Goal: Task Accomplishment & Management: Manage account settings

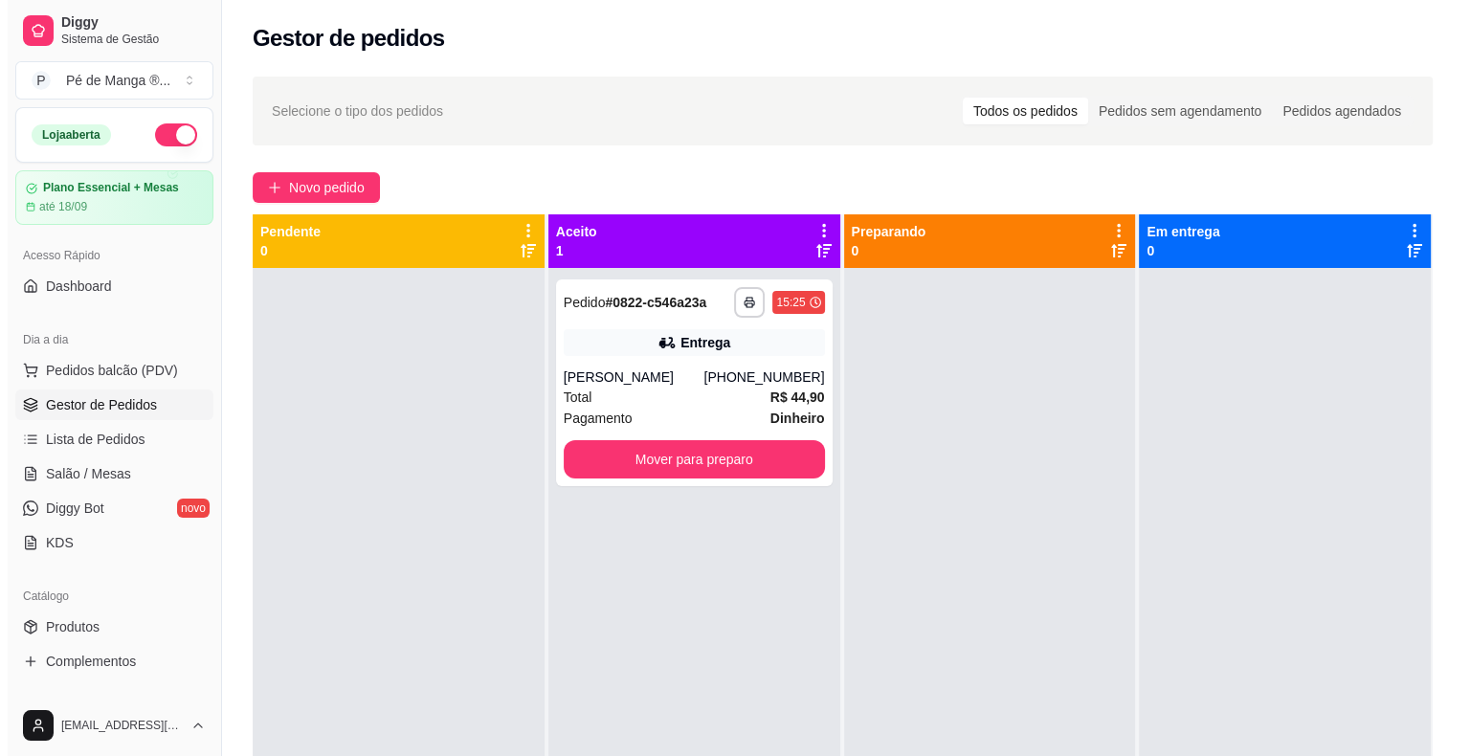
scroll to position [237, 0]
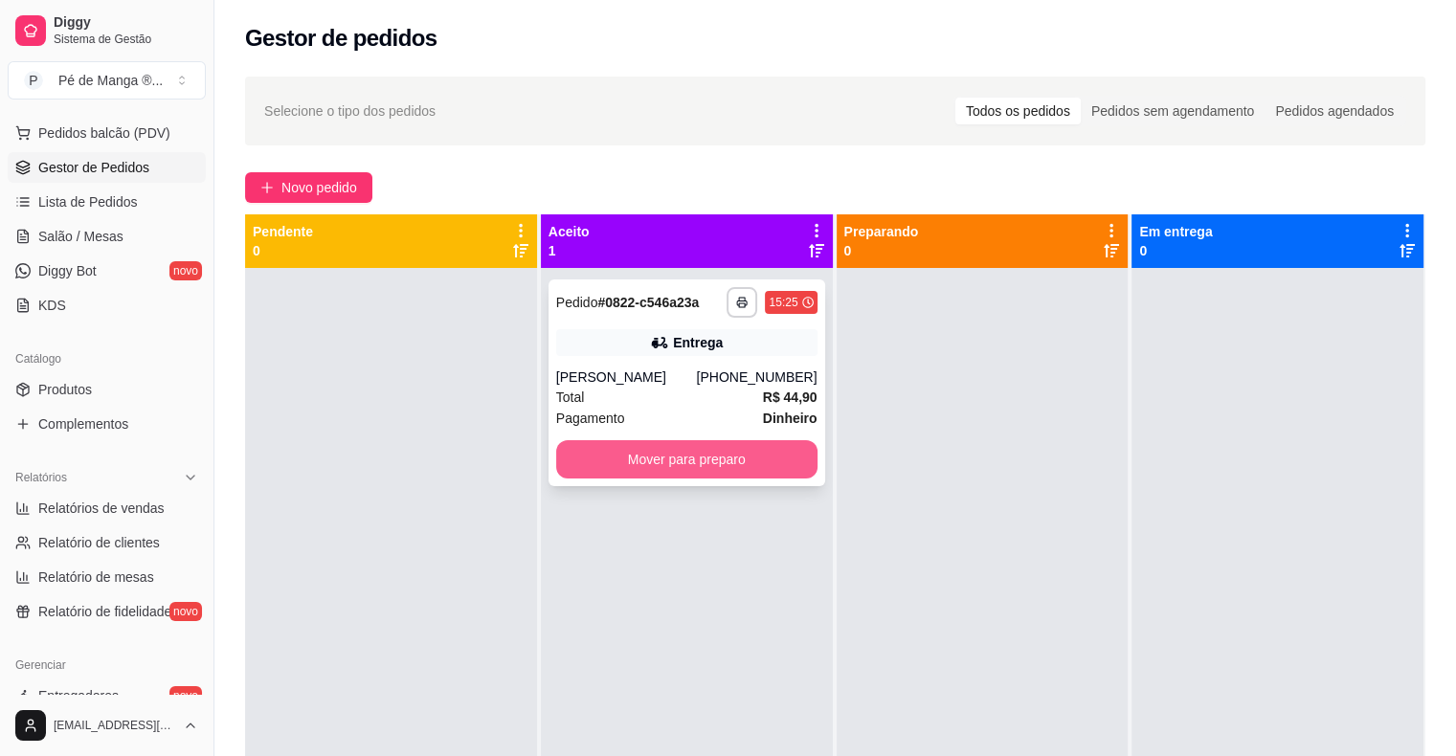
click at [716, 470] on button "Mover para preparo" at bounding box center [686, 459] width 261 height 38
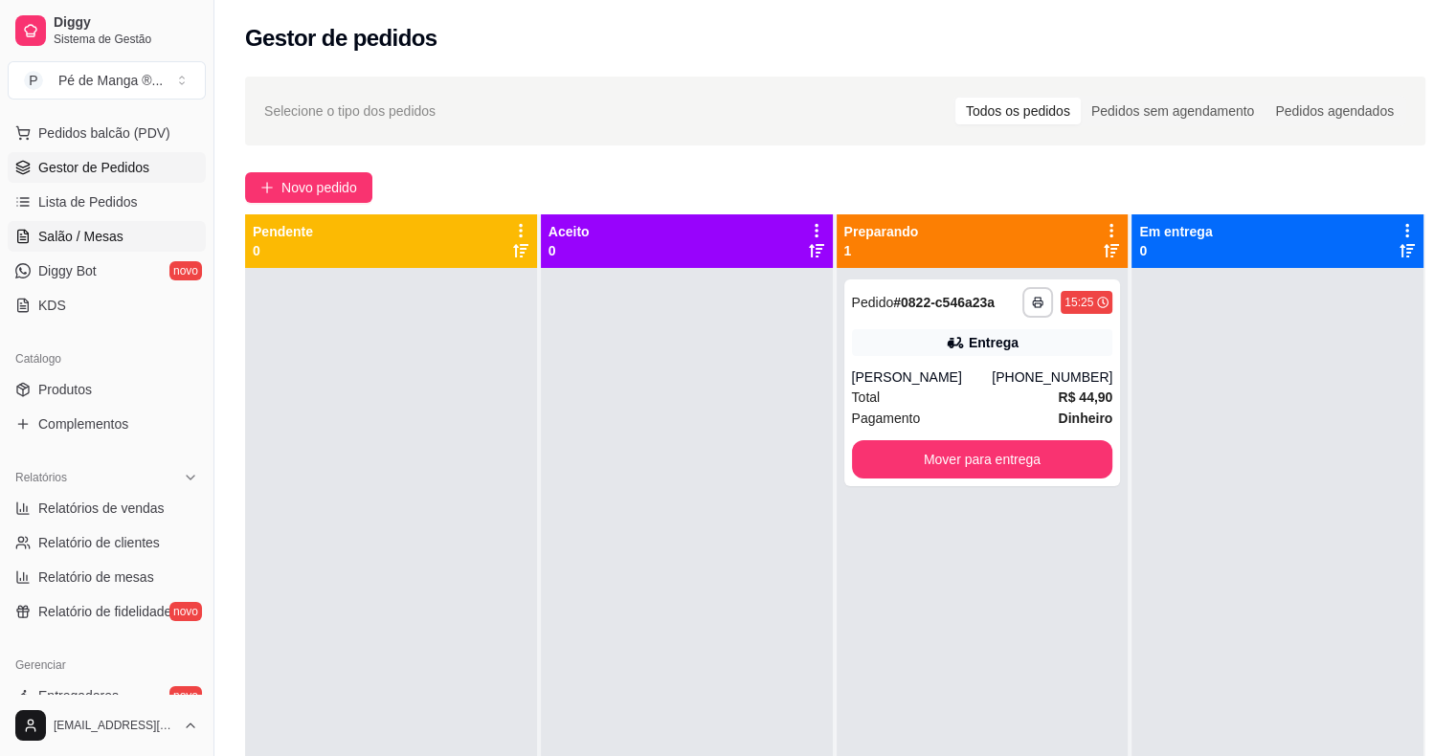
click at [100, 240] on span "Salão / Mesas" at bounding box center [80, 236] width 85 height 19
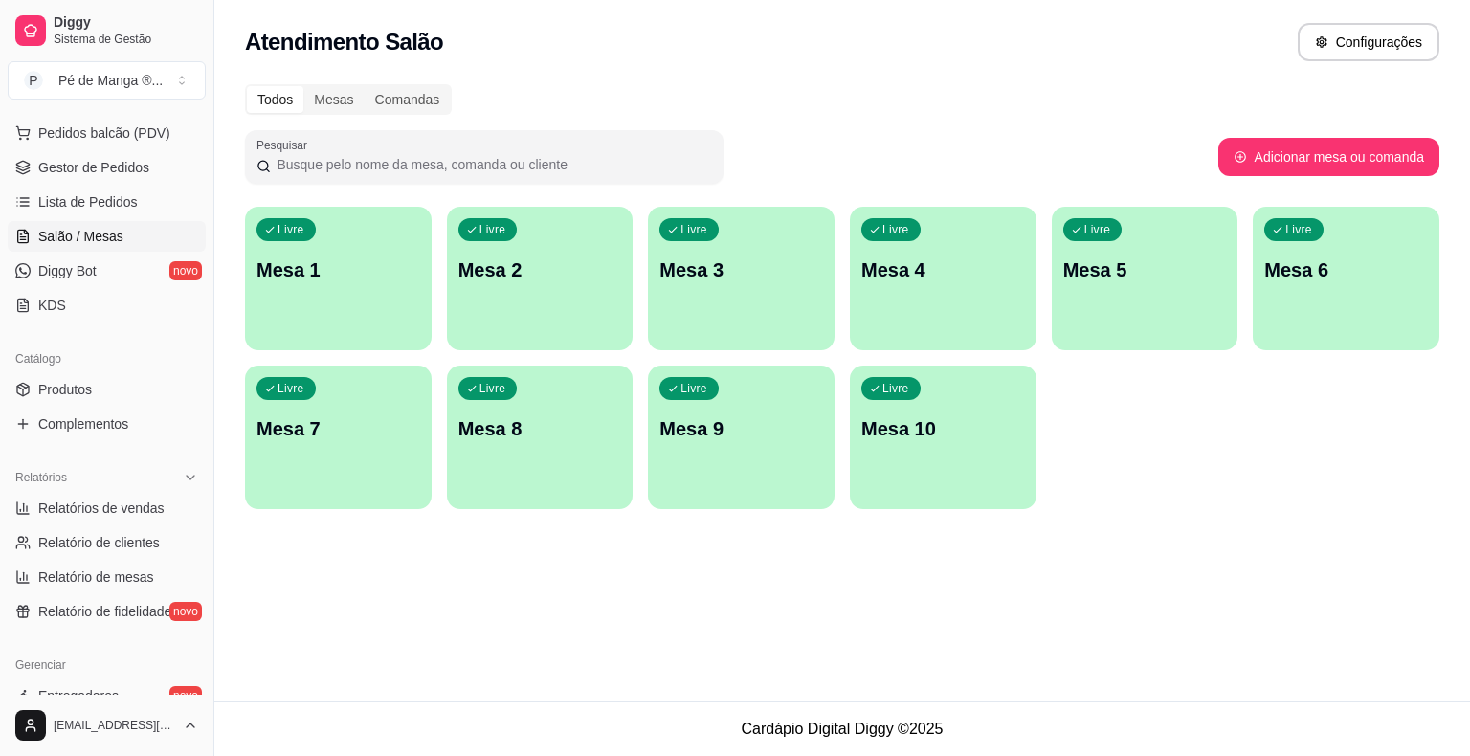
click at [383, 294] on div "Livre Mesa 1" at bounding box center [338, 267] width 187 height 121
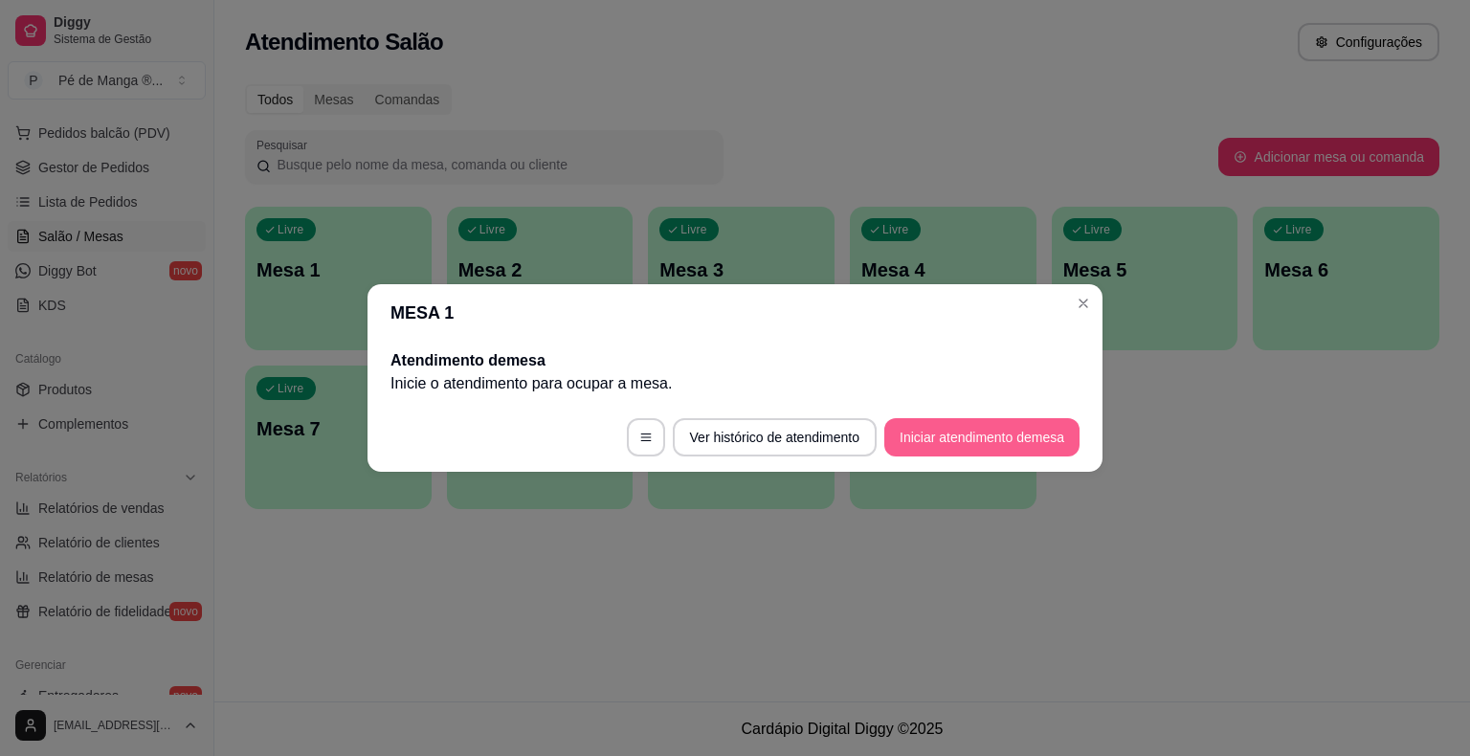
click at [1026, 440] on button "Iniciar atendimento de mesa" at bounding box center [981, 437] width 195 height 38
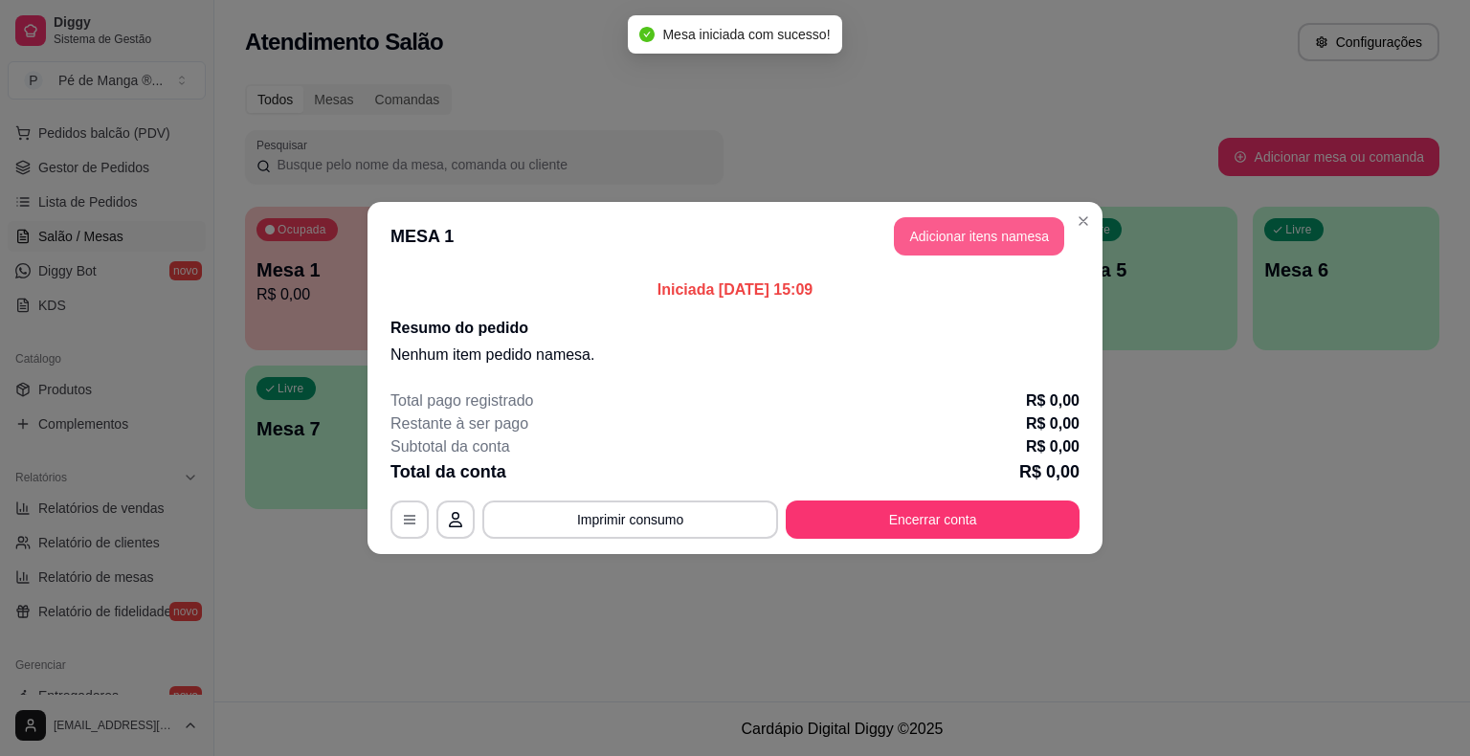
click at [961, 237] on button "Adicionar itens na mesa" at bounding box center [979, 236] width 170 height 38
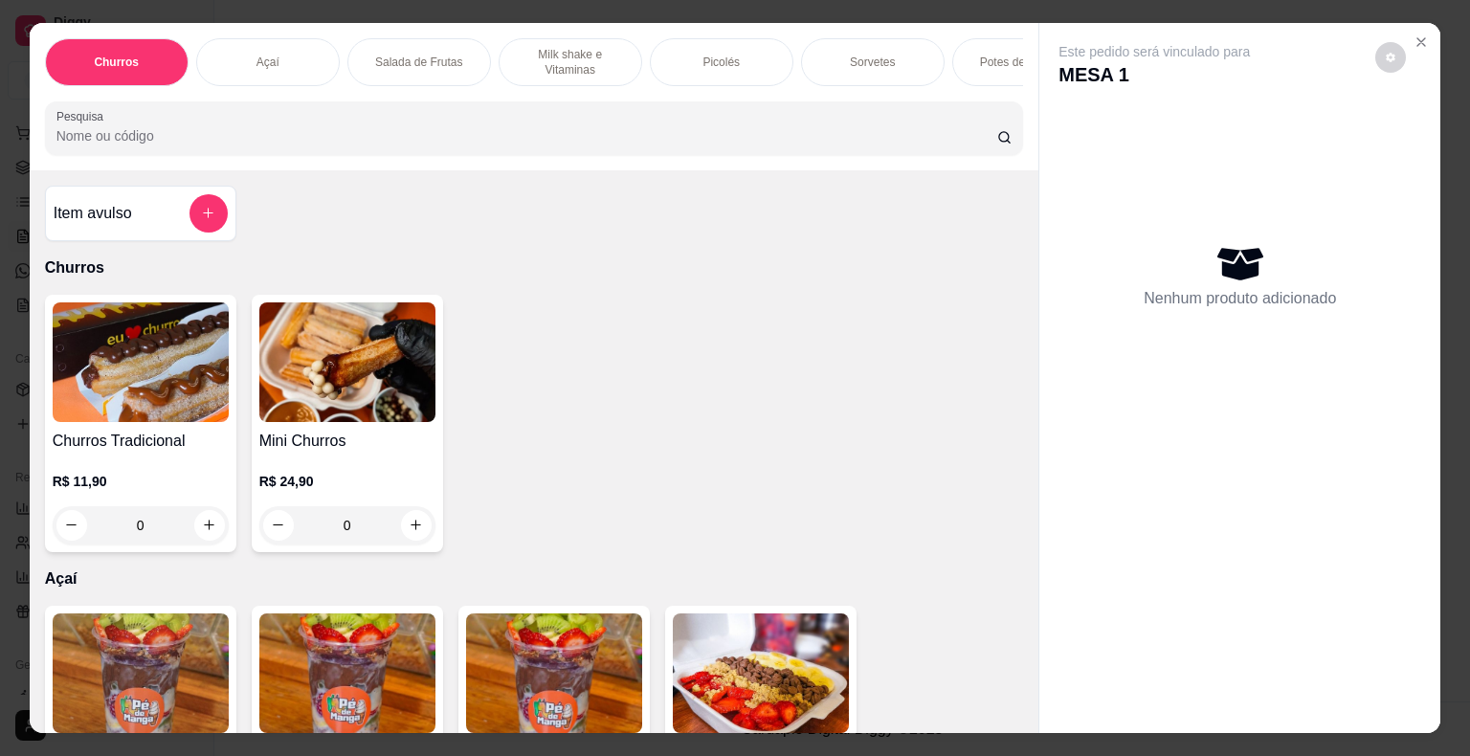
click at [264, 63] on div "Açaí" at bounding box center [268, 62] width 144 height 48
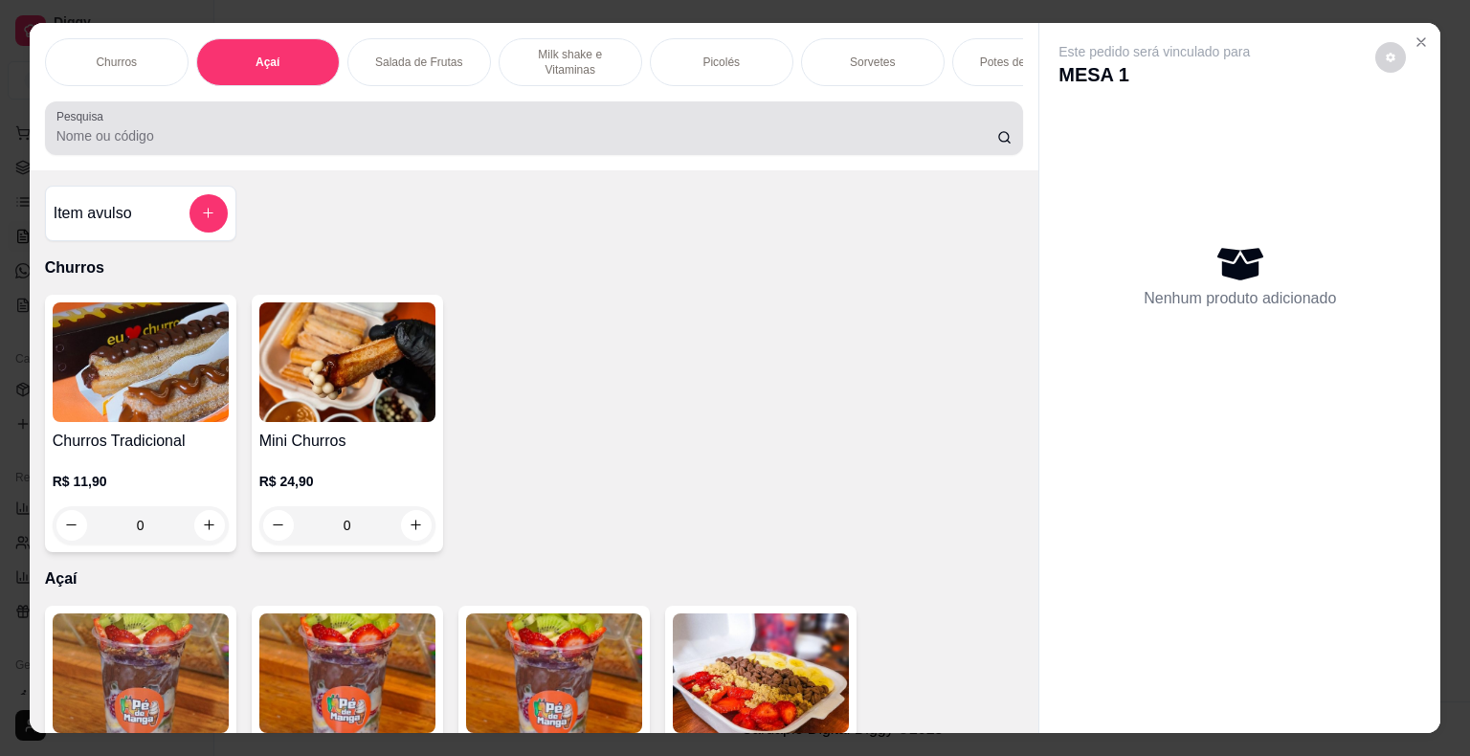
scroll to position [46, 0]
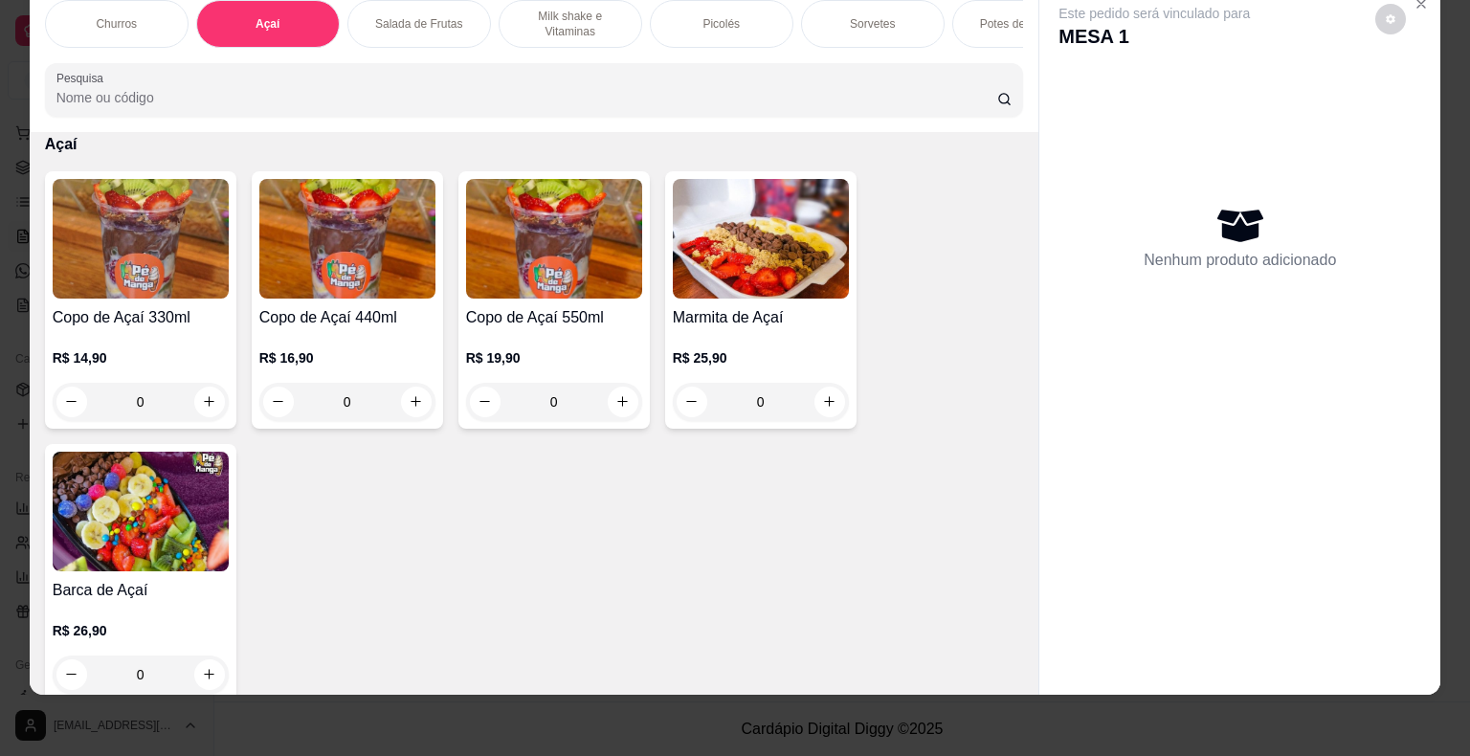
click at [415, 402] on div "0" at bounding box center [347, 402] width 176 height 38
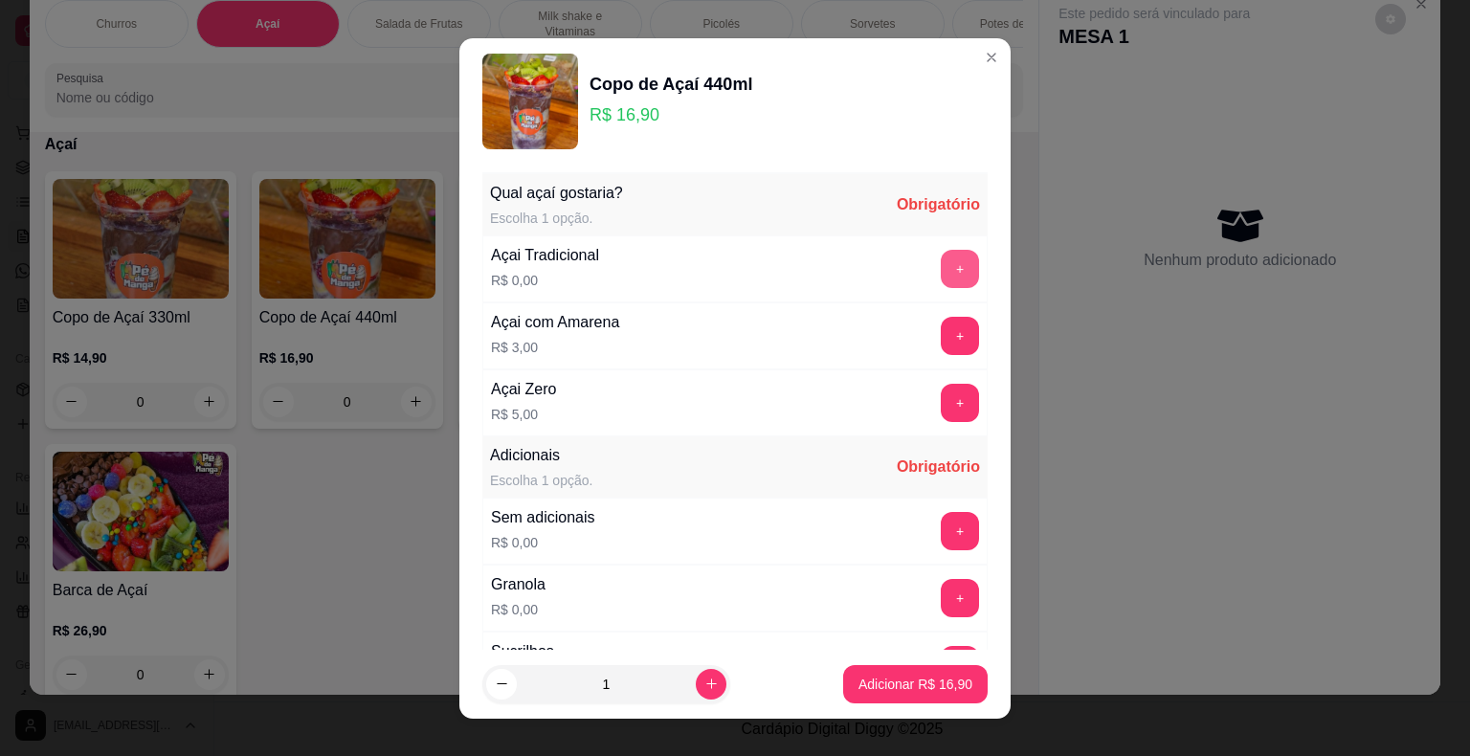
click at [941, 257] on button "+" at bounding box center [960, 269] width 38 height 38
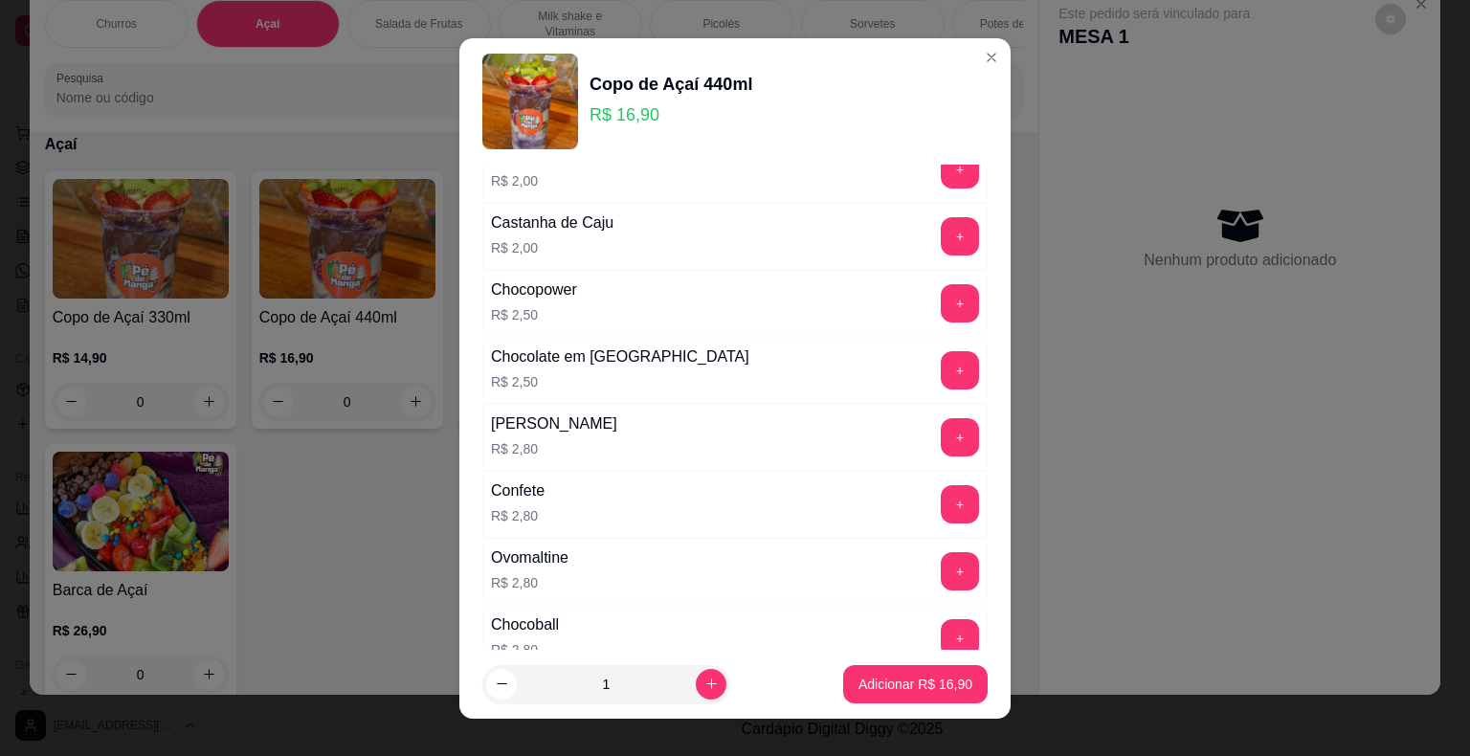
scroll to position [861, 0]
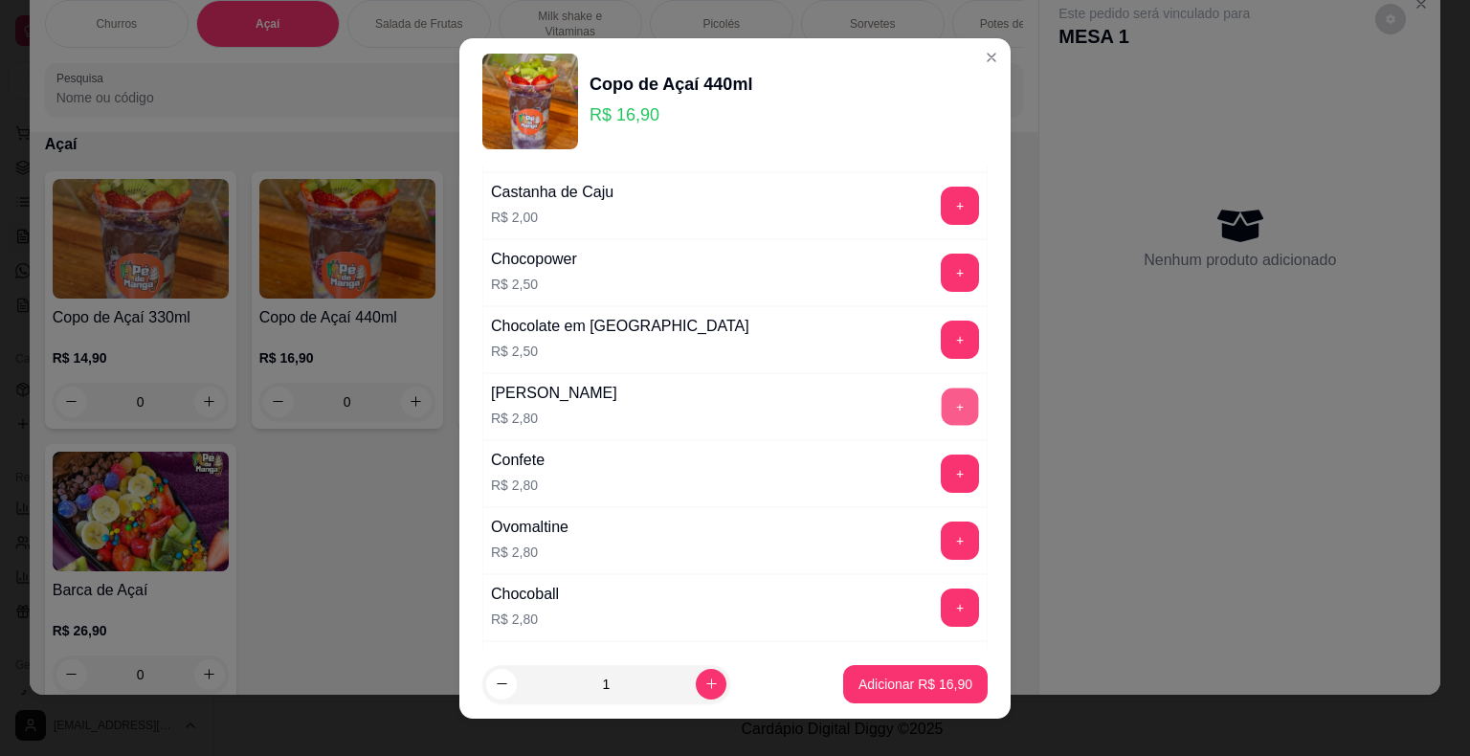
click at [942, 398] on button "+" at bounding box center [960, 406] width 37 height 37
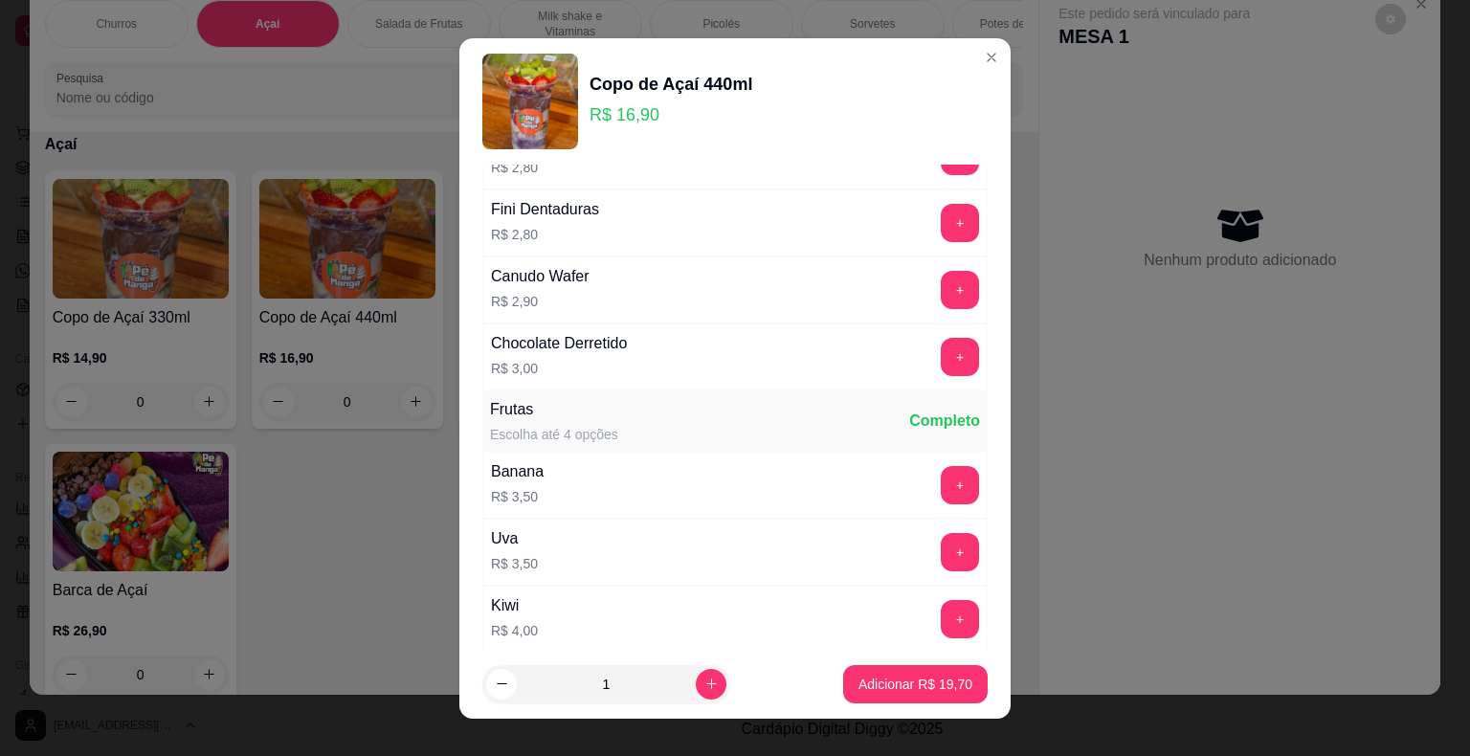
scroll to position [1436, 0]
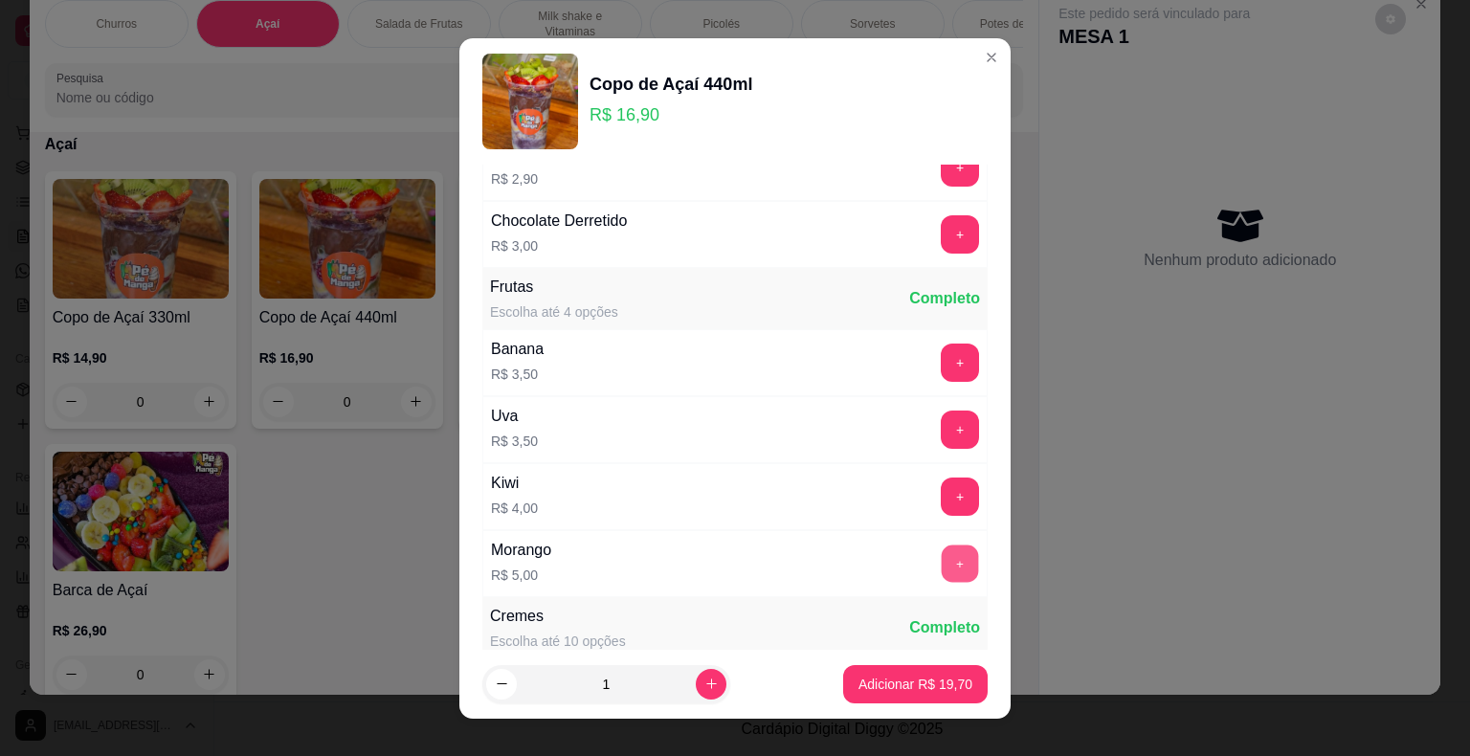
click at [942, 547] on button "+" at bounding box center [960, 563] width 37 height 37
click at [942, 412] on button "+" at bounding box center [960, 429] width 37 height 37
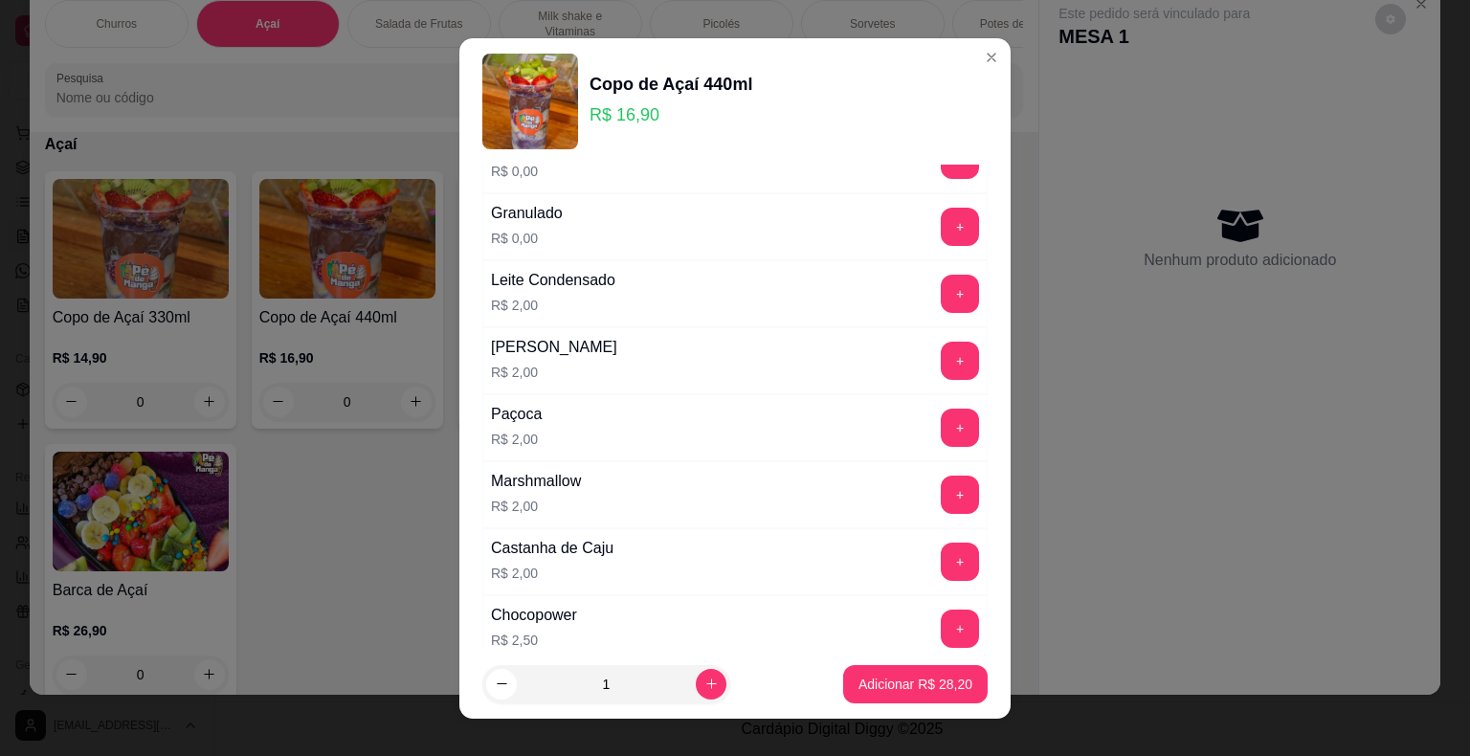
scroll to position [383, 0]
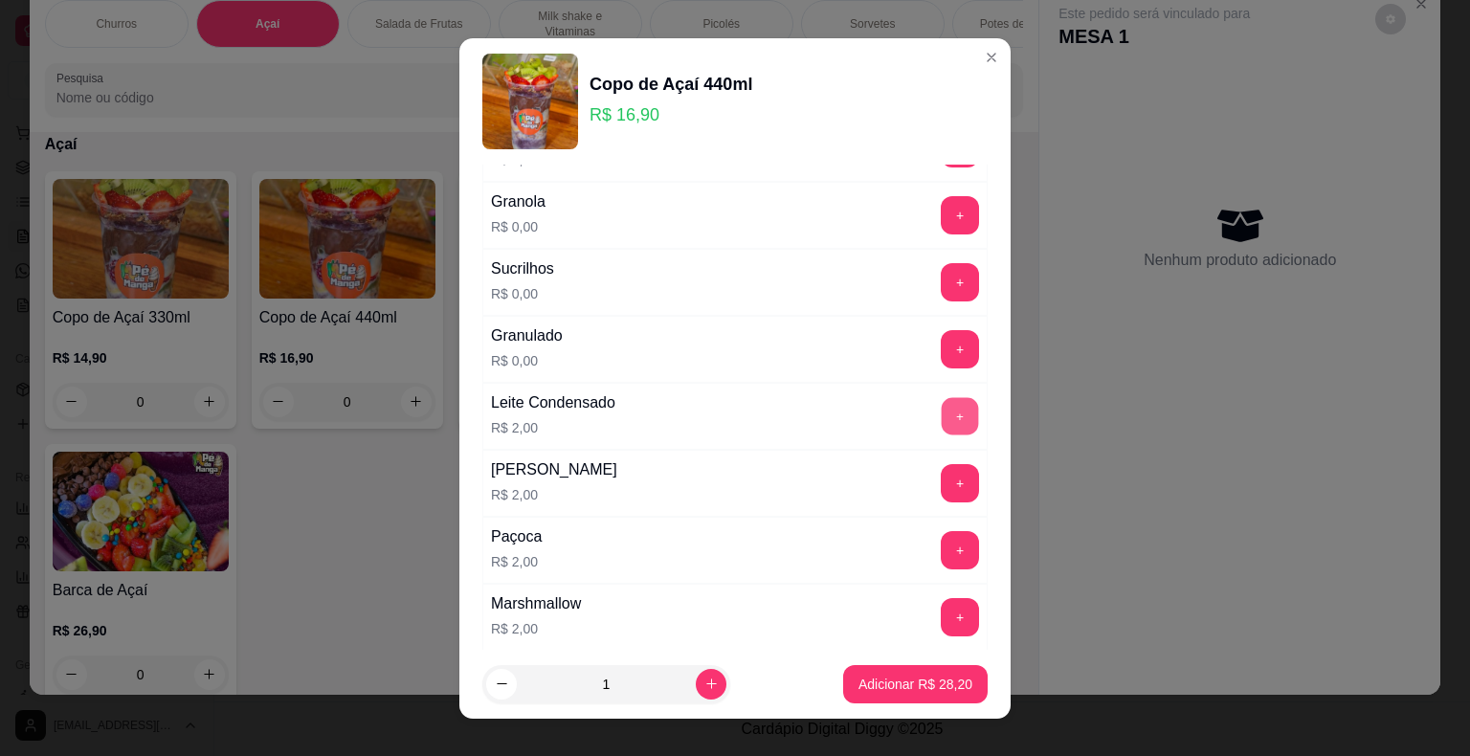
click at [942, 419] on button "+" at bounding box center [960, 415] width 37 height 37
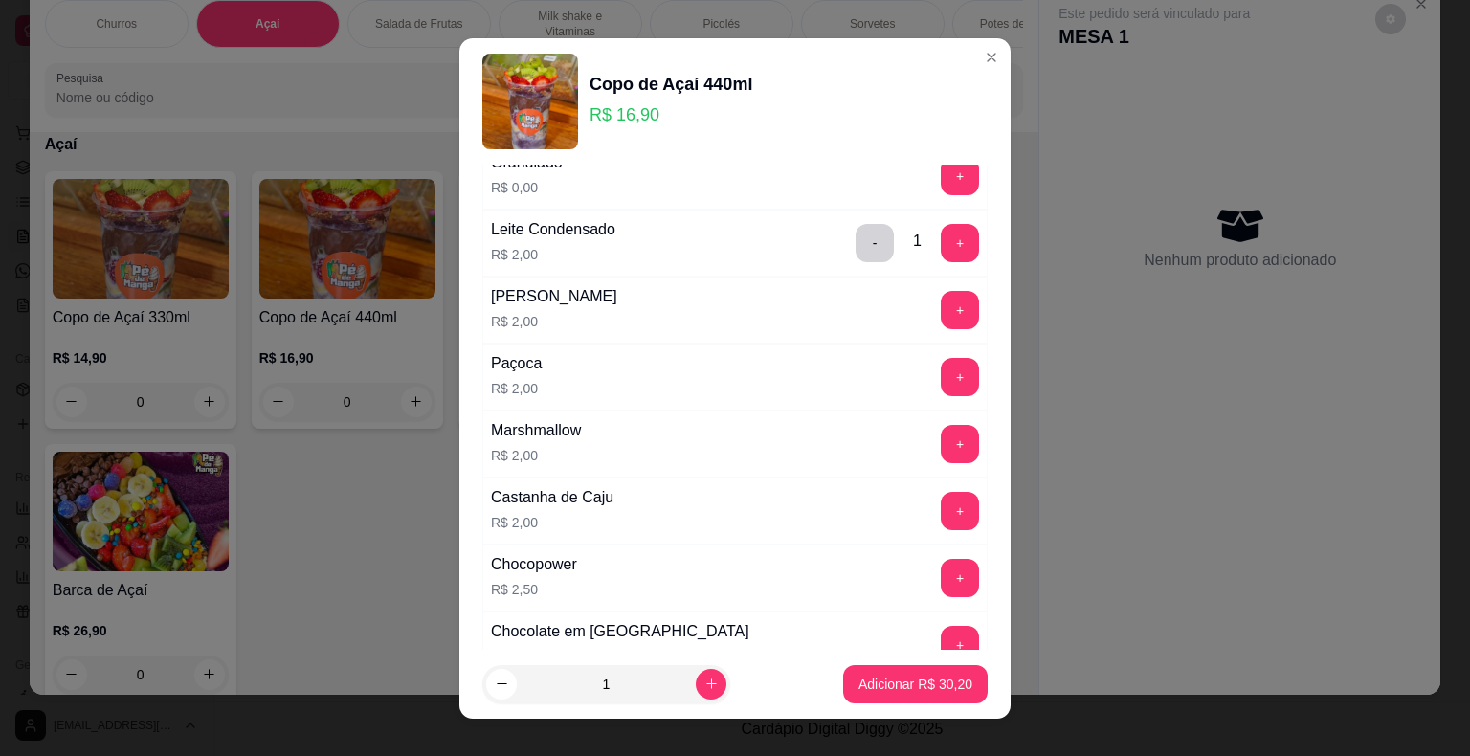
scroll to position [574, 0]
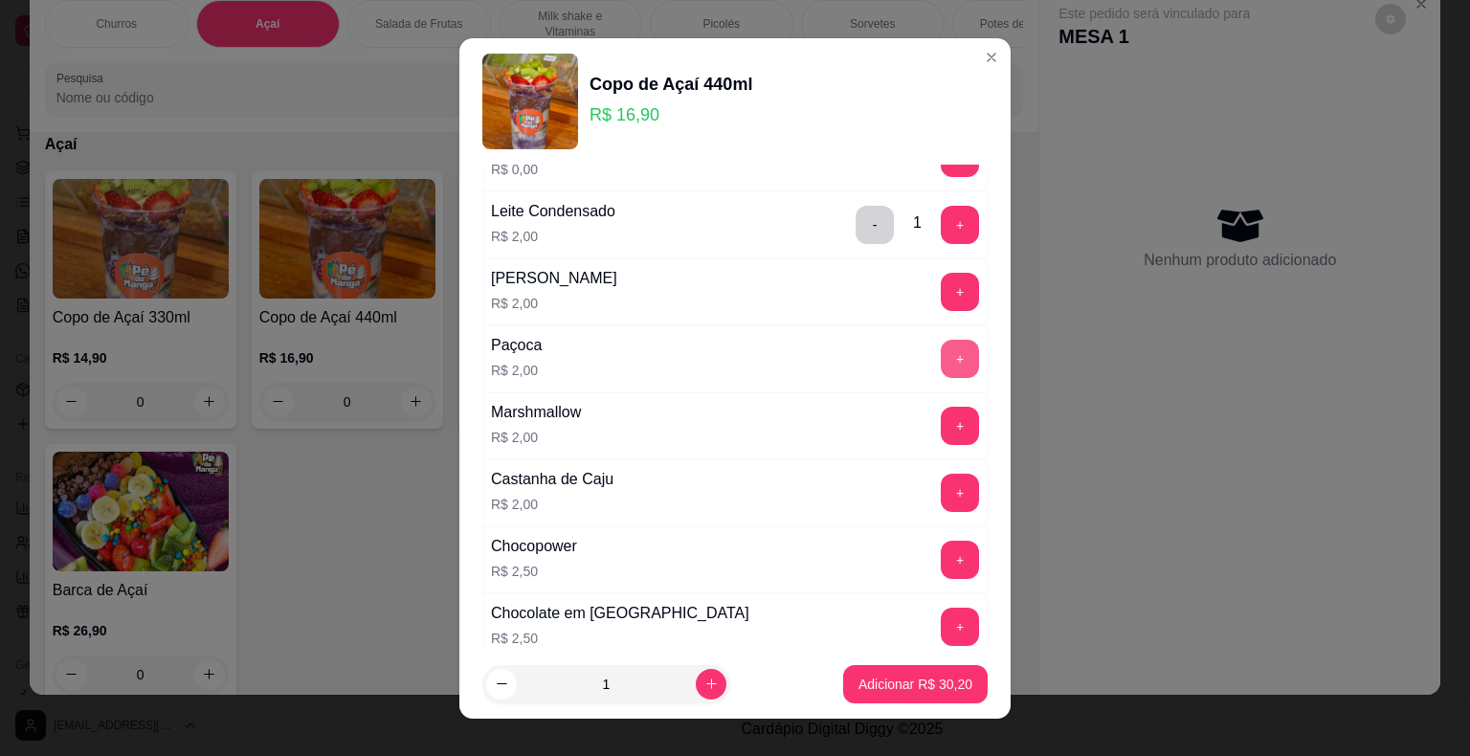
click at [941, 367] on button "+" at bounding box center [960, 359] width 38 height 38
click at [856, 366] on button "-" at bounding box center [875, 359] width 38 height 38
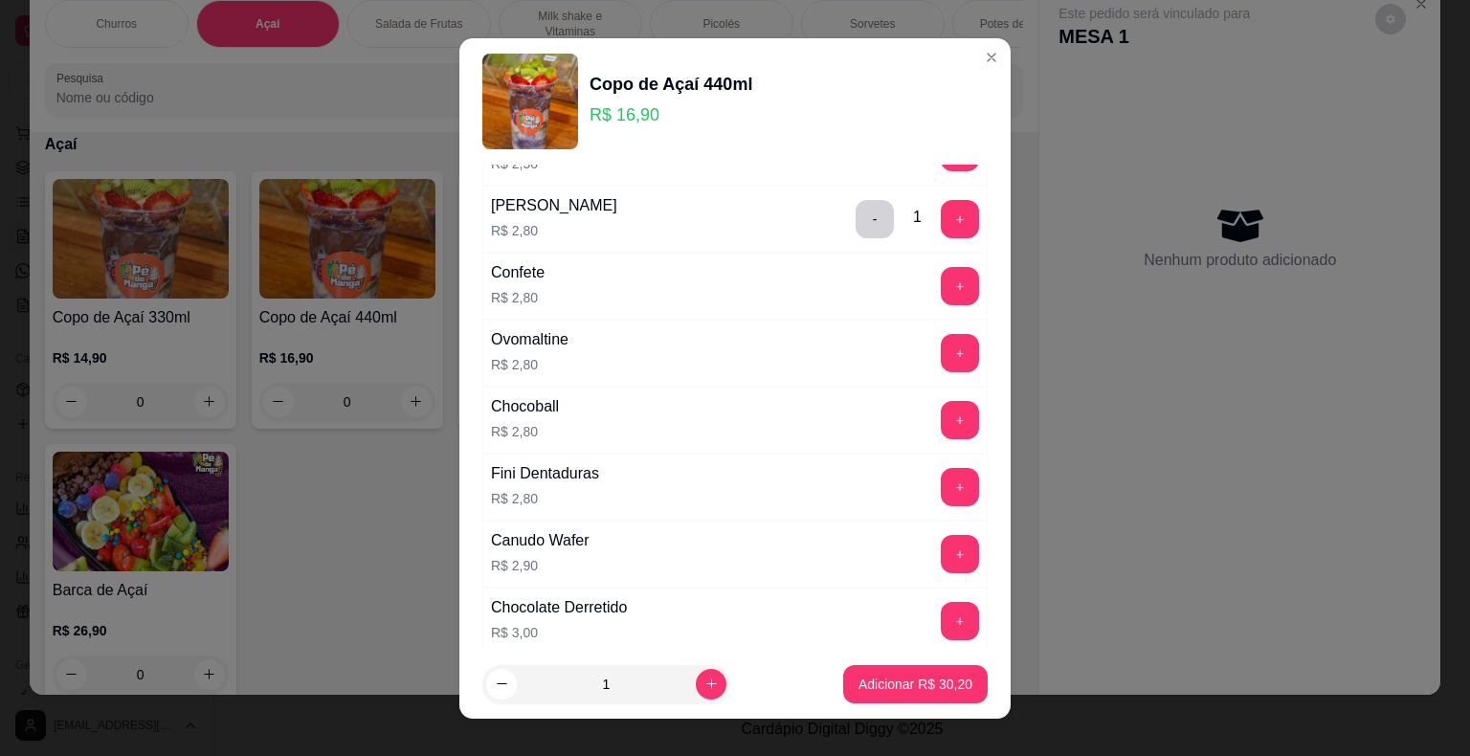
scroll to position [1149, 0]
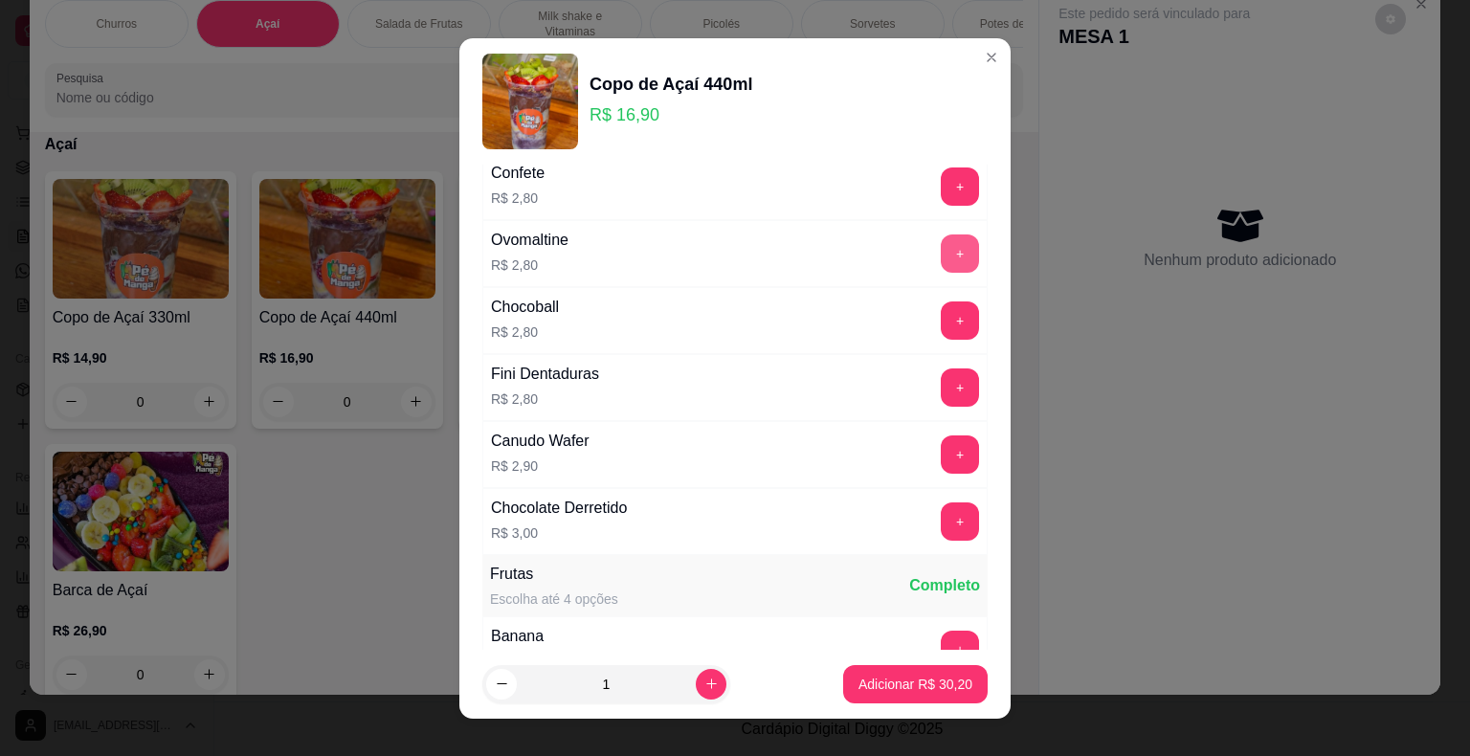
click at [941, 248] on button "+" at bounding box center [960, 253] width 38 height 38
click at [860, 689] on p "Adicionar R$ 33,00" at bounding box center [915, 684] width 111 height 18
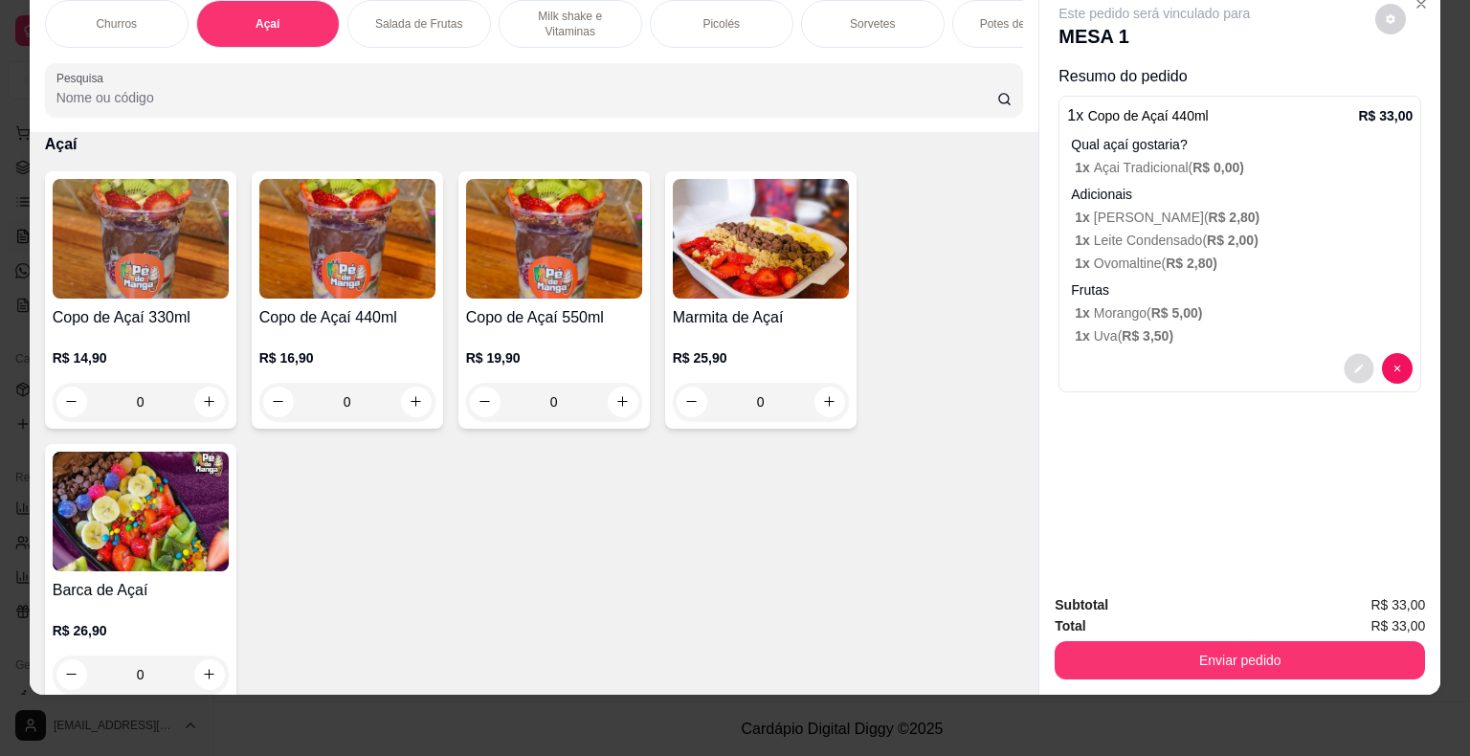
click at [1345, 353] on button "decrease-product-quantity" at bounding box center [1360, 368] width 30 height 30
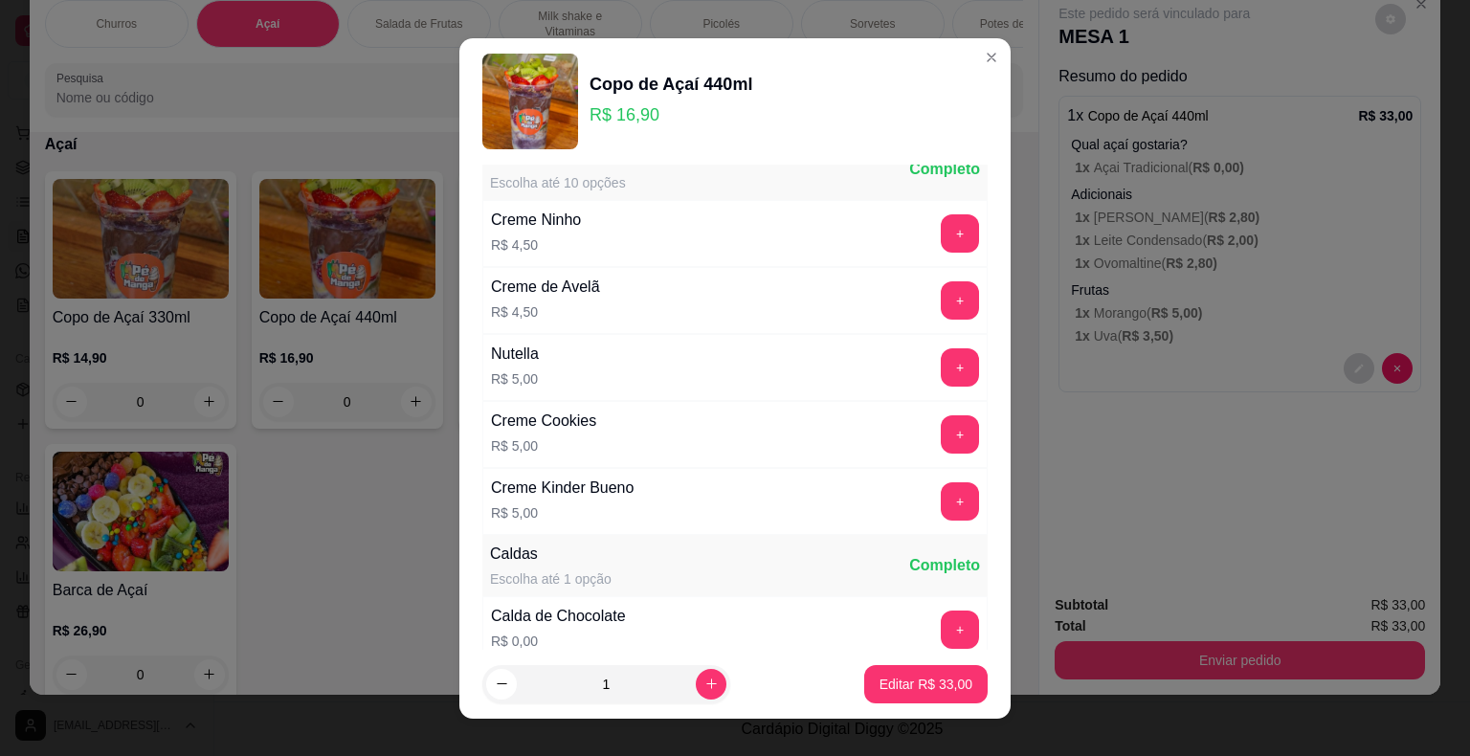
scroll to position [1914, 0]
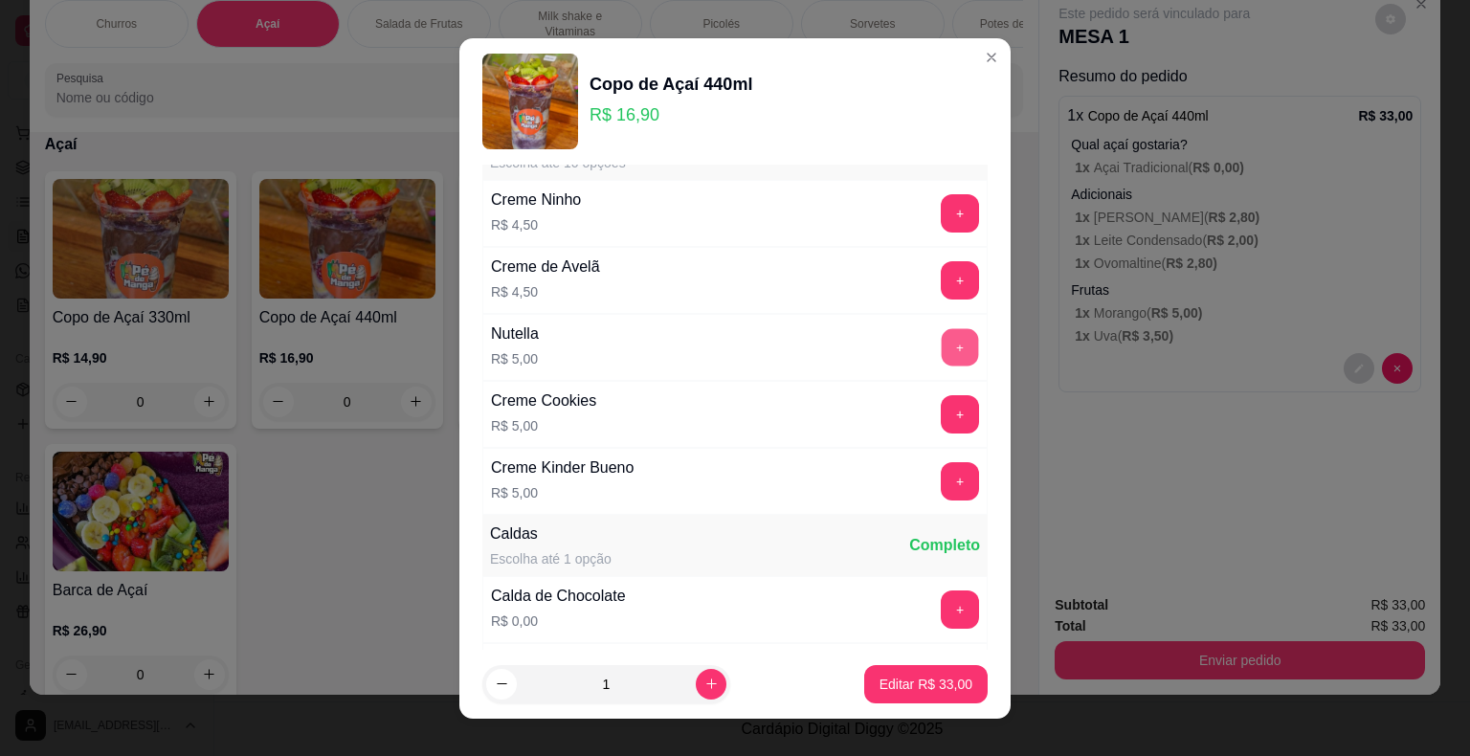
click at [942, 342] on button "+" at bounding box center [960, 346] width 37 height 37
click at [909, 681] on p "Editar R$ 38,00" at bounding box center [926, 684] width 90 height 18
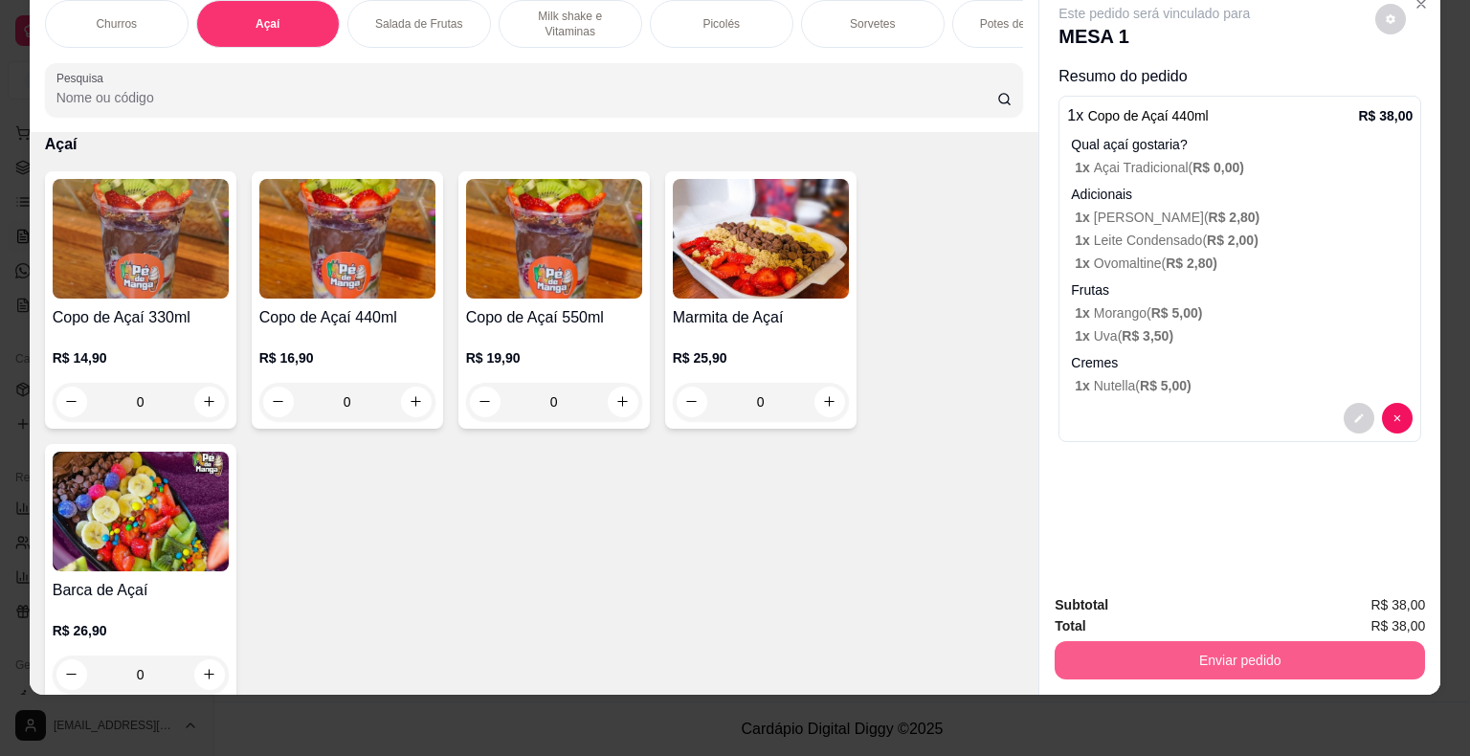
click at [1191, 653] on button "Enviar pedido" at bounding box center [1240, 660] width 370 height 38
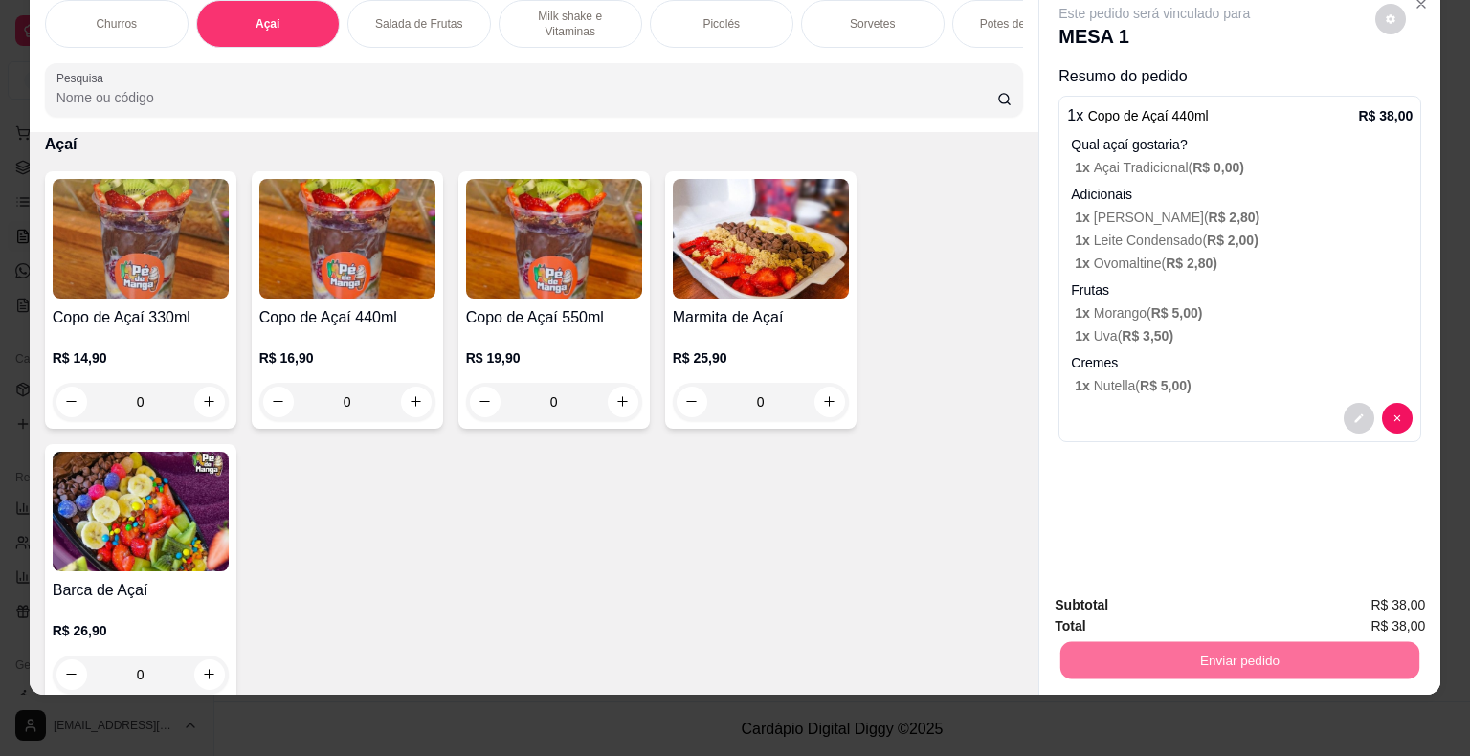
click at [1159, 609] on button "Não registrar e enviar pedido" at bounding box center [1176, 598] width 193 height 35
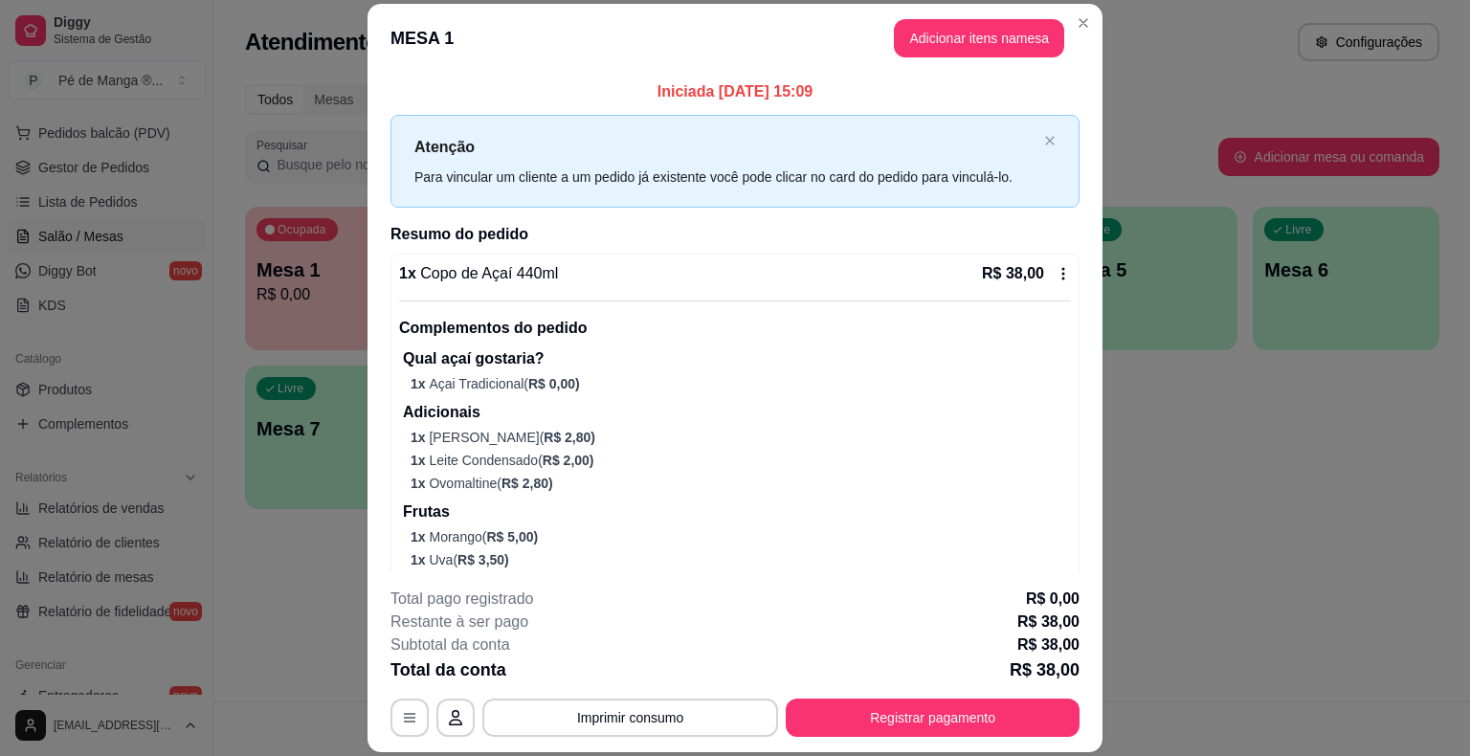
scroll to position [92, 0]
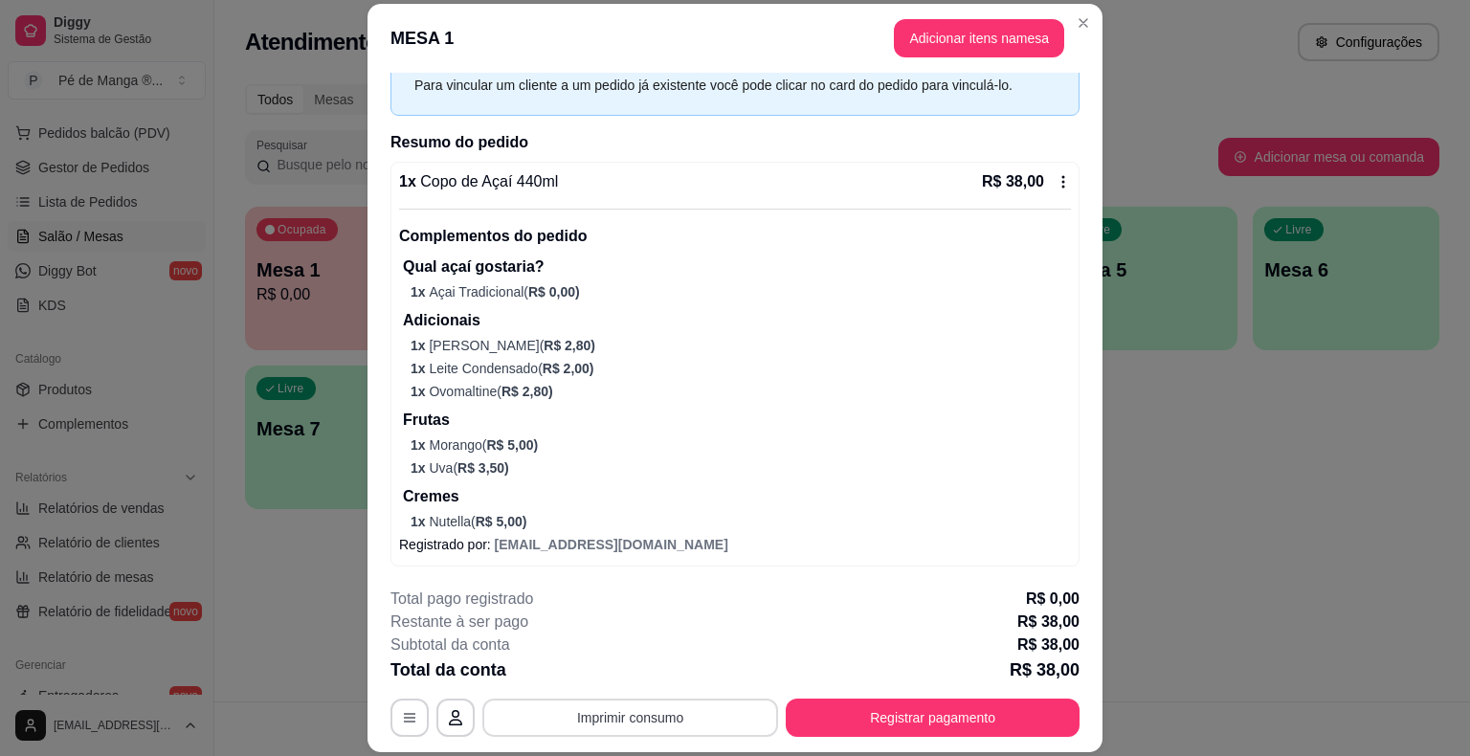
click at [562, 703] on button "Imprimir consumo" at bounding box center [630, 718] width 296 height 38
click at [613, 668] on button "IMPRESSORA" at bounding box center [629, 674] width 134 height 30
click at [863, 711] on button "Registrar pagamento" at bounding box center [933, 718] width 285 height 37
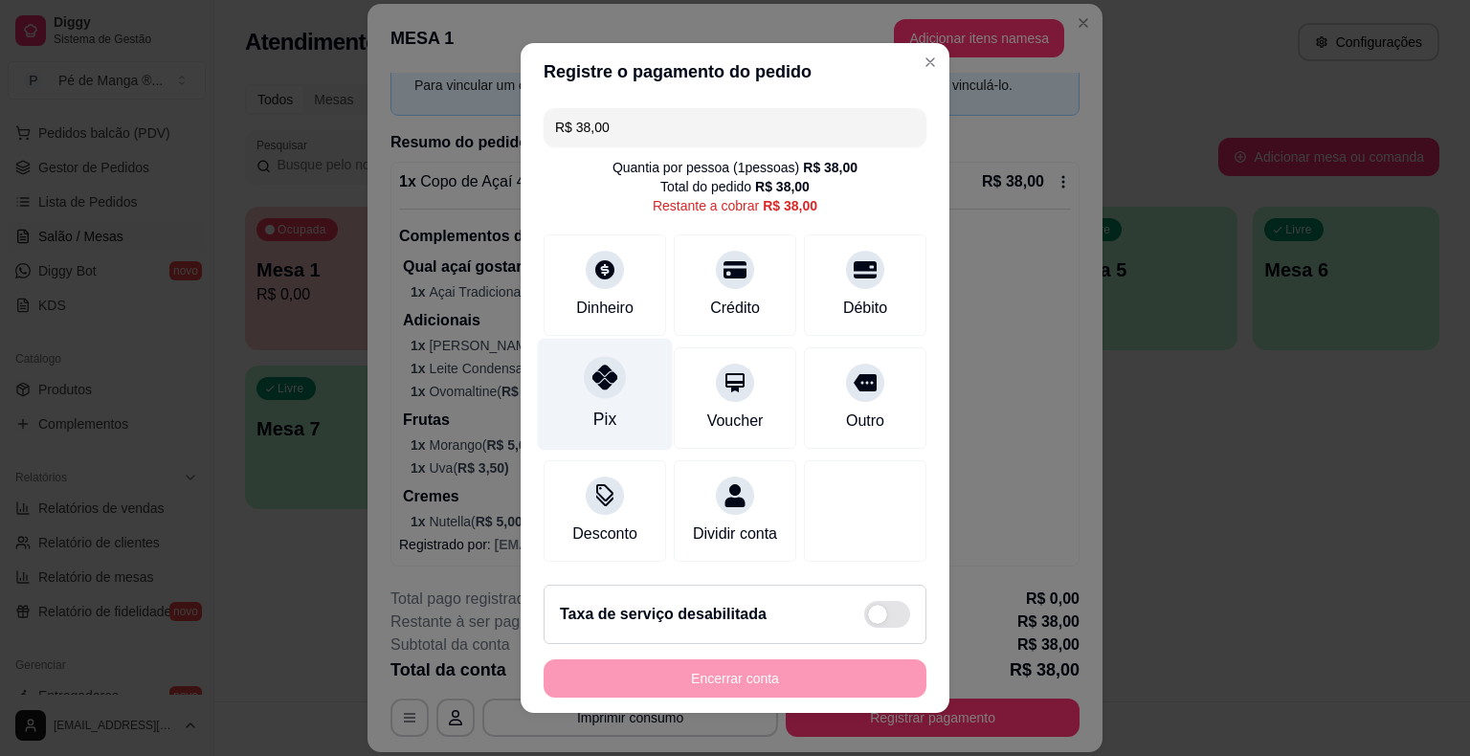
click at [593, 423] on div "Pix" at bounding box center [604, 419] width 23 height 25
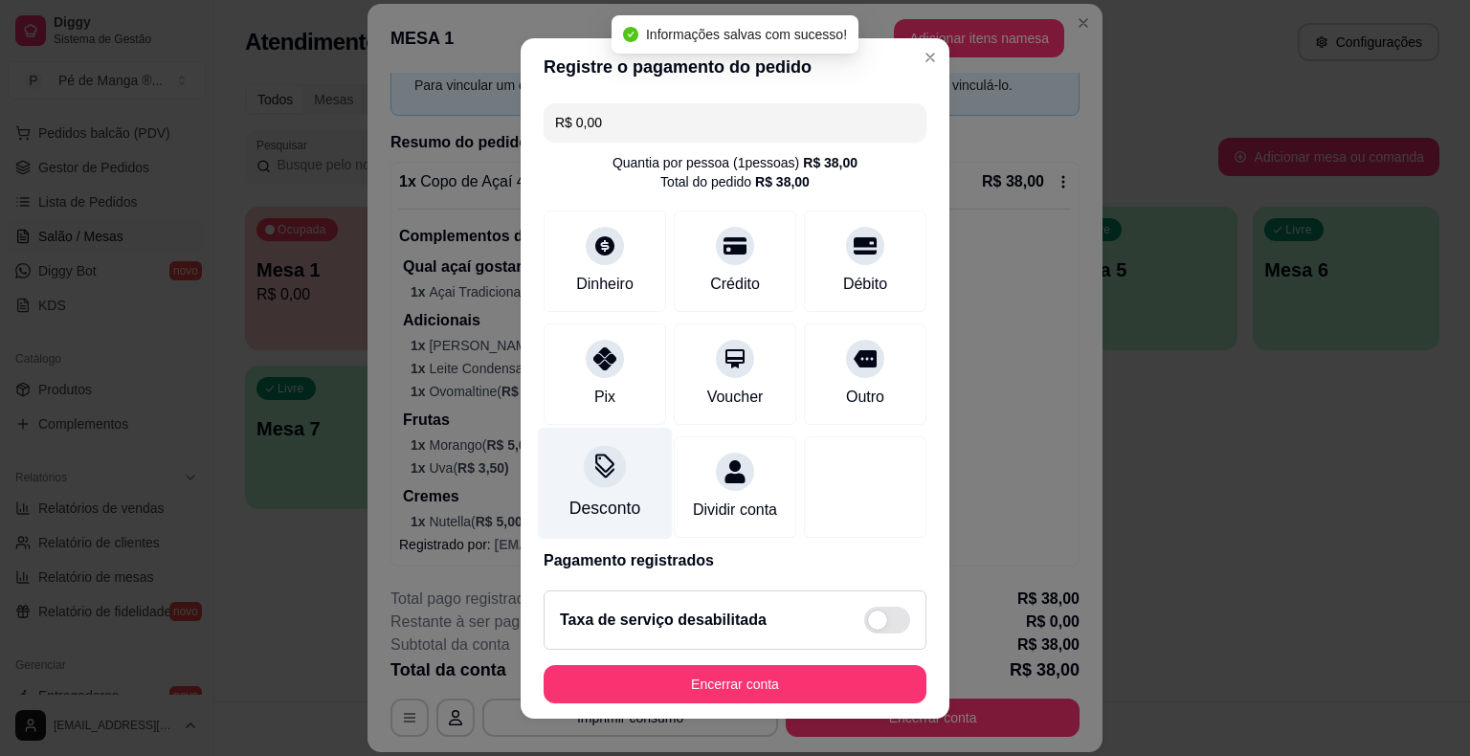
type input "R$ 0,00"
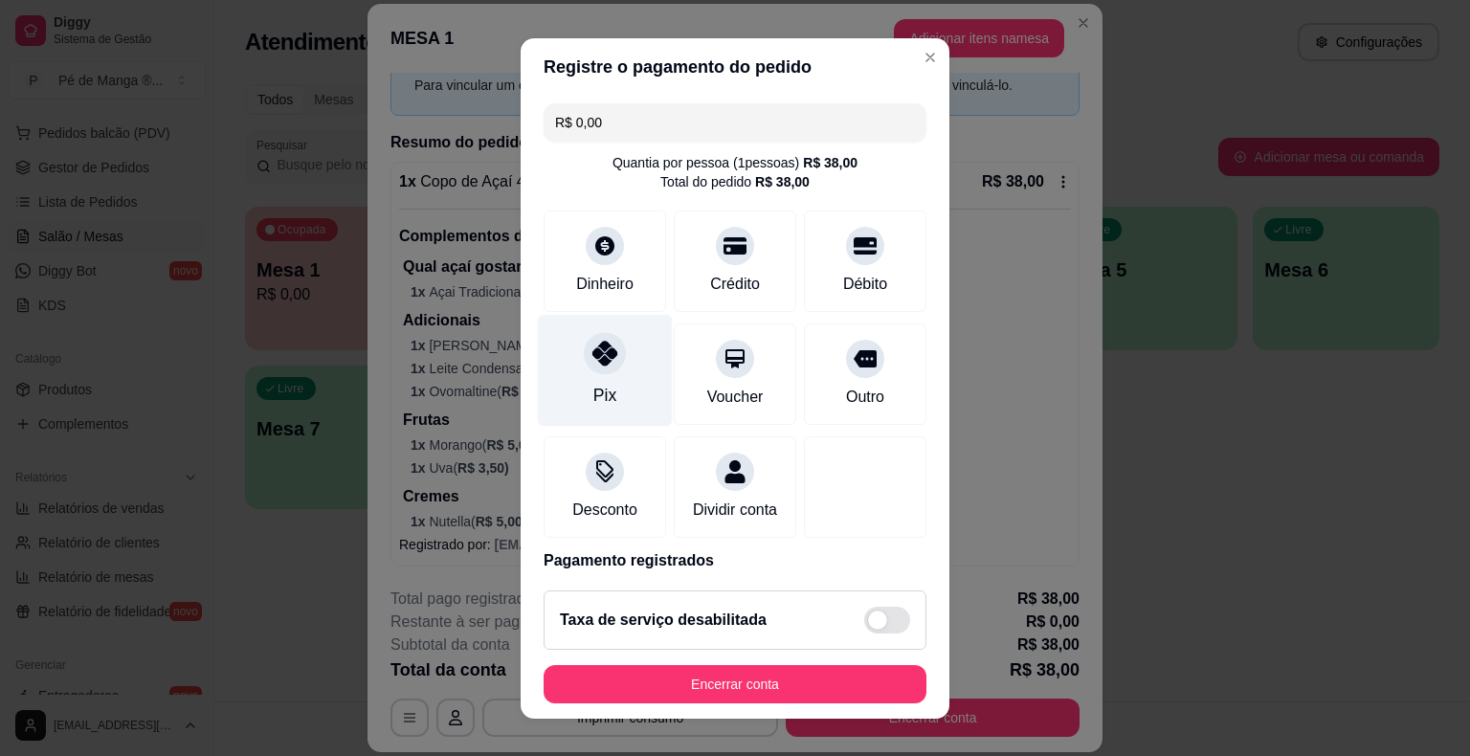
click at [582, 386] on div "Pix" at bounding box center [605, 370] width 135 height 112
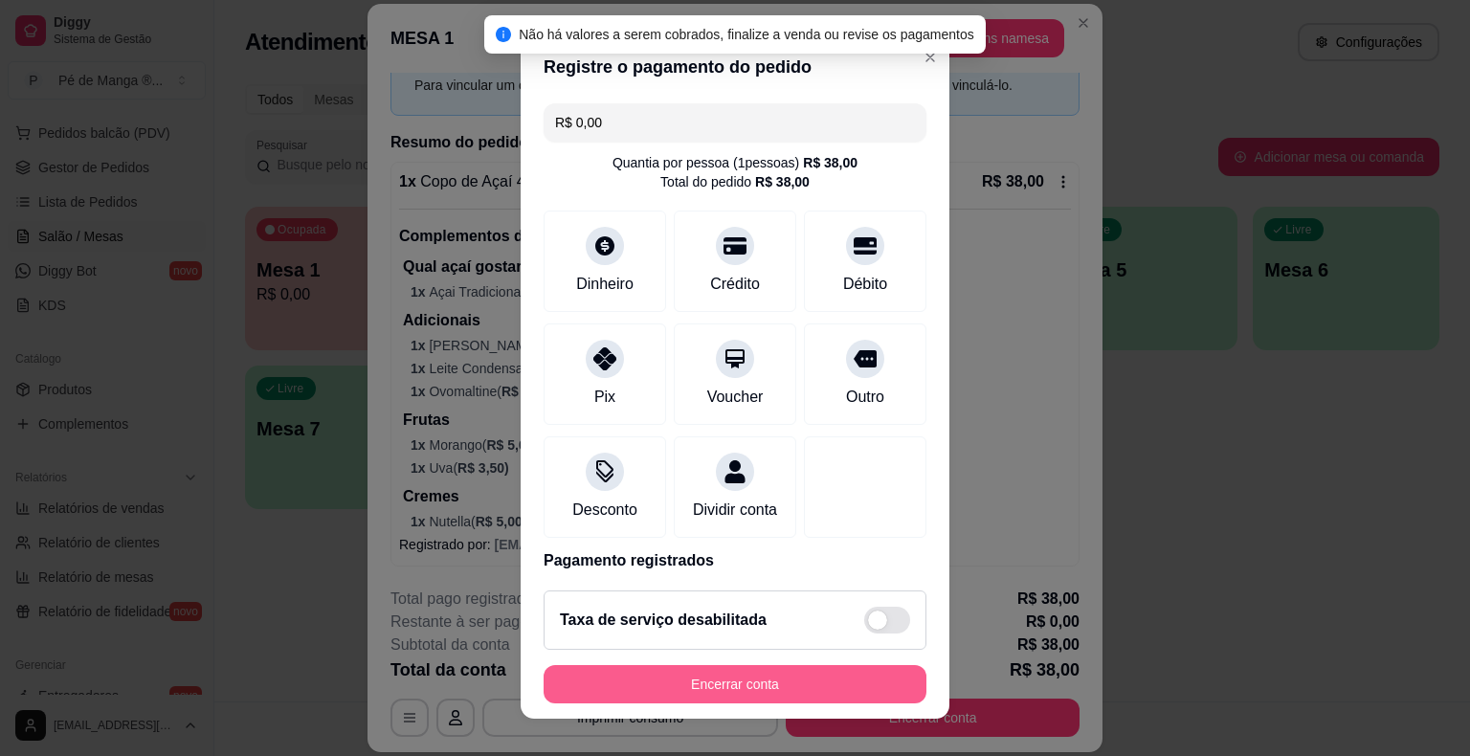
click at [643, 688] on button "Encerrar conta" at bounding box center [735, 684] width 383 height 38
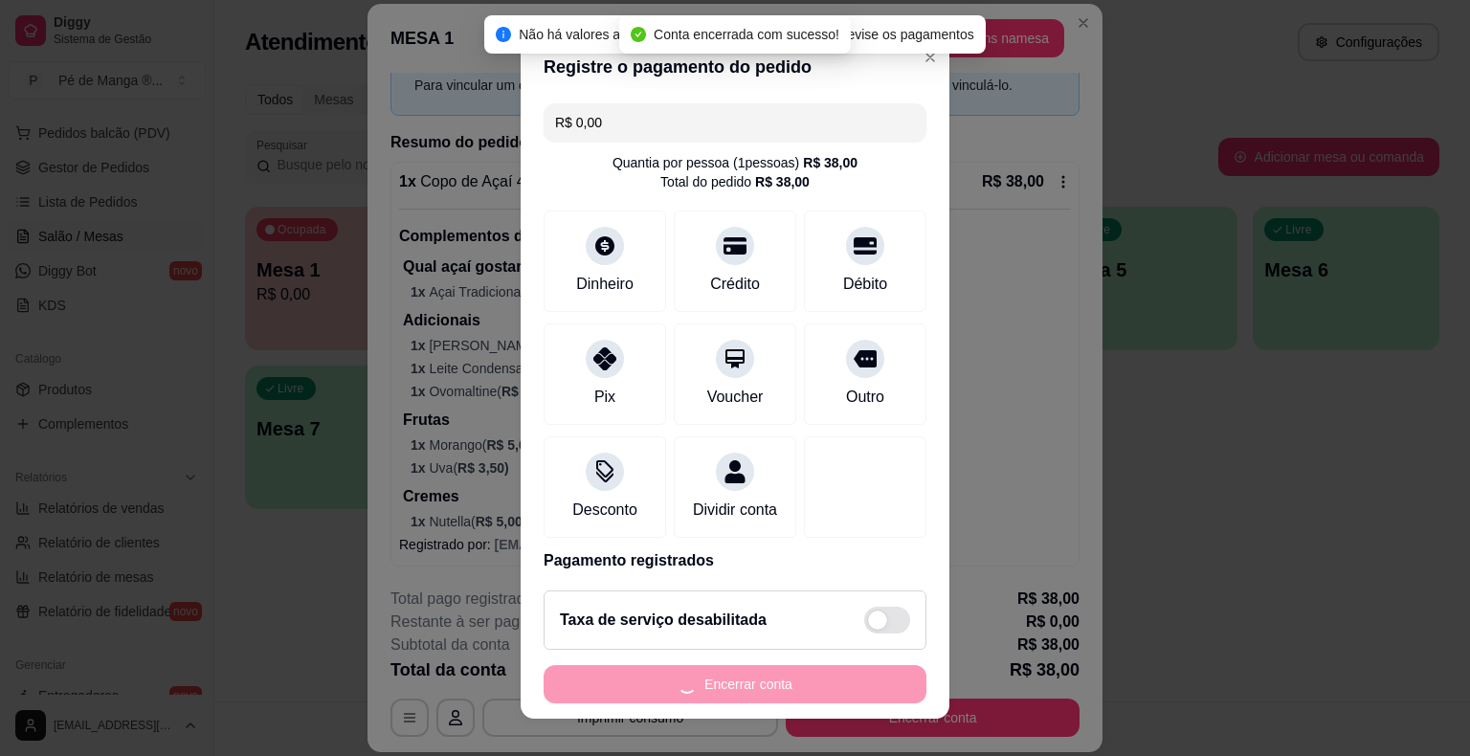
scroll to position [0, 0]
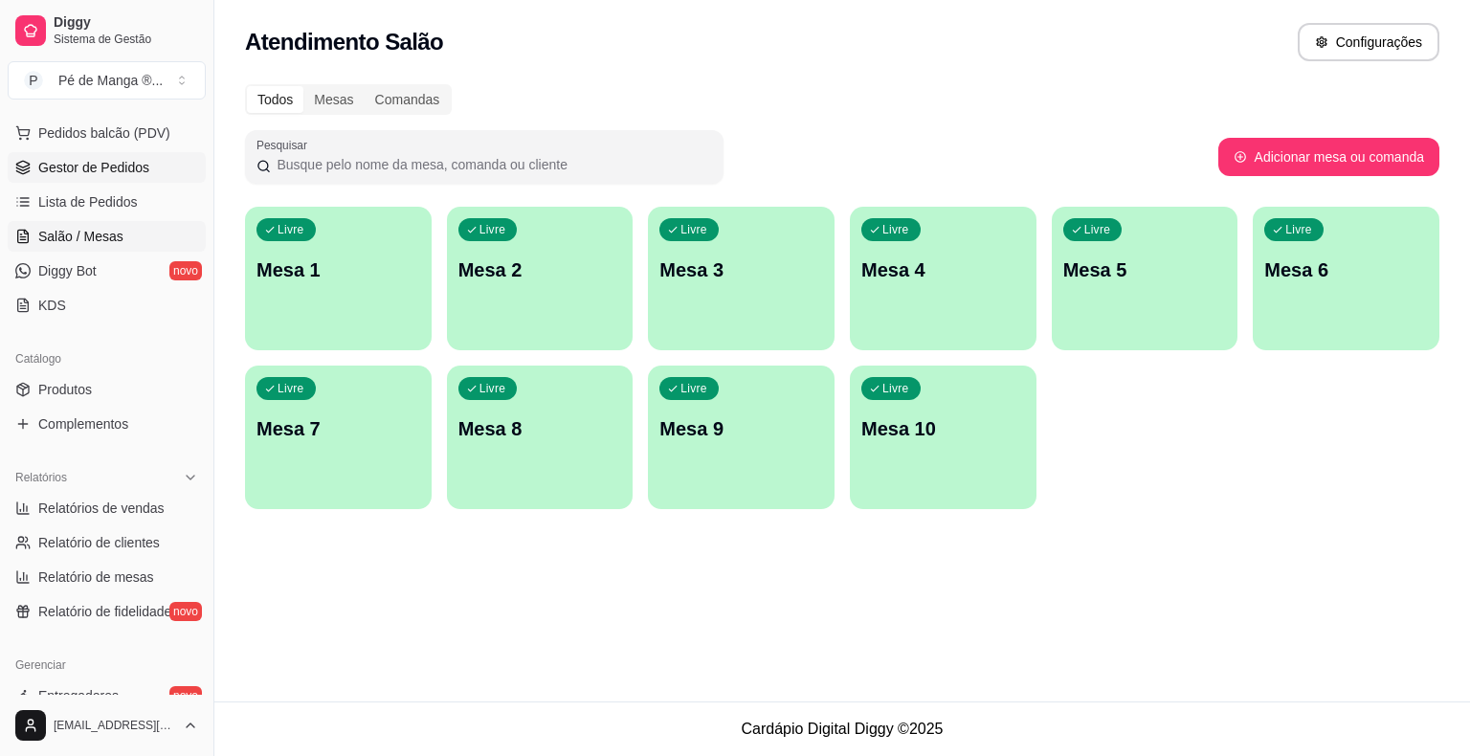
click at [105, 168] on span "Gestor de Pedidos" at bounding box center [93, 167] width 111 height 19
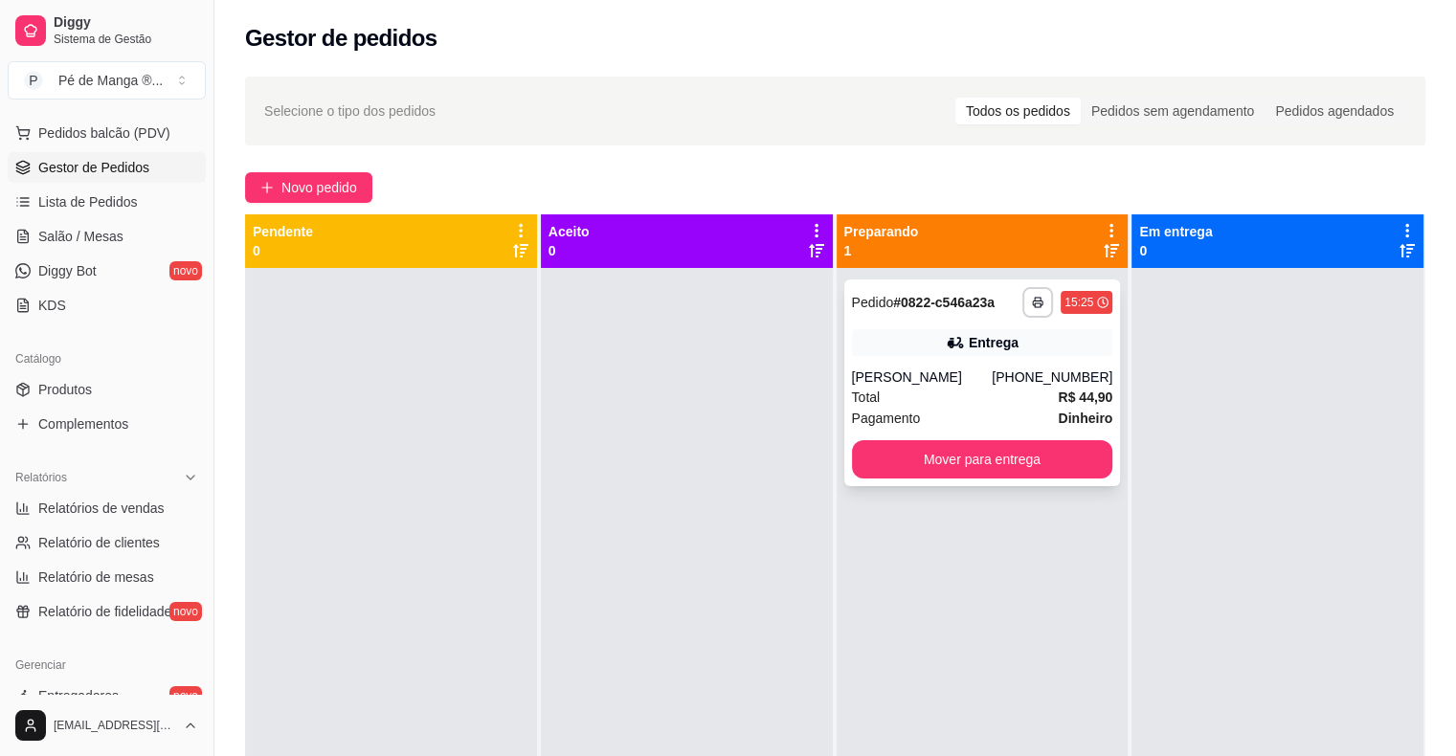
click at [945, 361] on div "**********" at bounding box center [982, 382] width 277 height 207
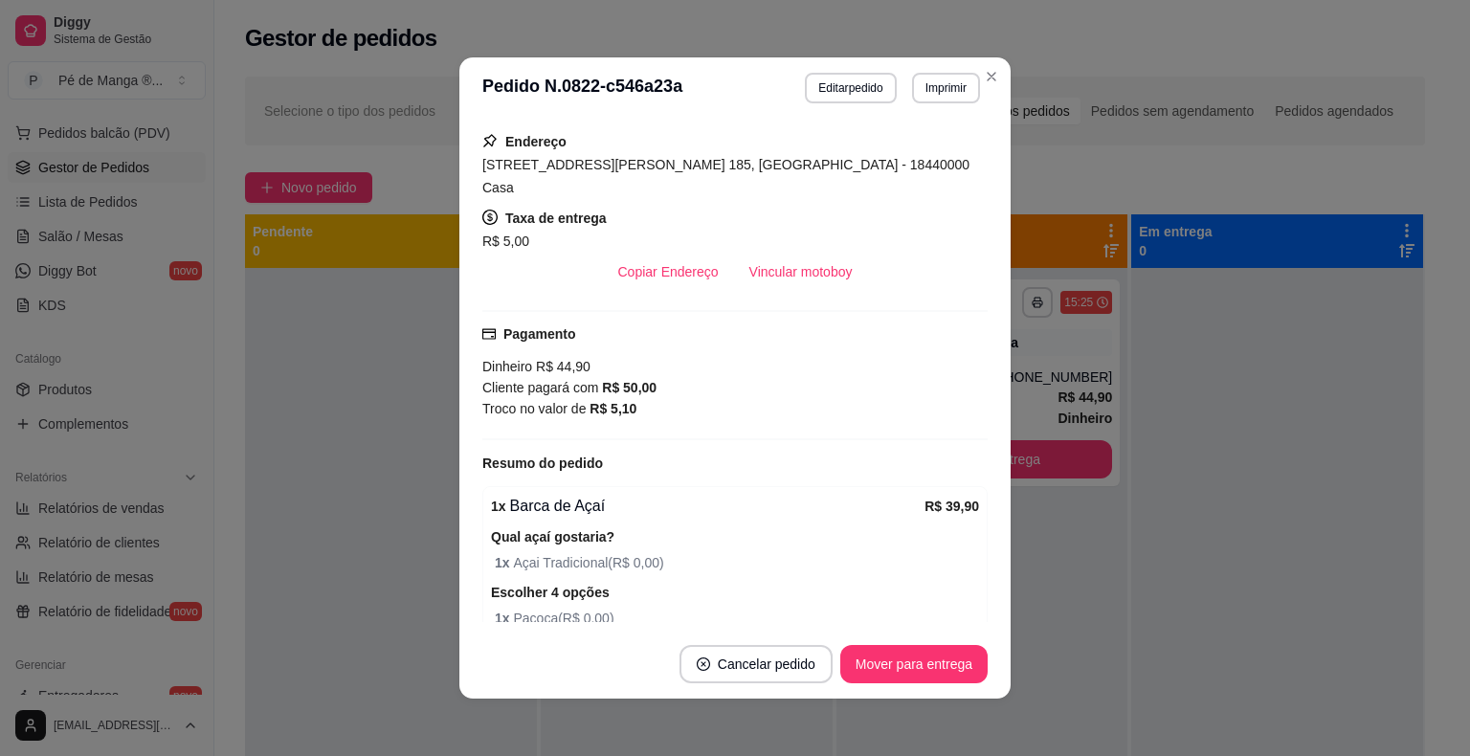
scroll to position [302, 0]
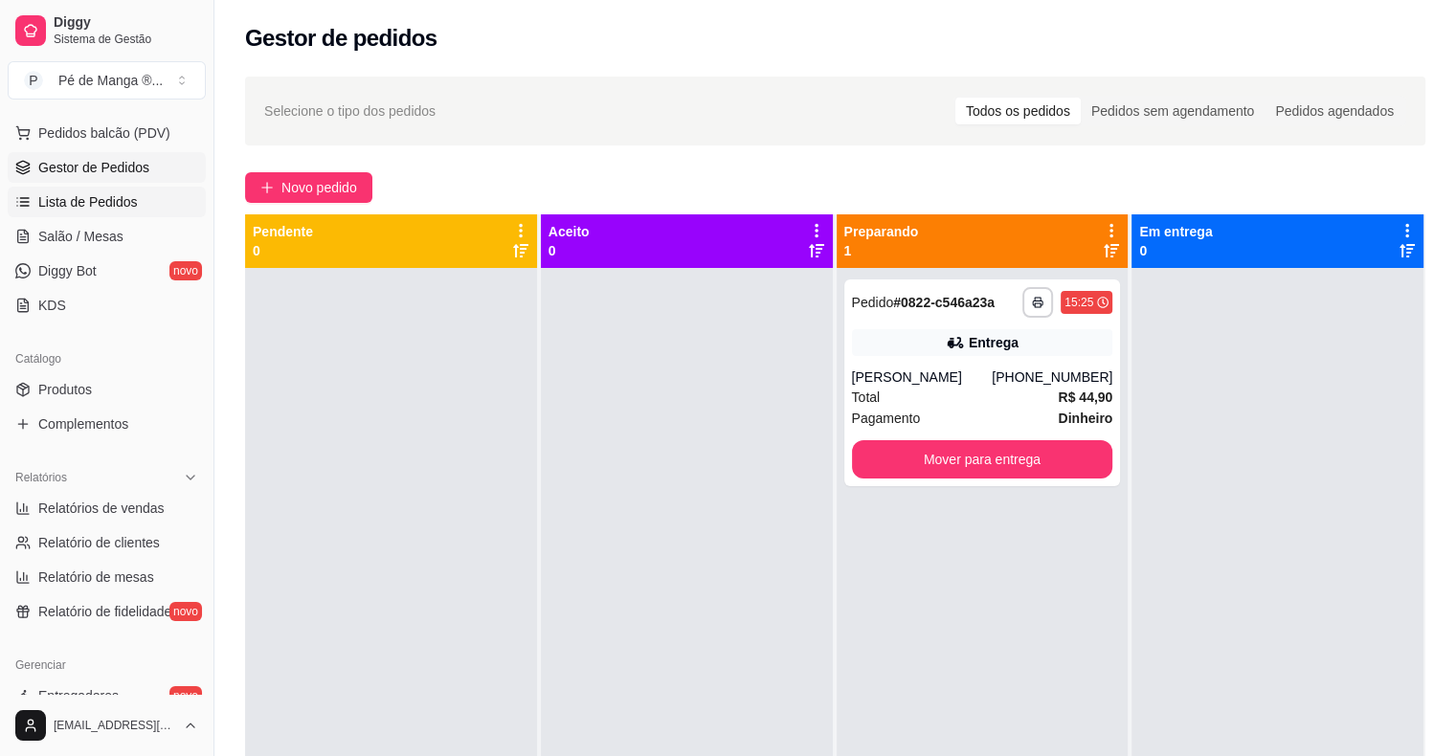
click at [137, 207] on link "Lista de Pedidos" at bounding box center [107, 202] width 198 height 31
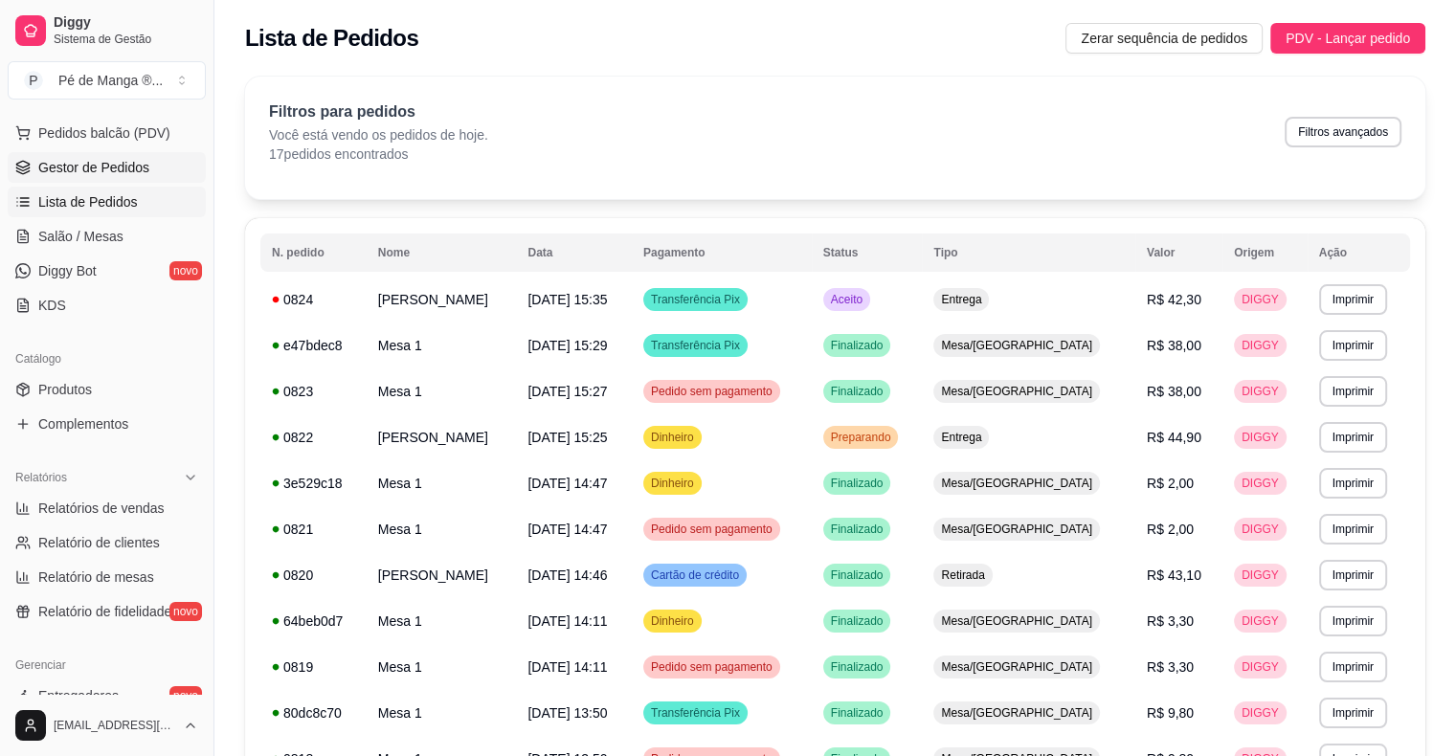
click at [111, 171] on span "Gestor de Pedidos" at bounding box center [93, 167] width 111 height 19
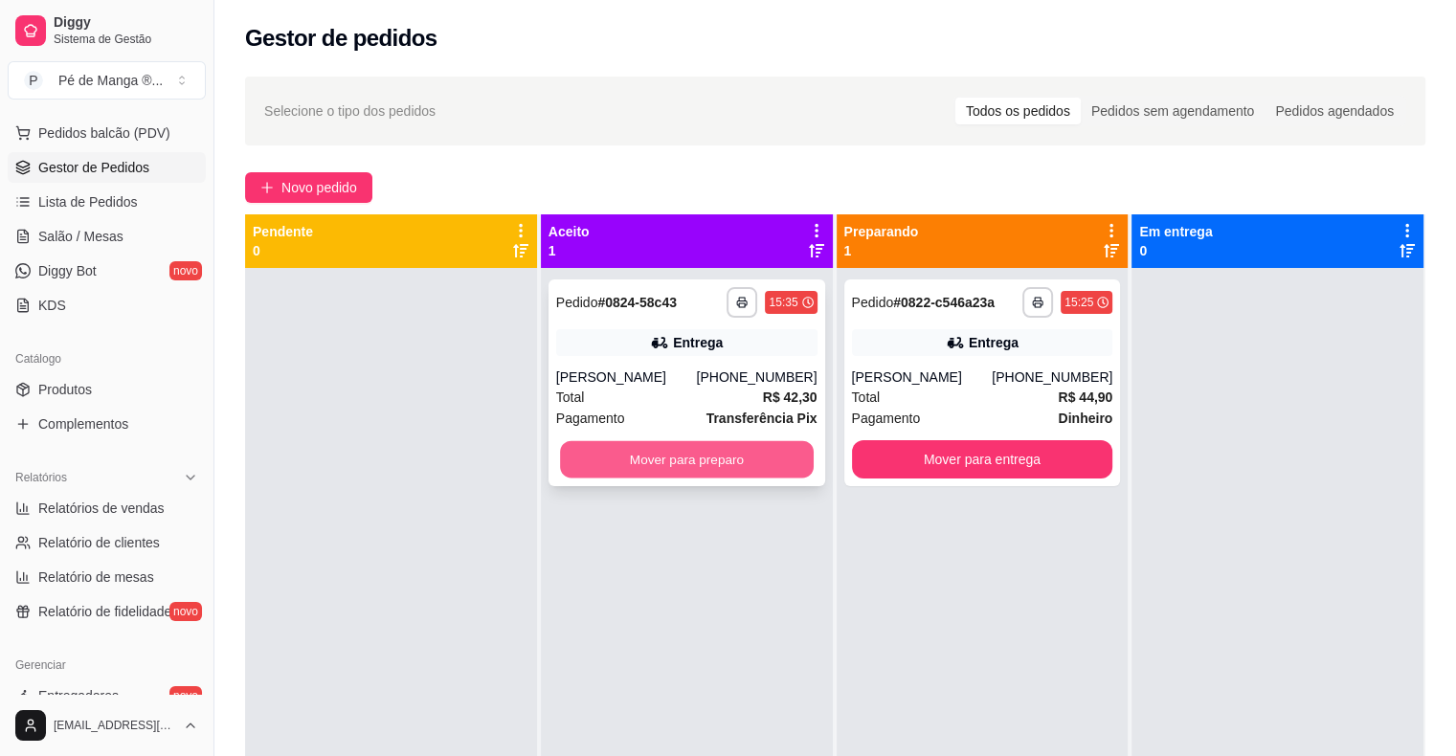
click at [608, 472] on button "Mover para preparo" at bounding box center [687, 459] width 254 height 37
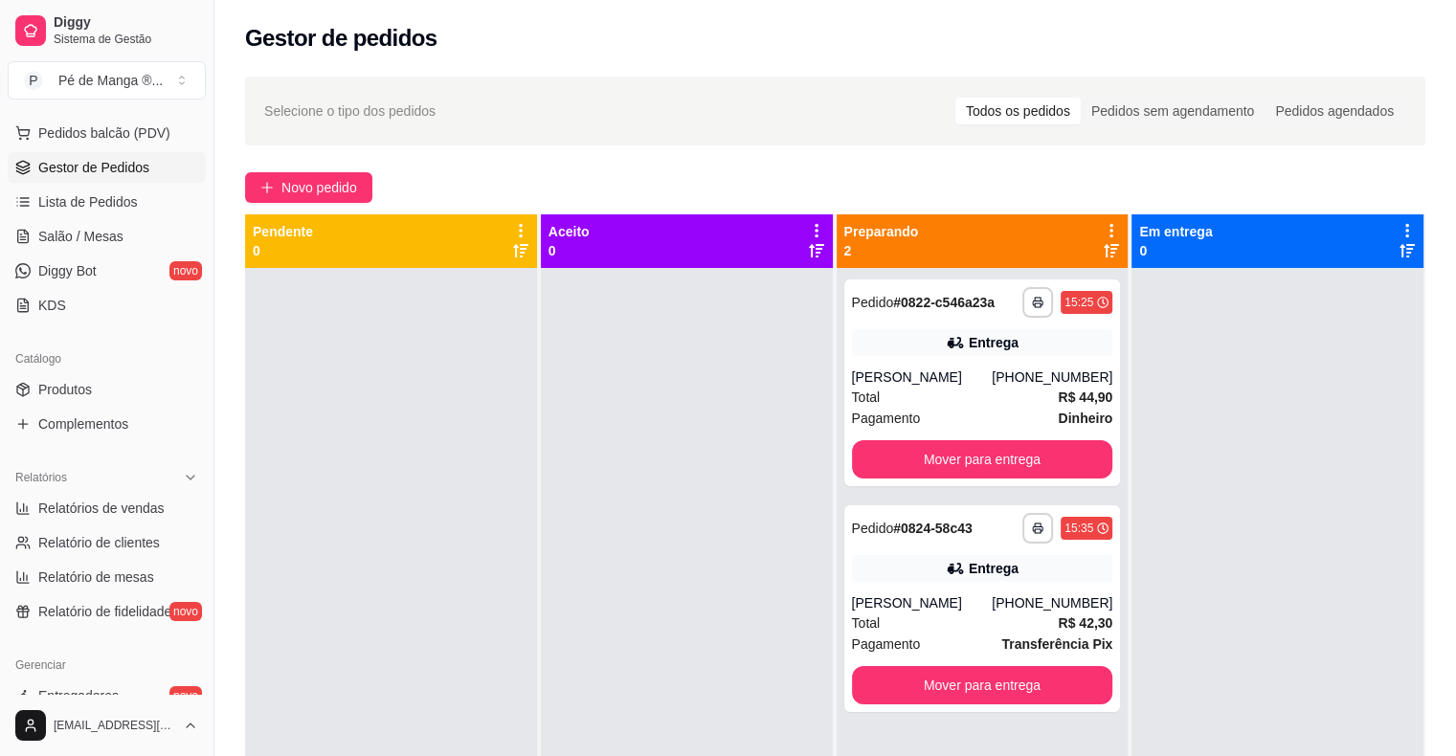
click at [5, 239] on div "Dia a dia Pedidos balcão (PDV) Gestor de Pedidos Lista de Pedidos Salão / Mesas…" at bounding box center [106, 203] width 213 height 249
click at [69, 237] on span "Salão / Mesas" at bounding box center [80, 236] width 85 height 19
click at [69, 241] on span "Salão / Mesas" at bounding box center [80, 236] width 85 height 19
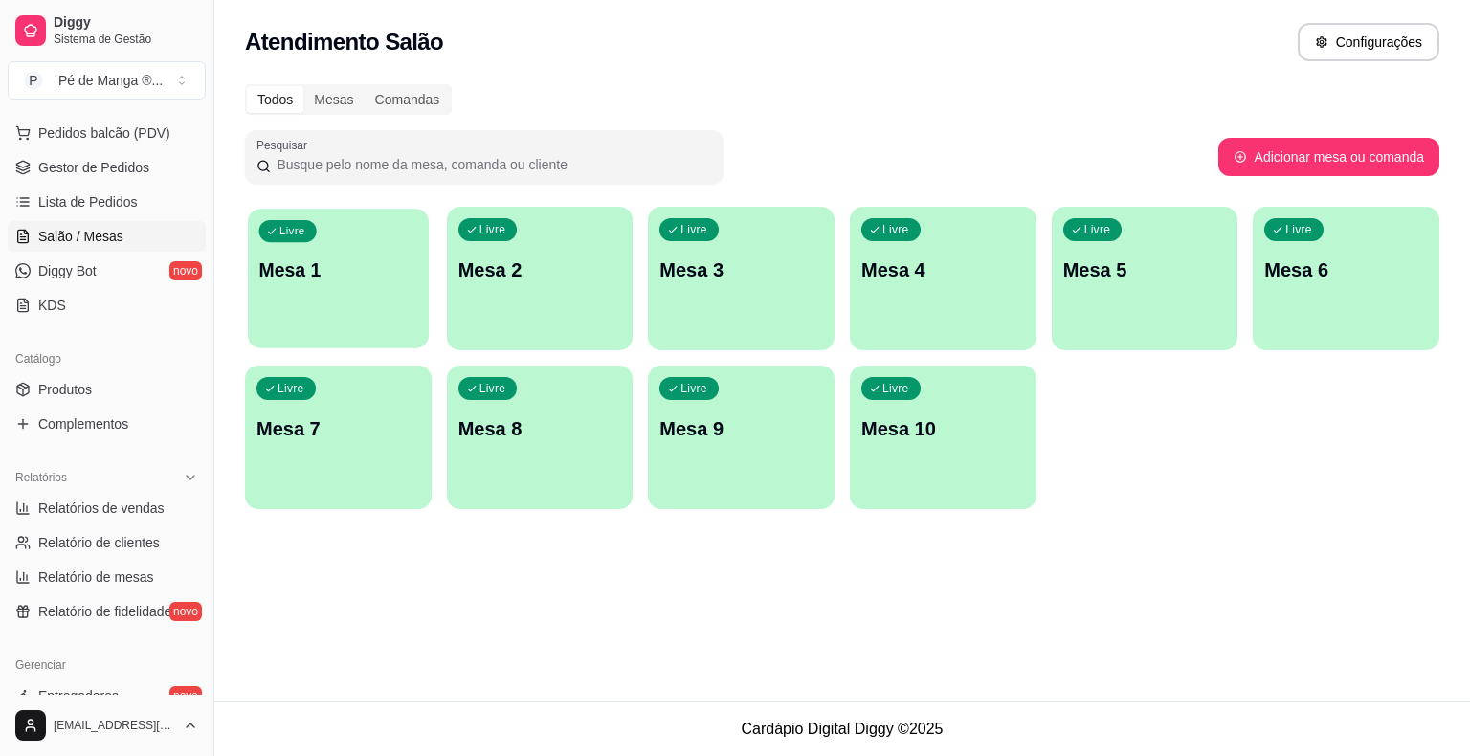
click at [368, 299] on div "Livre Mesa 1" at bounding box center [338, 267] width 181 height 117
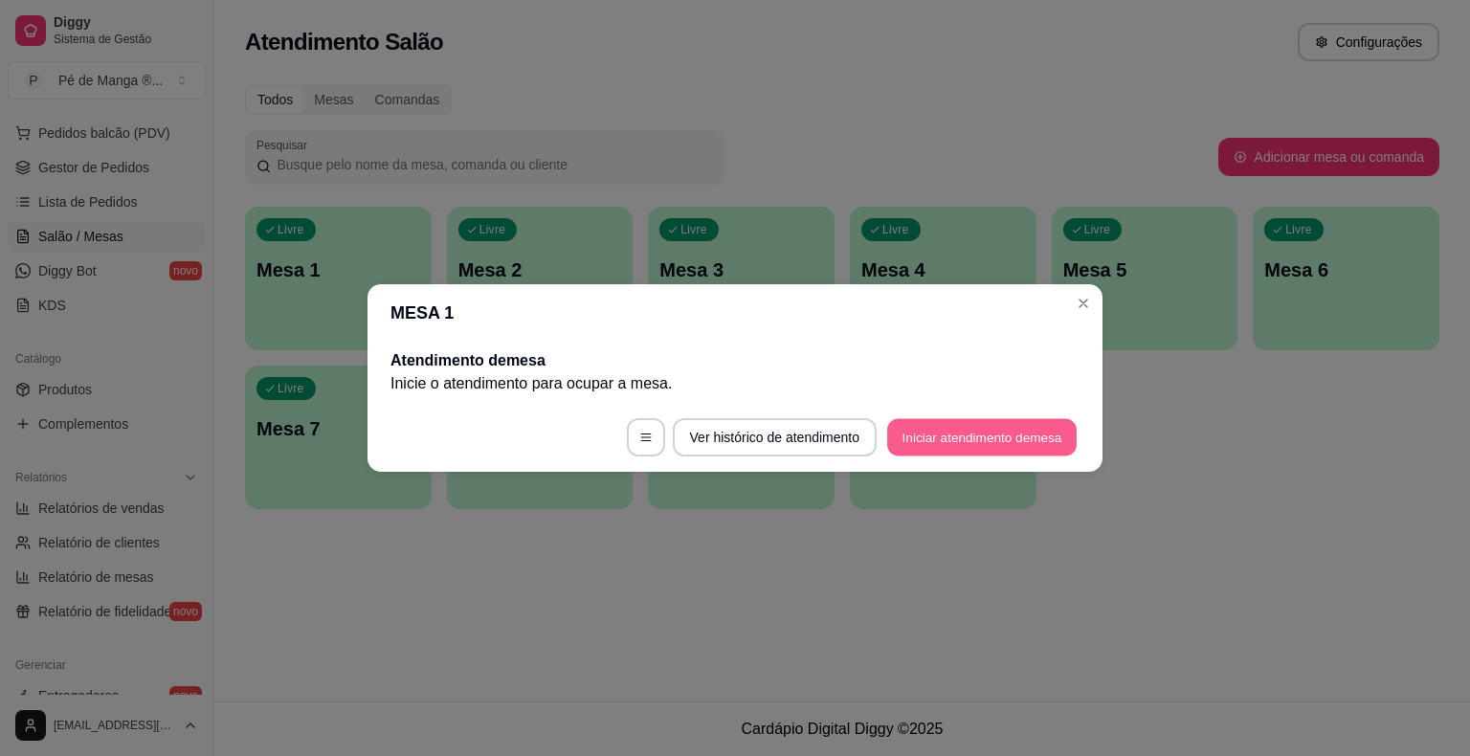
click at [958, 427] on button "Iniciar atendimento de mesa" at bounding box center [982, 437] width 190 height 37
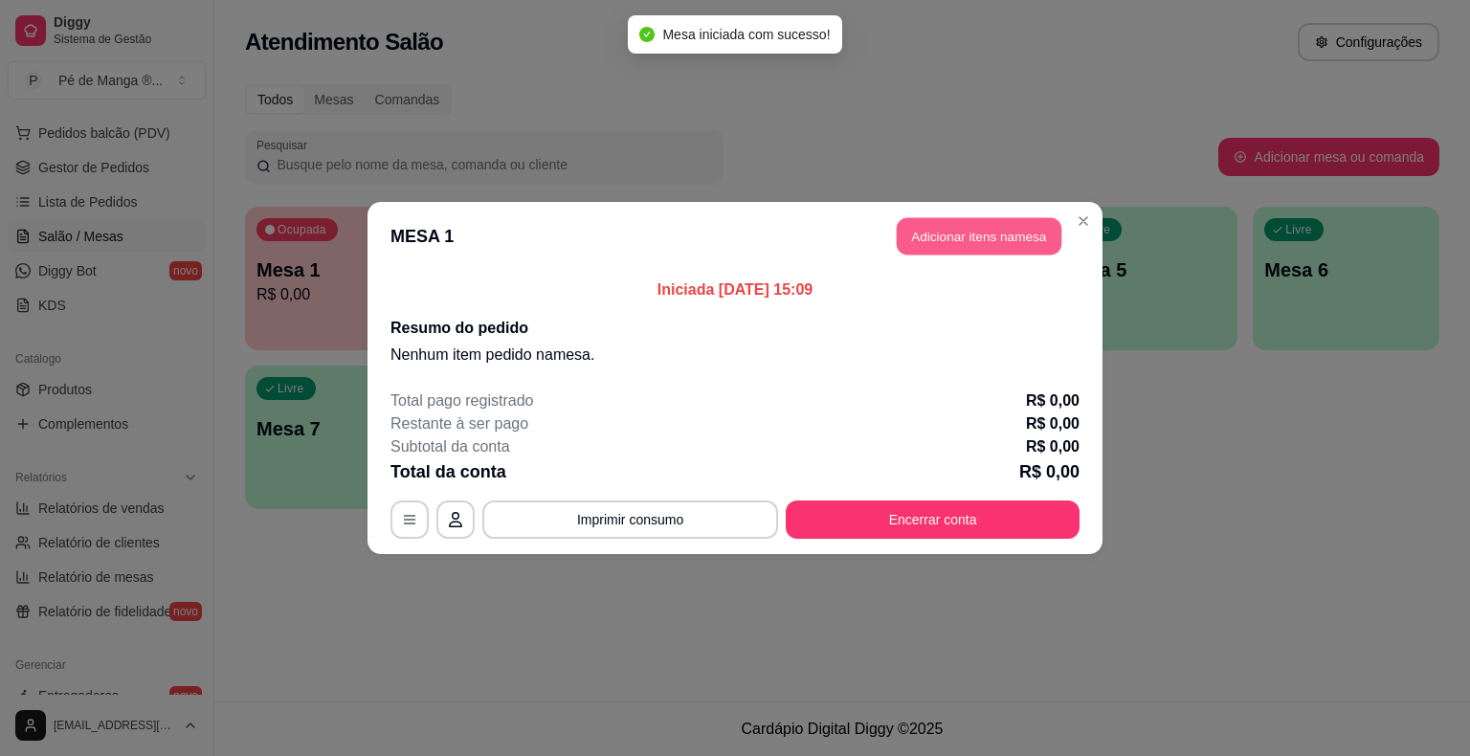
click at [1004, 239] on button "Adicionar itens na mesa" at bounding box center [979, 236] width 165 height 37
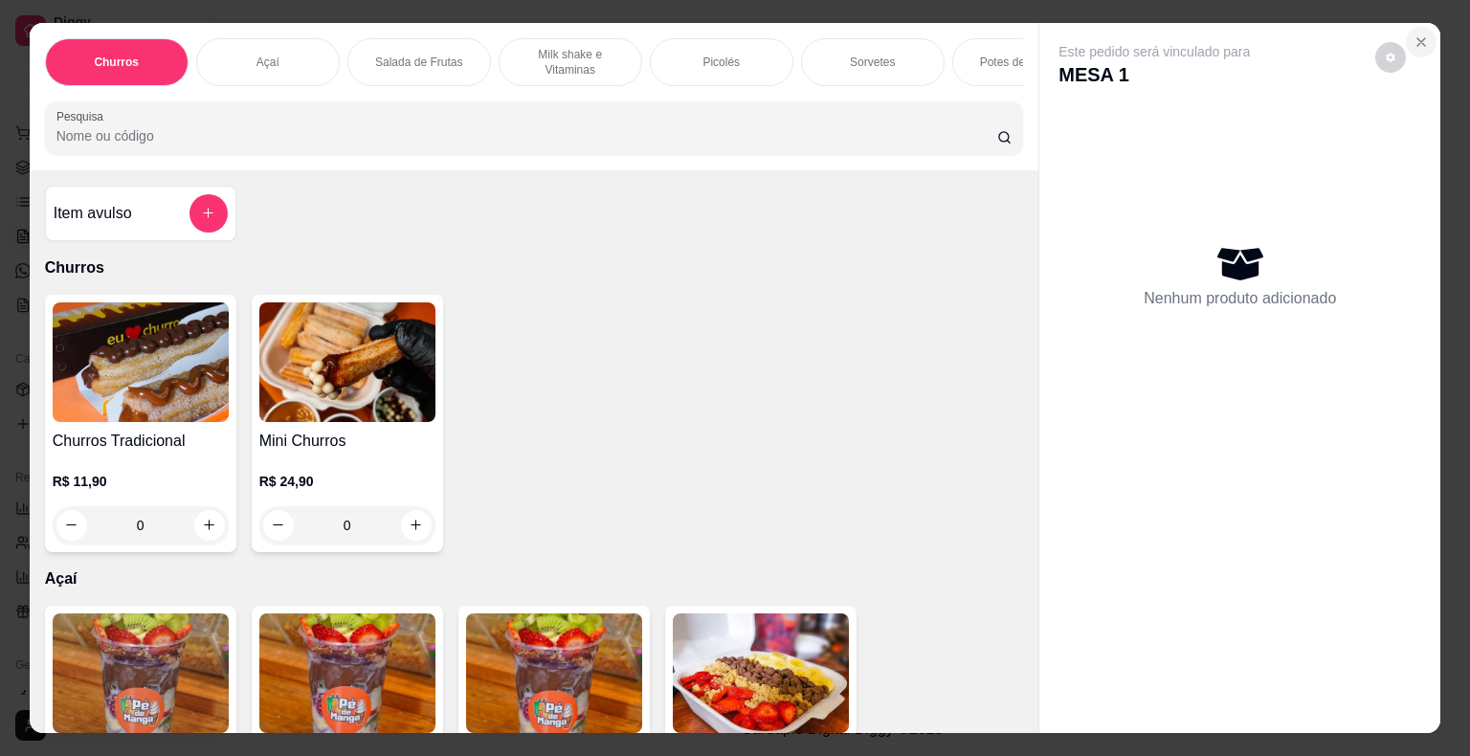
click at [1413, 43] on button "Close" at bounding box center [1421, 42] width 31 height 31
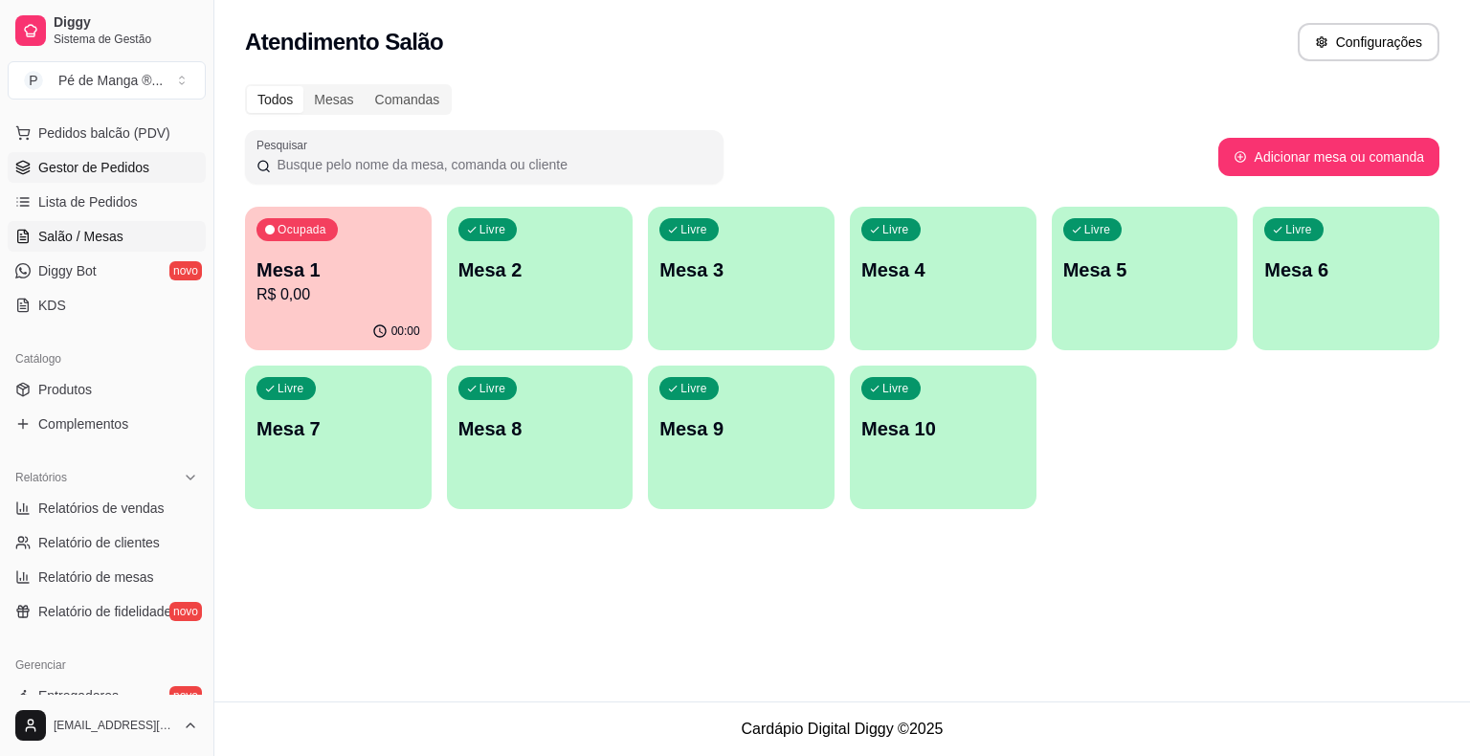
click at [149, 175] on link "Gestor de Pedidos" at bounding box center [107, 167] width 198 height 31
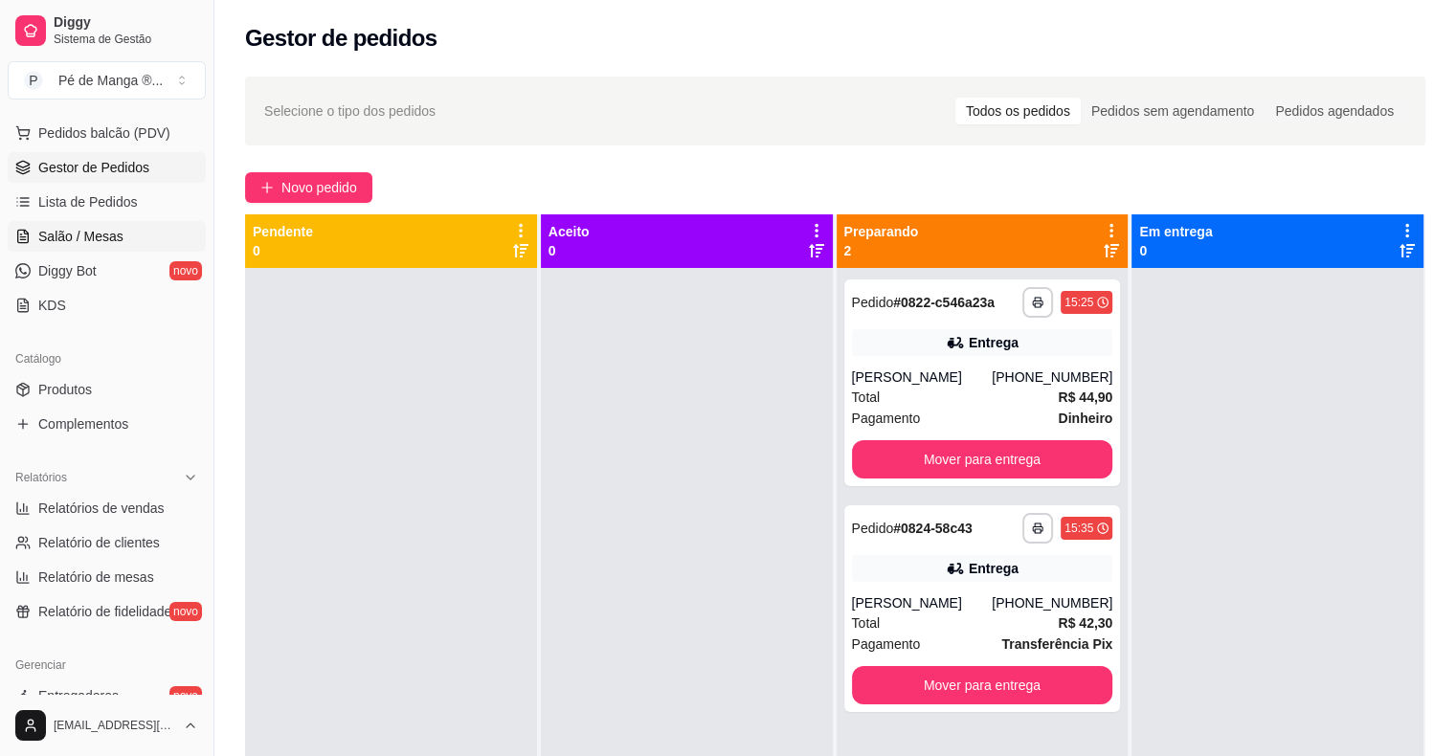
click at [68, 239] on span "Salão / Mesas" at bounding box center [80, 236] width 85 height 19
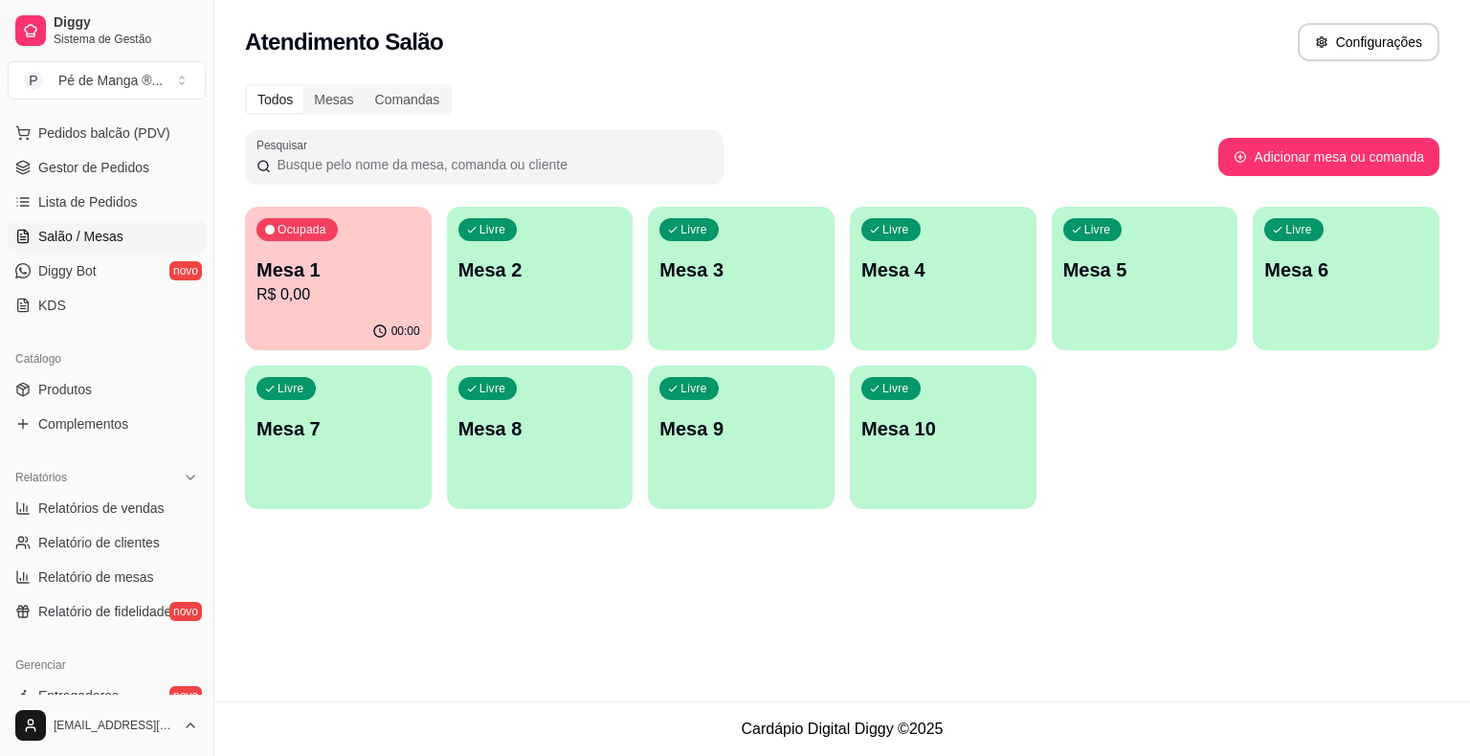
click at [345, 279] on p "Mesa 1" at bounding box center [339, 270] width 164 height 27
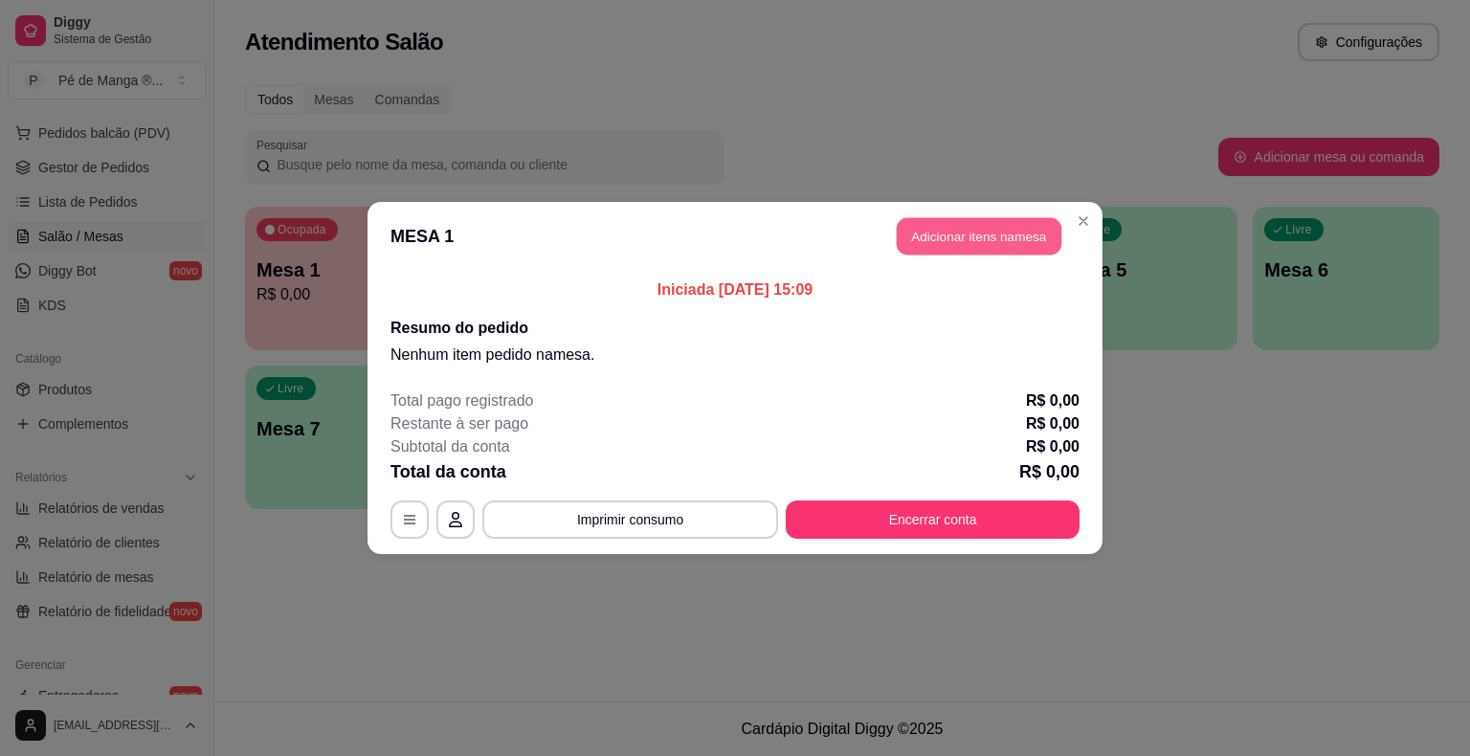
click at [1001, 244] on button "Adicionar itens na mesa" at bounding box center [979, 236] width 165 height 37
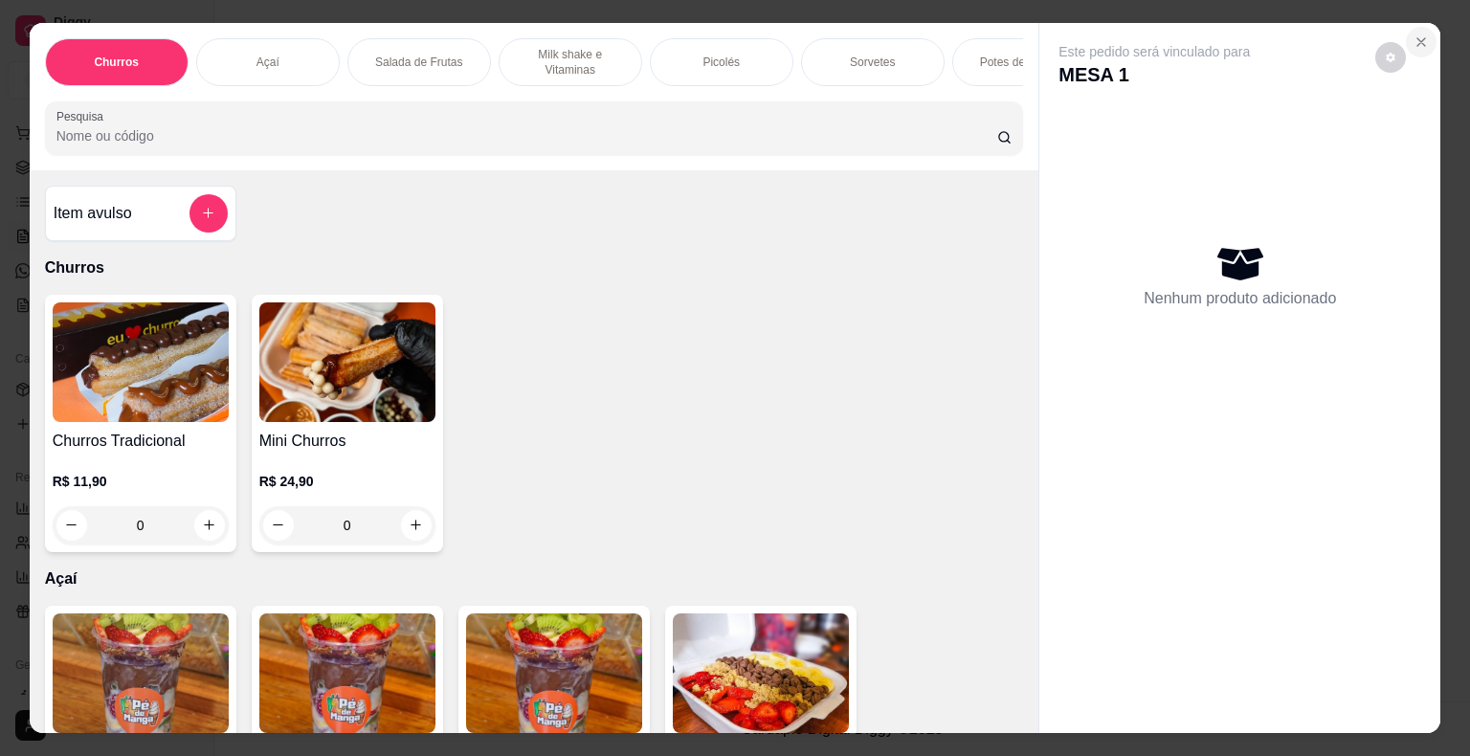
click at [1419, 27] on button "Close" at bounding box center [1421, 42] width 31 height 31
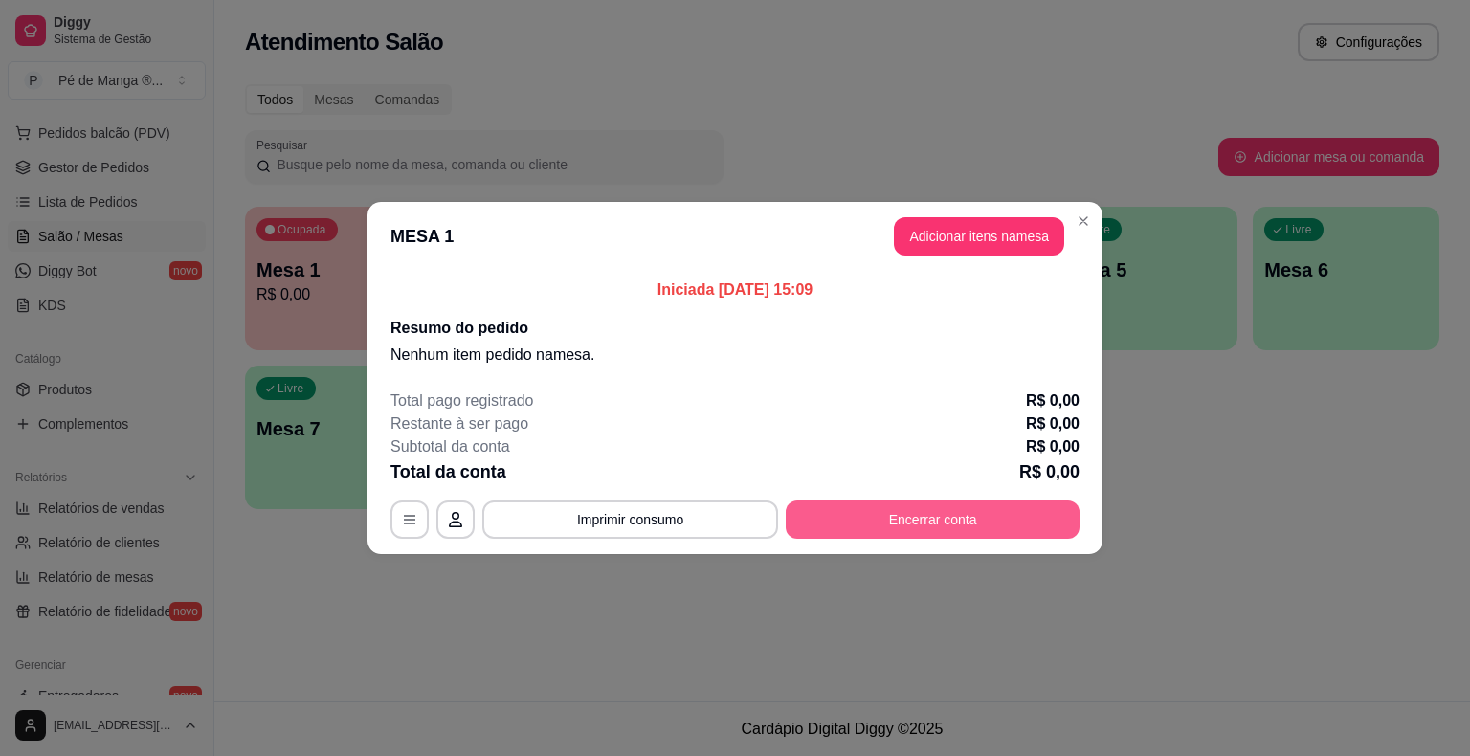
click at [898, 522] on button "Encerrar conta" at bounding box center [933, 520] width 294 height 38
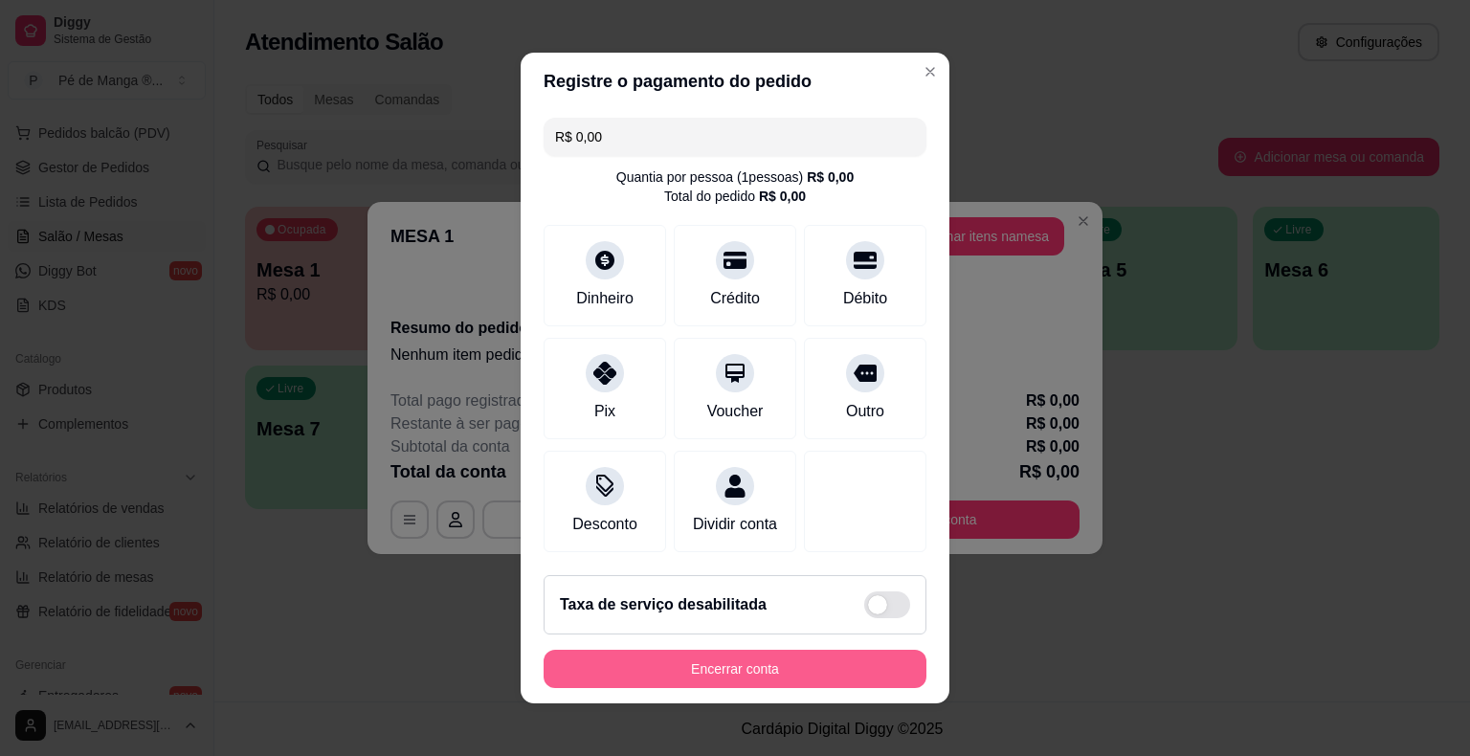
click at [797, 670] on button "Encerrar conta" at bounding box center [735, 669] width 383 height 38
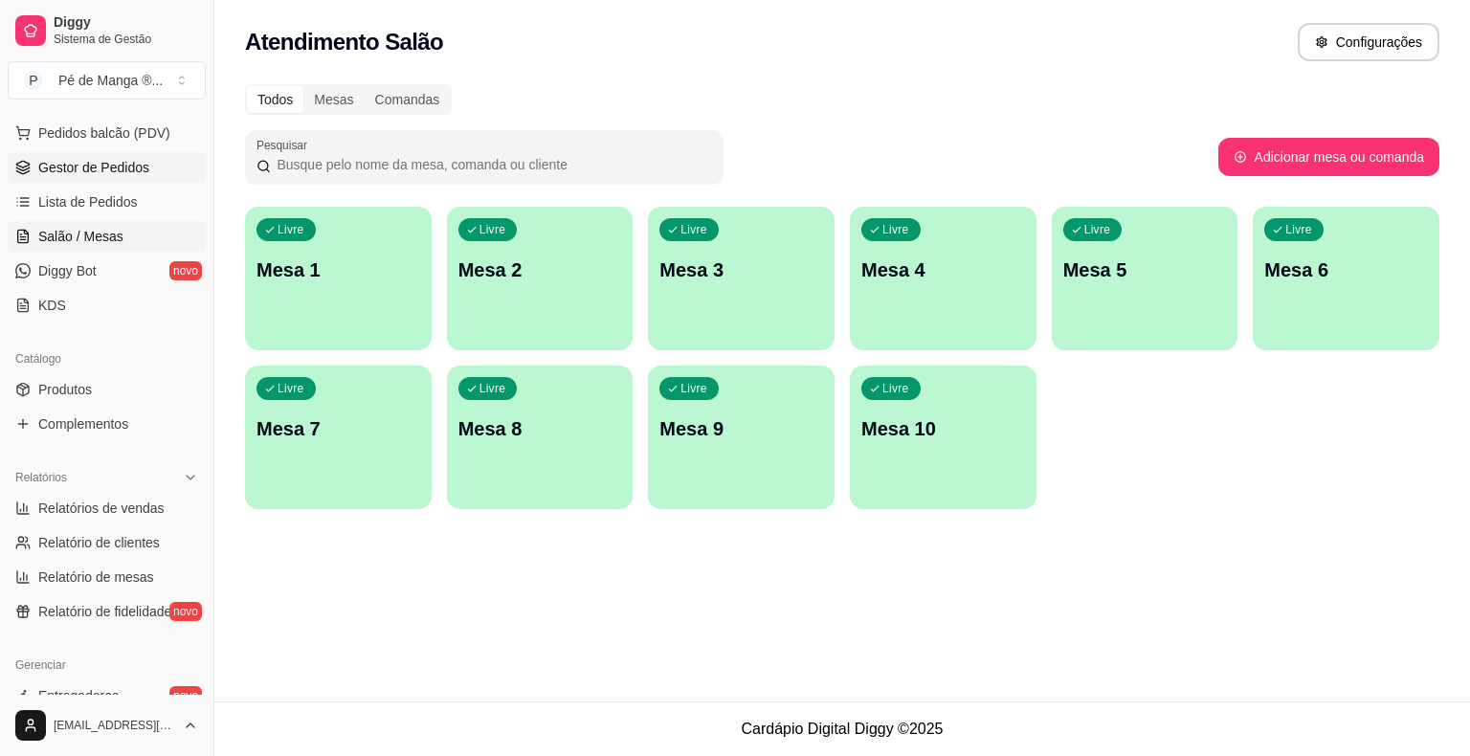
click at [100, 174] on span "Gestor de Pedidos" at bounding box center [93, 167] width 111 height 19
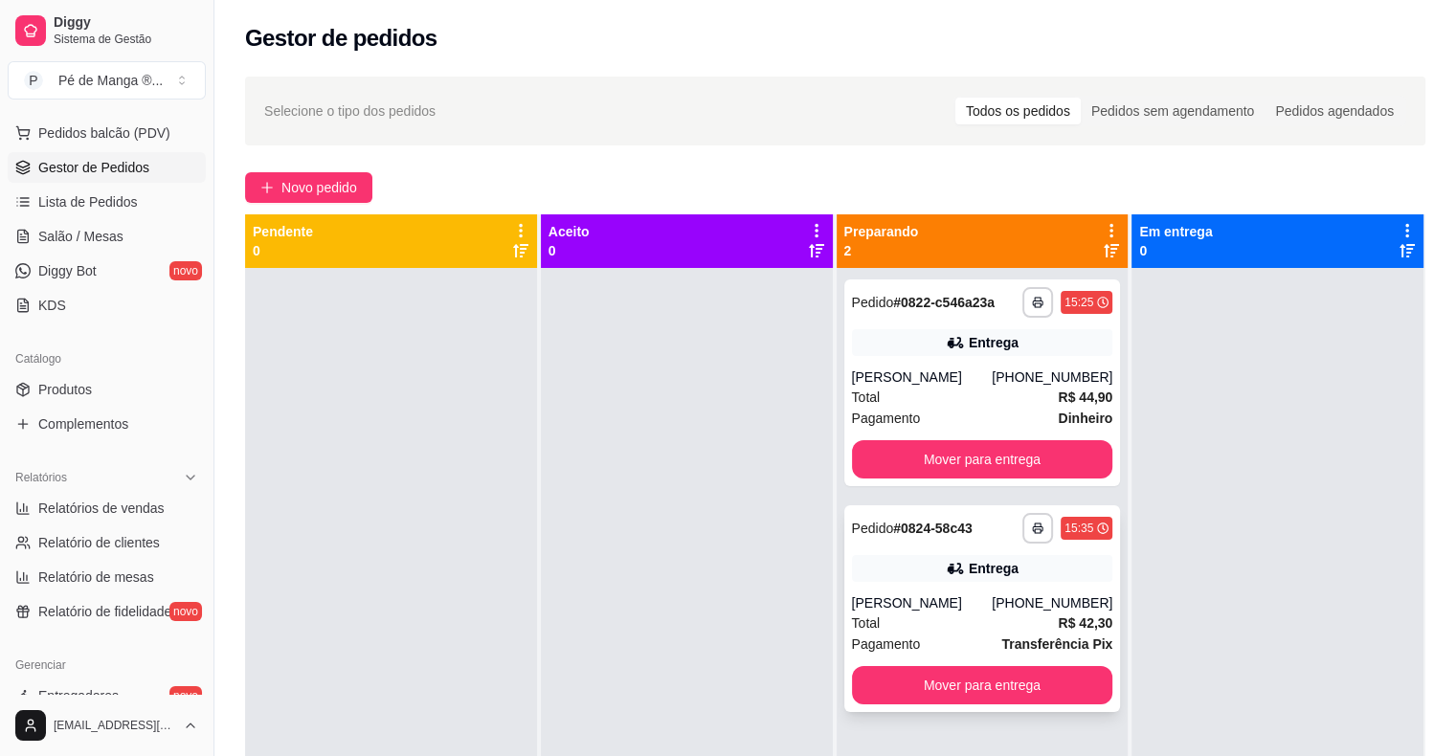
click at [949, 554] on div "**********" at bounding box center [982, 608] width 277 height 207
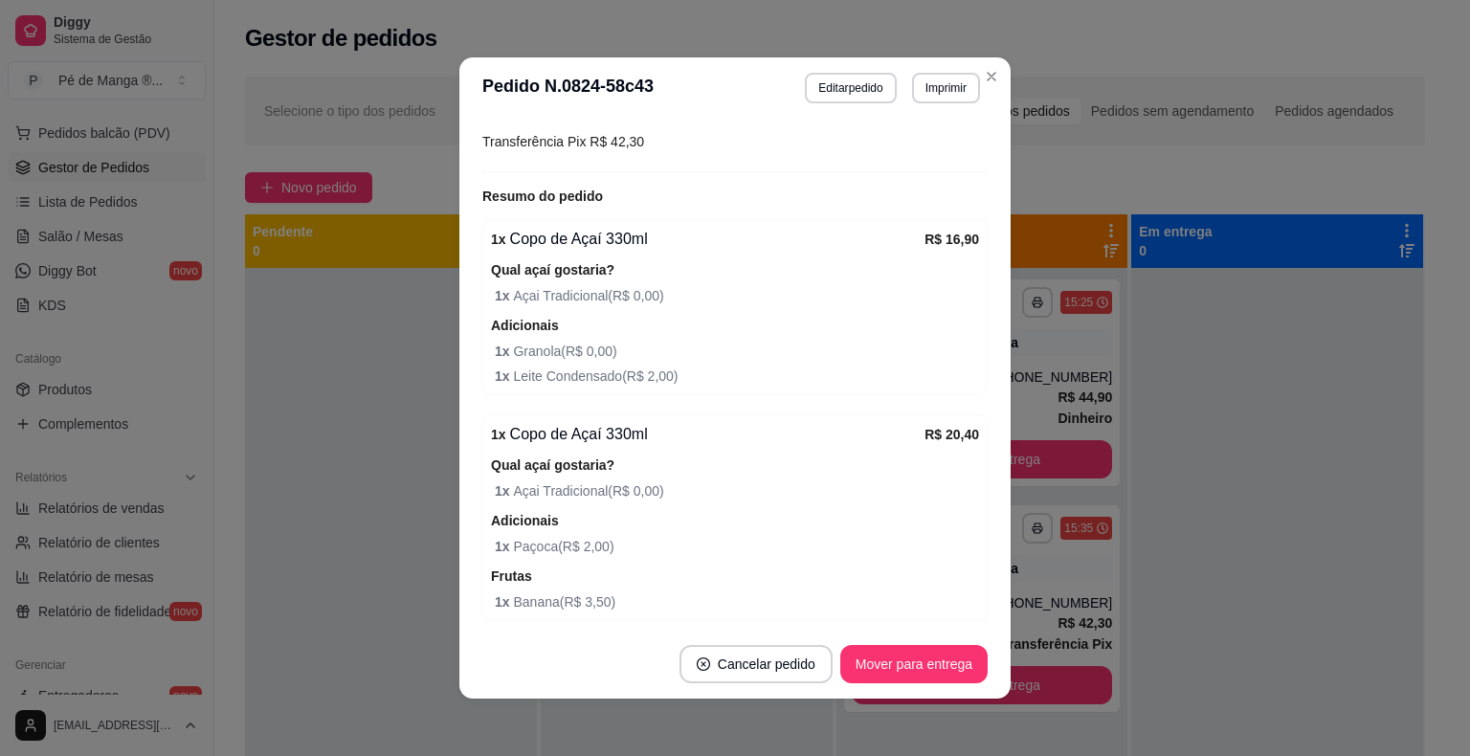
scroll to position [548, 0]
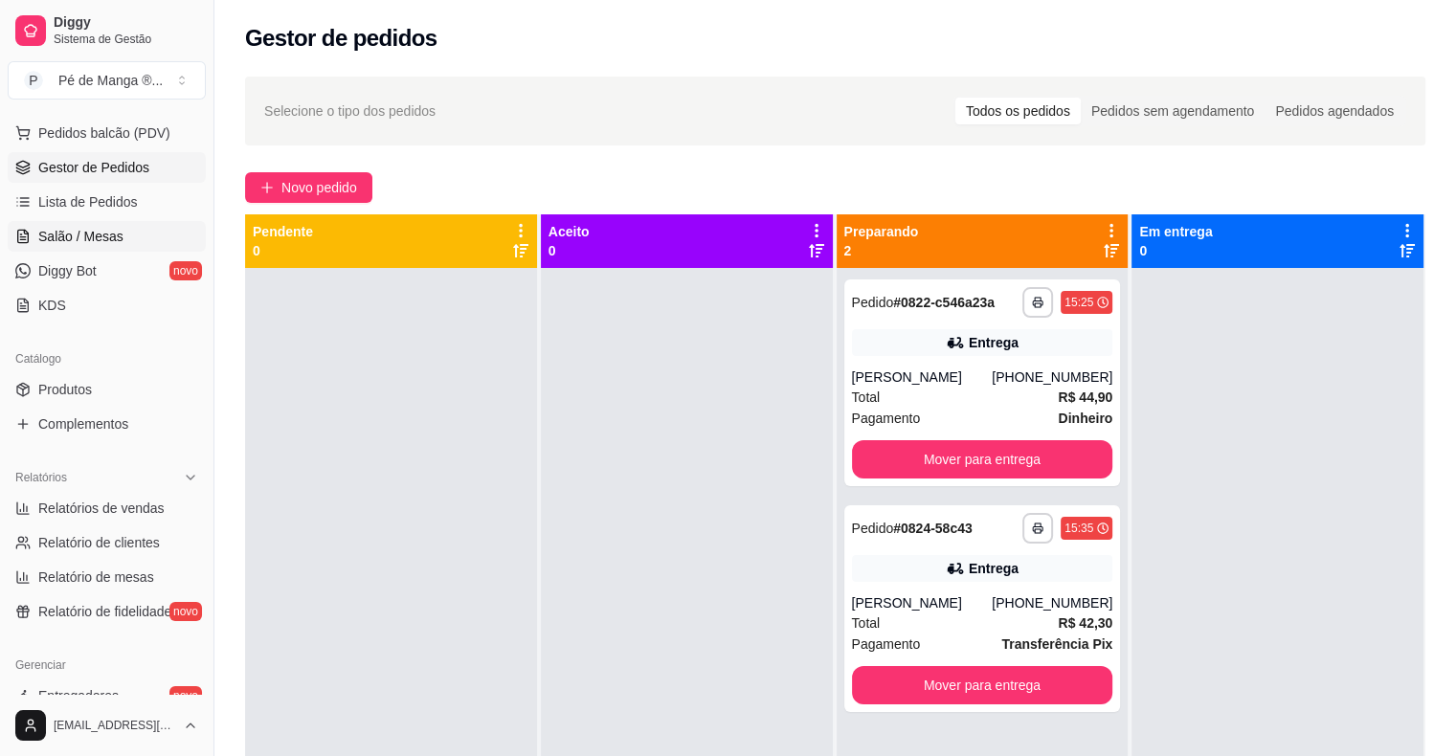
click at [133, 234] on link "Salão / Mesas" at bounding box center [107, 236] width 198 height 31
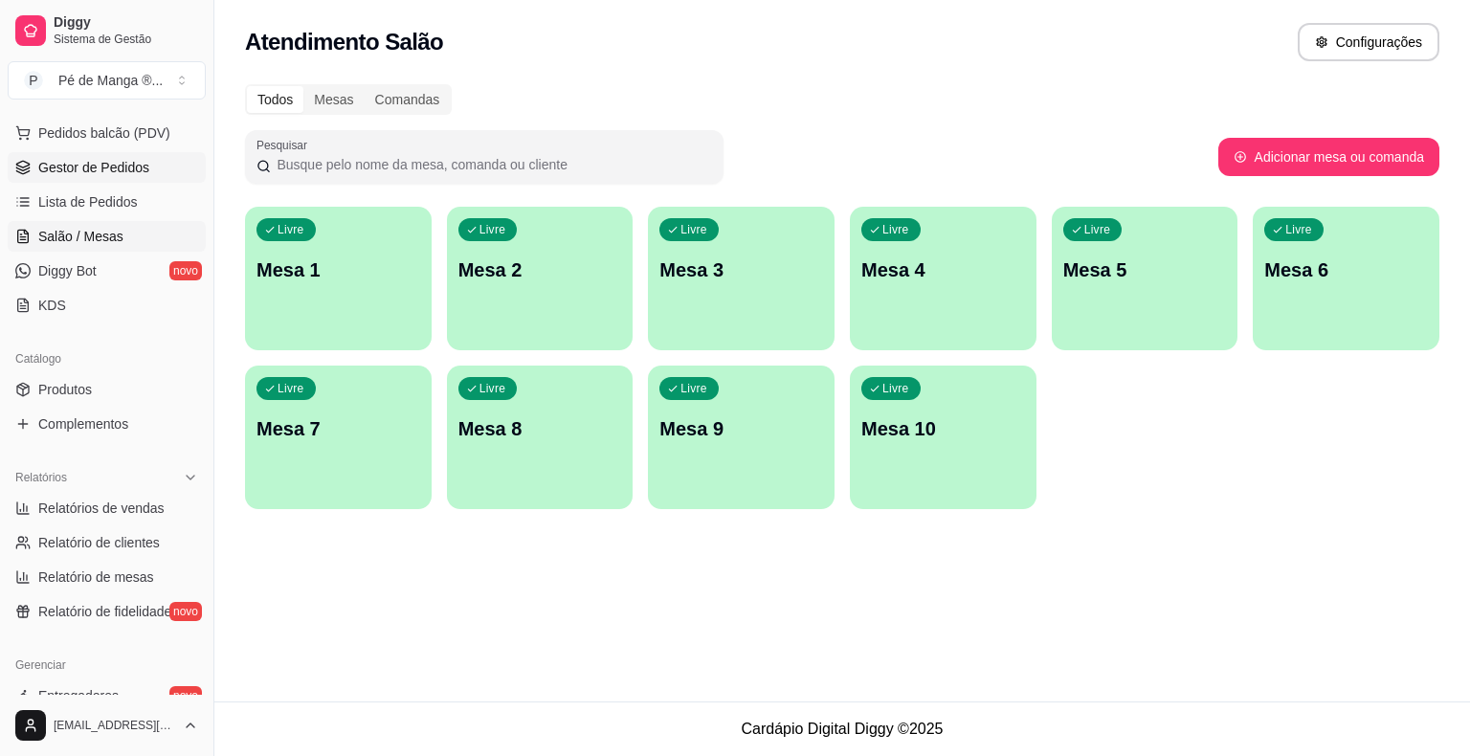
click at [153, 161] on link "Gestor de Pedidos" at bounding box center [107, 167] width 198 height 31
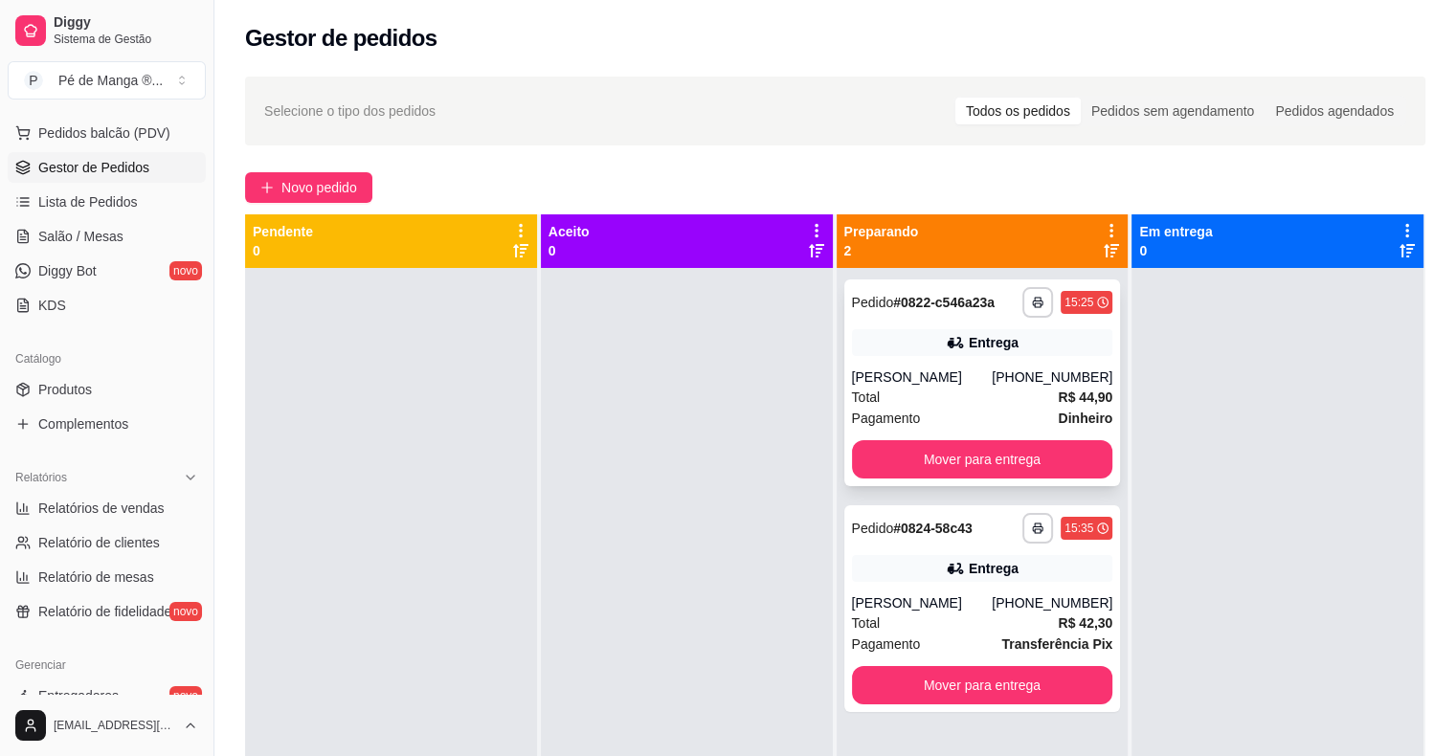
click at [937, 396] on div "Total R$ 44,90" at bounding box center [982, 397] width 261 height 21
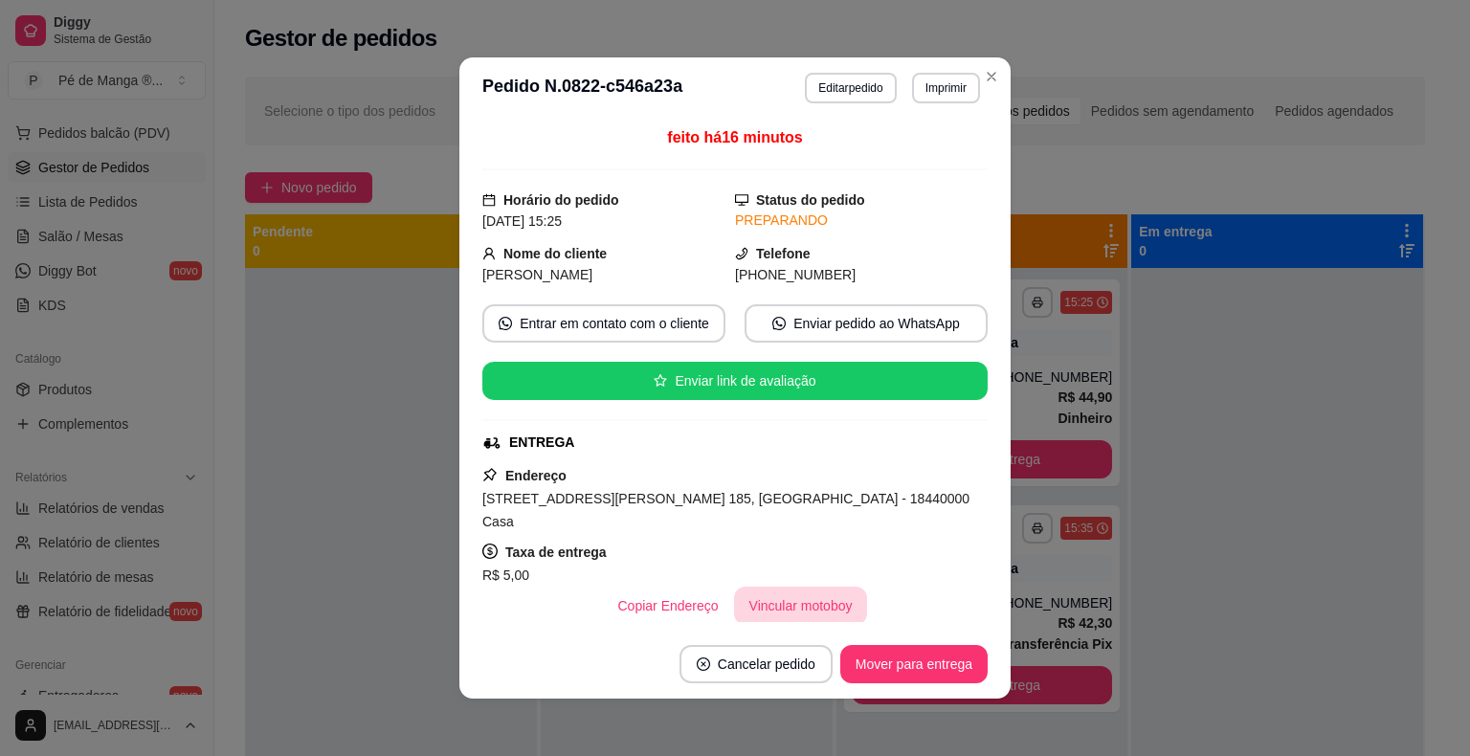
click at [788, 592] on button "Vincular motoboy" at bounding box center [801, 606] width 134 height 38
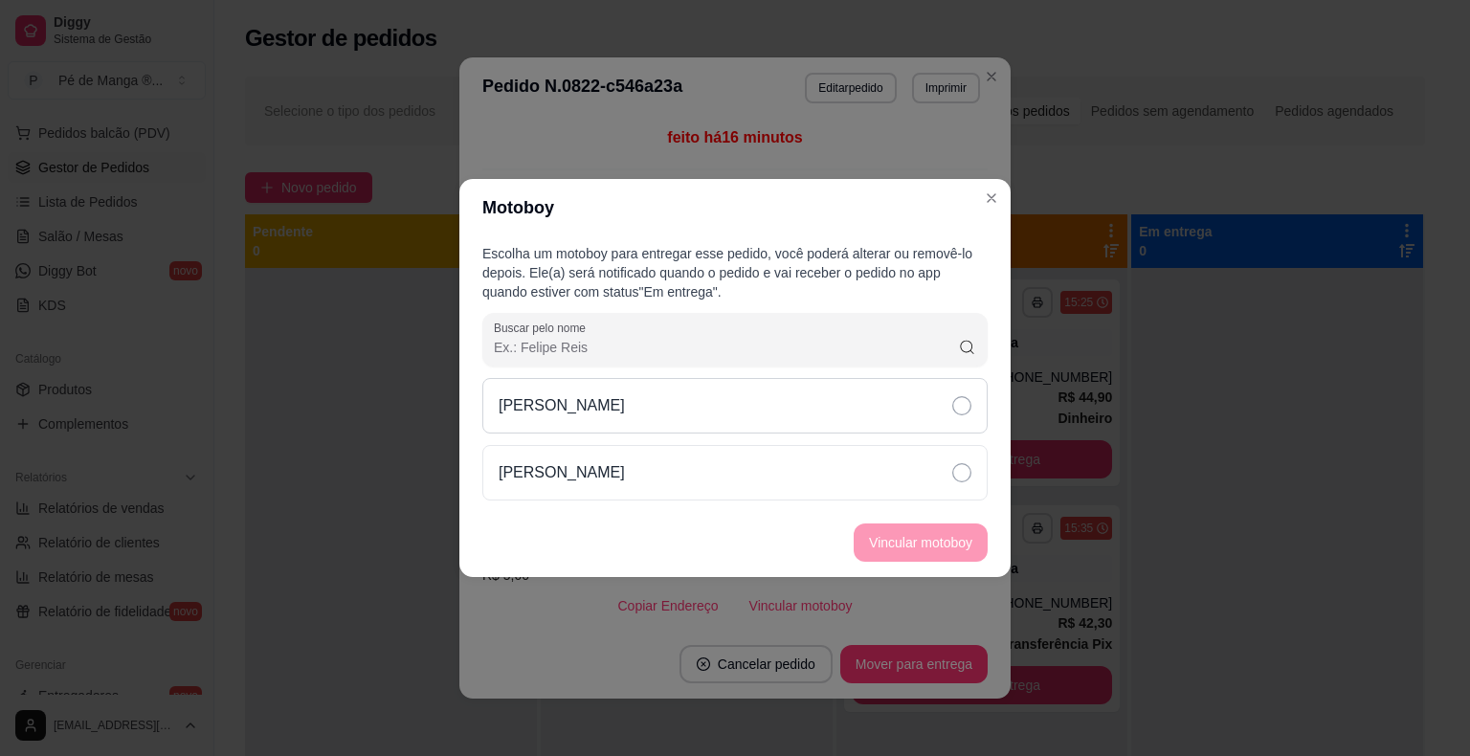
click at [860, 427] on div "[PERSON_NAME]" at bounding box center [734, 406] width 505 height 56
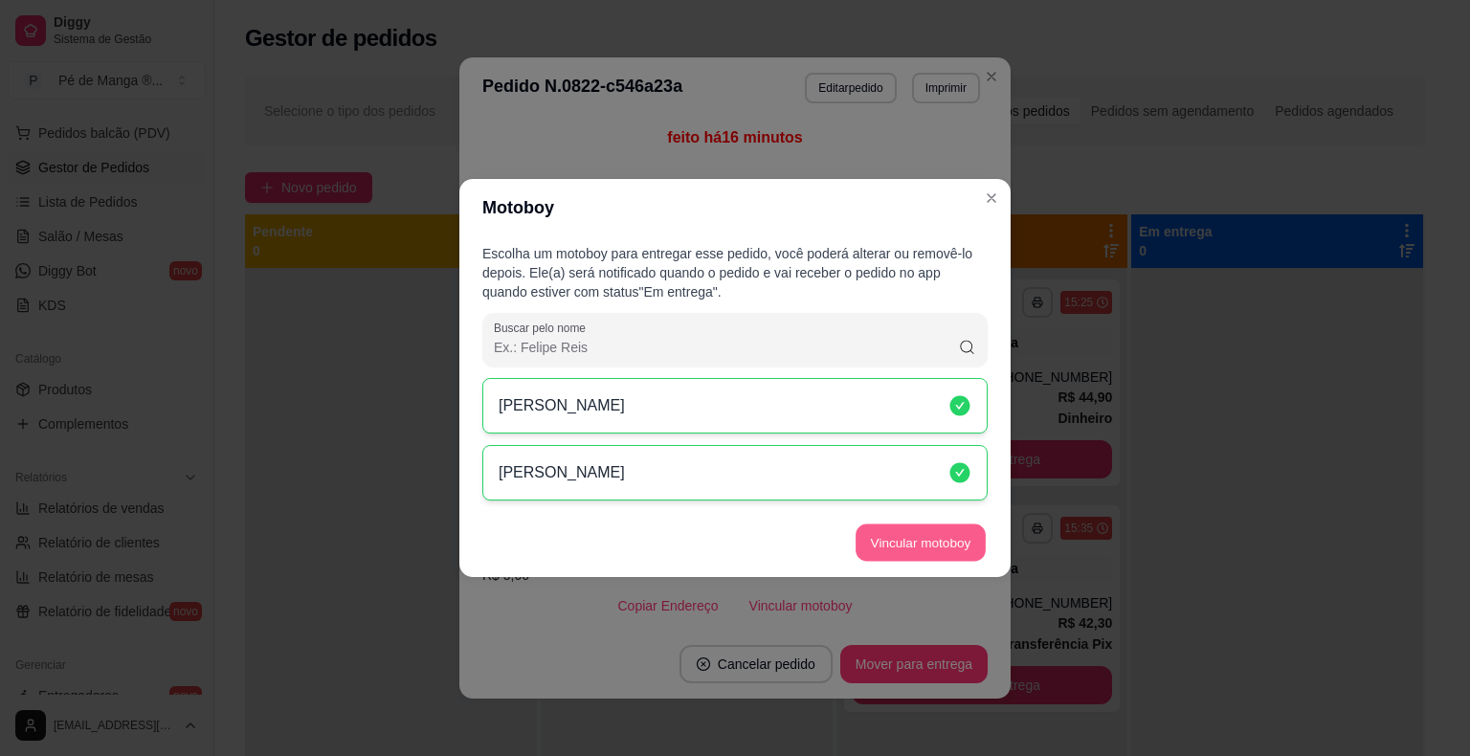
click at [880, 541] on button "Vincular motoboy" at bounding box center [921, 543] width 130 height 37
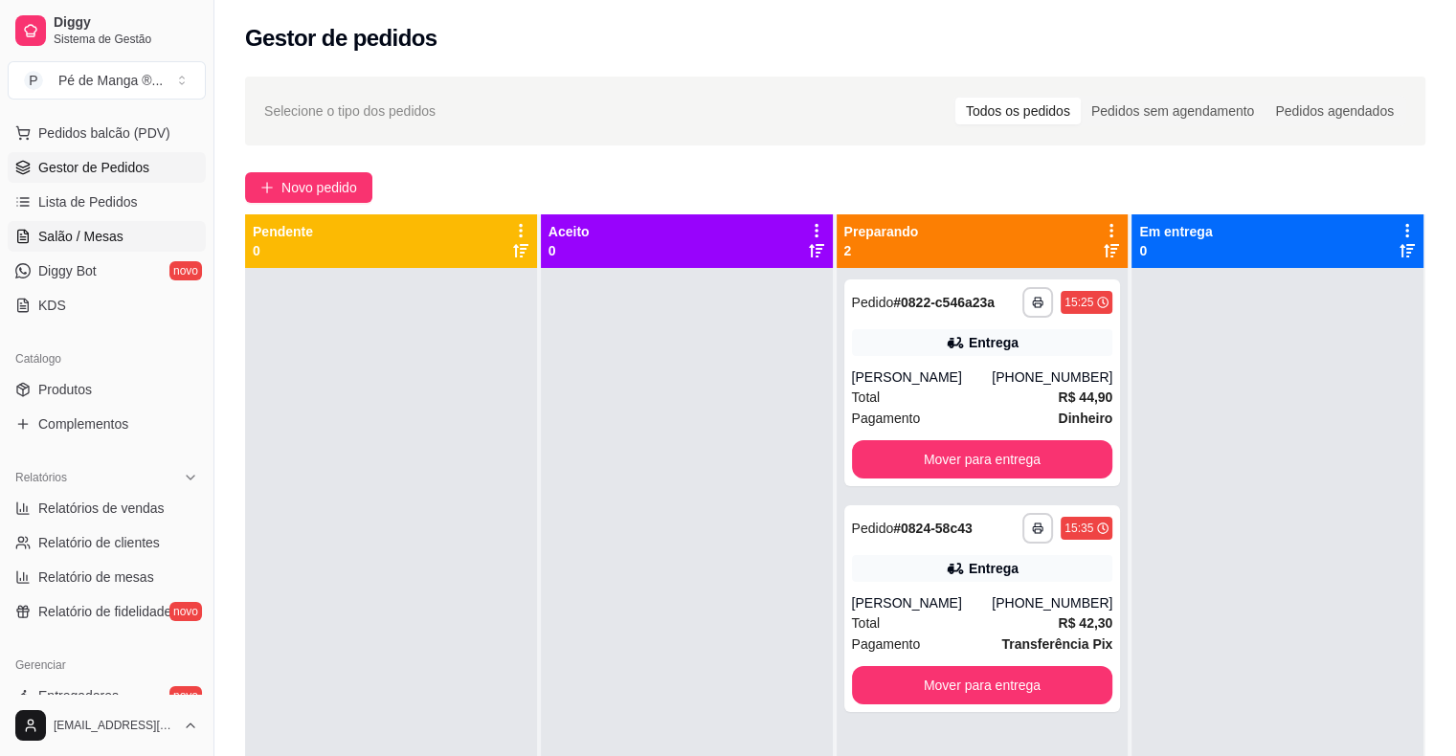
click at [79, 245] on link "Salão / Mesas" at bounding box center [107, 236] width 198 height 31
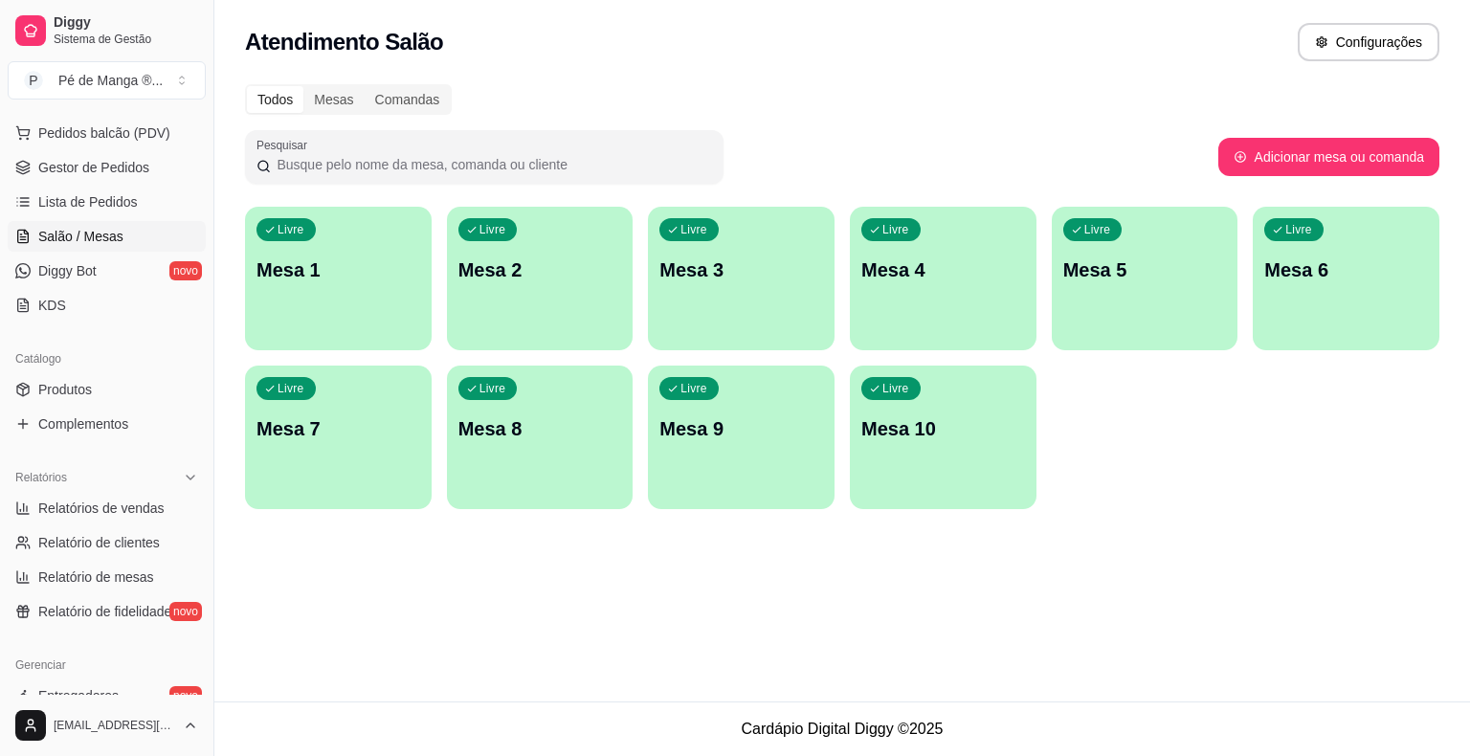
click at [299, 283] on div "Livre Mesa 1" at bounding box center [338, 267] width 187 height 121
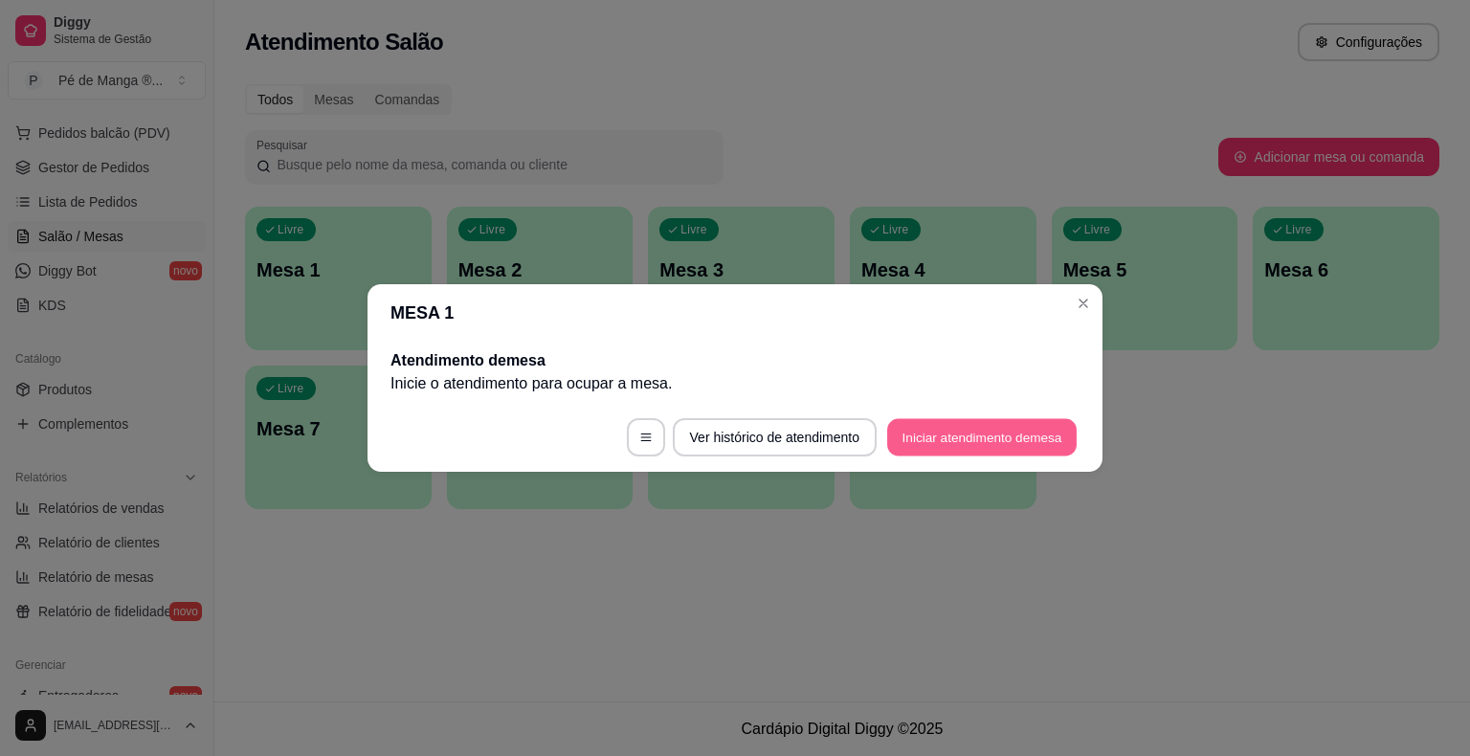
click at [951, 434] on button "Iniciar atendimento de mesa" at bounding box center [982, 437] width 190 height 37
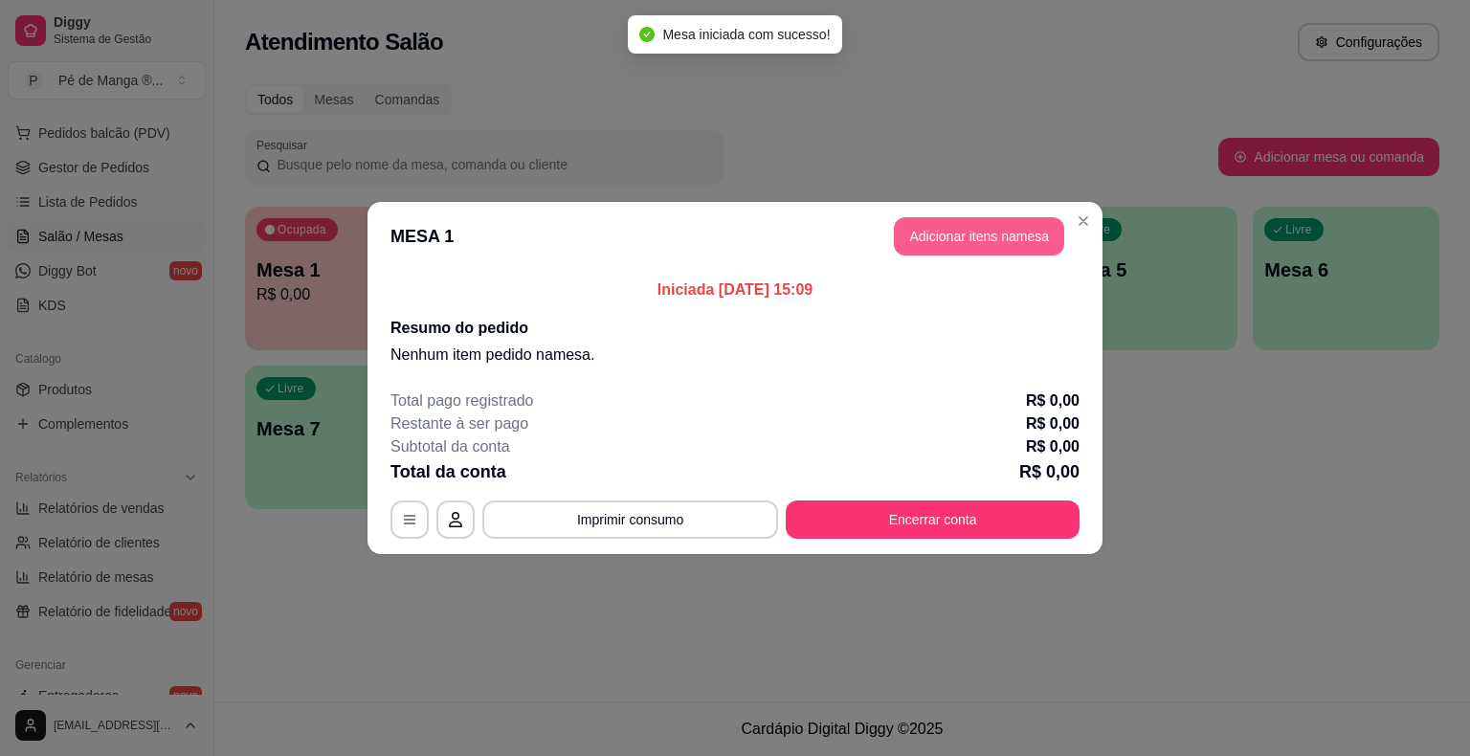
click at [949, 220] on button "Adicionar itens na mesa" at bounding box center [979, 236] width 170 height 38
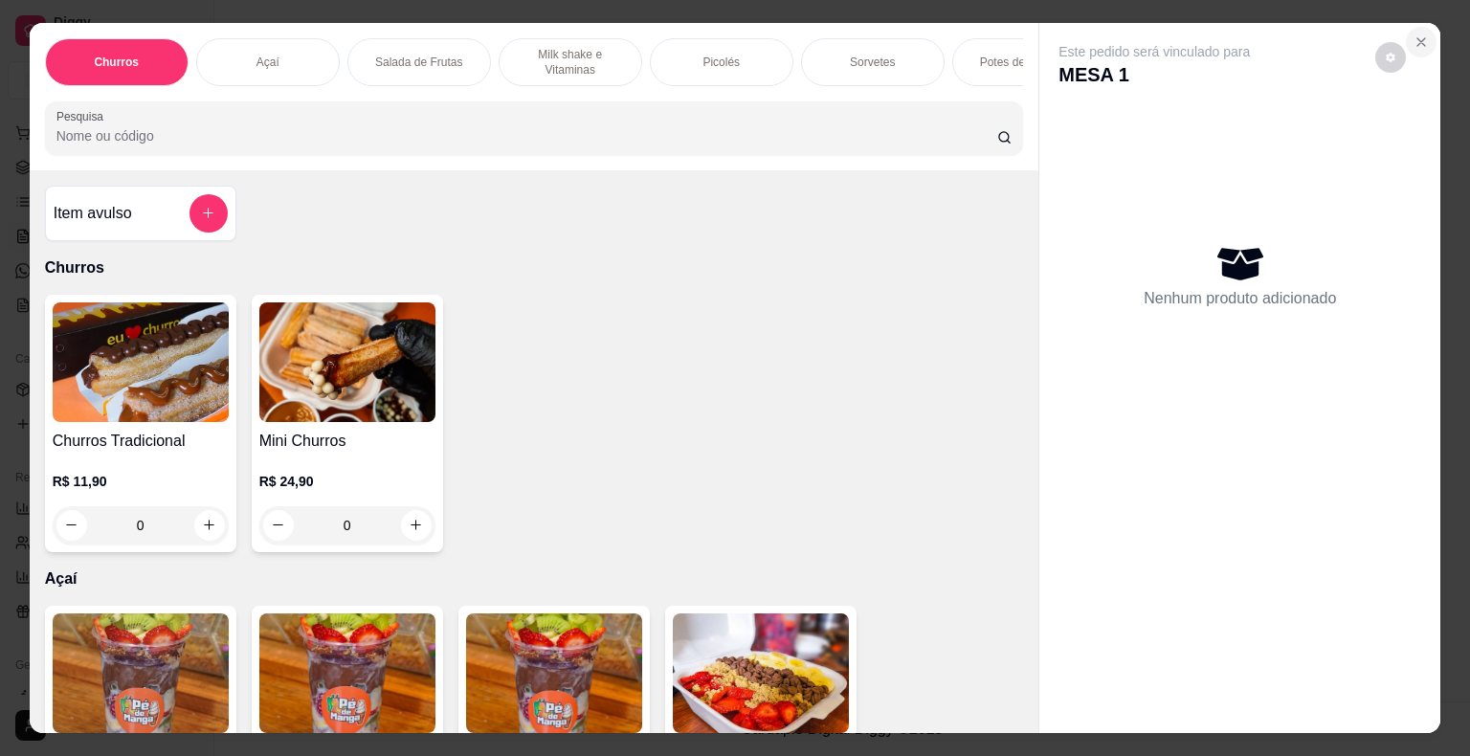
click at [1416, 40] on icon "Close" at bounding box center [1421, 41] width 15 height 15
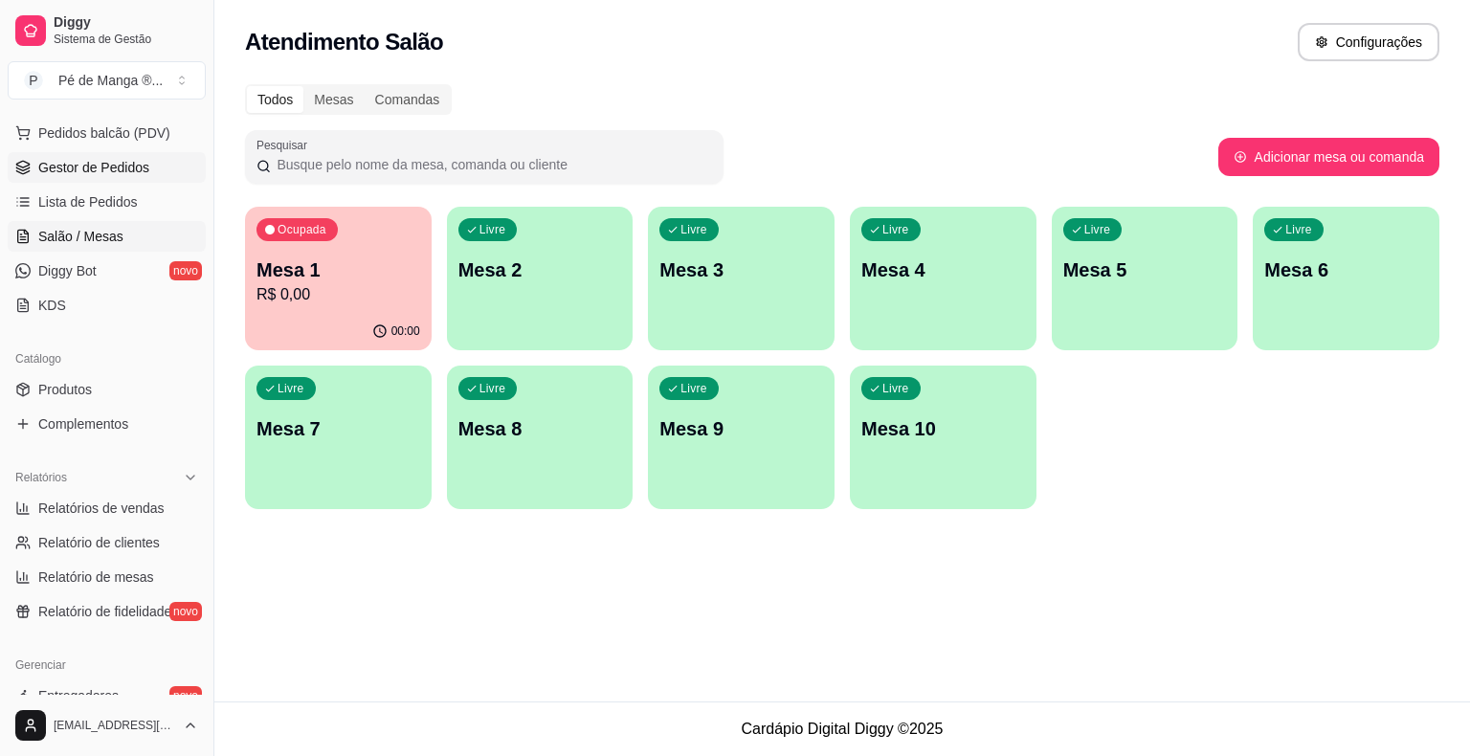
click at [63, 177] on link "Gestor de Pedidos" at bounding box center [107, 167] width 198 height 31
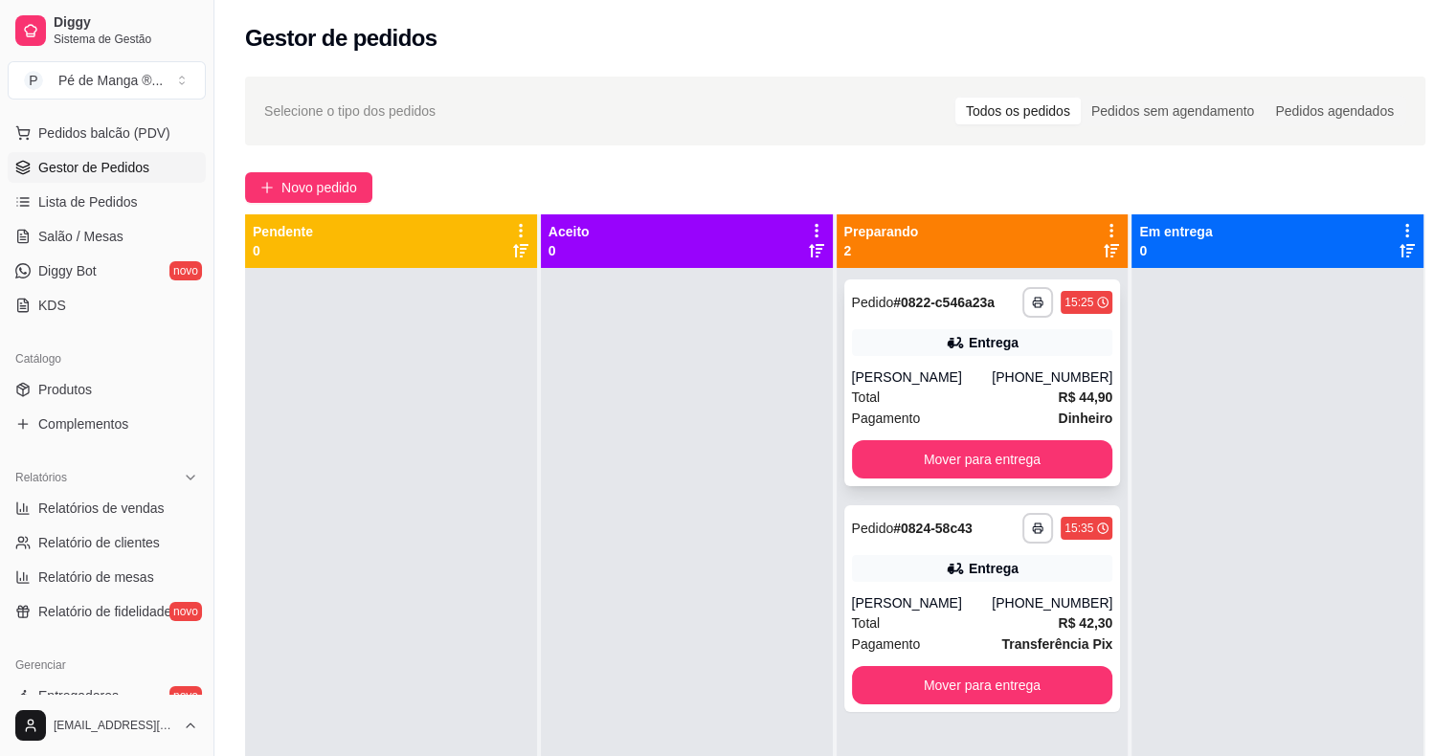
drag, startPoint x: 943, startPoint y: 358, endPoint x: 934, endPoint y: 366, distance: 11.5
click at [934, 366] on div "**********" at bounding box center [982, 382] width 277 height 207
click at [79, 243] on span "Salão / Mesas" at bounding box center [80, 236] width 85 height 19
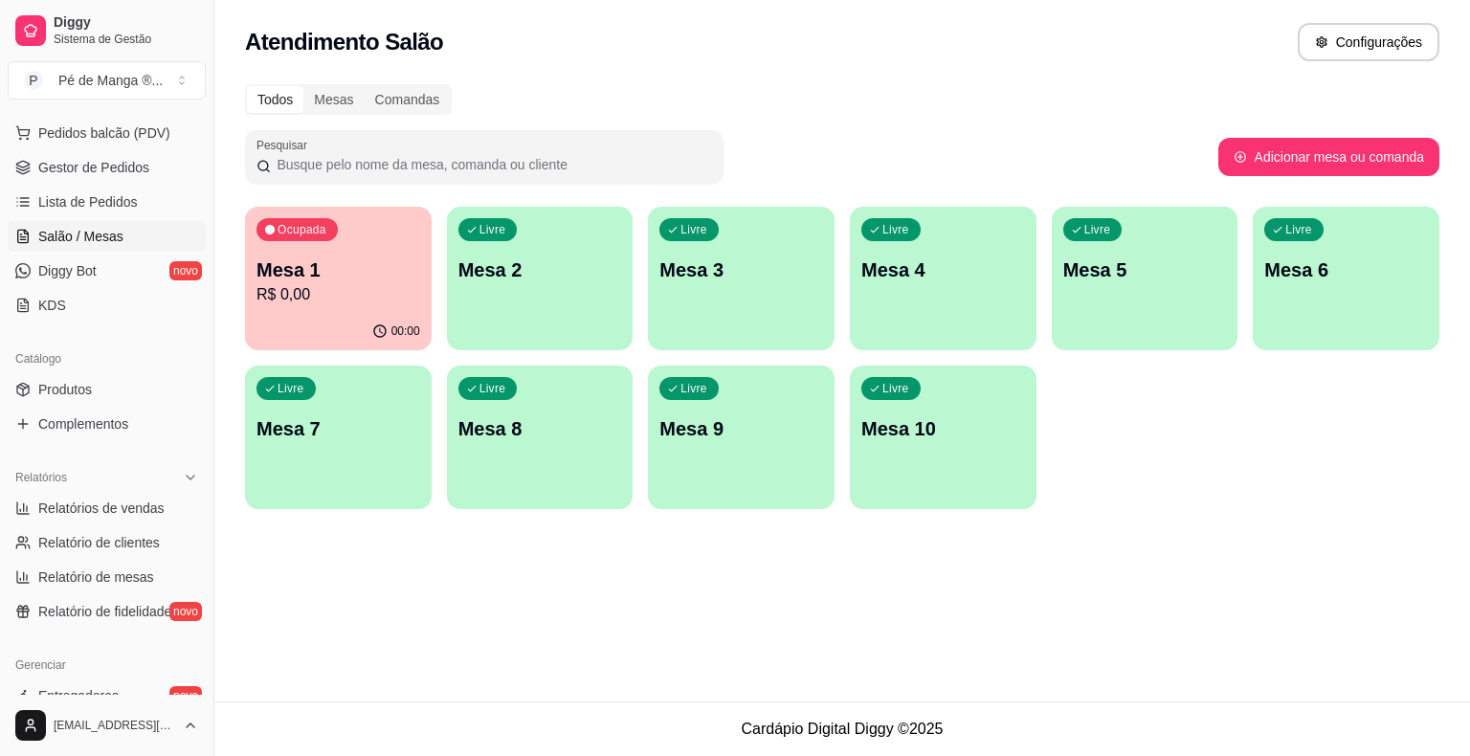
drag, startPoint x: 83, startPoint y: 161, endPoint x: 82, endPoint y: 147, distance: 13.4
click at [81, 161] on span "Gestor de Pedidos" at bounding box center [93, 167] width 111 height 19
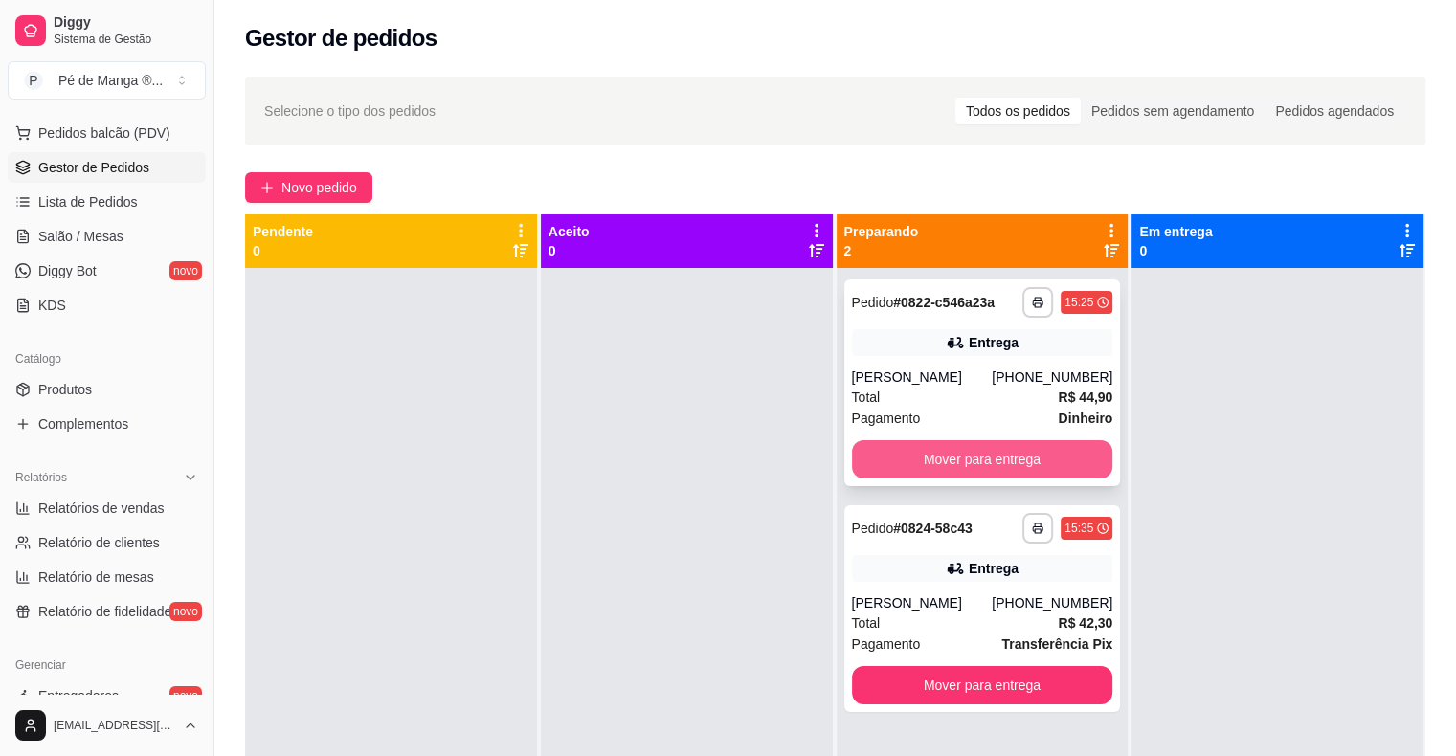
click at [1012, 461] on button "Mover para entrega" at bounding box center [982, 459] width 261 height 38
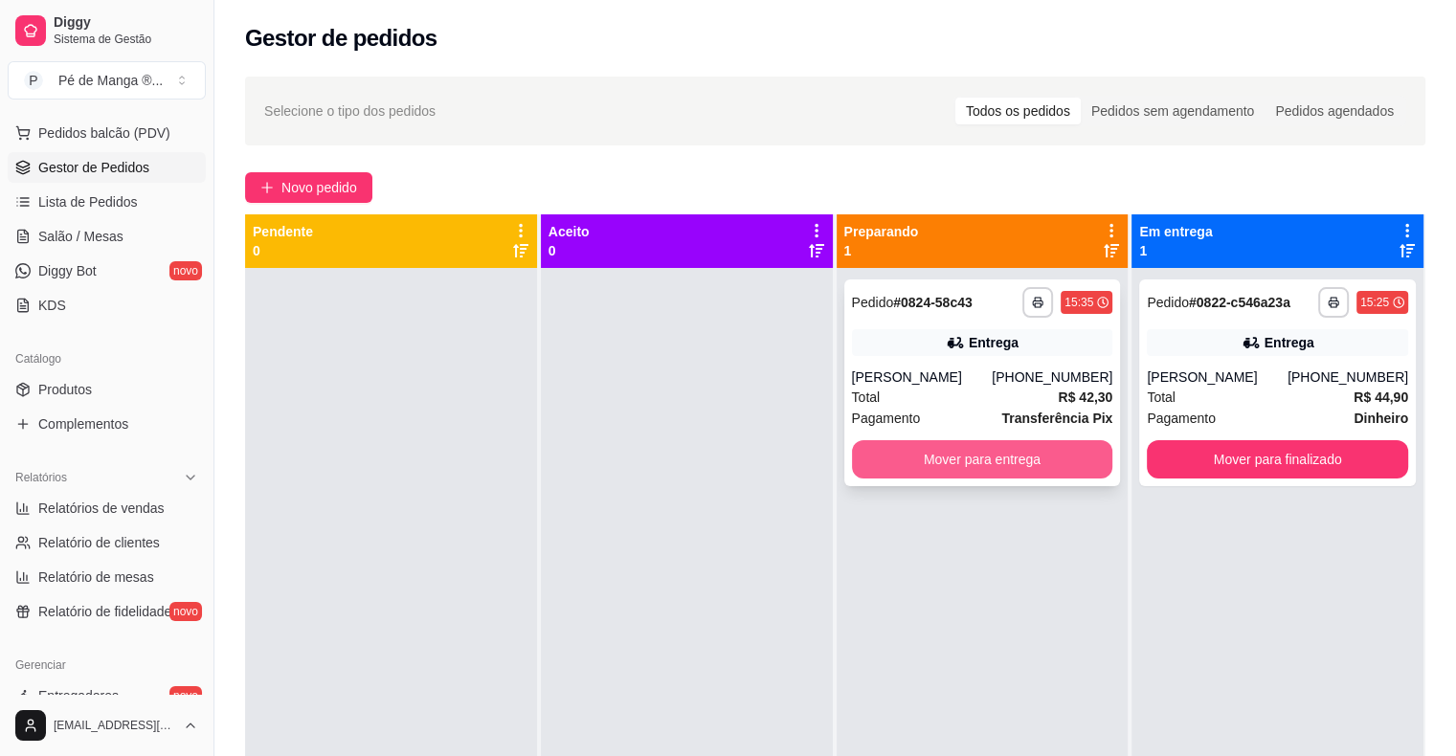
click at [979, 458] on button "Mover para entrega" at bounding box center [982, 459] width 261 height 38
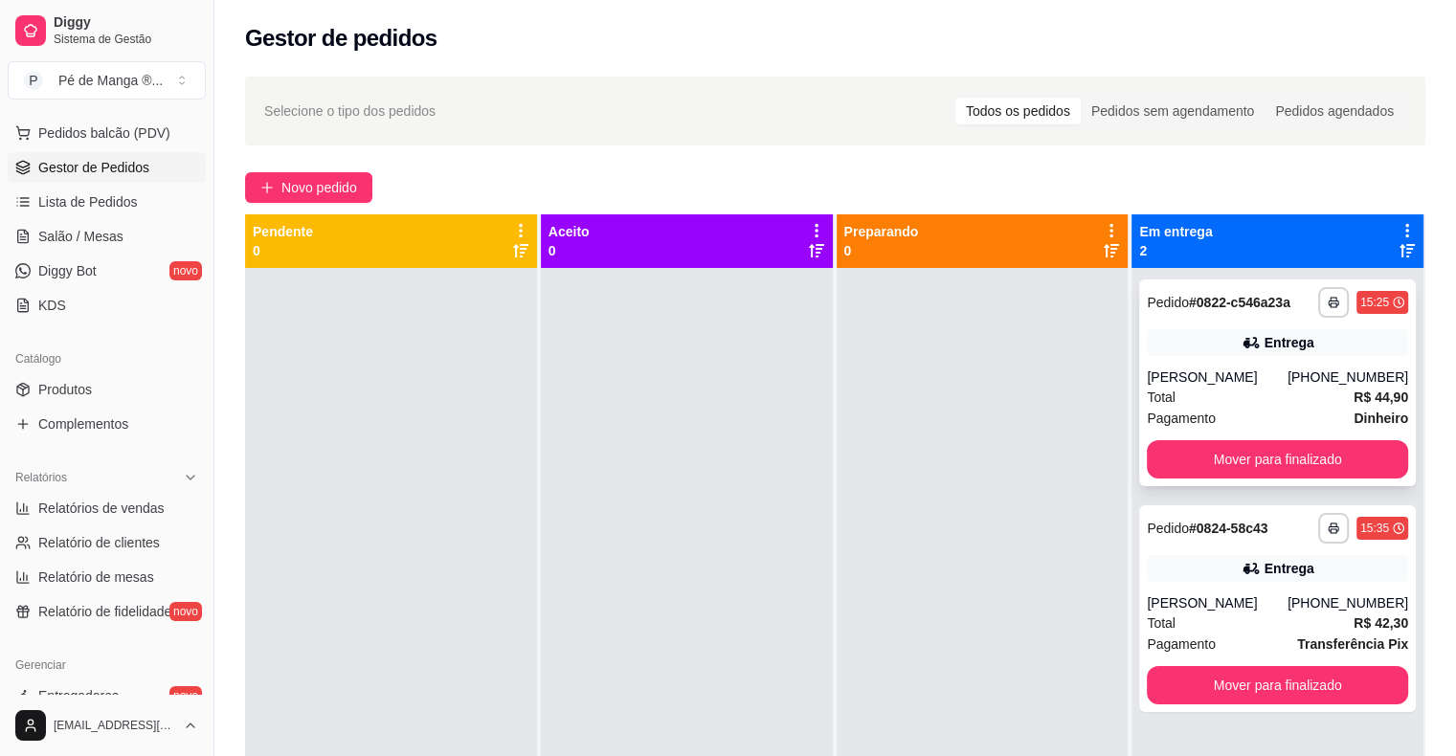
click at [1210, 394] on div "Total R$ 44,90" at bounding box center [1277, 397] width 261 height 21
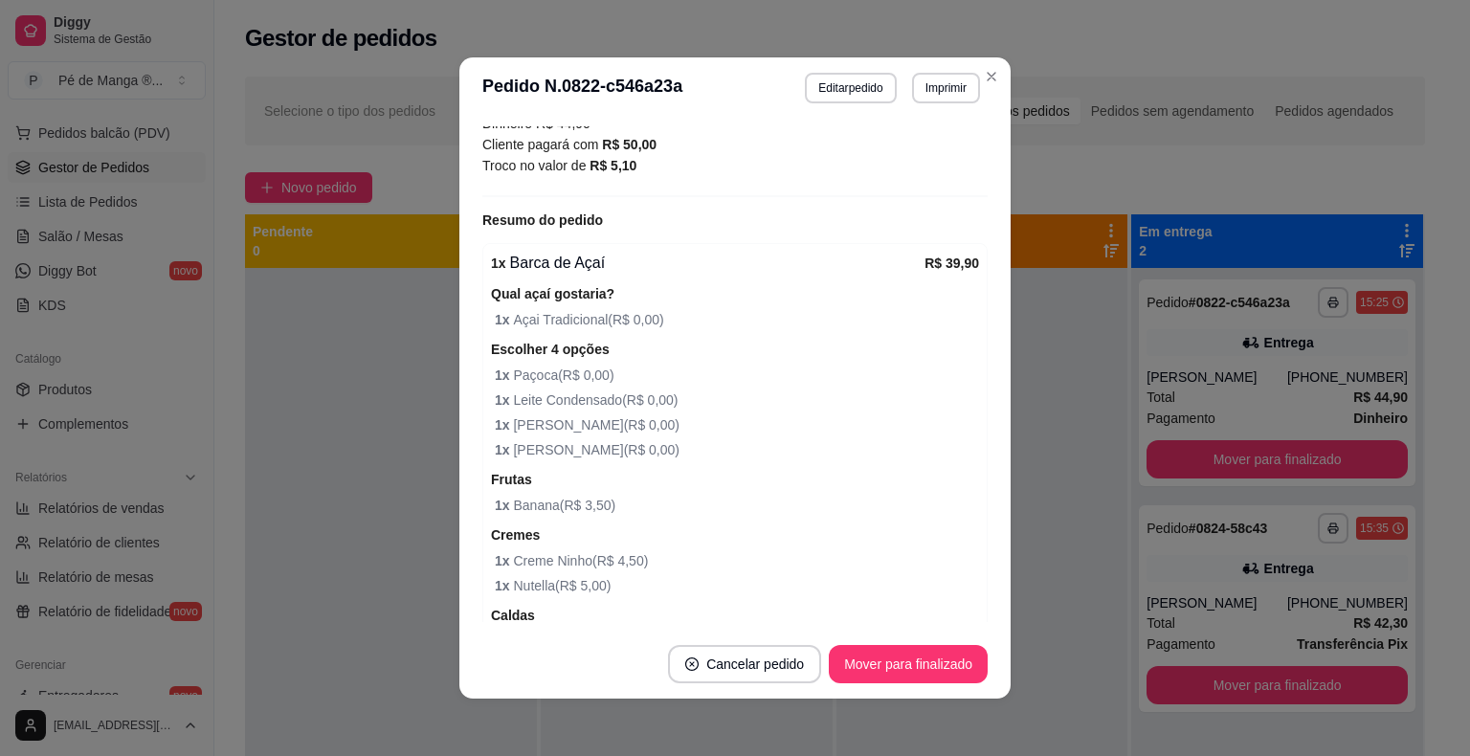
scroll to position [670, 0]
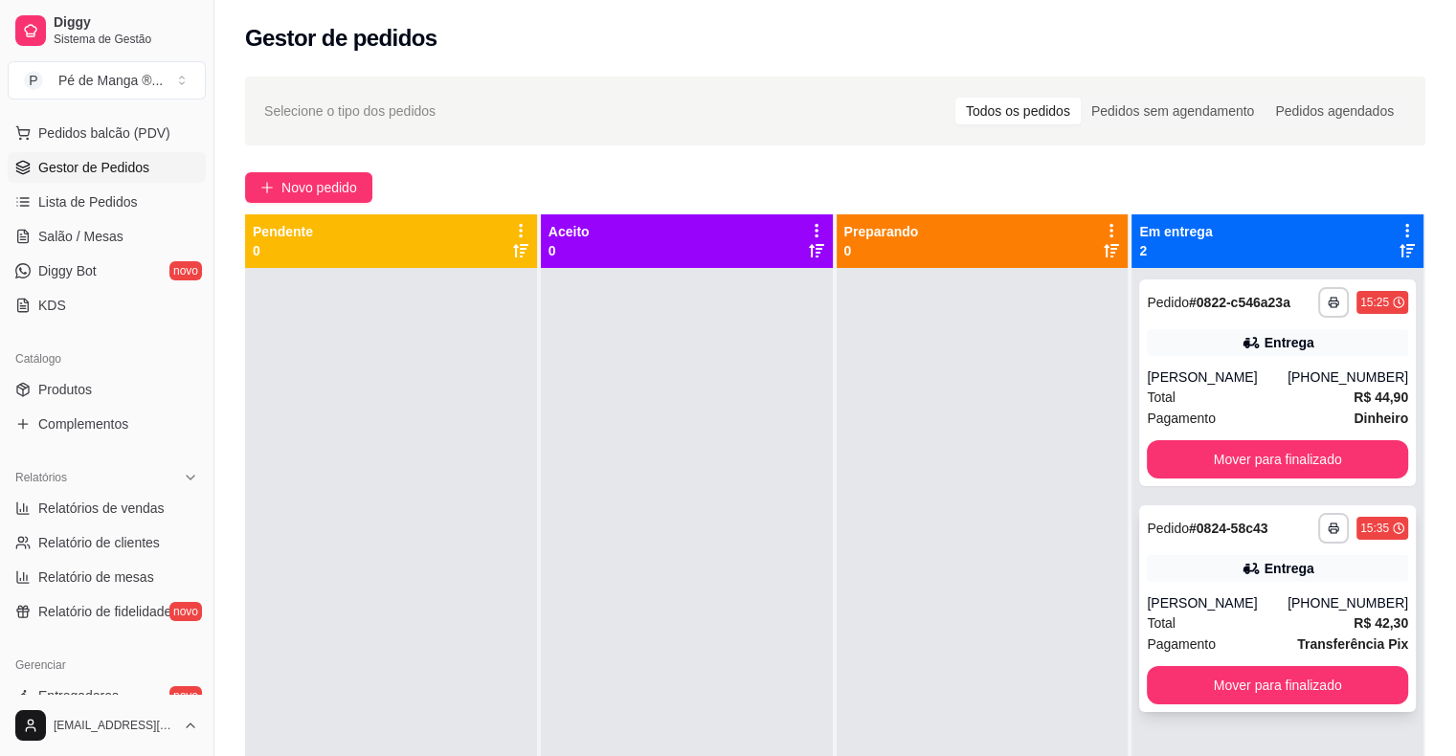
click at [1232, 587] on div "**********" at bounding box center [1277, 608] width 277 height 207
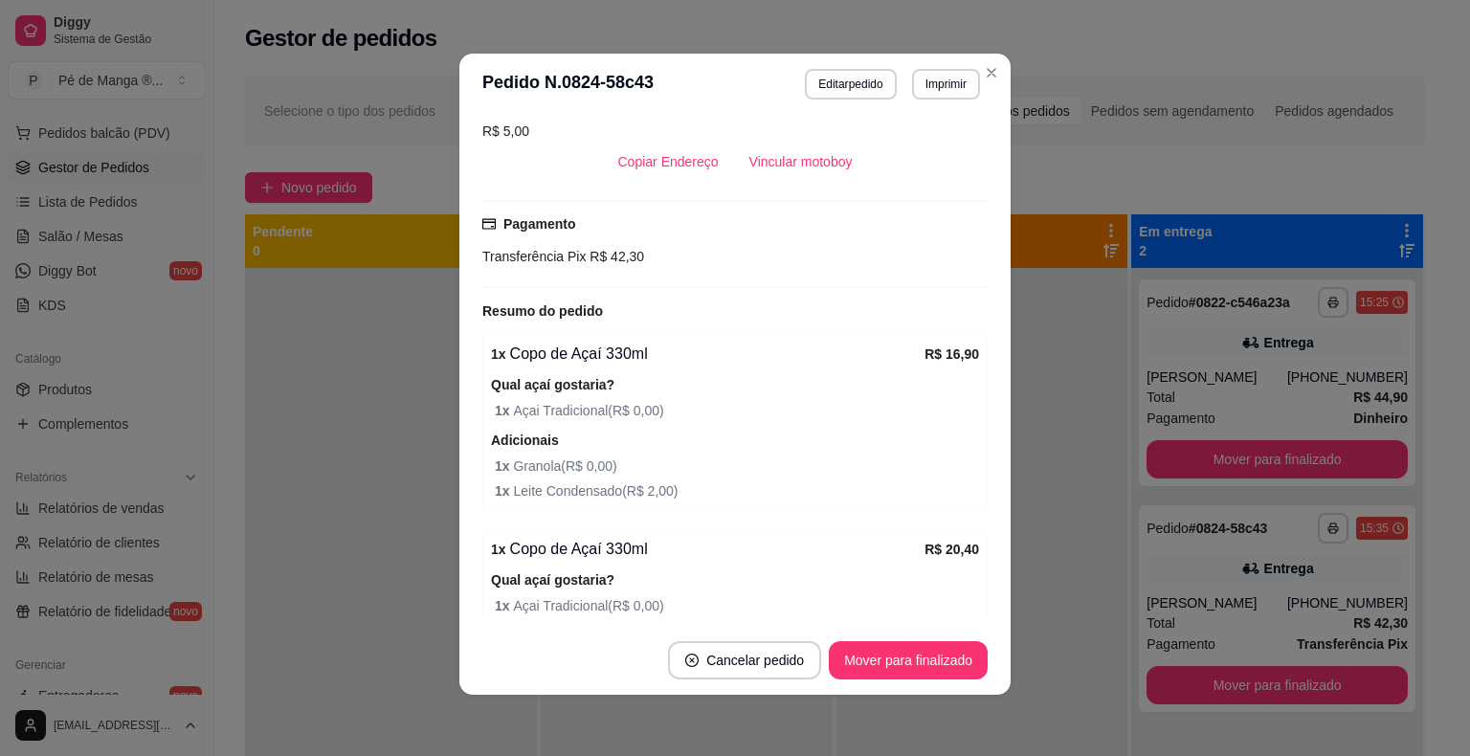
scroll to position [479, 0]
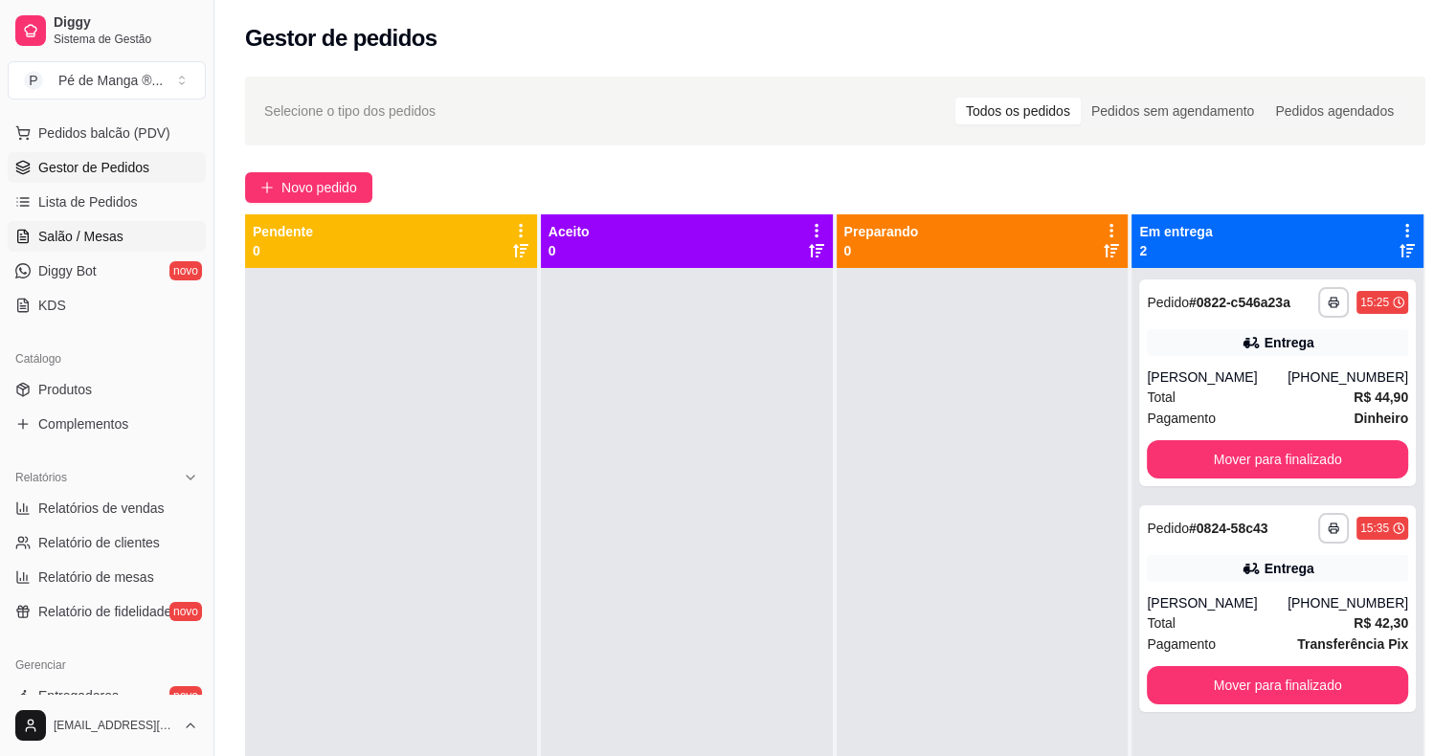
click at [125, 240] on link "Salão / Mesas" at bounding box center [107, 236] width 198 height 31
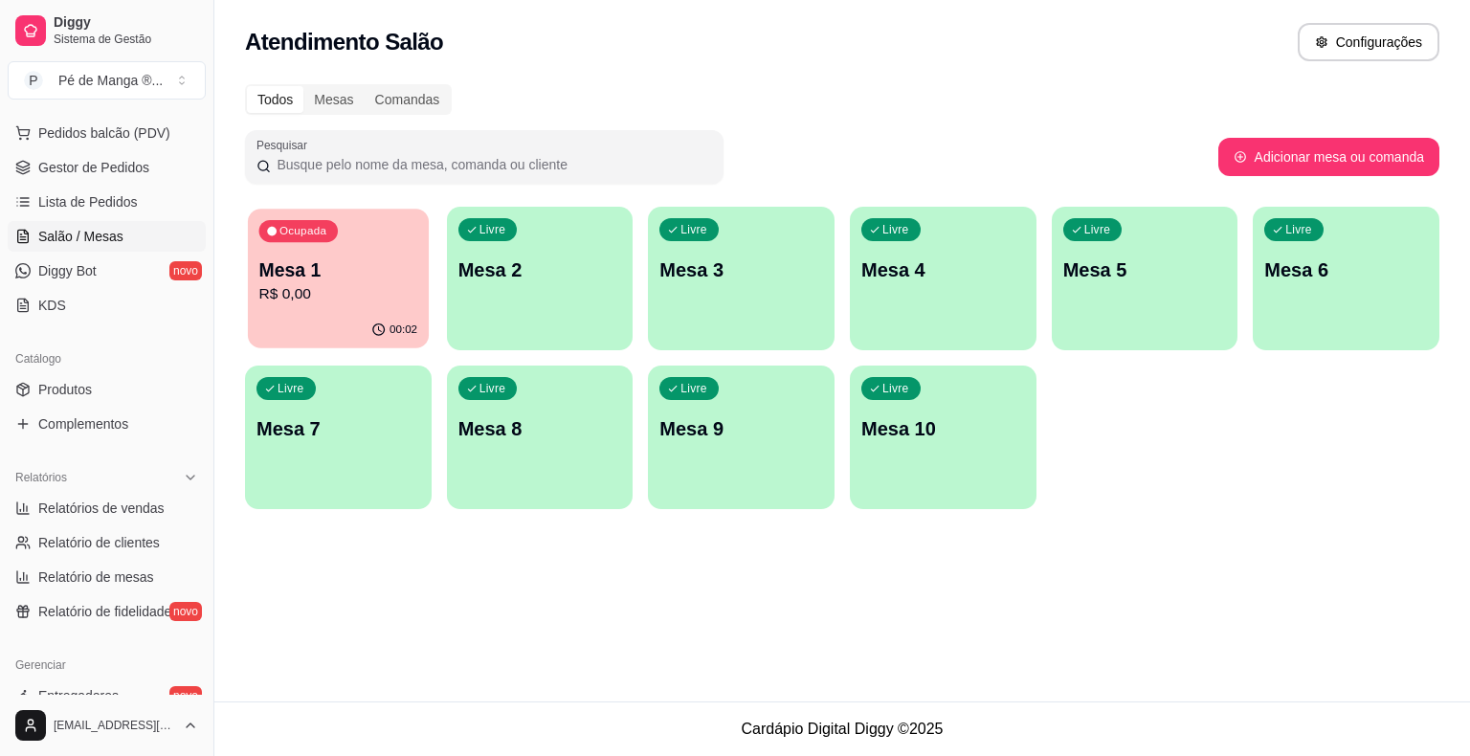
click at [266, 284] on p "R$ 0,00" at bounding box center [338, 294] width 159 height 22
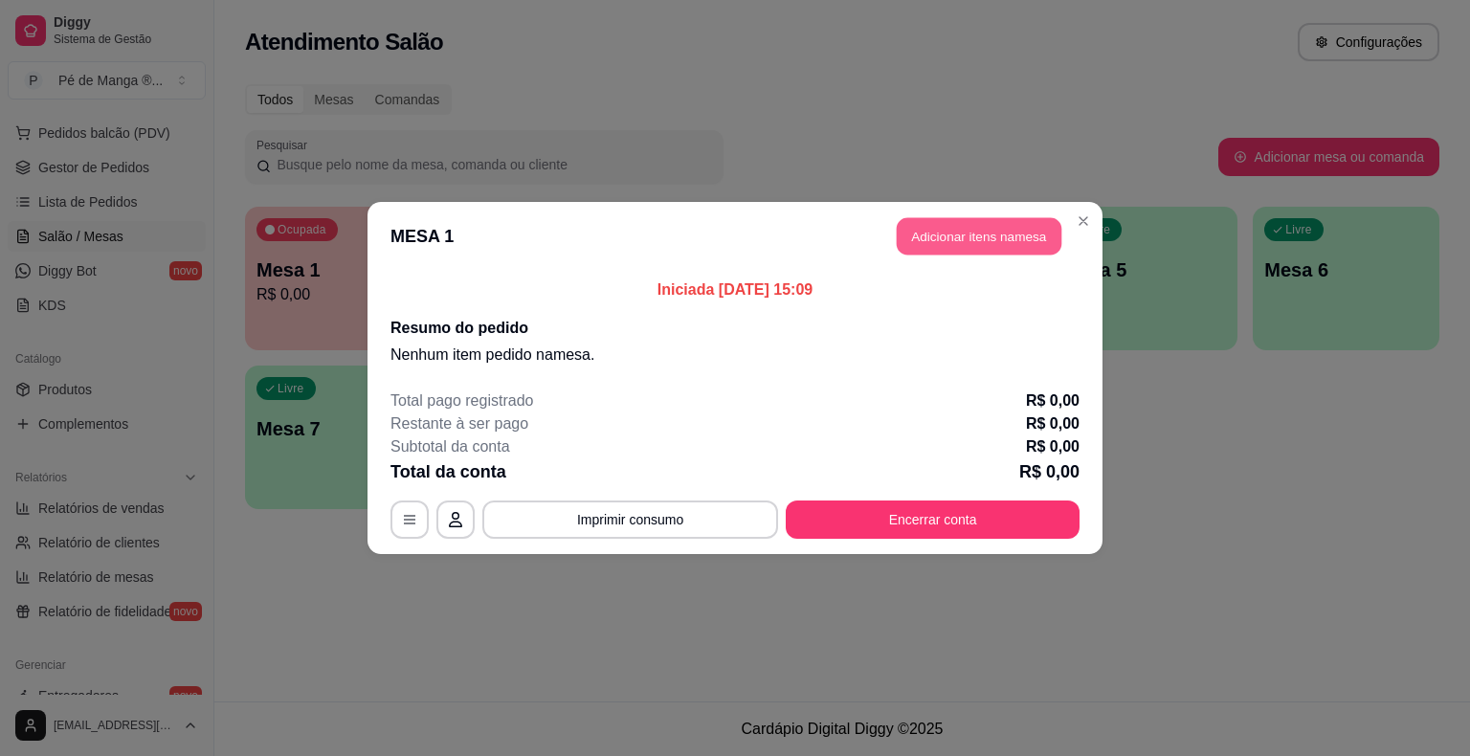
click at [931, 234] on button "Adicionar itens na mesa" at bounding box center [979, 236] width 165 height 37
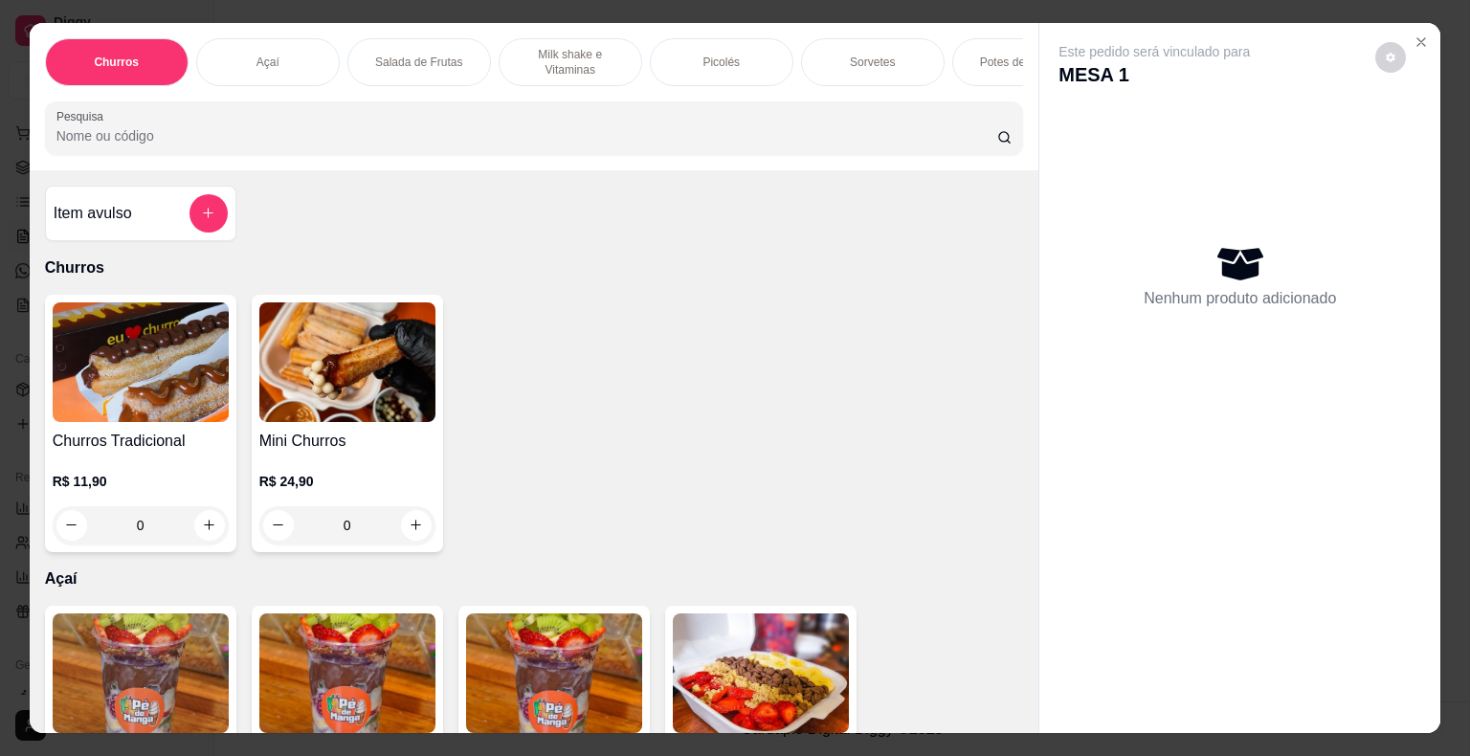
drag, startPoint x: 276, startPoint y: 54, endPoint x: 260, endPoint y: 85, distance: 35.1
click at [272, 57] on div "Açaí" at bounding box center [268, 62] width 144 height 48
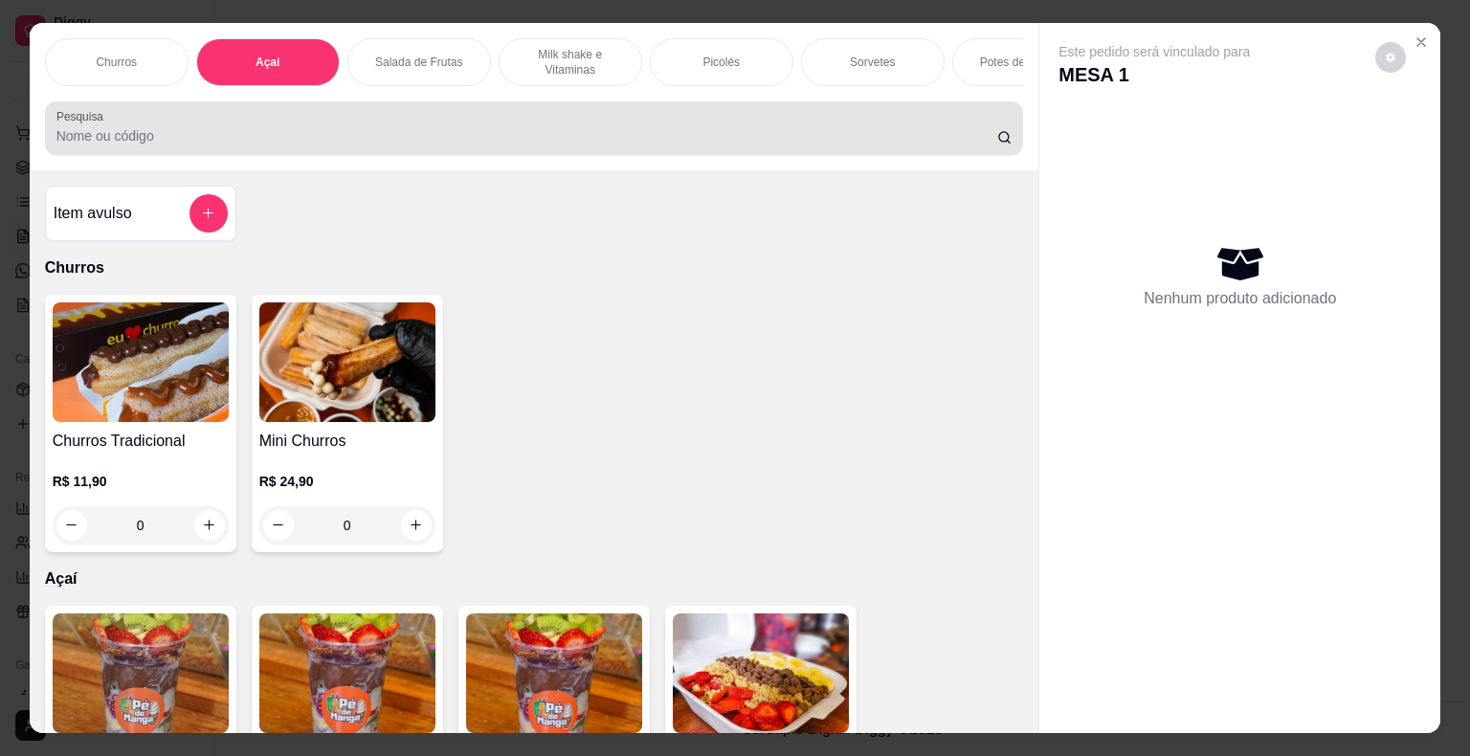
scroll to position [46, 0]
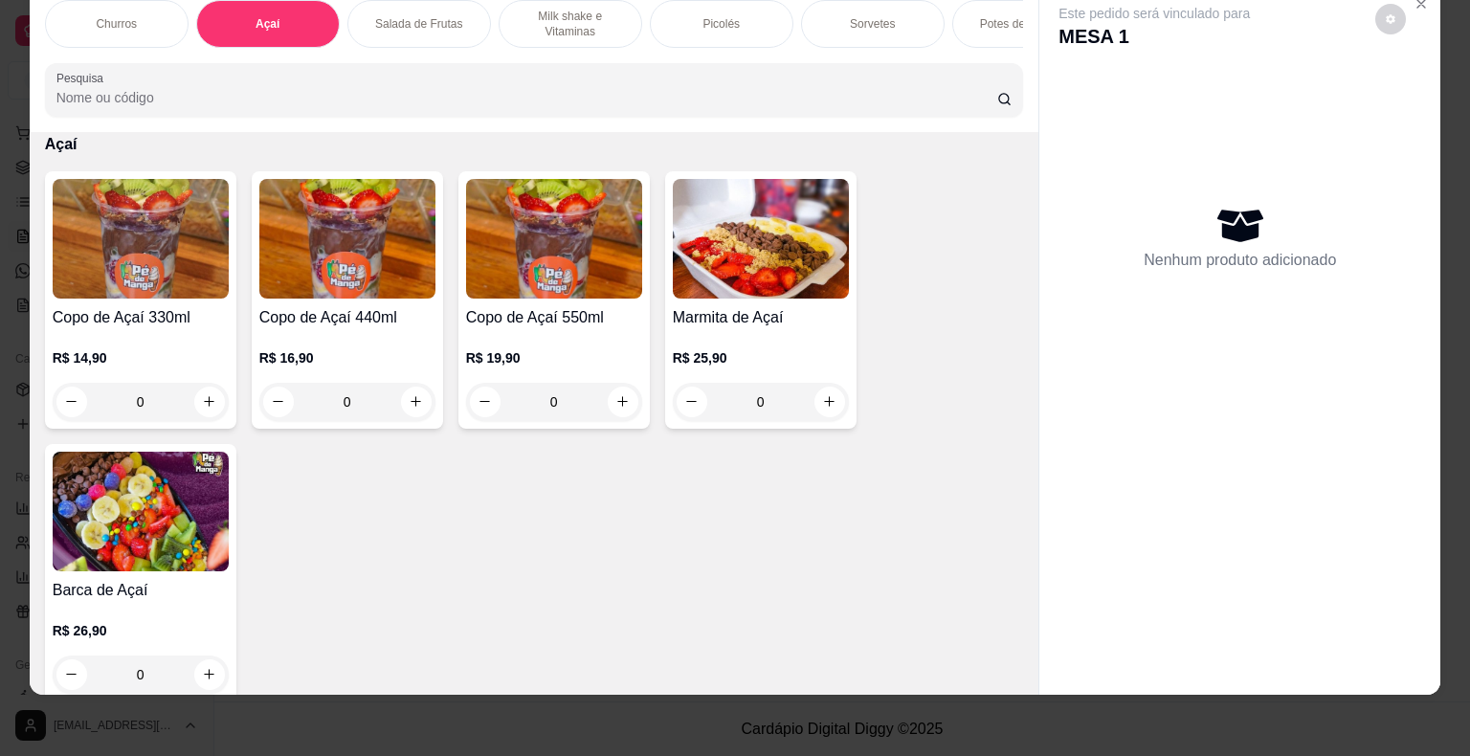
click at [413, 403] on div "0" at bounding box center [347, 402] width 176 height 38
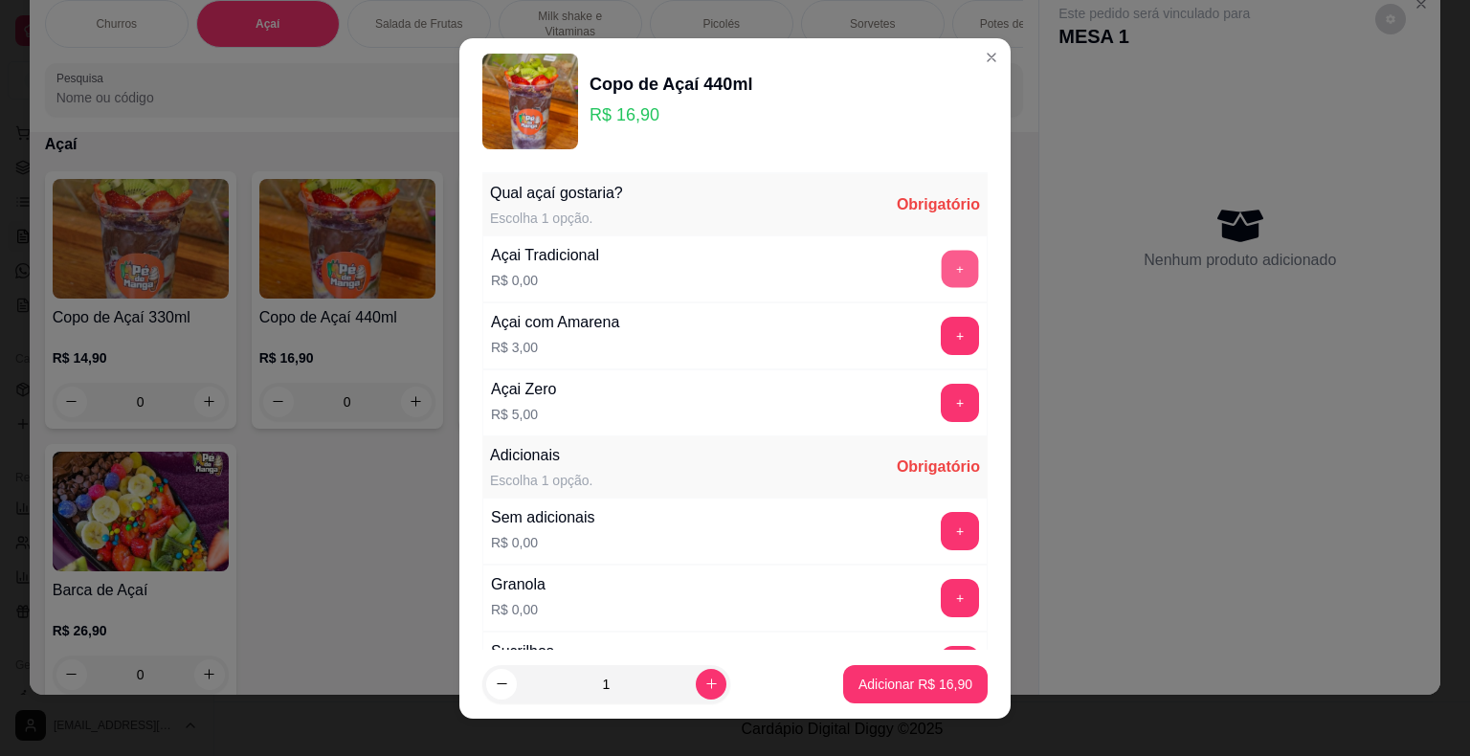
click at [942, 266] on button "+" at bounding box center [960, 268] width 37 height 37
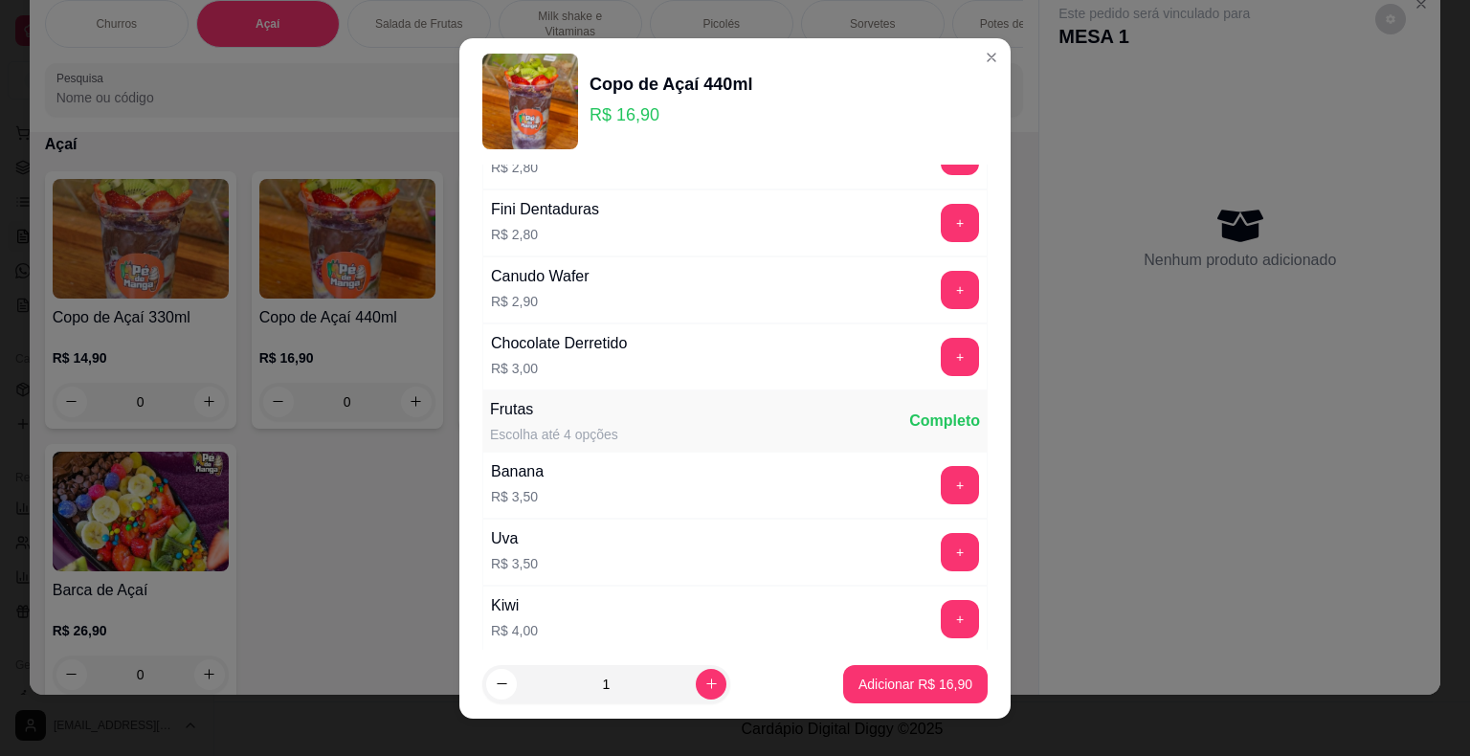
scroll to position [1436, 0]
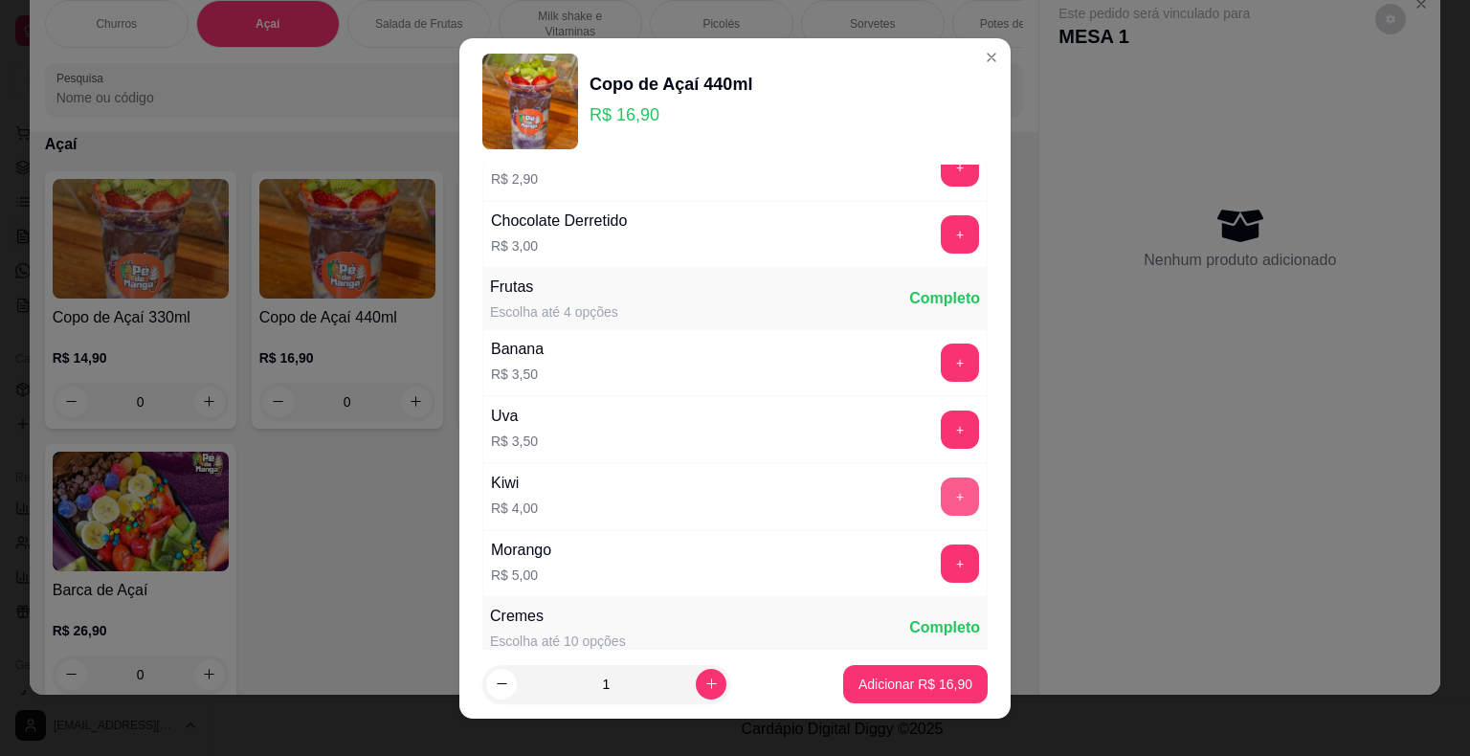
click at [941, 480] on button "+" at bounding box center [960, 497] width 38 height 38
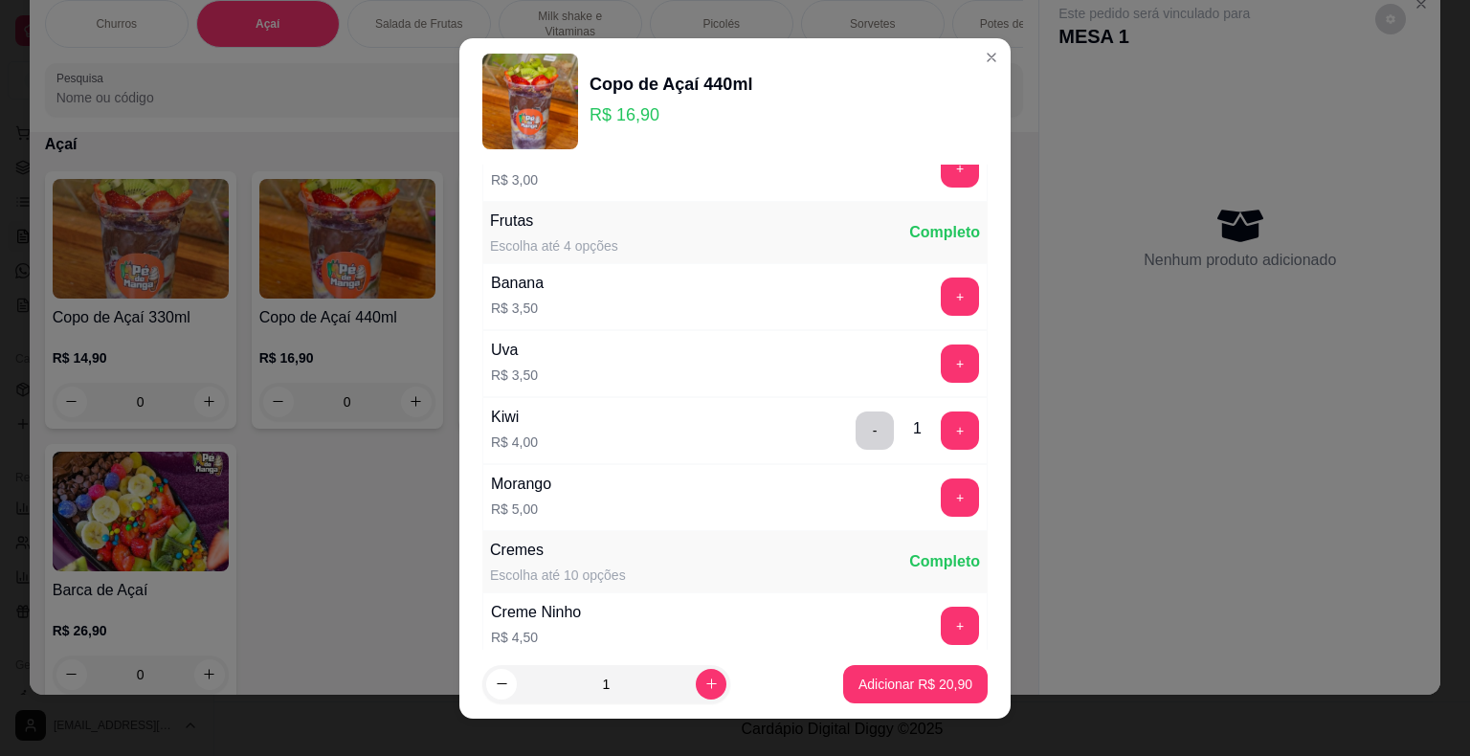
scroll to position [1819, 0]
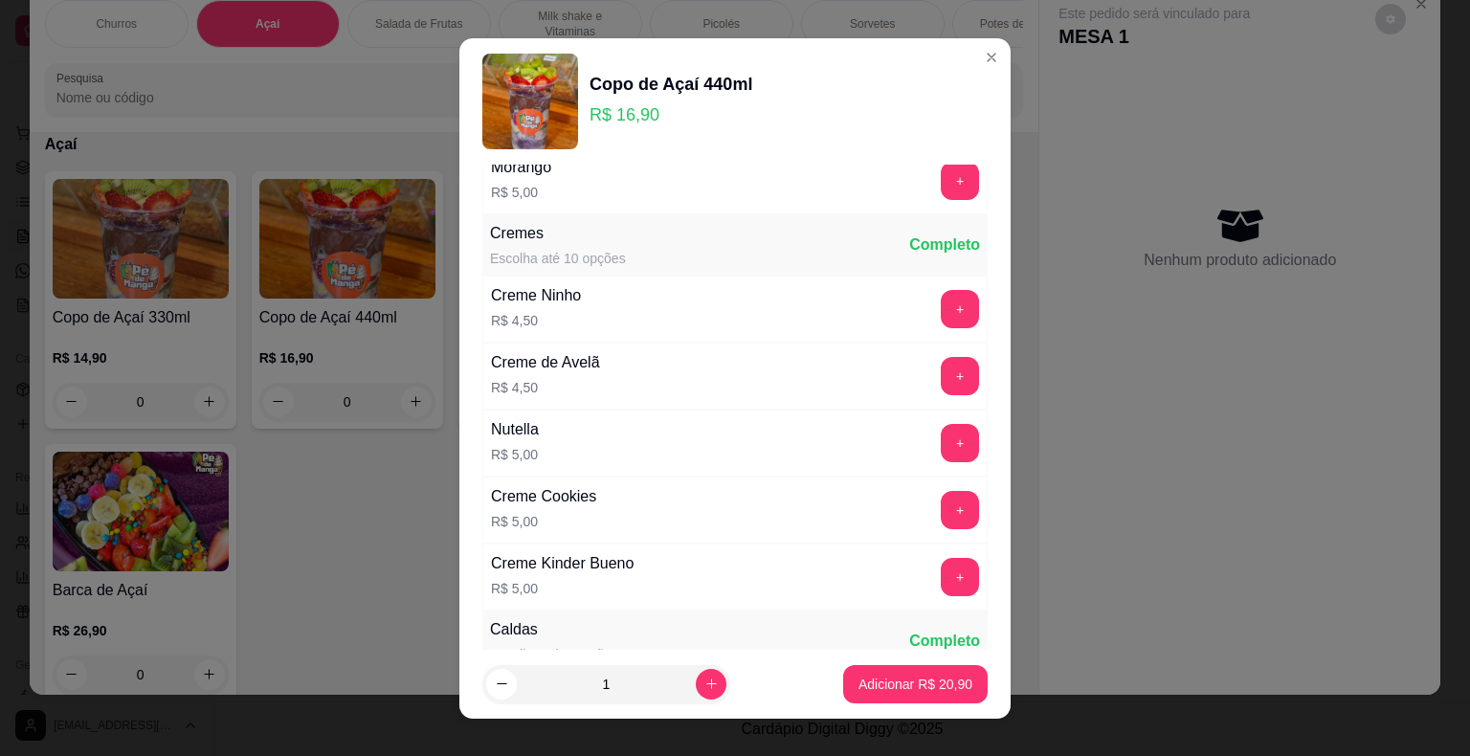
click at [946, 569] on div "+" at bounding box center [960, 577] width 54 height 38
click at [941, 566] on button "+" at bounding box center [960, 577] width 38 height 38
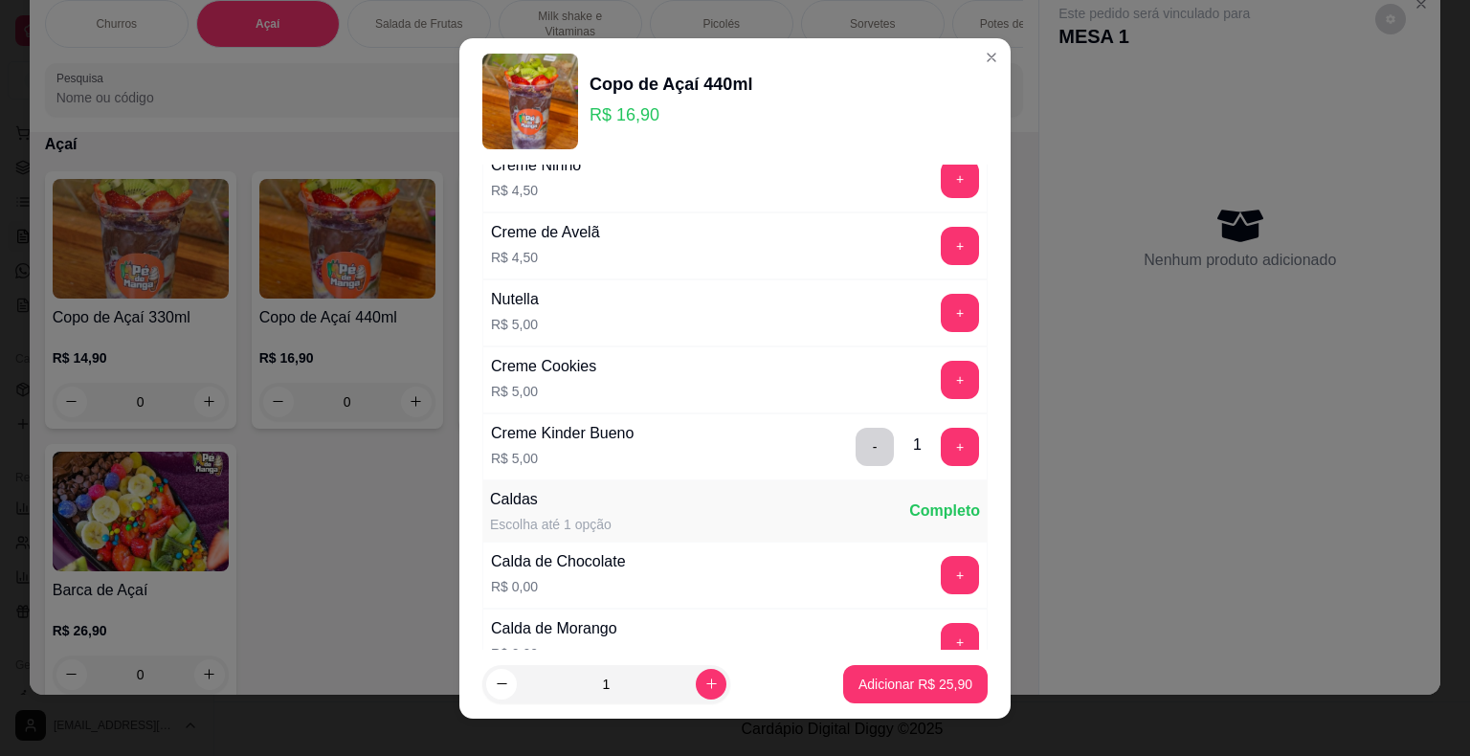
scroll to position [2106, 0]
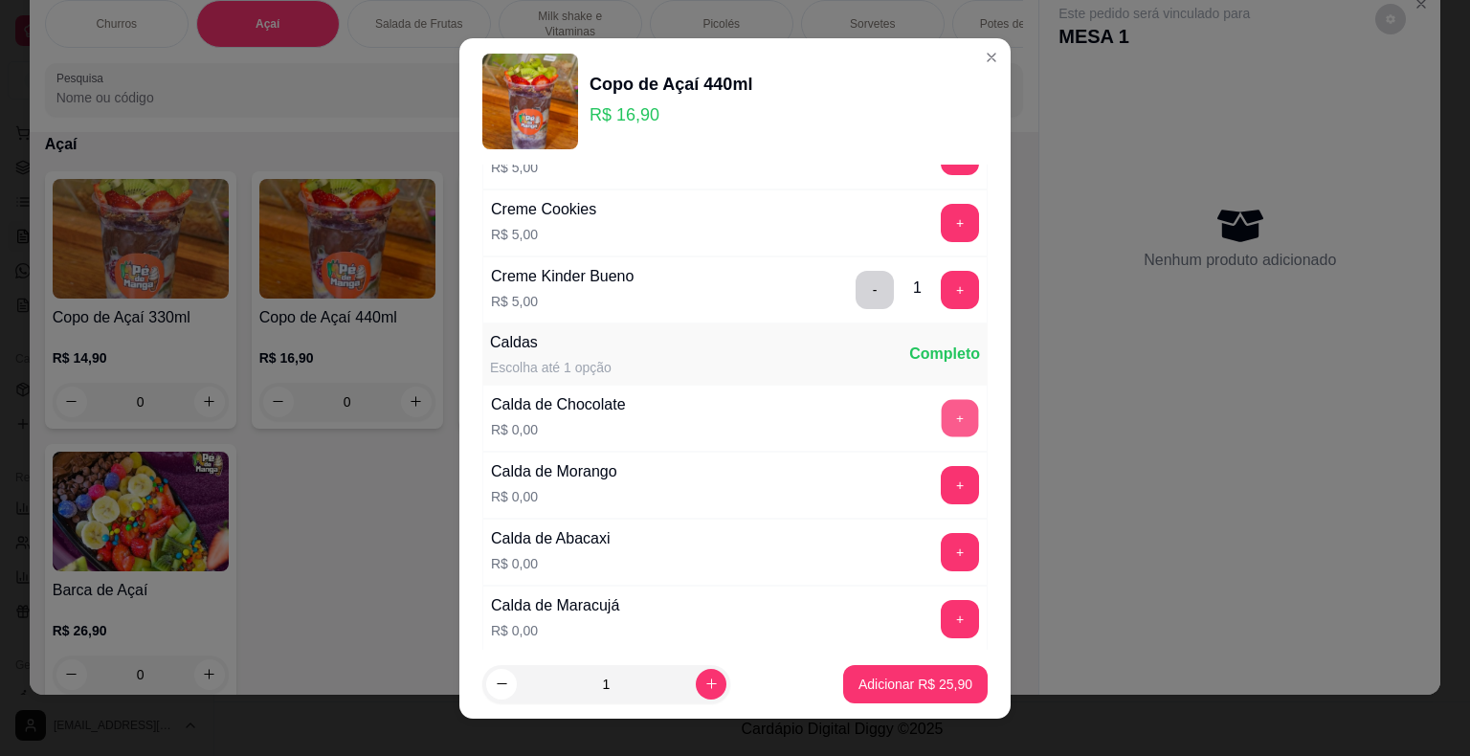
click at [942, 403] on button "+" at bounding box center [960, 417] width 37 height 37
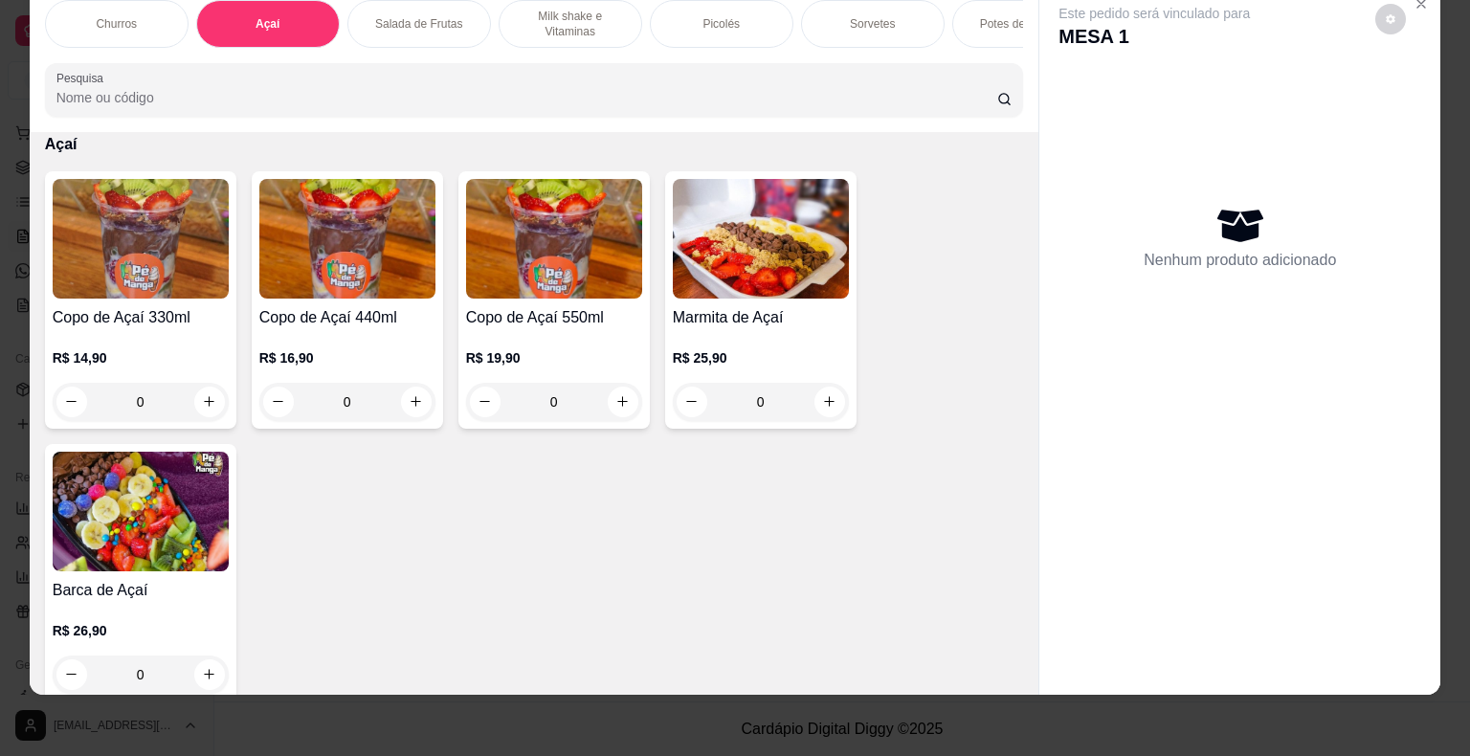
click at [972, 54] on div "Churros Açaí Salada de Frutas Milk shake e Vitaminas Picolés Sorvetes Potes de …" at bounding box center [535, 58] width 1010 height 147
click at [203, 400] on div "0" at bounding box center [141, 402] width 176 height 38
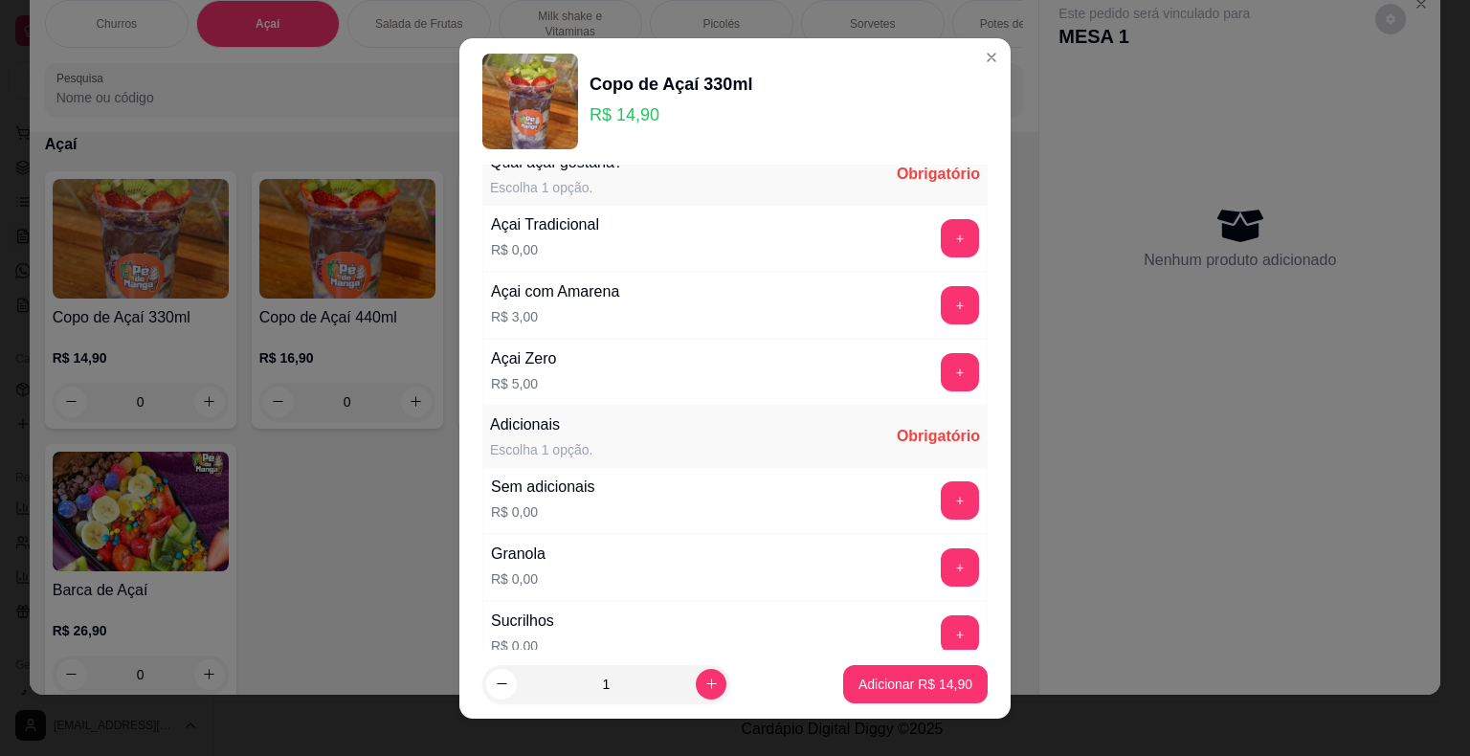
scroll to position [0, 0]
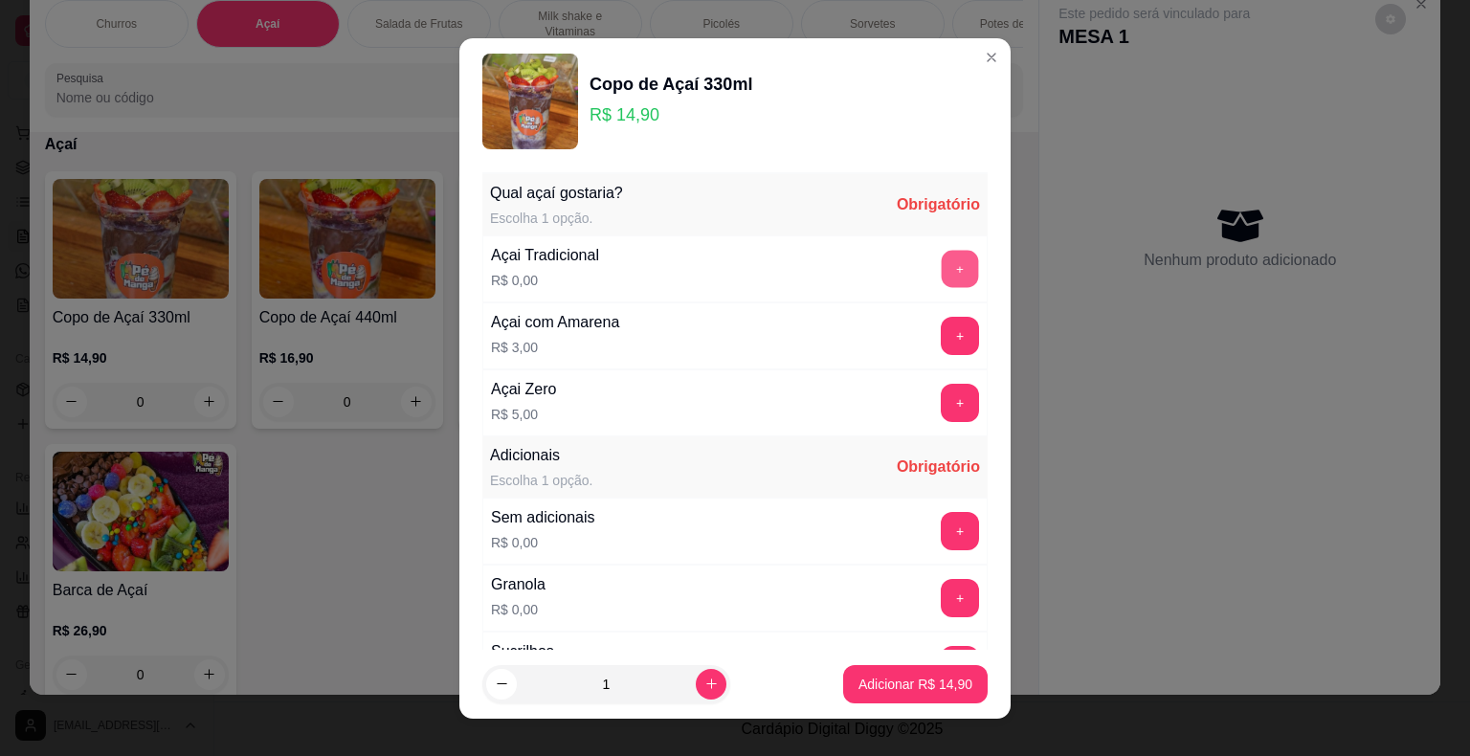
click at [942, 267] on button "+" at bounding box center [960, 268] width 37 height 37
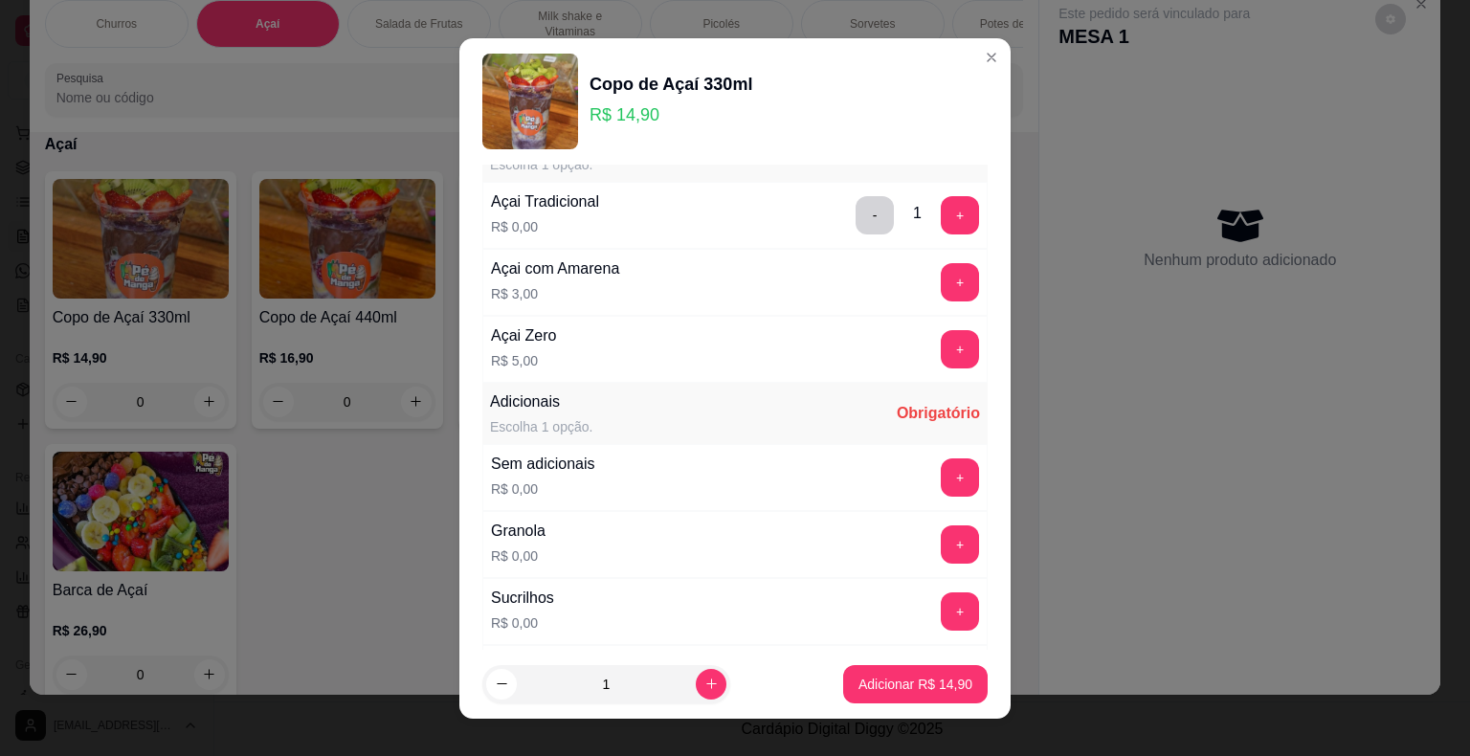
scroll to position [96, 0]
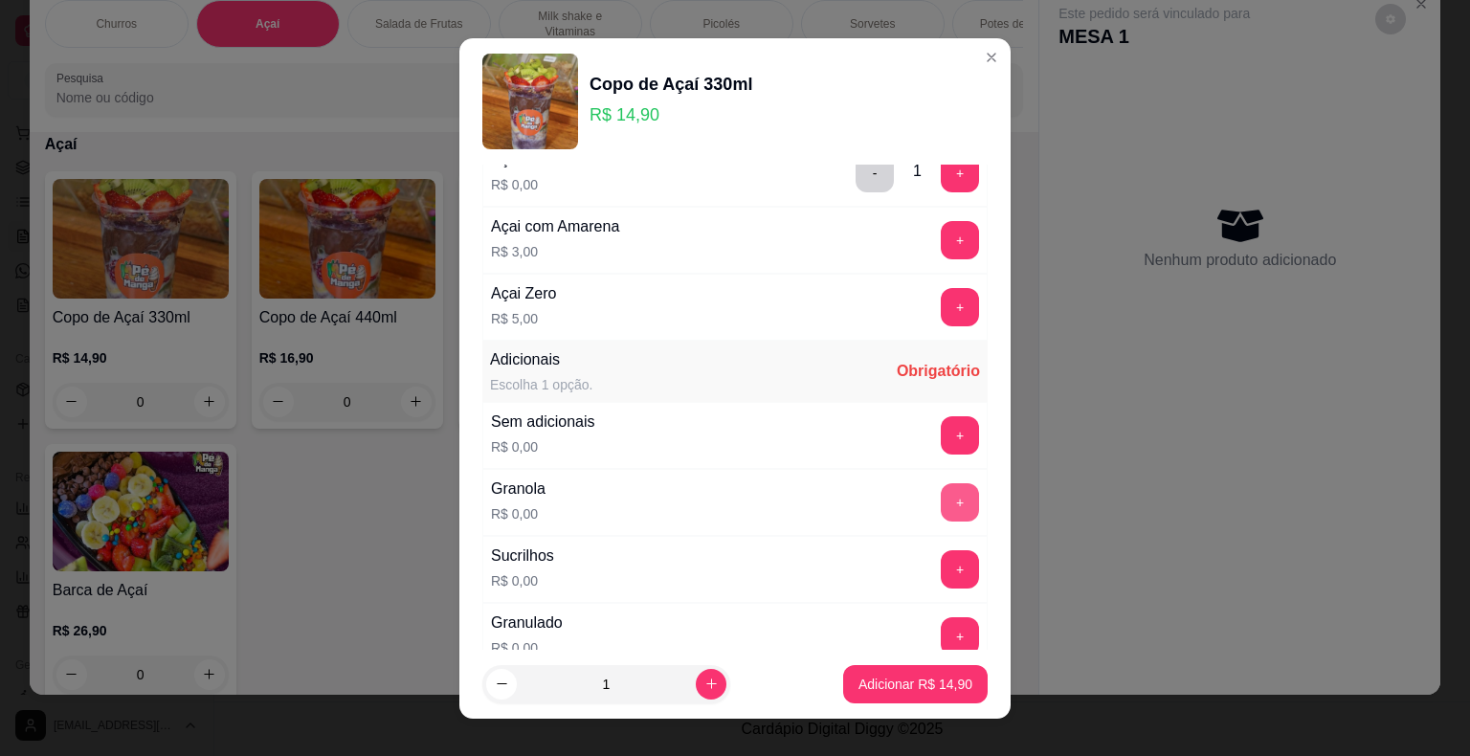
click at [941, 500] on button "+" at bounding box center [960, 502] width 38 height 38
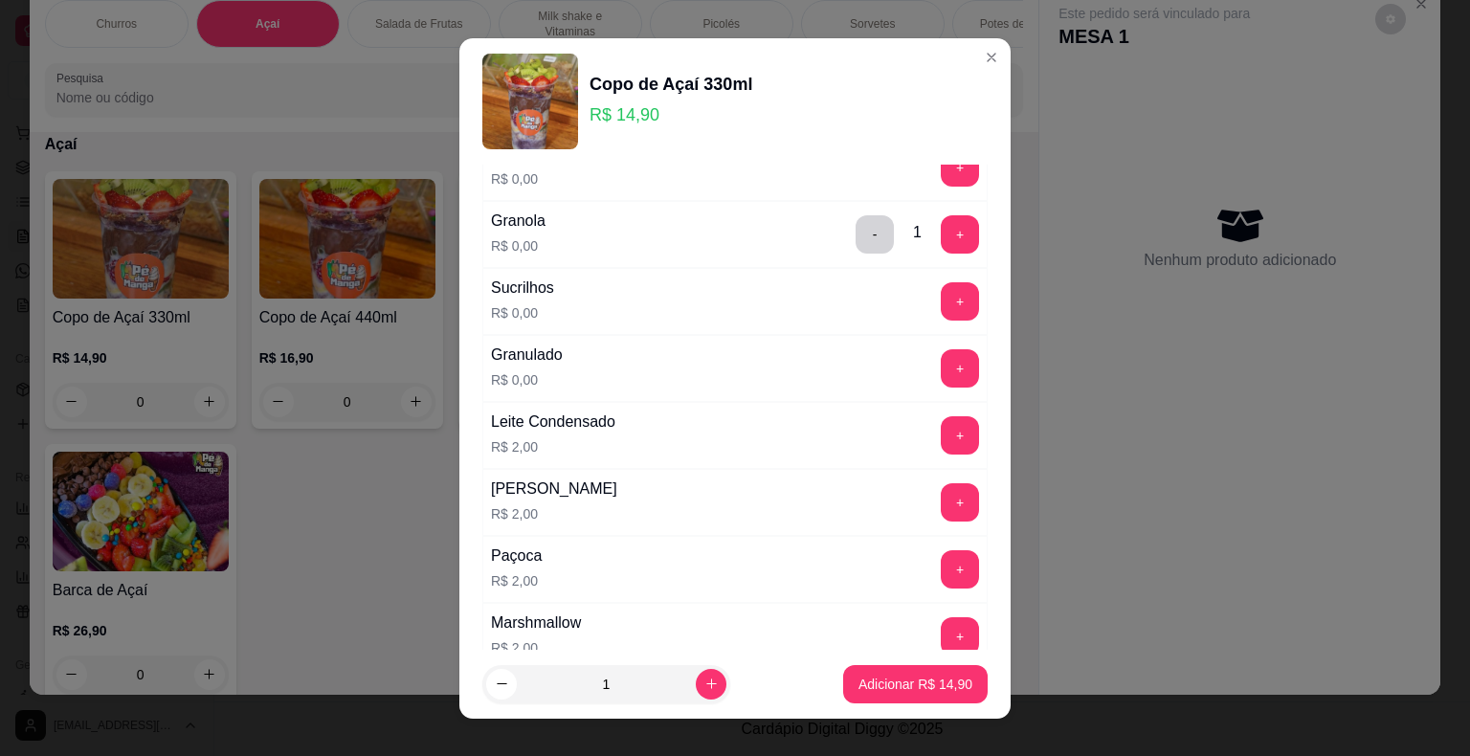
scroll to position [383, 0]
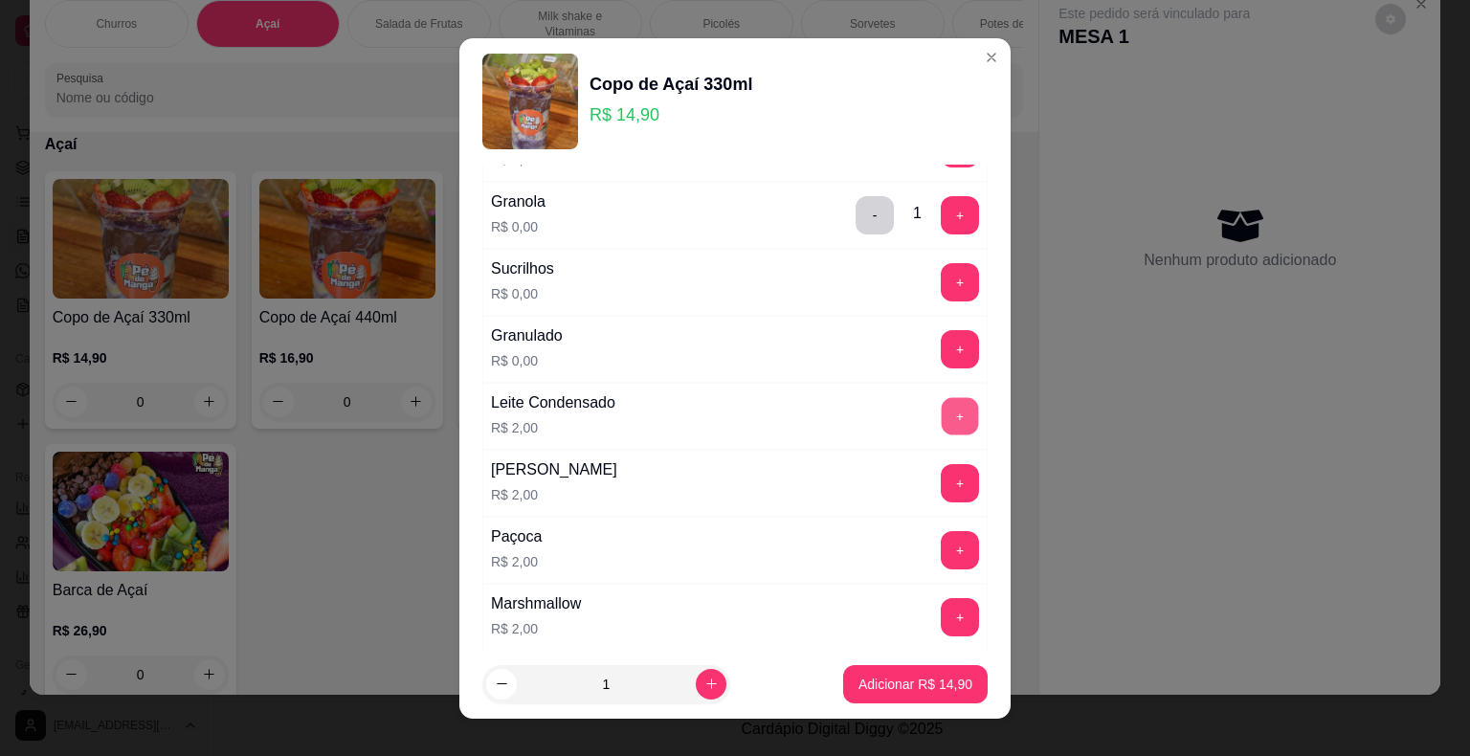
click at [942, 419] on button "+" at bounding box center [960, 415] width 37 height 37
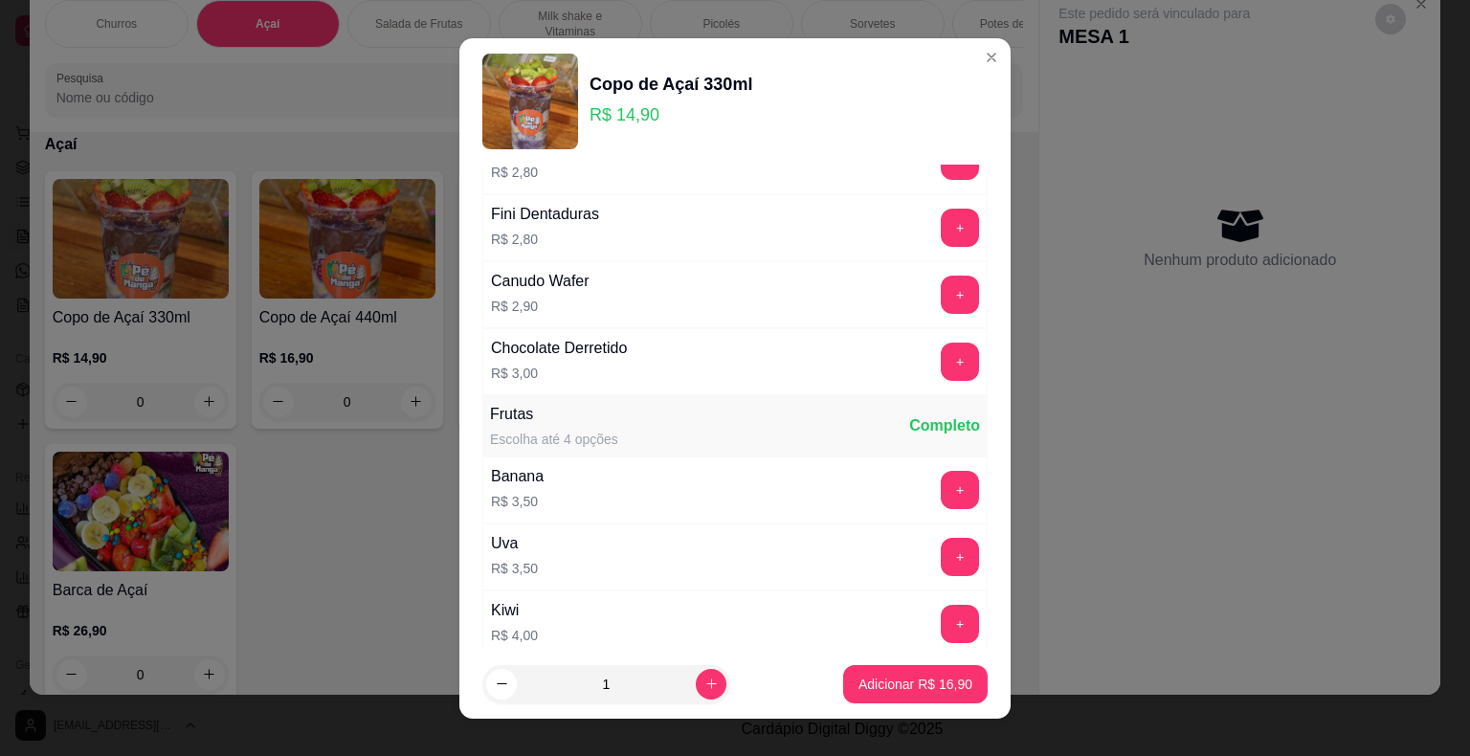
scroll to position [1436, 0]
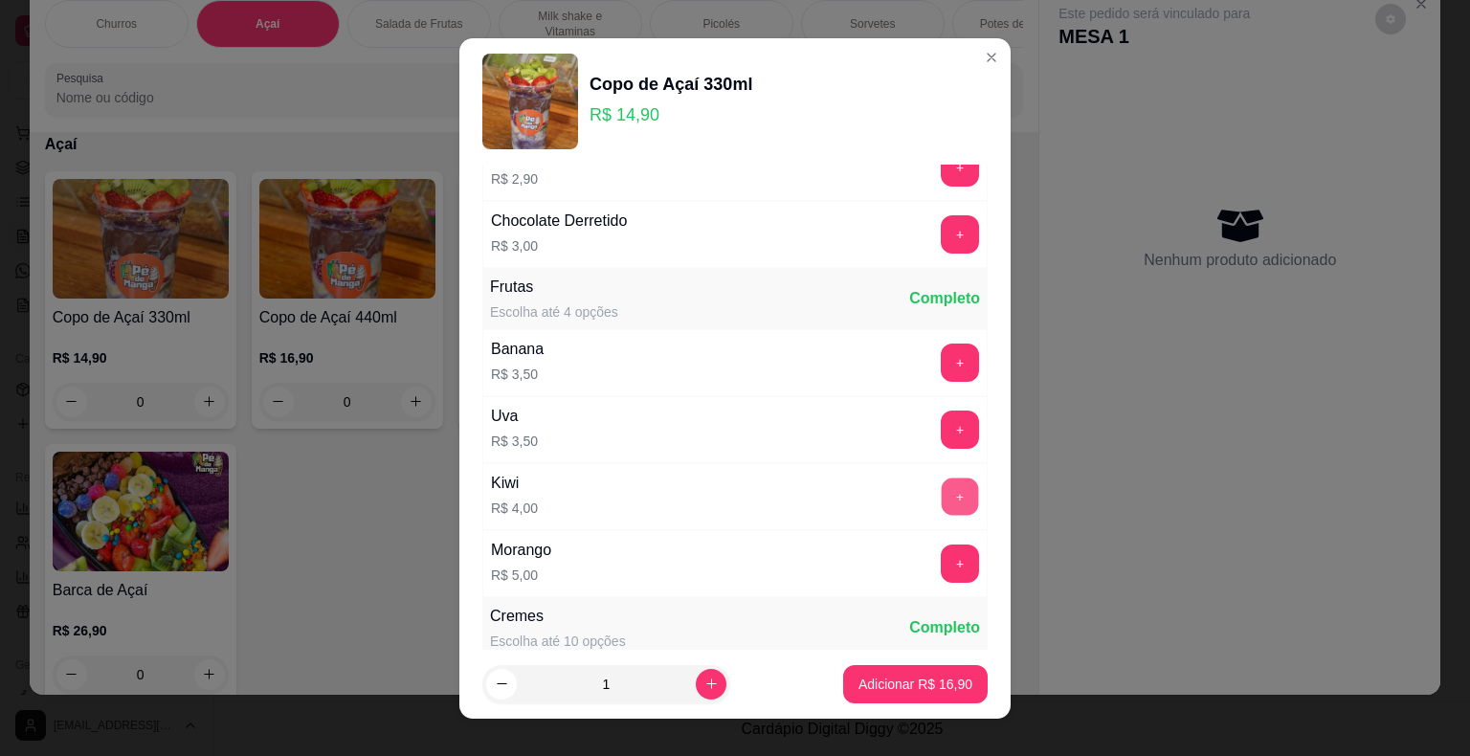
click at [942, 484] on button "+" at bounding box center [960, 496] width 37 height 37
click at [942, 549] on button "+" at bounding box center [960, 563] width 37 height 37
click at [822, 509] on section "Copo de Açaí 330ml R$ 14,90 Qual açaí gostaria? Escolha 1 opção. Completo Açai …" at bounding box center [734, 378] width 551 height 681
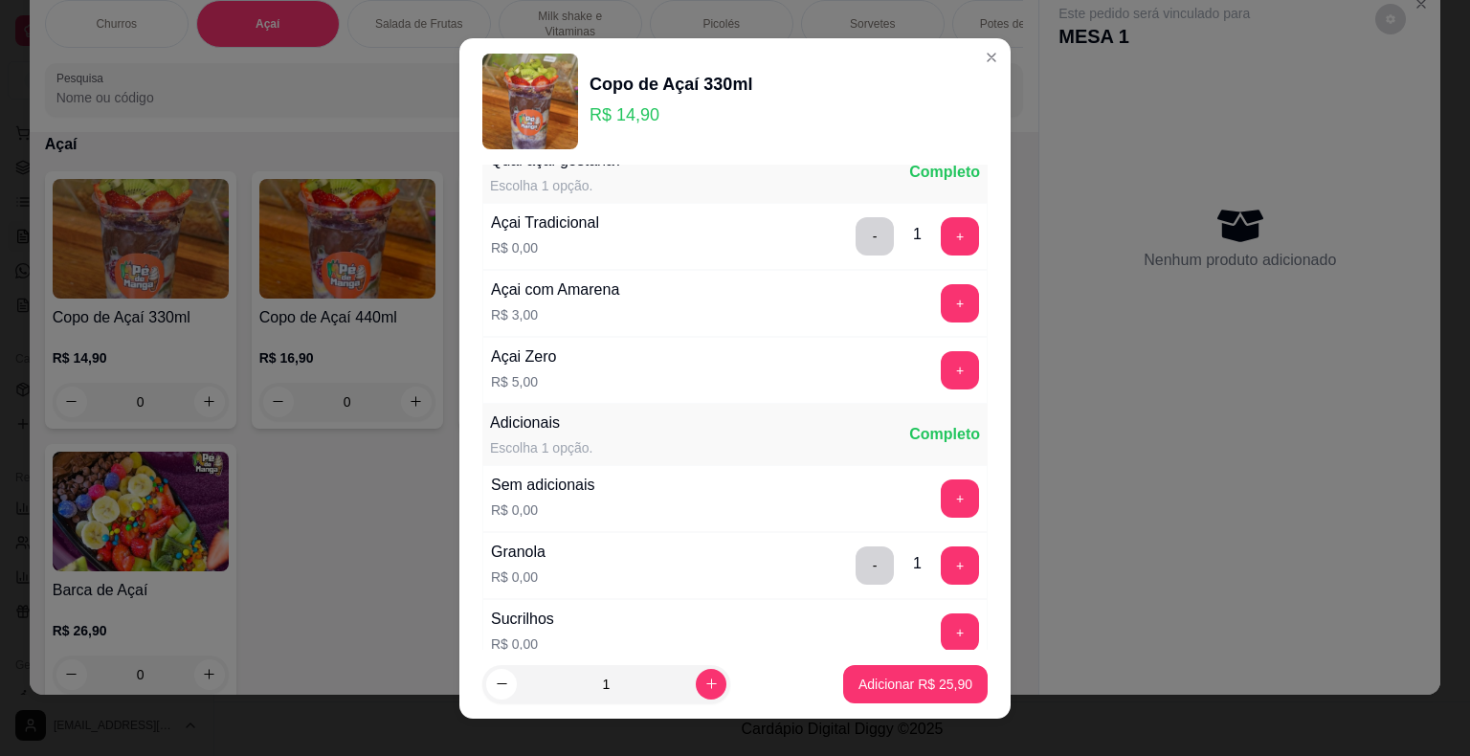
scroll to position [0, 0]
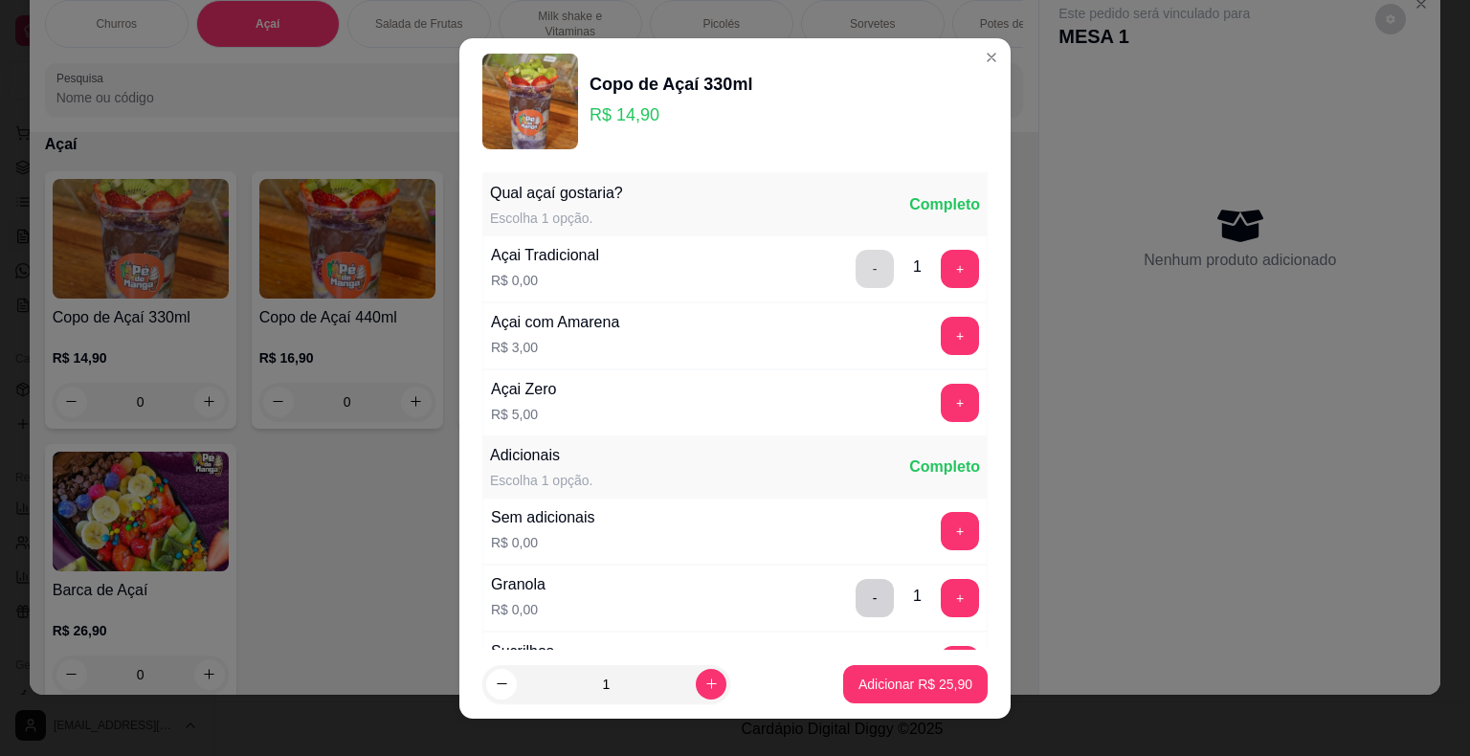
click at [856, 278] on button "-" at bounding box center [875, 269] width 38 height 38
click at [941, 339] on button "+" at bounding box center [960, 336] width 38 height 38
click at [912, 676] on button "Adicionar R$ 28,90" at bounding box center [915, 684] width 145 height 38
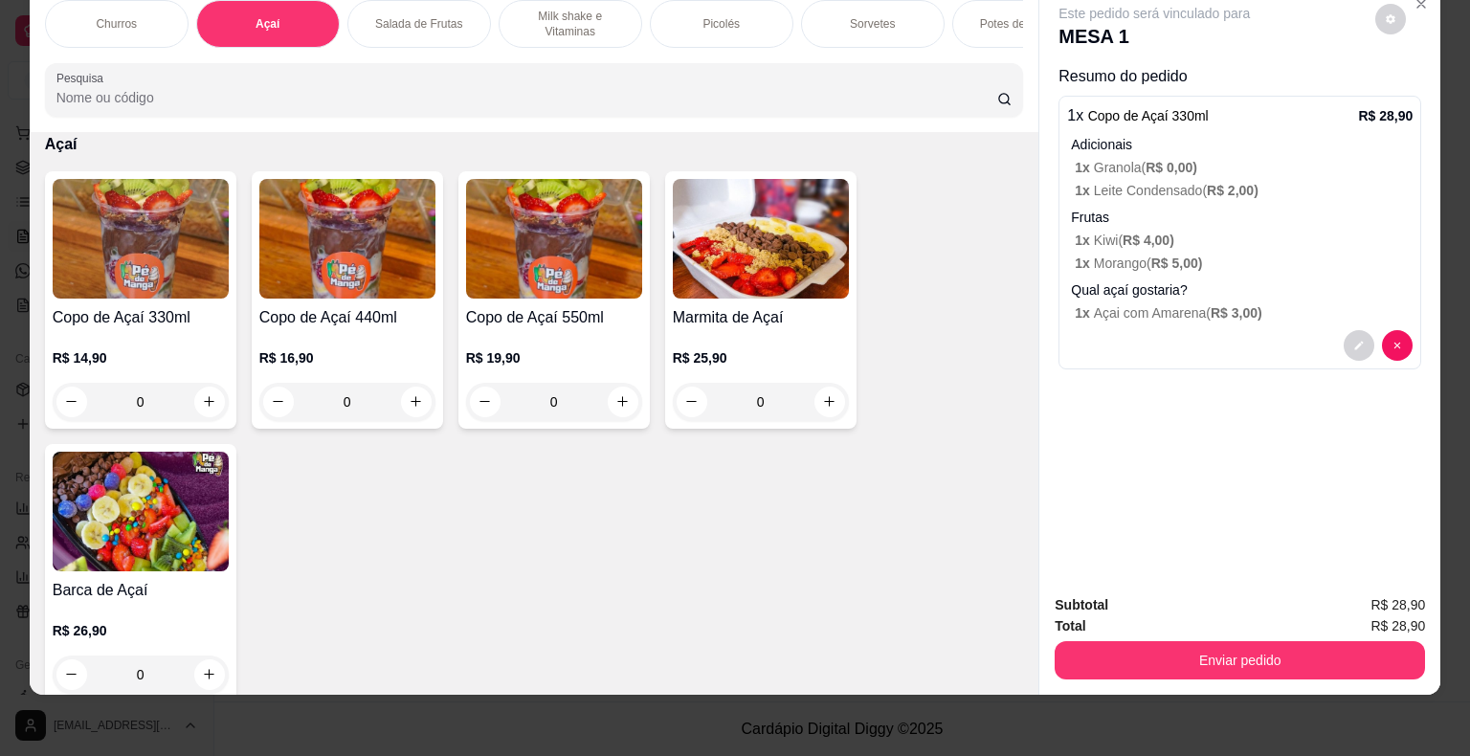
click at [398, 400] on div "0" at bounding box center [347, 402] width 176 height 38
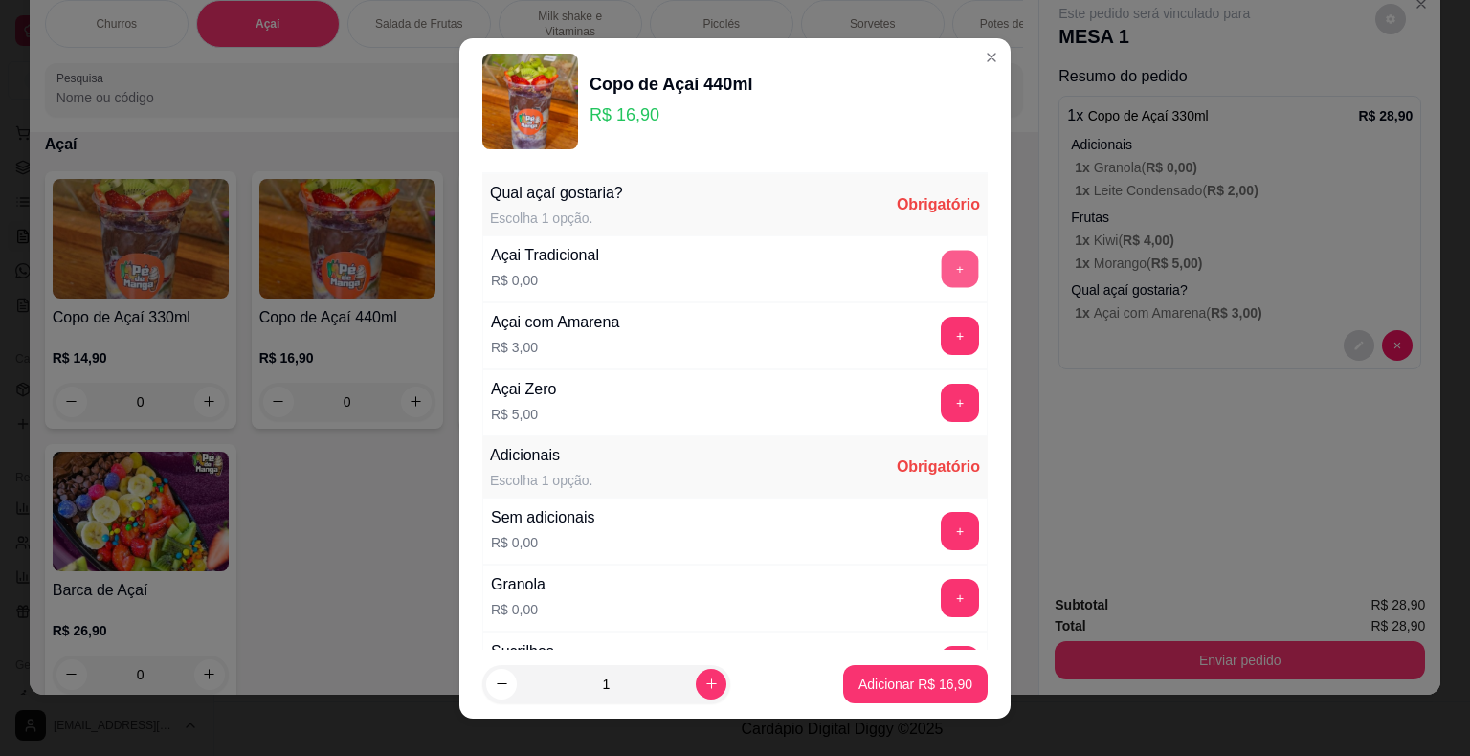
click at [942, 274] on button "+" at bounding box center [960, 268] width 37 height 37
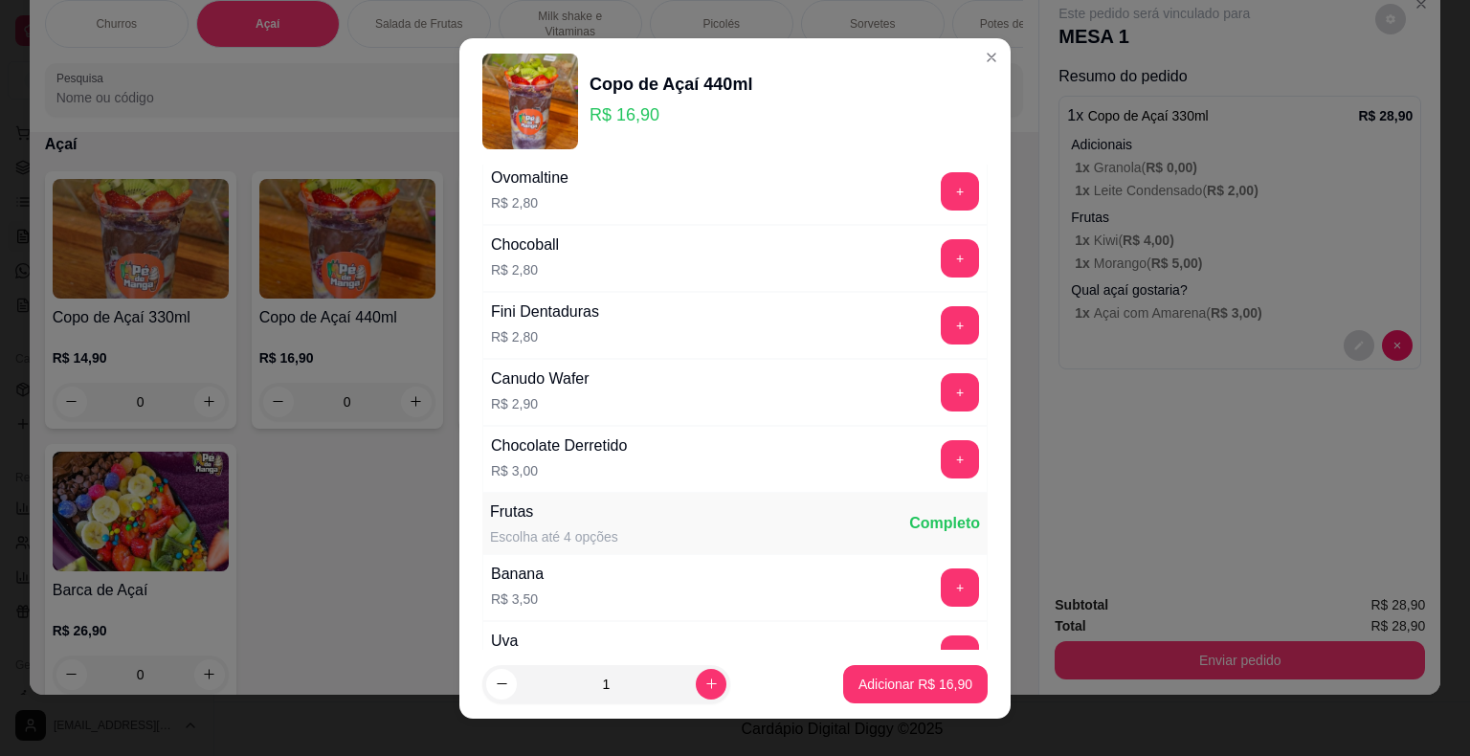
scroll to position [1436, 0]
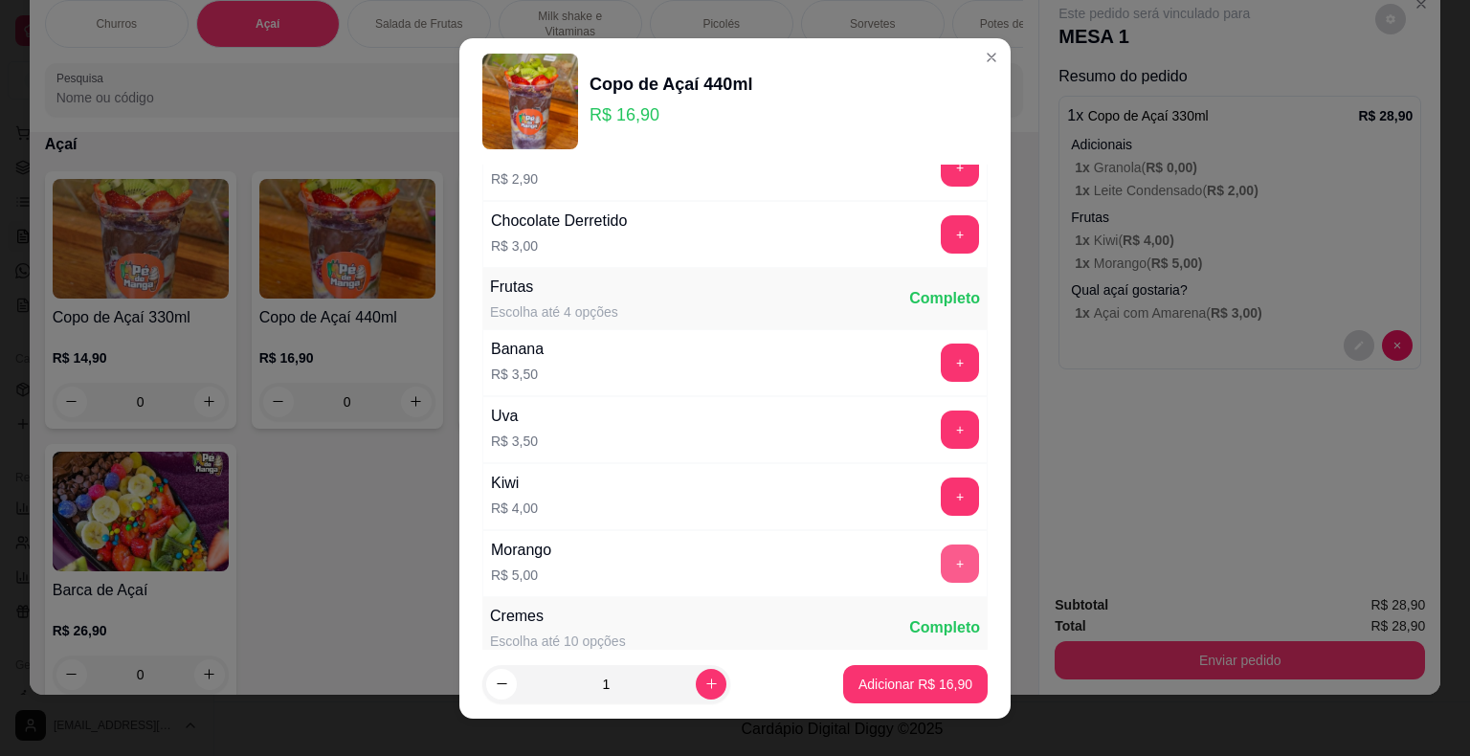
click at [941, 547] on button "+" at bounding box center [960, 564] width 38 height 38
click at [857, 549] on button "-" at bounding box center [875, 563] width 37 height 37
click at [942, 498] on button "+" at bounding box center [960, 496] width 37 height 37
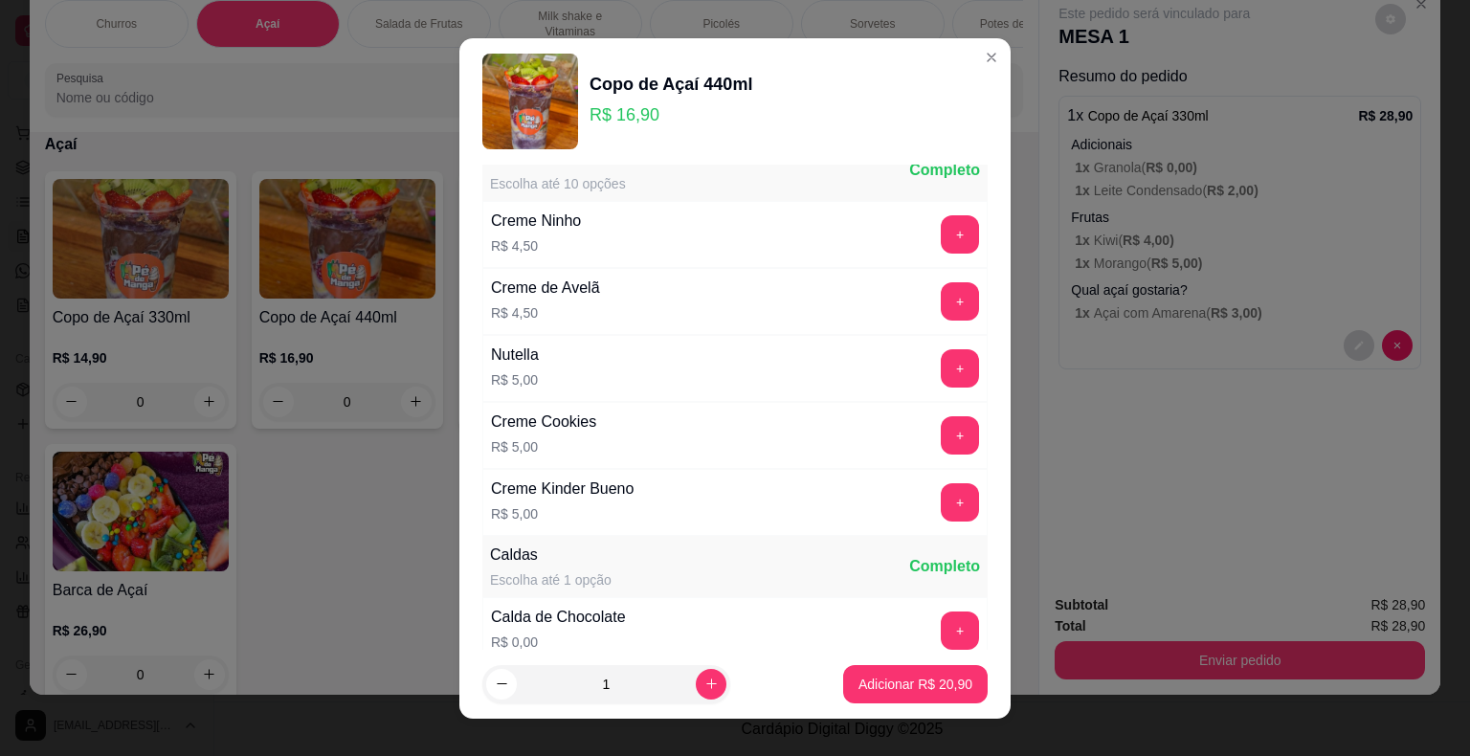
scroll to position [1914, 0]
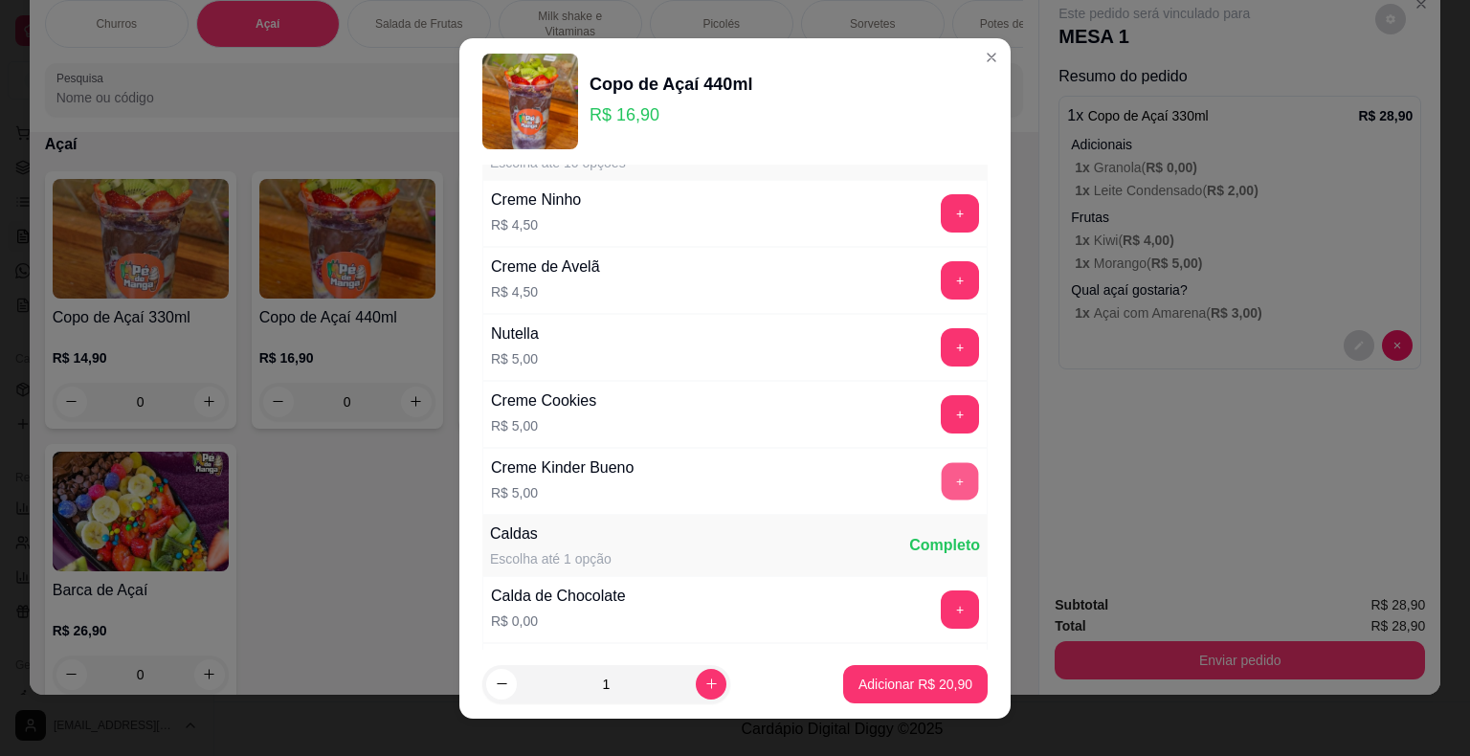
click at [942, 465] on button "+" at bounding box center [960, 480] width 37 height 37
click at [942, 604] on button "+" at bounding box center [960, 609] width 37 height 37
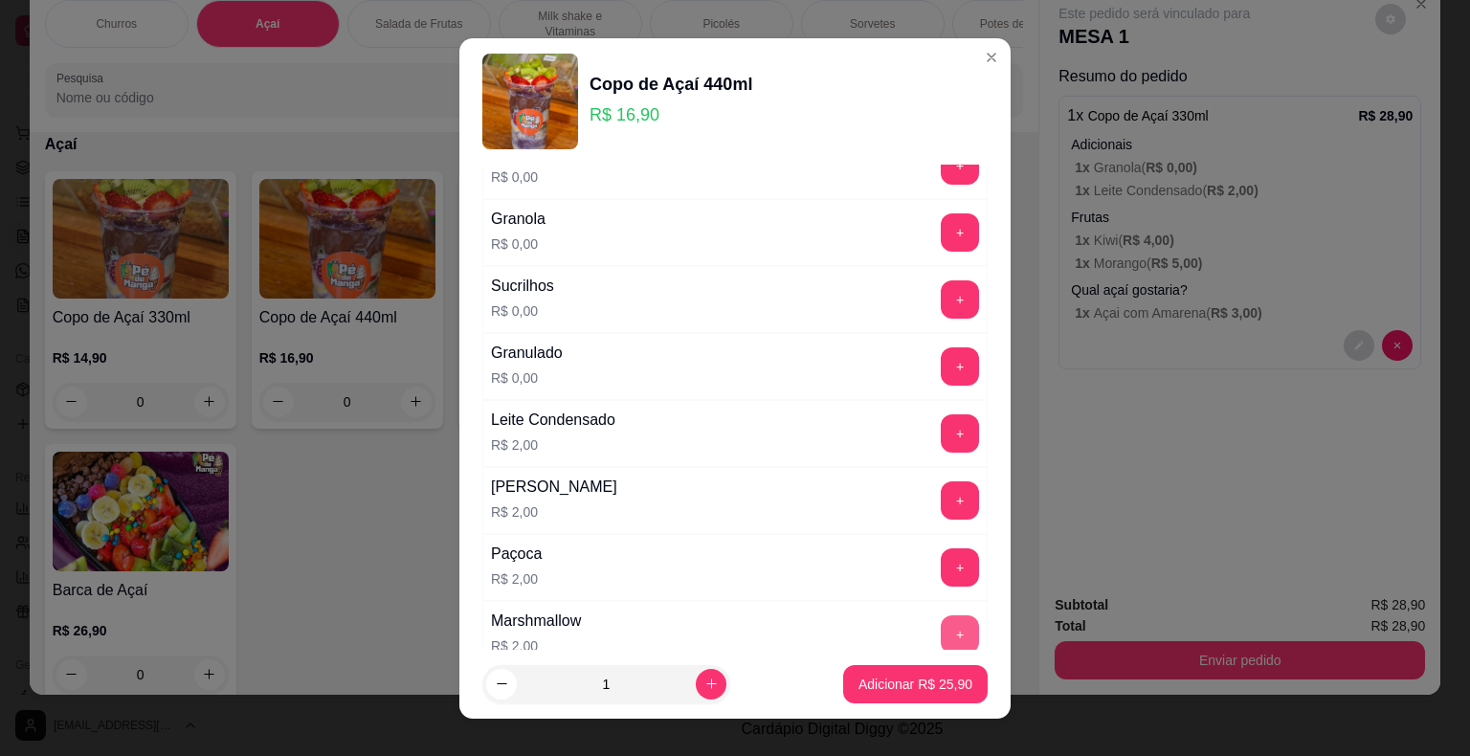
scroll to position [191, 0]
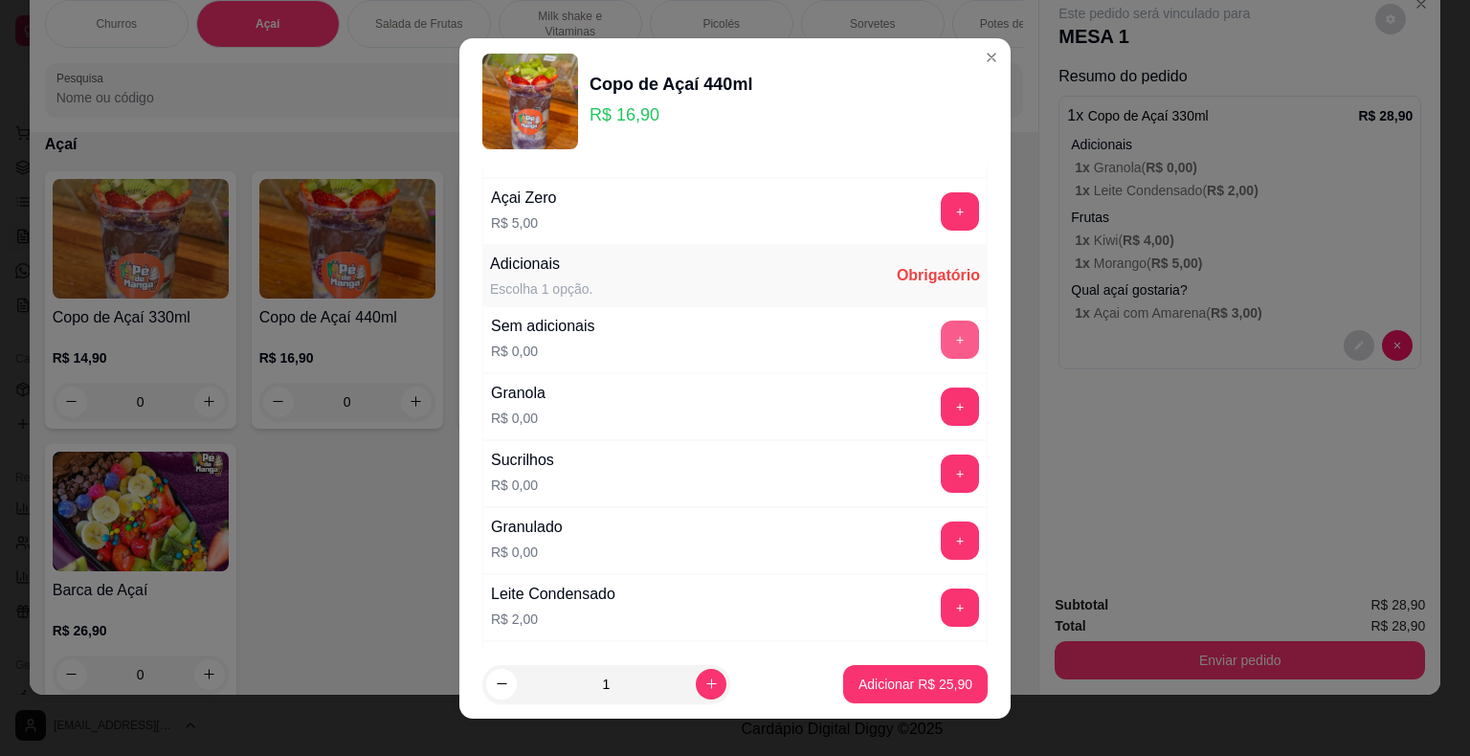
click at [941, 329] on button "+" at bounding box center [960, 340] width 38 height 38
click at [915, 687] on p "Adicionar R$ 25,90" at bounding box center [916, 684] width 114 height 19
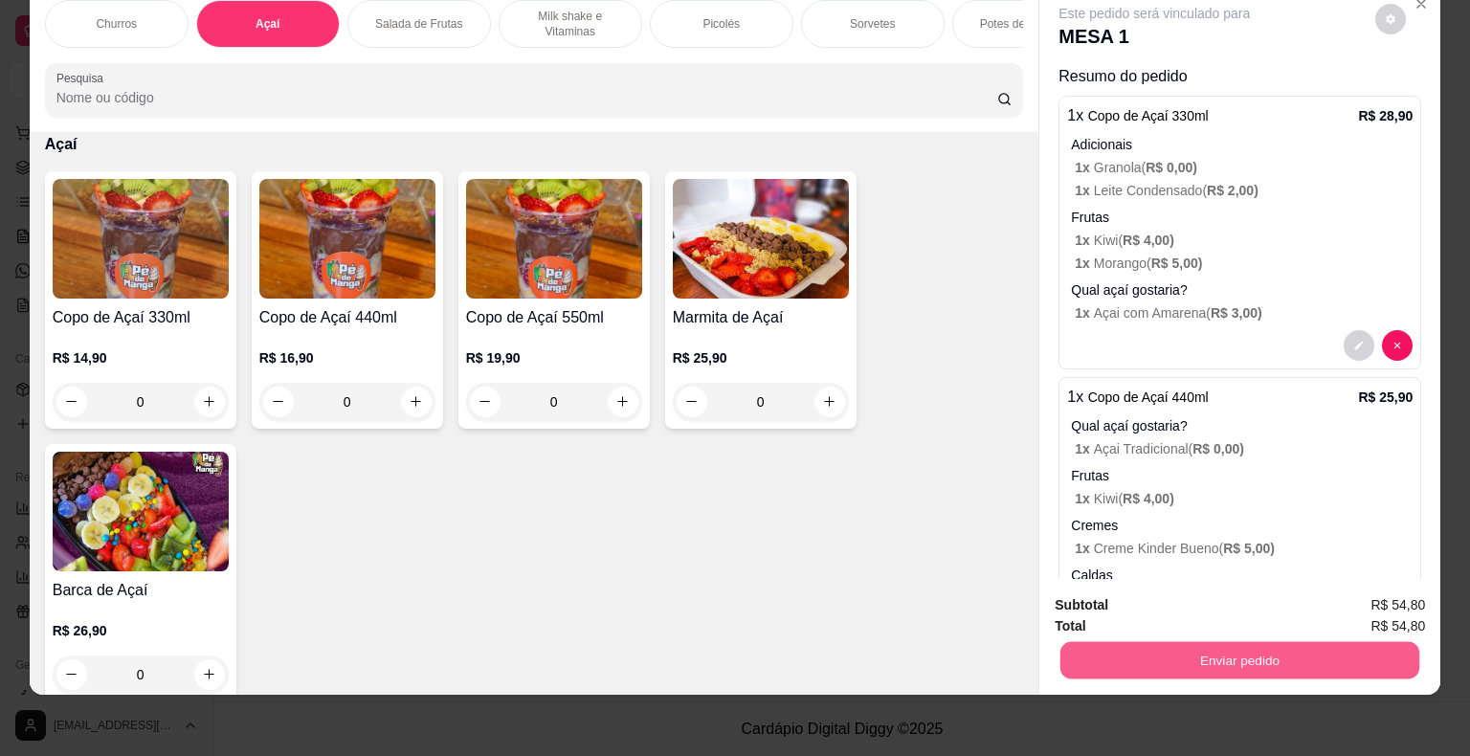
click at [1166, 642] on button "Enviar pedido" at bounding box center [1240, 660] width 359 height 37
click at [1102, 609] on button "Não registrar e enviar pedido" at bounding box center [1176, 599] width 199 height 36
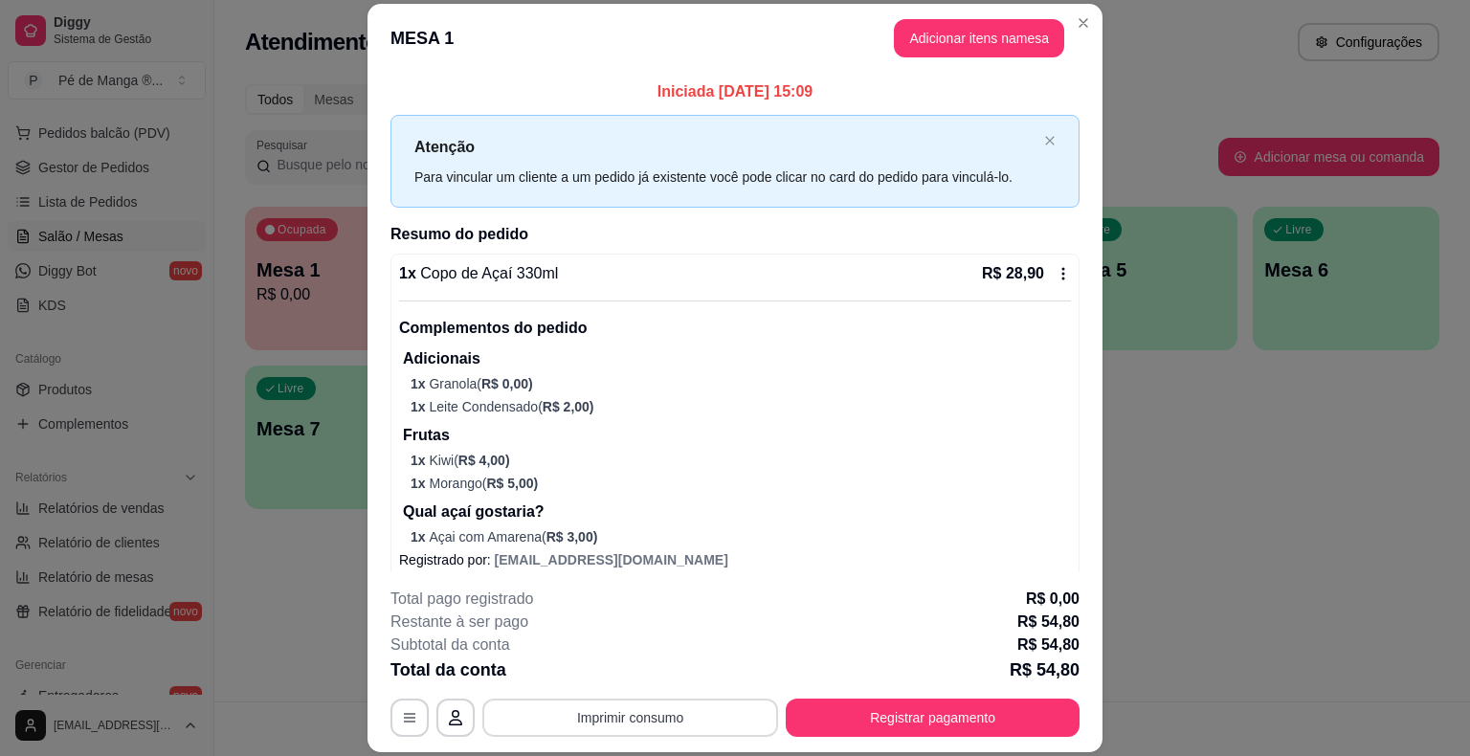
click at [636, 720] on button "Imprimir consumo" at bounding box center [630, 718] width 296 height 38
click at [648, 677] on button "IMPRESSORA" at bounding box center [629, 674] width 134 height 30
click at [857, 719] on button "Registrar pagamento" at bounding box center [933, 718] width 285 height 37
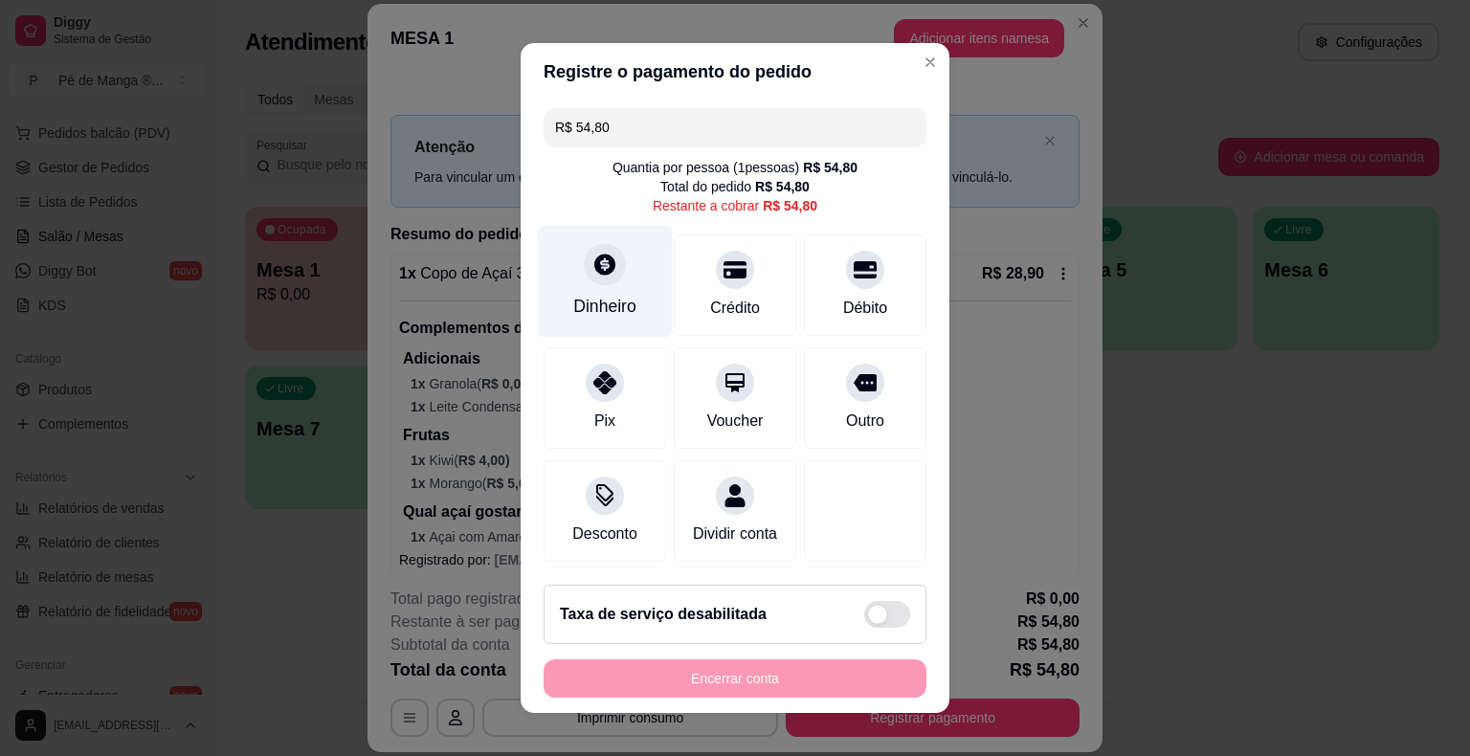
click at [594, 304] on div "Dinheiro" at bounding box center [604, 306] width 63 height 25
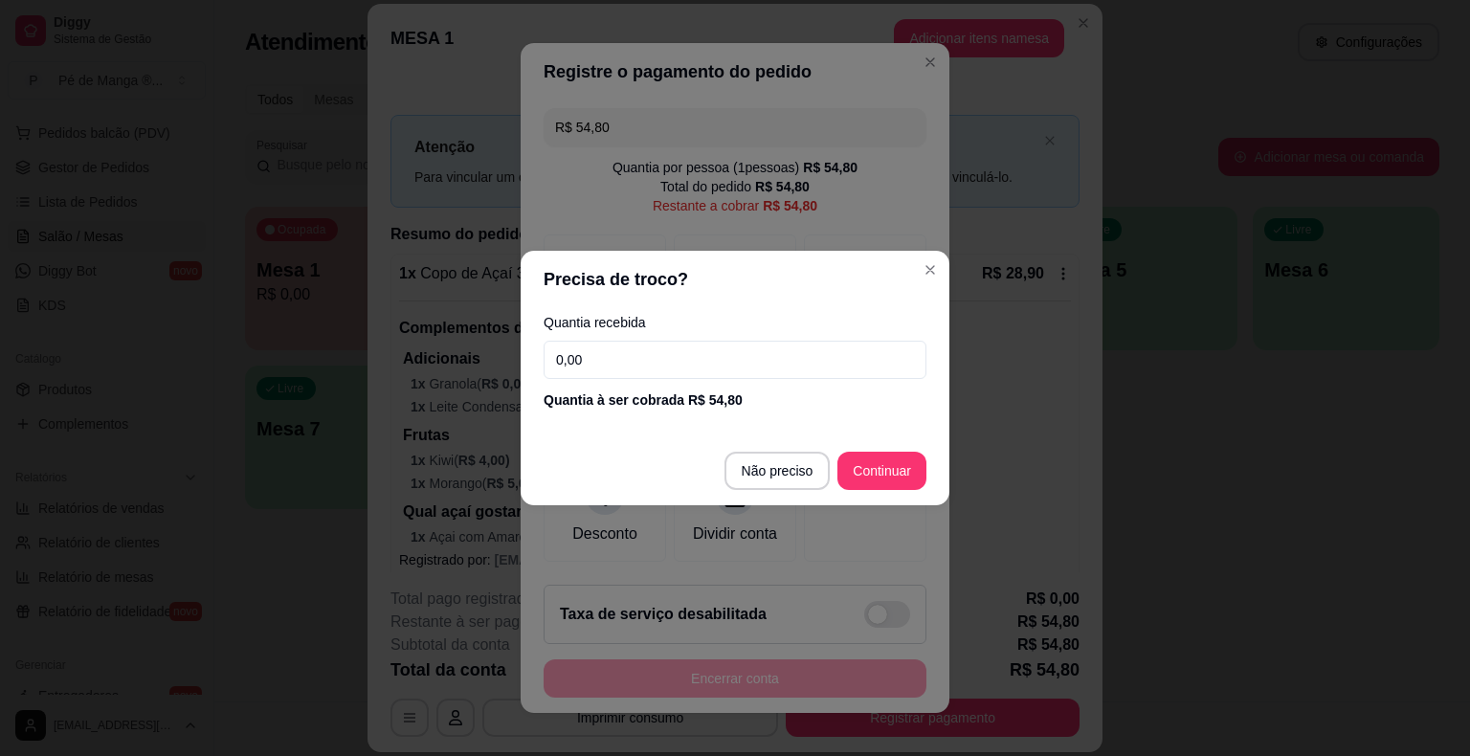
click at [630, 360] on input "0,00" at bounding box center [735, 360] width 383 height 38
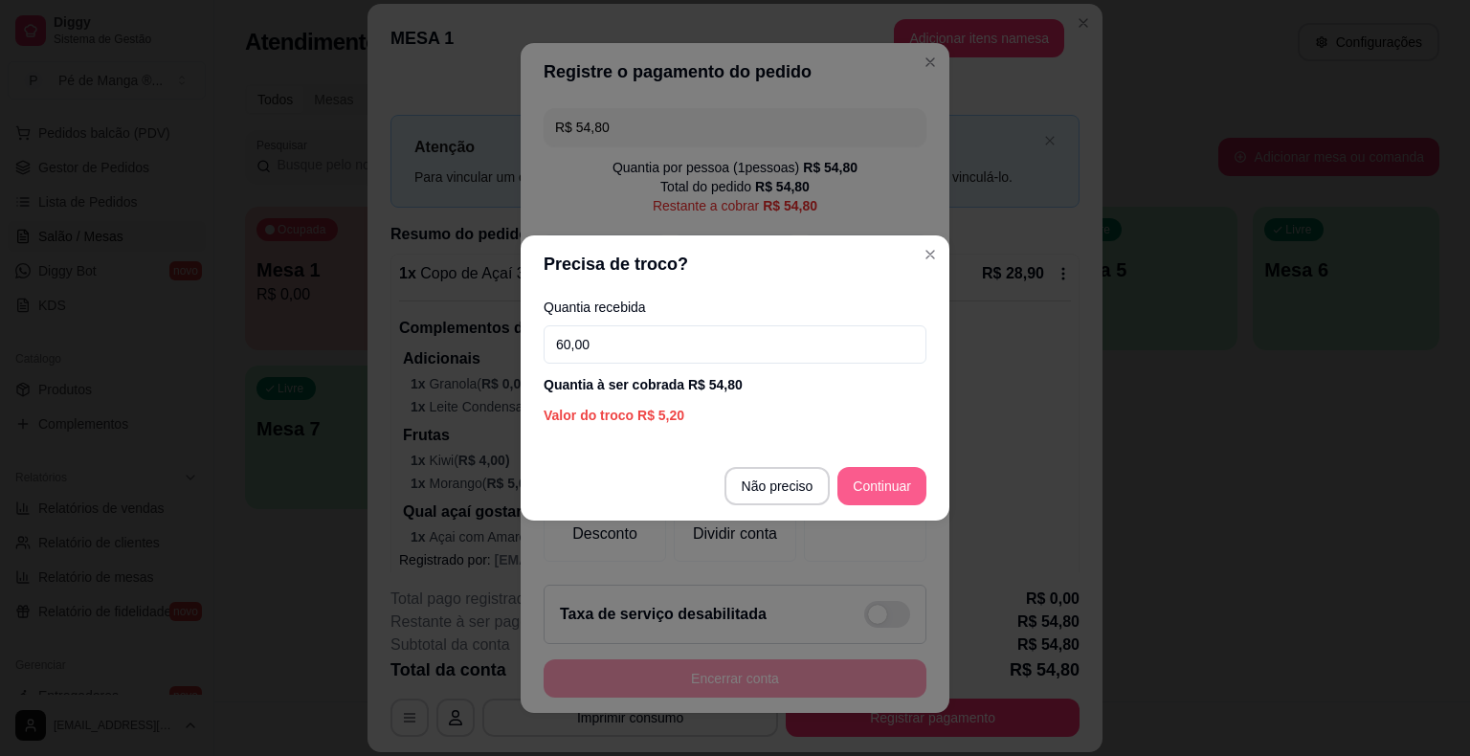
type input "60,00"
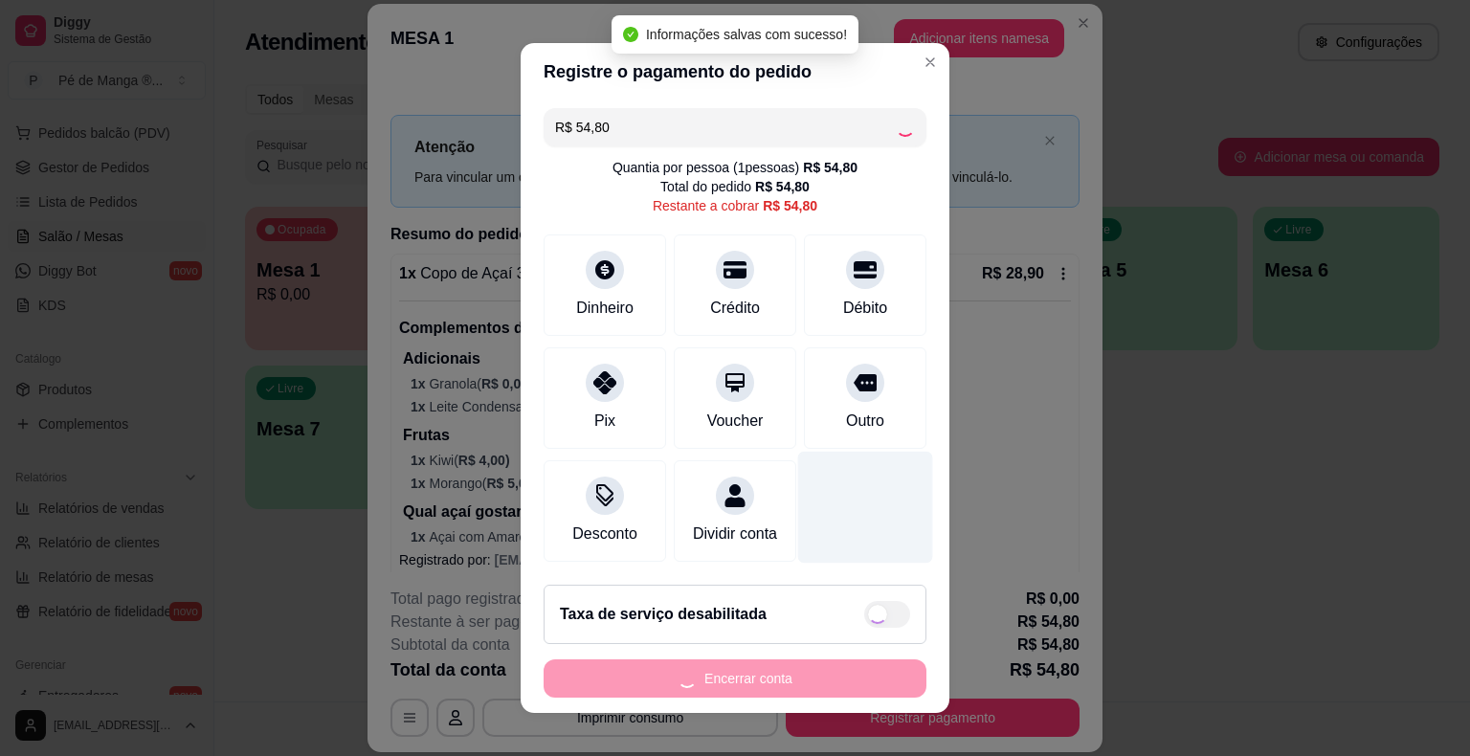
type input "R$ 0,00"
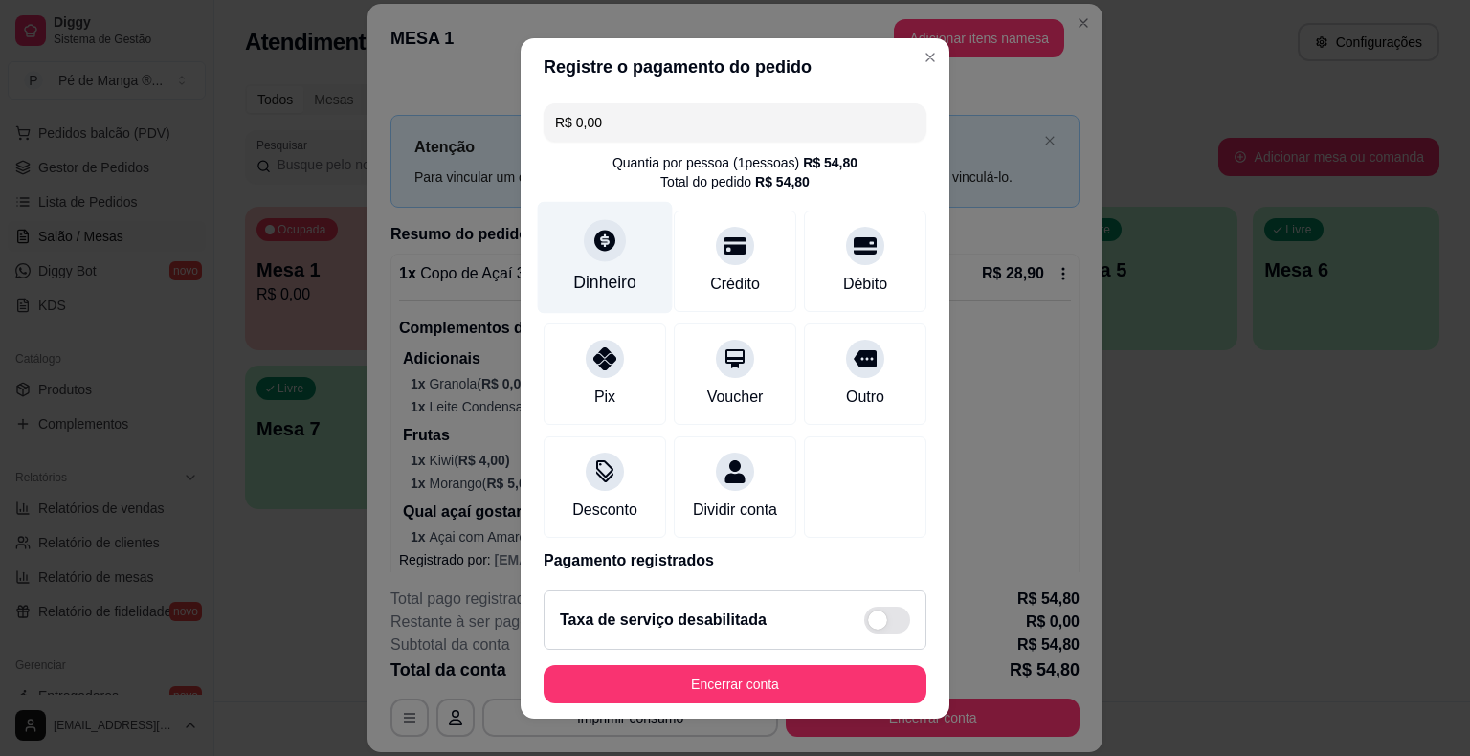
click at [569, 267] on div "Dinheiro" at bounding box center [605, 257] width 135 height 112
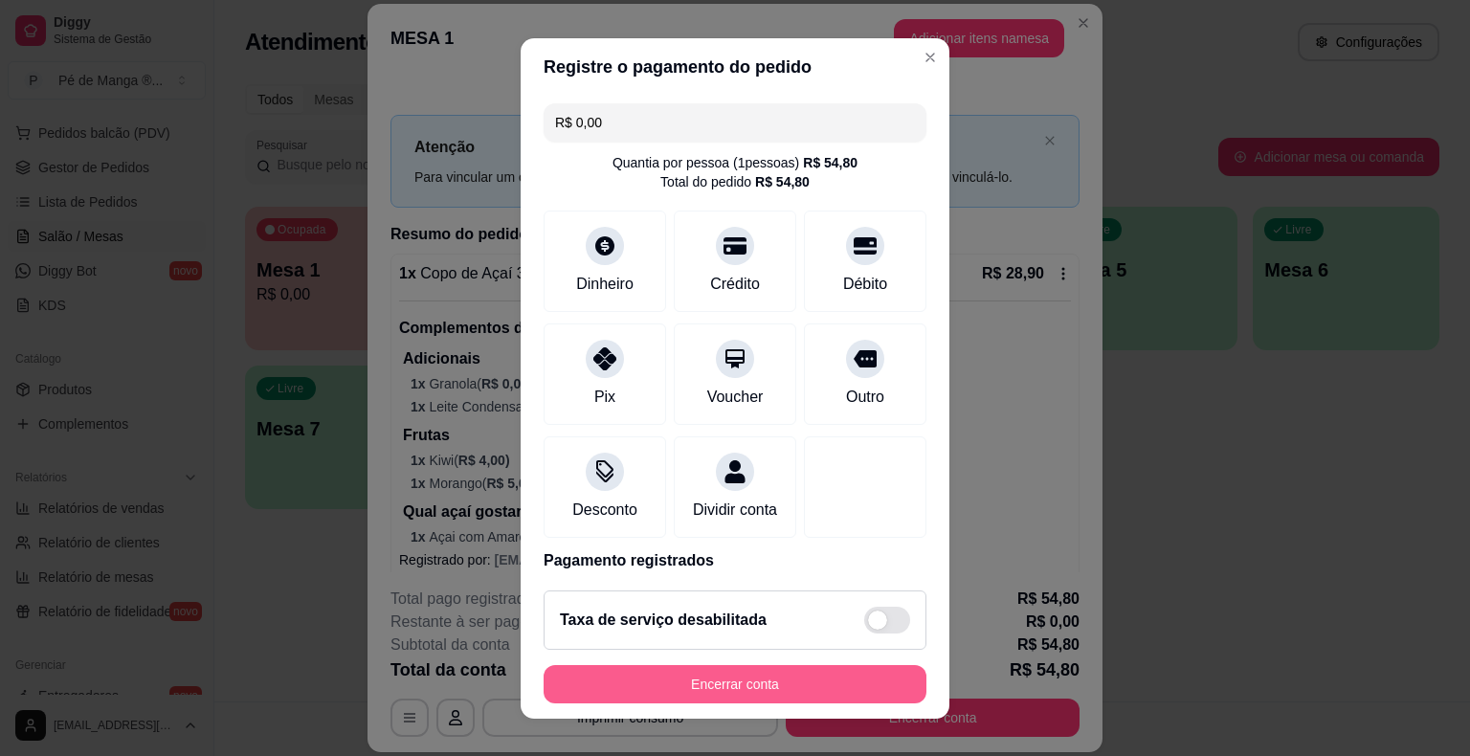
click at [661, 687] on button "Encerrar conta" at bounding box center [735, 684] width 383 height 38
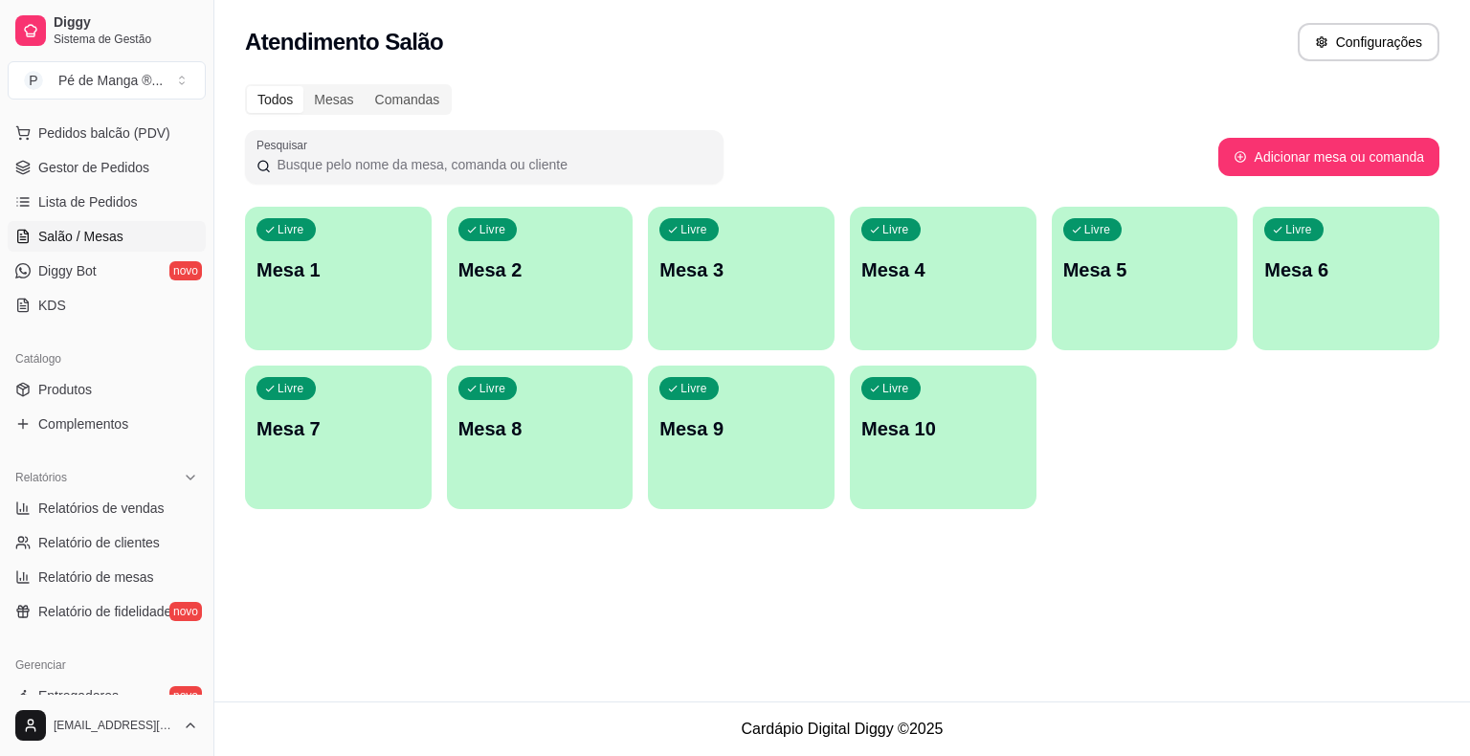
click at [329, 299] on div "Livre Mesa 1" at bounding box center [338, 267] width 187 height 121
click at [77, 169] on span "Gestor de Pedidos" at bounding box center [93, 167] width 111 height 19
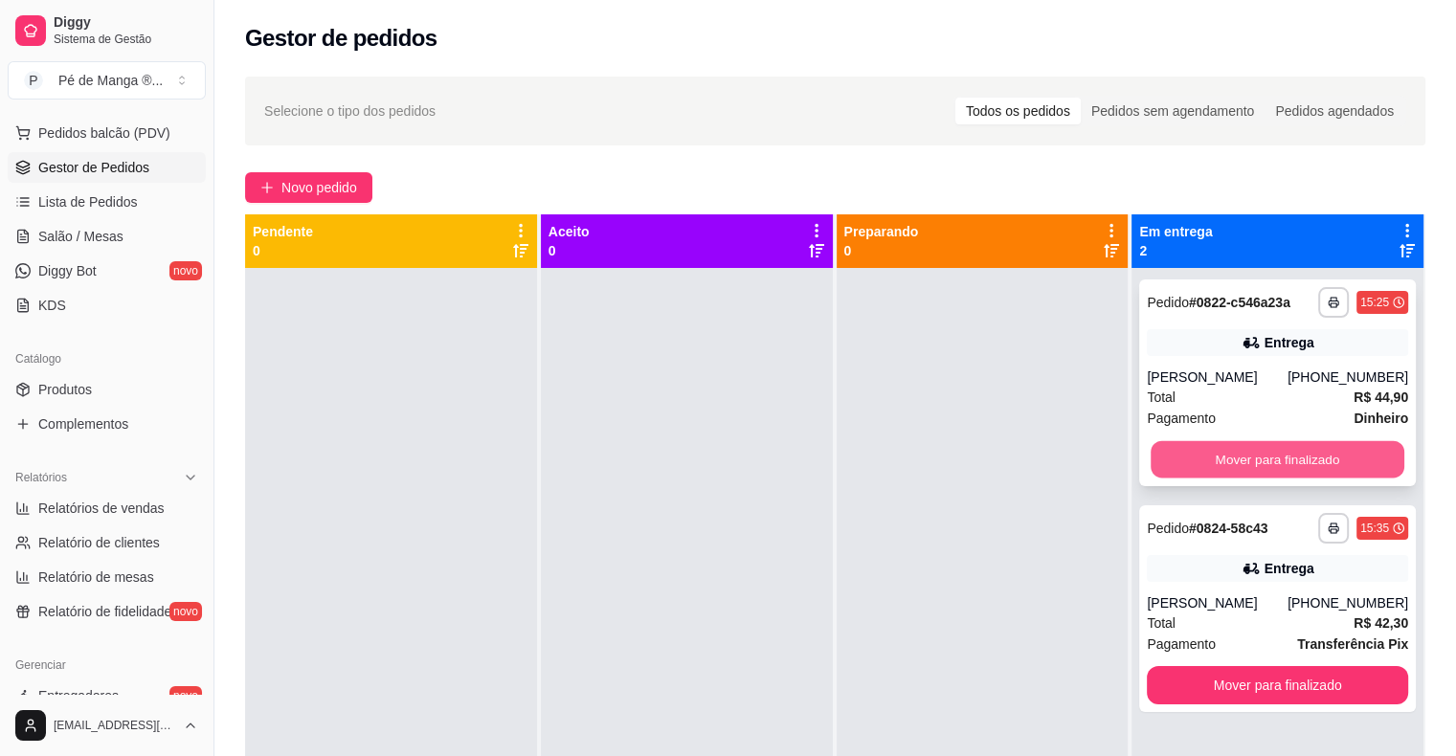
click at [1246, 455] on button "Mover para finalizado" at bounding box center [1277, 459] width 254 height 37
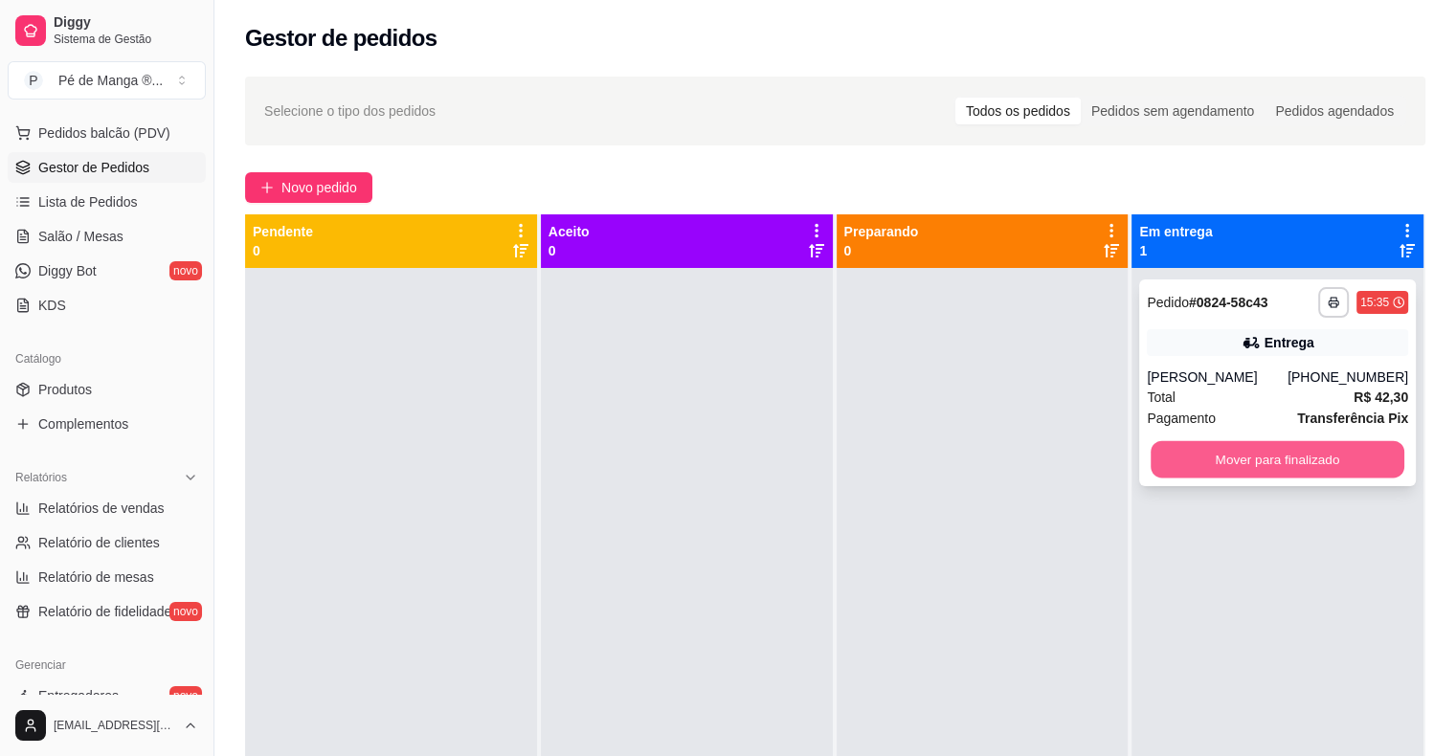
click at [1229, 455] on button "Mover para finalizado" at bounding box center [1277, 459] width 254 height 37
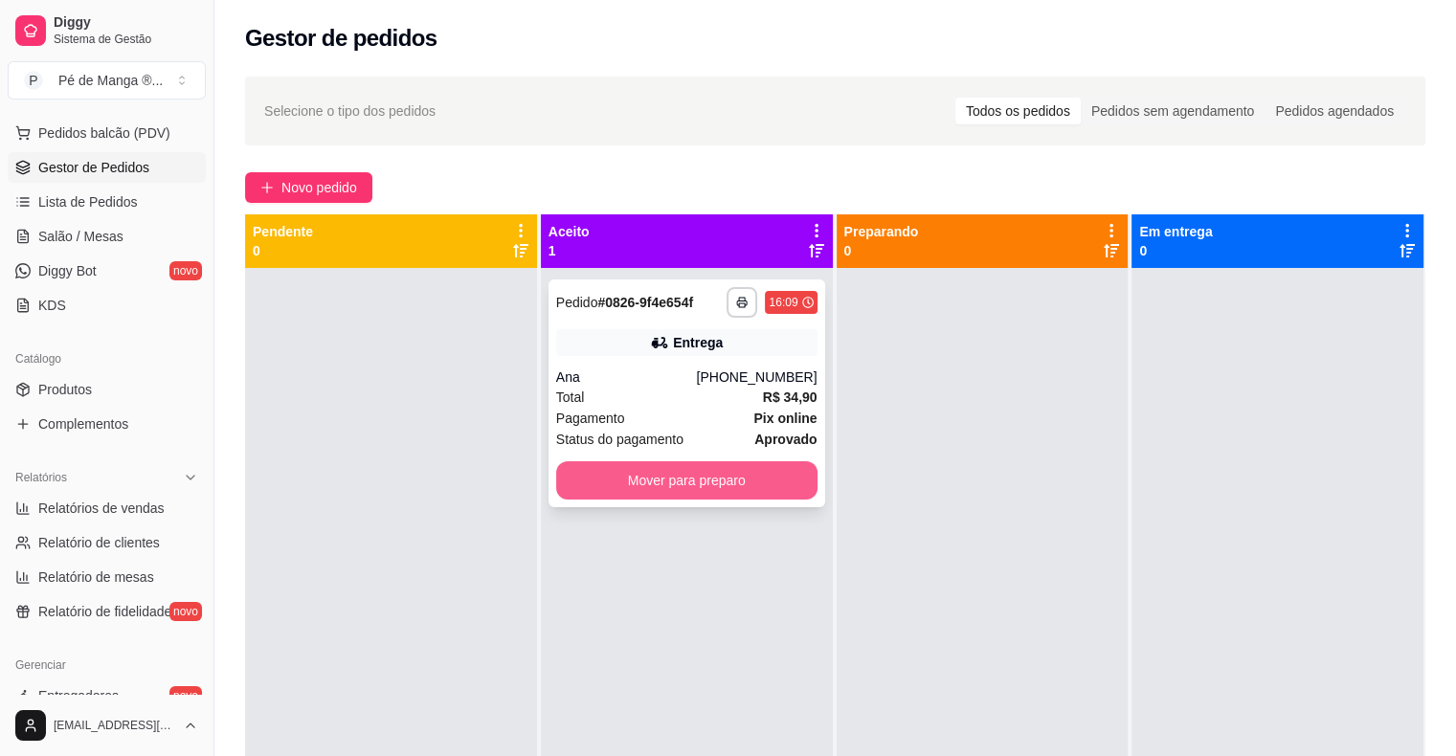
click at [591, 484] on button "Mover para preparo" at bounding box center [686, 480] width 261 height 38
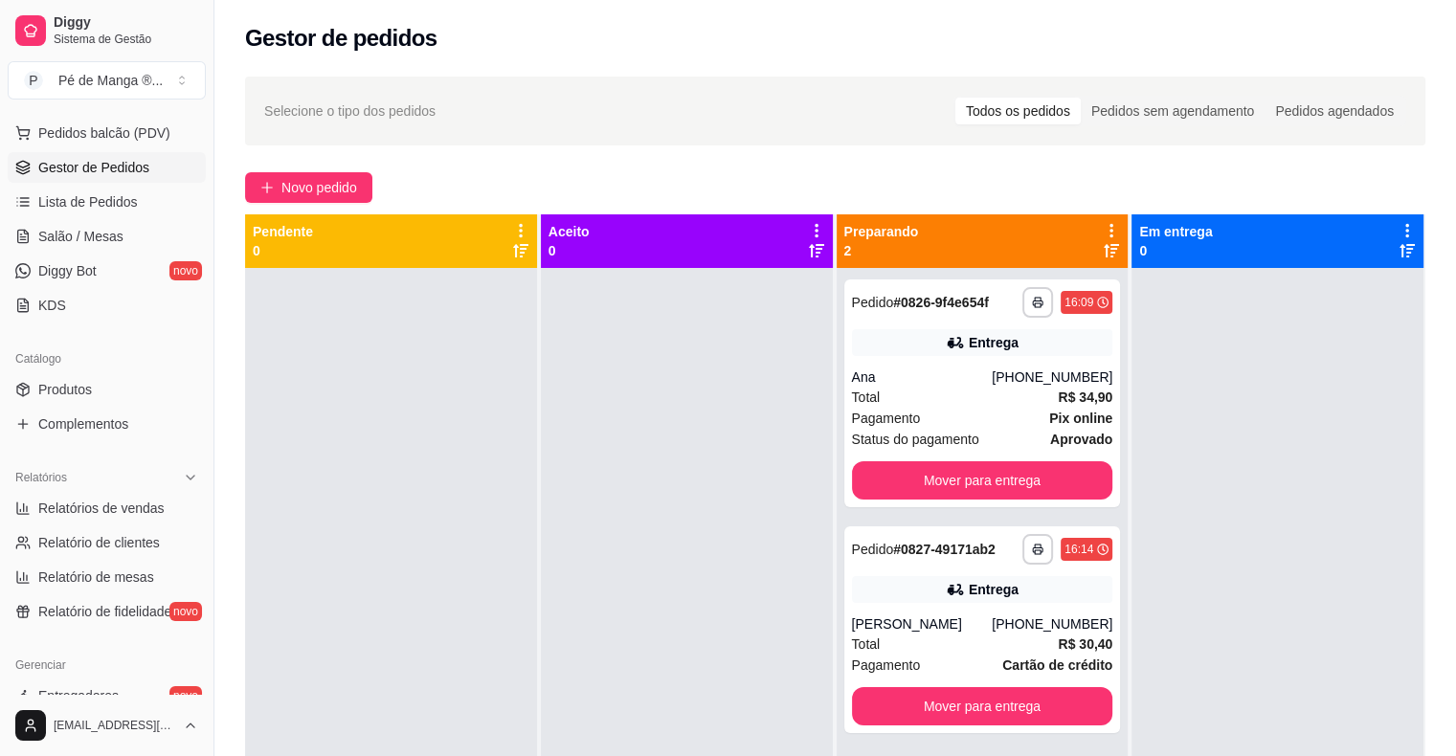
drag, startPoint x: 503, startPoint y: 603, endPoint x: 919, endPoint y: 511, distance: 425.4
click at [1186, 432] on div at bounding box center [1277, 646] width 292 height 756
drag, startPoint x: 910, startPoint y: 413, endPoint x: 913, endPoint y: 402, distance: 10.9
click at [913, 402] on div "**********" at bounding box center [982, 393] width 277 height 228
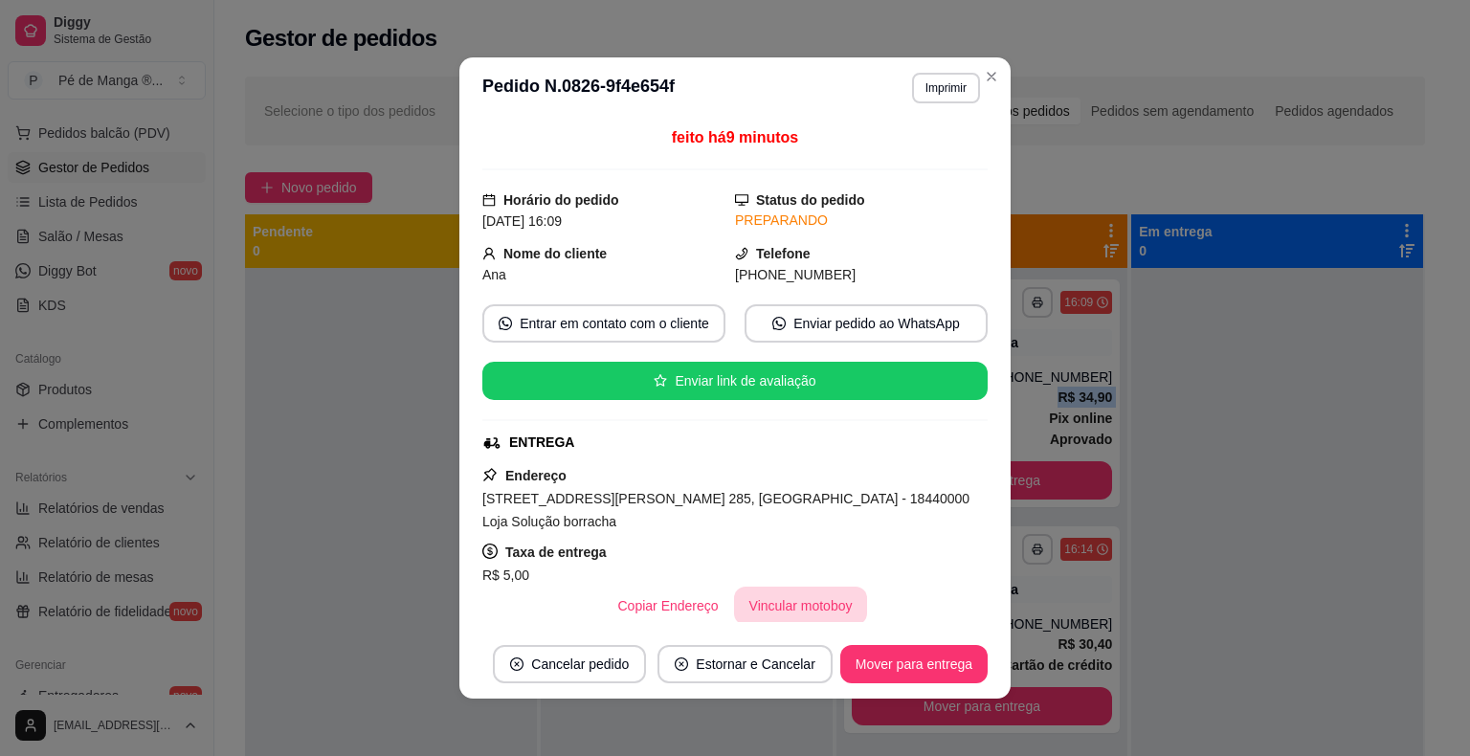
click at [804, 587] on button "Vincular motoboy" at bounding box center [801, 606] width 134 height 38
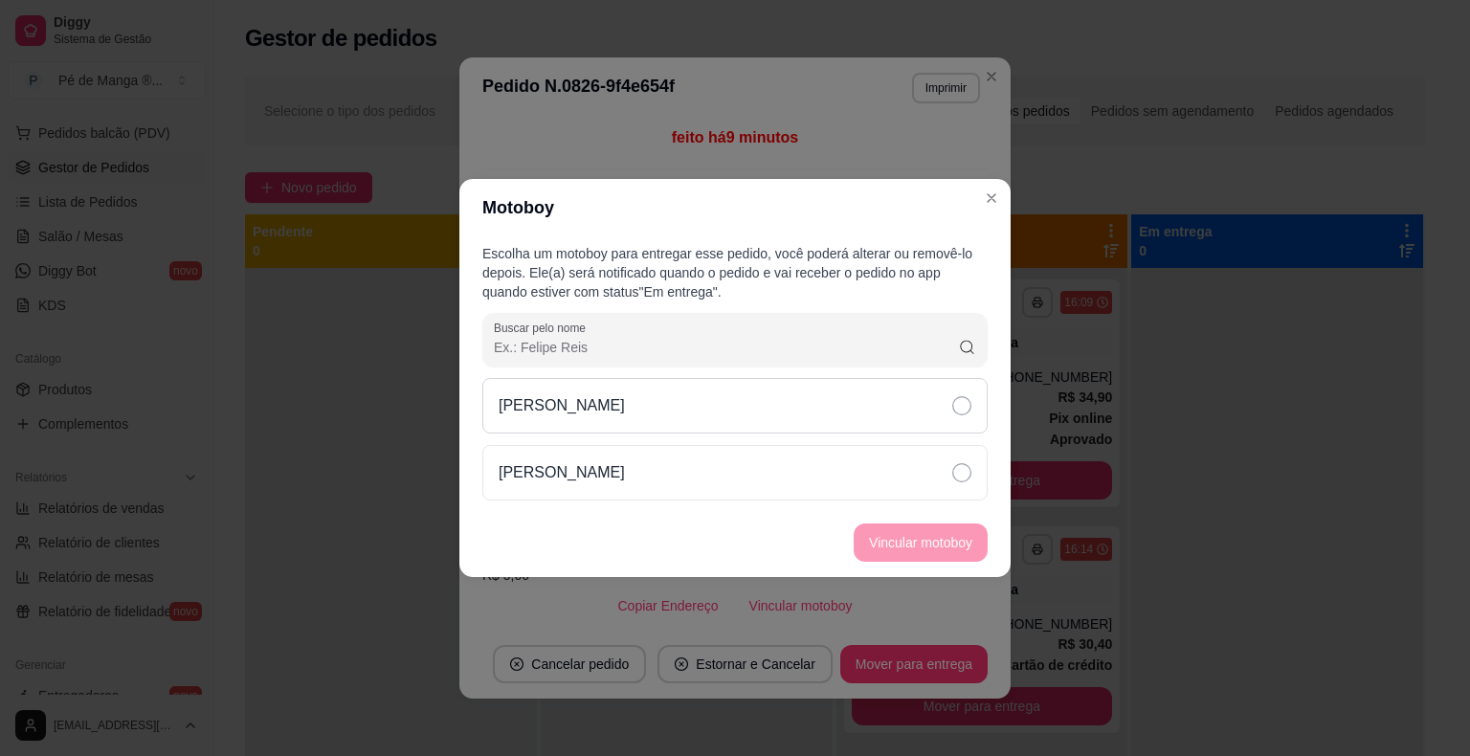
click at [831, 418] on div "[PERSON_NAME]" at bounding box center [734, 406] width 505 height 56
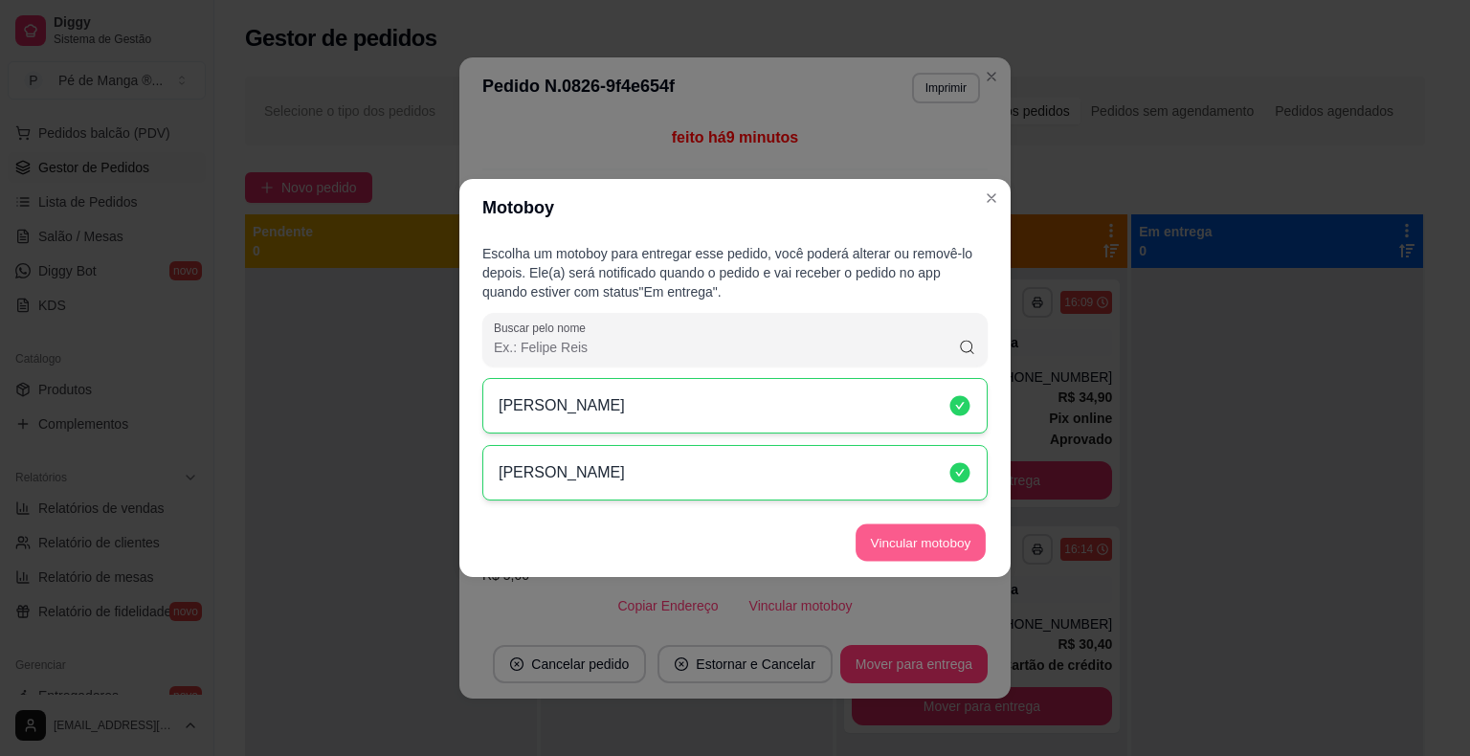
click at [910, 547] on button "Vincular motoboy" at bounding box center [921, 543] width 130 height 37
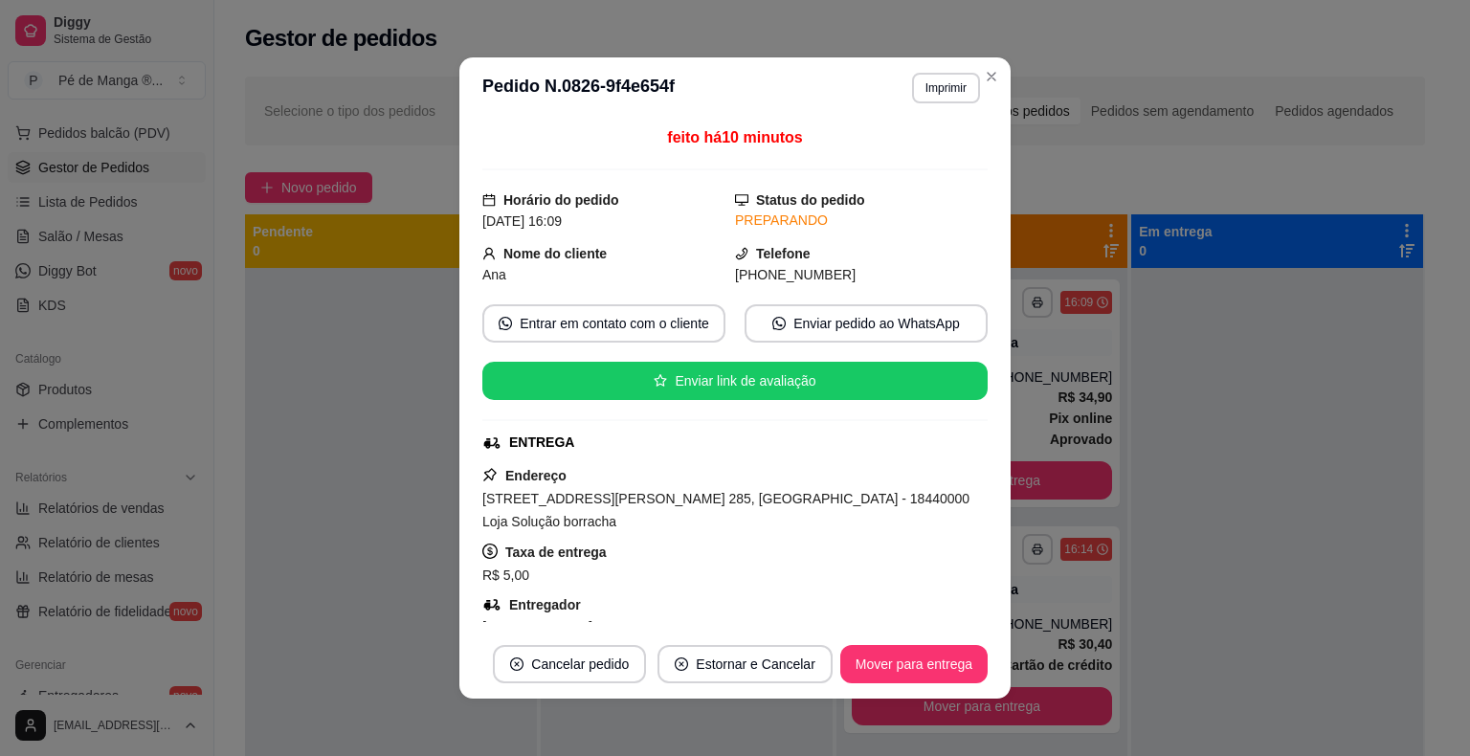
scroll to position [287, 0]
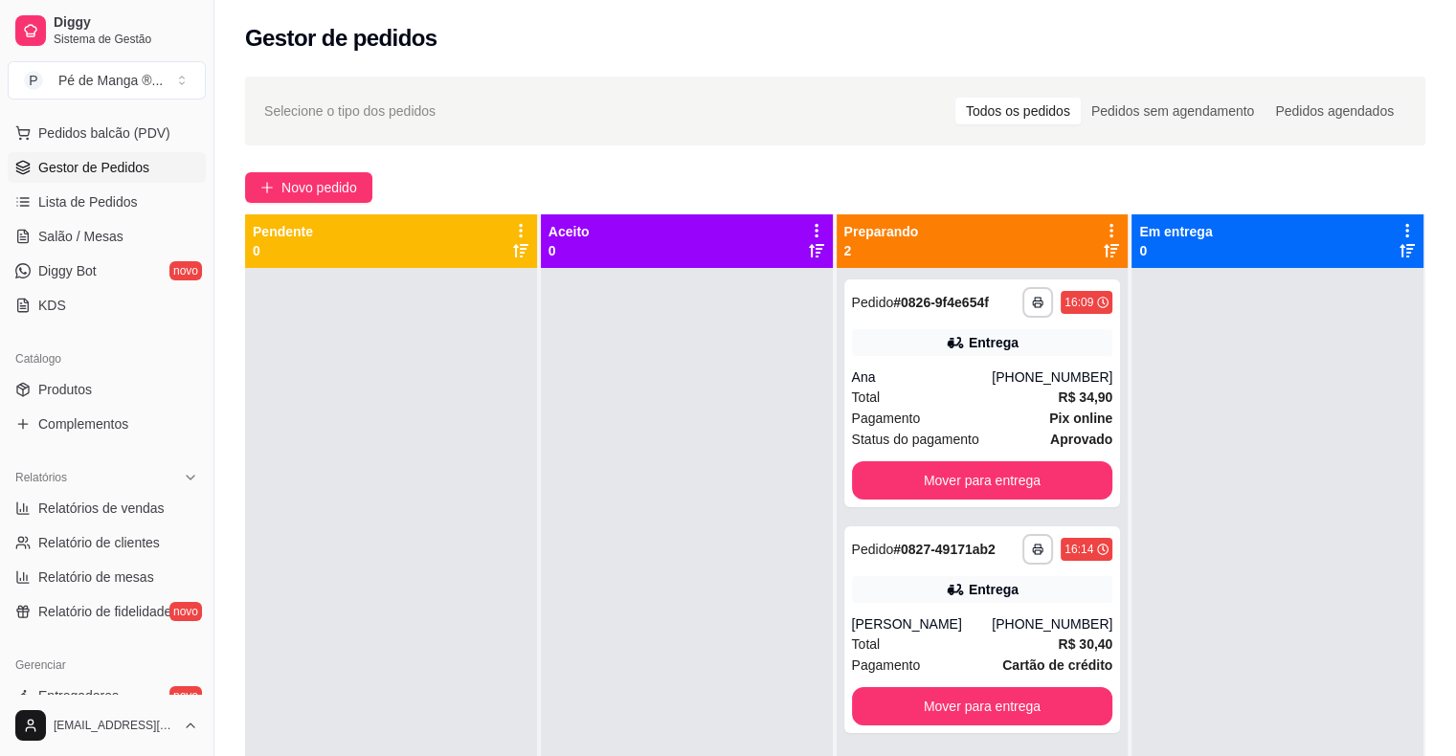
drag, startPoint x: 379, startPoint y: 417, endPoint x: 417, endPoint y: 365, distance: 65.1
click at [369, 405] on div at bounding box center [391, 646] width 292 height 756
click at [966, 482] on button "Mover para entrega" at bounding box center [982, 480] width 261 height 38
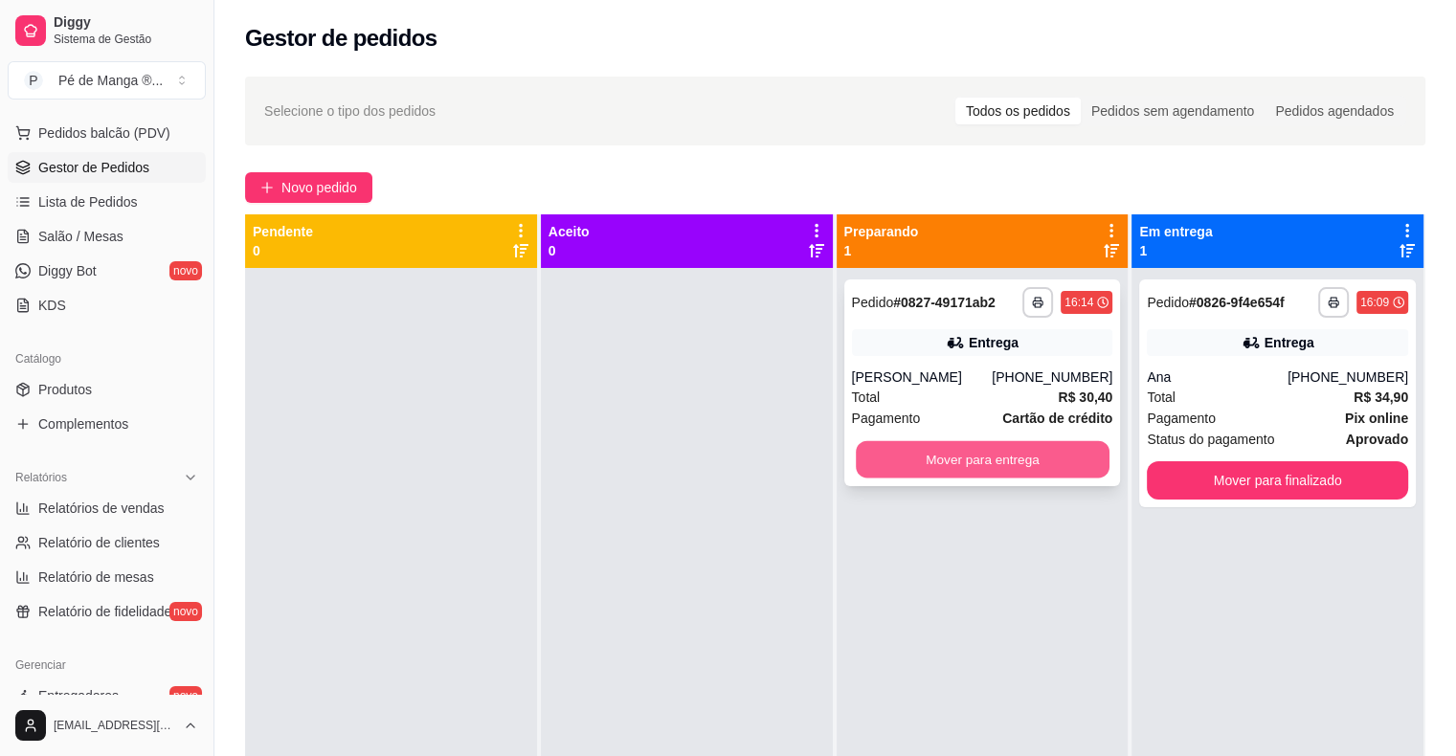
click at [969, 476] on button "Mover para entrega" at bounding box center [983, 459] width 254 height 37
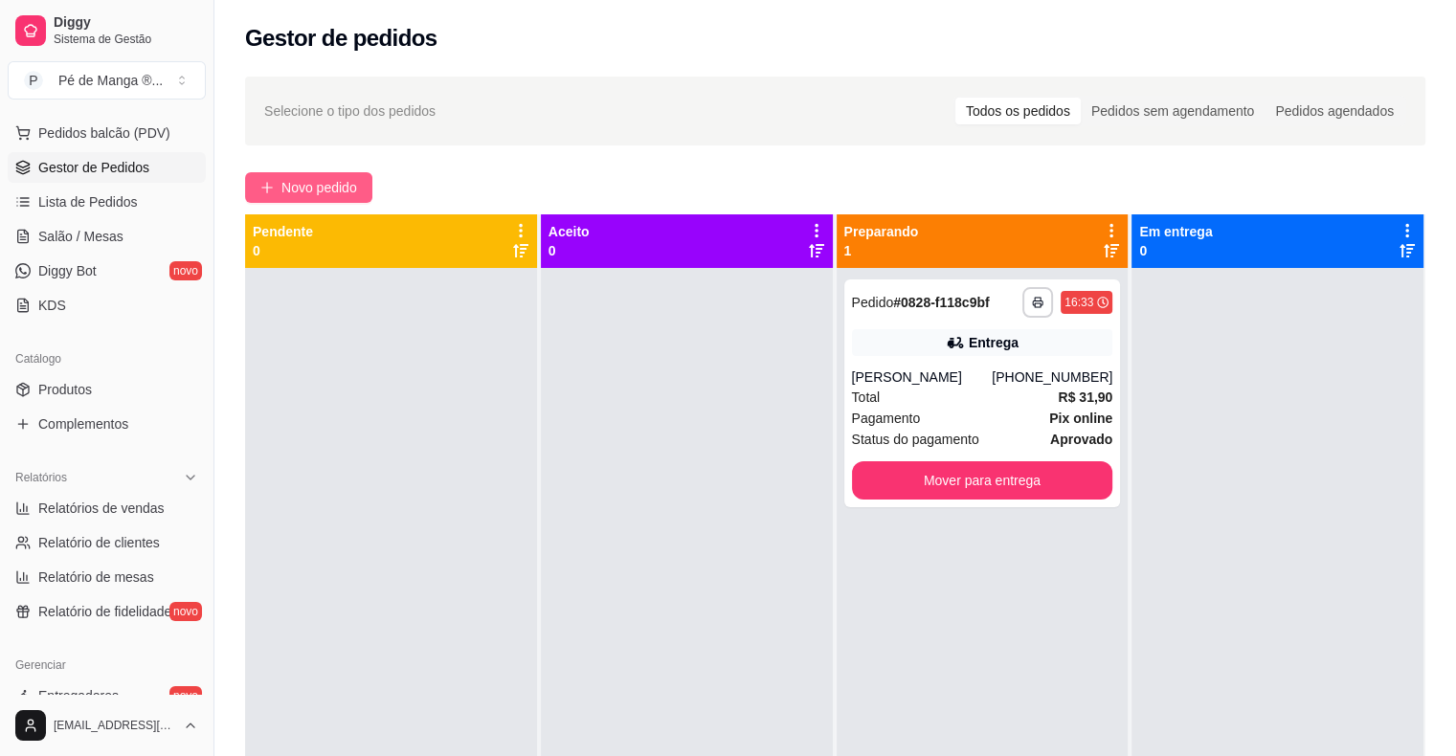
click at [311, 190] on span "Novo pedido" at bounding box center [319, 187] width 76 height 21
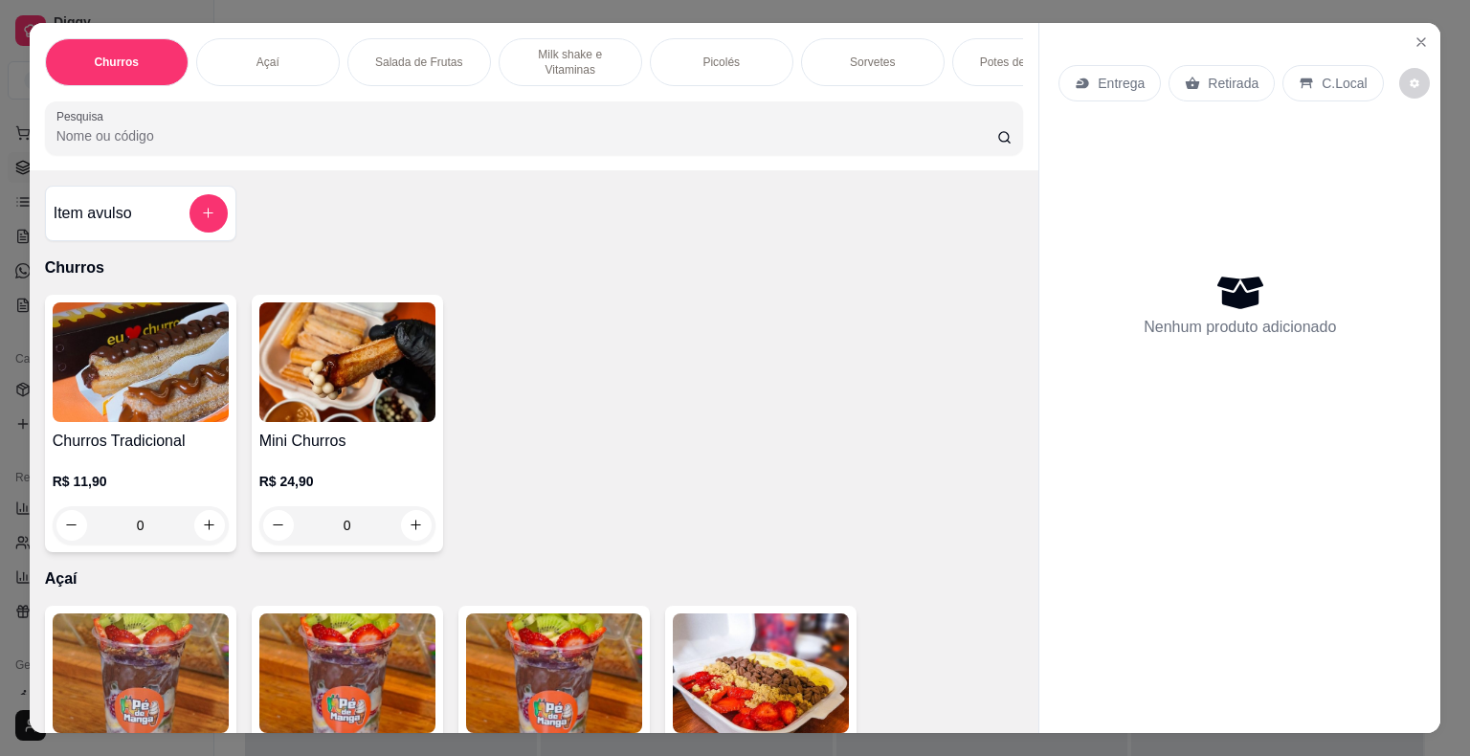
click at [281, 48] on div "Açaí" at bounding box center [268, 62] width 144 height 48
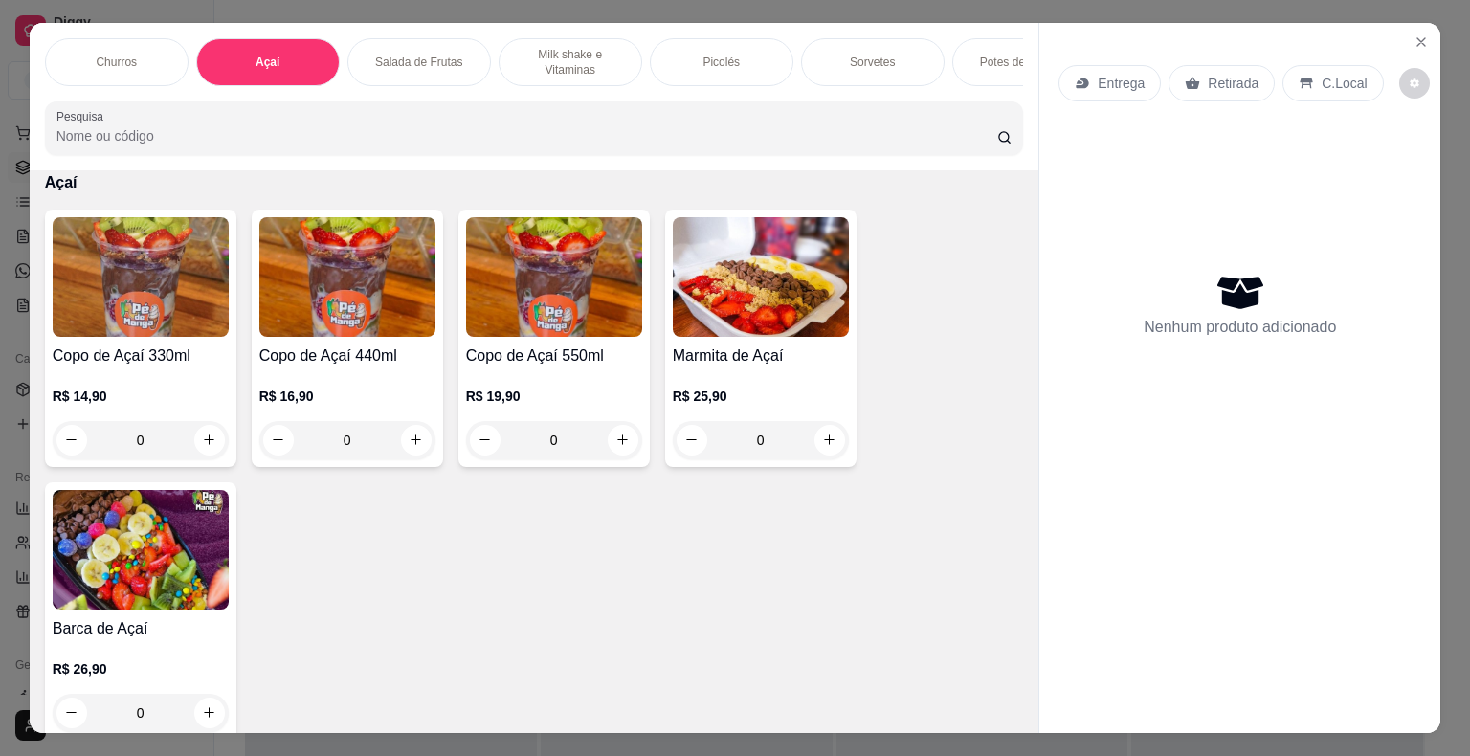
scroll to position [46, 0]
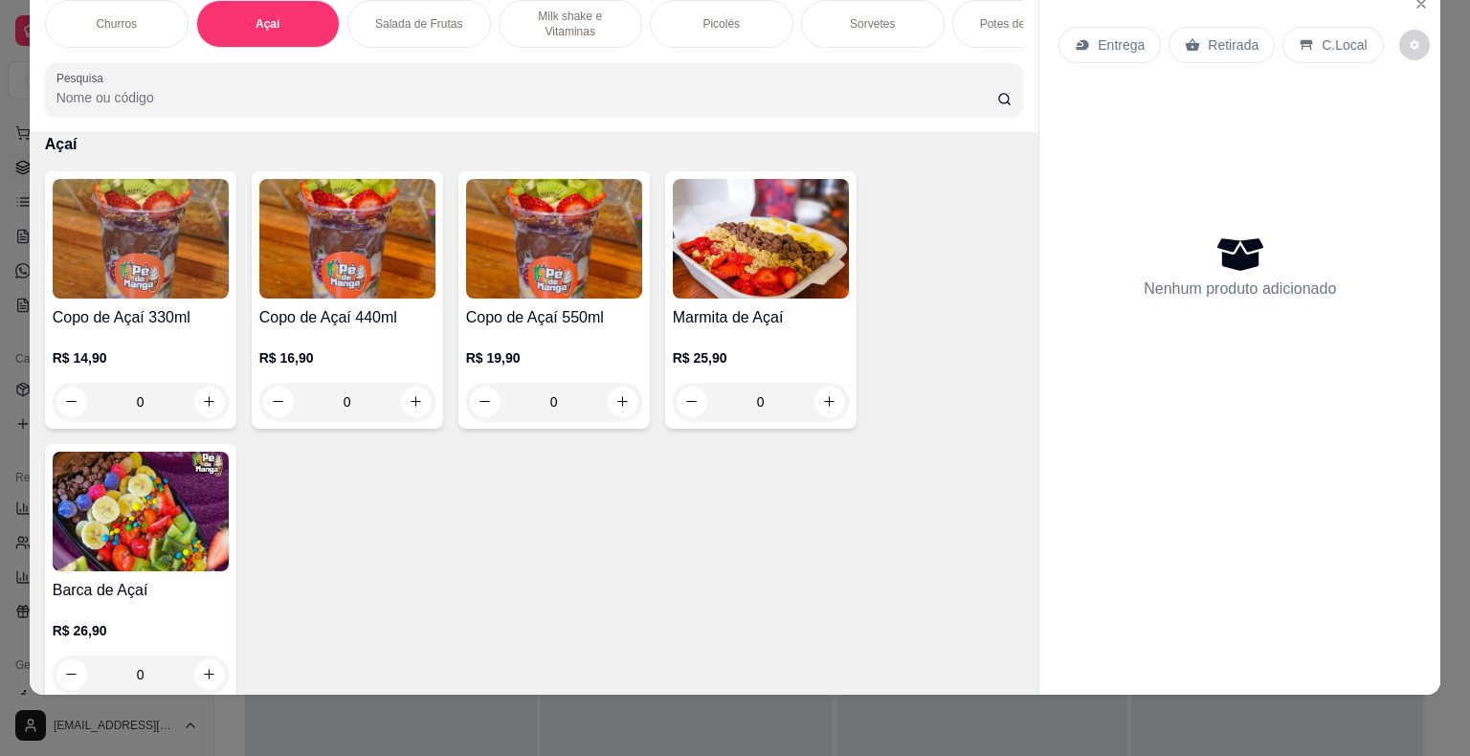
click at [79, 342] on div "R$ 14,90 0" at bounding box center [141, 375] width 176 height 92
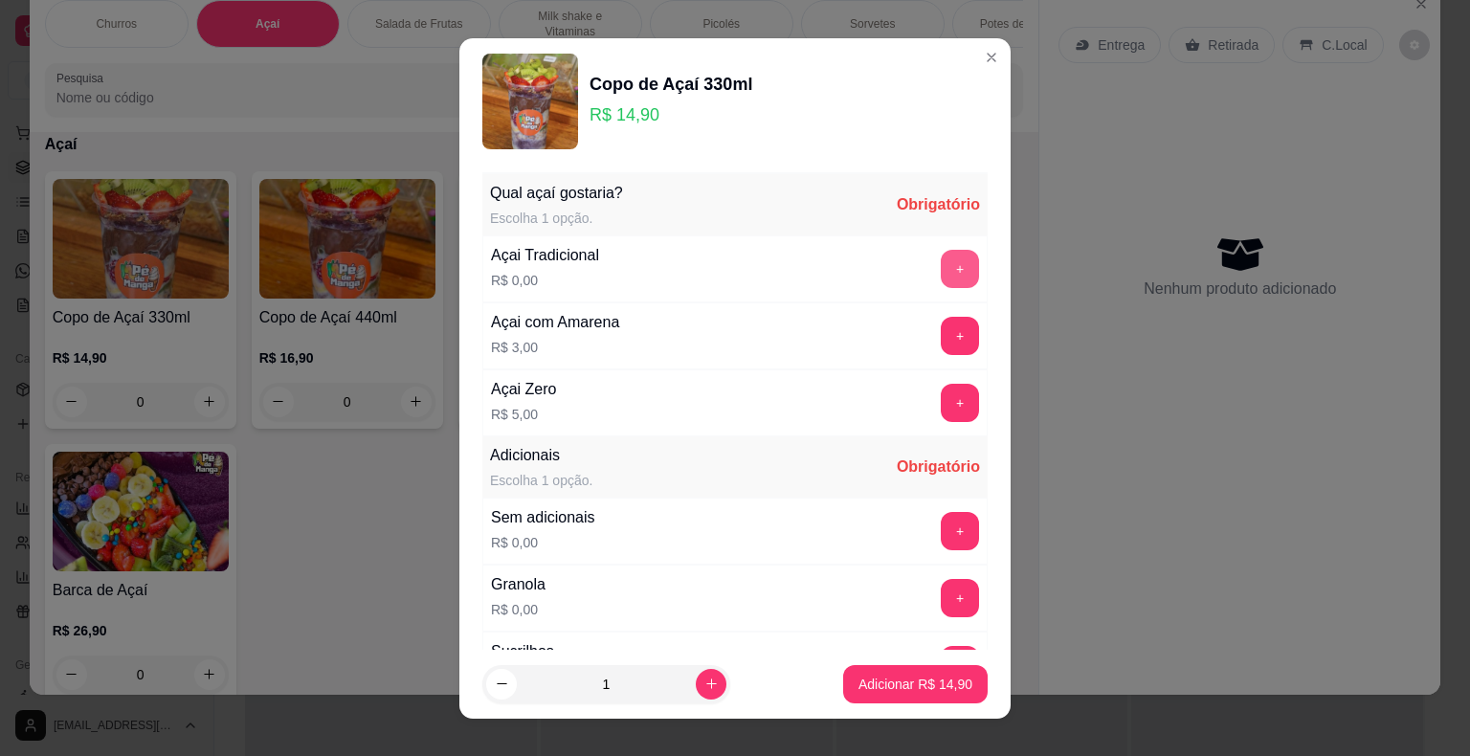
click at [941, 276] on button "+" at bounding box center [960, 269] width 38 height 38
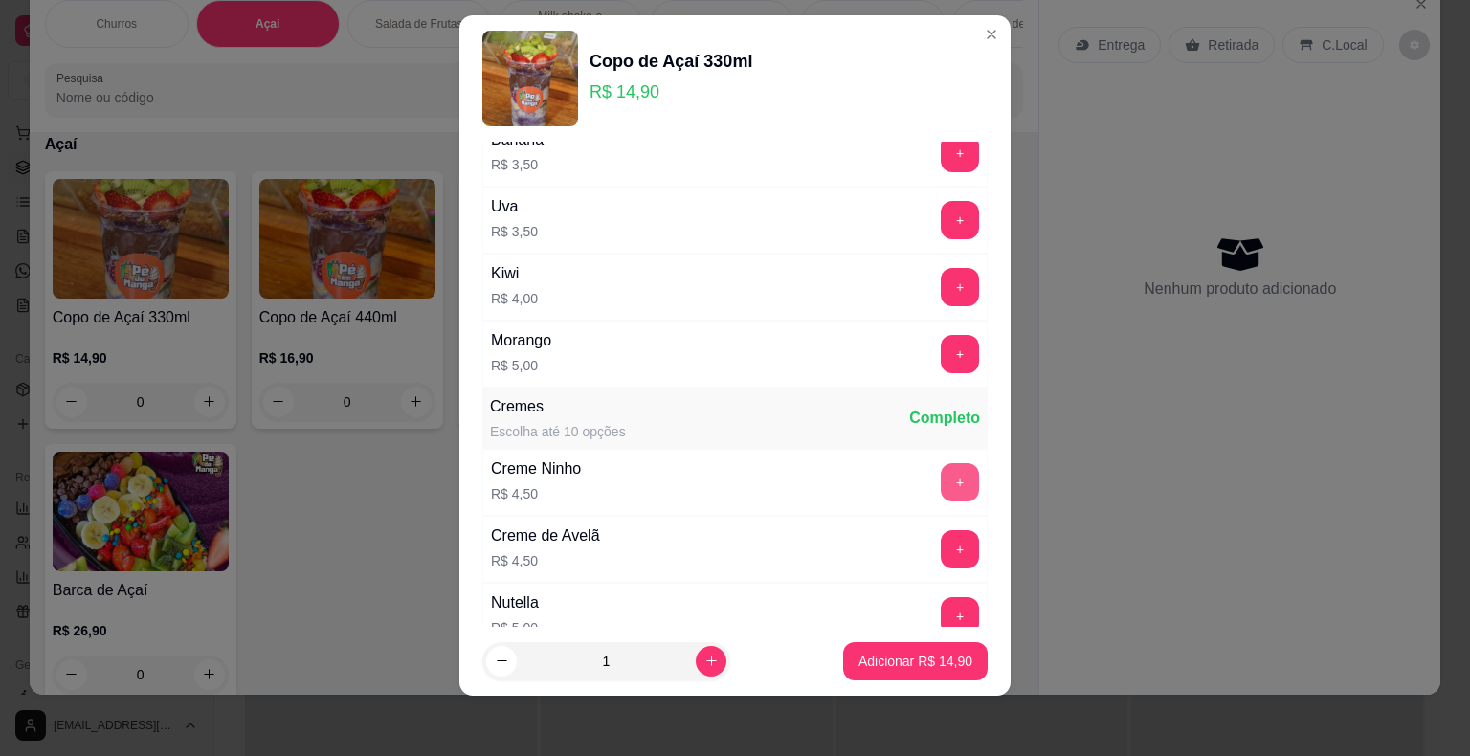
scroll to position [1627, 0]
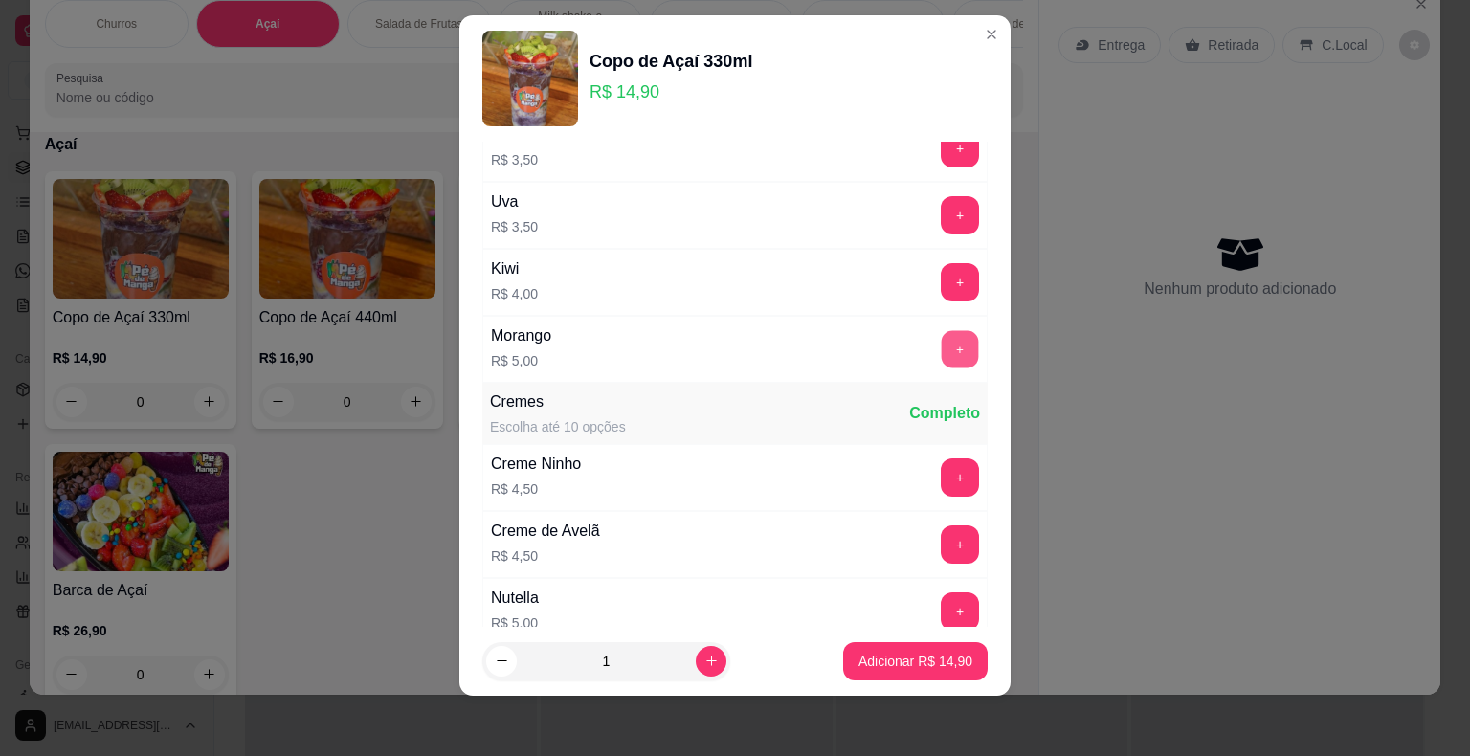
click at [942, 353] on button "+" at bounding box center [960, 348] width 37 height 37
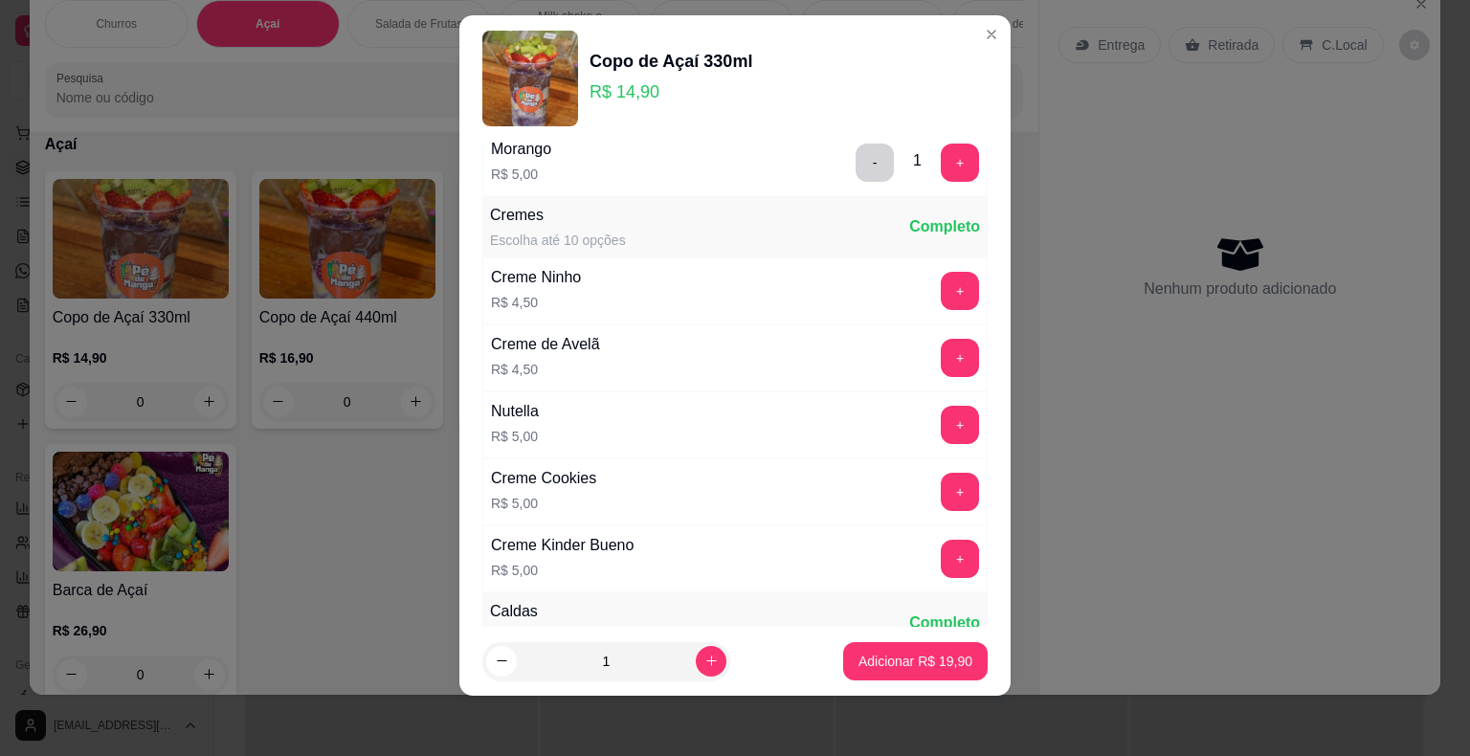
scroll to position [1914, 0]
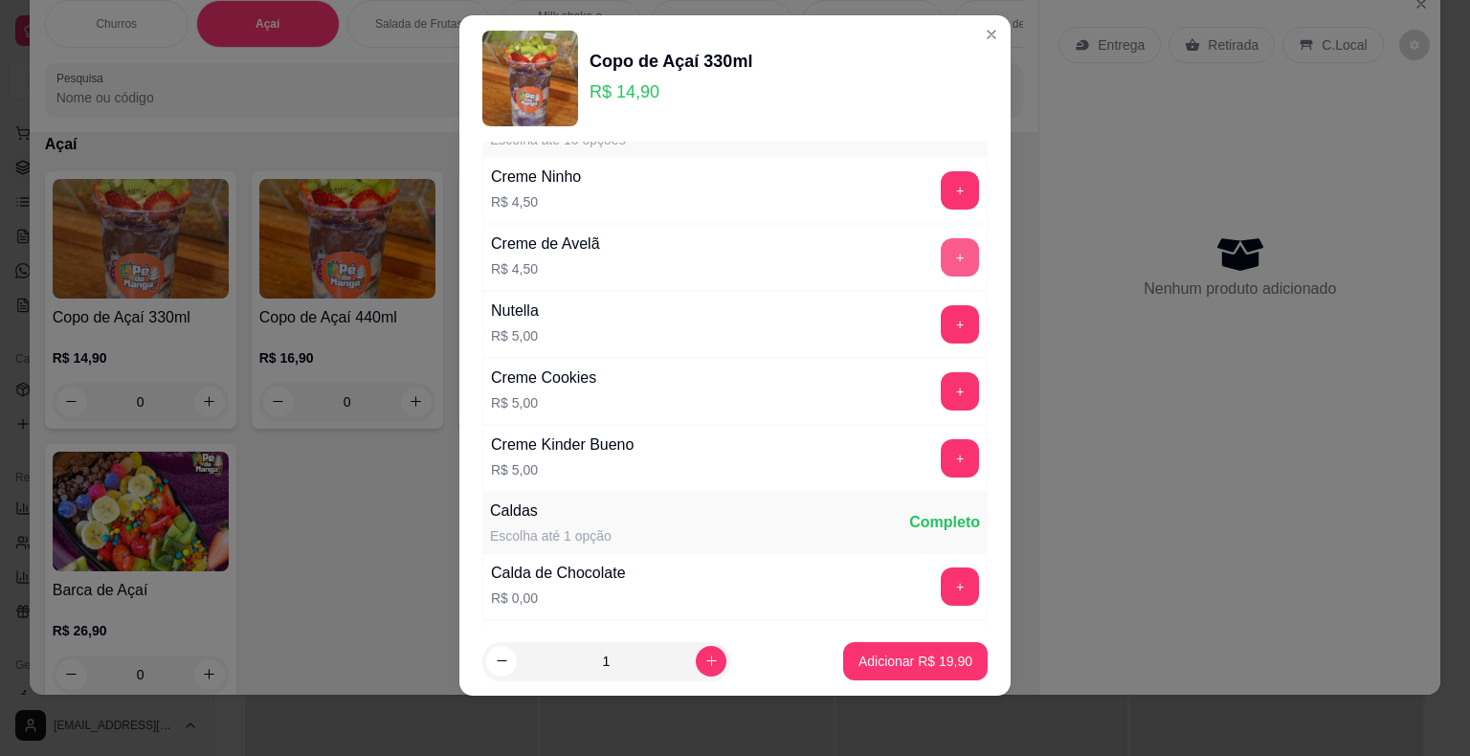
click at [941, 252] on button "+" at bounding box center [960, 257] width 38 height 38
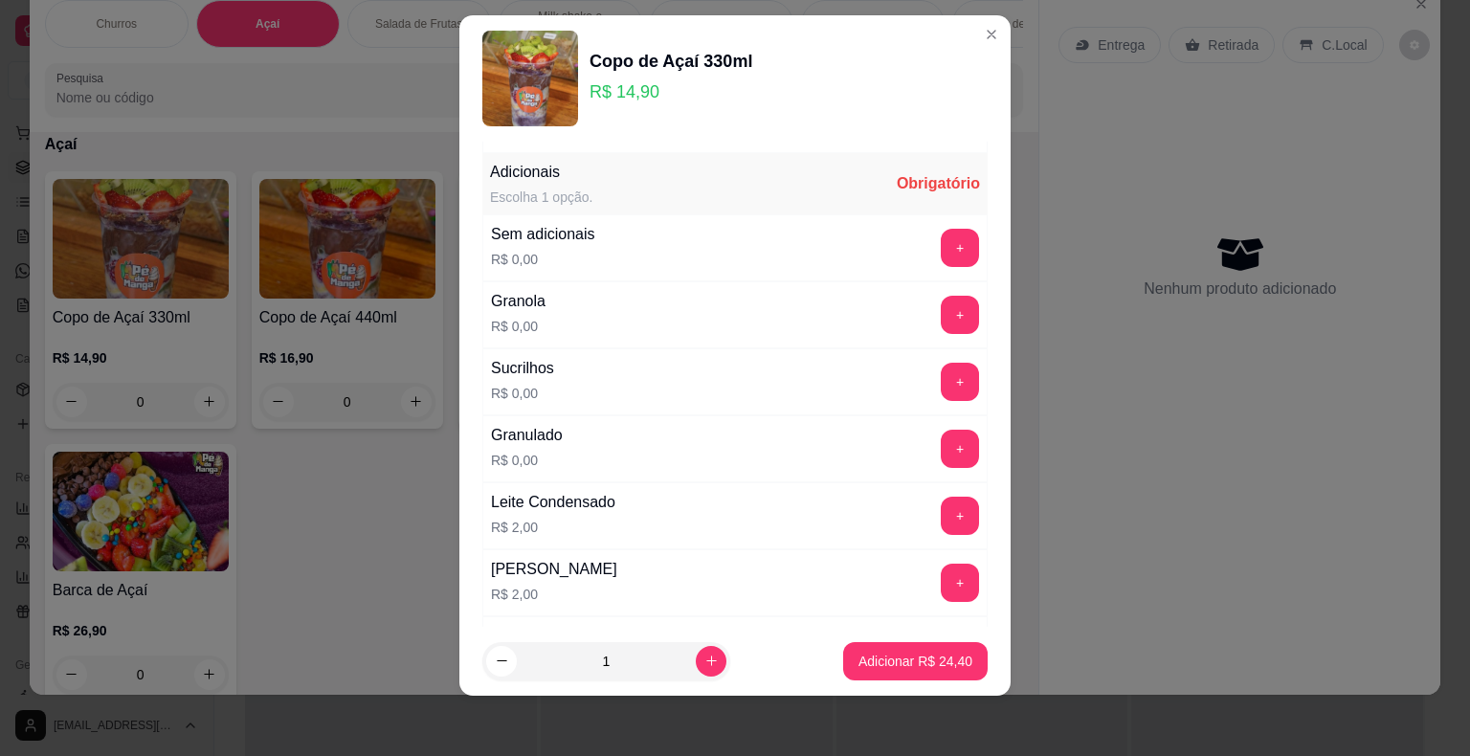
scroll to position [0, 0]
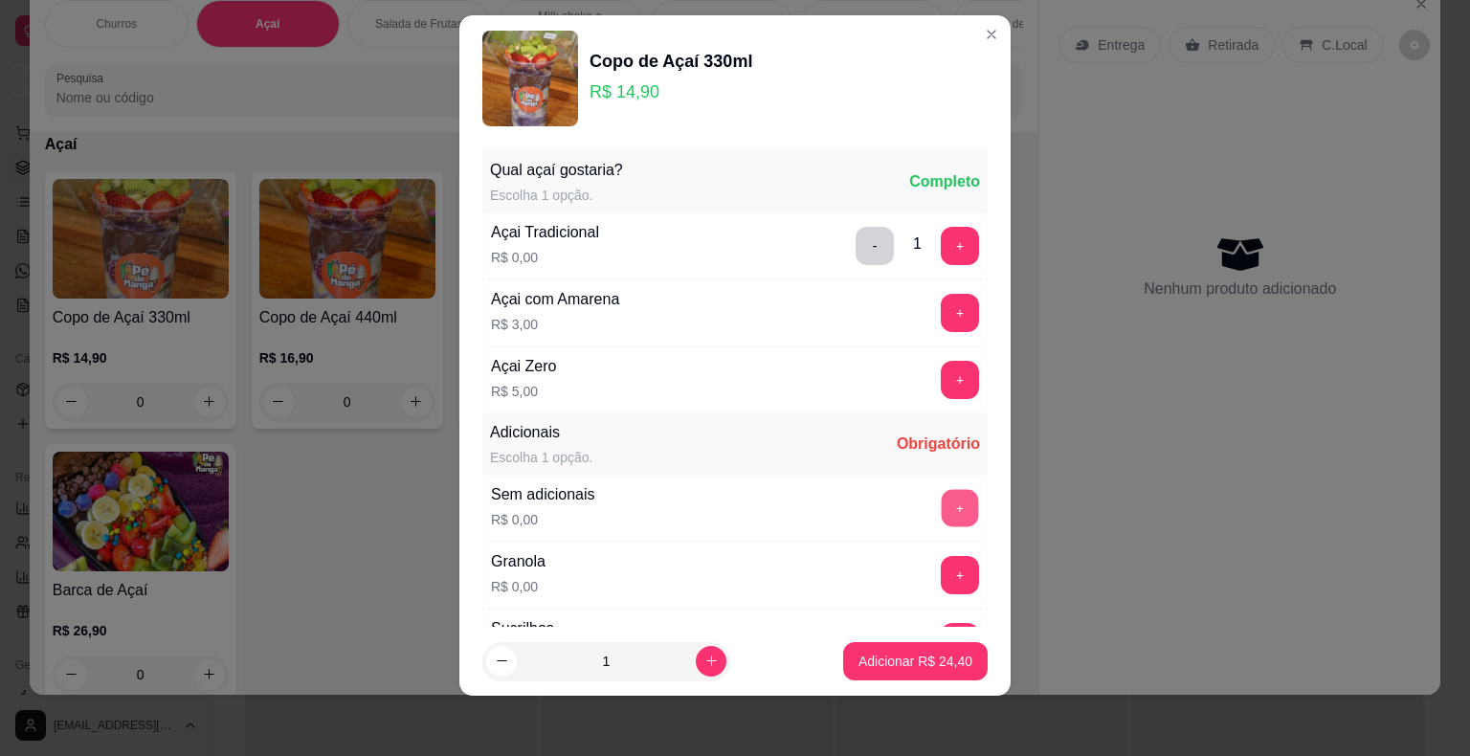
click at [942, 496] on button "+" at bounding box center [960, 507] width 37 height 37
click at [875, 668] on p "Adicionar R$ 24,40" at bounding box center [916, 661] width 114 height 19
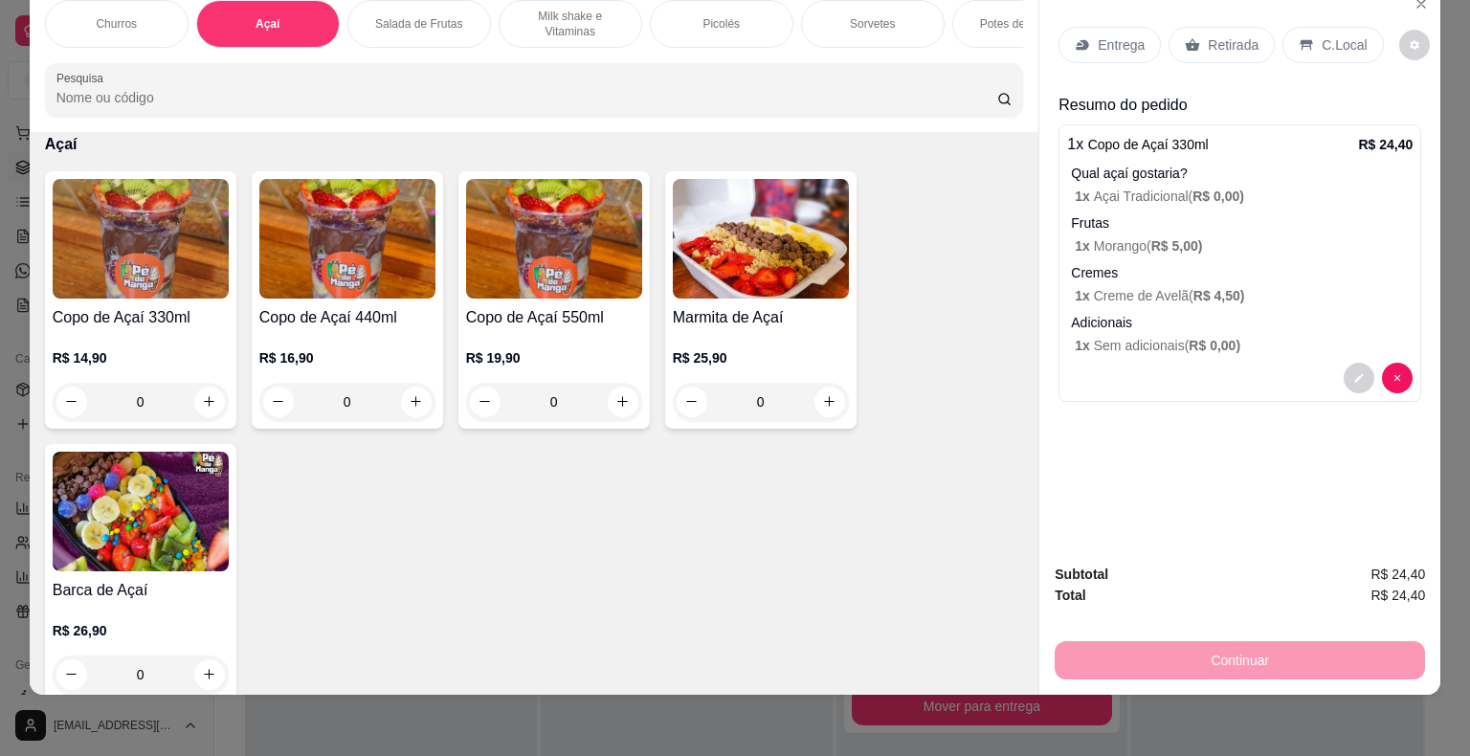
click at [1199, 27] on div "Retirada" at bounding box center [1222, 45] width 106 height 36
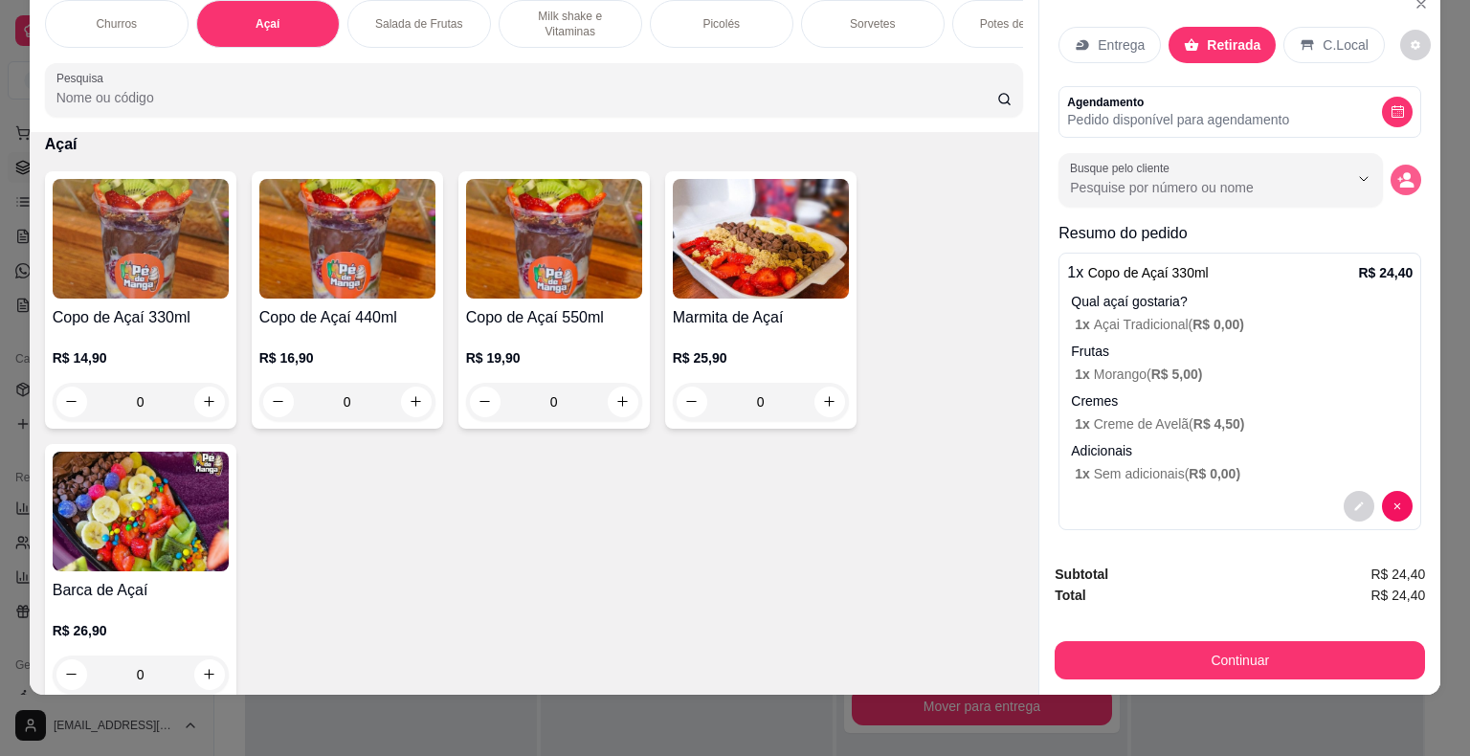
click at [1397, 171] on icon "decrease-product-quantity" at bounding box center [1405, 179] width 17 height 17
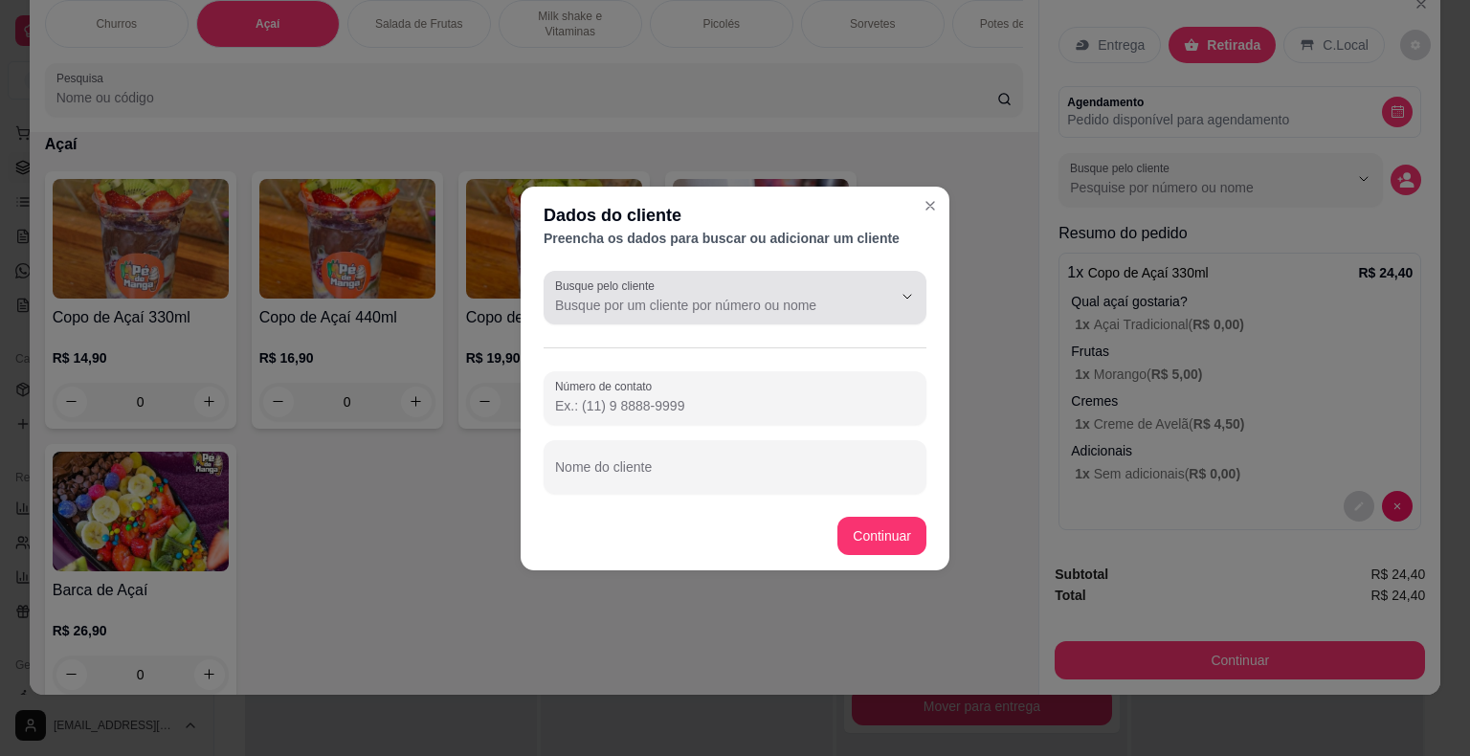
click at [784, 303] on input "Busque pelo cliente" at bounding box center [708, 305] width 306 height 19
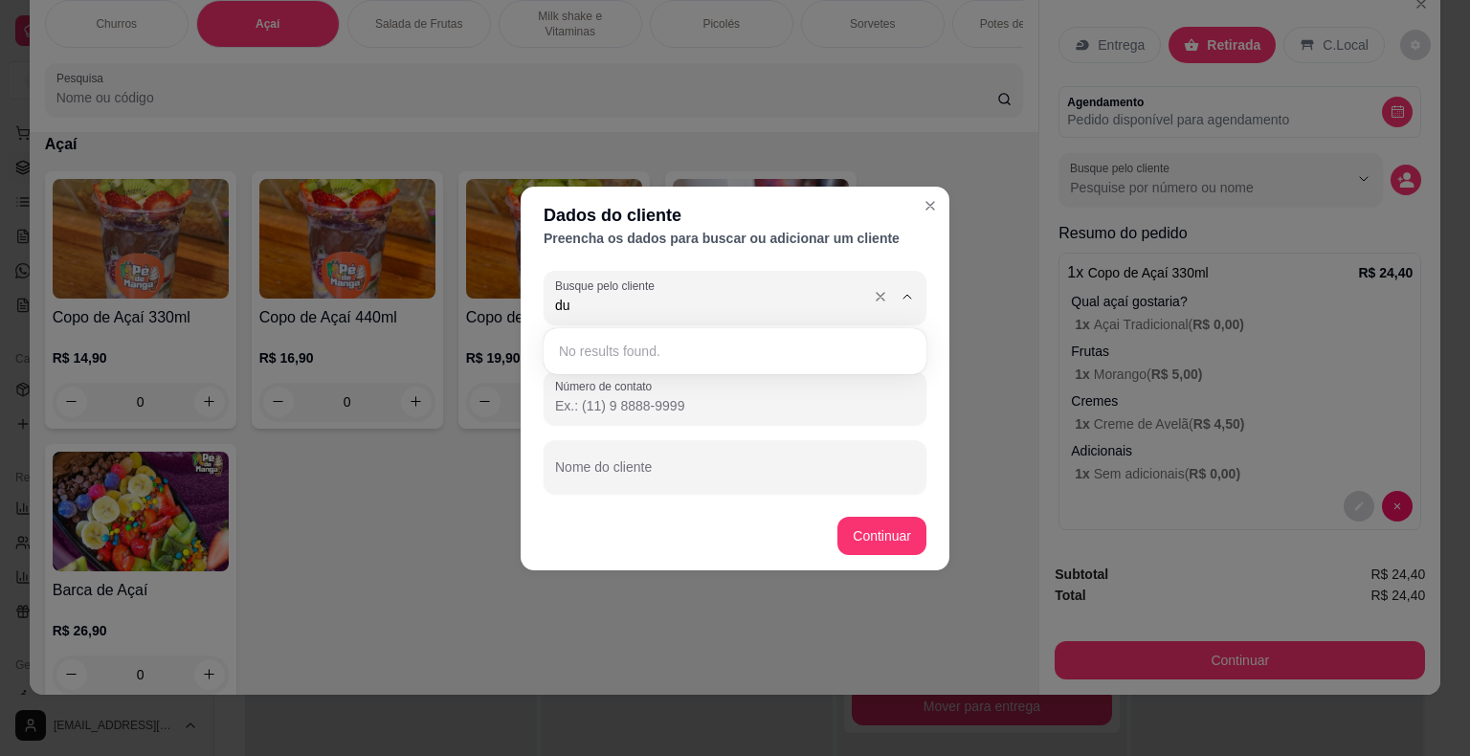
type input "d"
type input "4"
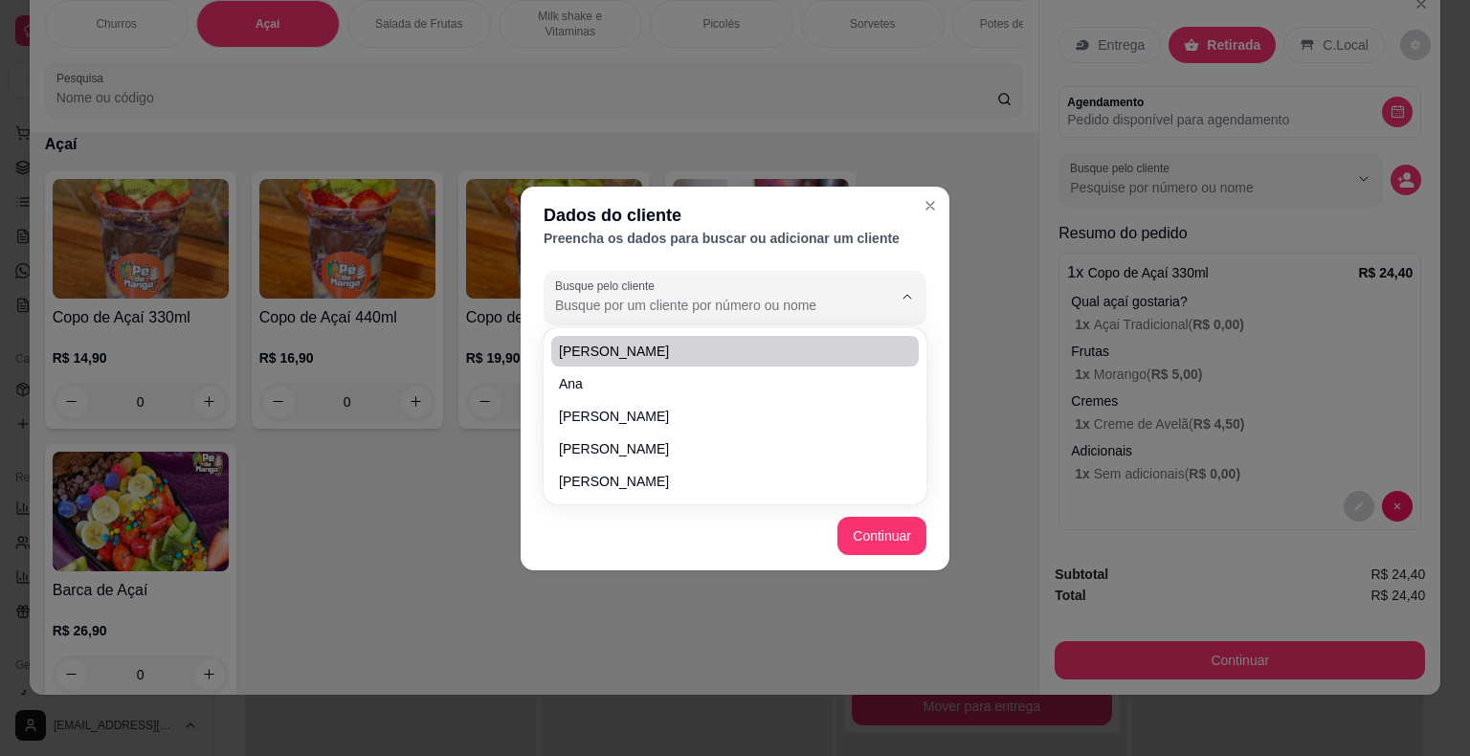
click at [636, 359] on span "[PERSON_NAME]" at bounding box center [725, 351] width 333 height 19
type input "[PERSON_NAME]"
type input "[PHONE_NUMBER]"
type input "[PERSON_NAME]"
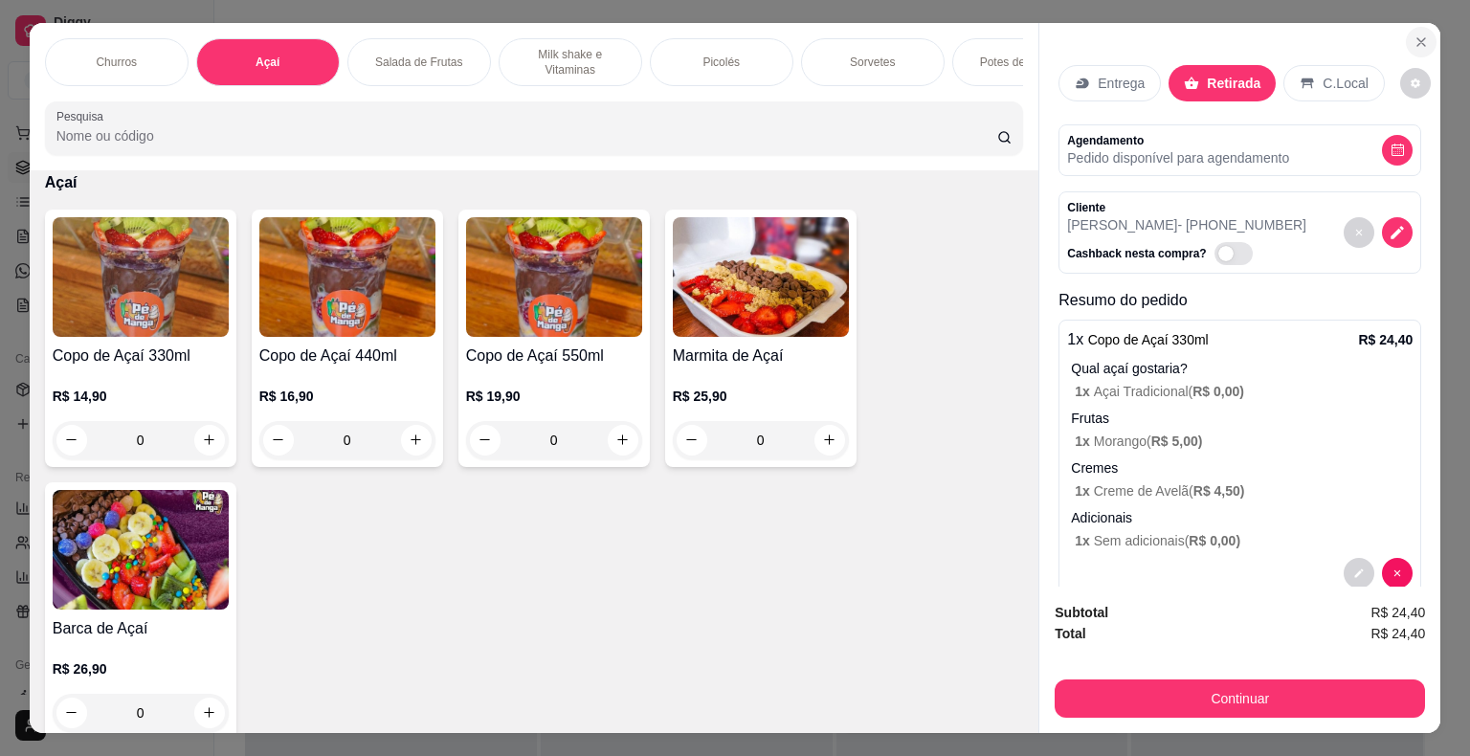
click at [1418, 38] on icon "Close" at bounding box center [1422, 42] width 8 height 8
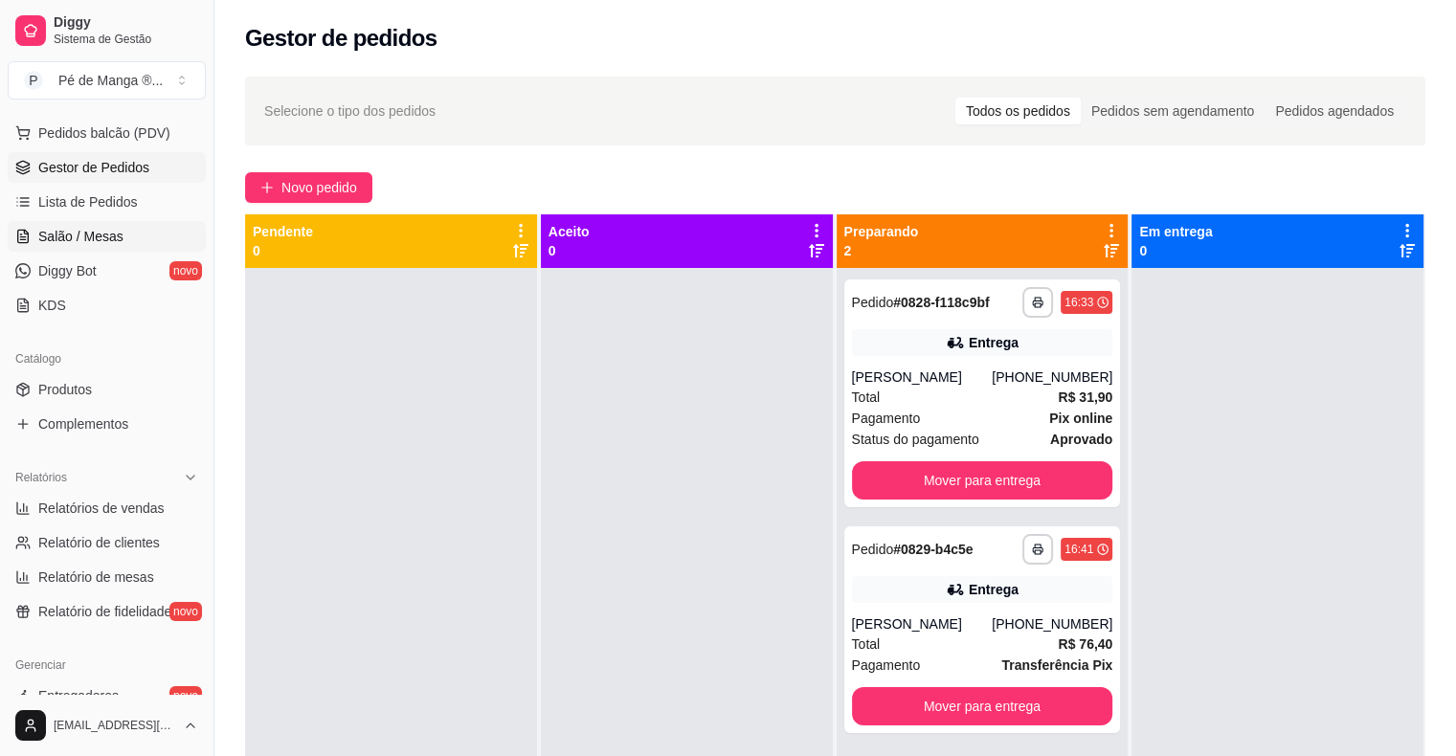
click at [98, 239] on span "Salão / Mesas" at bounding box center [80, 236] width 85 height 19
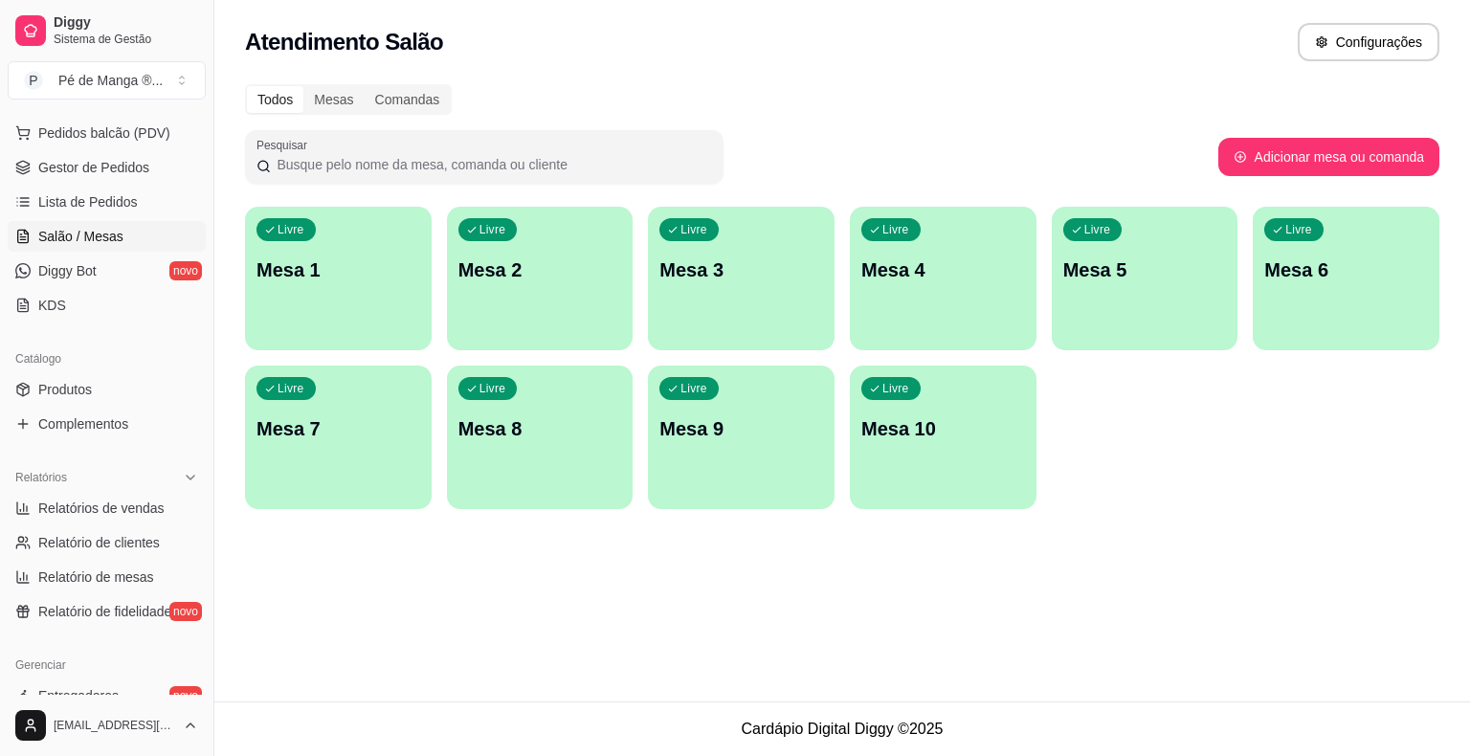
click at [360, 324] on div "Livre Mesa 1" at bounding box center [338, 267] width 187 height 121
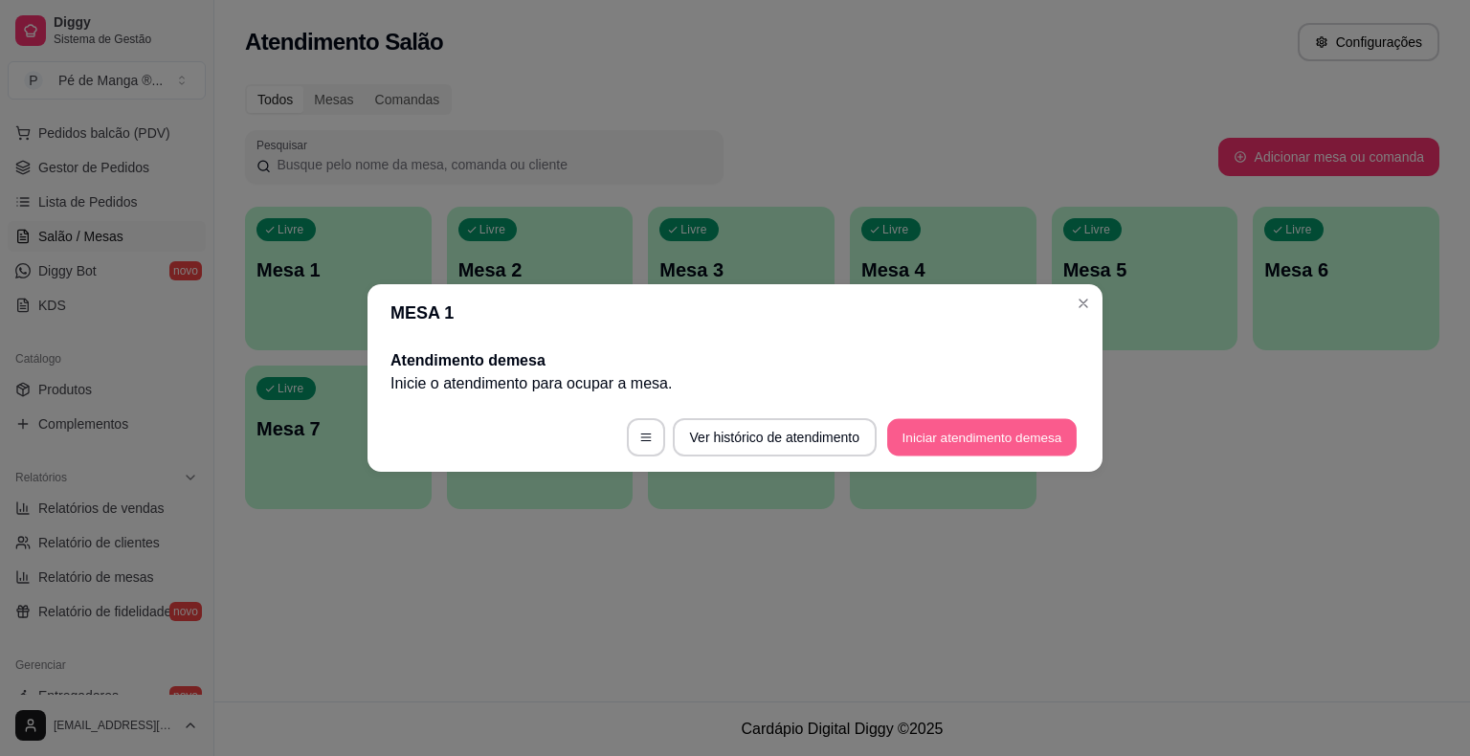
click at [940, 424] on button "Iniciar atendimento de mesa" at bounding box center [982, 437] width 190 height 37
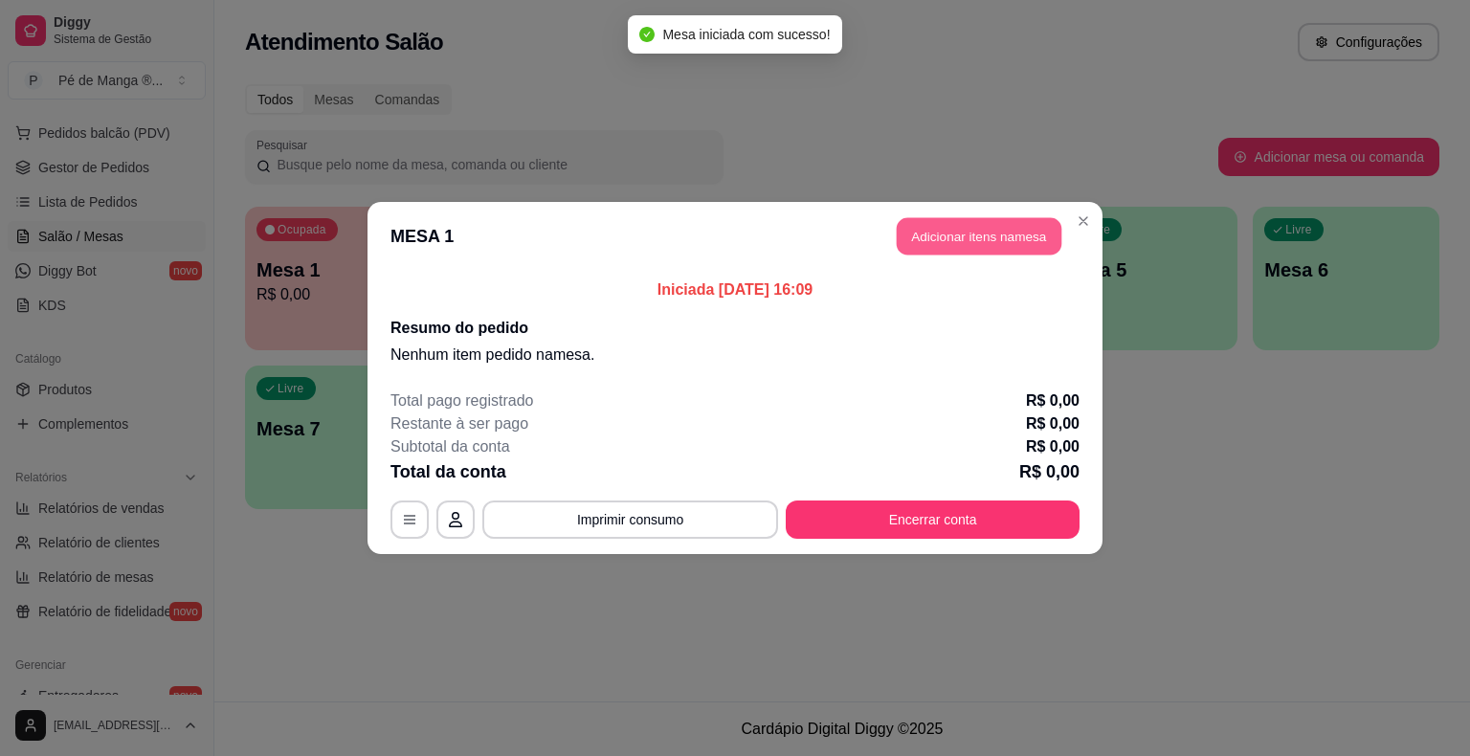
click at [986, 247] on button "Adicionar itens na mesa" at bounding box center [979, 236] width 165 height 37
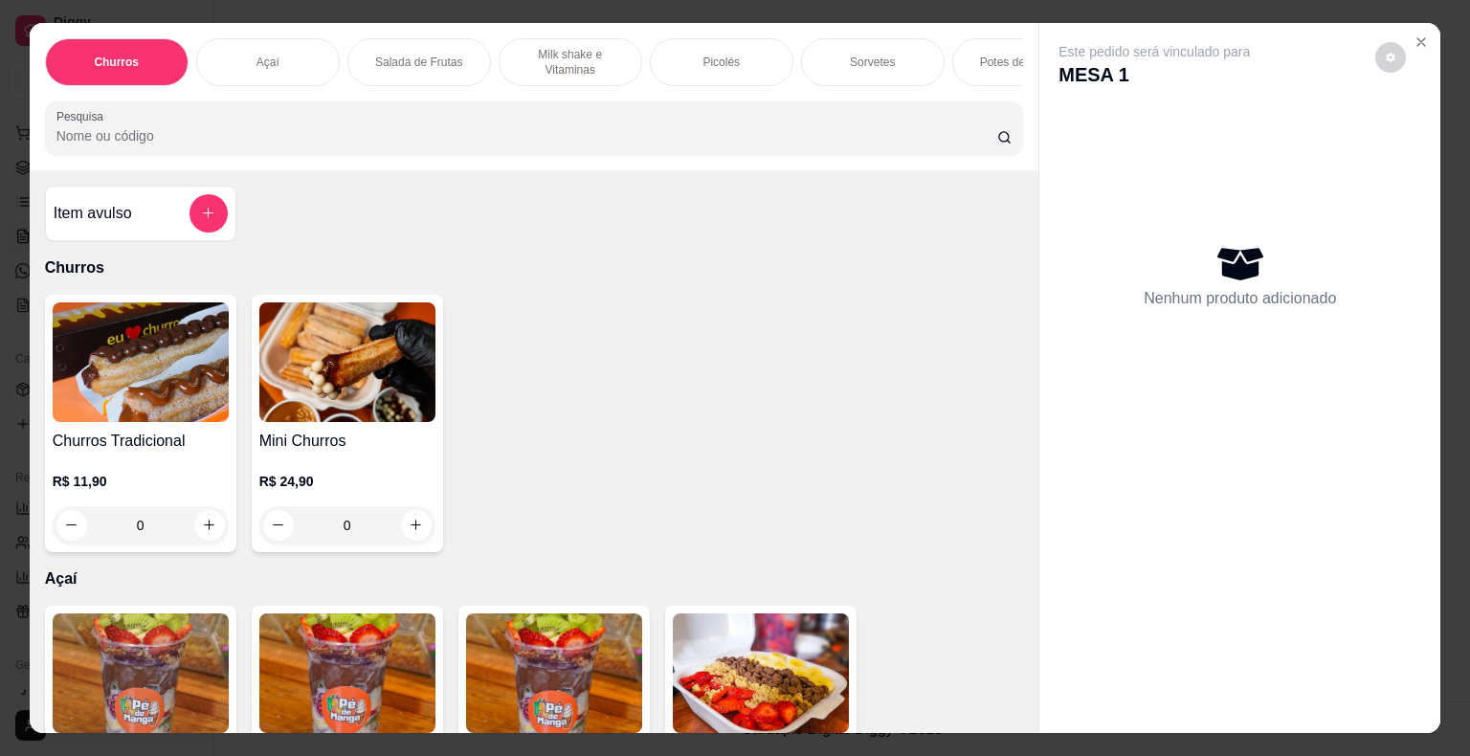
click at [257, 59] on p "Açaí" at bounding box center [268, 62] width 23 height 15
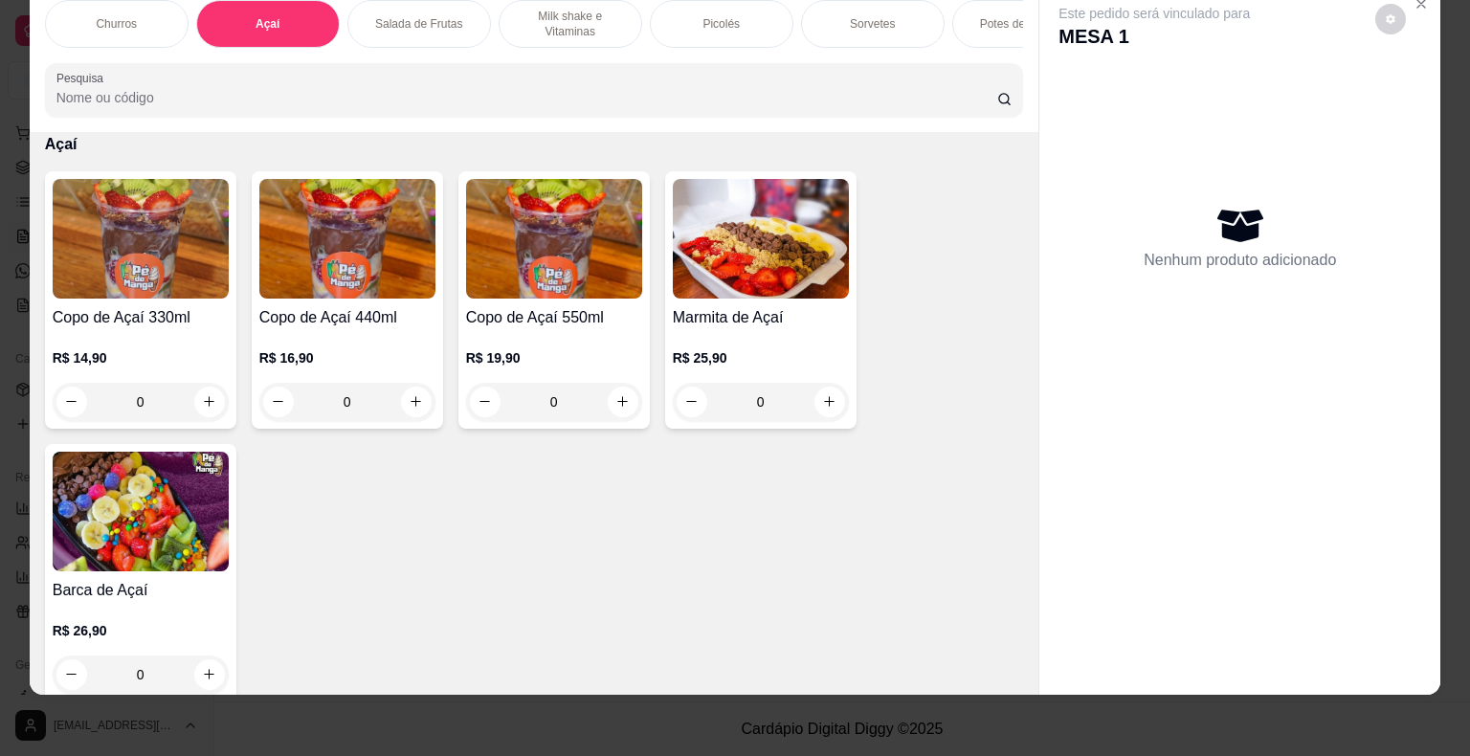
click at [193, 397] on div "0" at bounding box center [141, 402] width 176 height 38
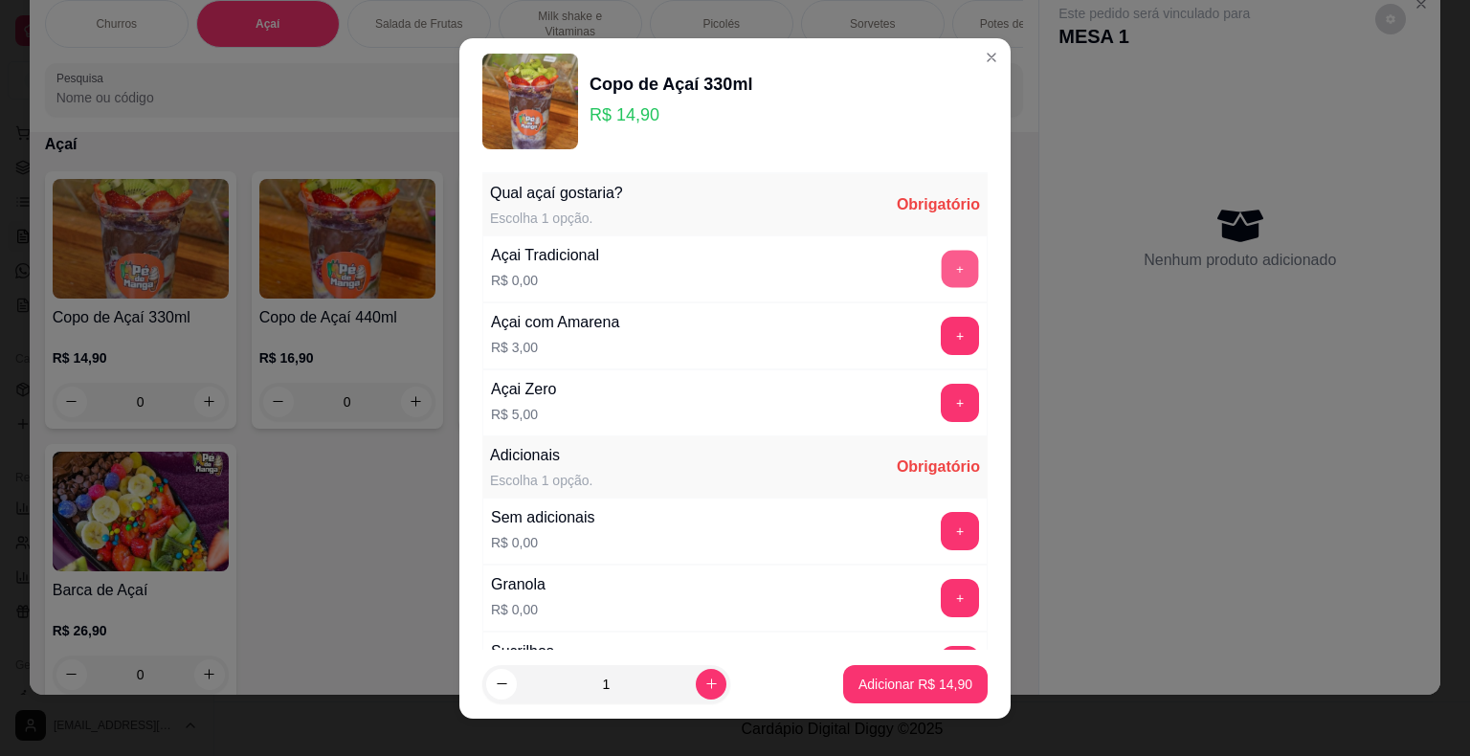
click at [942, 279] on button "+" at bounding box center [960, 268] width 37 height 37
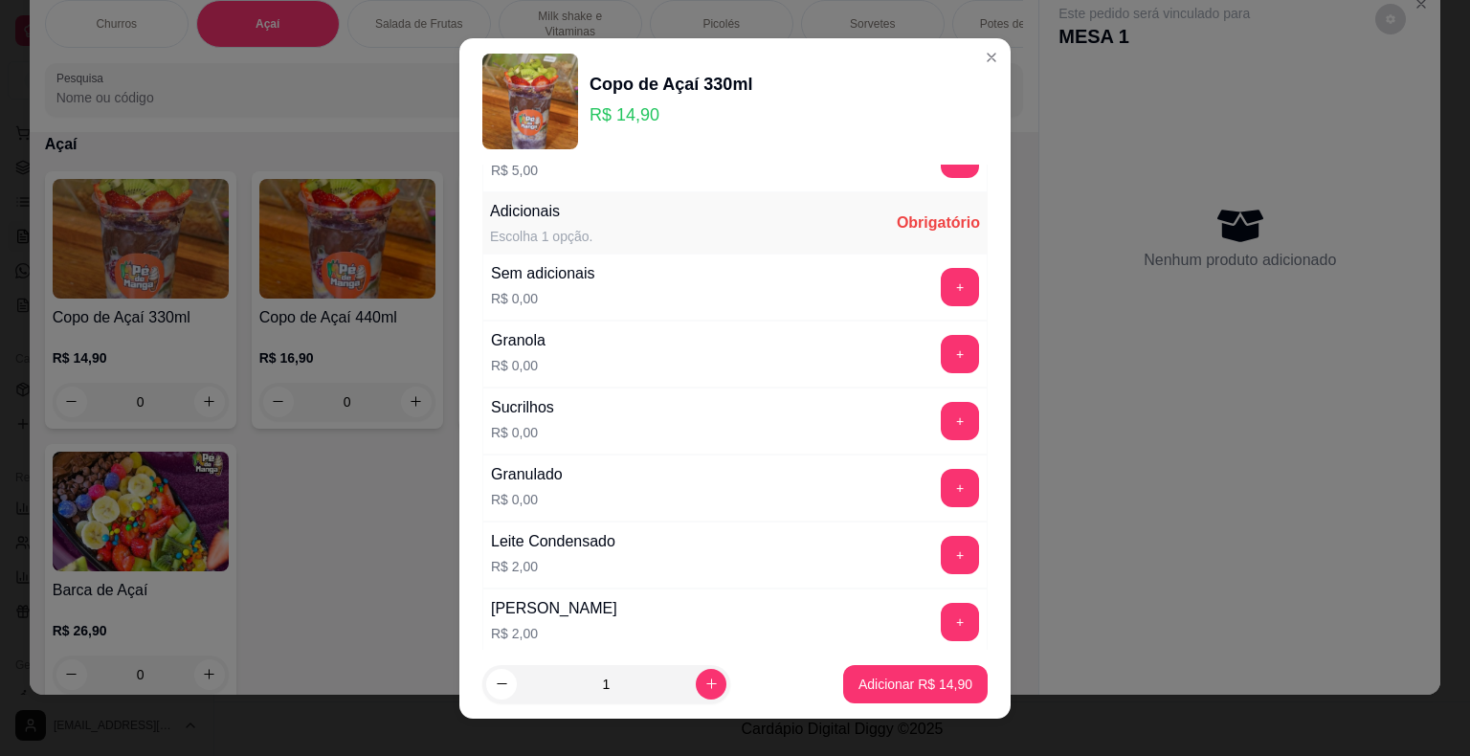
scroll to position [287, 0]
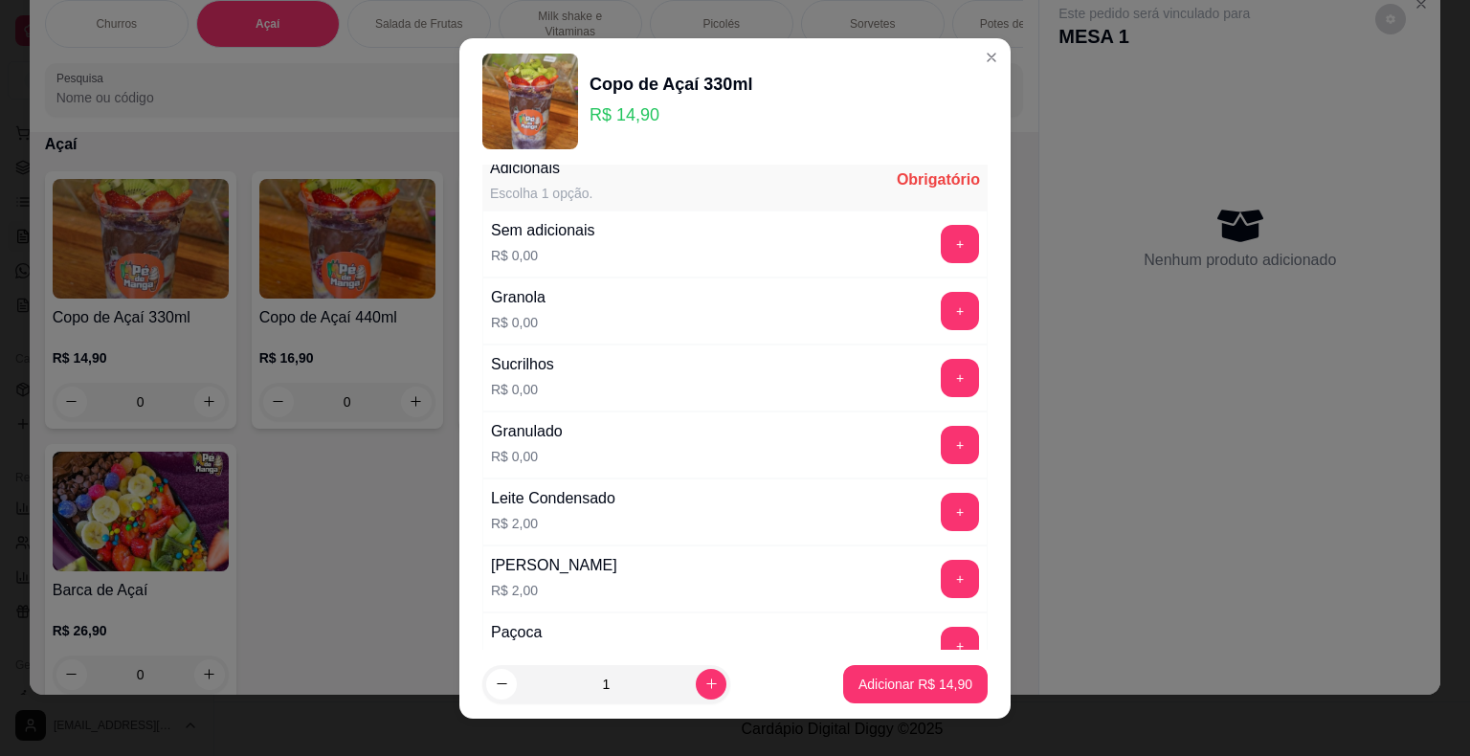
click at [943, 308] on div "+" at bounding box center [960, 311] width 54 height 38
click at [942, 305] on button "+" at bounding box center [960, 310] width 37 height 37
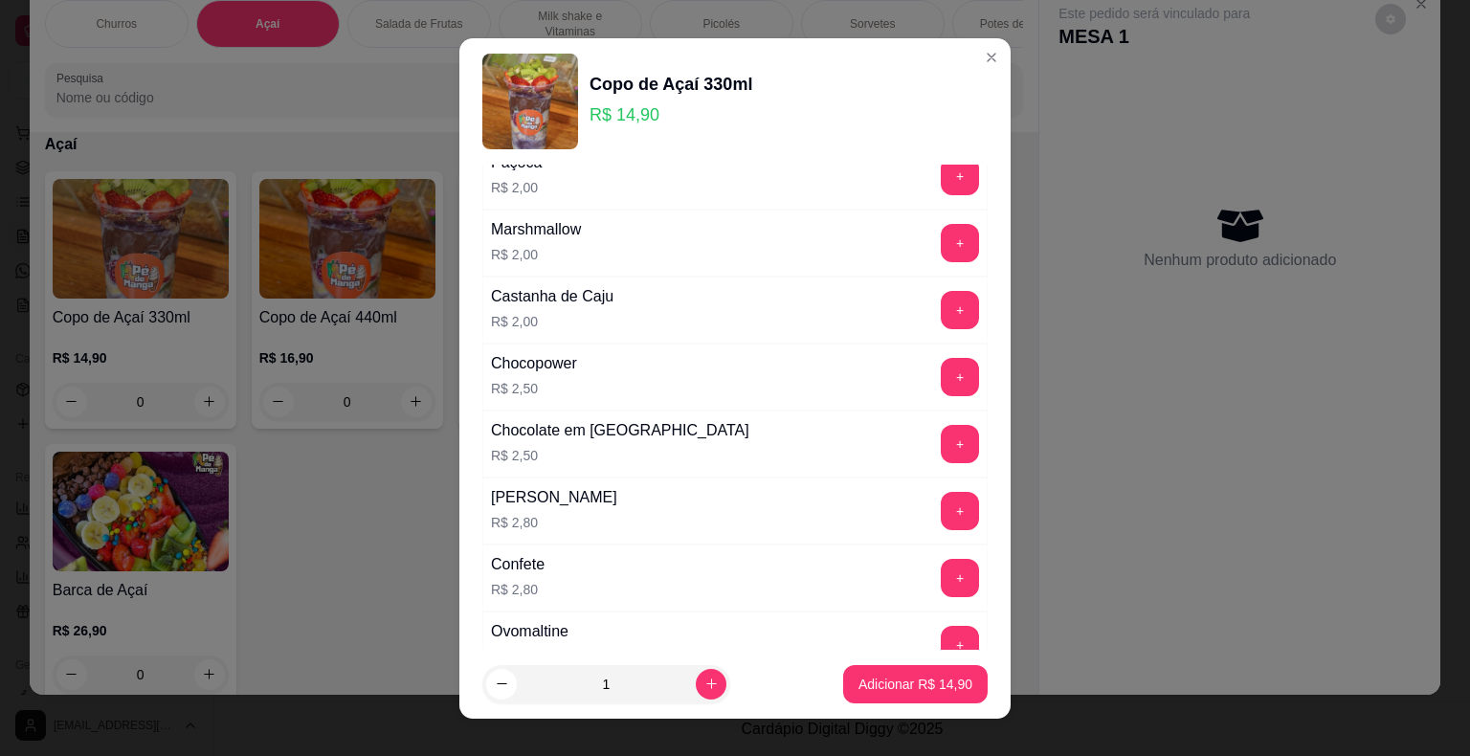
scroll to position [766, 0]
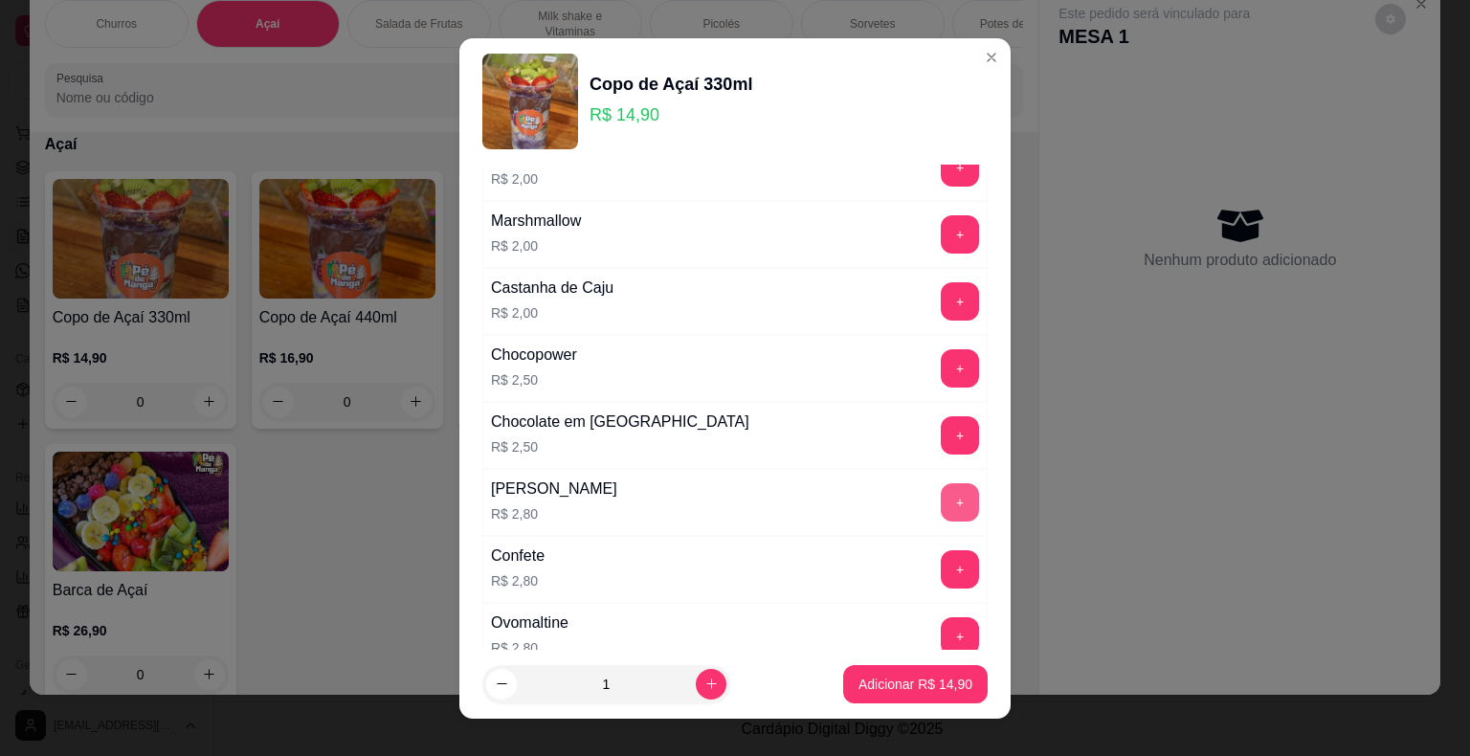
click at [941, 497] on button "+" at bounding box center [960, 502] width 38 height 38
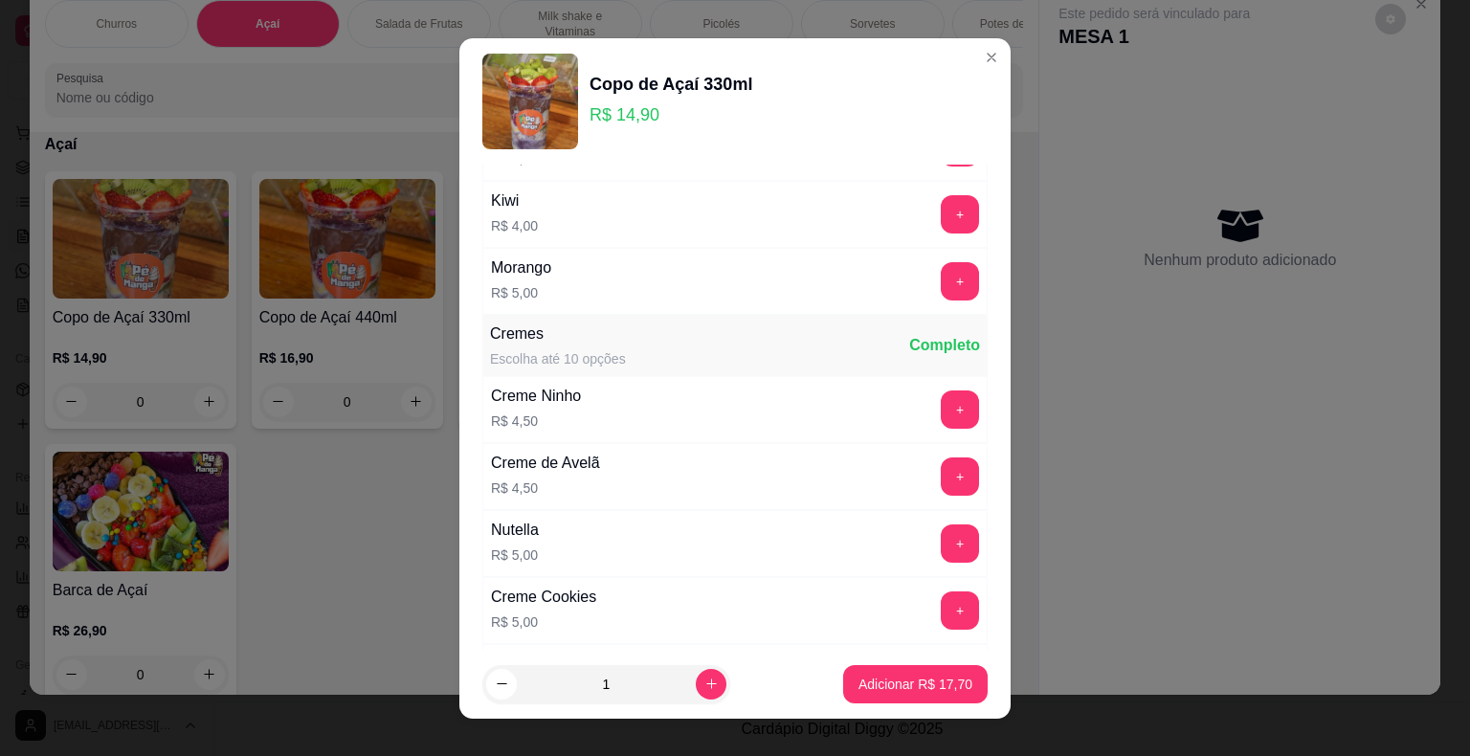
scroll to position [1723, 0]
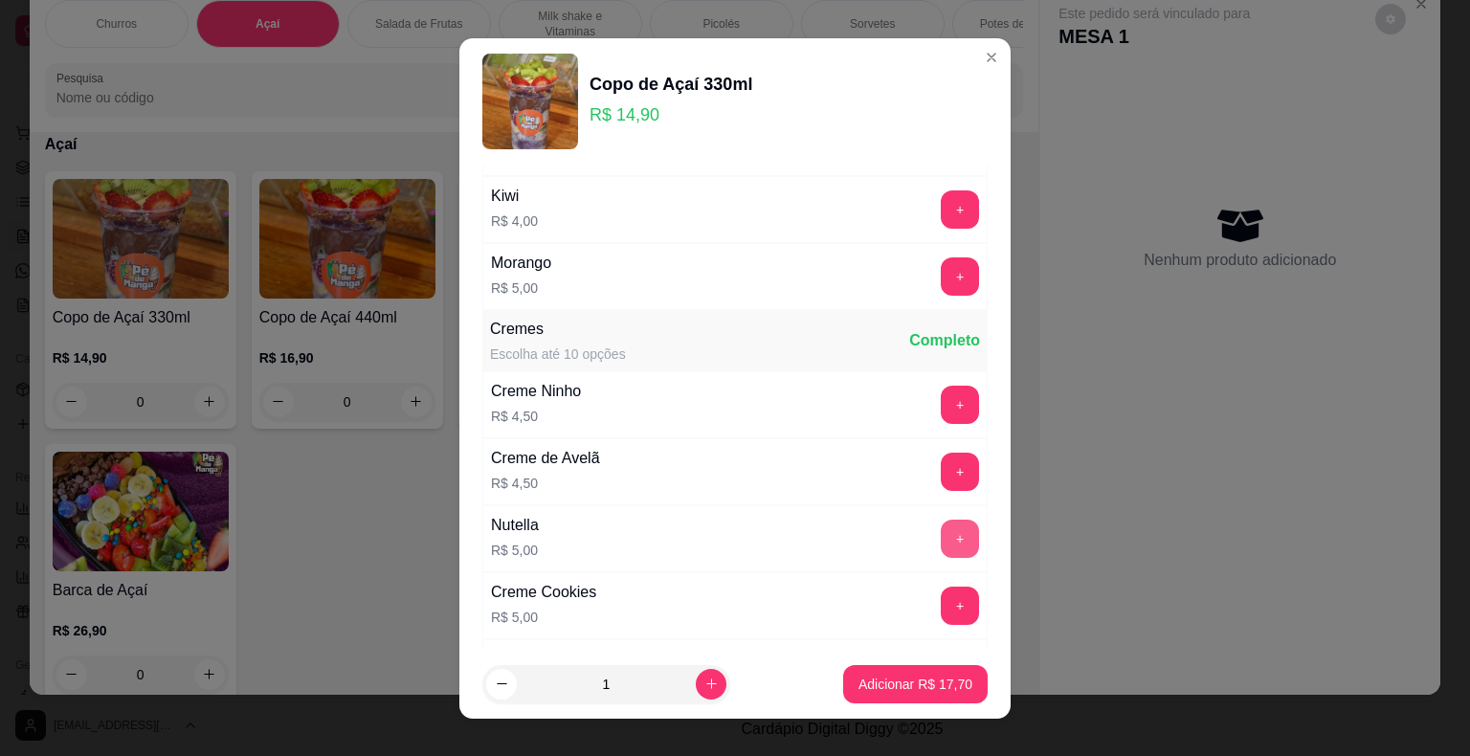
click at [941, 531] on button "+" at bounding box center [960, 539] width 38 height 38
click at [860, 682] on p "Adicionar R$ 22,70" at bounding box center [915, 684] width 111 height 18
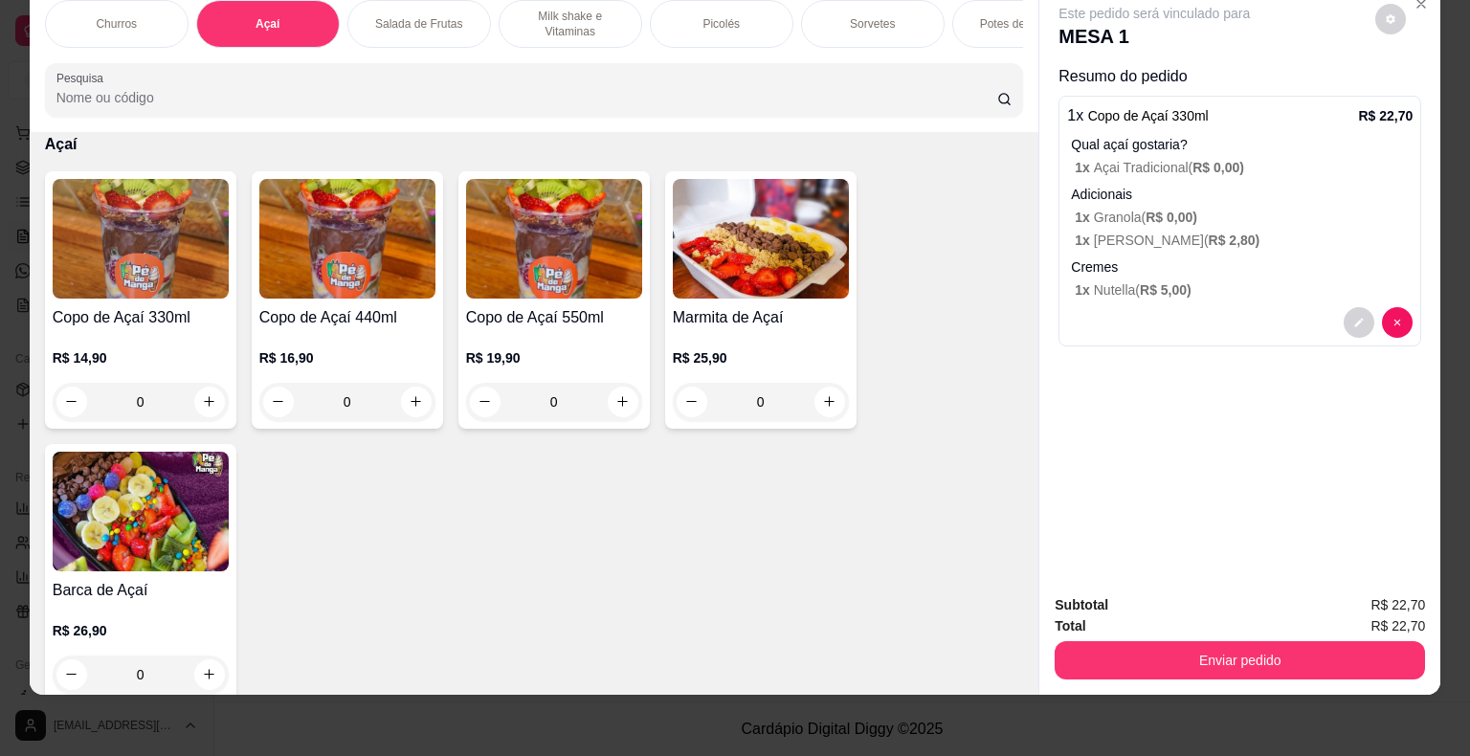
click at [199, 390] on div "0" at bounding box center [141, 402] width 176 height 38
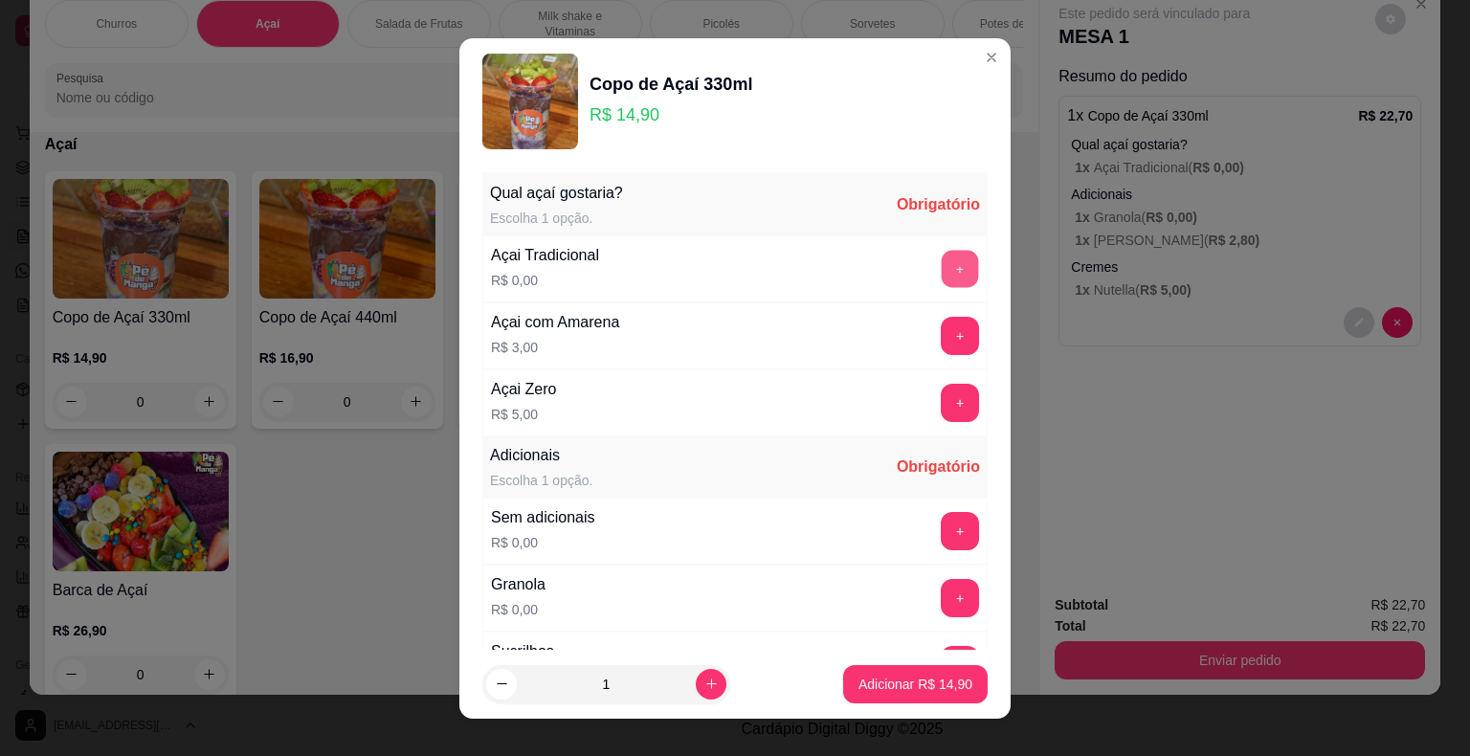
click at [933, 250] on div "+" at bounding box center [960, 269] width 54 height 38
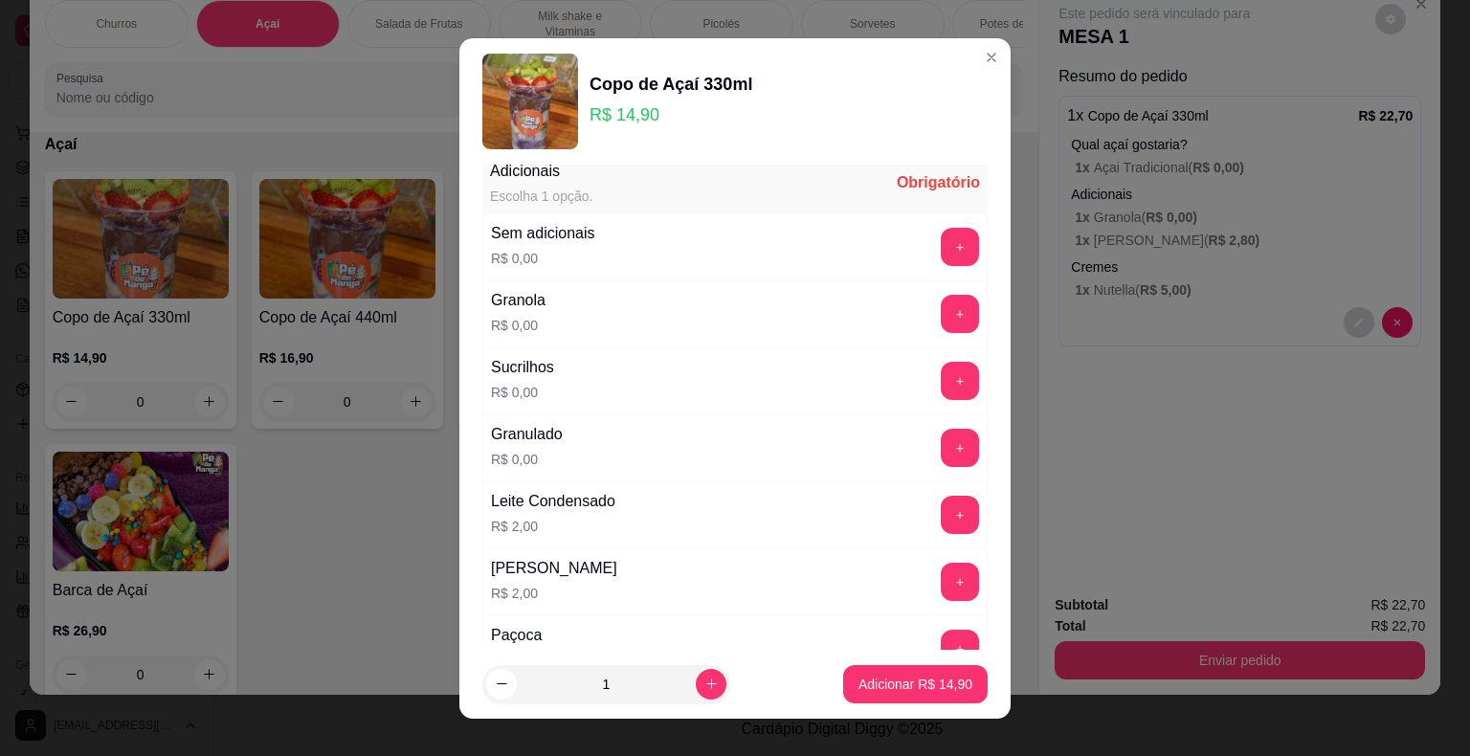
scroll to position [287, 0]
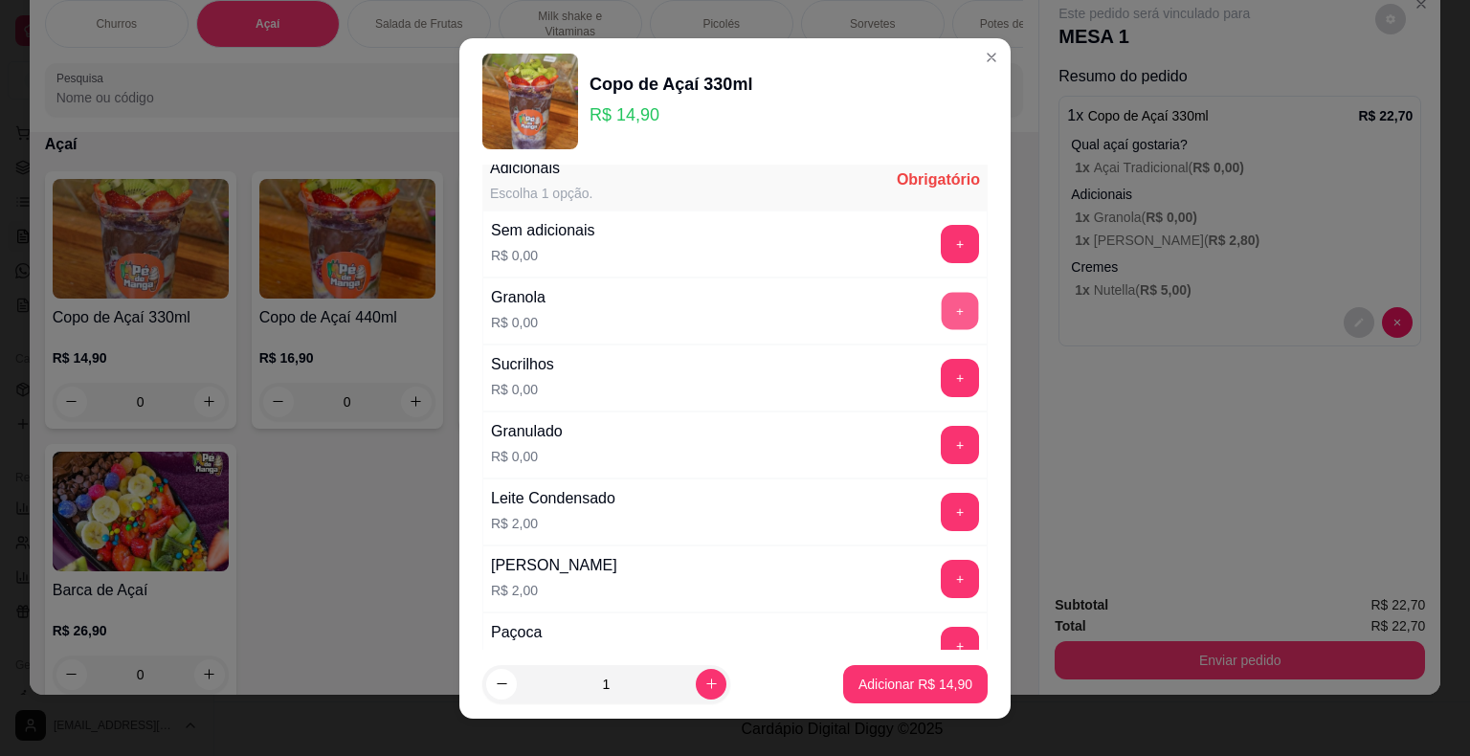
click at [942, 301] on button "+" at bounding box center [960, 310] width 37 height 37
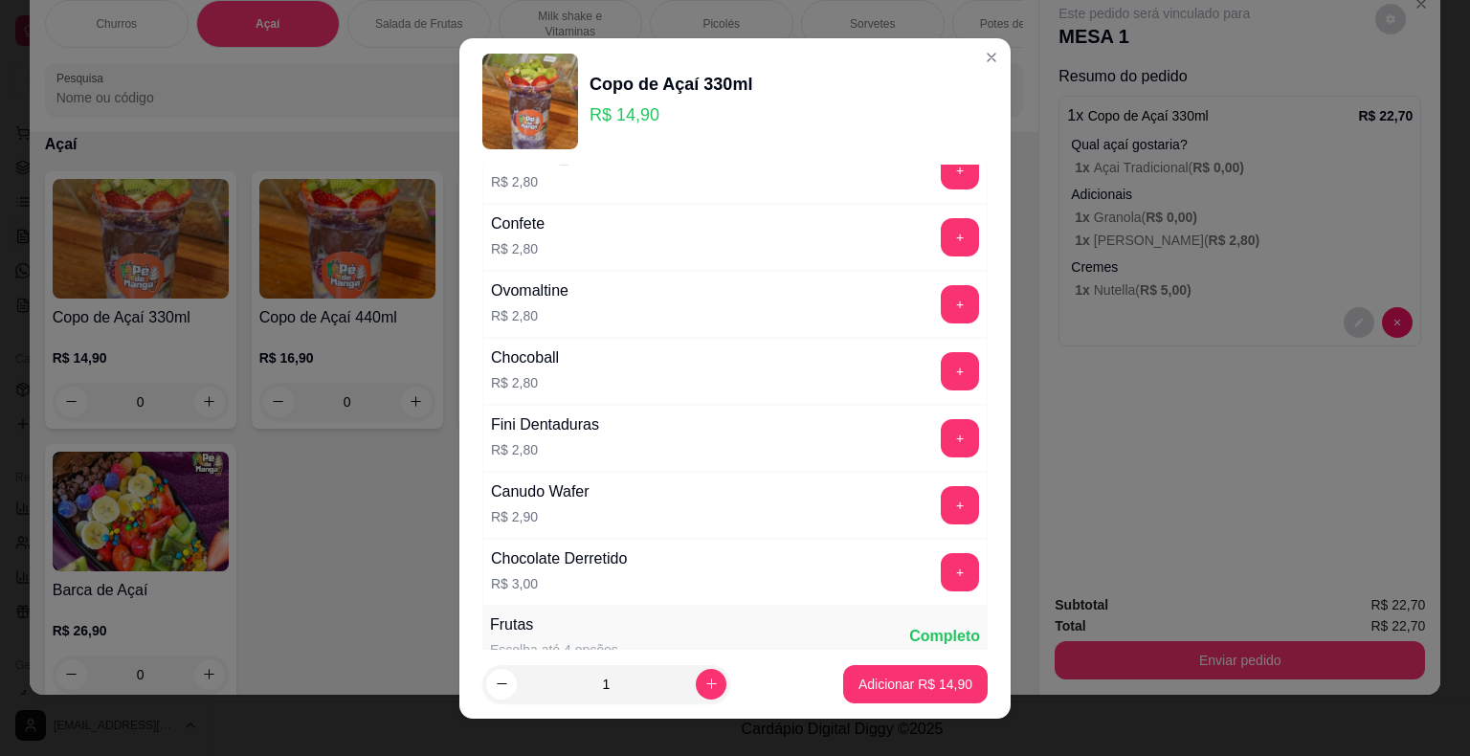
scroll to position [1053, 0]
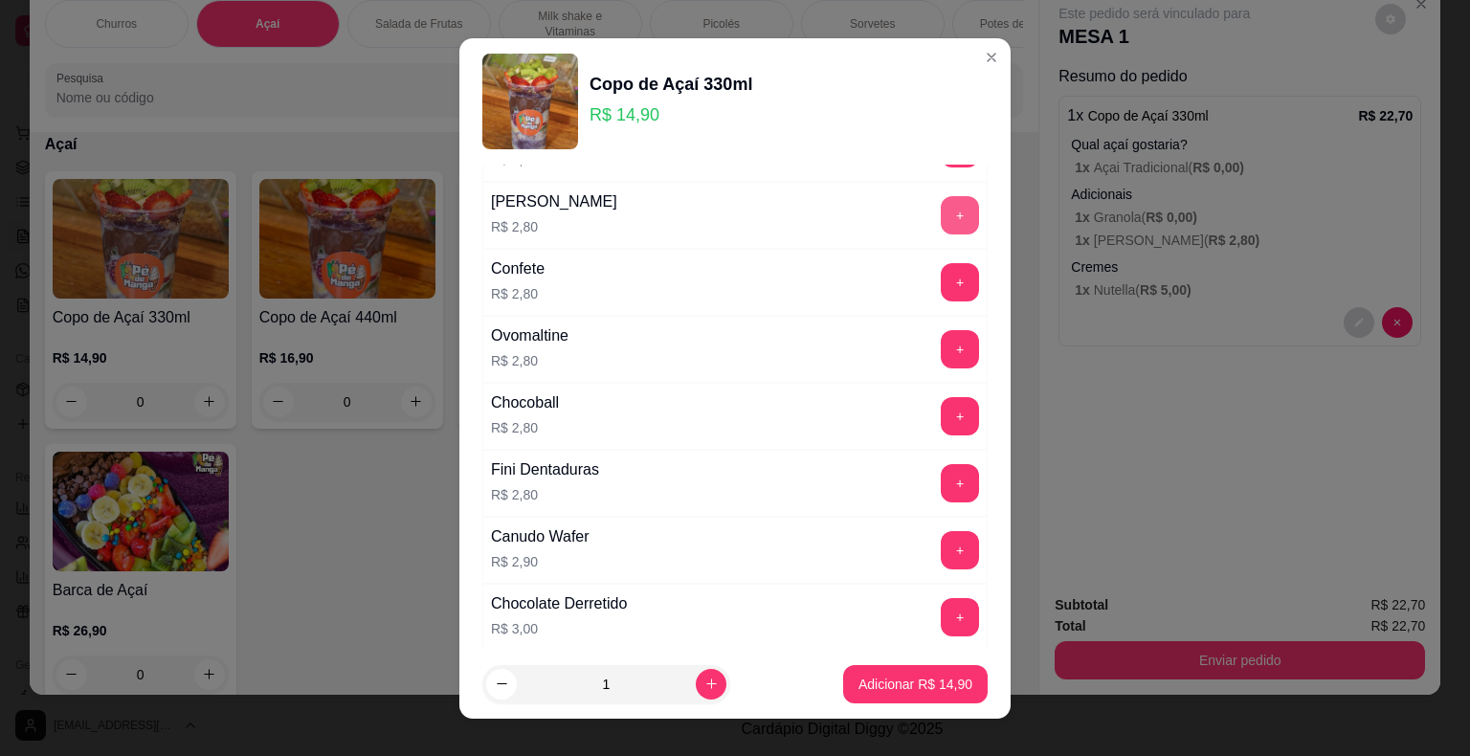
click at [941, 208] on button "+" at bounding box center [960, 215] width 38 height 38
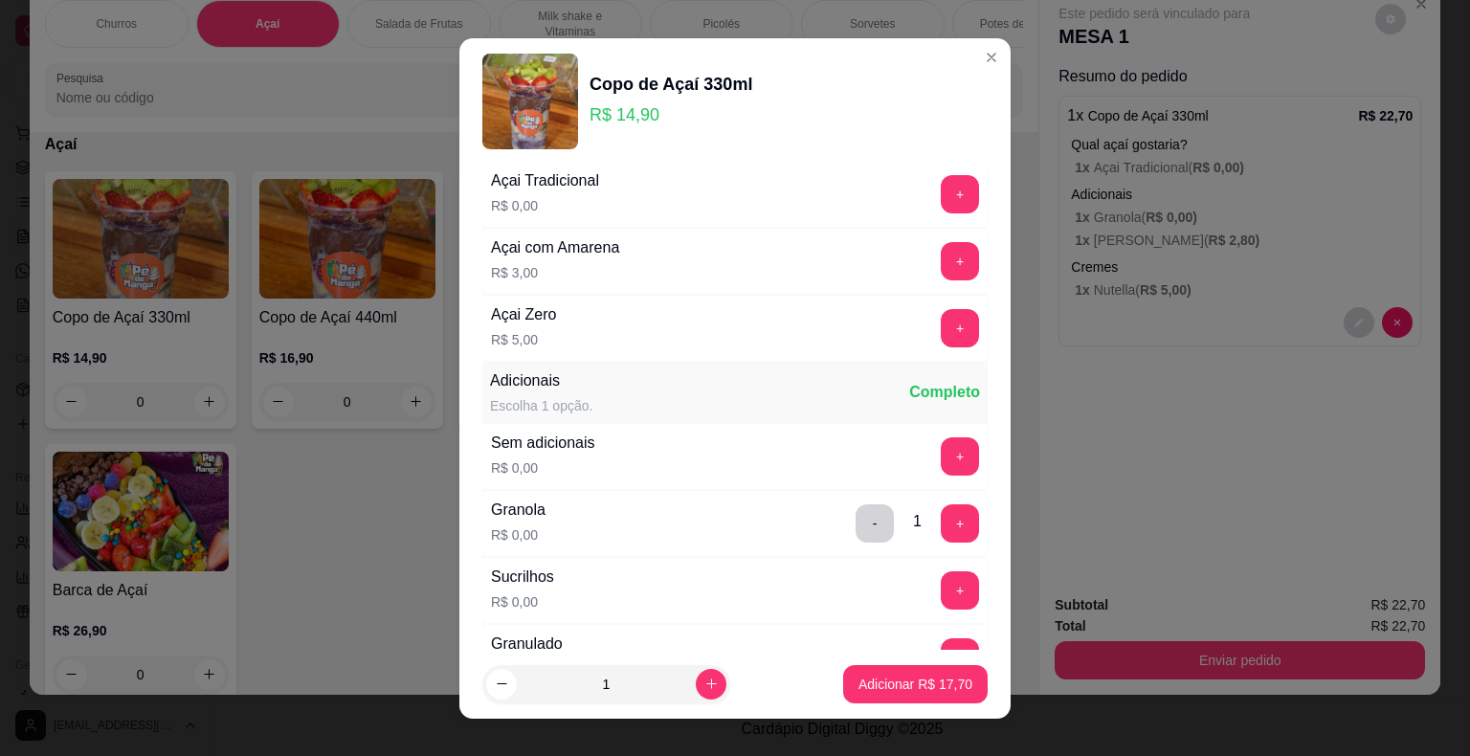
scroll to position [0, 0]
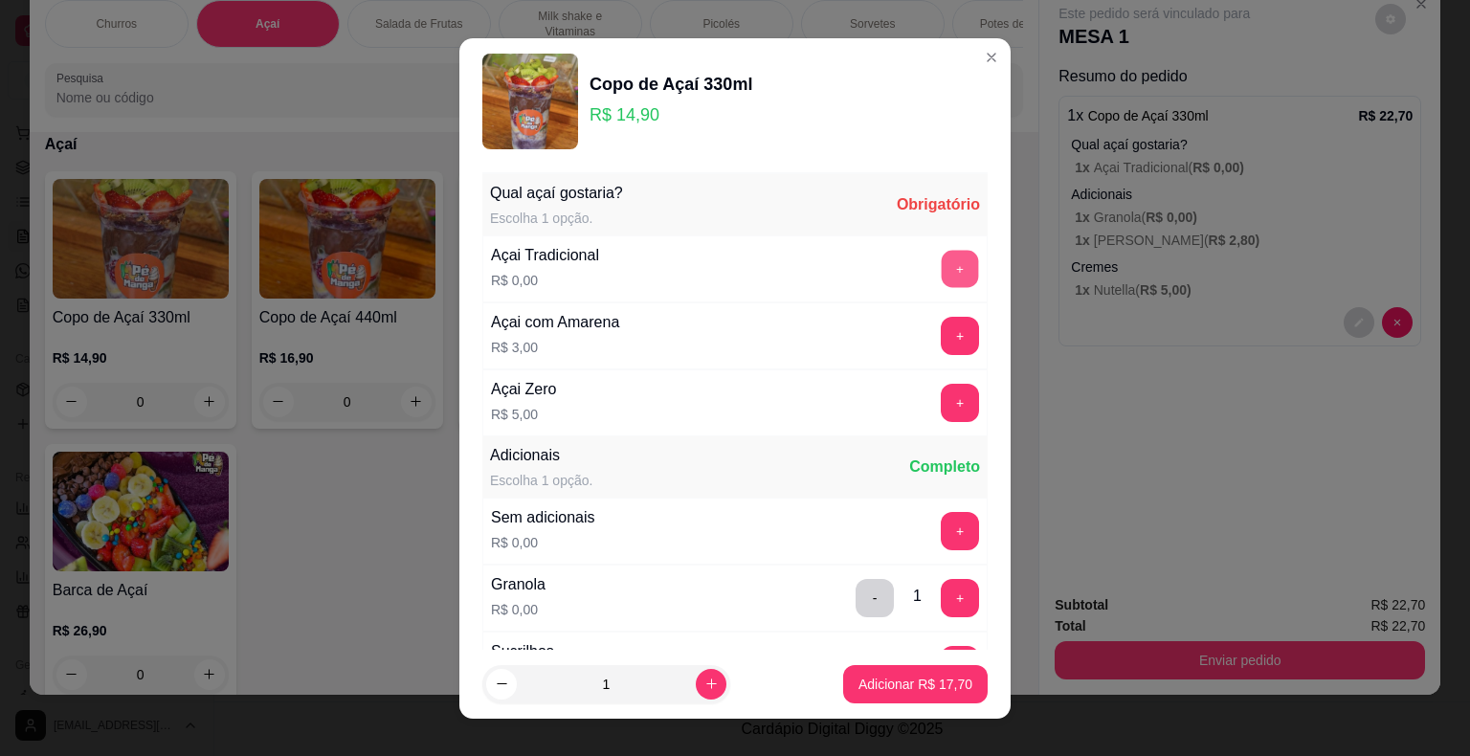
click at [942, 270] on button "+" at bounding box center [960, 268] width 37 height 37
click at [922, 689] on p "Adicionar R$ 17,70" at bounding box center [916, 684] width 114 height 19
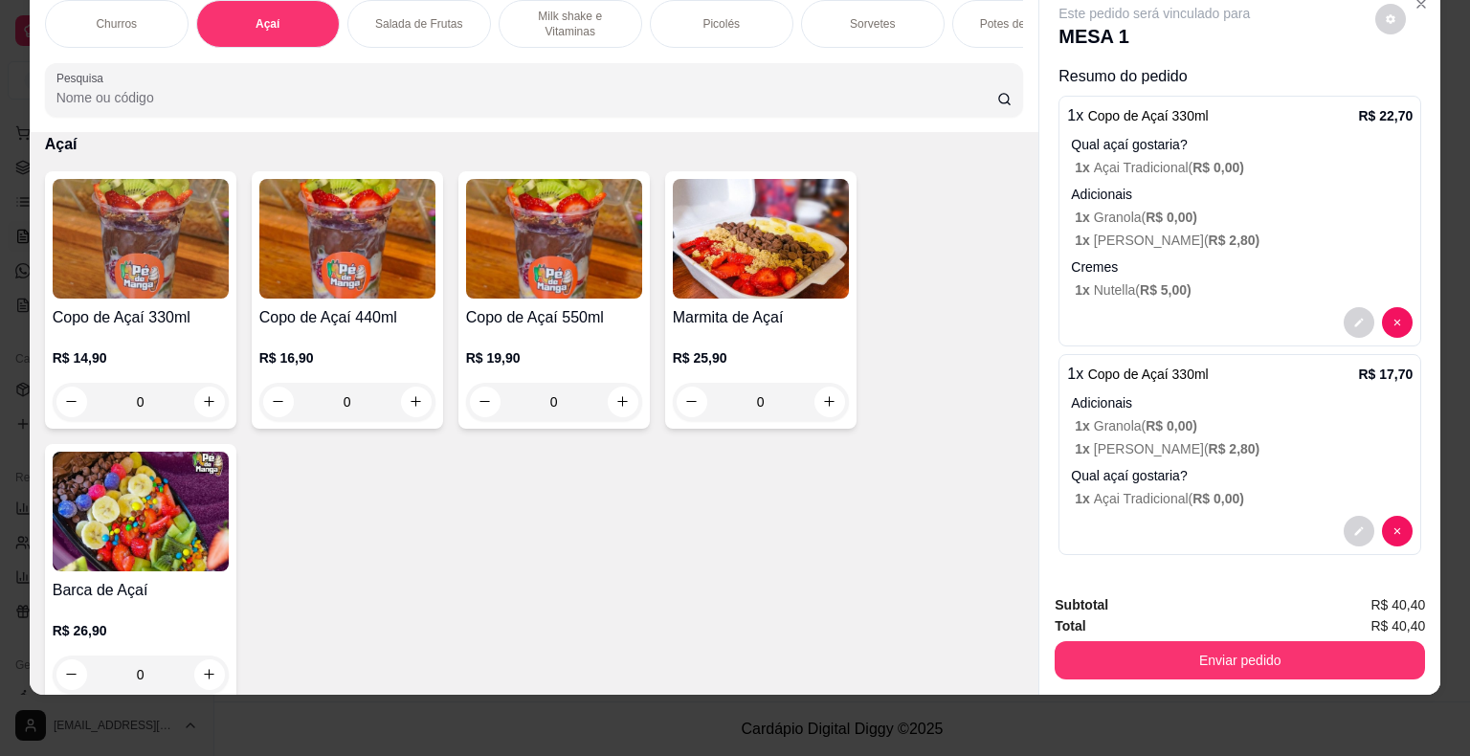
click at [877, 17] on div "Sorvetes" at bounding box center [873, 24] width 144 height 48
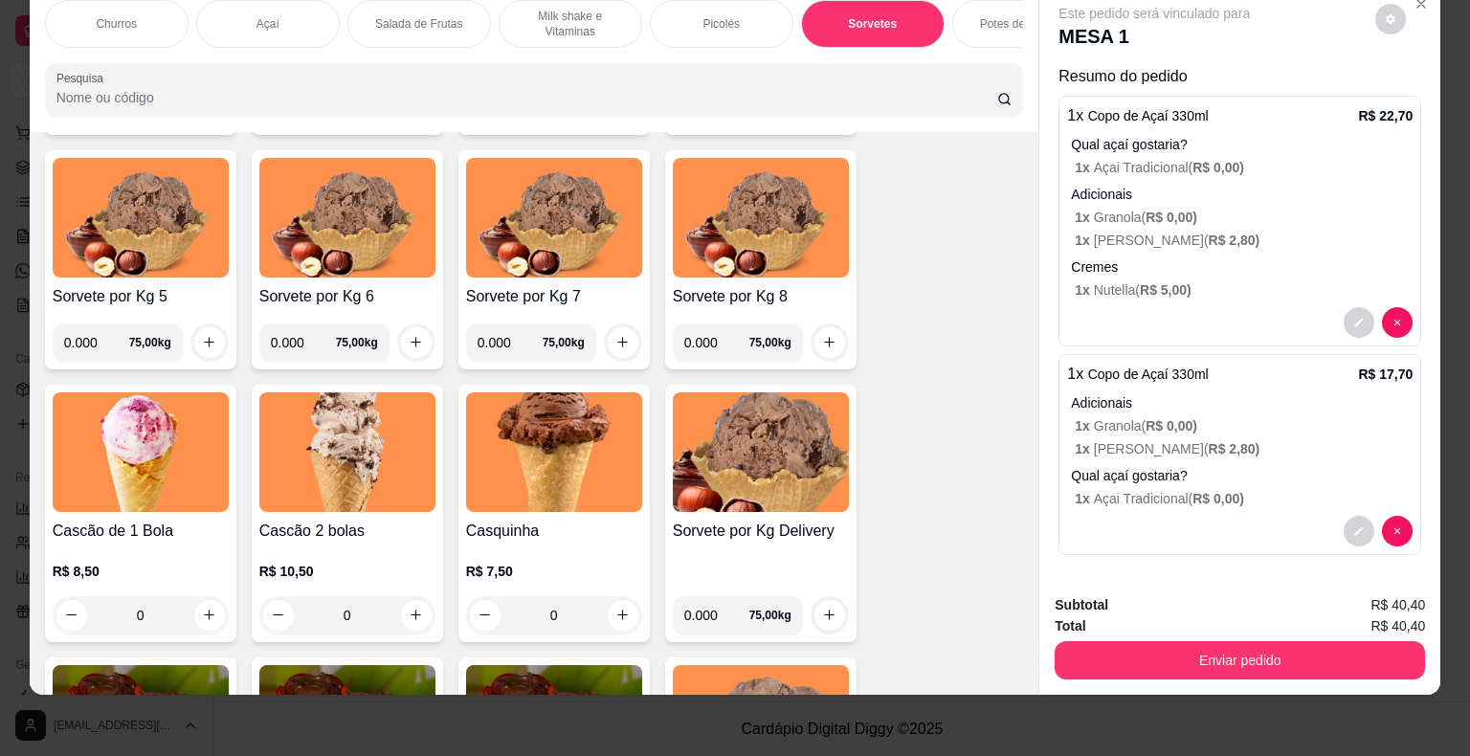
scroll to position [2473, 0]
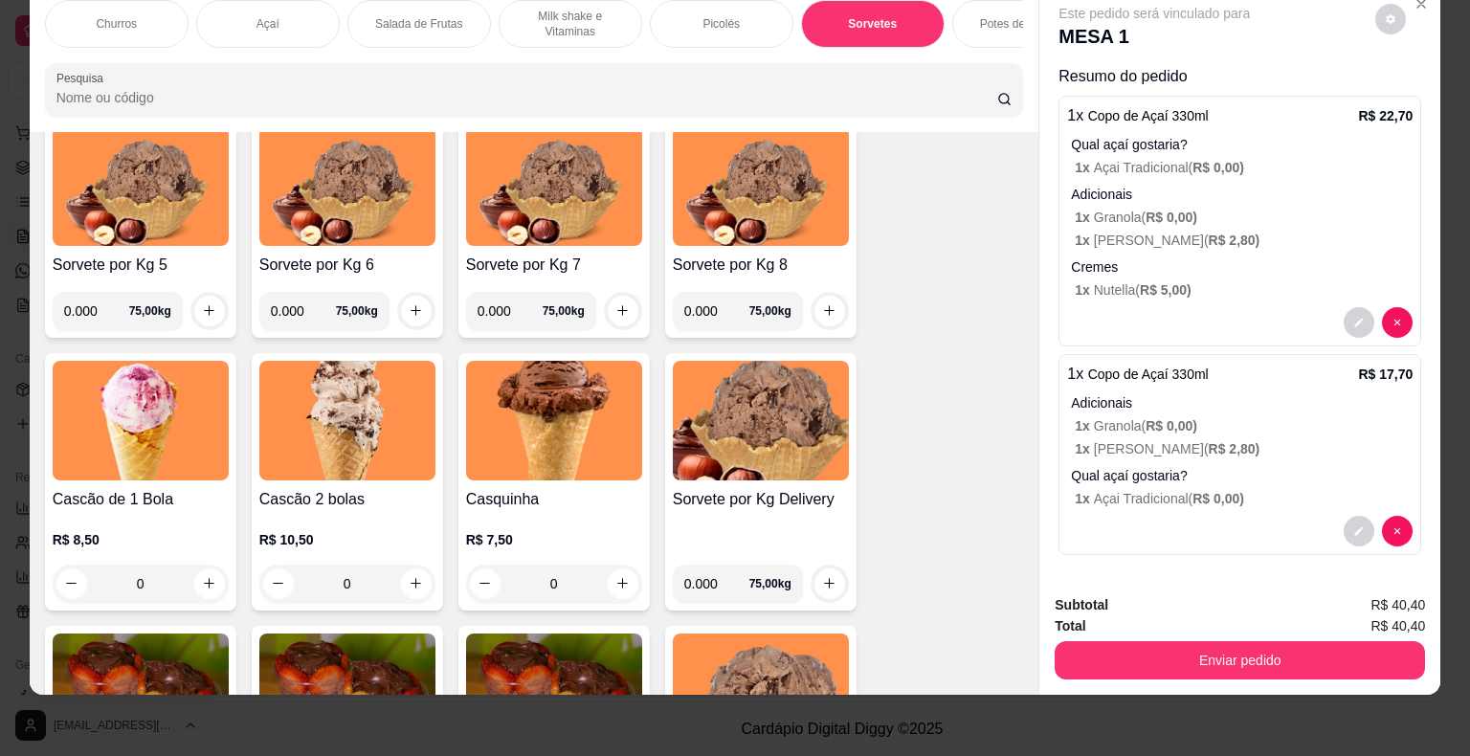
click at [203, 580] on div "0" at bounding box center [141, 584] width 176 height 38
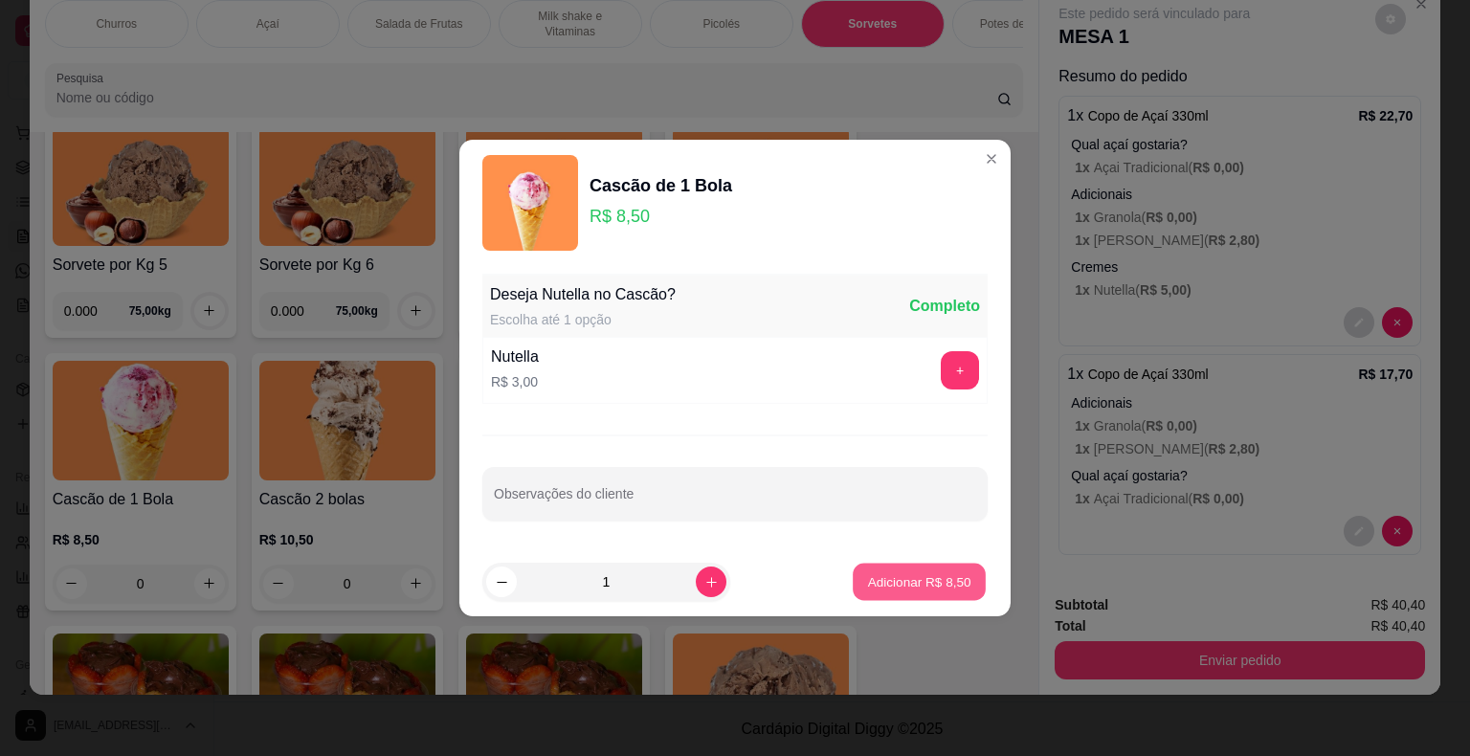
click at [904, 574] on p "Adicionar R$ 8,50" at bounding box center [918, 581] width 103 height 18
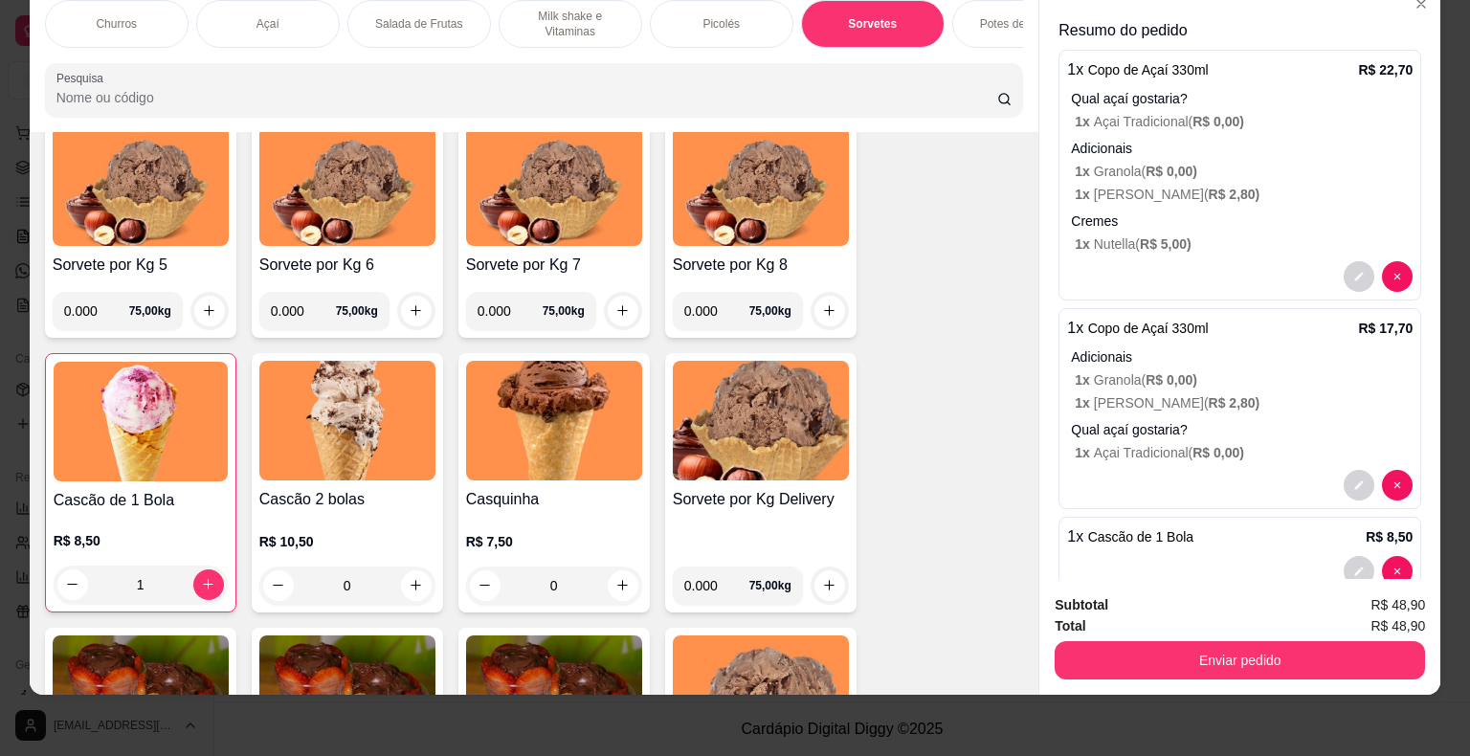
scroll to position [86, 0]
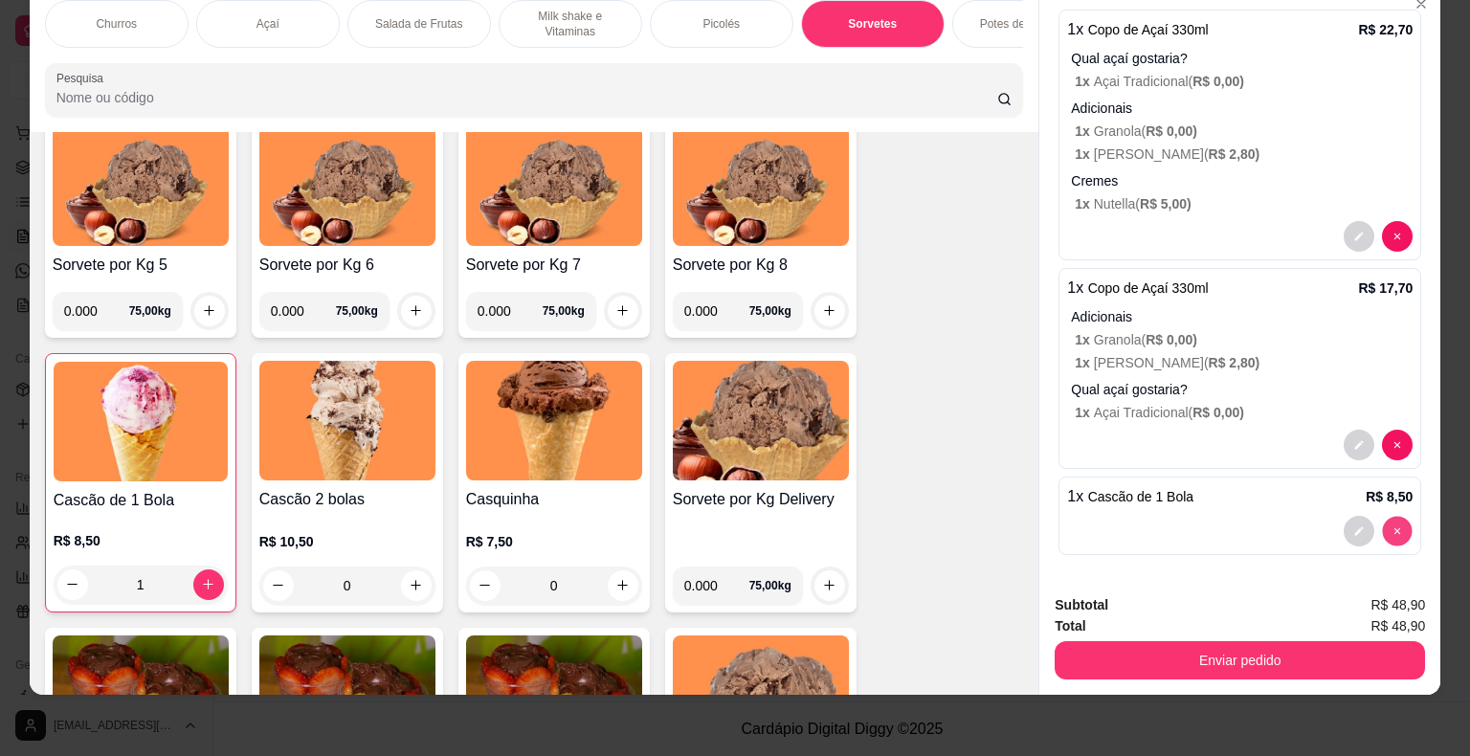
type input "0"
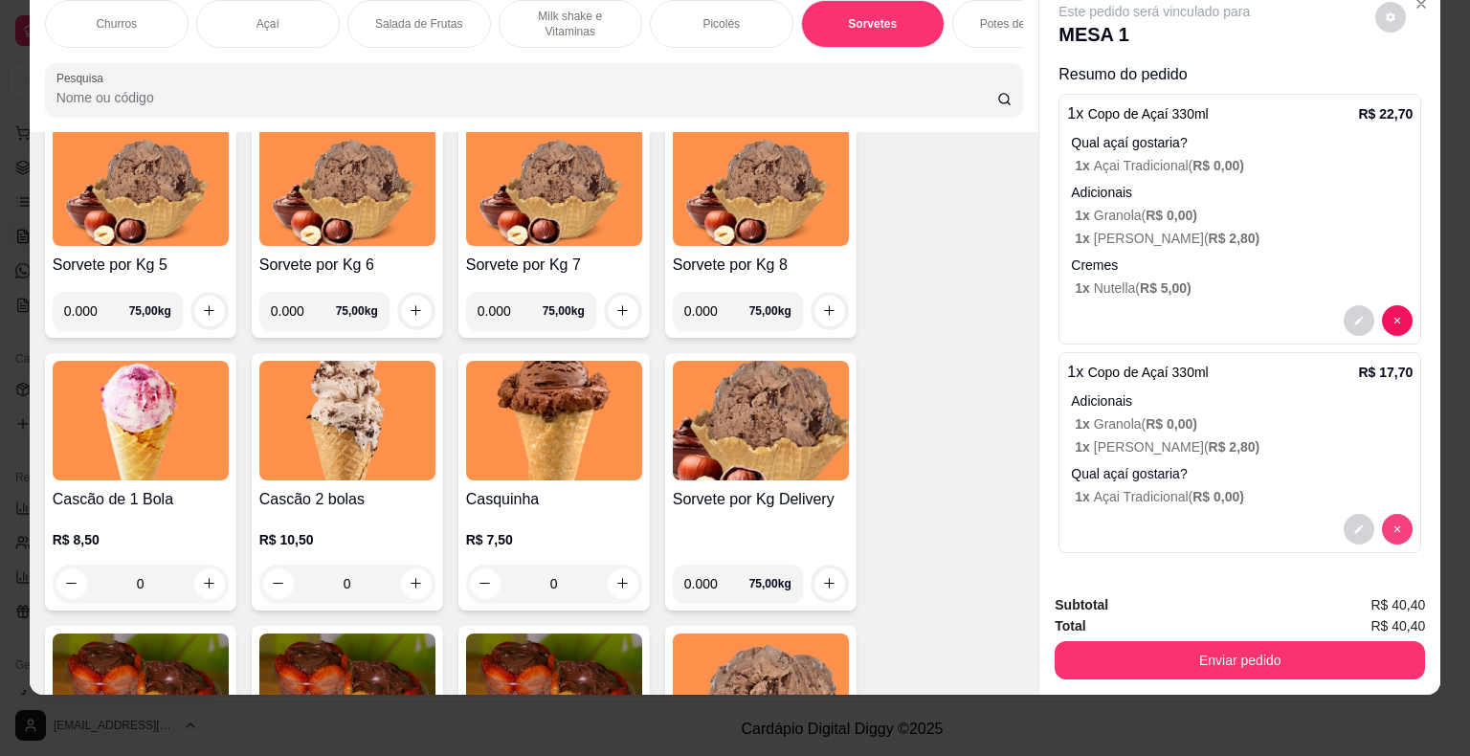
scroll to position [1, 0]
click at [391, 493] on h4 "Cascão 2 bolas" at bounding box center [347, 499] width 176 height 23
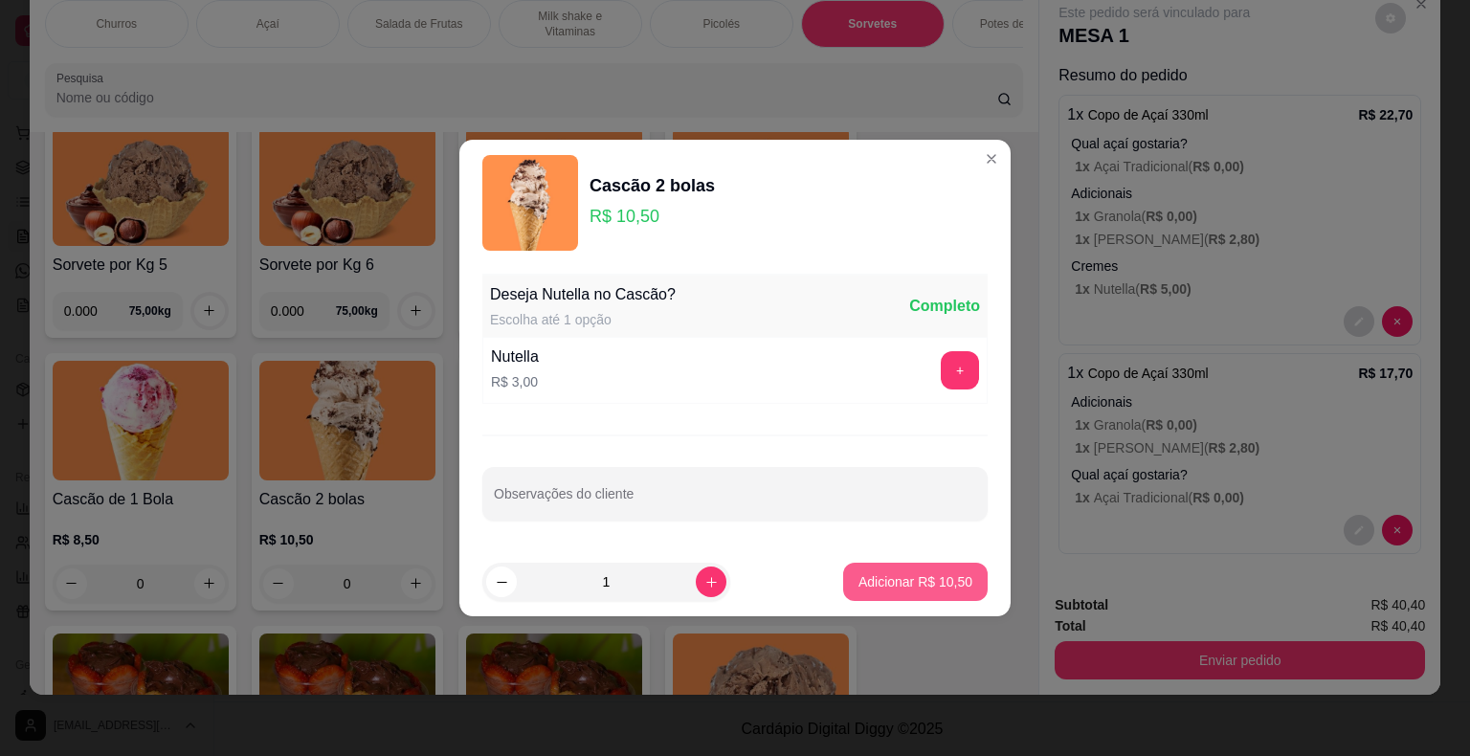
click at [870, 563] on button "Adicionar R$ 10,50" at bounding box center [915, 582] width 145 height 38
type input "1"
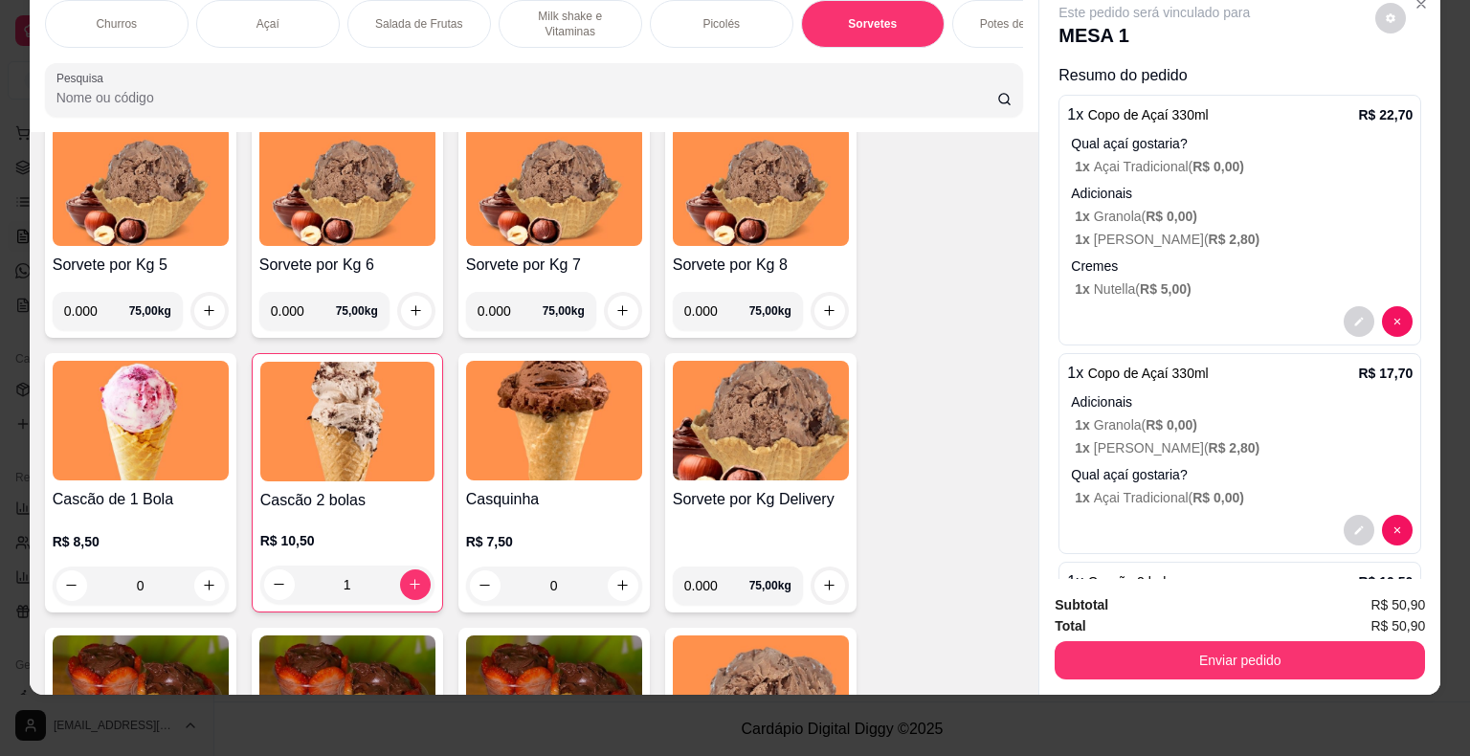
scroll to position [86, 0]
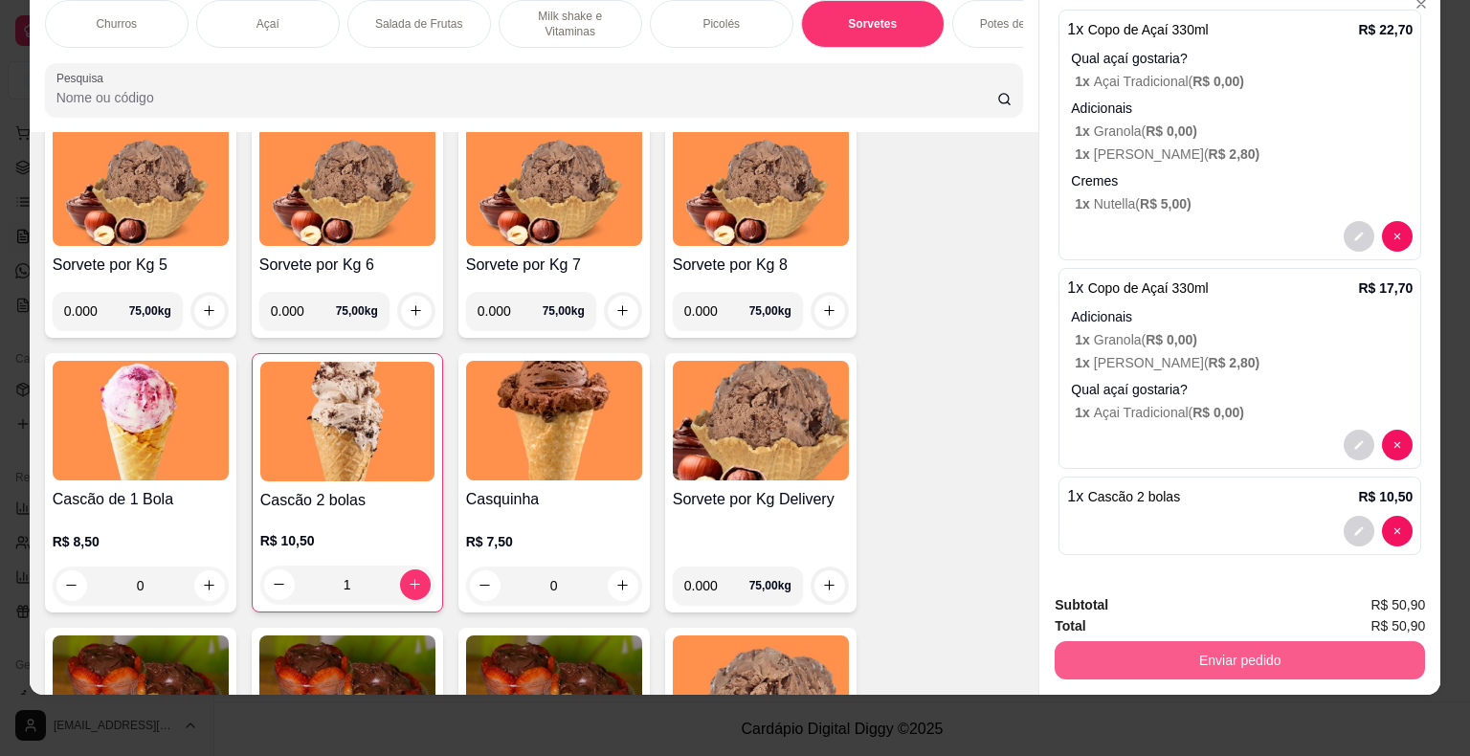
click at [1217, 648] on button "Enviar pedido" at bounding box center [1240, 660] width 370 height 38
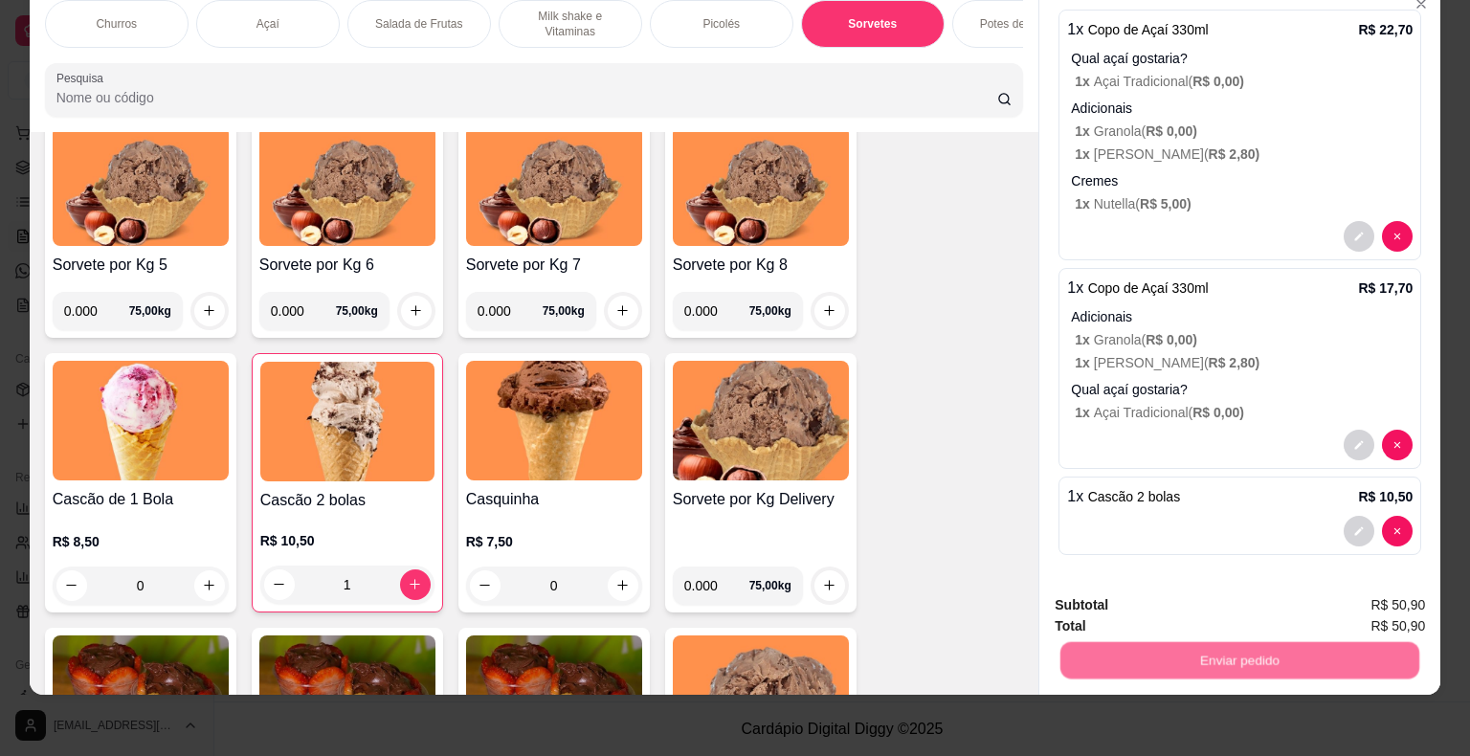
click at [1162, 599] on button "Não registrar e enviar pedido" at bounding box center [1176, 599] width 199 height 36
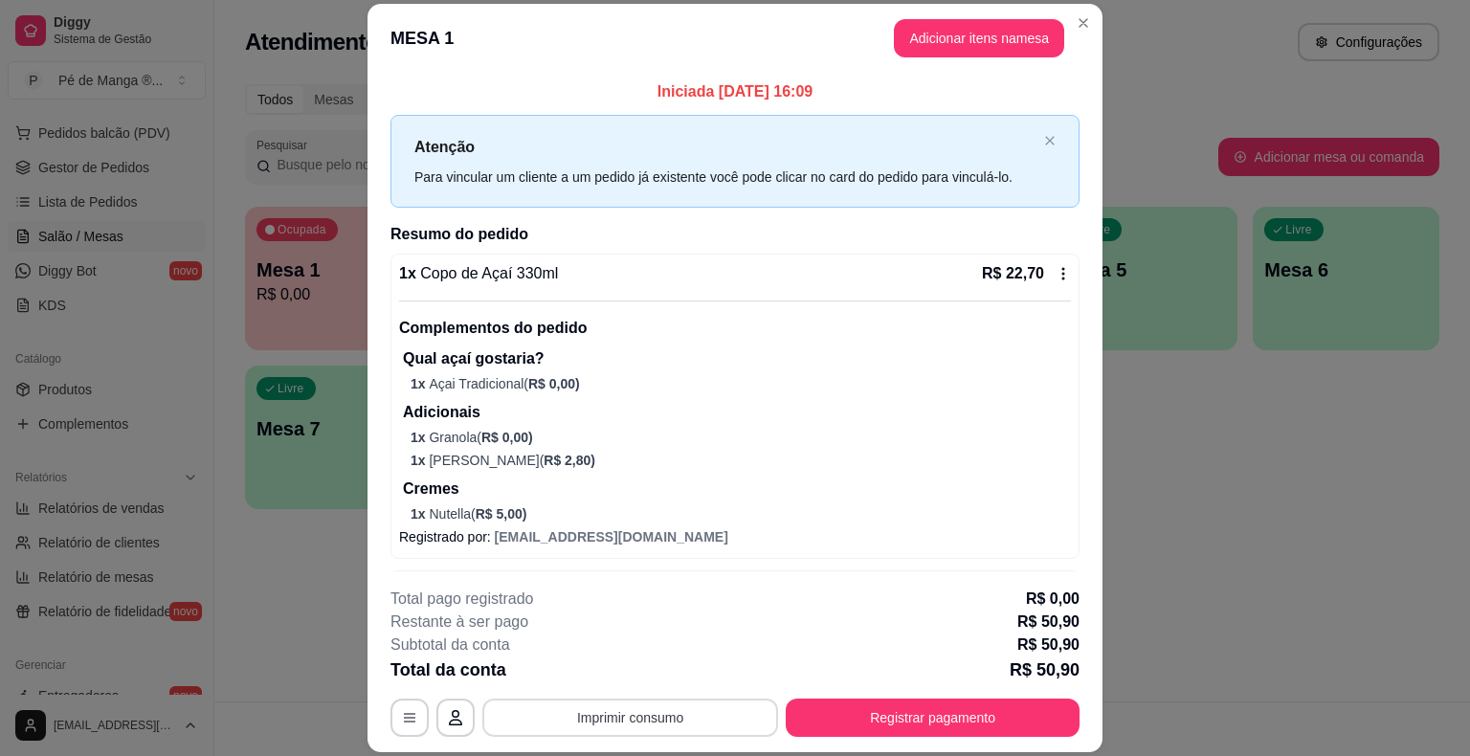
click at [589, 709] on button "Imprimir consumo" at bounding box center [630, 718] width 296 height 38
click at [614, 667] on button "IMPRESSORA" at bounding box center [629, 674] width 139 height 31
click at [870, 717] on button "Registrar pagamento" at bounding box center [933, 718] width 285 height 37
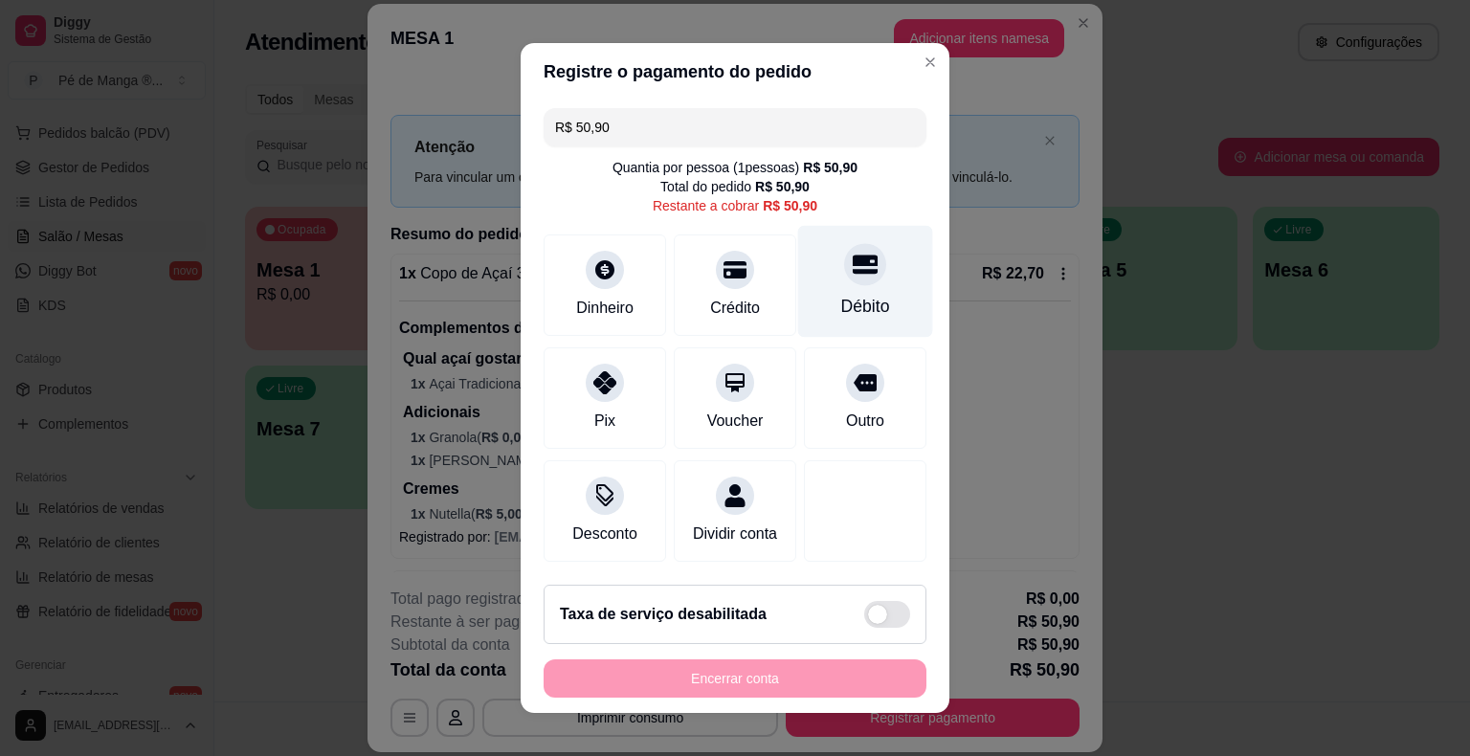
click at [858, 265] on icon at bounding box center [865, 265] width 25 height 19
type input "R$ 0,00"
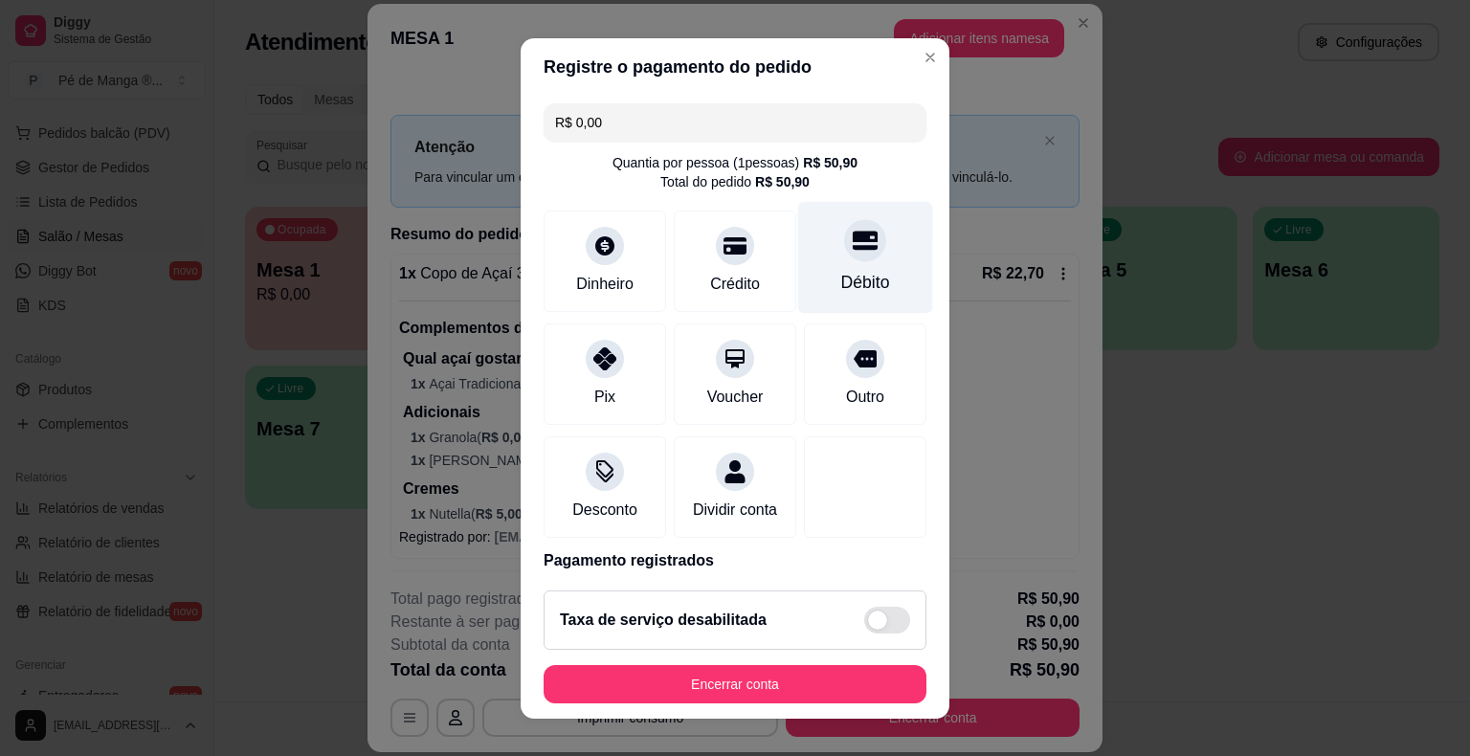
click at [805, 242] on div "Débito" at bounding box center [865, 257] width 135 height 112
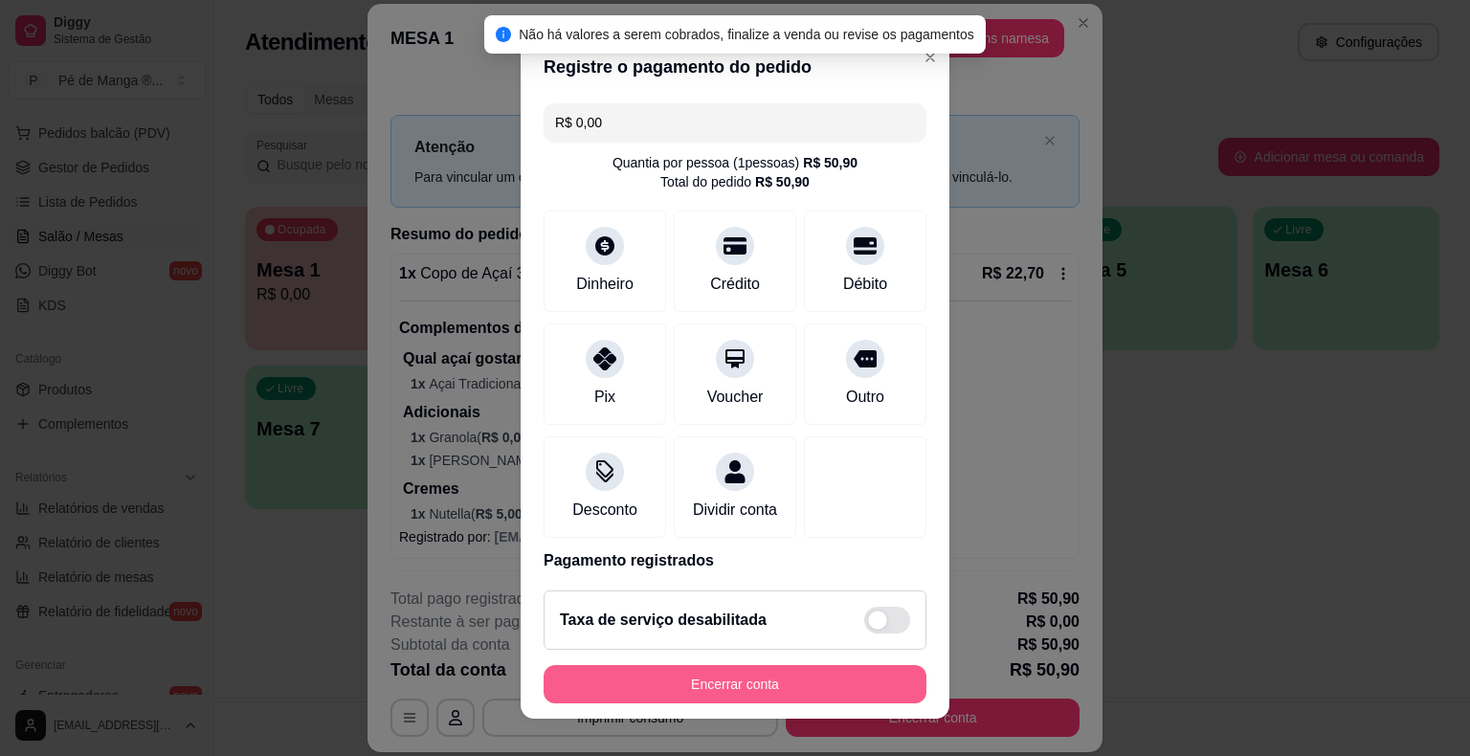
click at [746, 692] on button "Encerrar conta" at bounding box center [735, 684] width 383 height 38
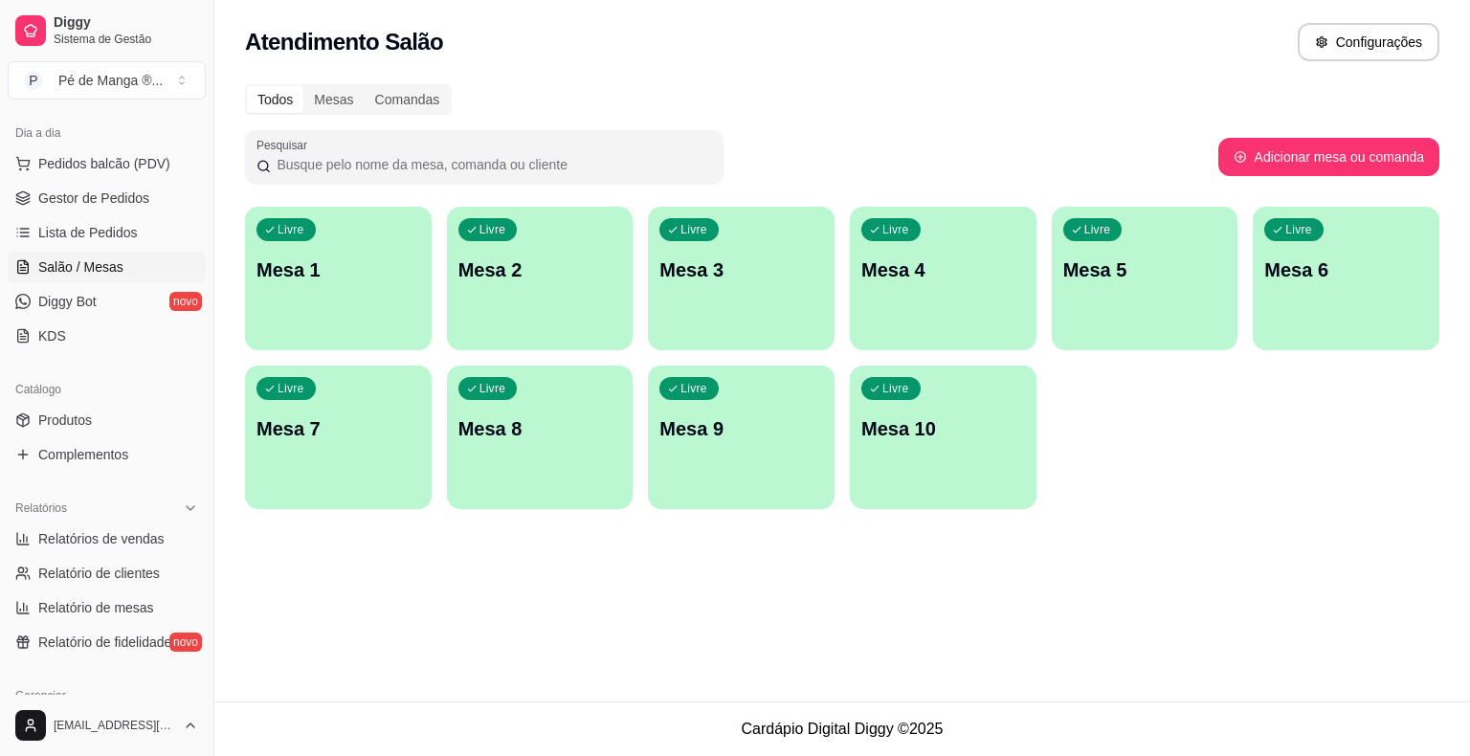
scroll to position [142, 0]
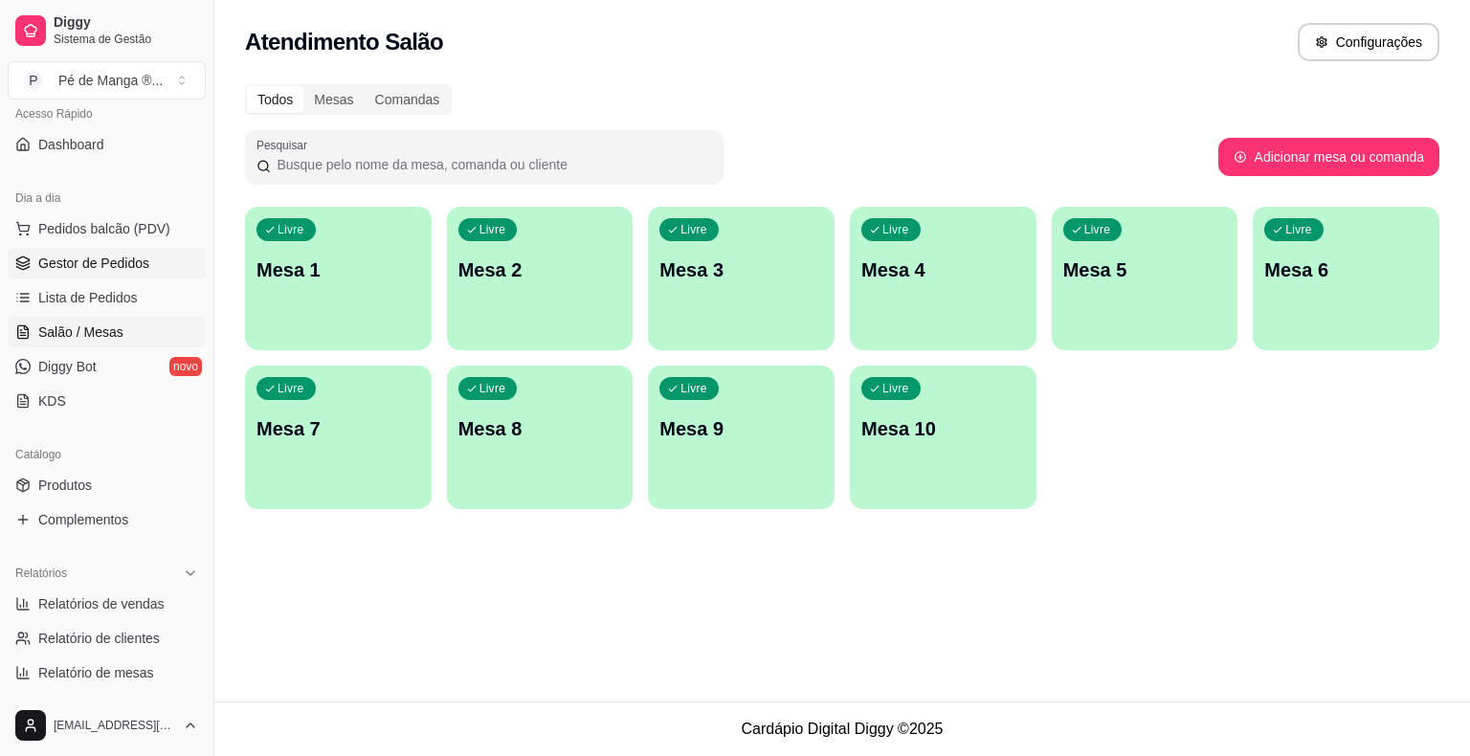
click at [165, 257] on link "Gestor de Pedidos" at bounding box center [107, 263] width 198 height 31
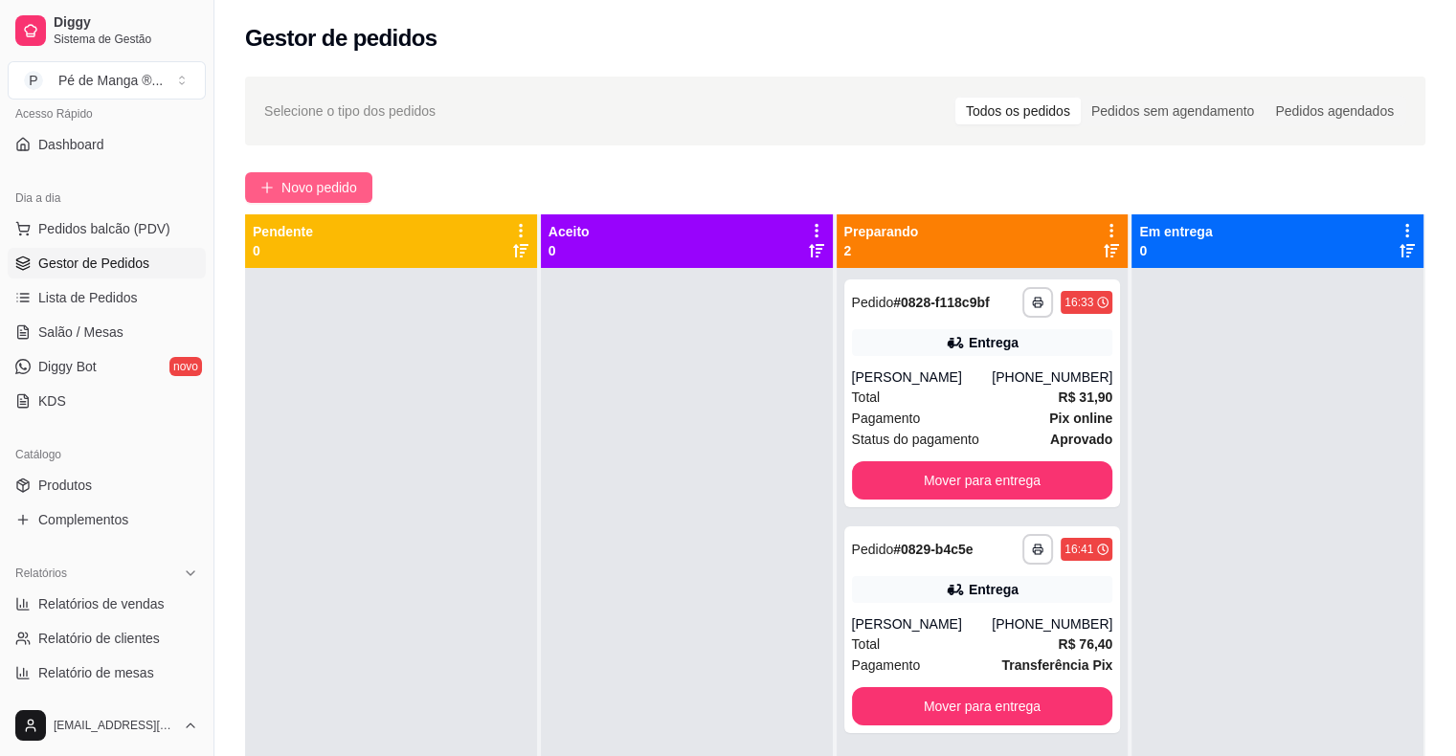
click at [324, 185] on span "Novo pedido" at bounding box center [319, 187] width 76 height 21
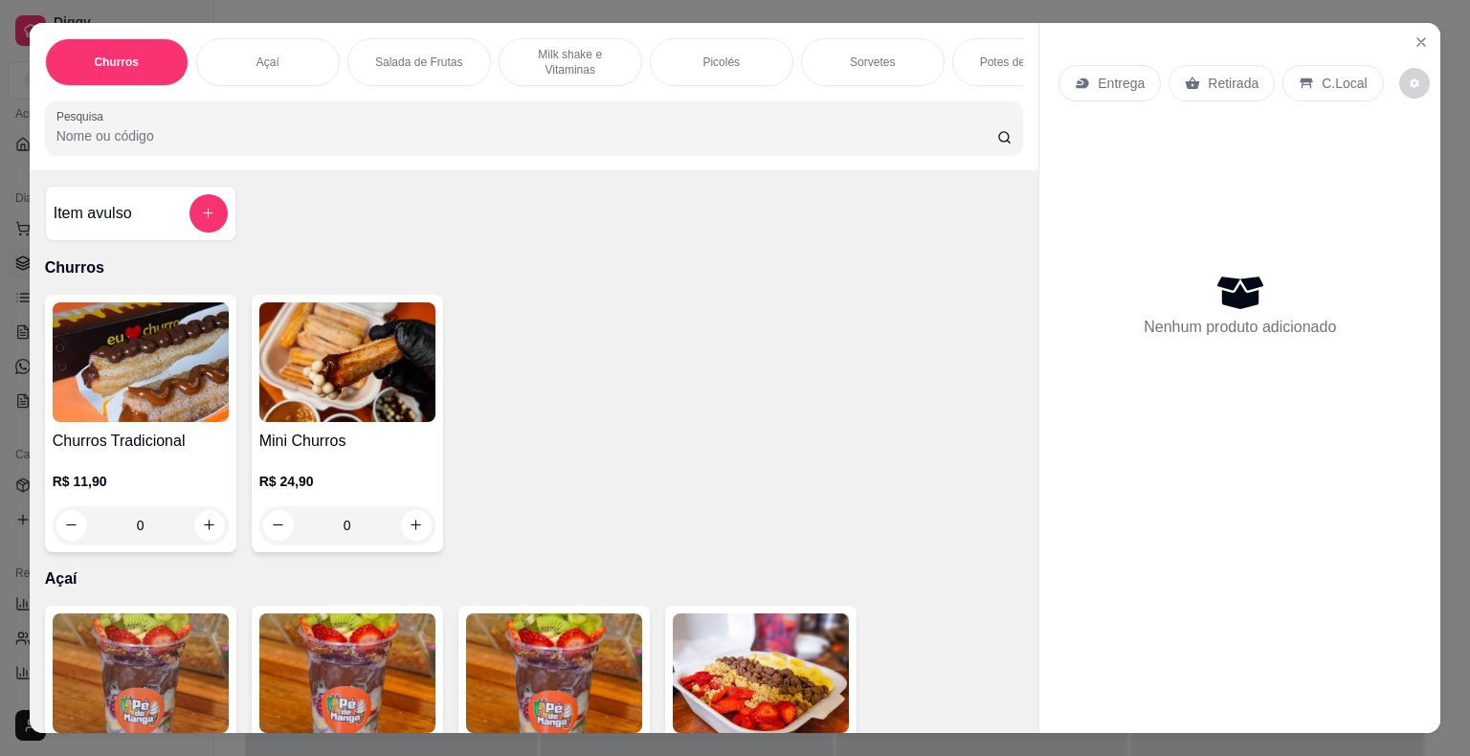
click at [1117, 81] on p "Entrega" at bounding box center [1121, 83] width 47 height 19
click at [1195, 66] on div "Retirada" at bounding box center [1222, 83] width 106 height 36
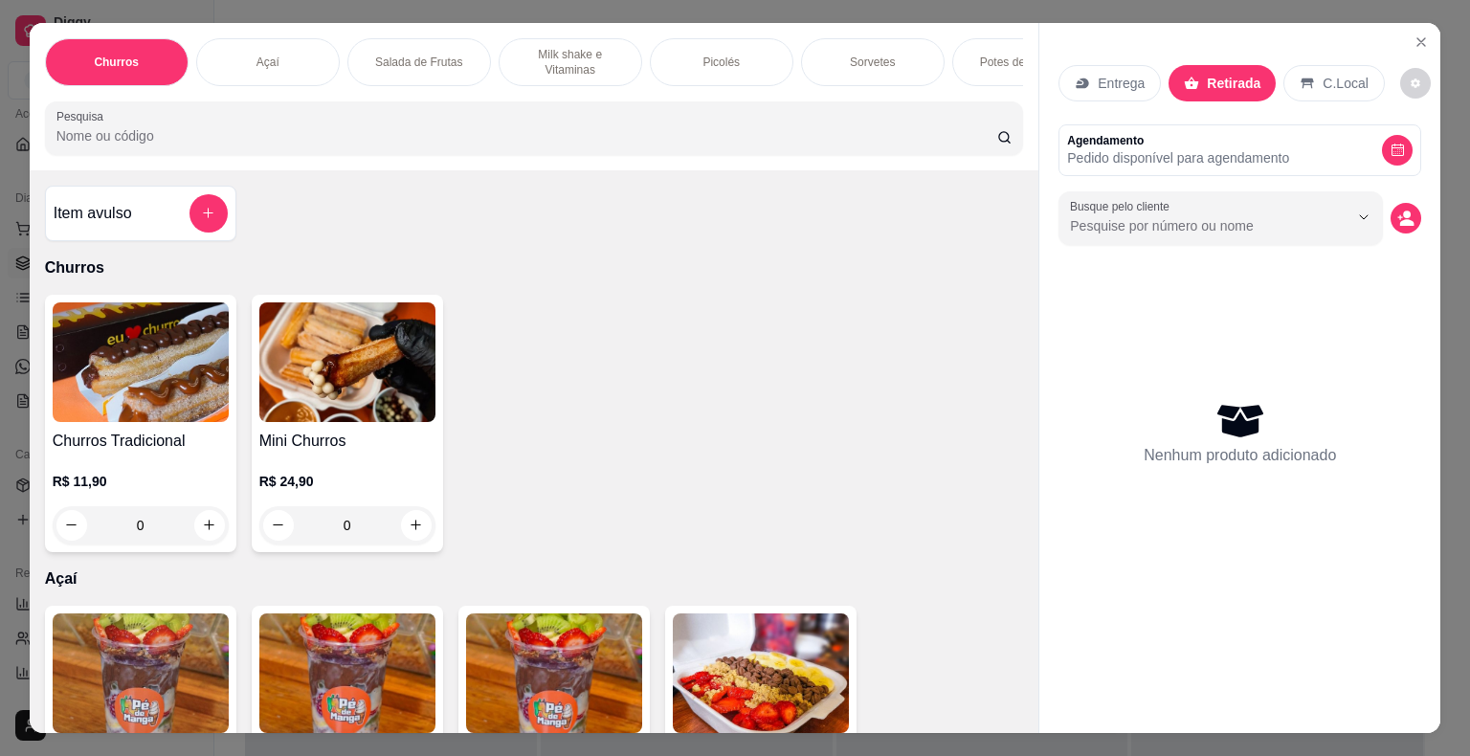
click at [288, 59] on div "Açaí" at bounding box center [268, 62] width 144 height 48
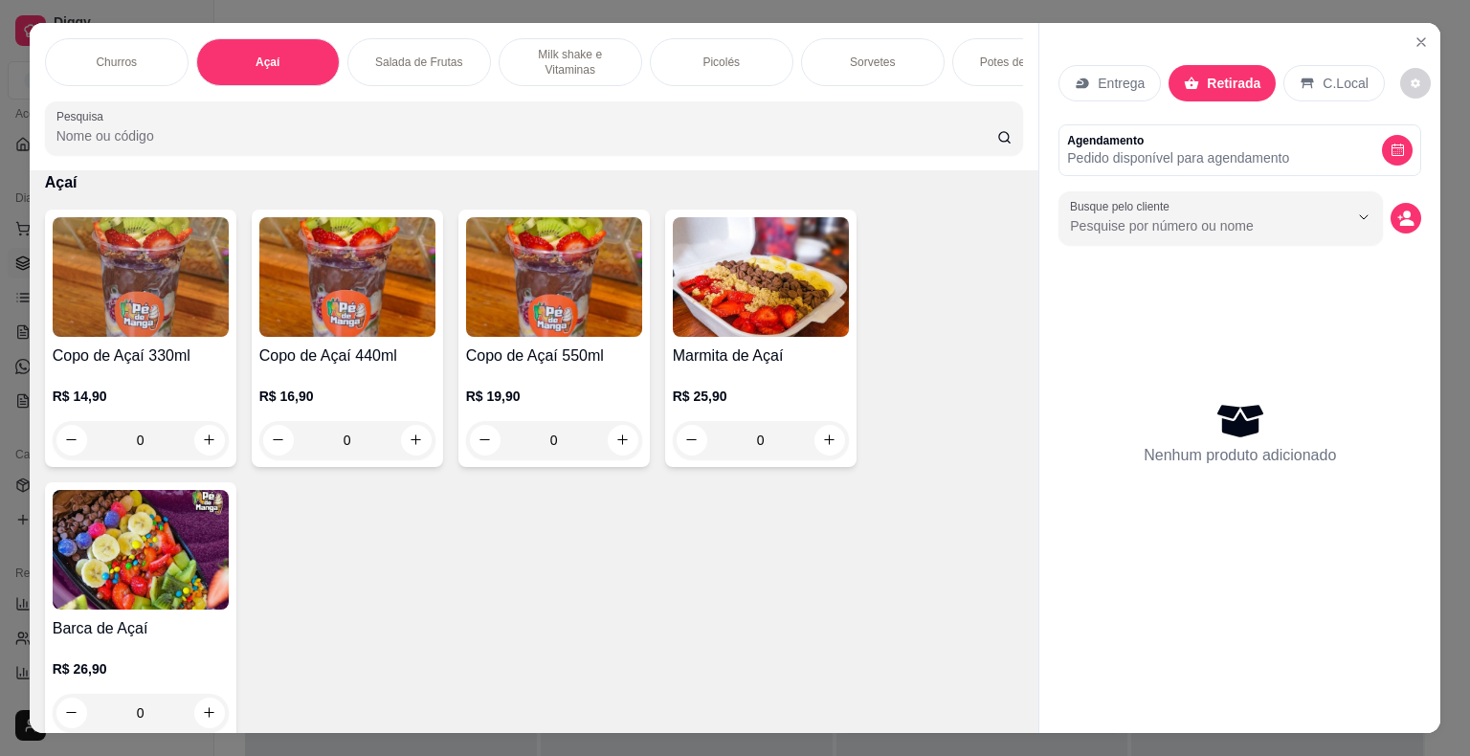
scroll to position [46, 0]
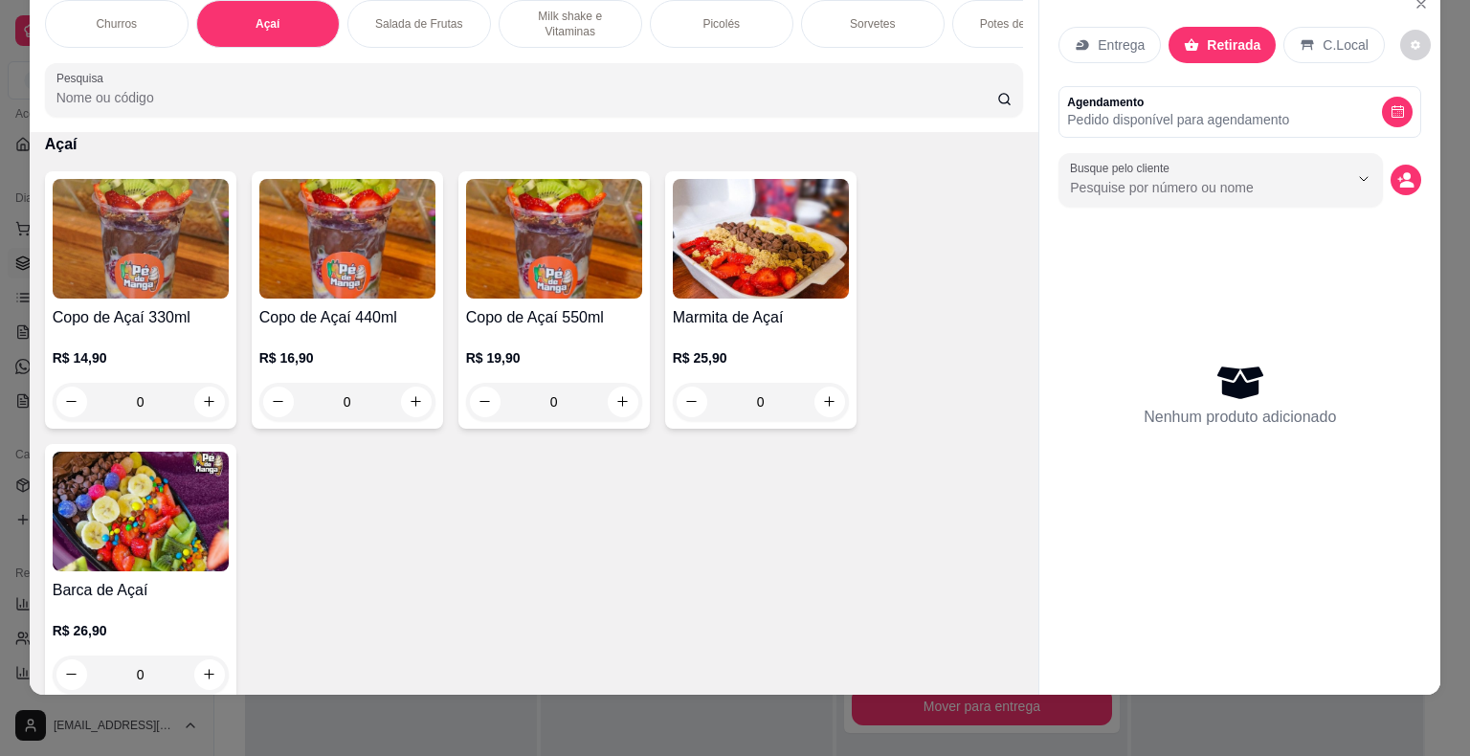
click at [117, 324] on h4 "Copo de Açaí 330ml" at bounding box center [141, 317] width 176 height 23
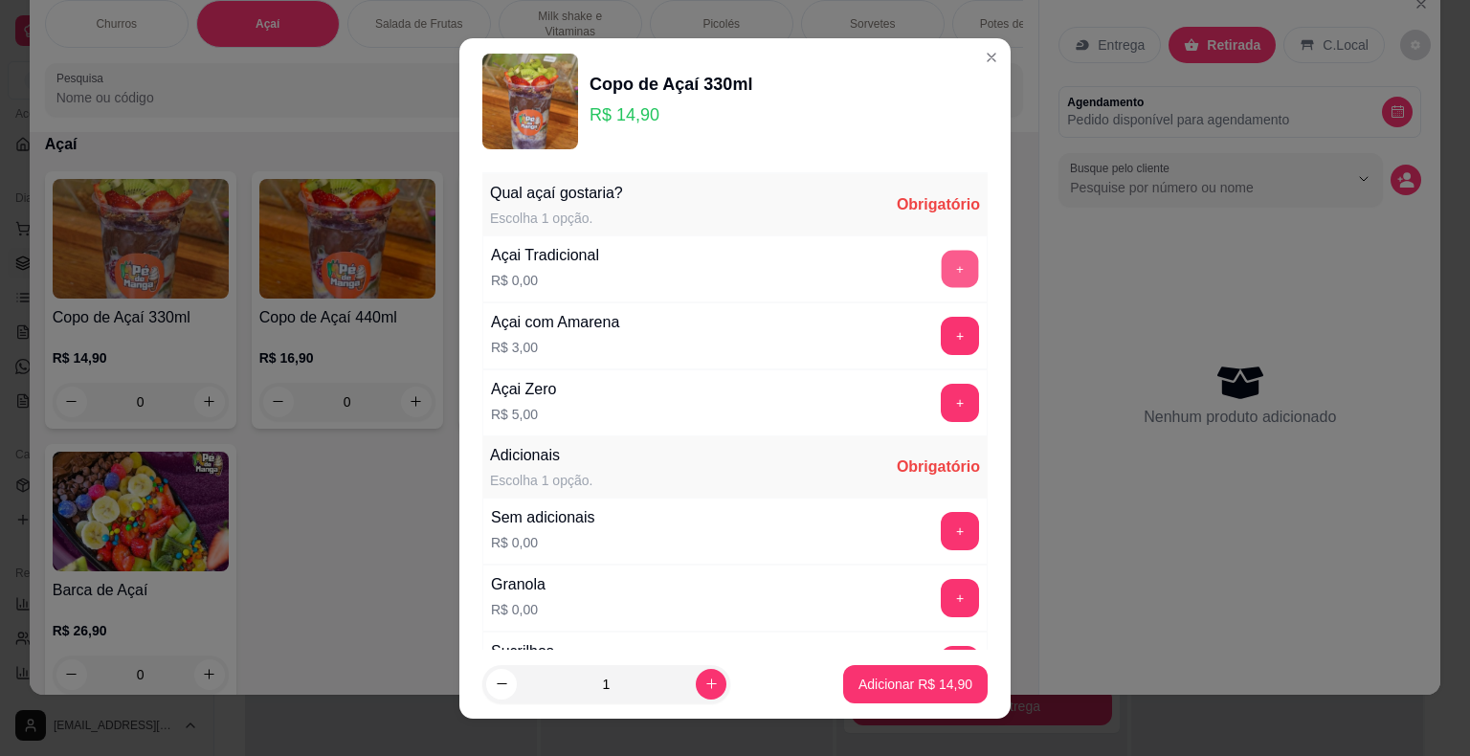
click at [942, 256] on button "+" at bounding box center [960, 268] width 37 height 37
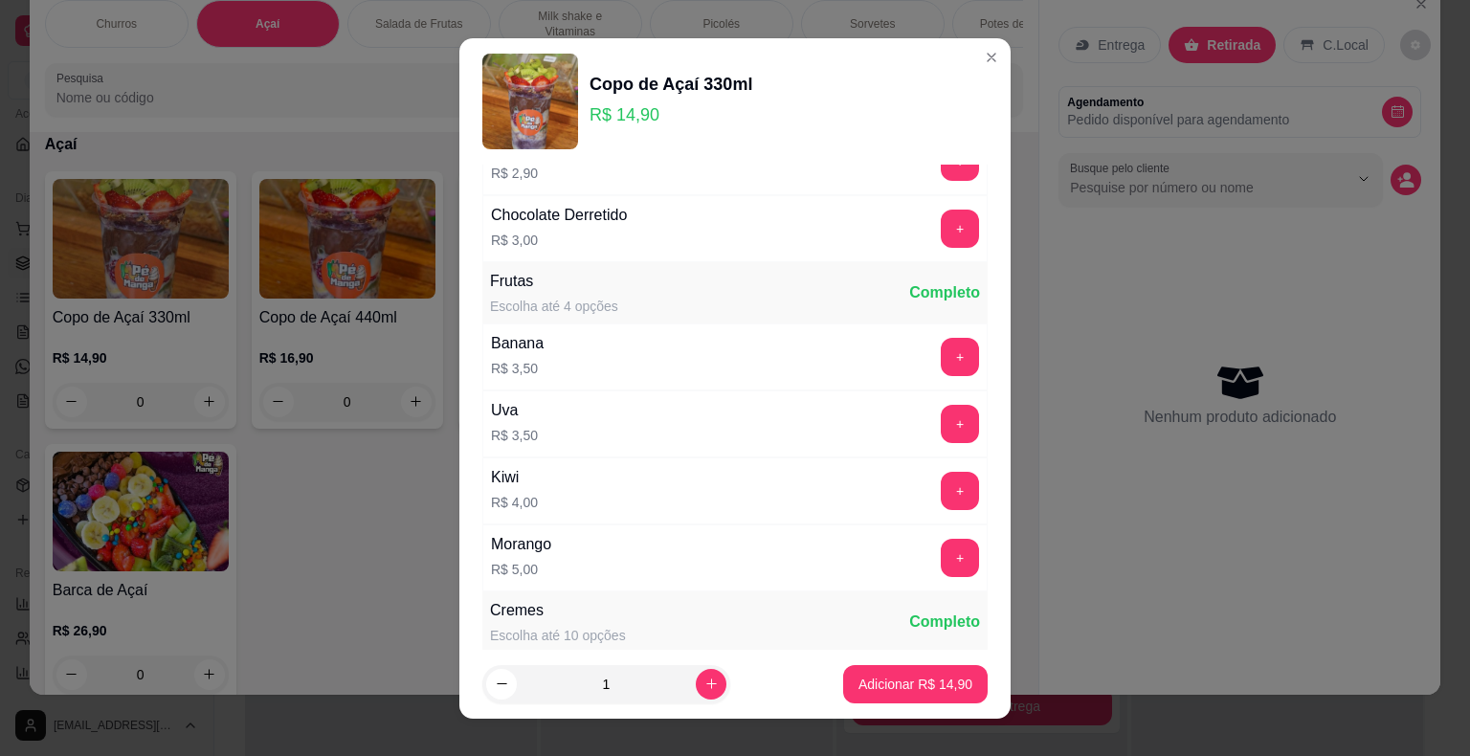
scroll to position [1531, 0]
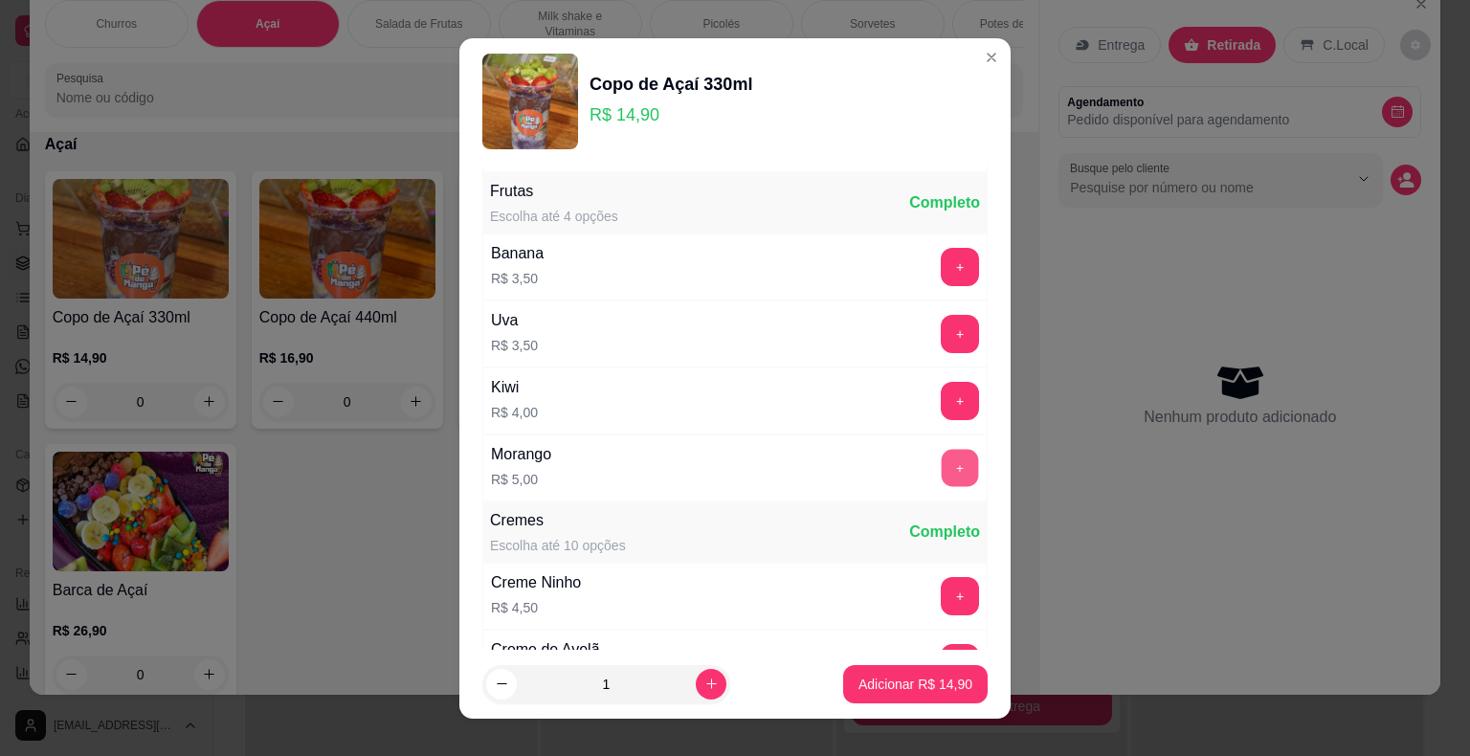
click at [942, 457] on button "+" at bounding box center [960, 467] width 37 height 37
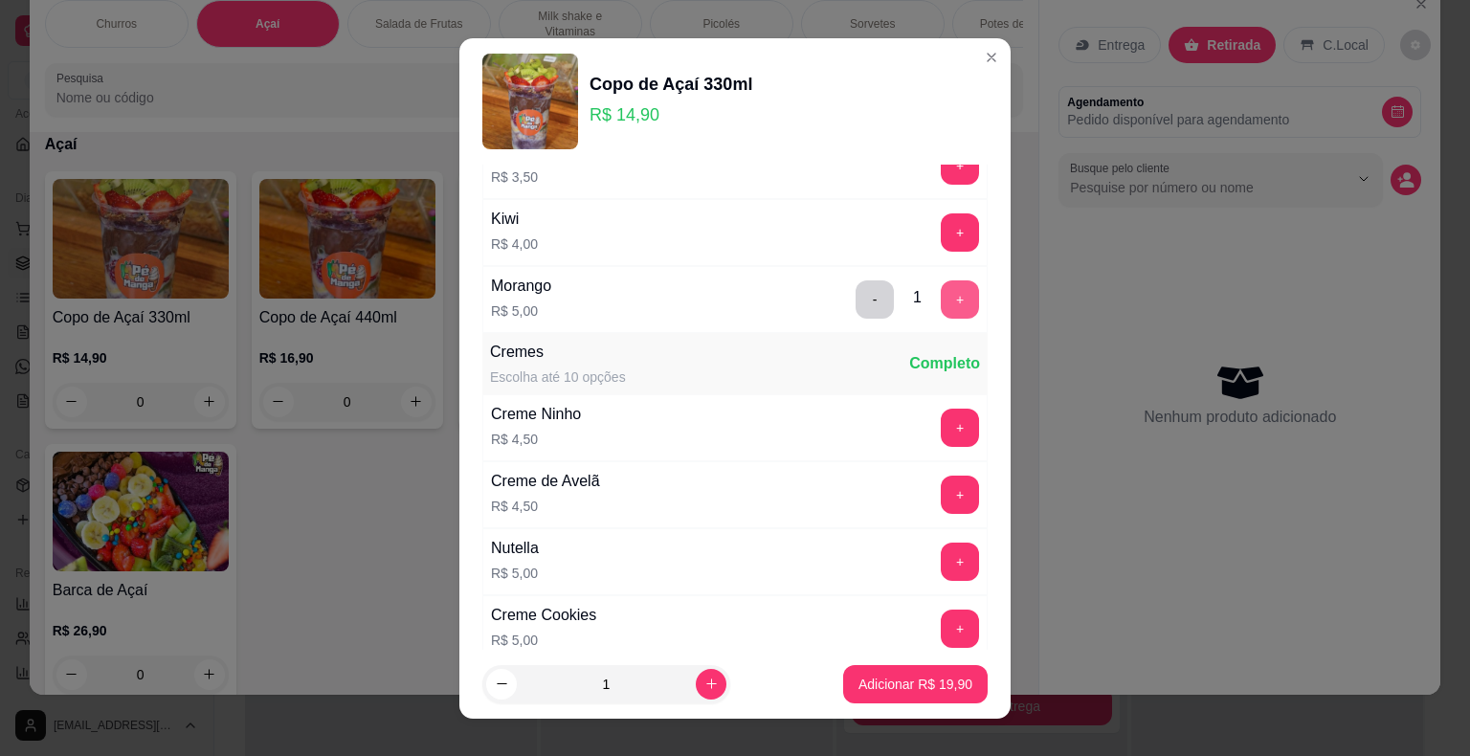
scroll to position [1723, 0]
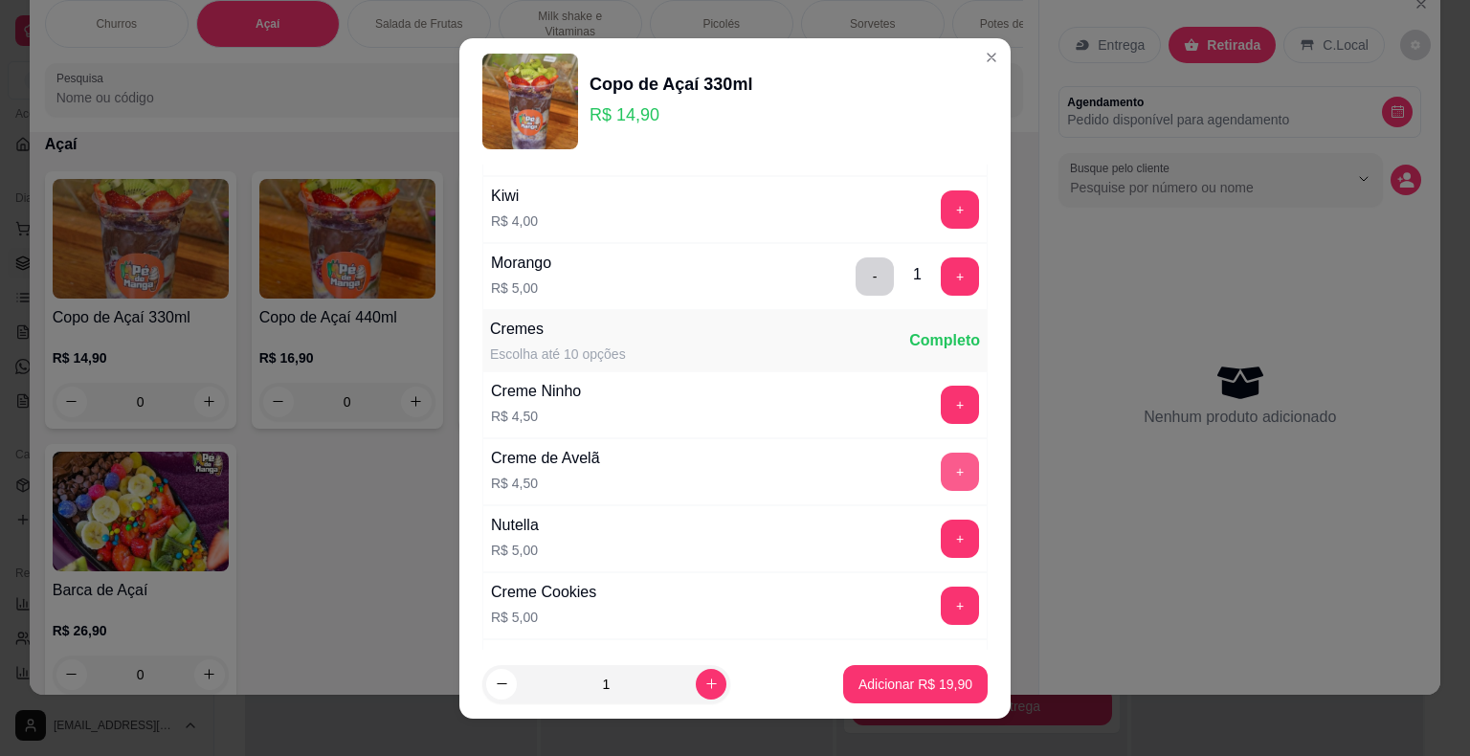
click at [941, 454] on button "+" at bounding box center [960, 472] width 38 height 38
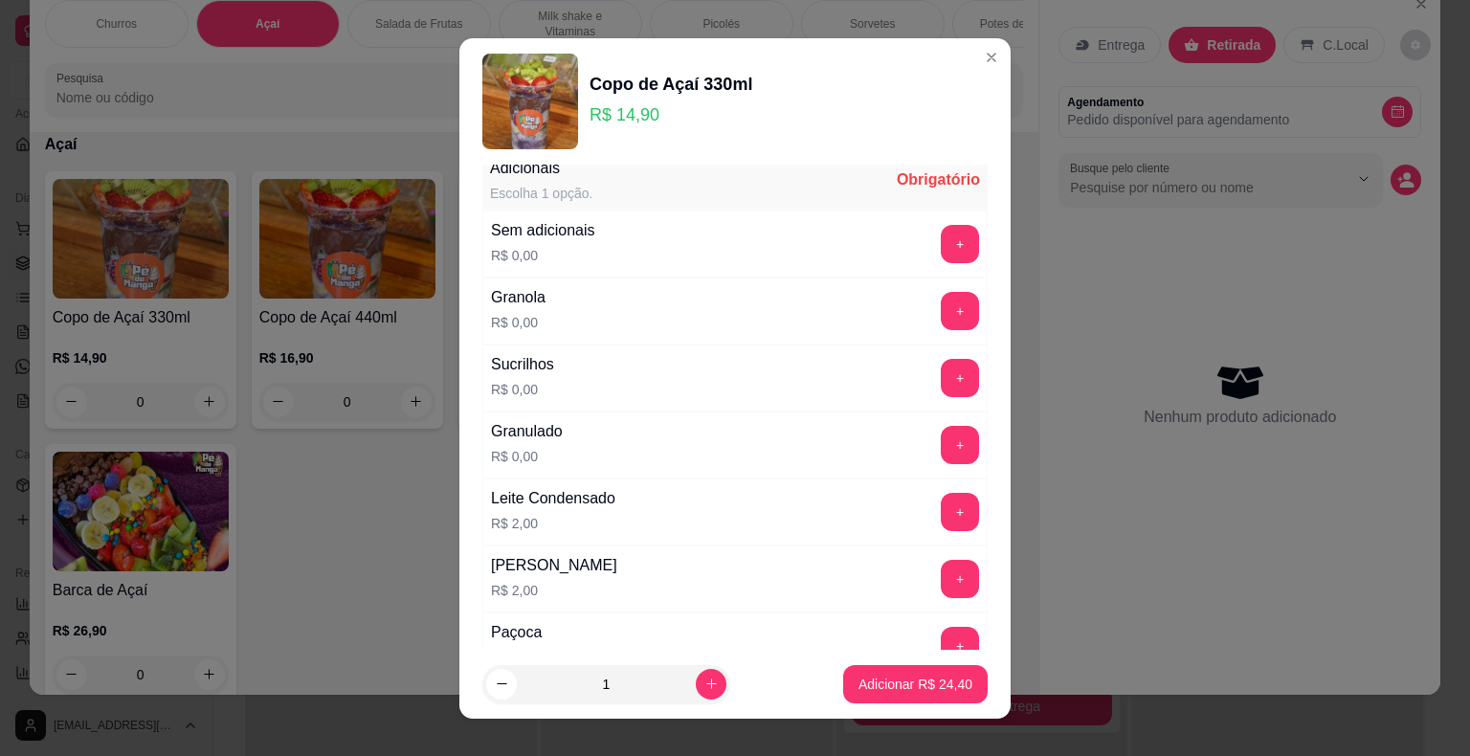
scroll to position [0, 0]
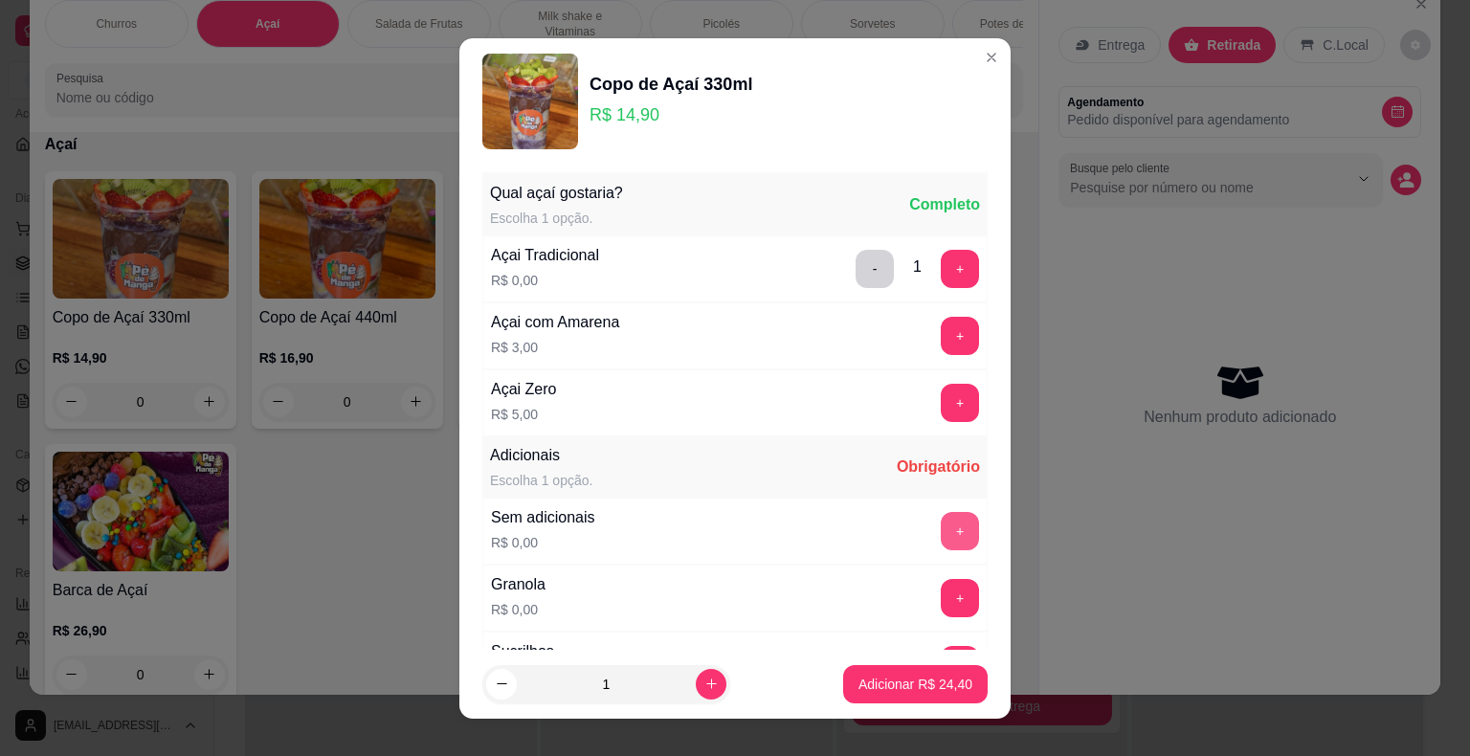
click at [941, 525] on button "+" at bounding box center [960, 531] width 38 height 38
click at [888, 687] on p "Adicionar R$ 24,40" at bounding box center [916, 684] width 114 height 19
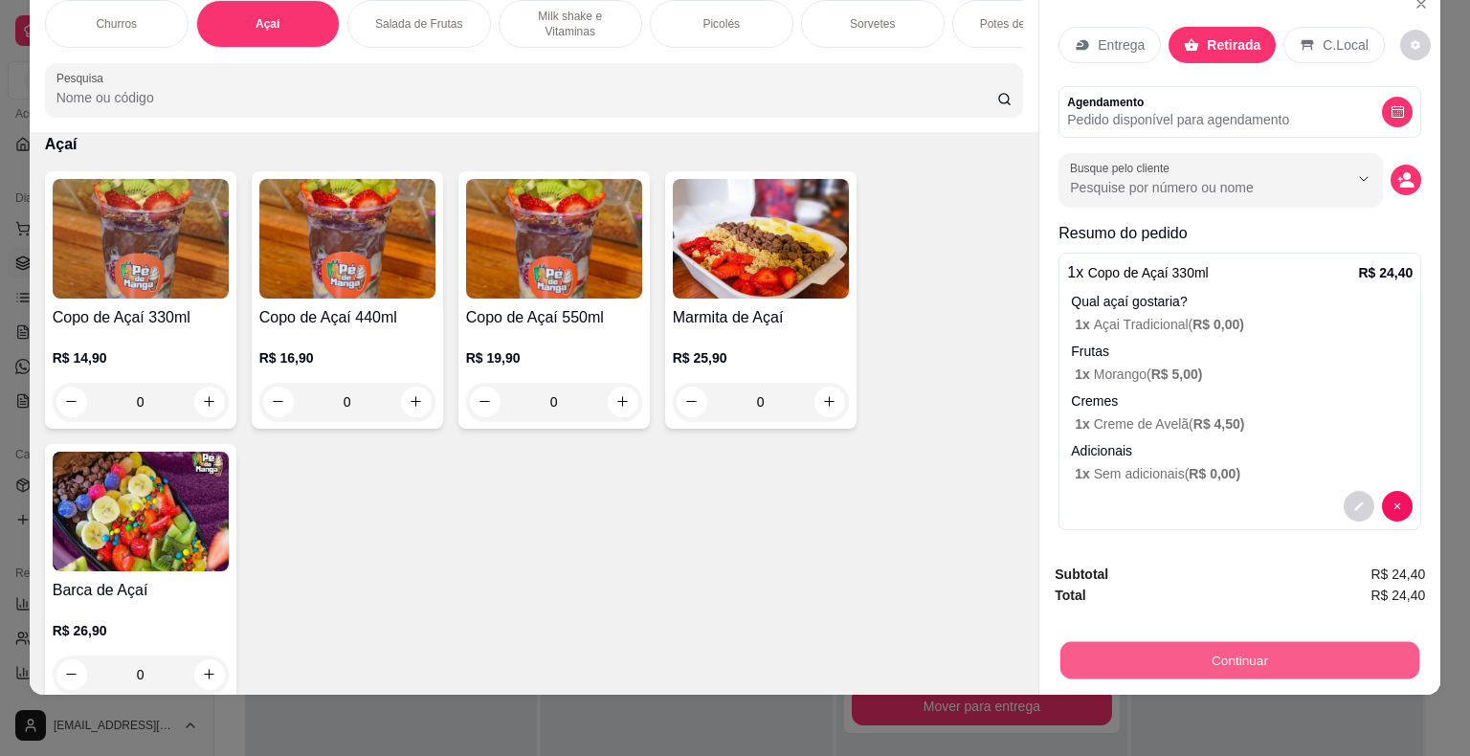
click at [1152, 649] on button "Continuar" at bounding box center [1240, 660] width 359 height 37
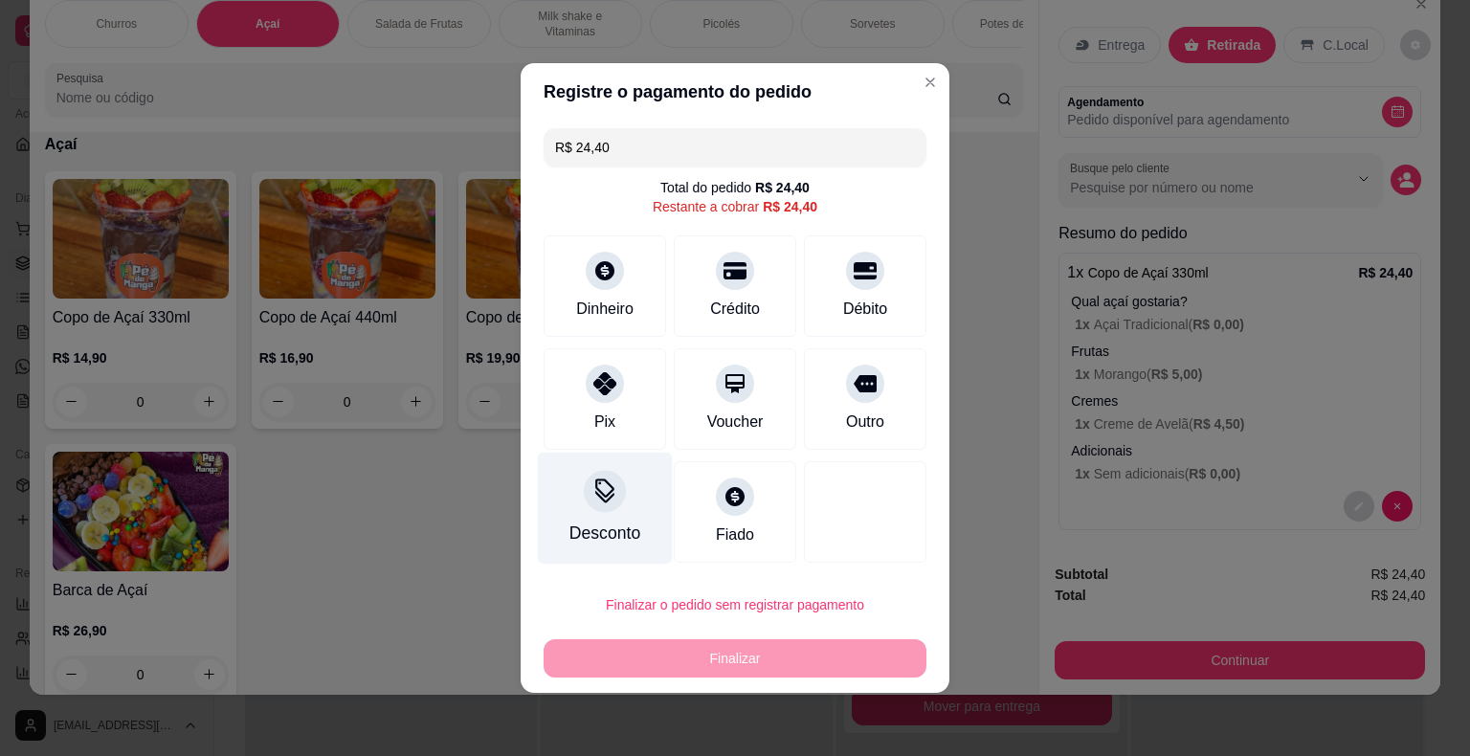
click at [604, 429] on div "Pix" at bounding box center [604, 422] width 21 height 23
type input "R$ 0,00"
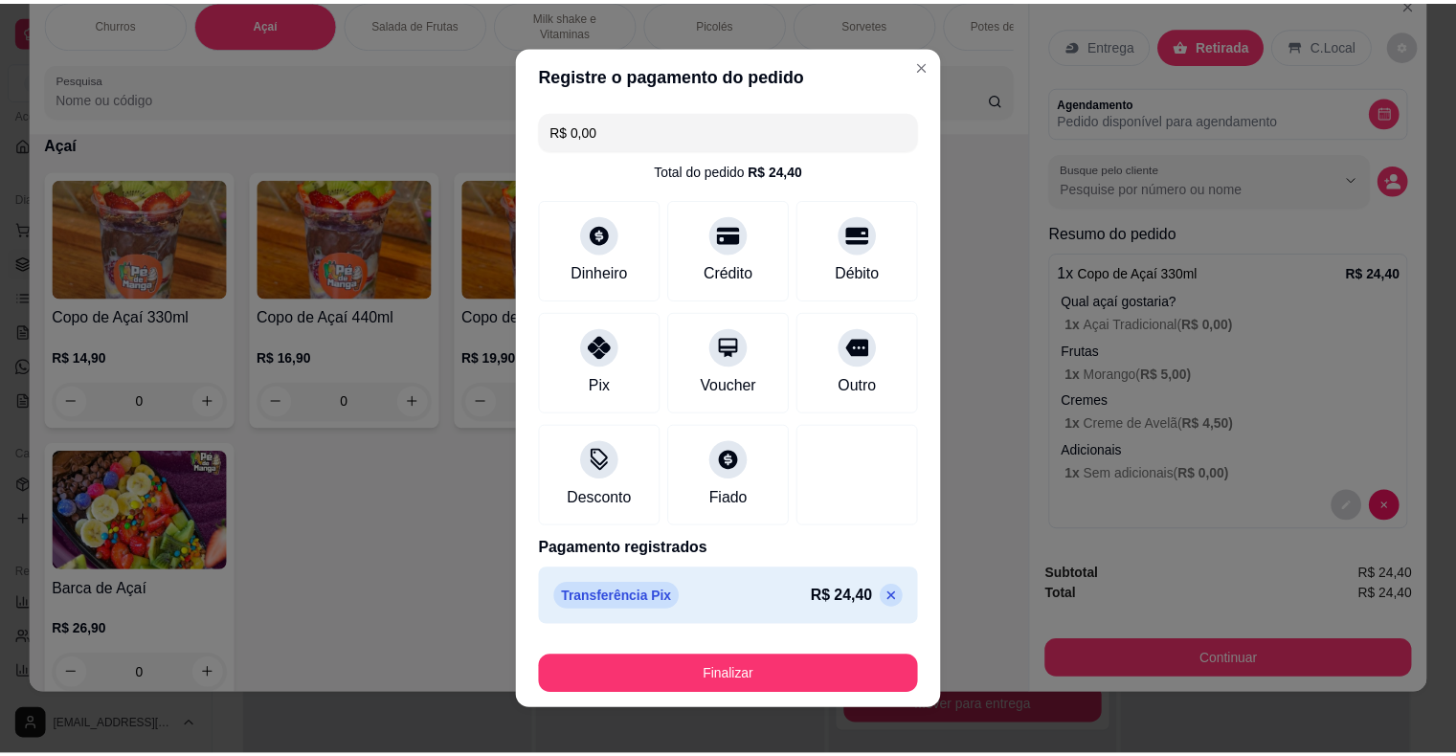
scroll to position [14, 0]
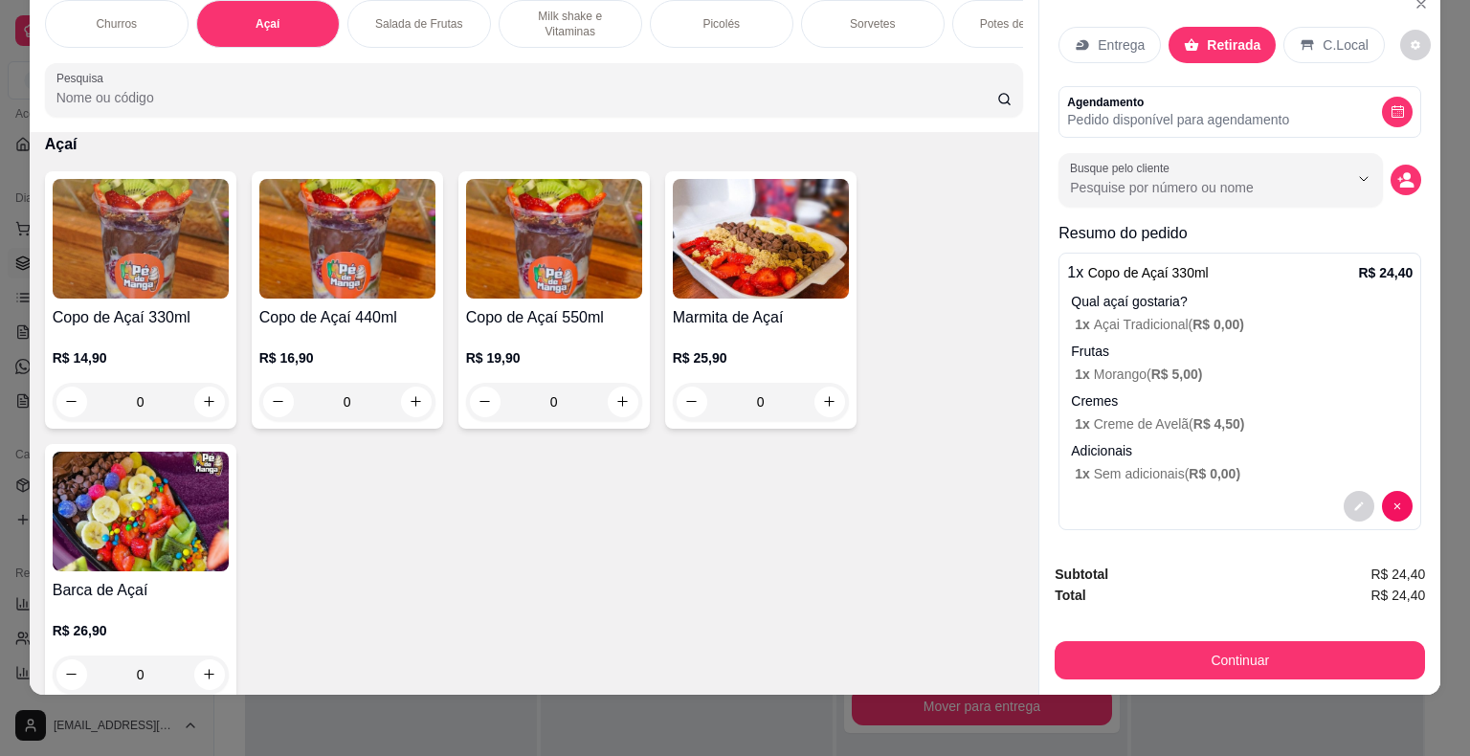
click at [1199, 110] on p "Pedido disponível para agendamento" at bounding box center [1178, 119] width 222 height 19
click at [1404, 172] on circle "decrease-product-quantity" at bounding box center [1408, 176] width 8 height 8
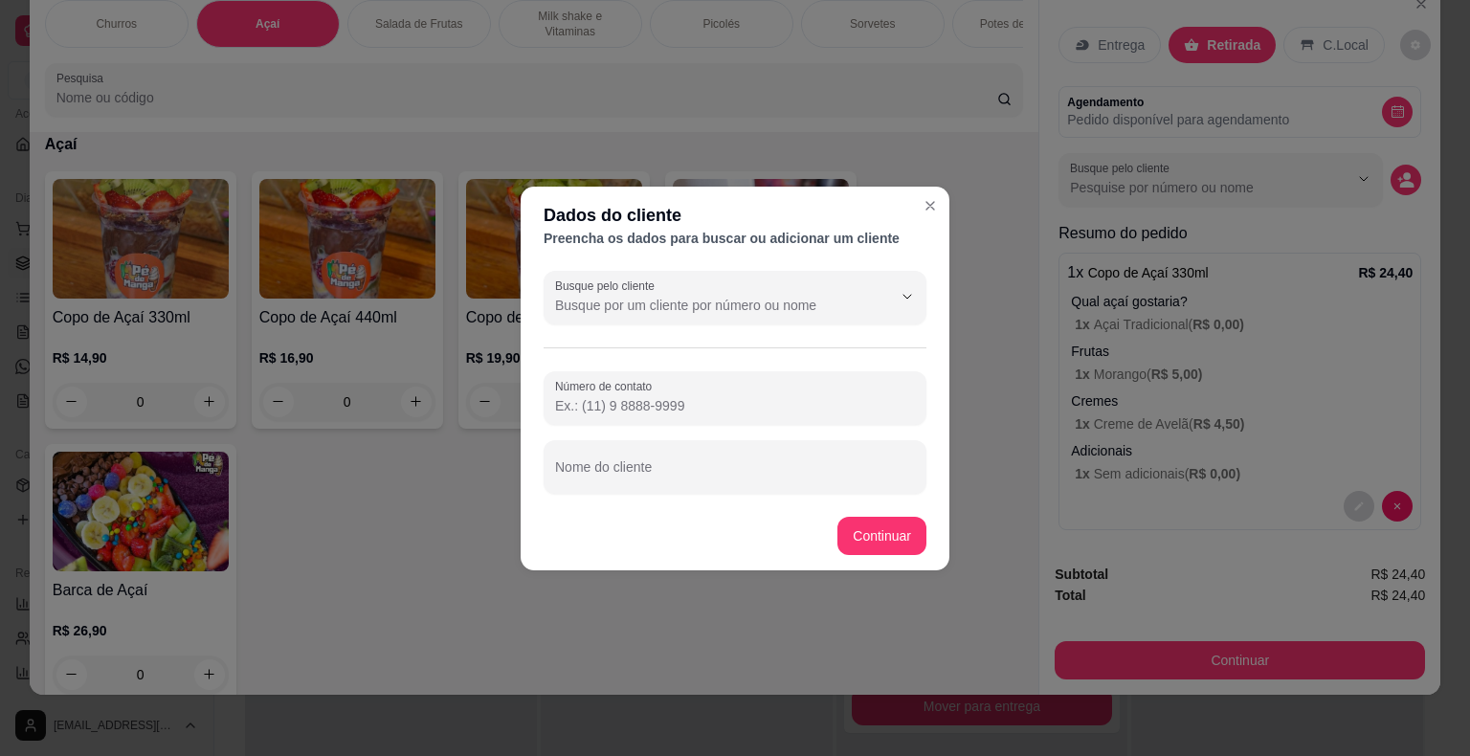
click at [793, 303] on input "Busque pelo cliente" at bounding box center [708, 305] width 306 height 19
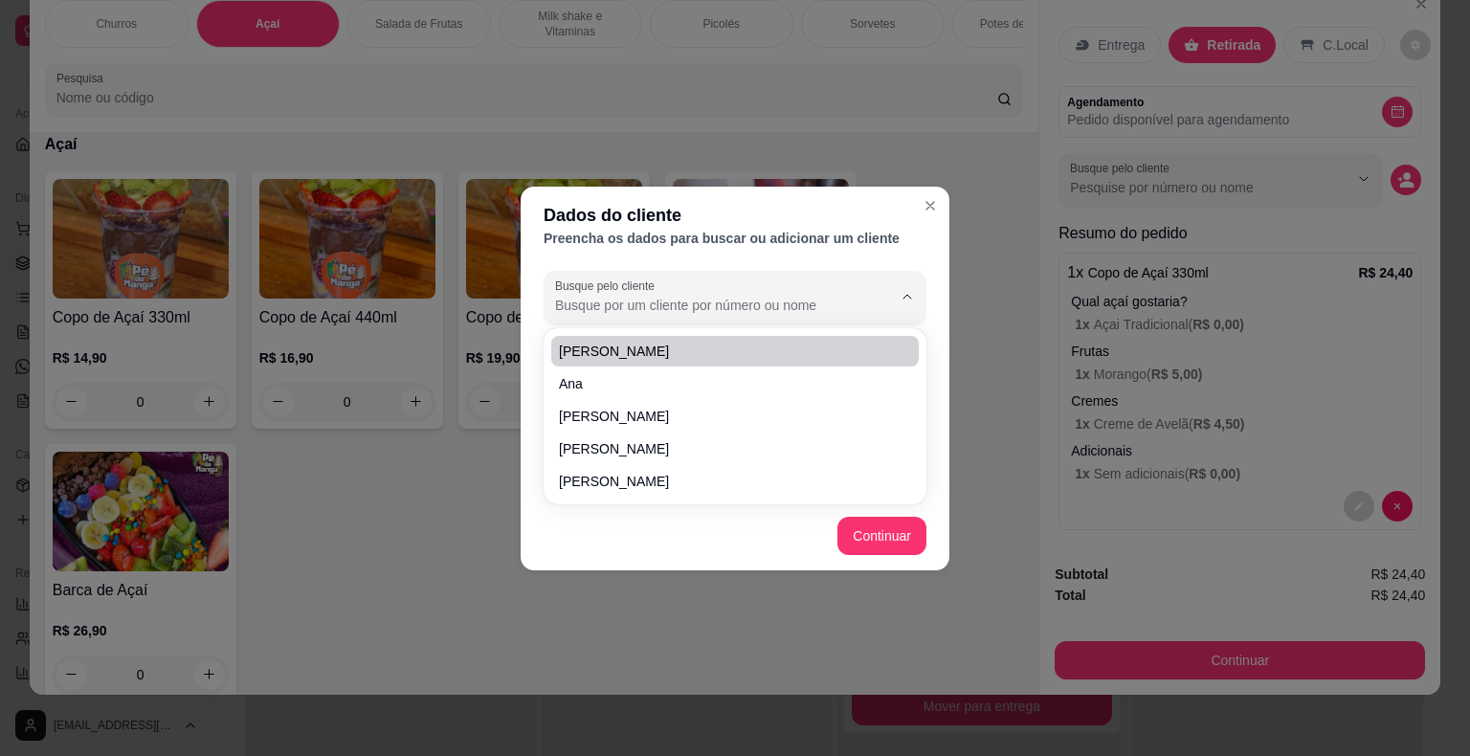
click at [744, 352] on span "[PERSON_NAME]" at bounding box center [725, 351] width 333 height 19
type input "[PERSON_NAME]"
type input "[PHONE_NUMBER]"
type input "[PERSON_NAME]"
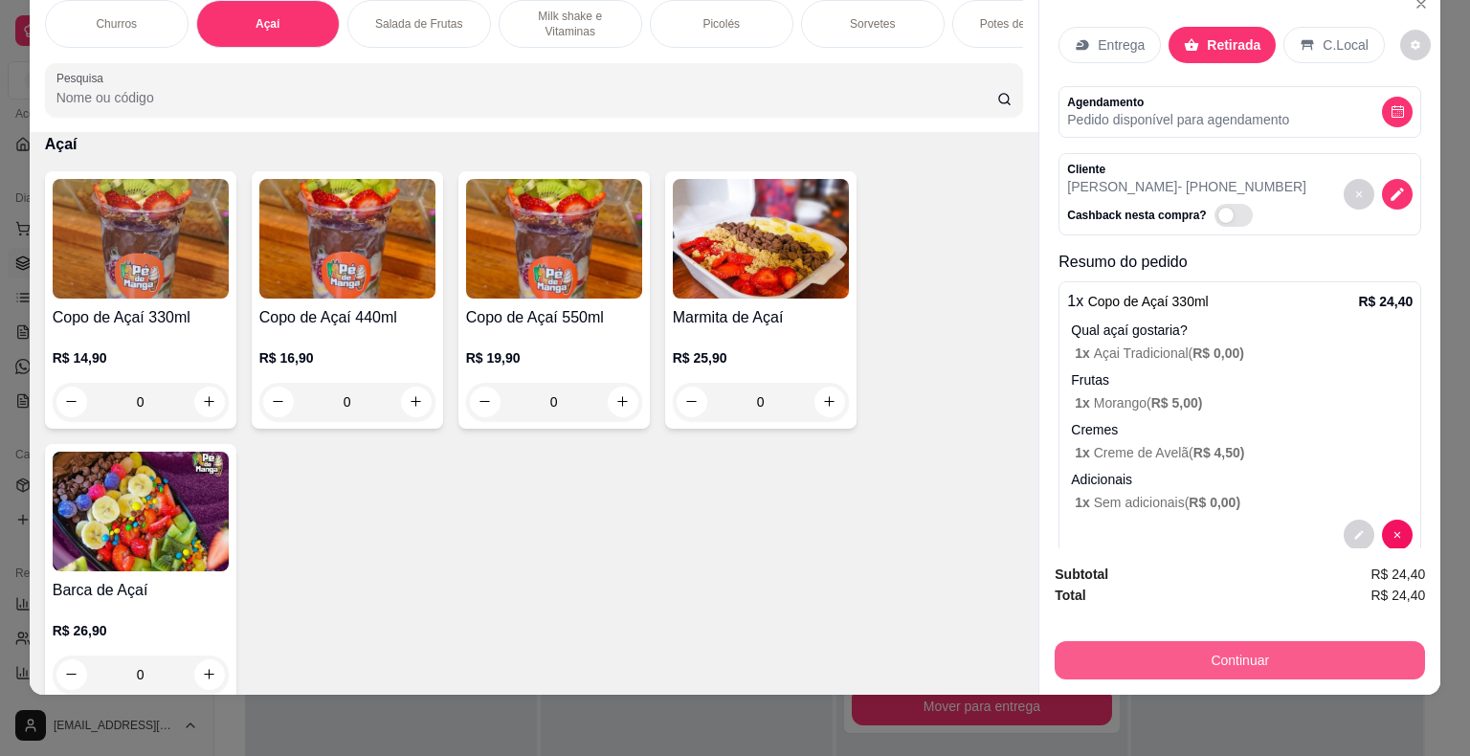
click at [1130, 646] on button "Continuar" at bounding box center [1240, 660] width 370 height 38
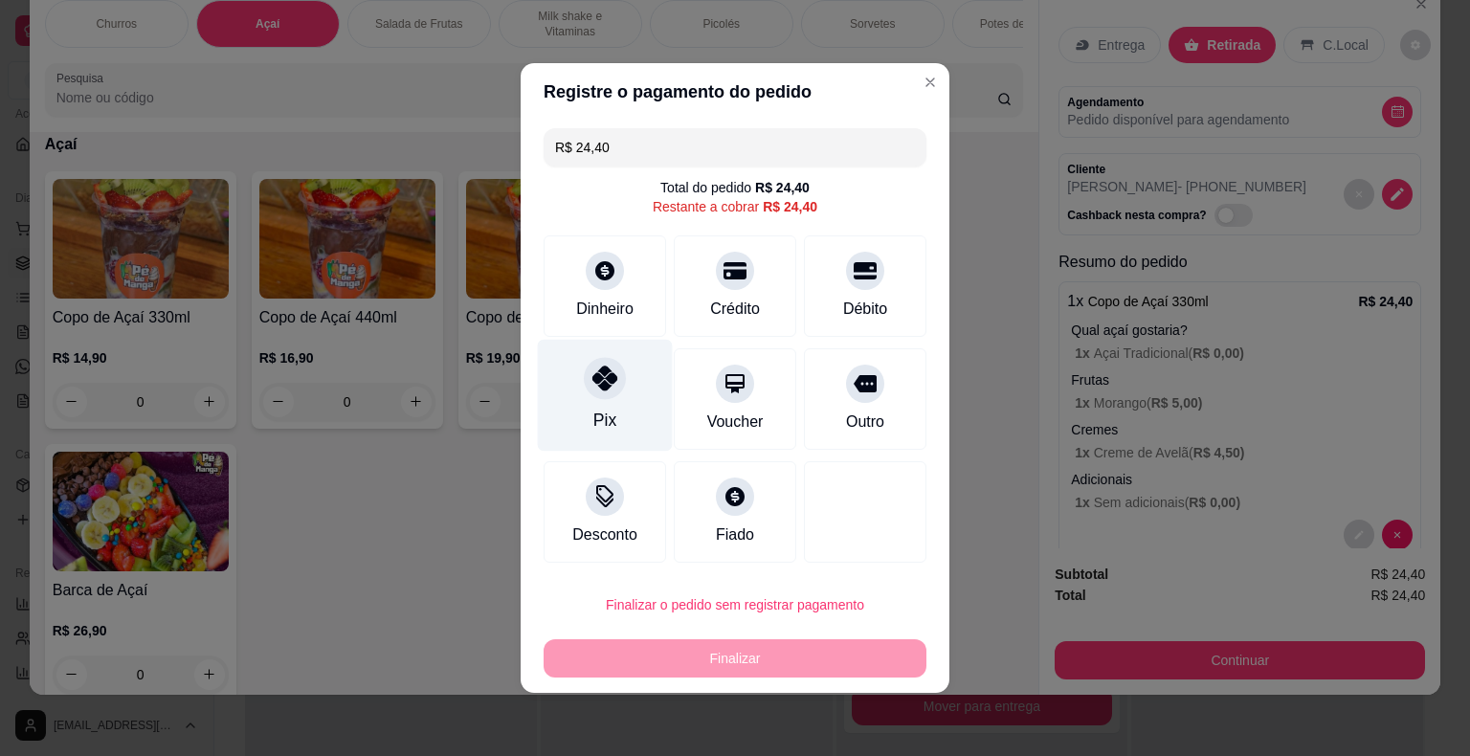
click at [643, 420] on div "Pix" at bounding box center [605, 396] width 135 height 112
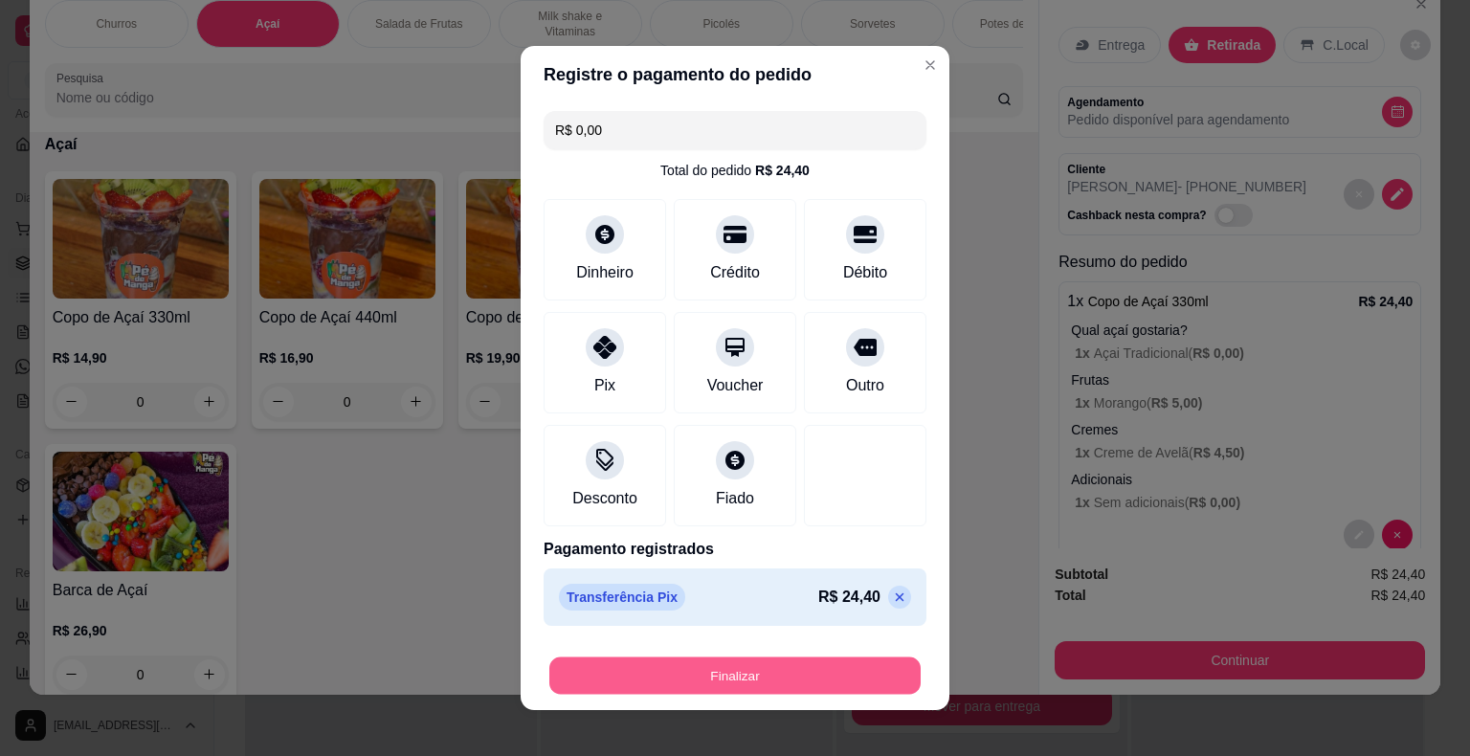
click at [666, 680] on button "Finalizar" at bounding box center [734, 676] width 371 height 37
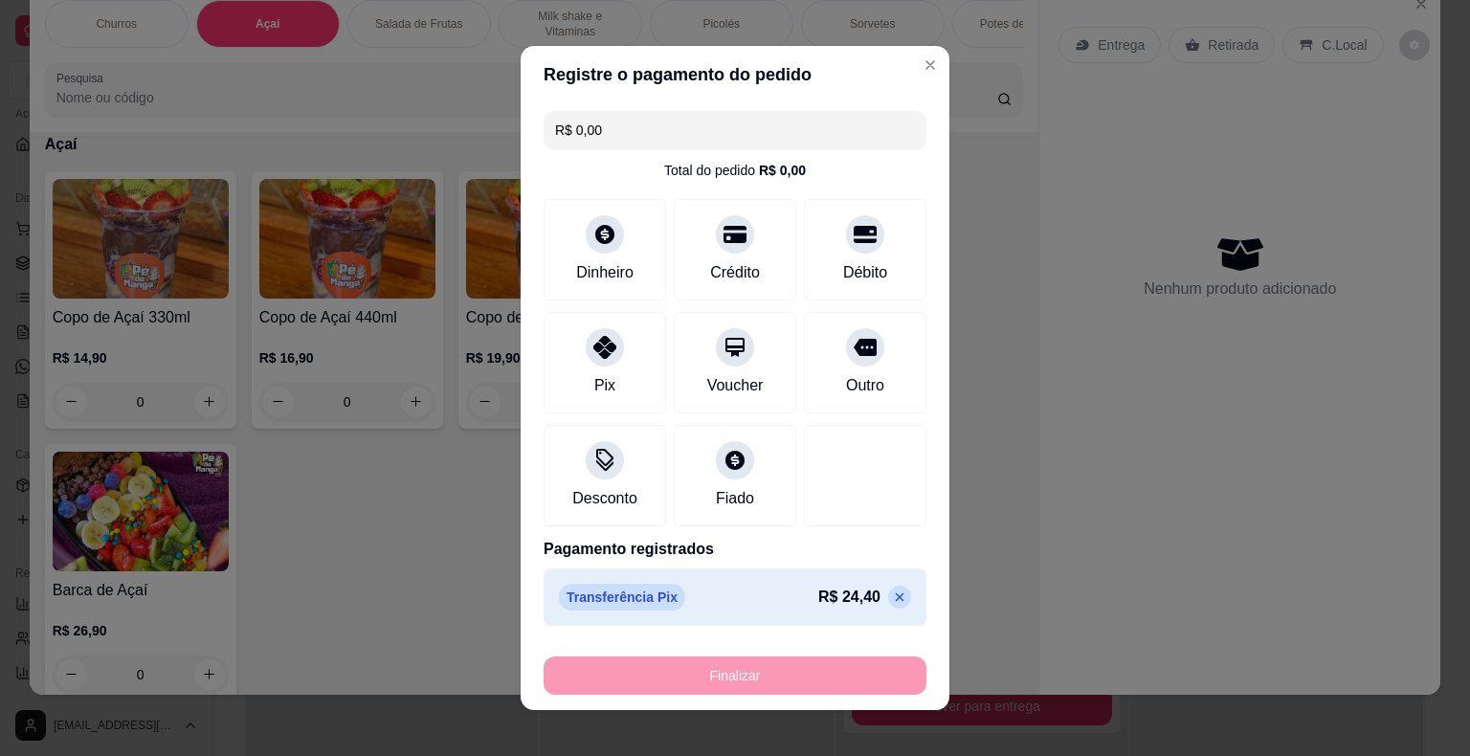
type input "-R$ 24,40"
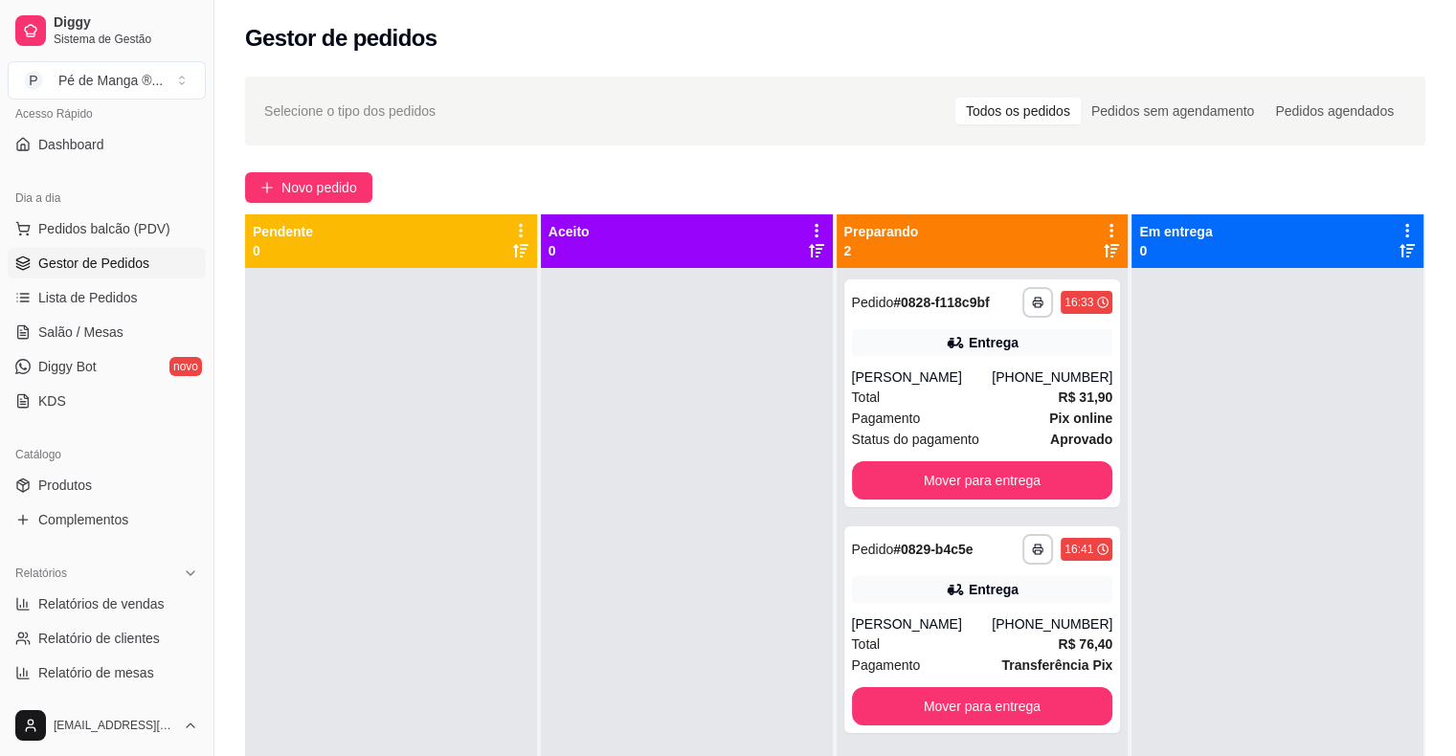
click at [689, 614] on div at bounding box center [687, 646] width 292 height 756
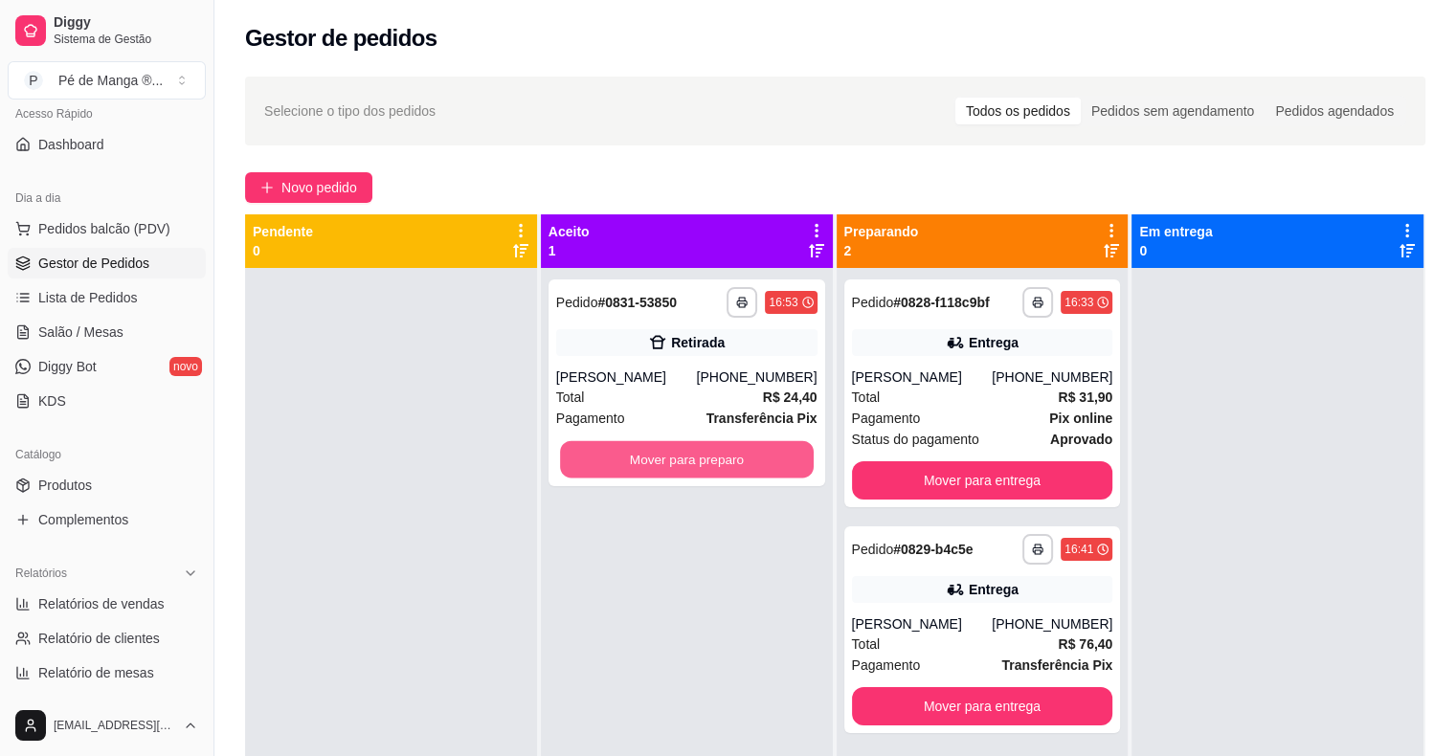
click at [614, 463] on button "Mover para preparo" at bounding box center [687, 459] width 254 height 37
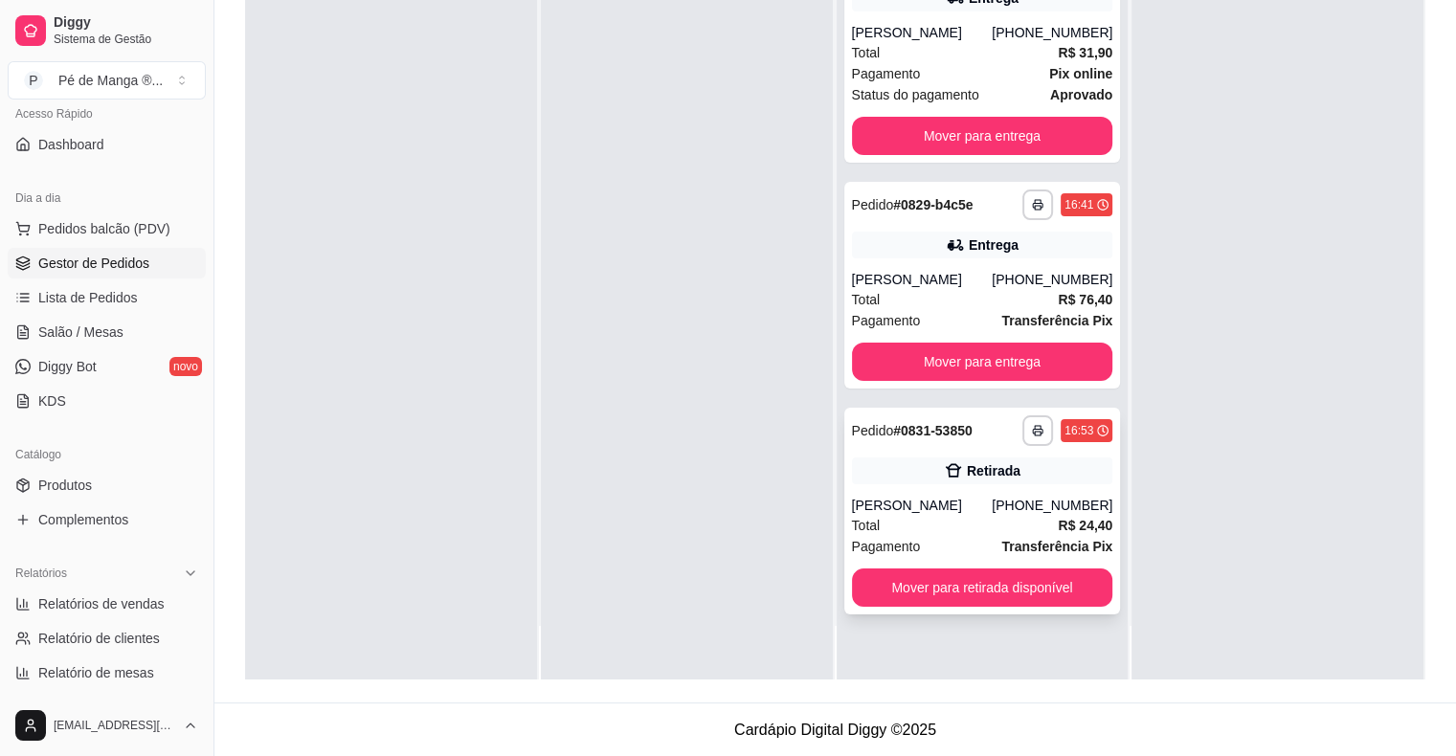
scroll to position [291, 0]
click at [995, 534] on div "**********" at bounding box center [982, 511] width 277 height 207
click at [969, 78] on div "Pagamento Pix online" at bounding box center [982, 73] width 261 height 21
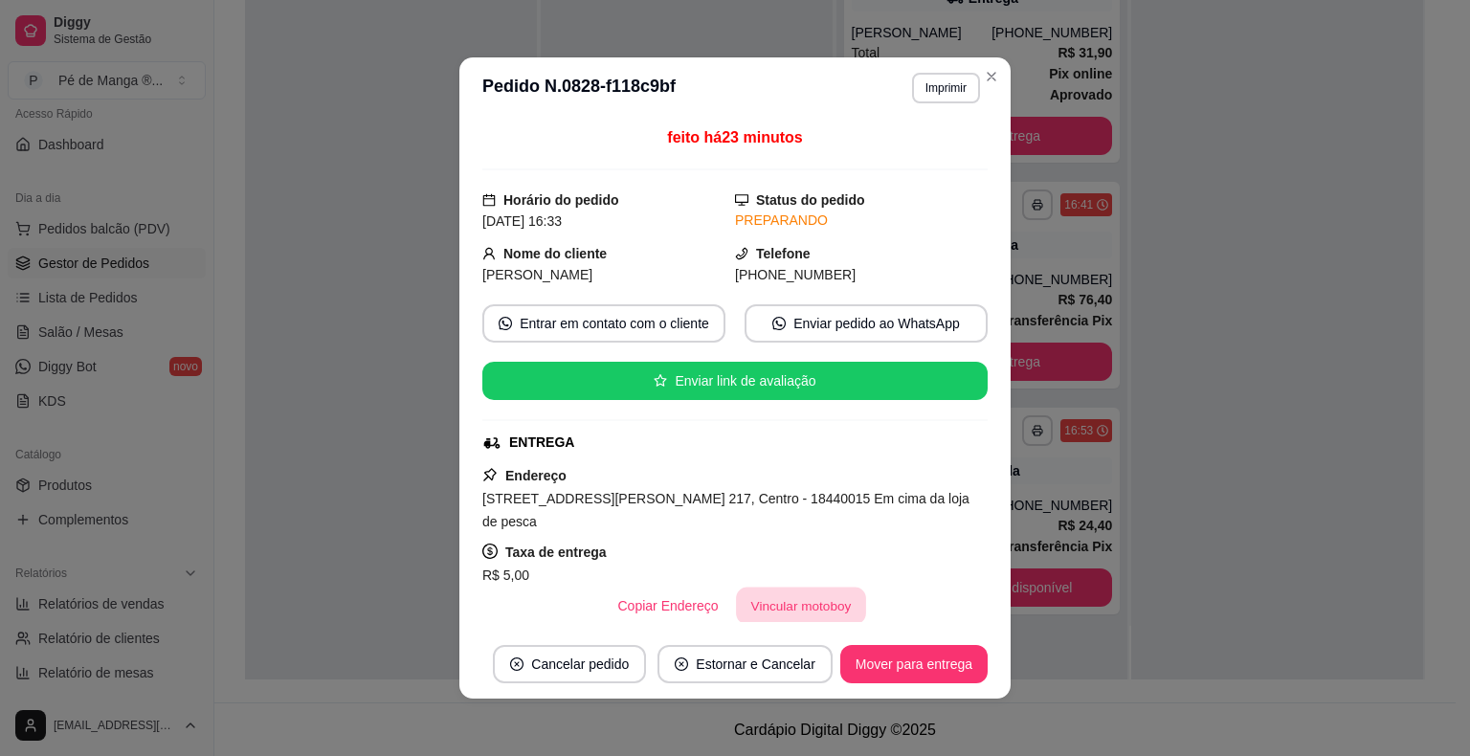
click at [748, 614] on button "Vincular motoboy" at bounding box center [801, 606] width 130 height 37
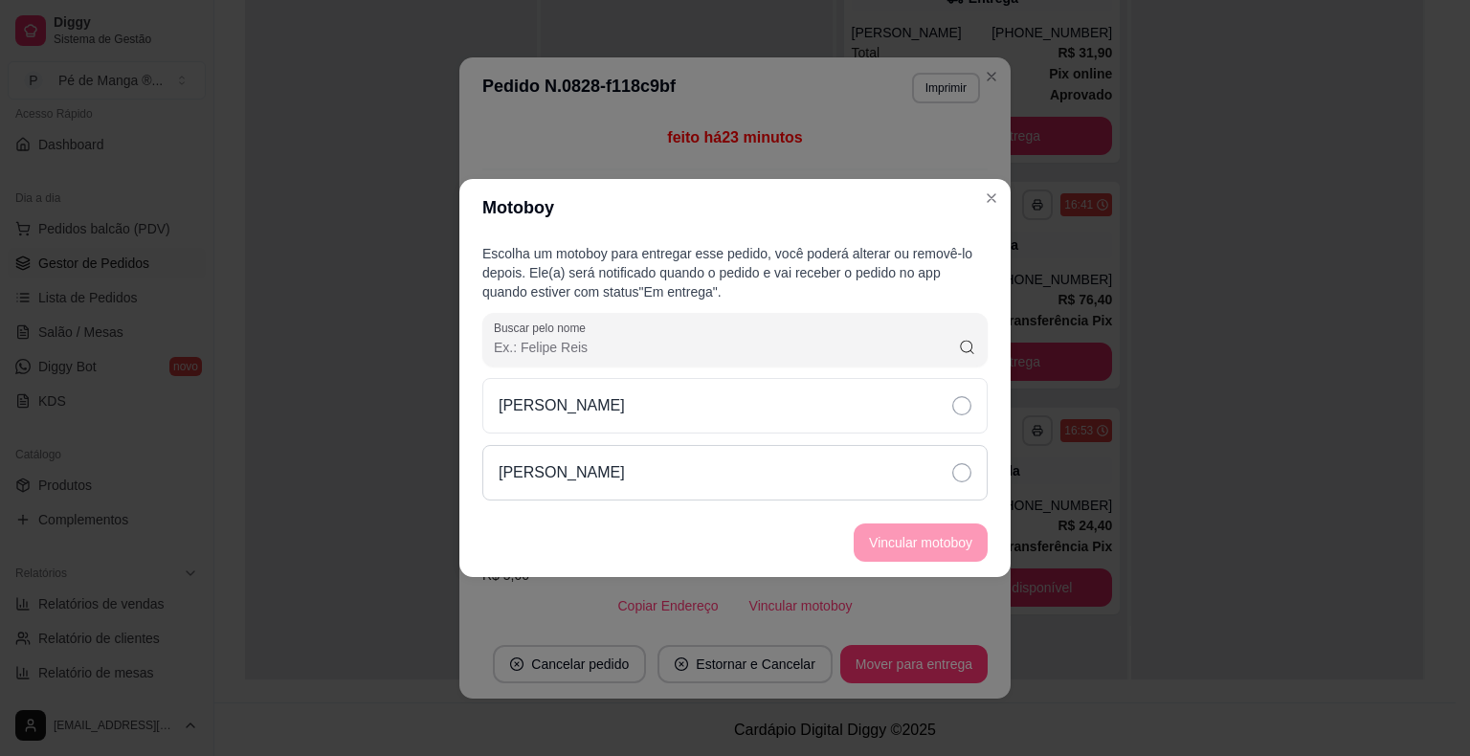
click at [810, 482] on div "[PERSON_NAME]" at bounding box center [734, 473] width 505 height 56
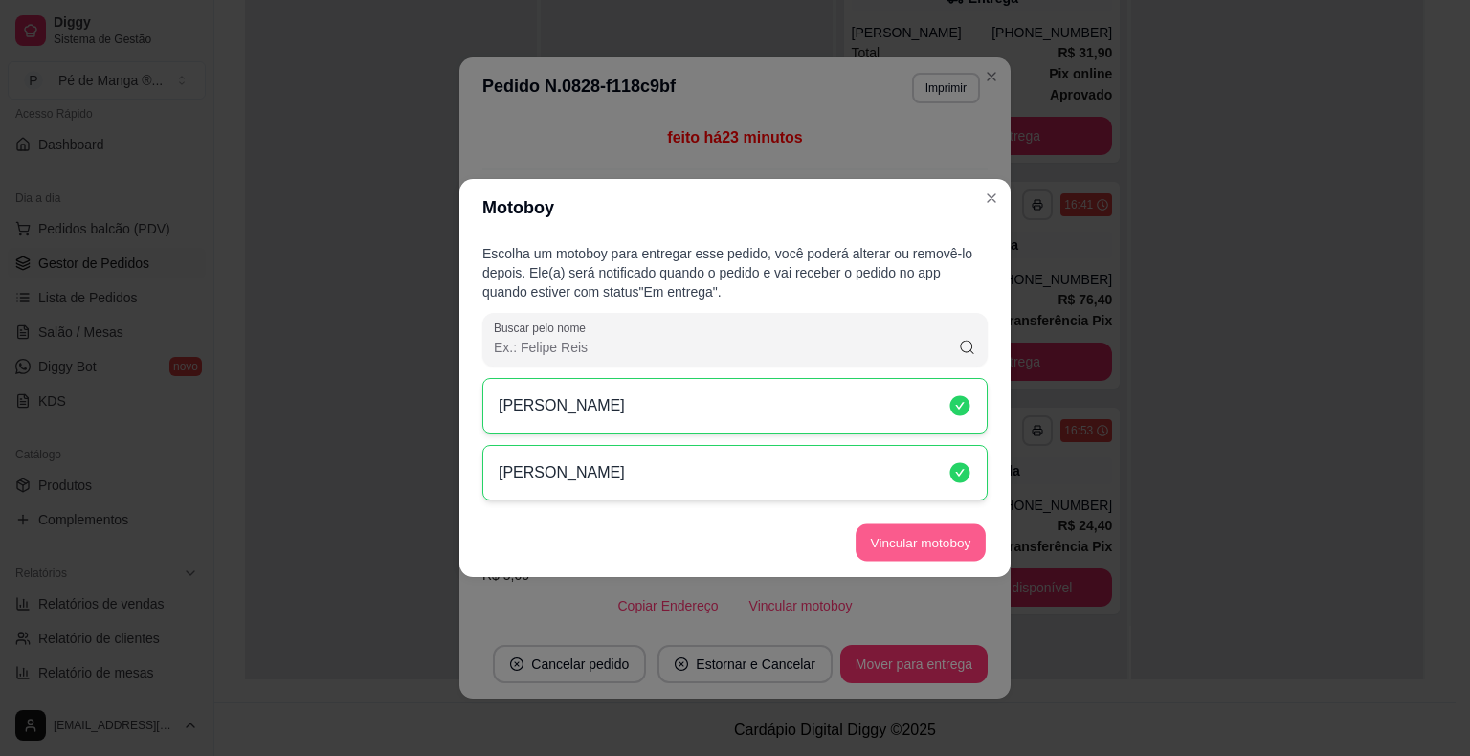
click at [930, 527] on button "Vincular motoboy" at bounding box center [921, 543] width 130 height 37
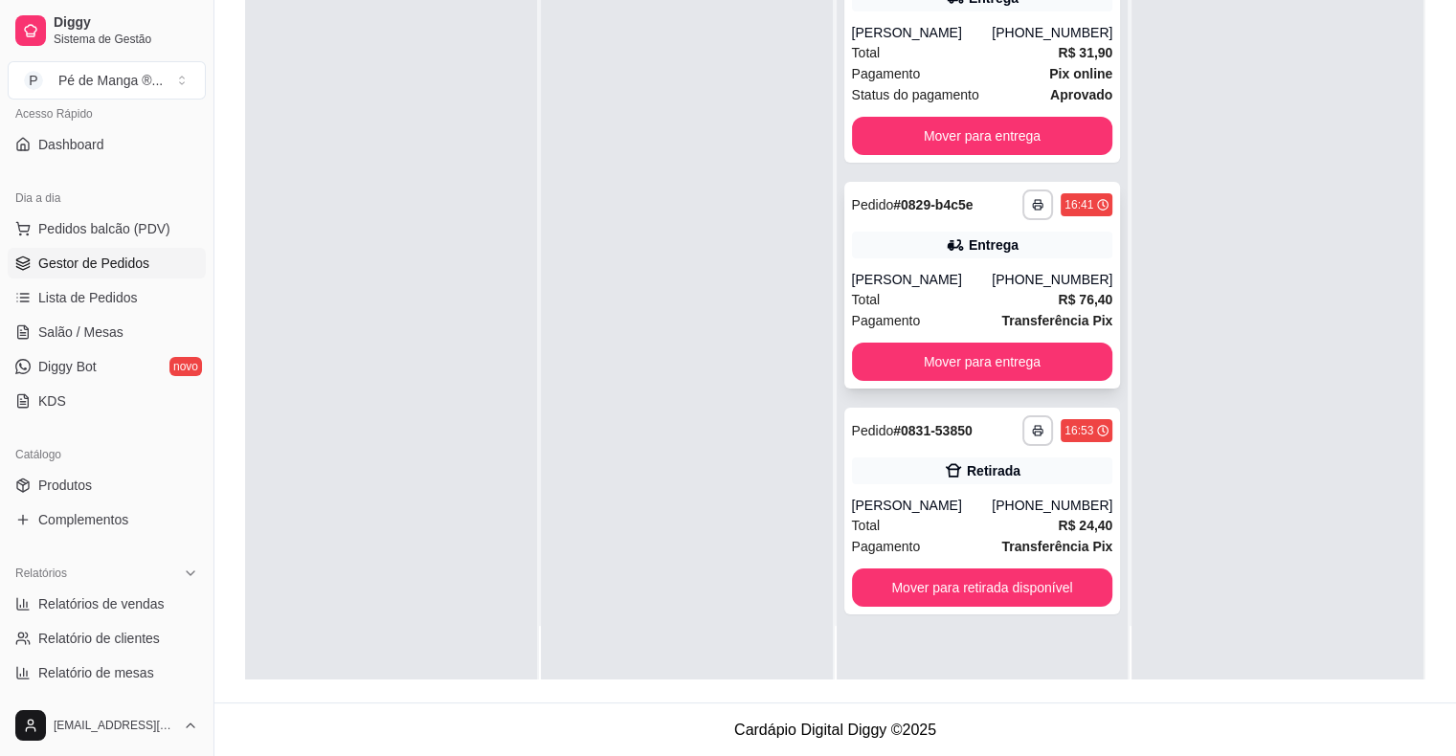
click at [918, 302] on div "Total R$ 76,40" at bounding box center [982, 299] width 261 height 21
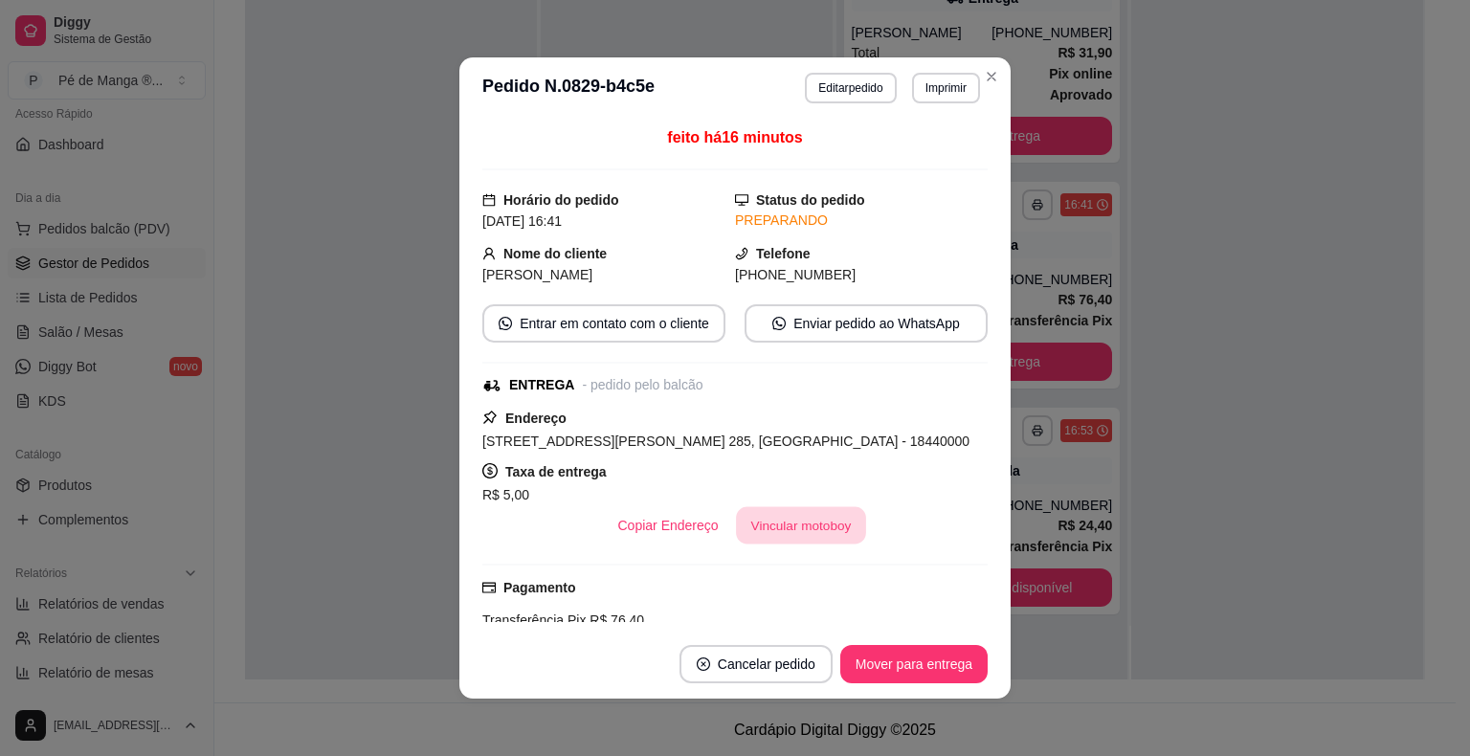
click at [807, 534] on button "Vincular motoboy" at bounding box center [801, 525] width 130 height 37
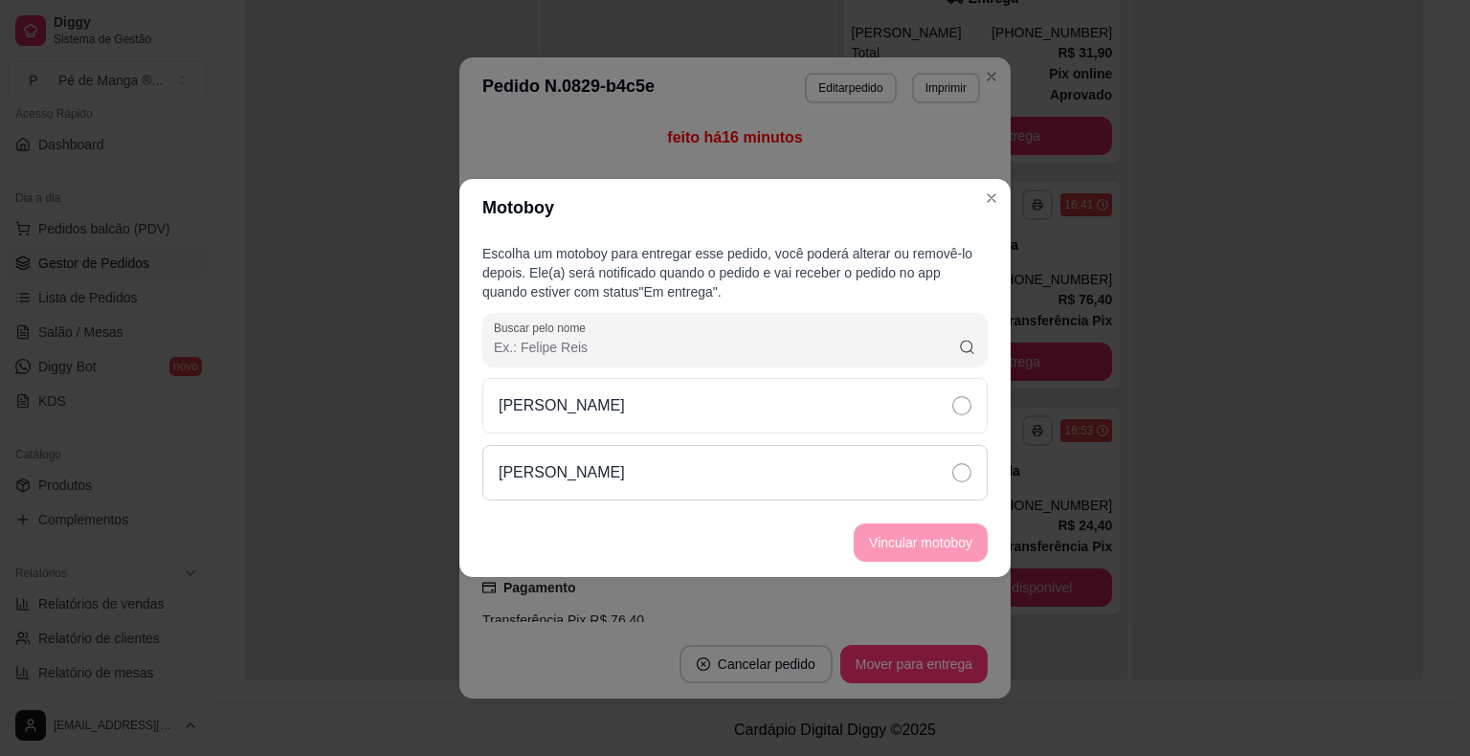
drag, startPoint x: 814, startPoint y: 484, endPoint x: 837, endPoint y: 488, distance: 24.2
click at [815, 484] on div "[PERSON_NAME]" at bounding box center [734, 473] width 505 height 56
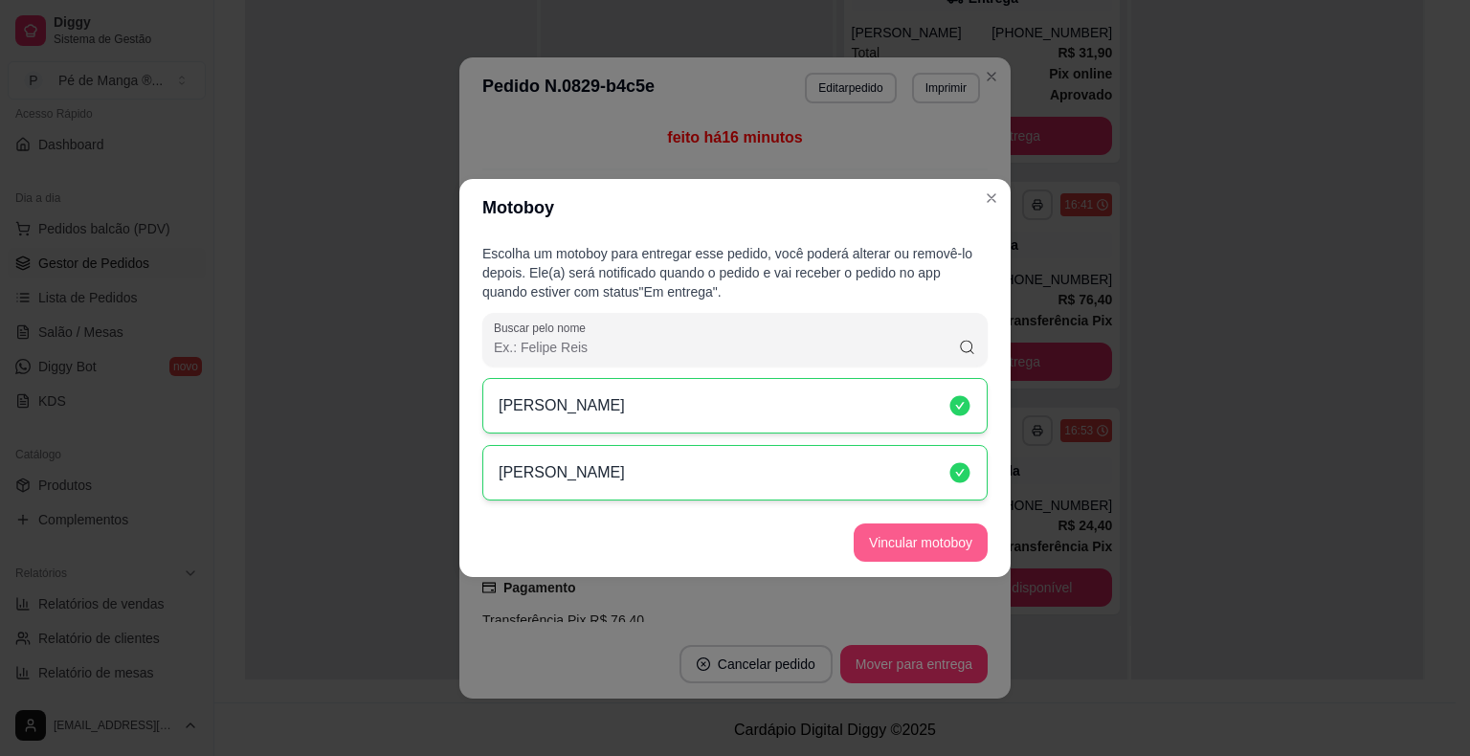
click at [896, 530] on button "Vincular motoboy" at bounding box center [921, 543] width 134 height 38
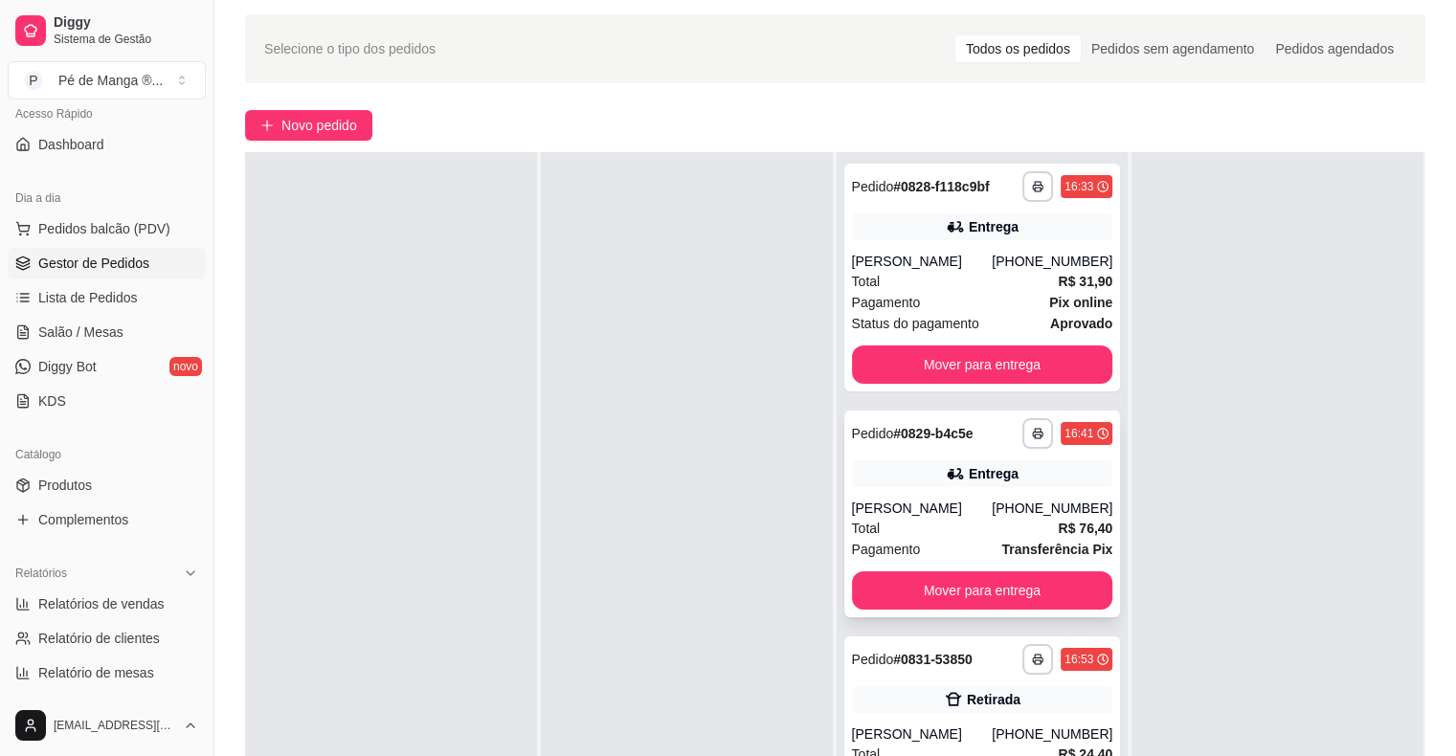
scroll to position [96, 0]
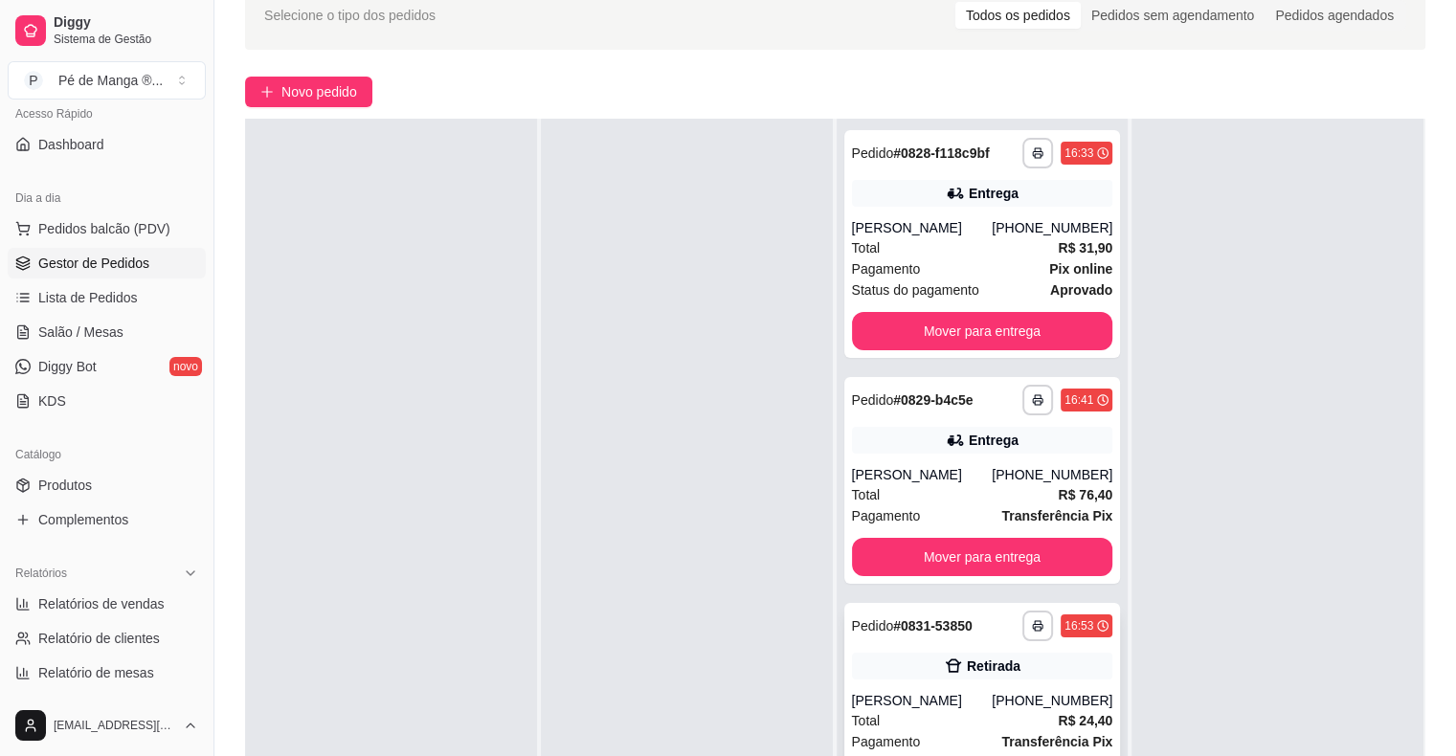
click at [930, 681] on div "**********" at bounding box center [982, 706] width 277 height 207
click at [888, 469] on div "**********" at bounding box center [982, 480] width 277 height 207
click at [102, 304] on span "Lista de Pedidos" at bounding box center [88, 297] width 100 height 19
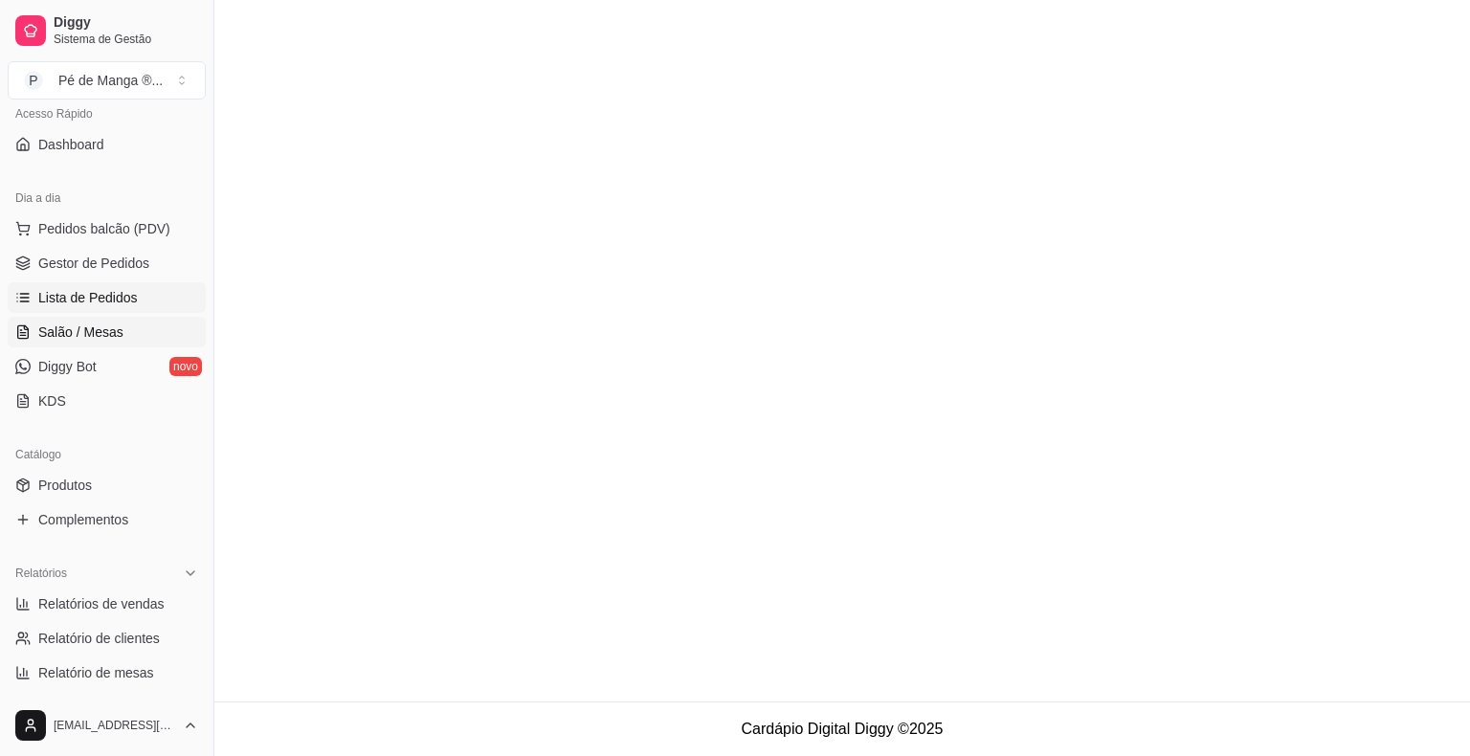
click at [103, 338] on span "Salão / Mesas" at bounding box center [80, 332] width 85 height 19
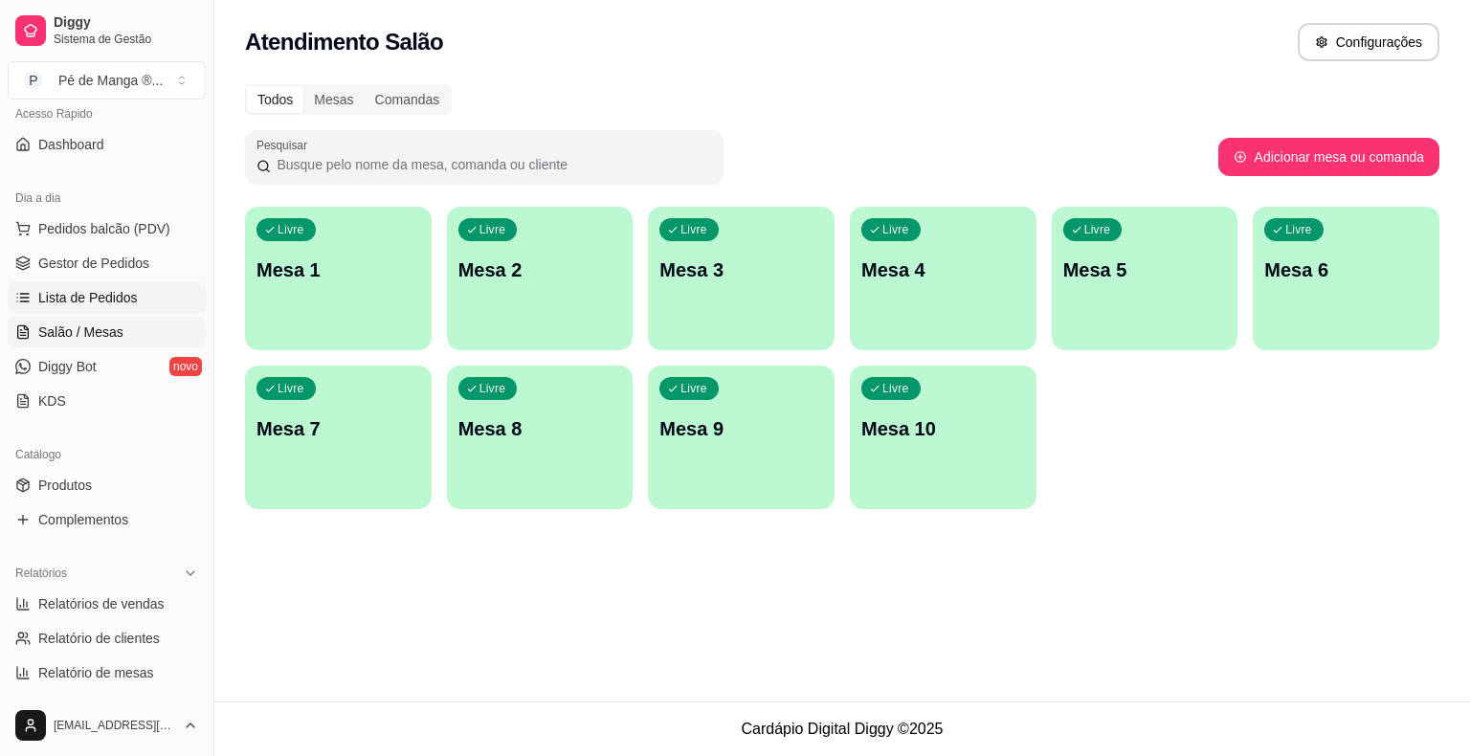
click at [118, 293] on span "Lista de Pedidos" at bounding box center [88, 297] width 100 height 19
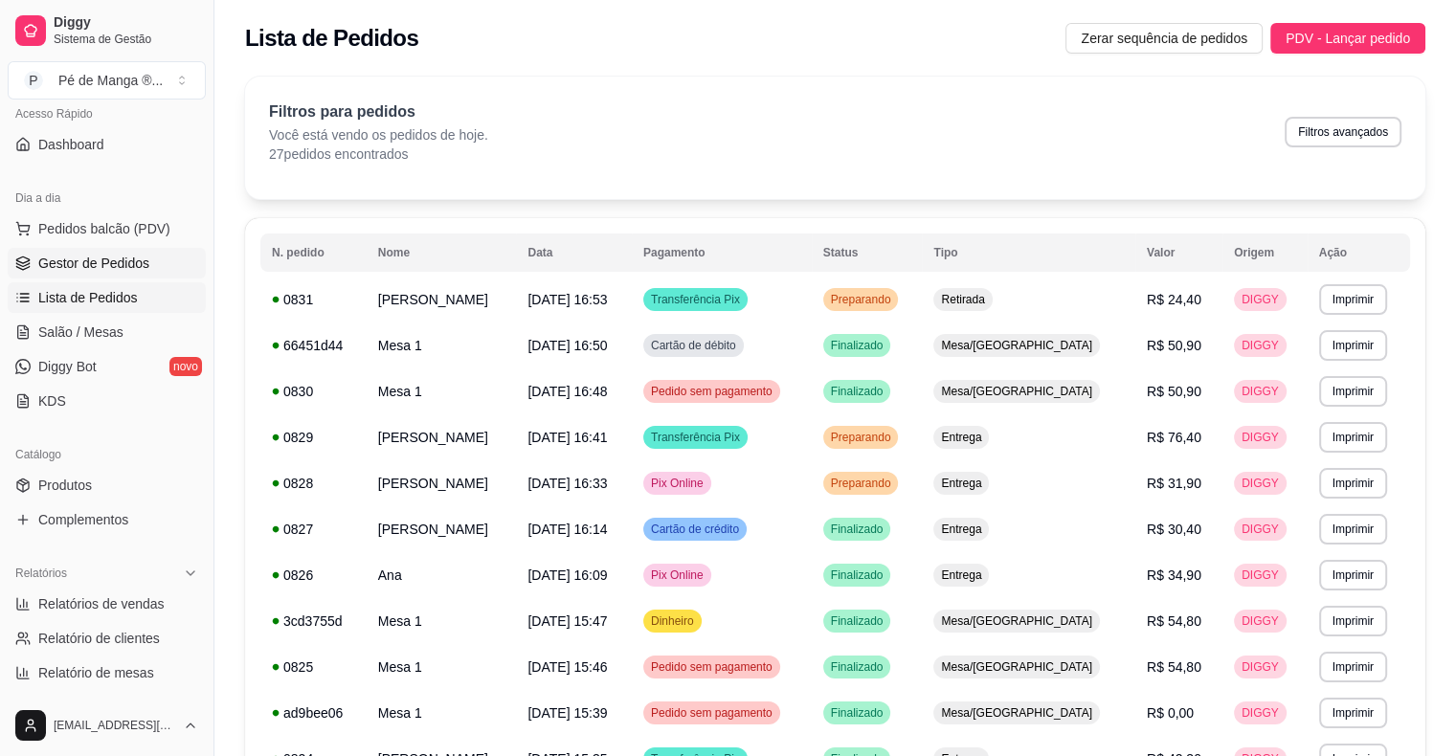
click at [103, 257] on span "Gestor de Pedidos" at bounding box center [93, 263] width 111 height 19
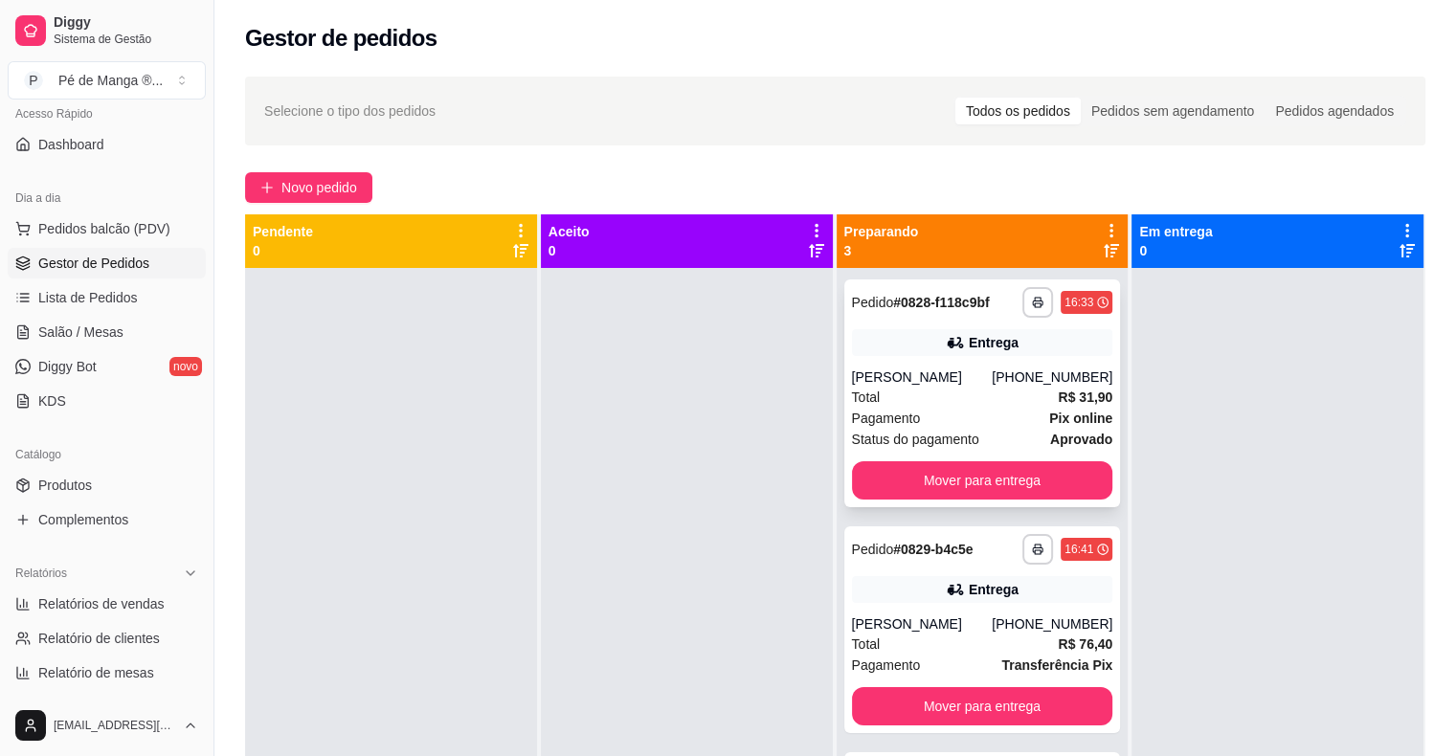
click at [962, 397] on div "Total R$ 31,90" at bounding box center [982, 397] width 261 height 21
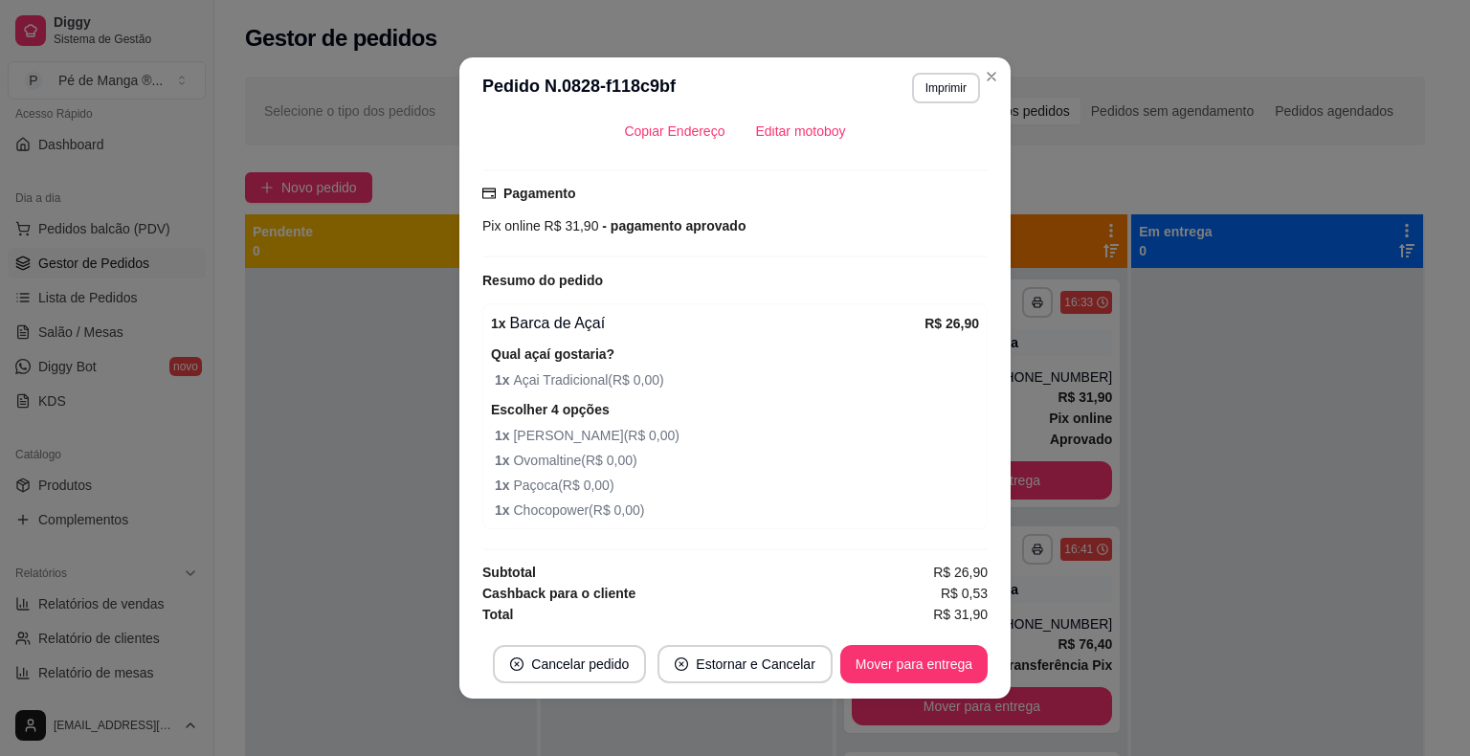
scroll to position [431, 0]
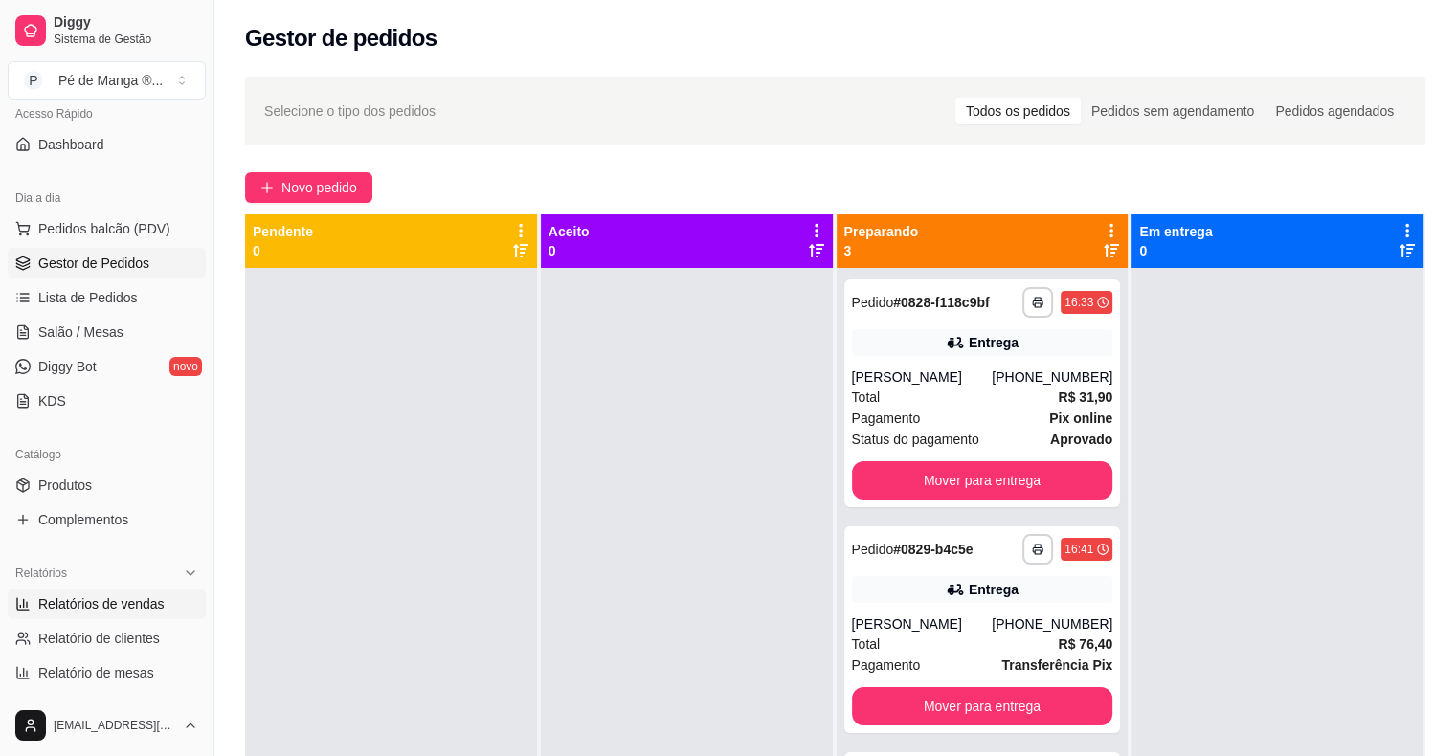
click at [132, 596] on span "Relatórios de vendas" at bounding box center [101, 603] width 126 height 19
select select "ALL"
select select "0"
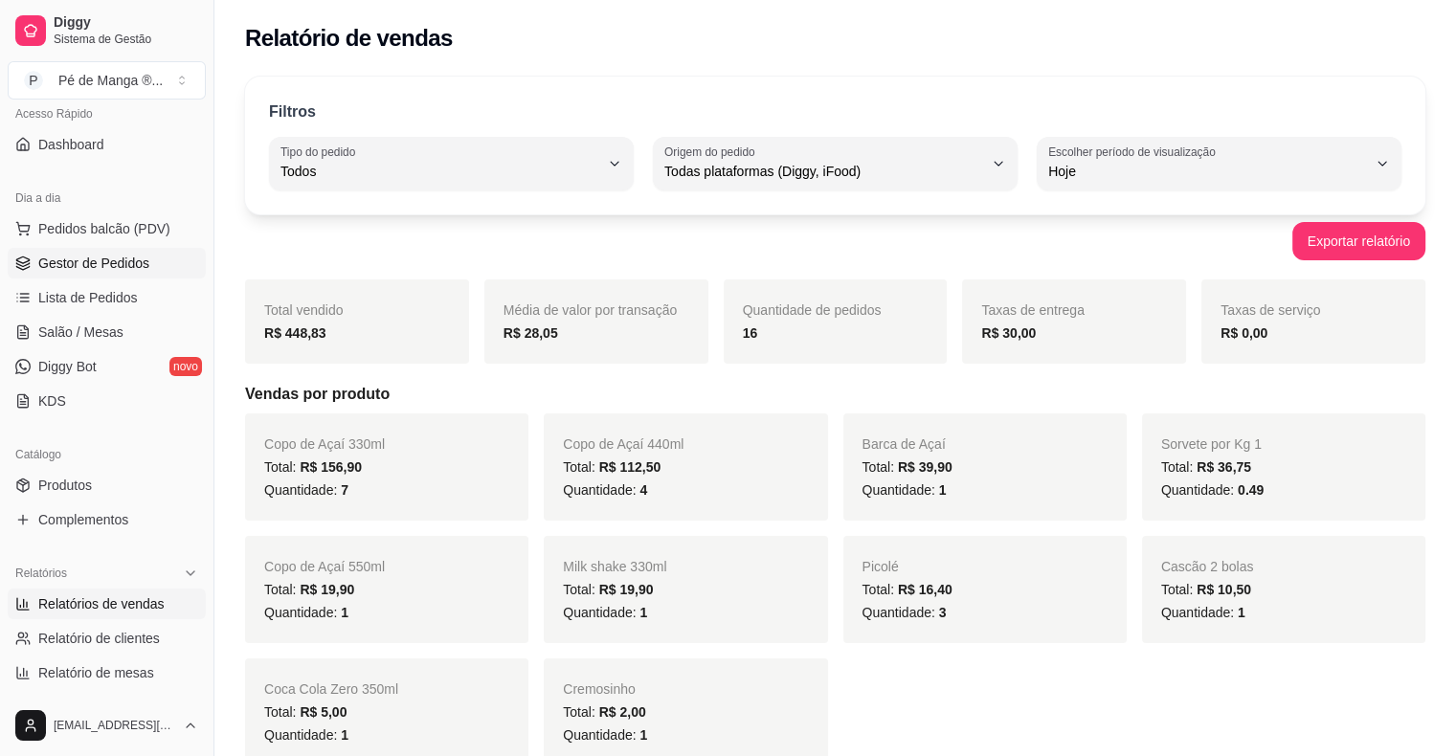
click at [157, 259] on link "Gestor de Pedidos" at bounding box center [107, 263] width 198 height 31
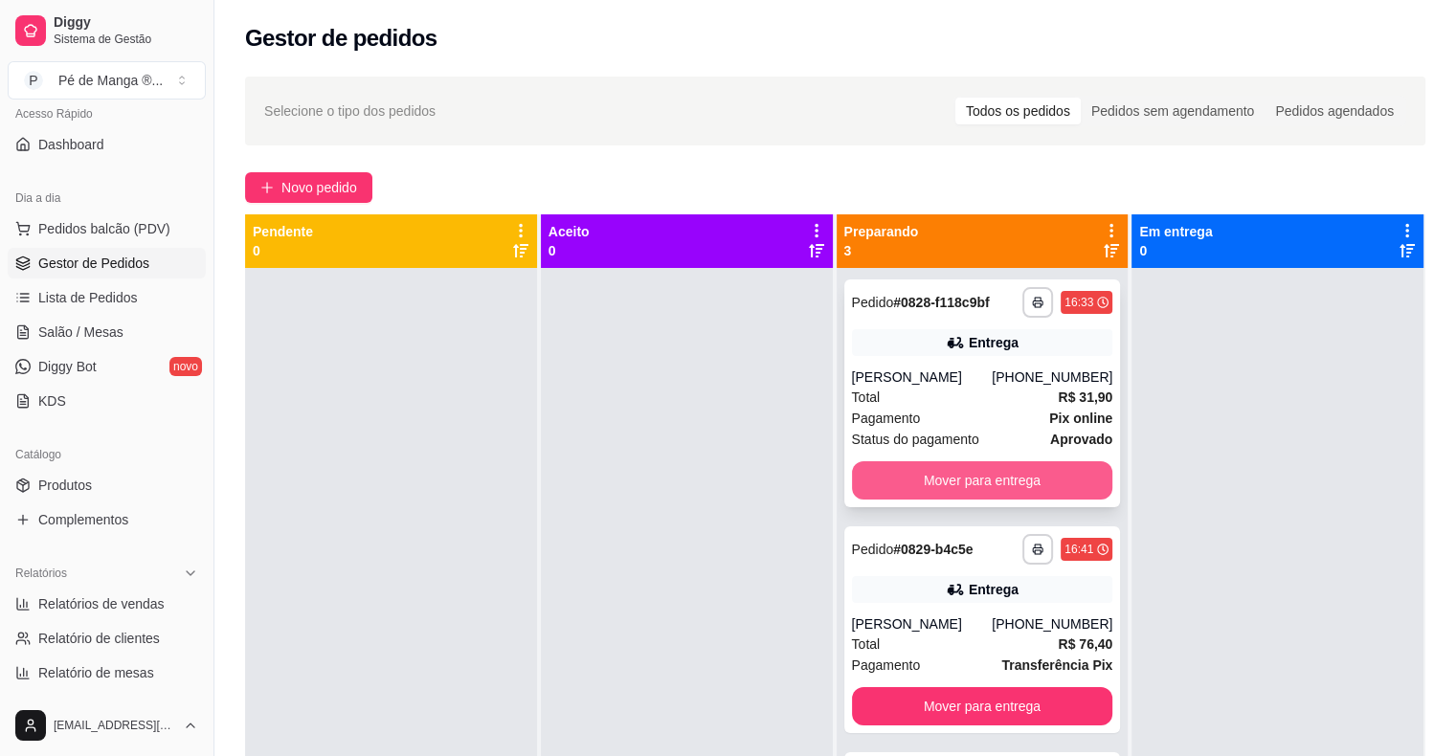
click at [996, 486] on button "Mover para entrega" at bounding box center [982, 480] width 261 height 38
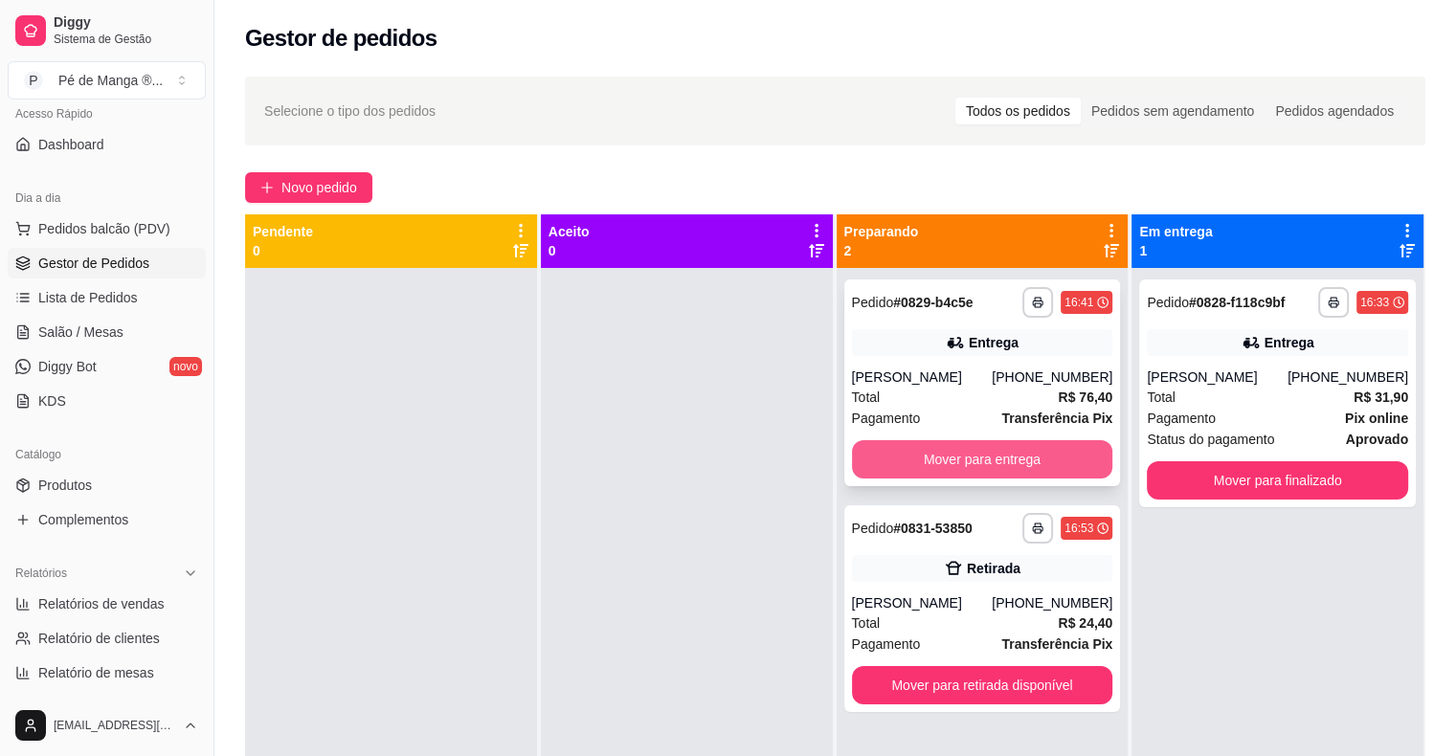
click at [1008, 450] on button "Mover para entrega" at bounding box center [982, 459] width 261 height 38
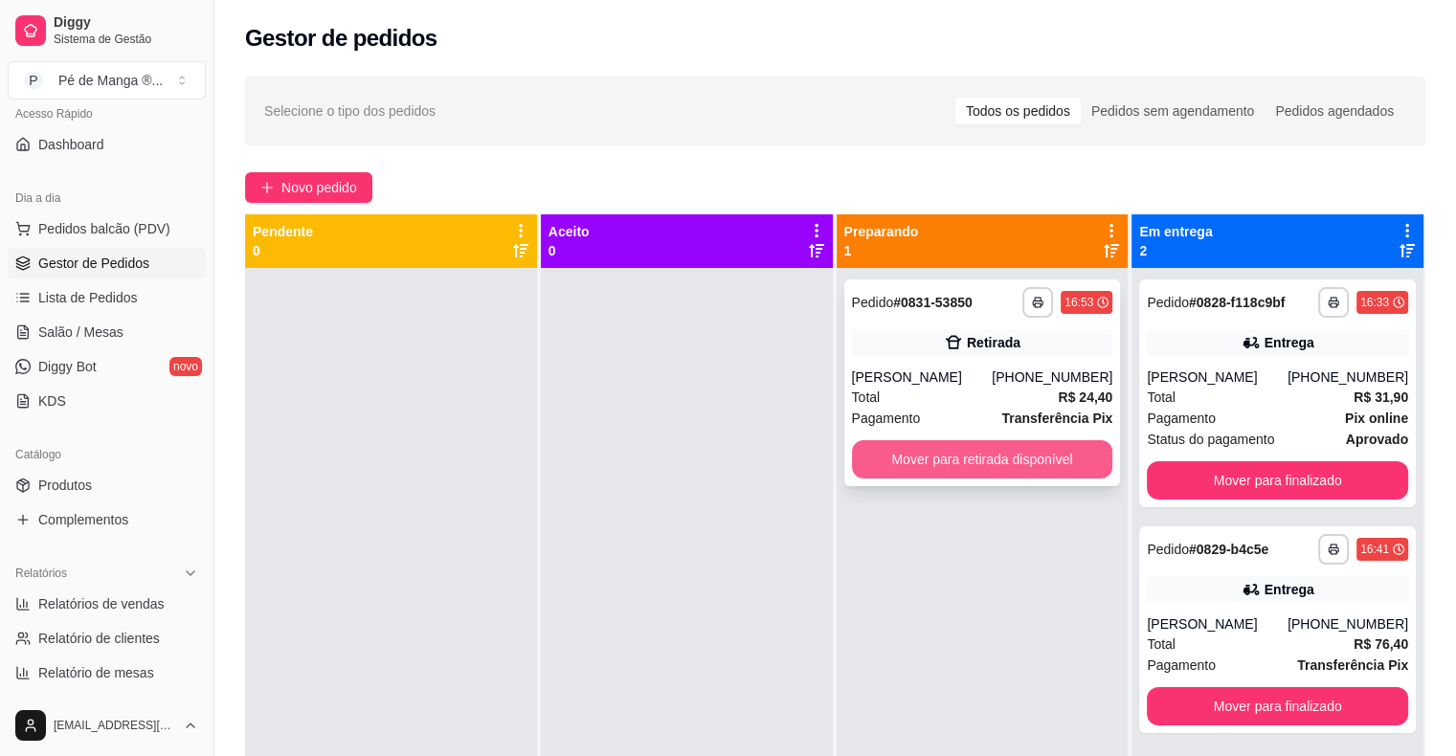
click at [999, 457] on button "Mover para retirada disponível" at bounding box center [982, 459] width 261 height 38
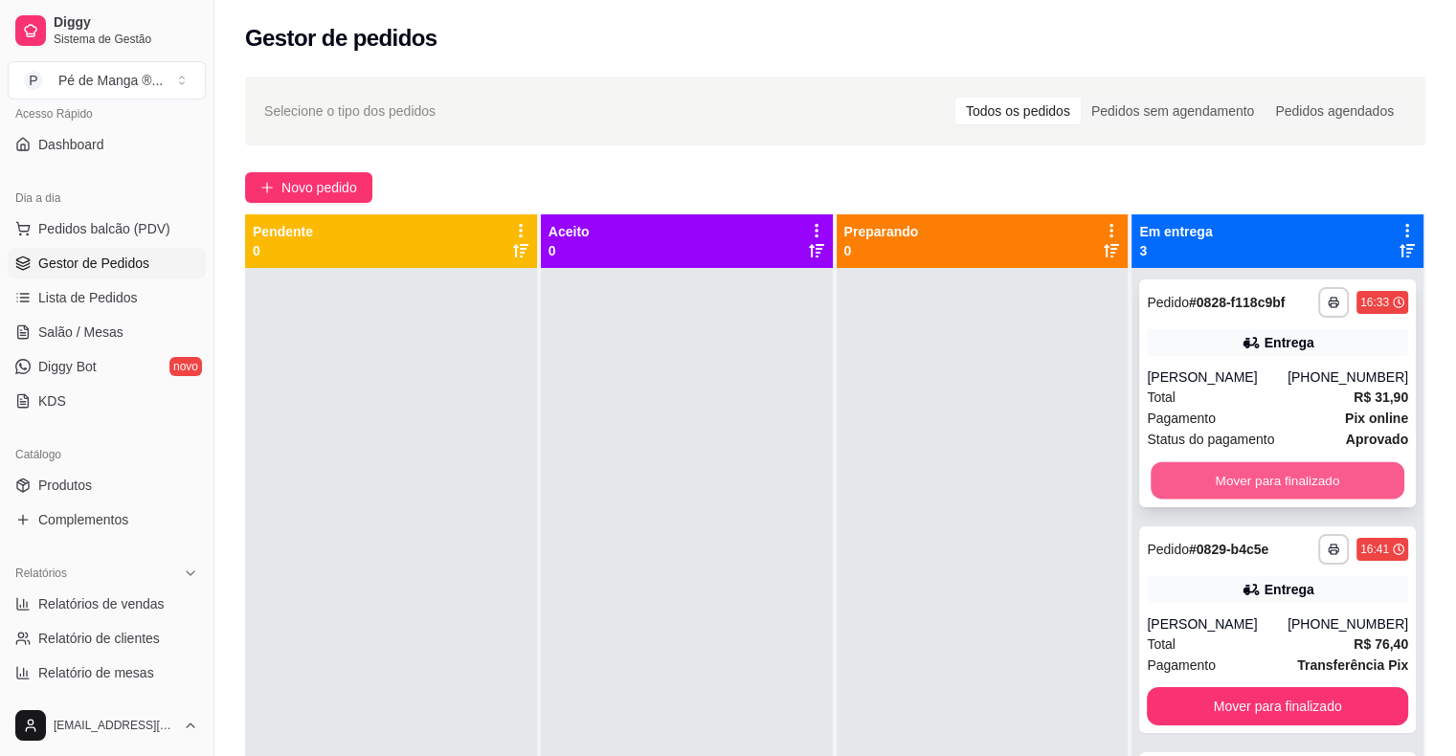
click at [1225, 483] on button "Mover para finalizado" at bounding box center [1277, 480] width 254 height 37
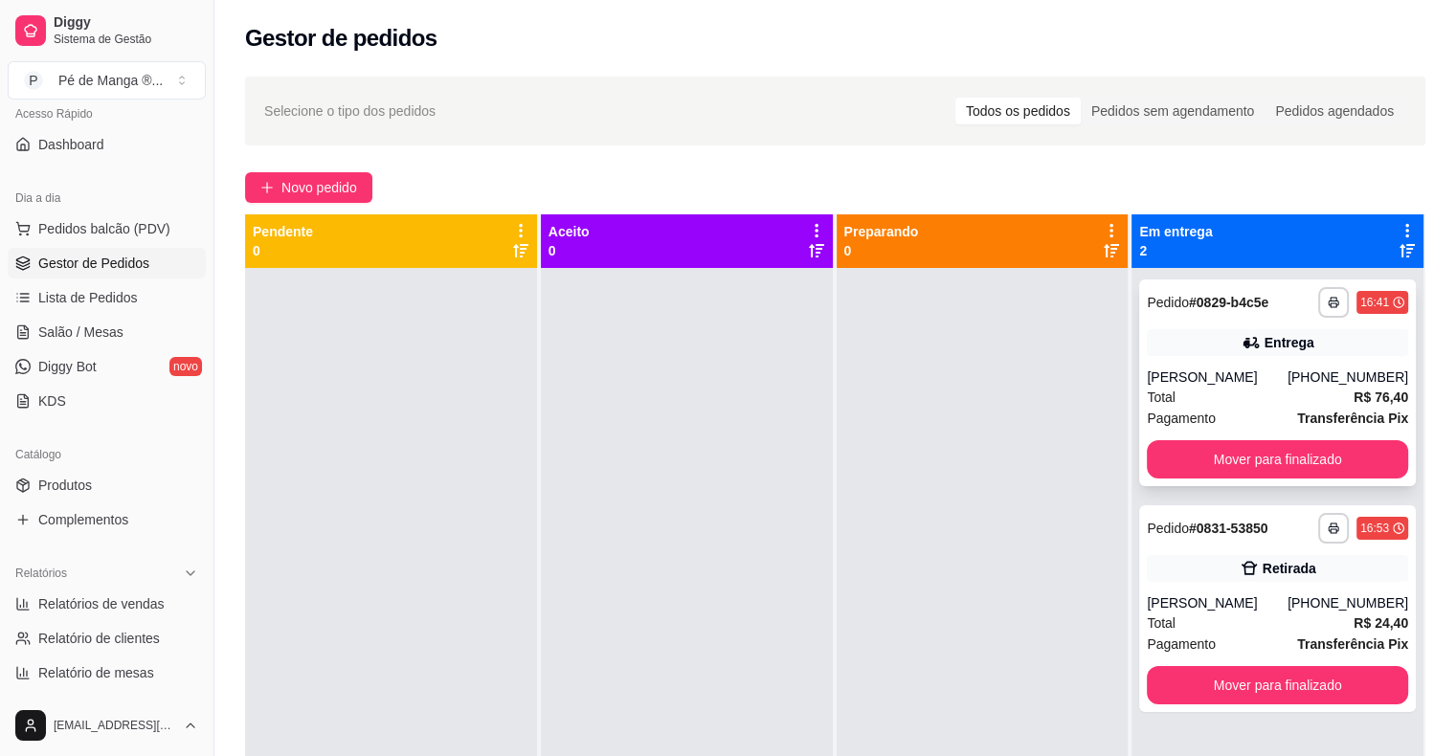
click at [1225, 484] on div "**********" at bounding box center [1277, 382] width 277 height 207
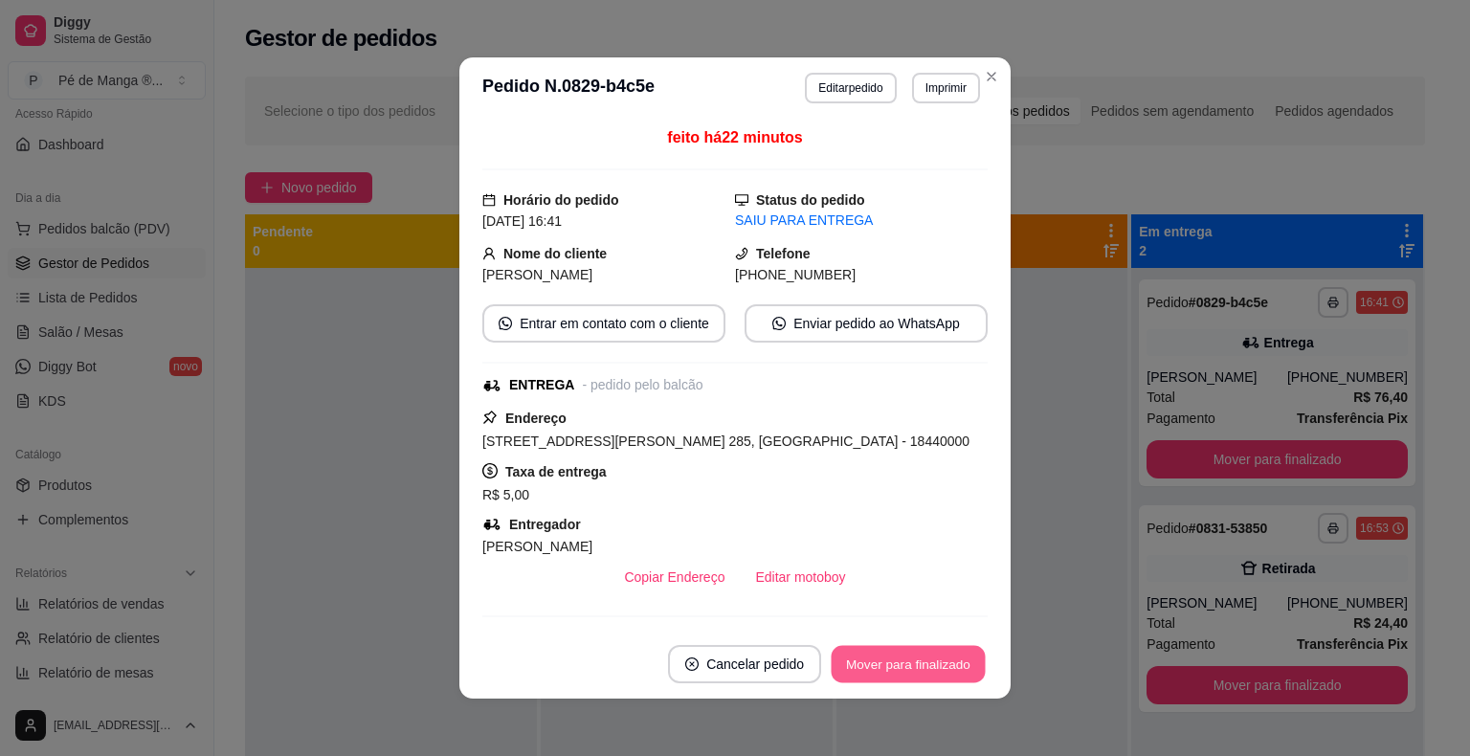
click at [855, 671] on button "Mover para finalizado" at bounding box center [909, 664] width 154 height 37
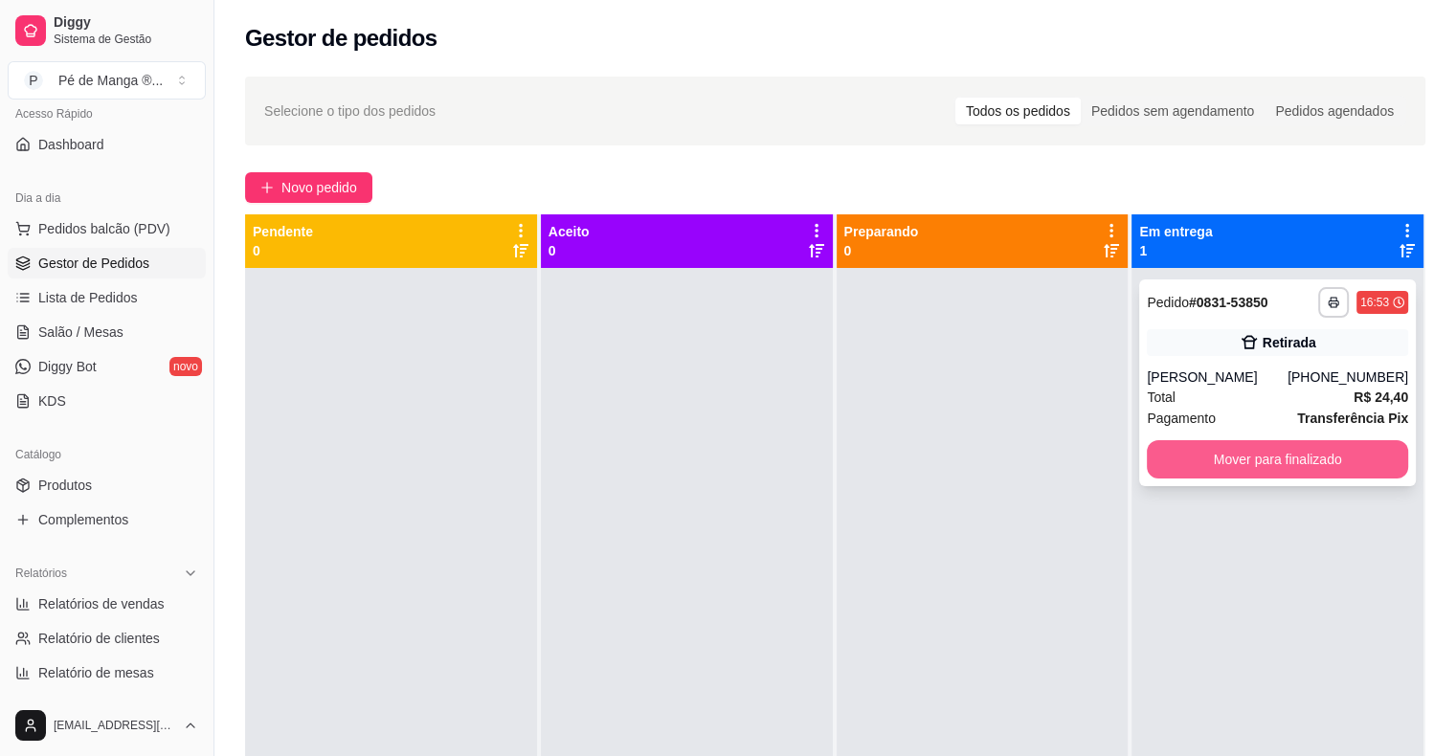
click at [1291, 452] on button "Mover para finalizado" at bounding box center [1277, 459] width 261 height 38
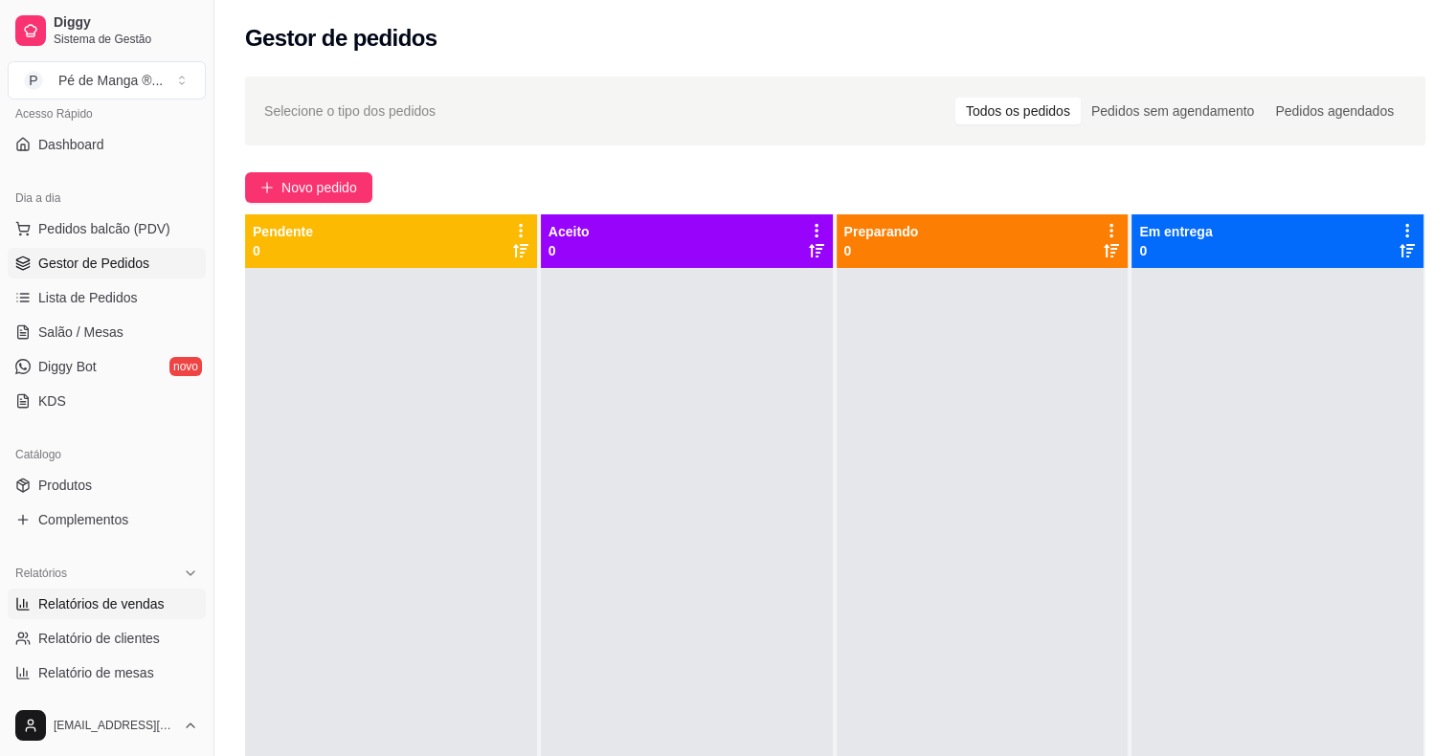
click at [76, 601] on span "Relatórios de vendas" at bounding box center [101, 603] width 126 height 19
select select "ALL"
select select "0"
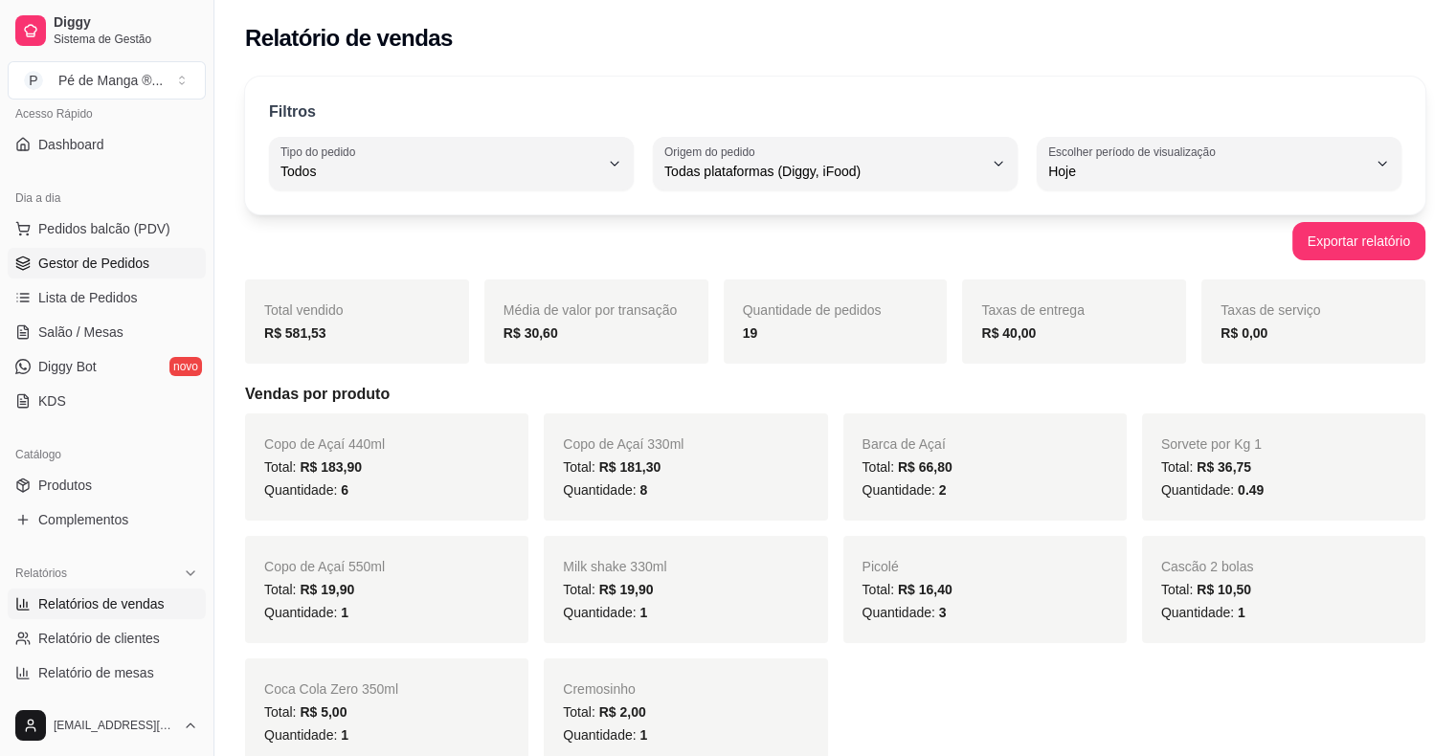
click at [137, 264] on span "Gestor de Pedidos" at bounding box center [93, 263] width 111 height 19
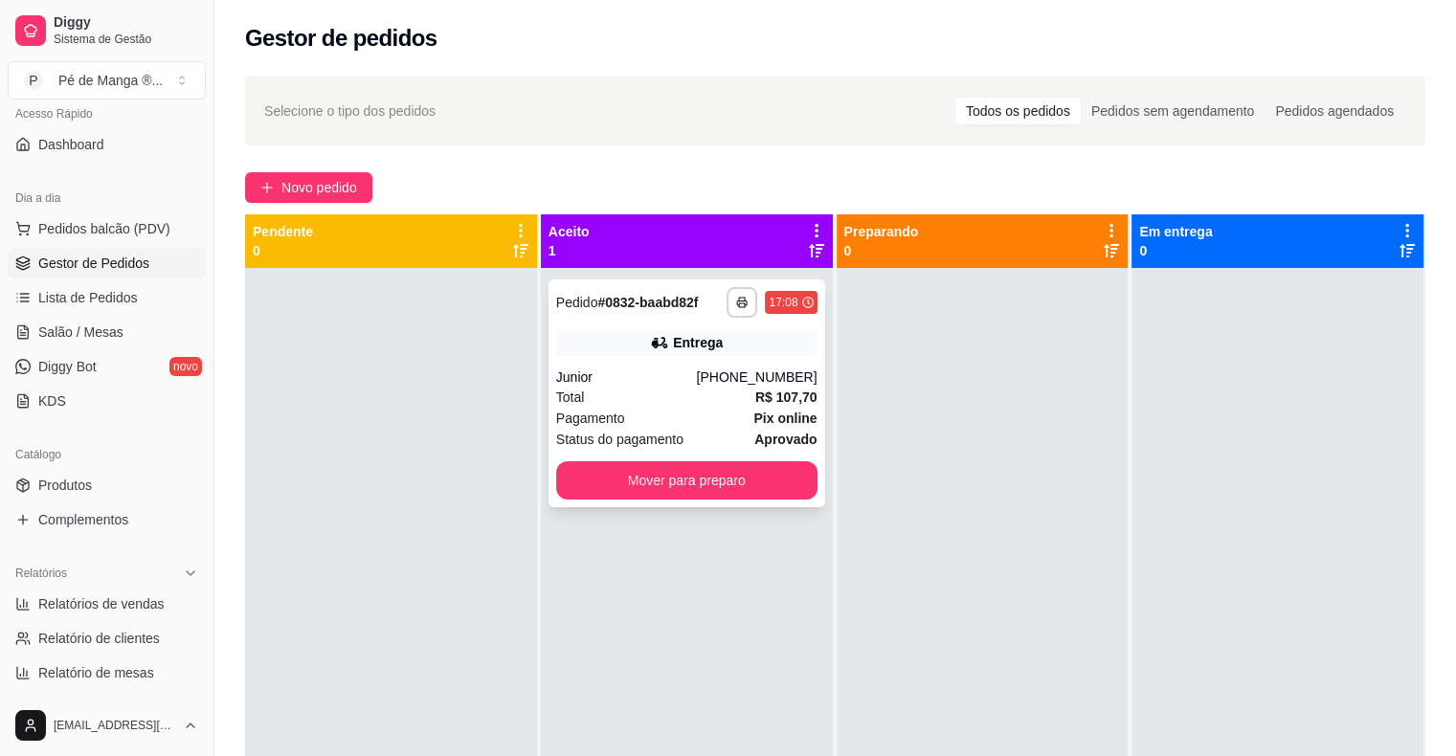
click at [697, 381] on div "Junior" at bounding box center [626, 377] width 141 height 19
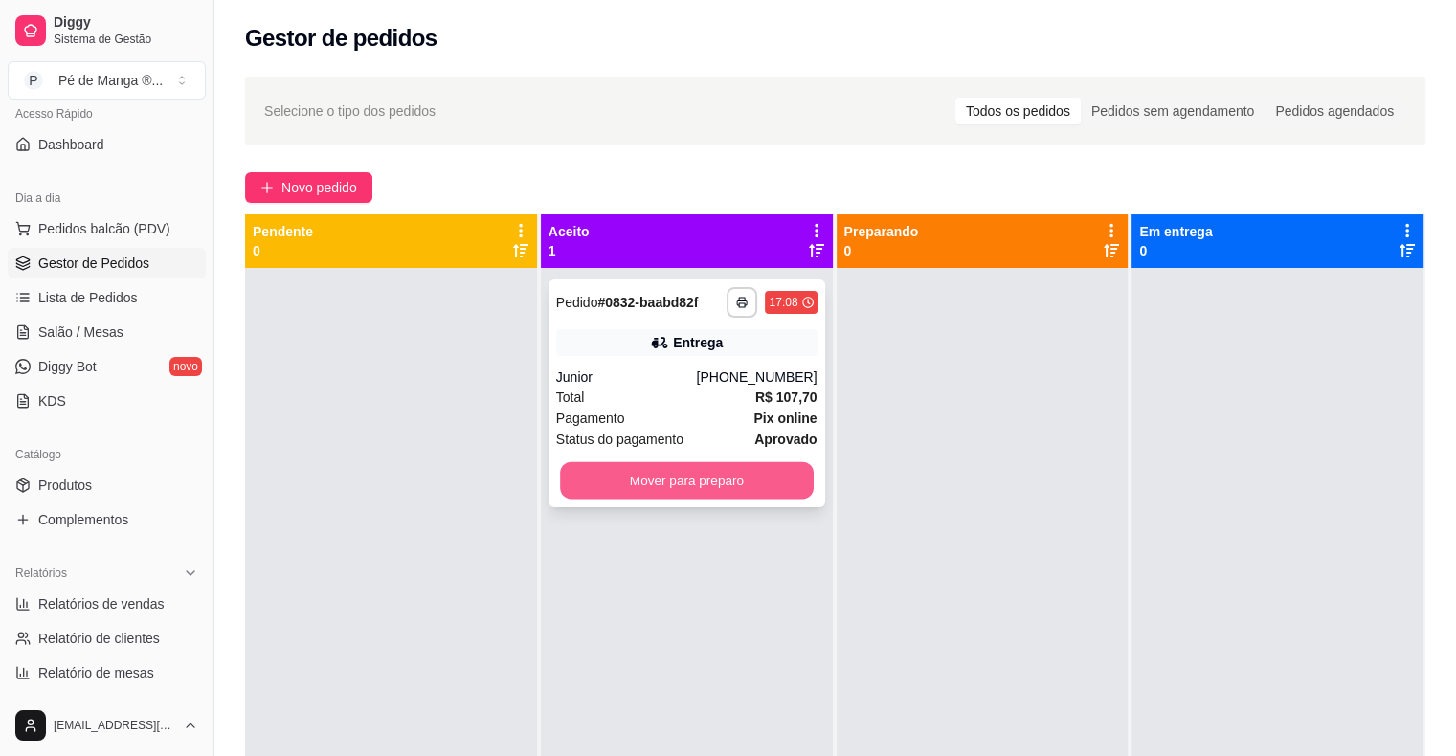
click at [776, 496] on button "Mover para preparo" at bounding box center [687, 480] width 254 height 37
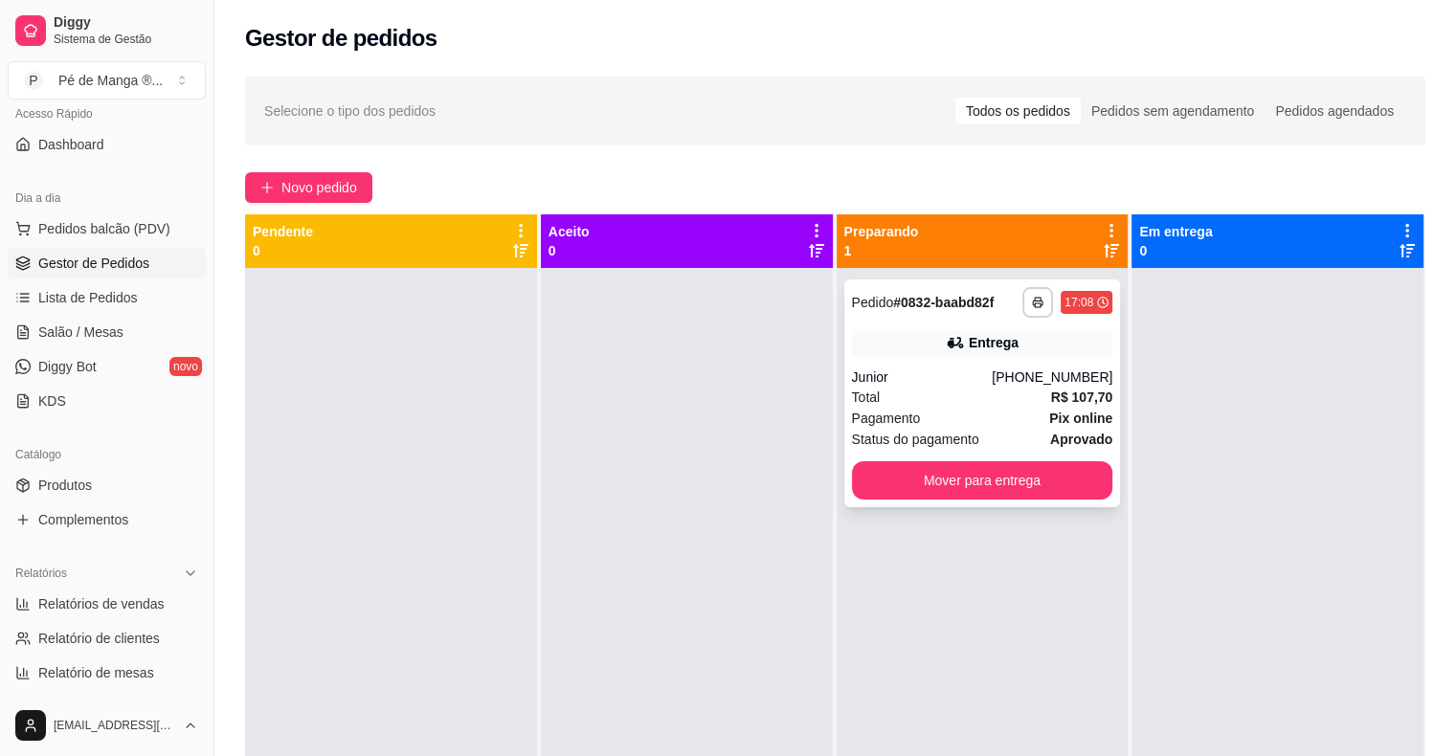
click at [927, 399] on div "Total R$ 107,70" at bounding box center [982, 397] width 261 height 21
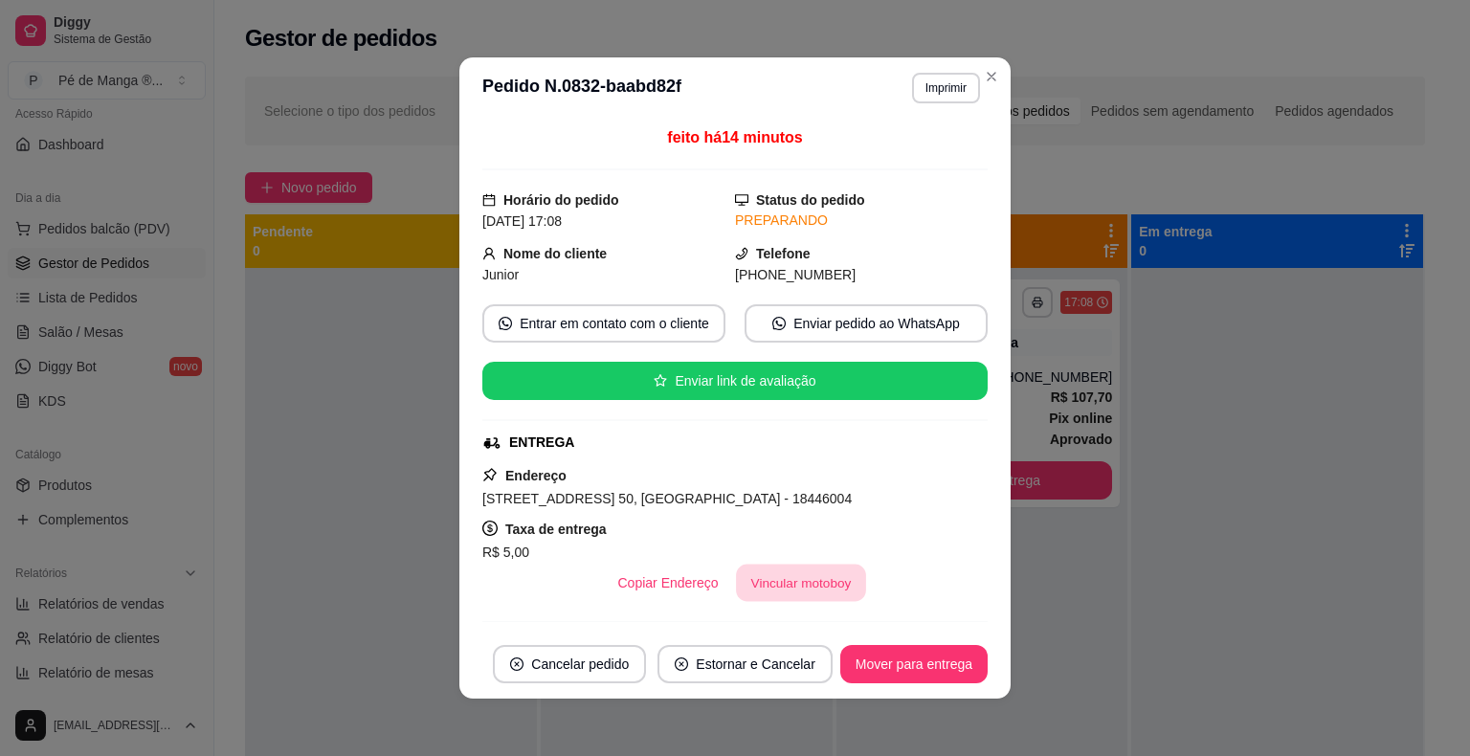
click at [793, 581] on button "Vincular motoboy" at bounding box center [801, 583] width 130 height 37
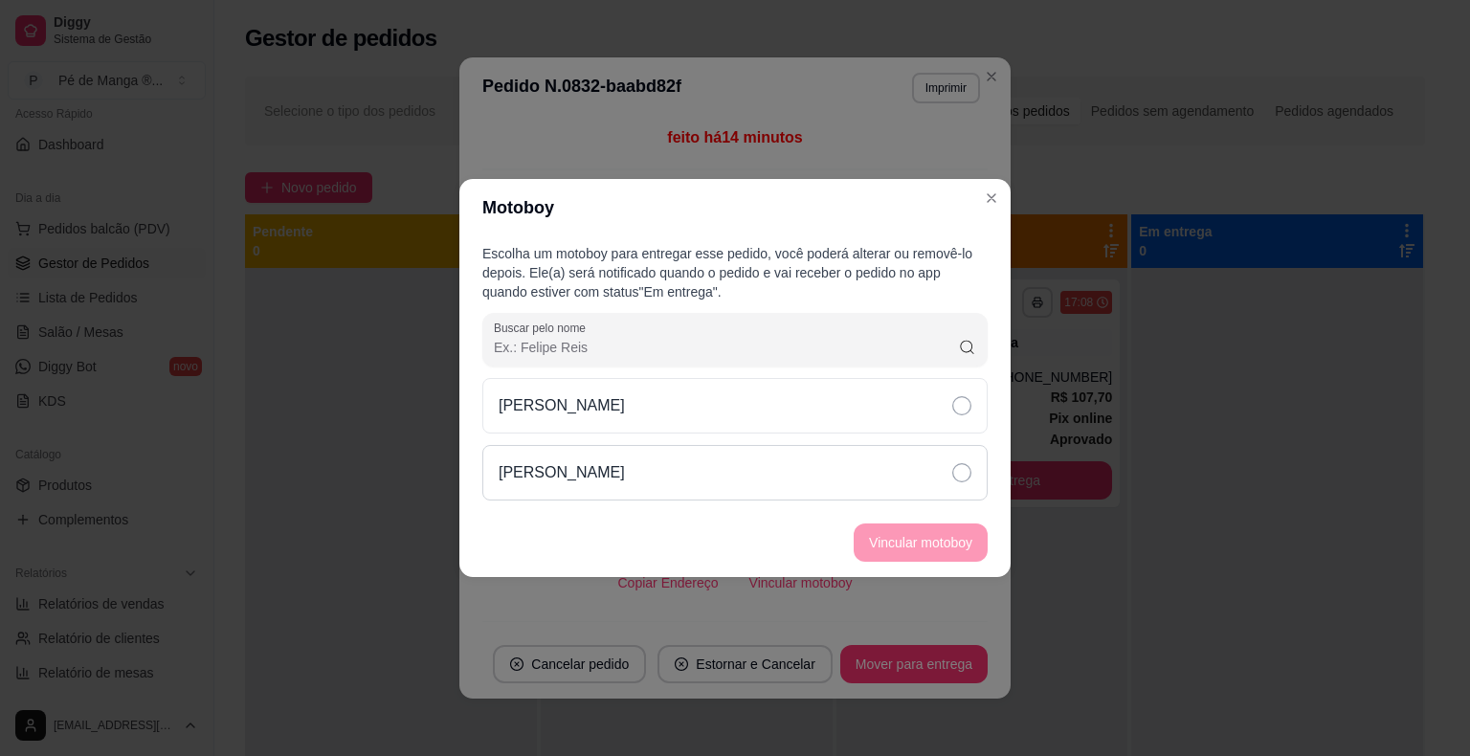
click at [937, 452] on div "[PERSON_NAME]" at bounding box center [734, 473] width 505 height 56
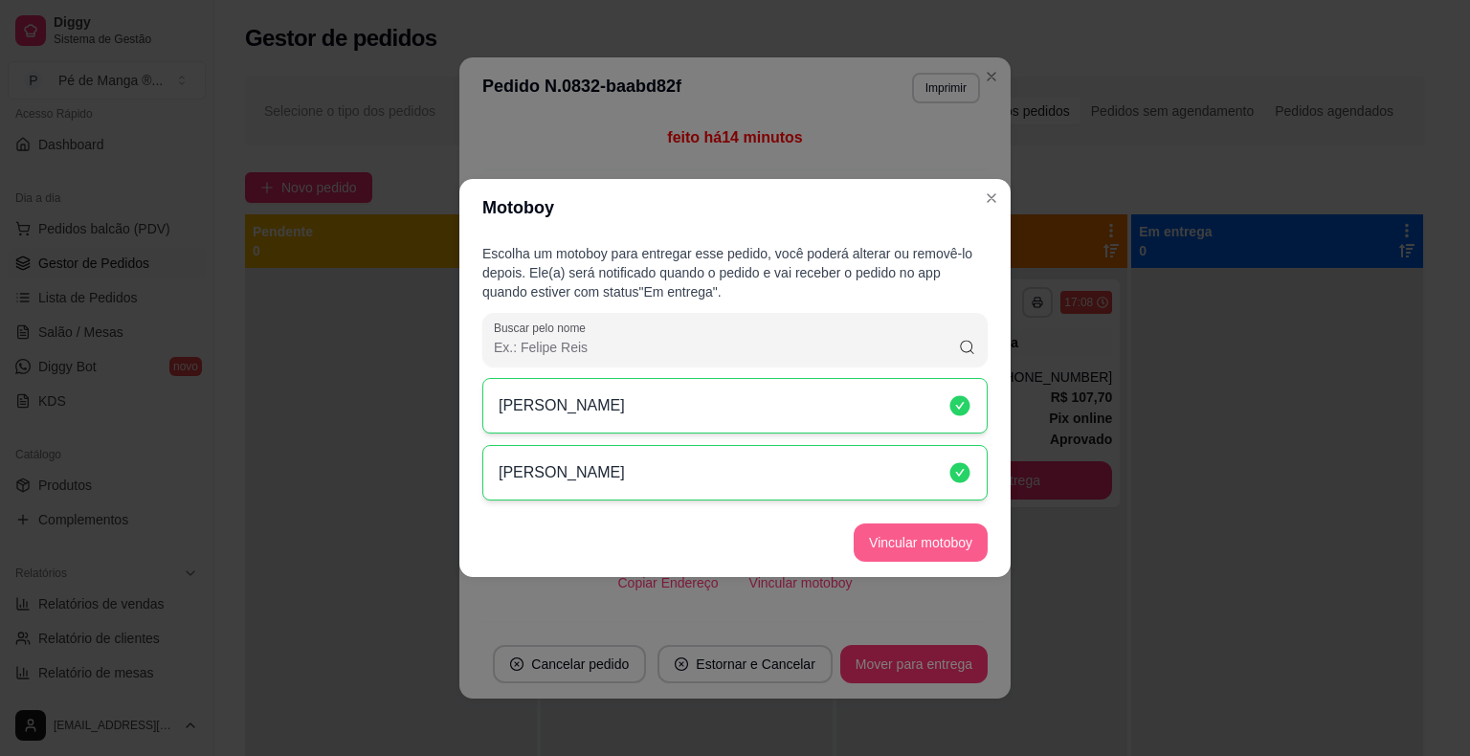
click at [917, 551] on button "Vincular motoboy" at bounding box center [921, 543] width 134 height 38
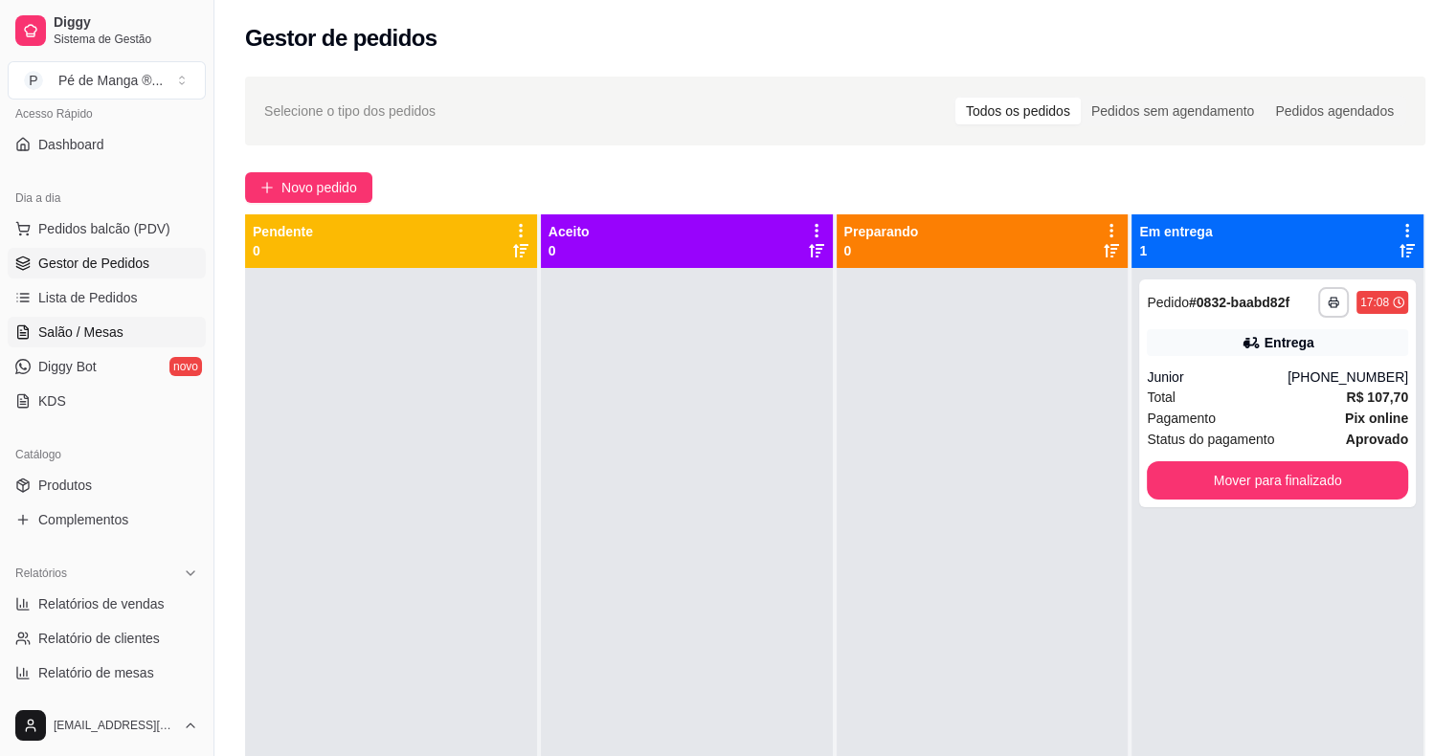
click at [136, 319] on link "Salão / Mesas" at bounding box center [107, 332] width 198 height 31
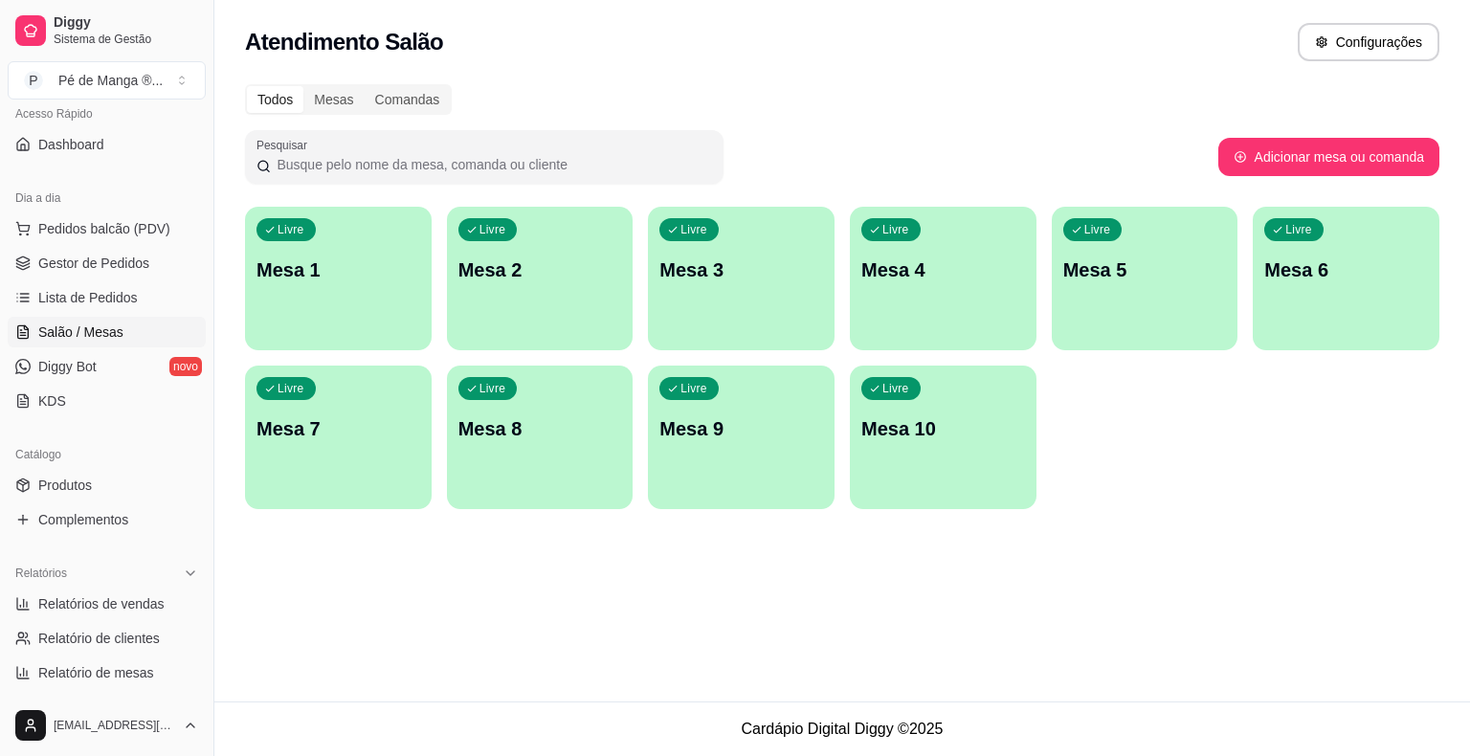
click at [420, 284] on div "Livre Mesa 1" at bounding box center [338, 267] width 187 height 121
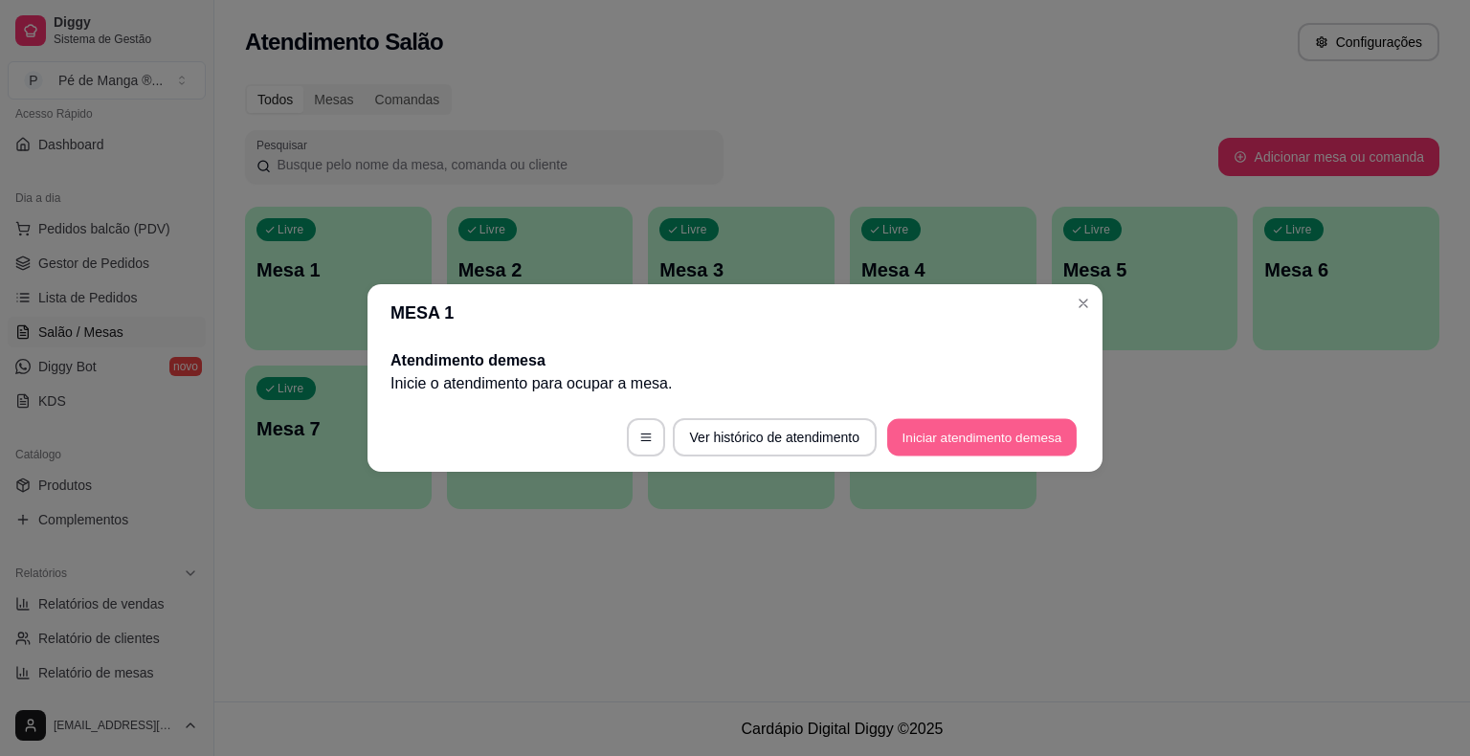
click at [927, 440] on button "Iniciar atendimento de mesa" at bounding box center [982, 437] width 190 height 37
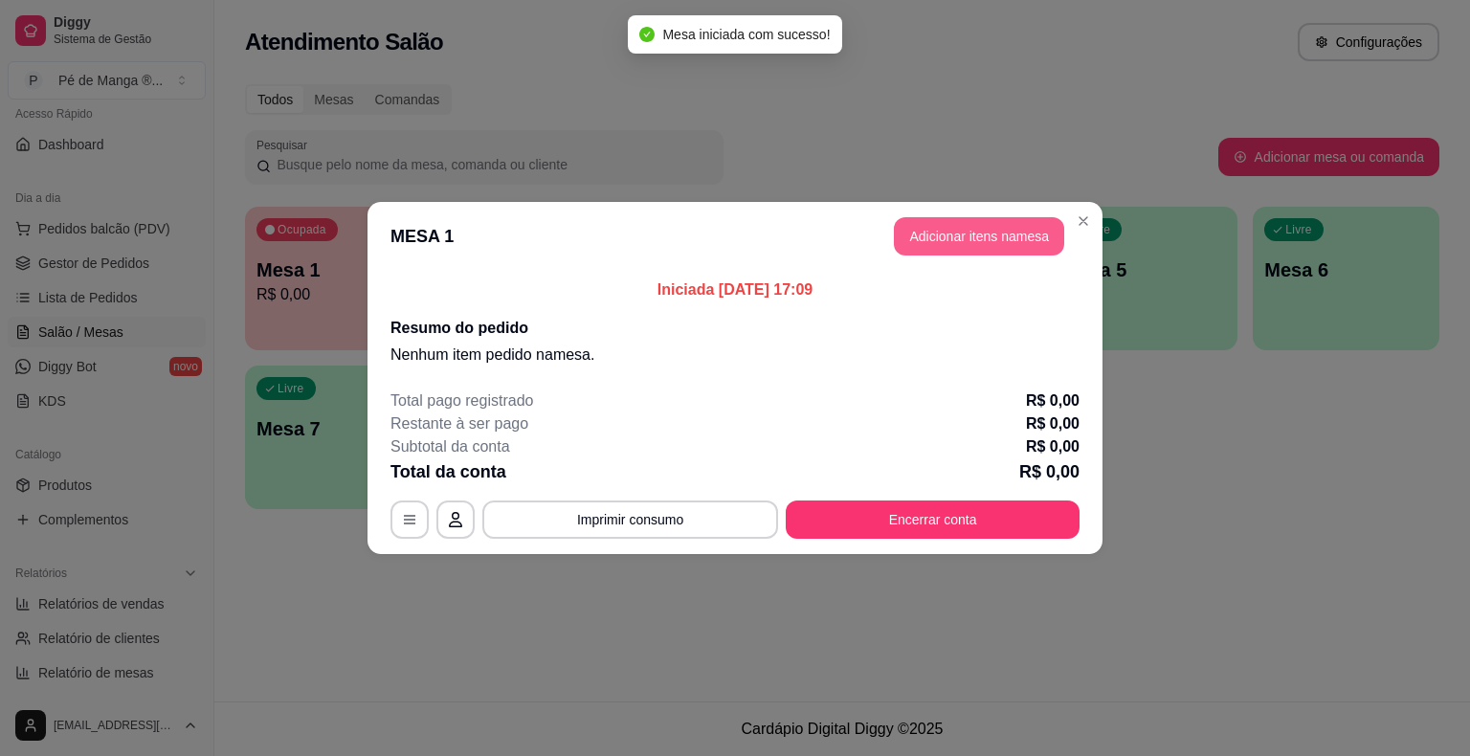
click at [1034, 217] on header "MESA 1 Adicionar itens na mesa" at bounding box center [735, 236] width 735 height 69
click at [1027, 231] on button "Adicionar itens na mesa" at bounding box center [979, 236] width 165 height 37
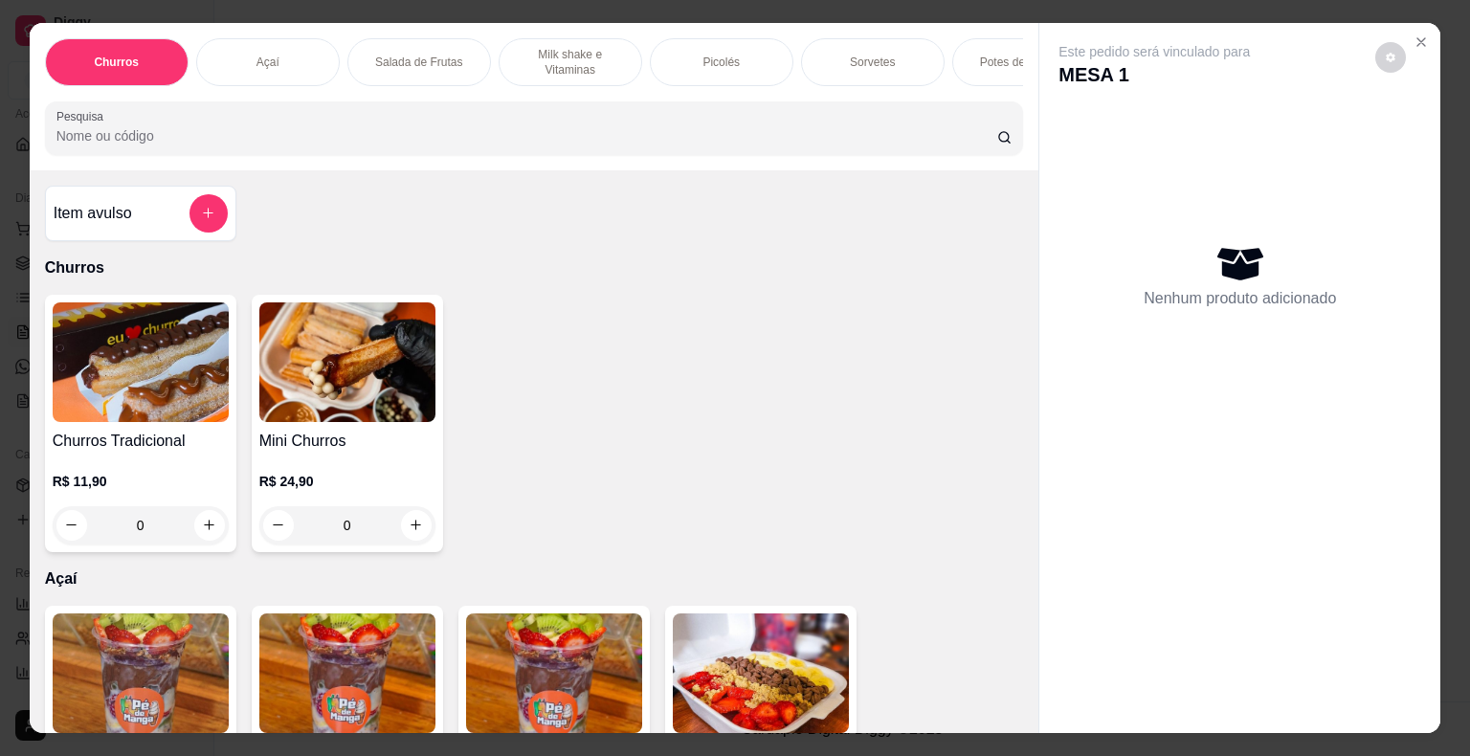
click at [280, 58] on div "Açaí" at bounding box center [268, 62] width 144 height 48
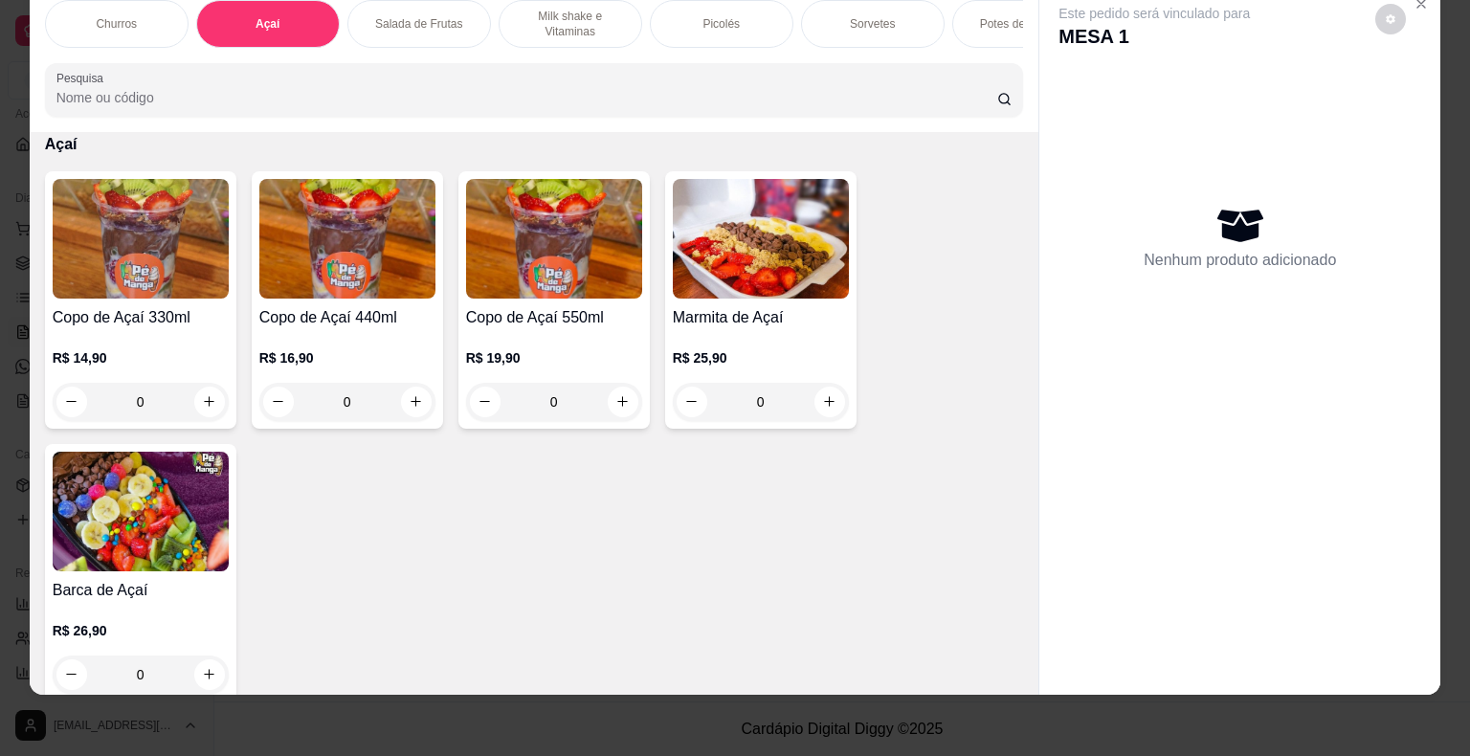
click at [111, 366] on div "R$ 14,90 0" at bounding box center [141, 384] width 176 height 73
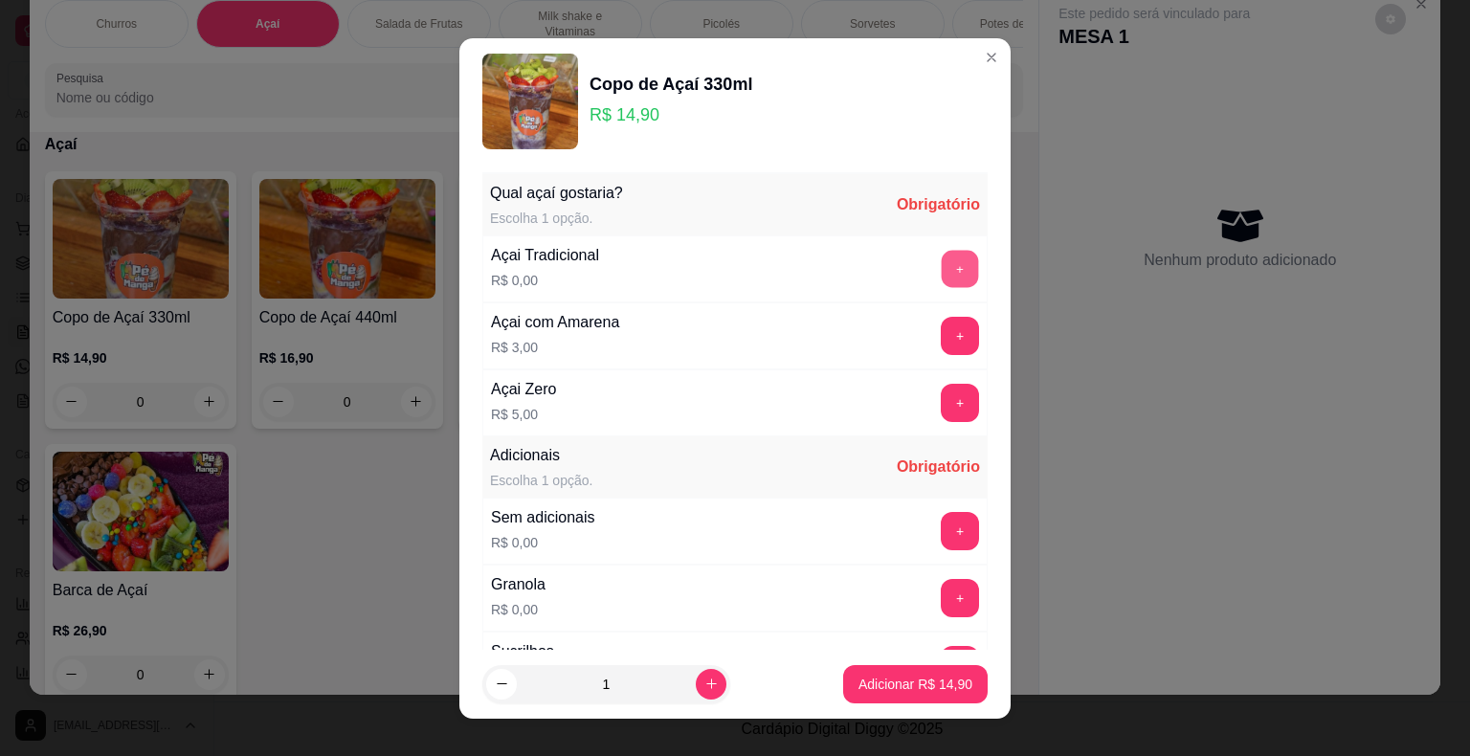
click at [942, 262] on button "+" at bounding box center [960, 268] width 37 height 37
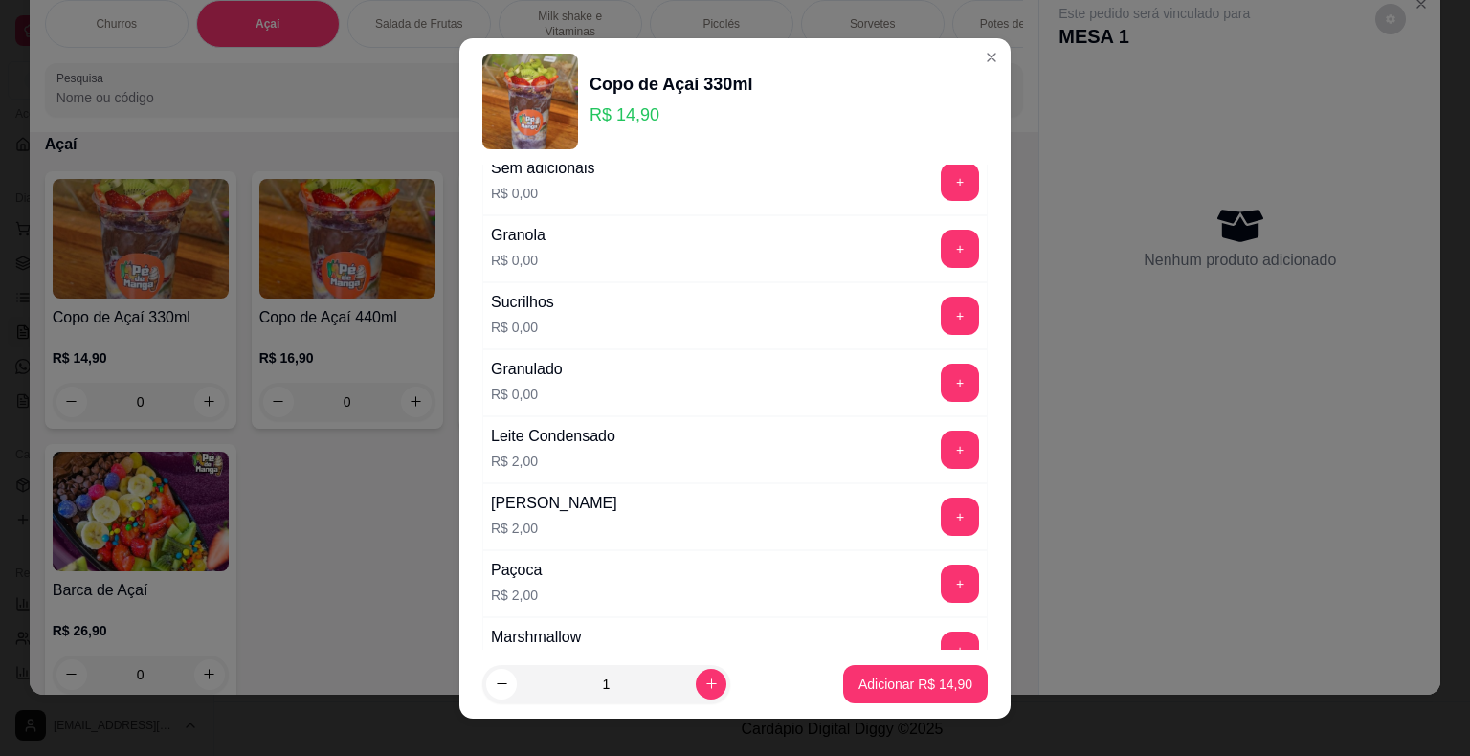
scroll to position [479, 0]
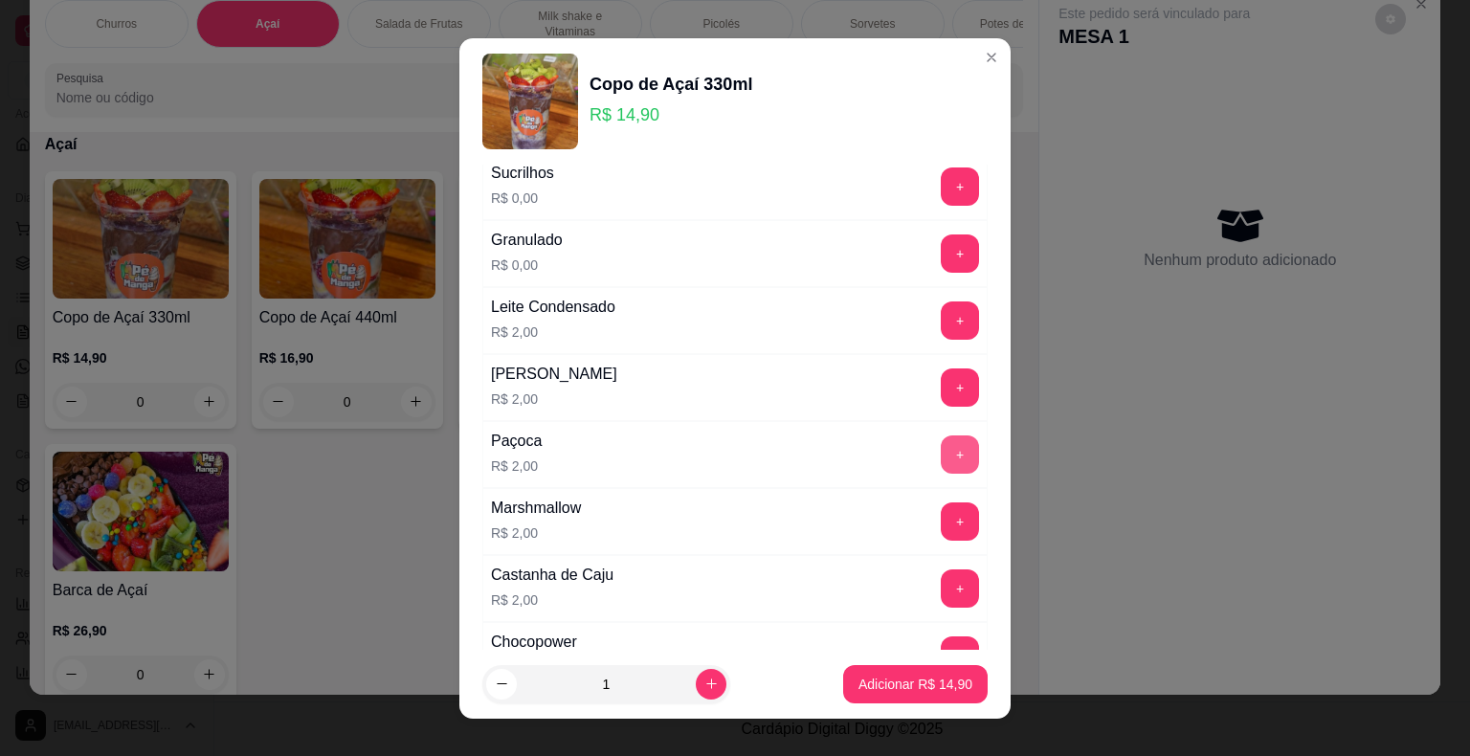
click at [941, 451] on button "+" at bounding box center [960, 454] width 38 height 38
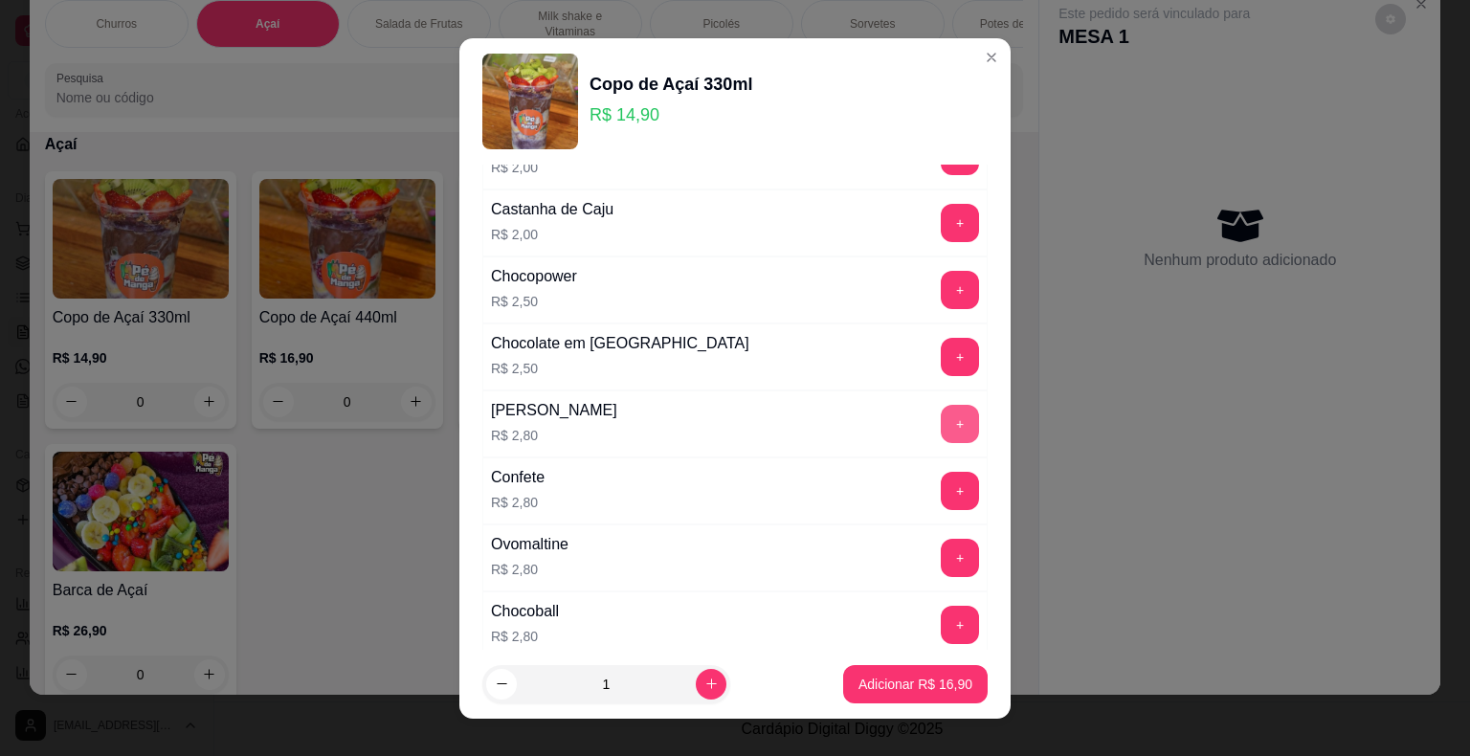
scroll to position [957, 0]
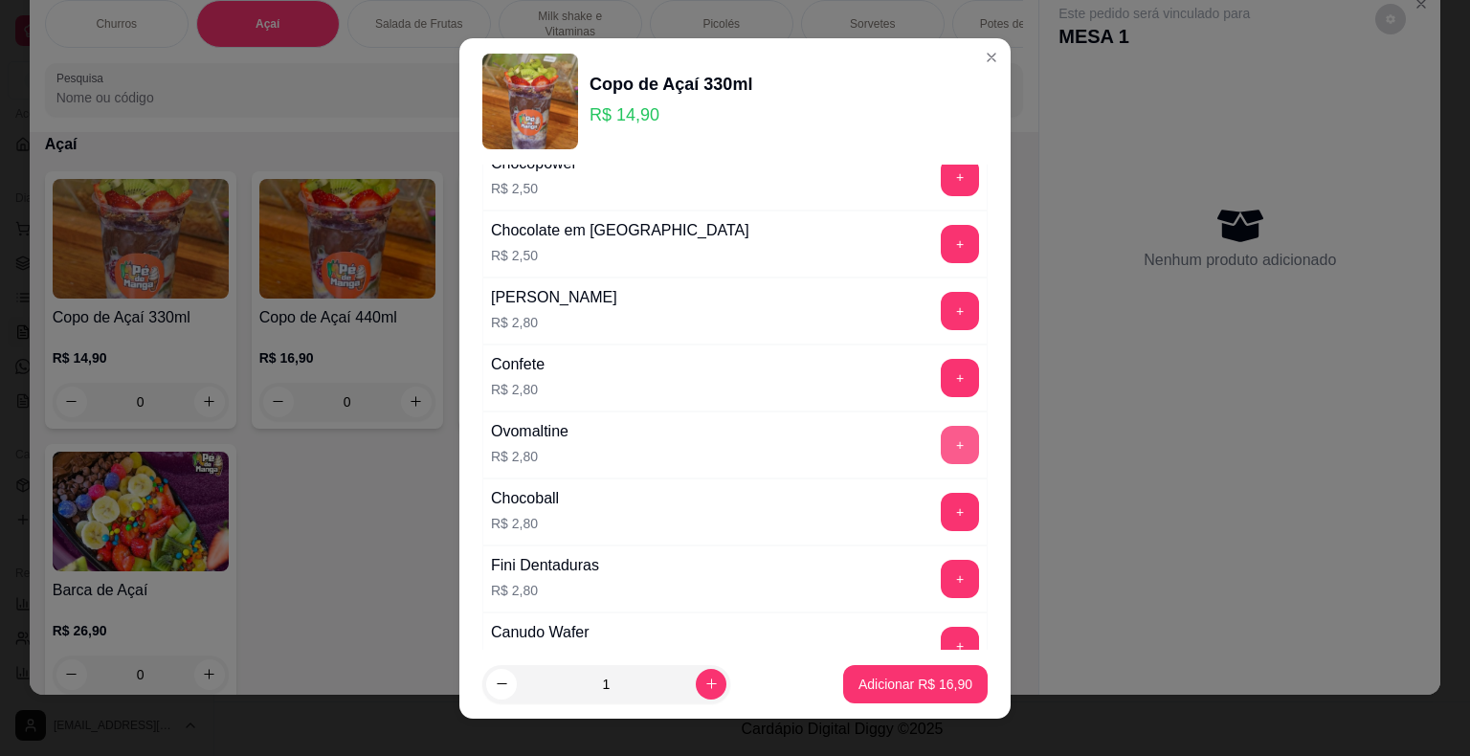
click at [941, 438] on button "+" at bounding box center [960, 445] width 38 height 38
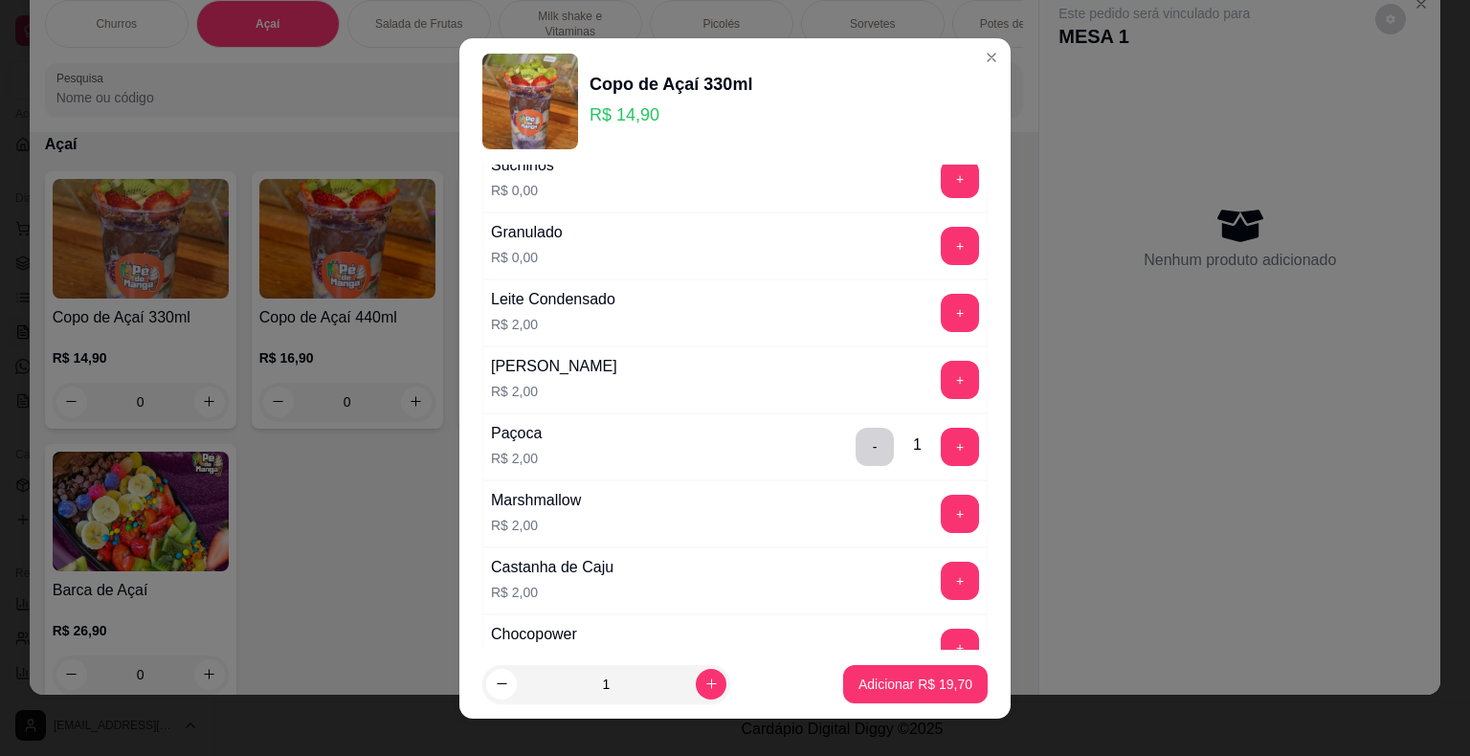
scroll to position [383, 0]
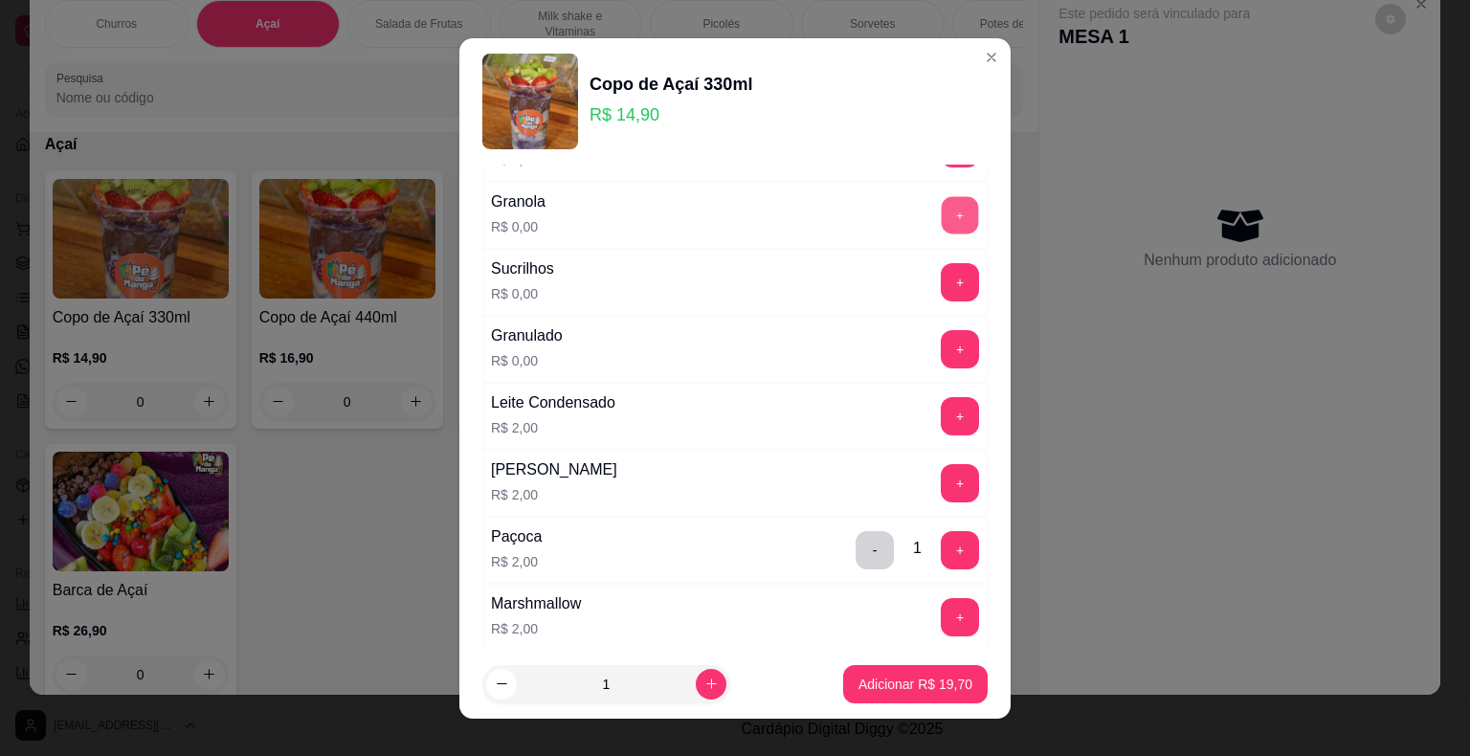
click at [942, 202] on button "+" at bounding box center [960, 214] width 37 height 37
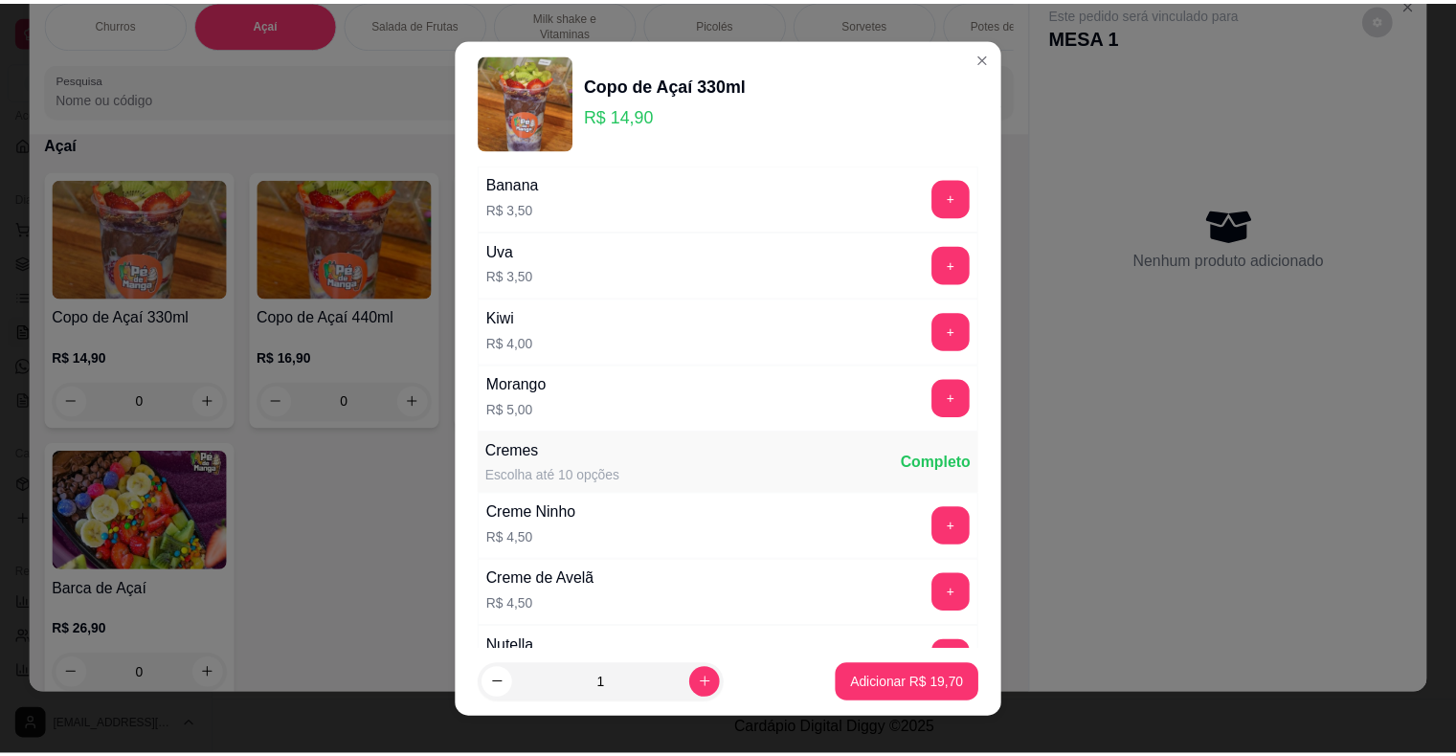
scroll to position [1723, 0]
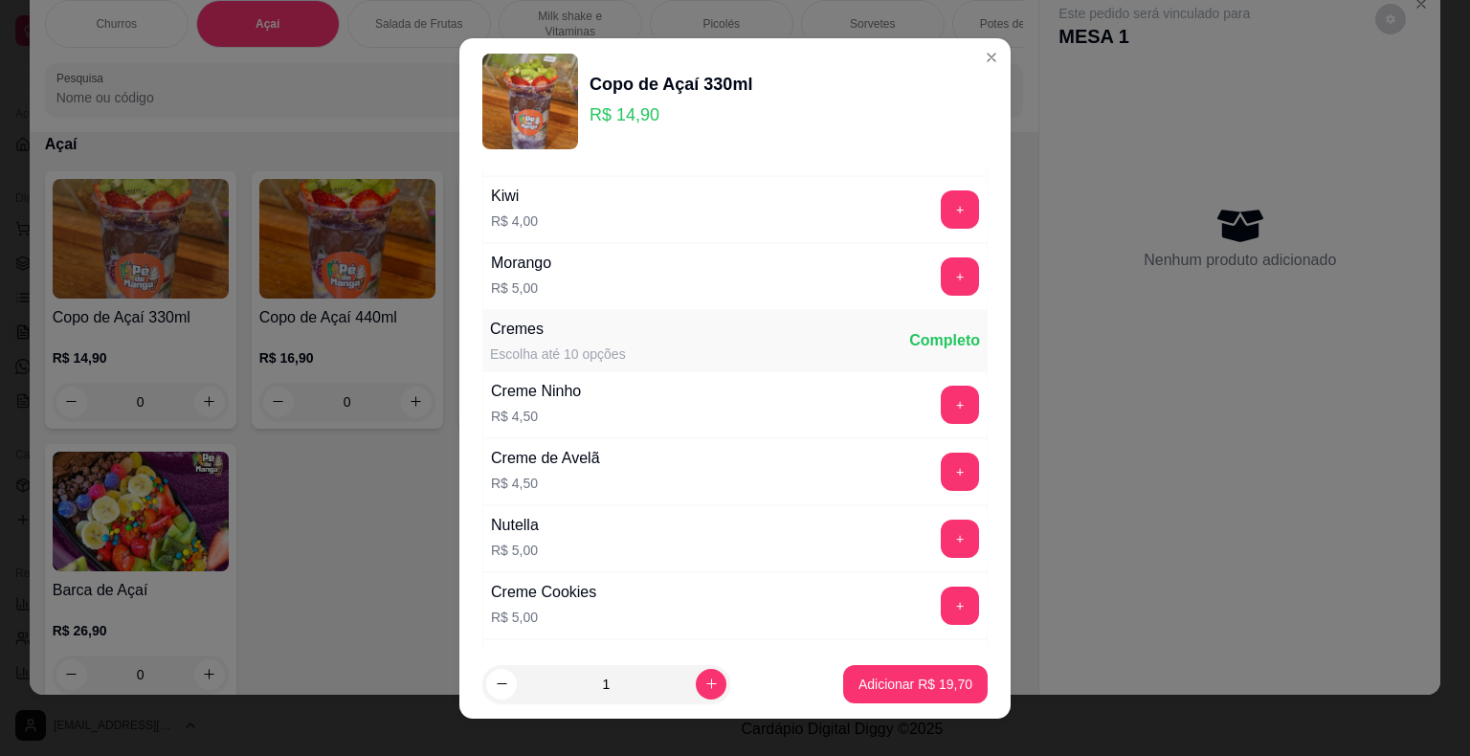
click at [933, 587] on div "+" at bounding box center [960, 606] width 54 height 38
click at [941, 596] on button "+" at bounding box center [960, 606] width 38 height 38
click at [898, 696] on button "Adicionar R$ 24,70" at bounding box center [915, 684] width 145 height 38
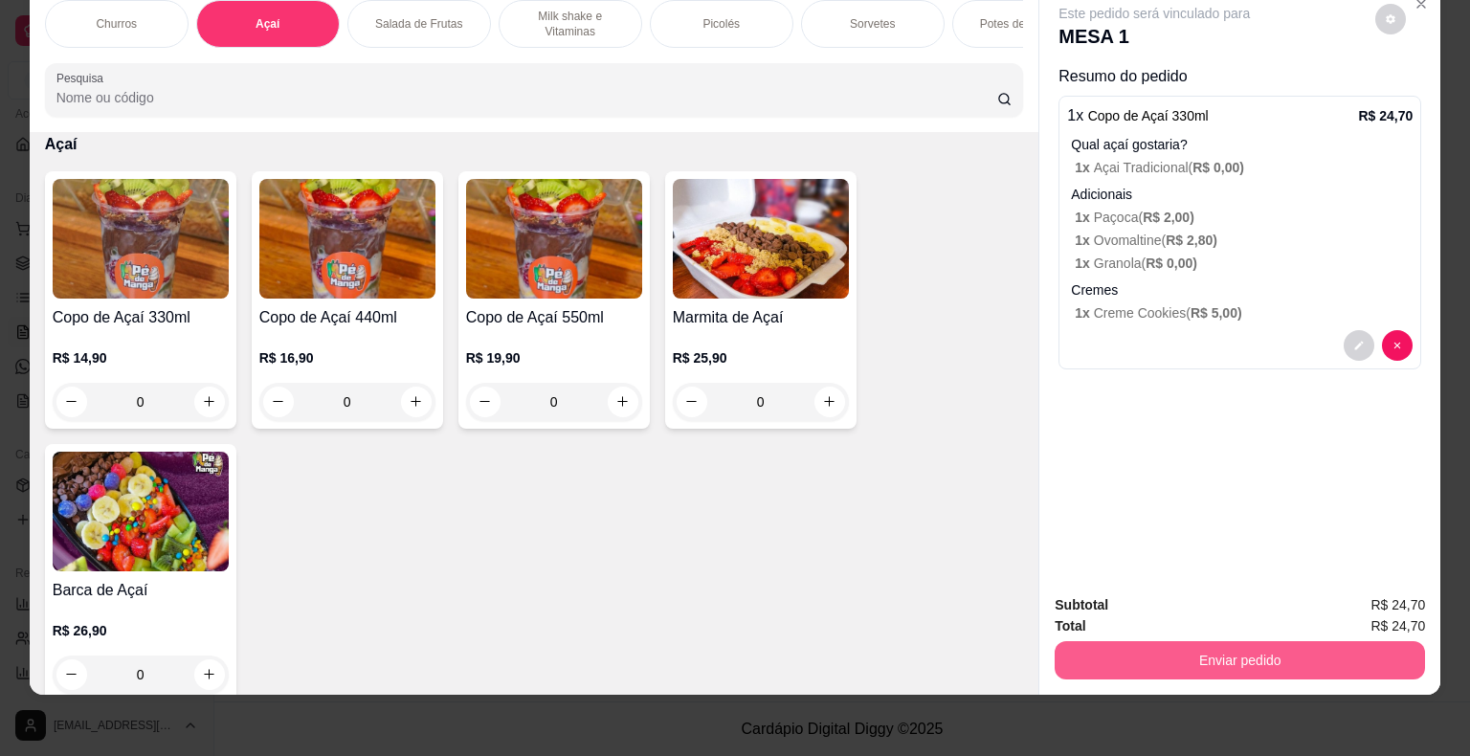
click at [1177, 658] on button "Enviar pedido" at bounding box center [1240, 660] width 370 height 38
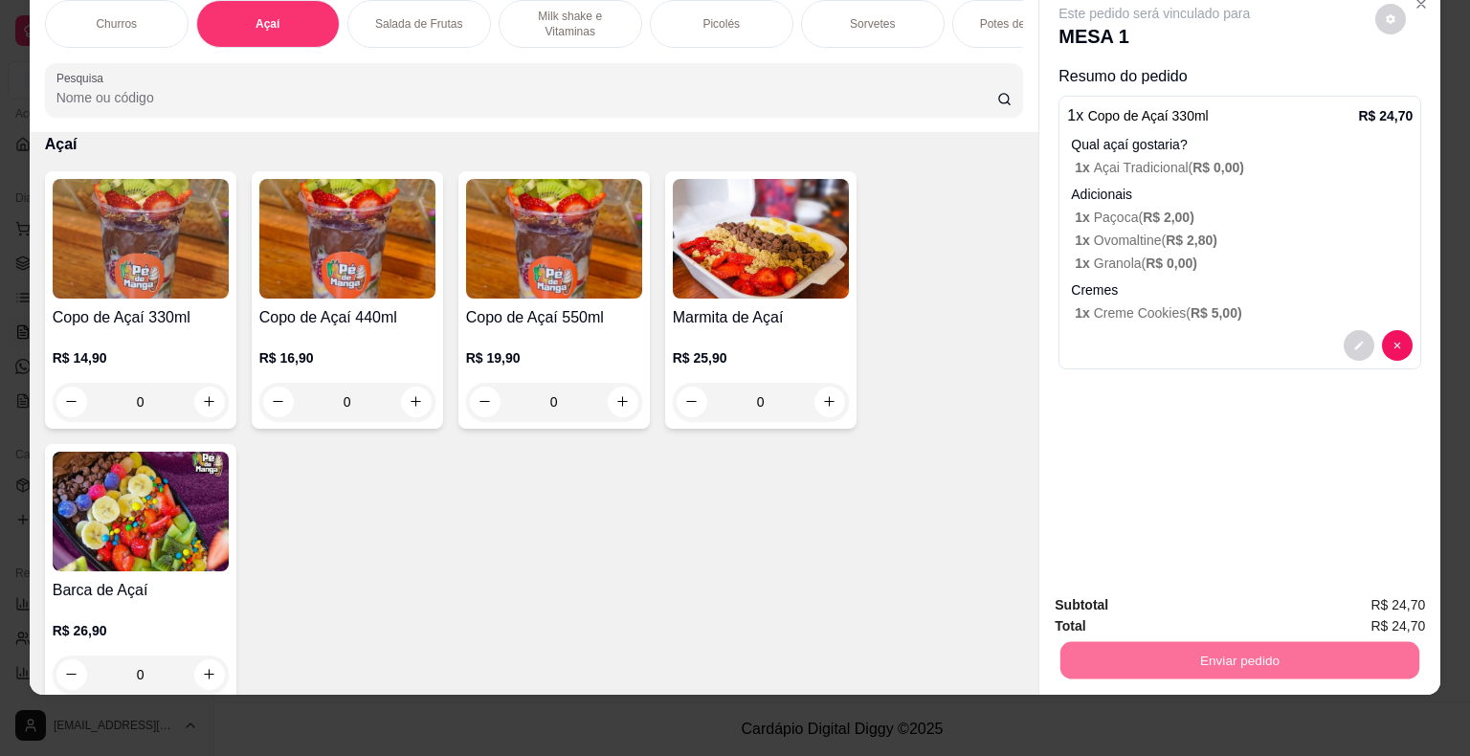
click at [1150, 593] on button "Não registrar e enviar pedido" at bounding box center [1176, 598] width 193 height 35
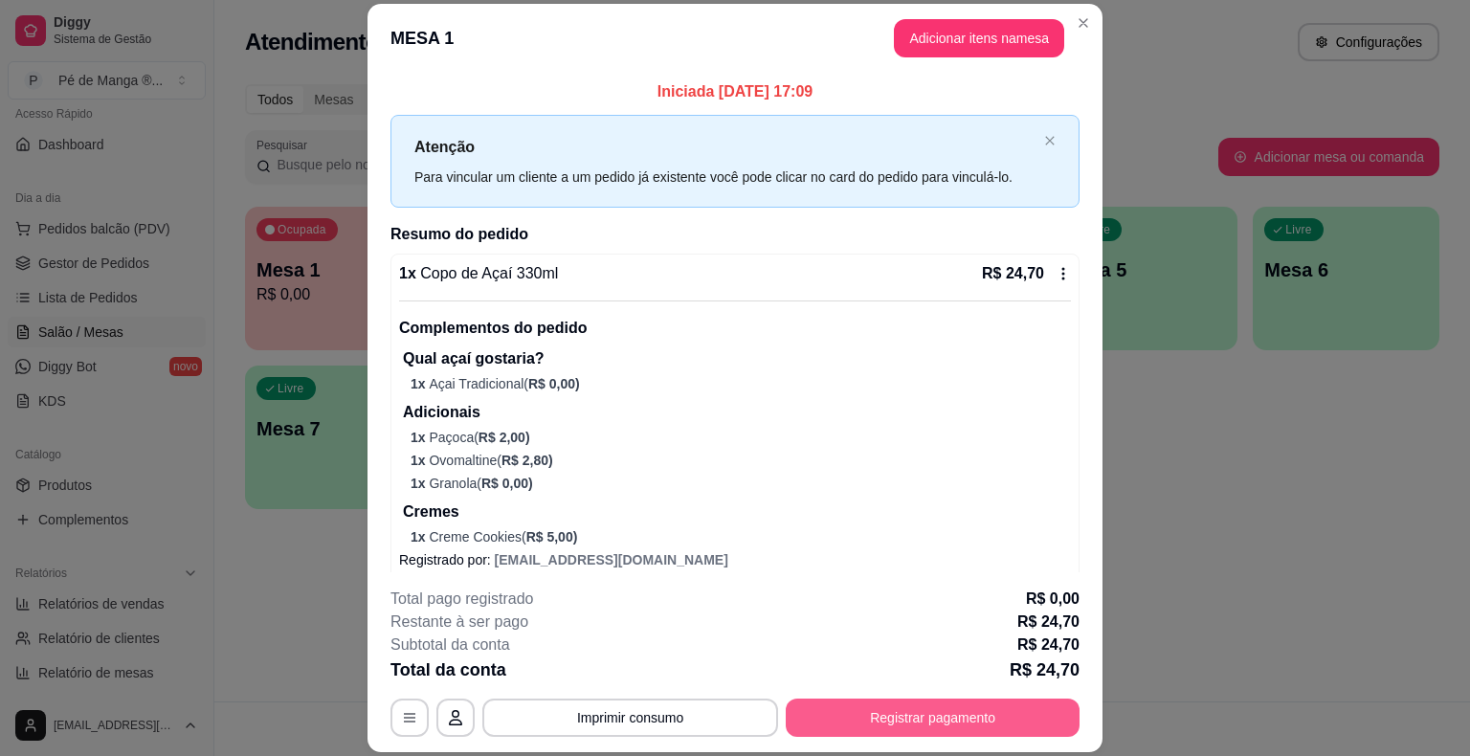
click at [870, 727] on button "Registrar pagamento" at bounding box center [933, 718] width 294 height 38
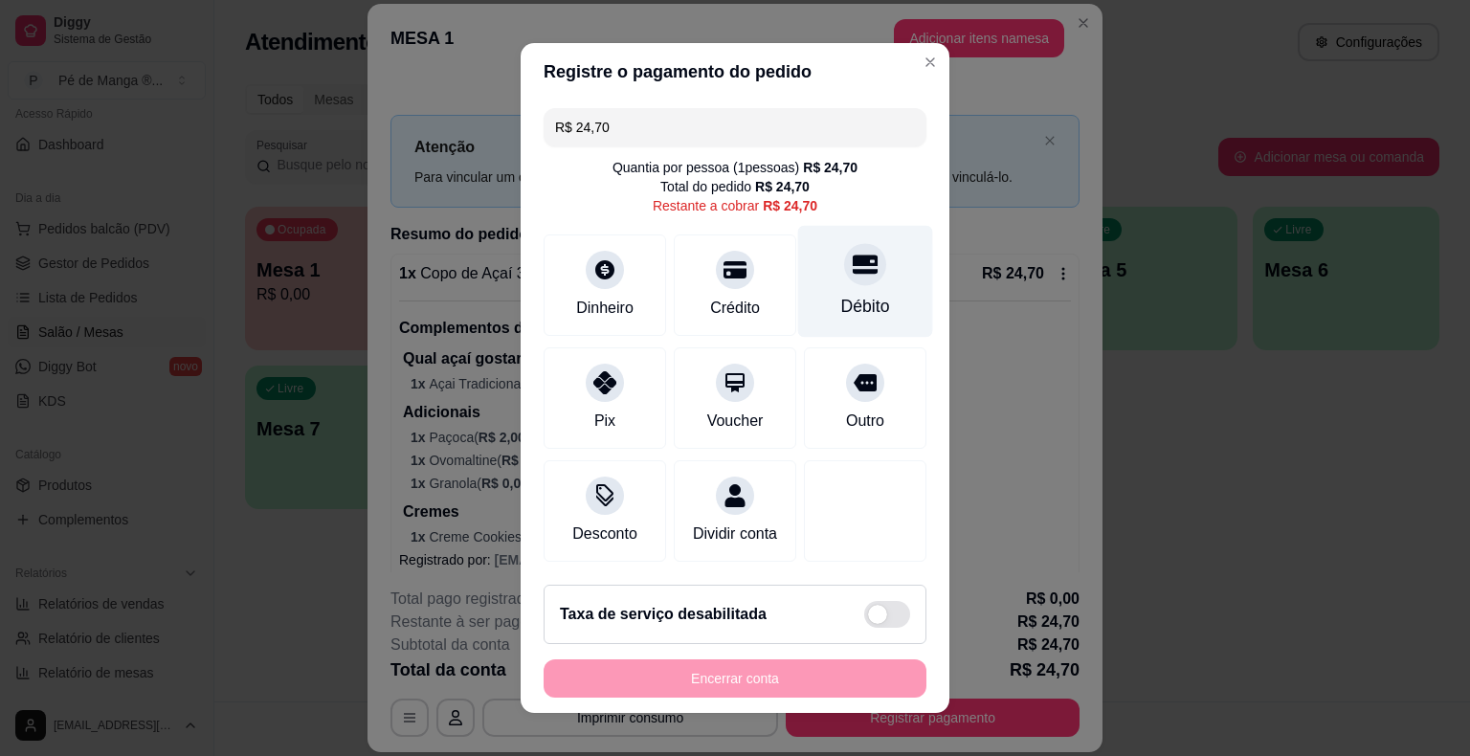
click at [841, 302] on div "Débito" at bounding box center [865, 306] width 49 height 25
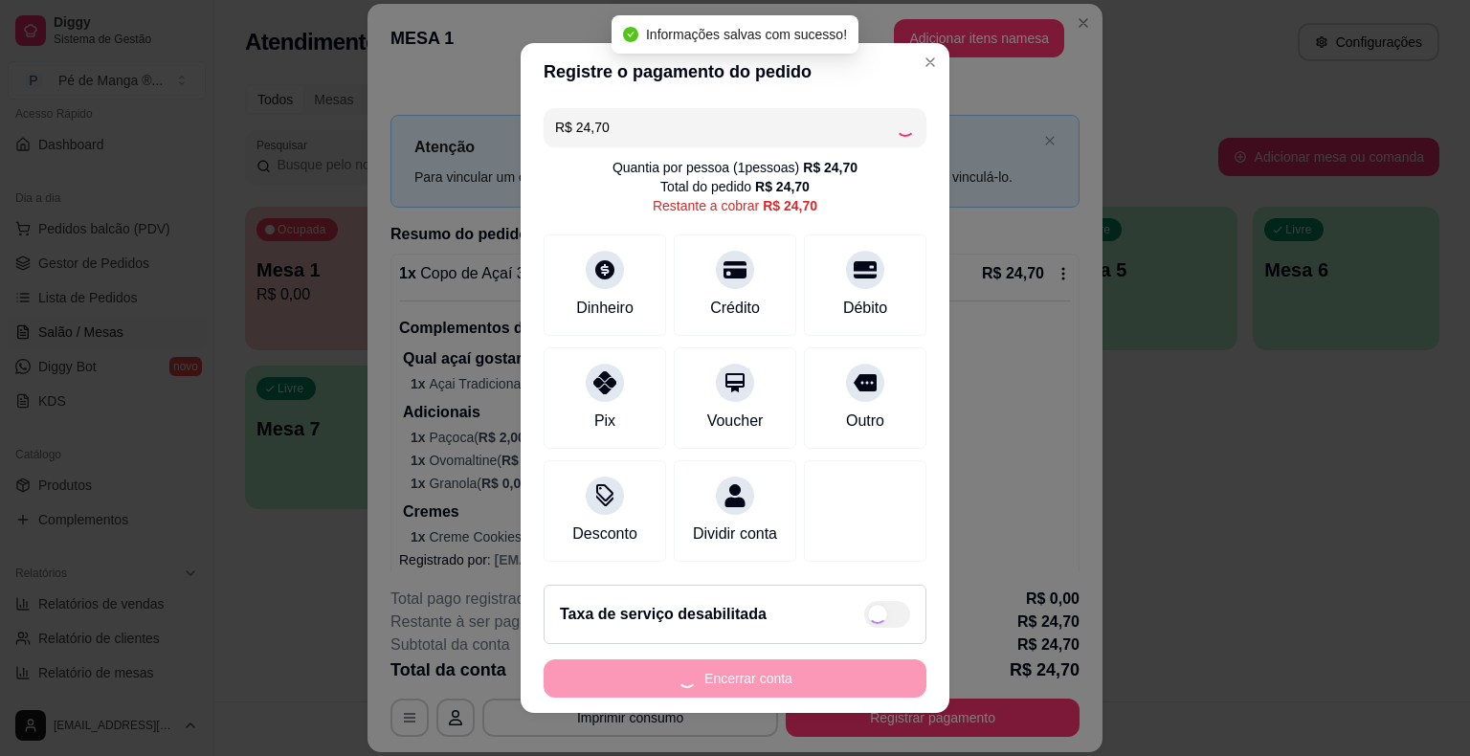
type input "R$ 0,00"
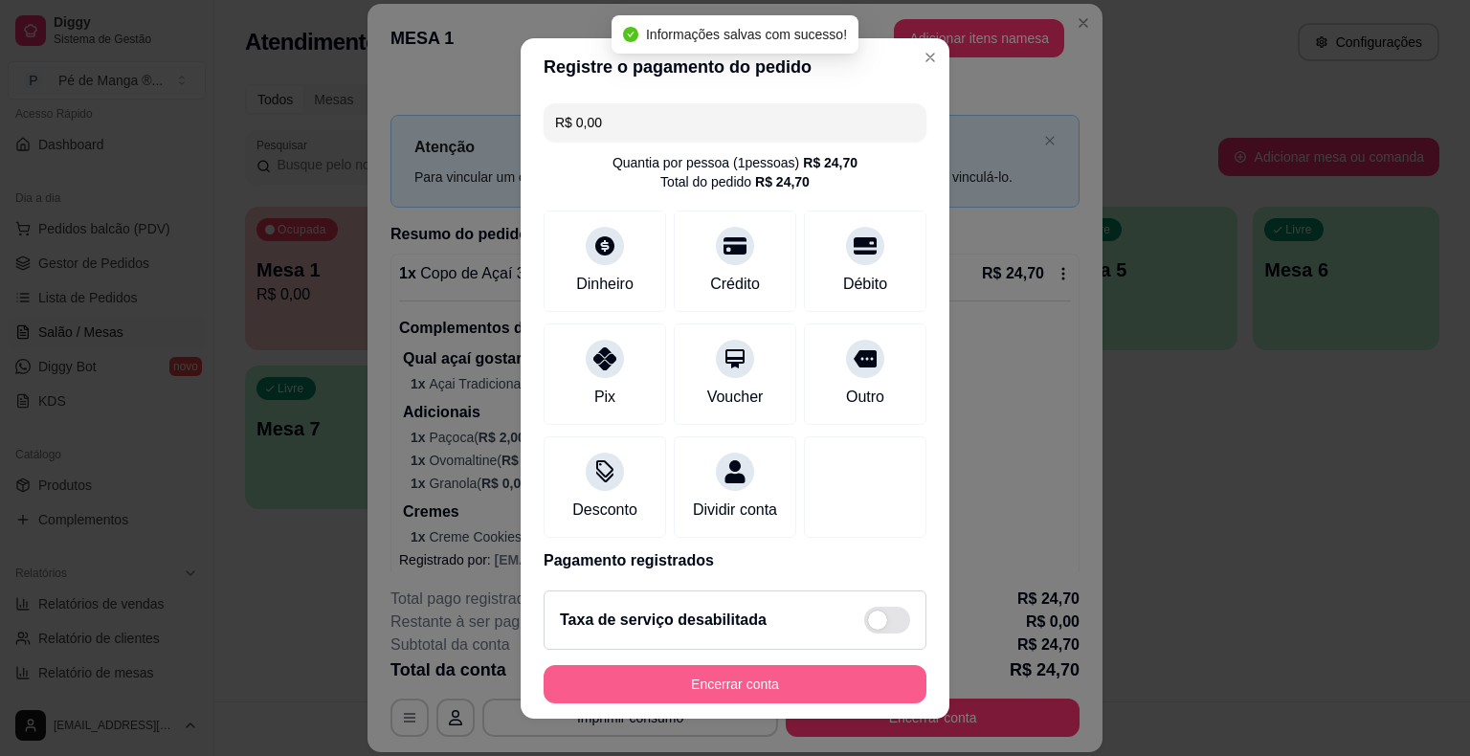
click at [732, 691] on button "Encerrar conta" at bounding box center [735, 684] width 383 height 38
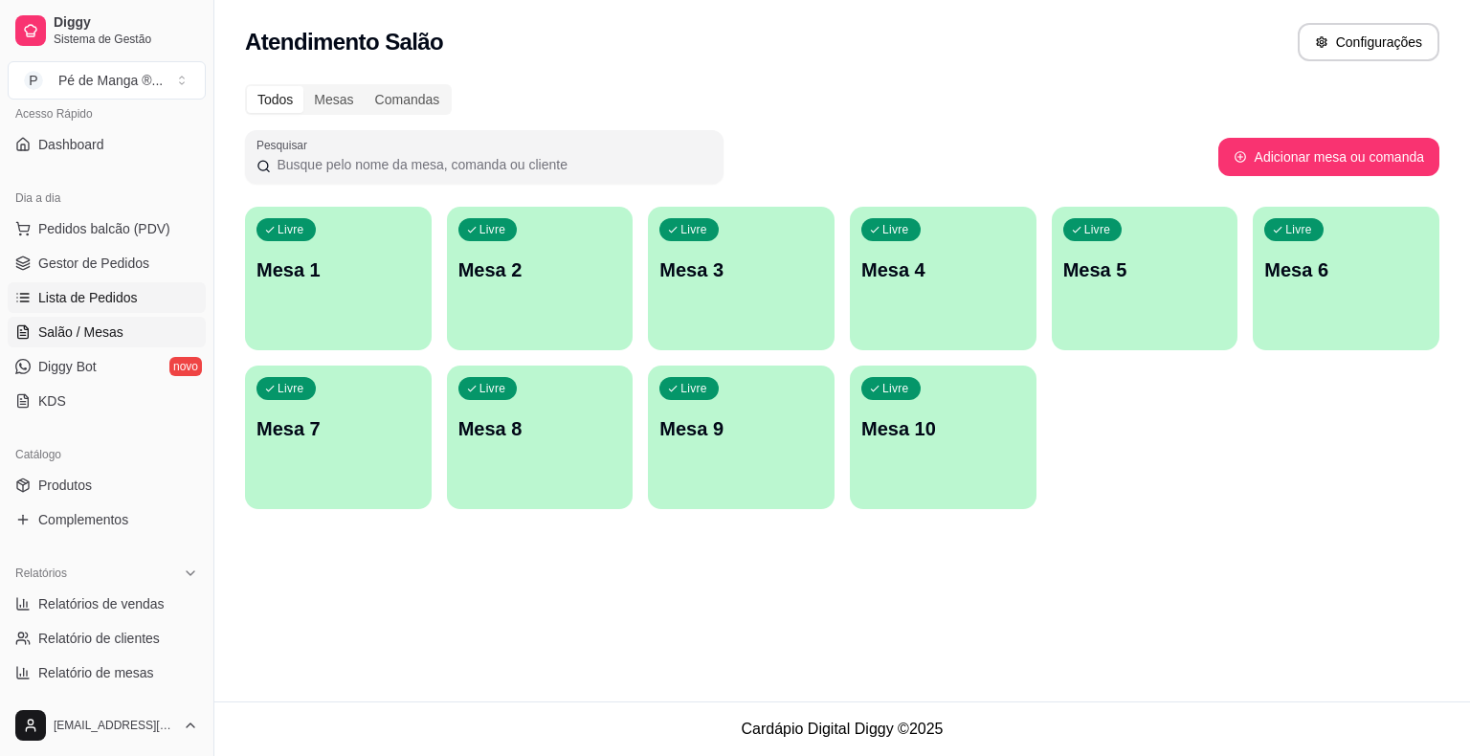
click at [122, 298] on span "Lista de Pedidos" at bounding box center [88, 297] width 100 height 19
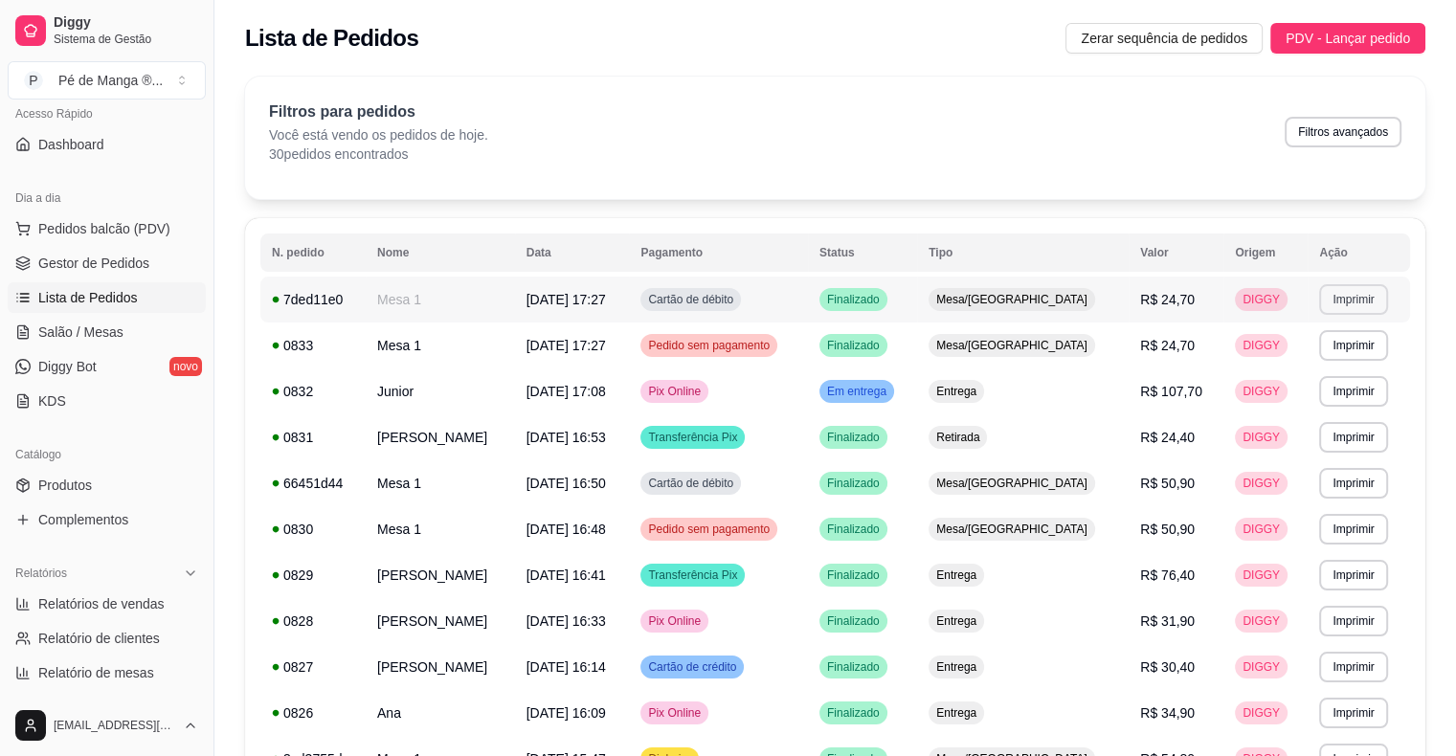
click at [1347, 310] on button "Imprimir" at bounding box center [1353, 299] width 68 height 31
click at [1304, 368] on button "IMPRESSORA" at bounding box center [1318, 366] width 134 height 30
click at [78, 611] on link "Relatórios de vendas" at bounding box center [107, 604] width 198 height 31
select select "ALL"
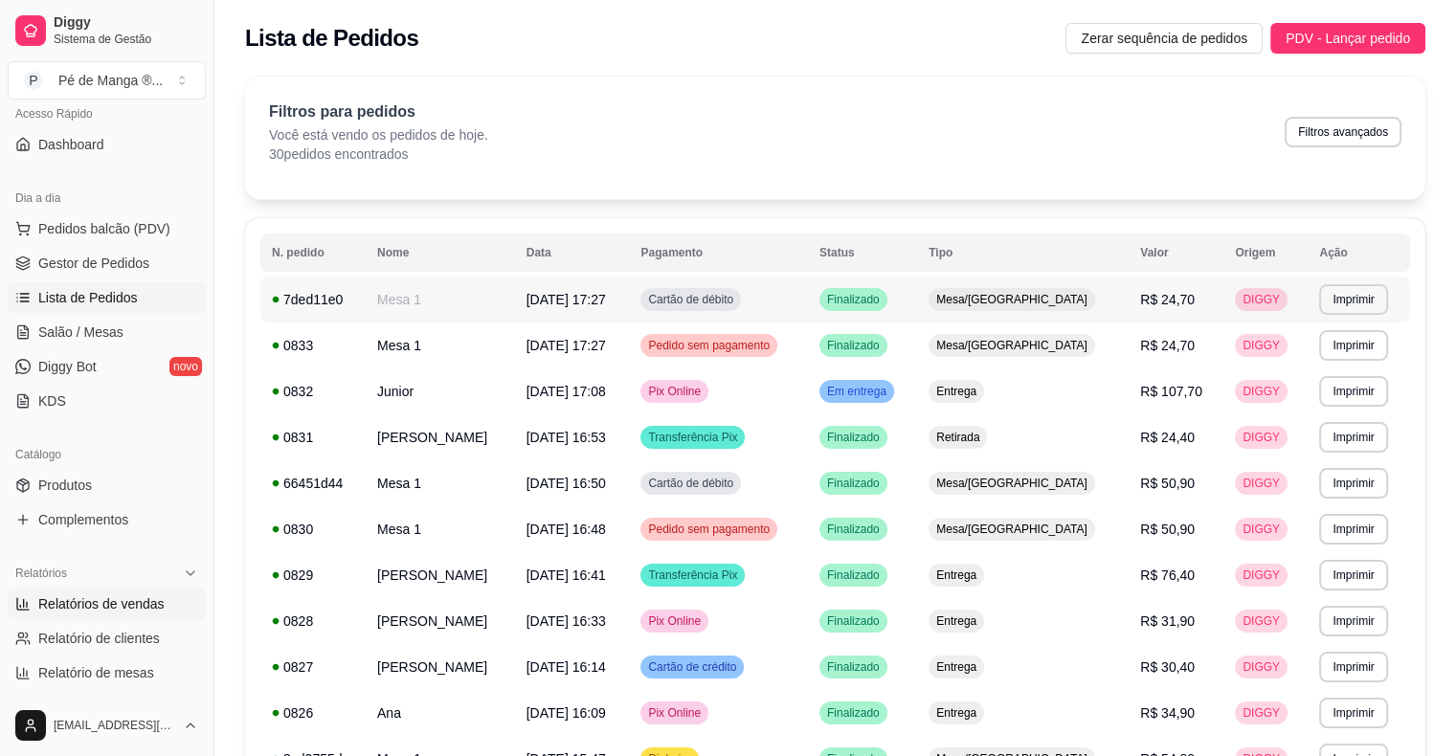
select select "0"
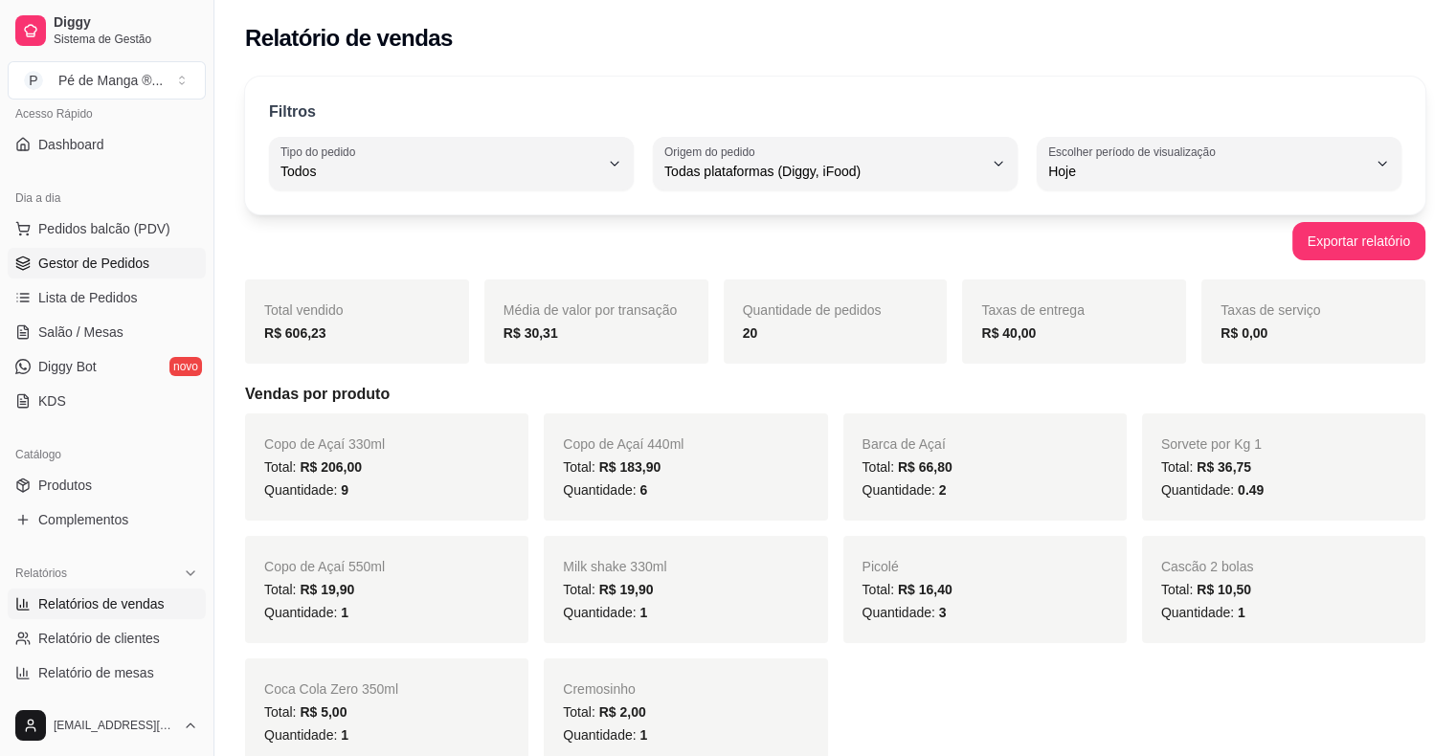
click at [129, 262] on span "Gestor de Pedidos" at bounding box center [93, 263] width 111 height 19
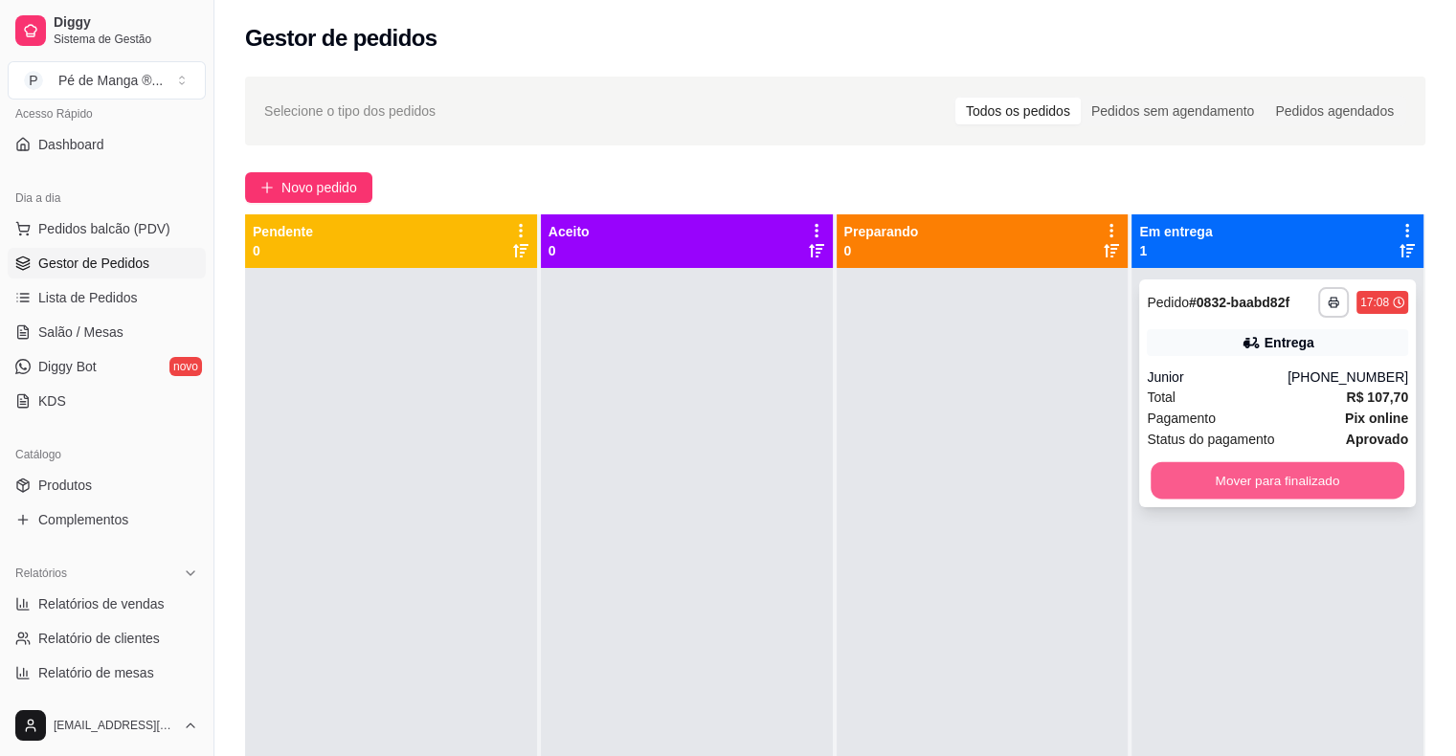
click at [1174, 482] on button "Mover para finalizado" at bounding box center [1277, 480] width 254 height 37
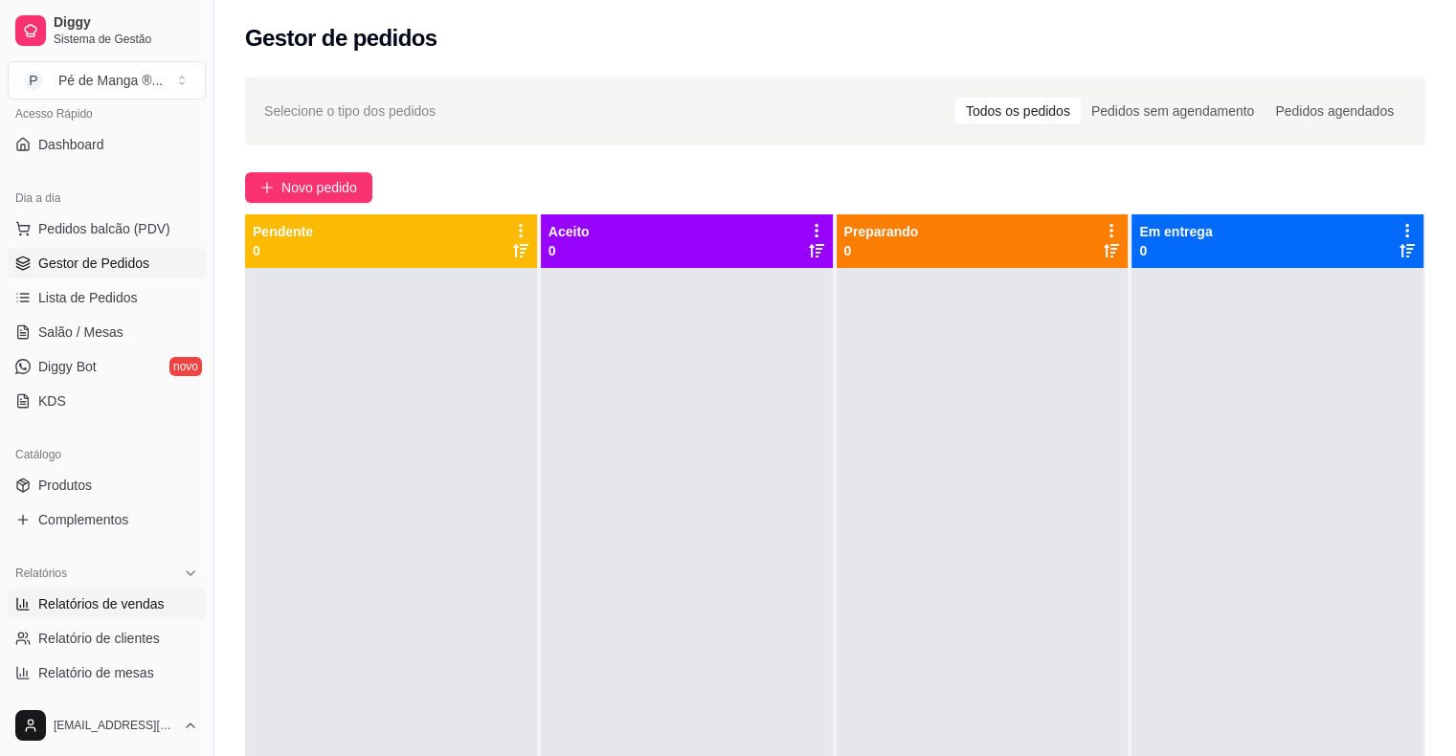
click at [145, 606] on span "Relatórios de vendas" at bounding box center [101, 603] width 126 height 19
select select "ALL"
select select "0"
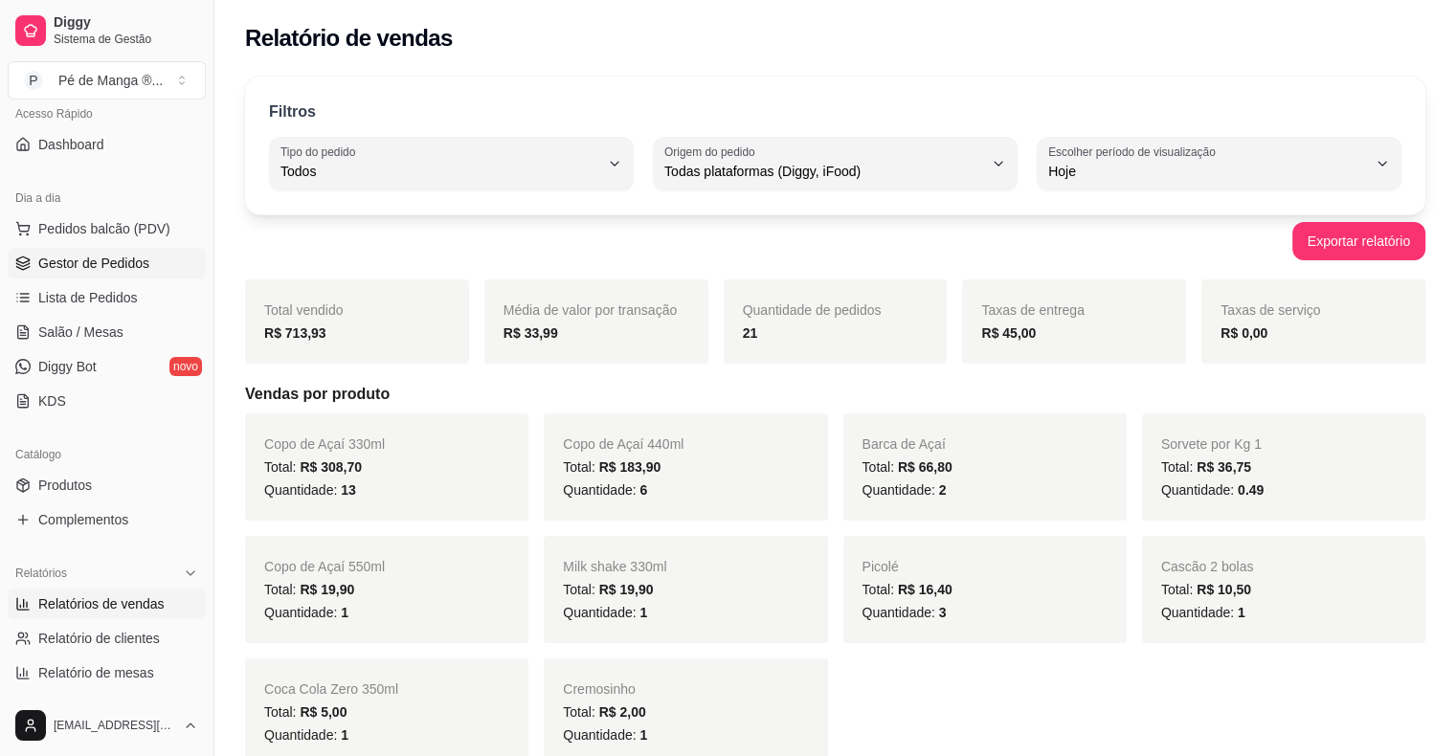
click at [112, 270] on span "Gestor de Pedidos" at bounding box center [93, 263] width 111 height 19
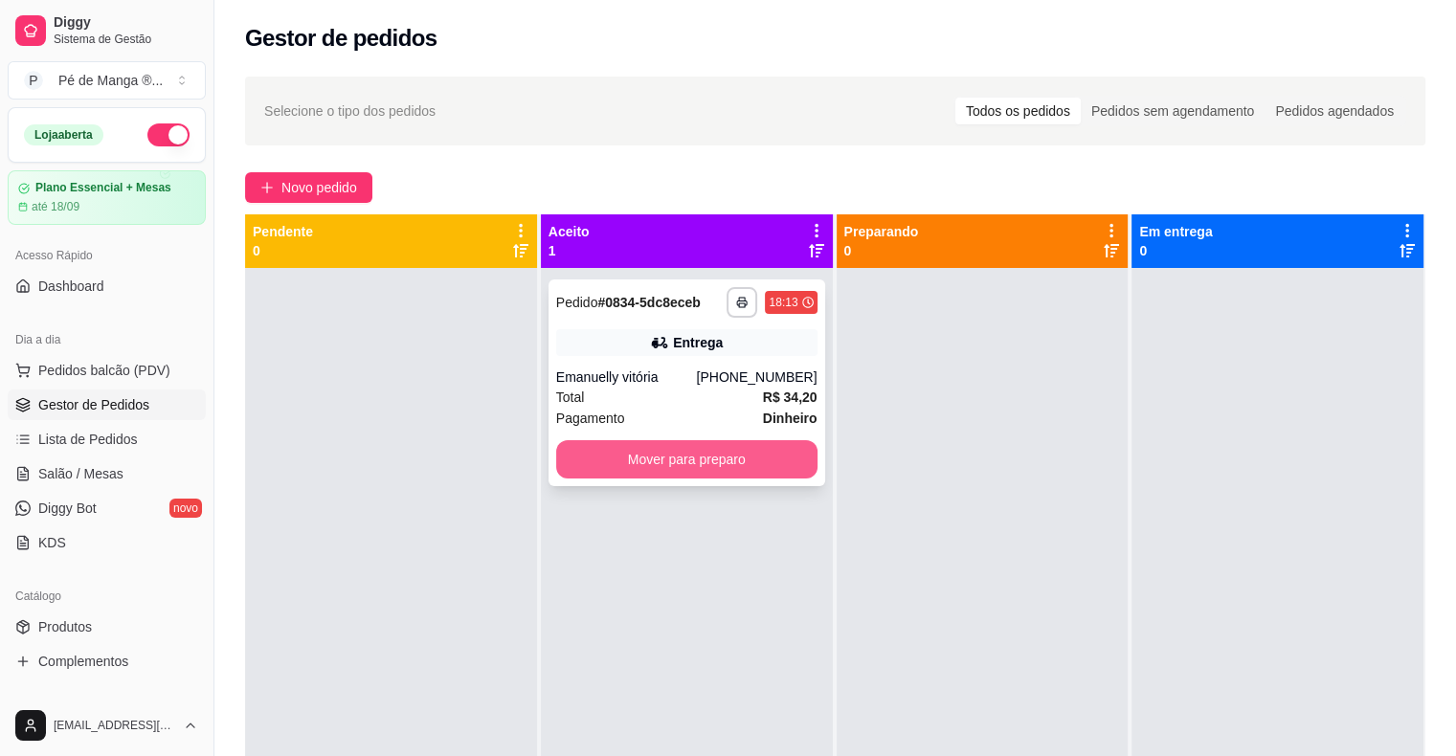
click at [739, 468] on button "Mover para preparo" at bounding box center [686, 459] width 261 height 38
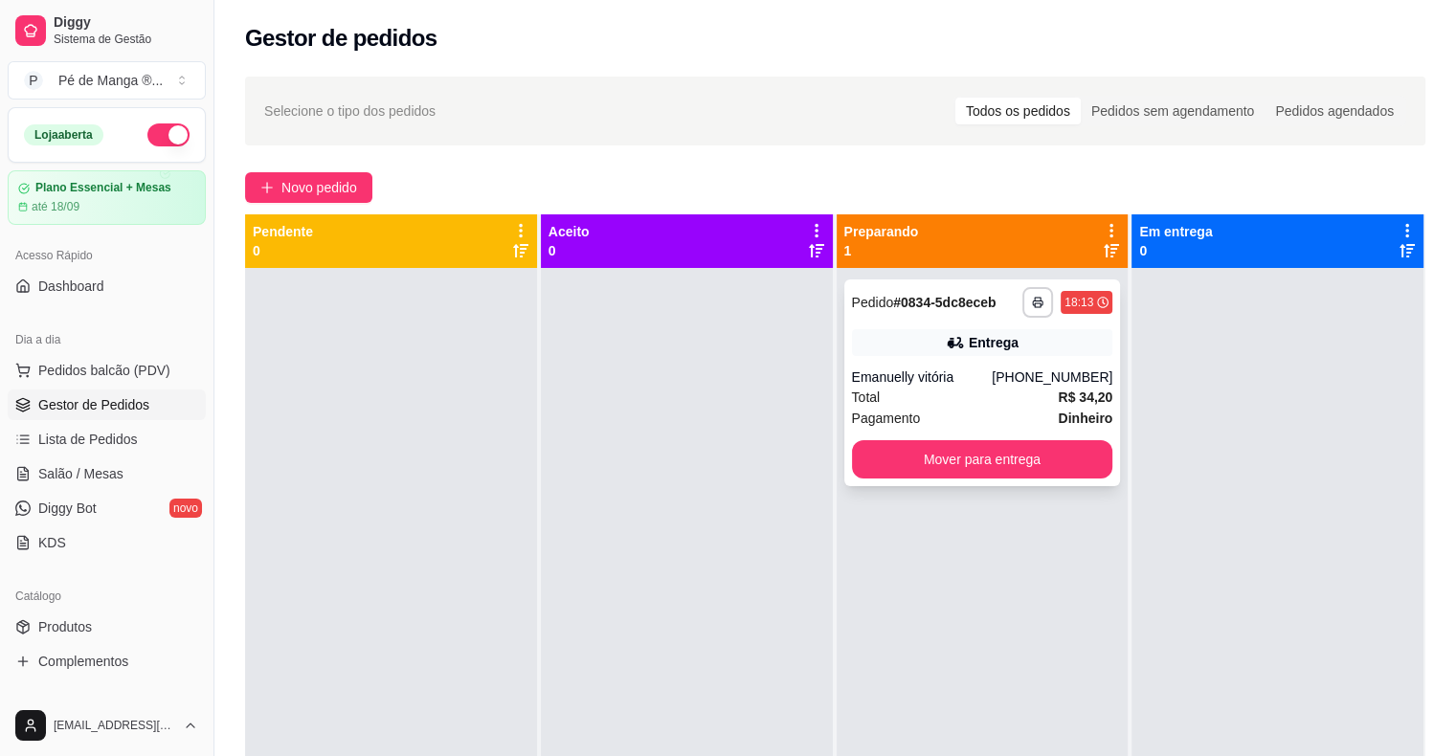
click at [852, 383] on div "Emanuelly vitória" at bounding box center [922, 377] width 141 height 19
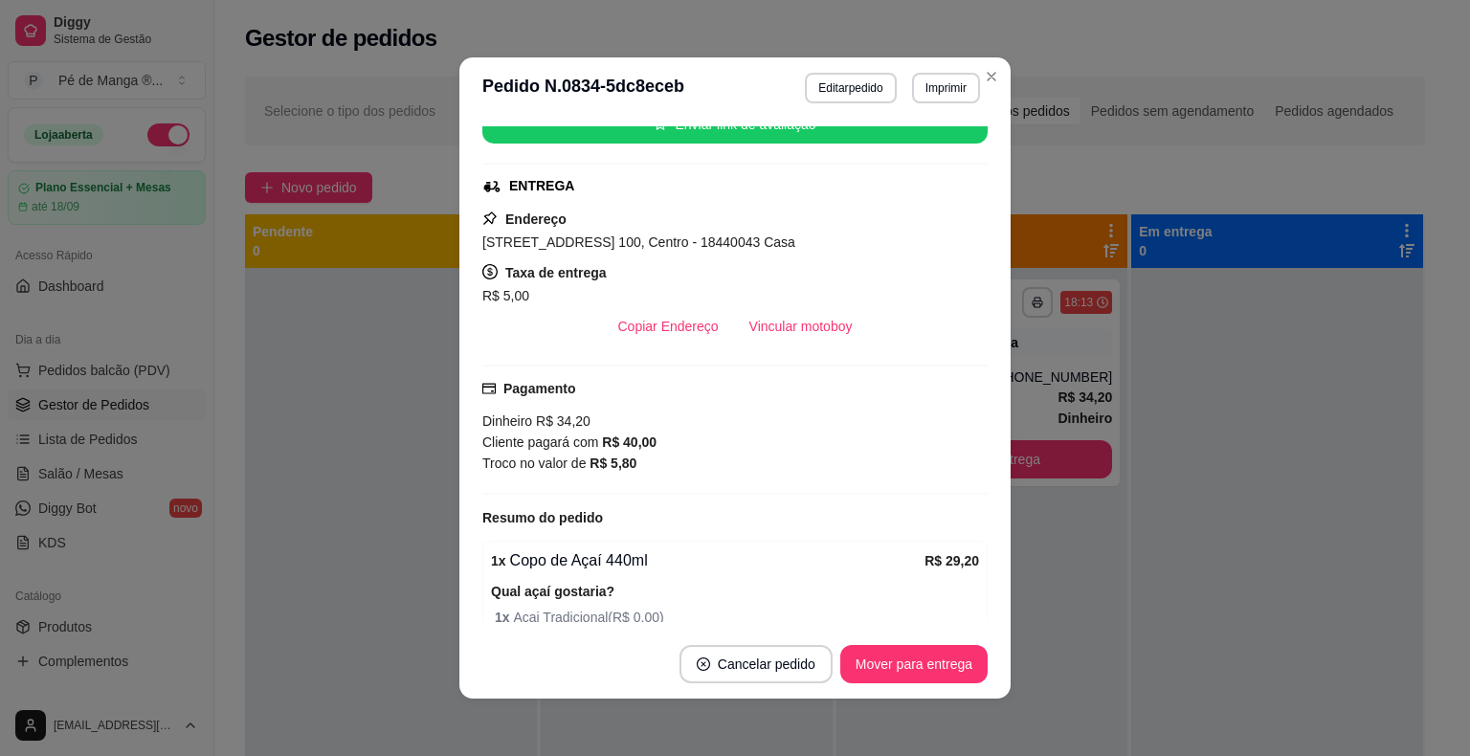
scroll to position [191, 0]
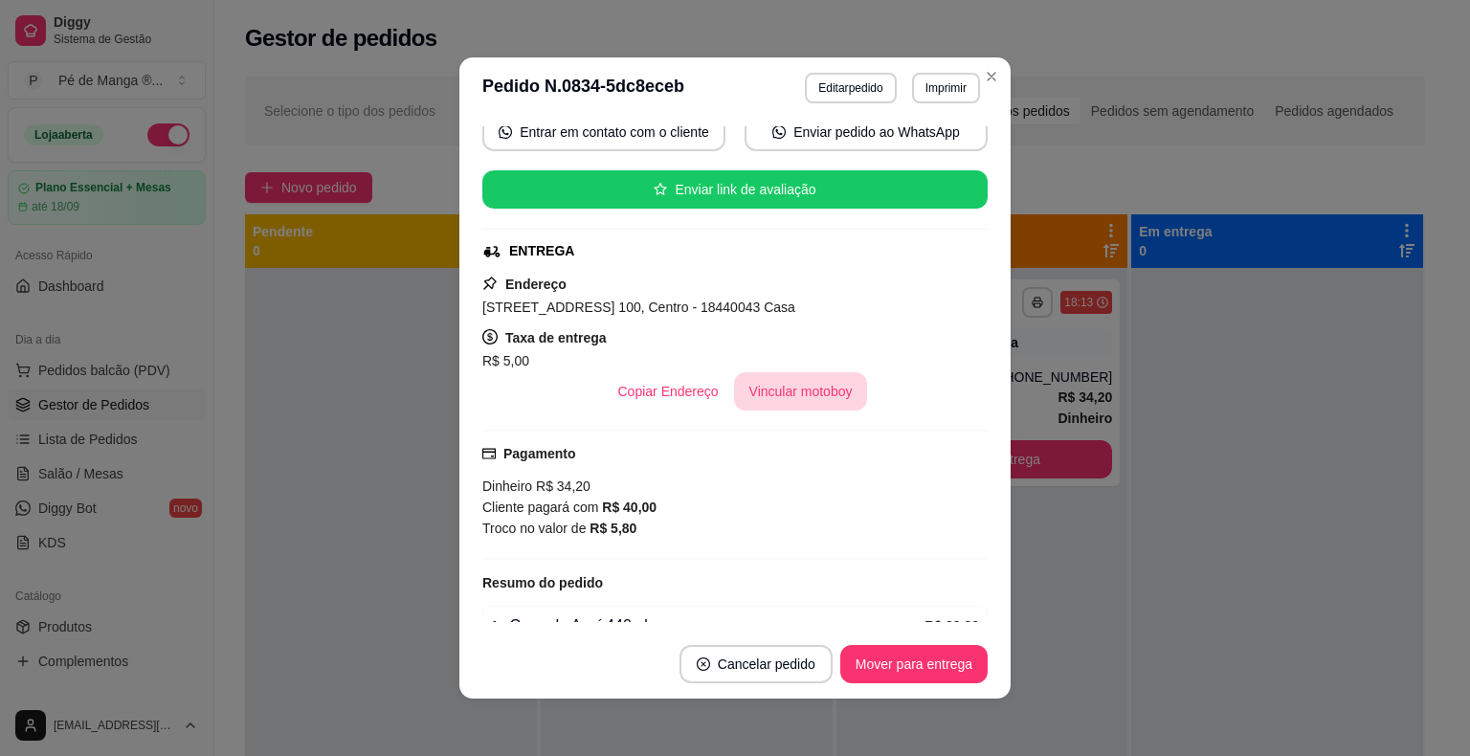
click at [795, 394] on button "Vincular motoboy" at bounding box center [801, 391] width 134 height 38
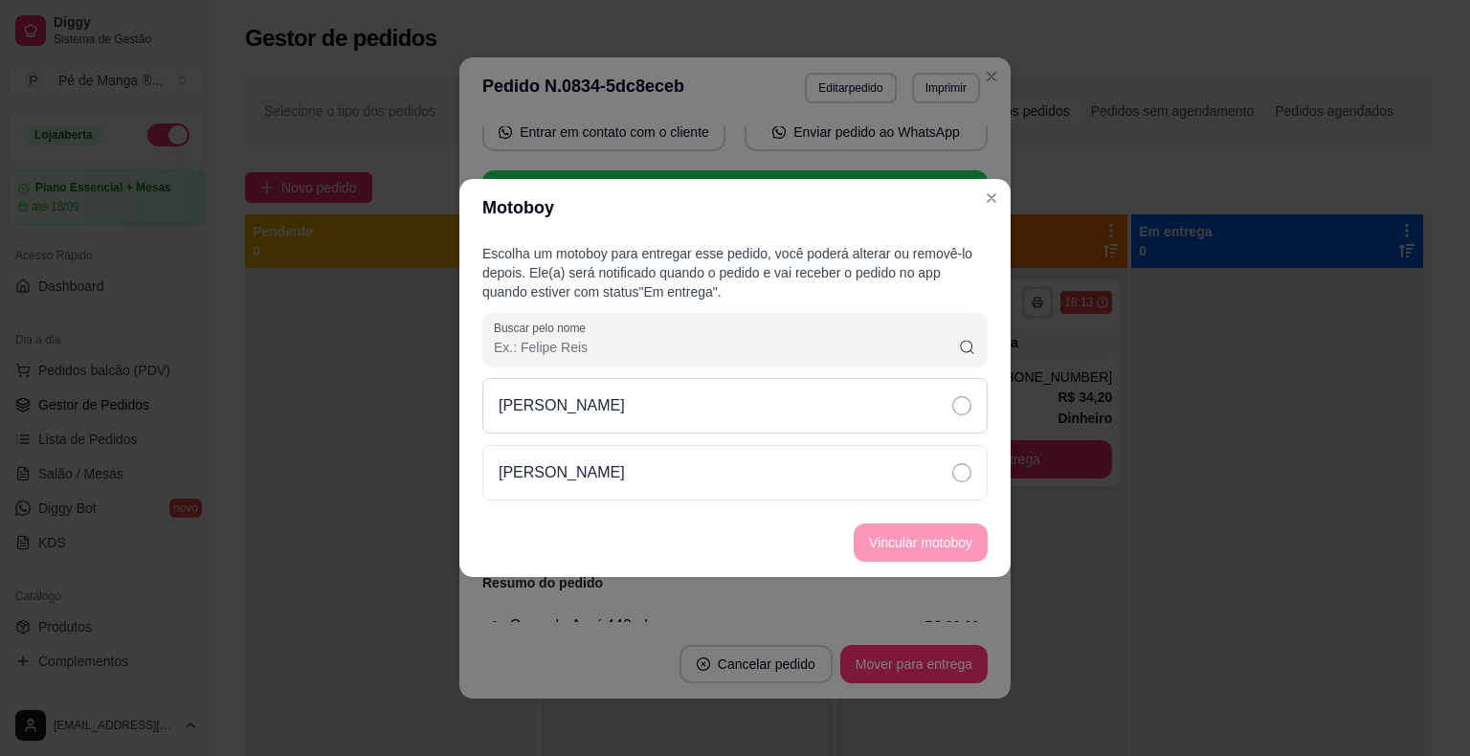
drag, startPoint x: 877, startPoint y: 425, endPoint x: 884, endPoint y: 416, distance: 11.5
click at [884, 416] on div "[PERSON_NAME]" at bounding box center [734, 406] width 505 height 56
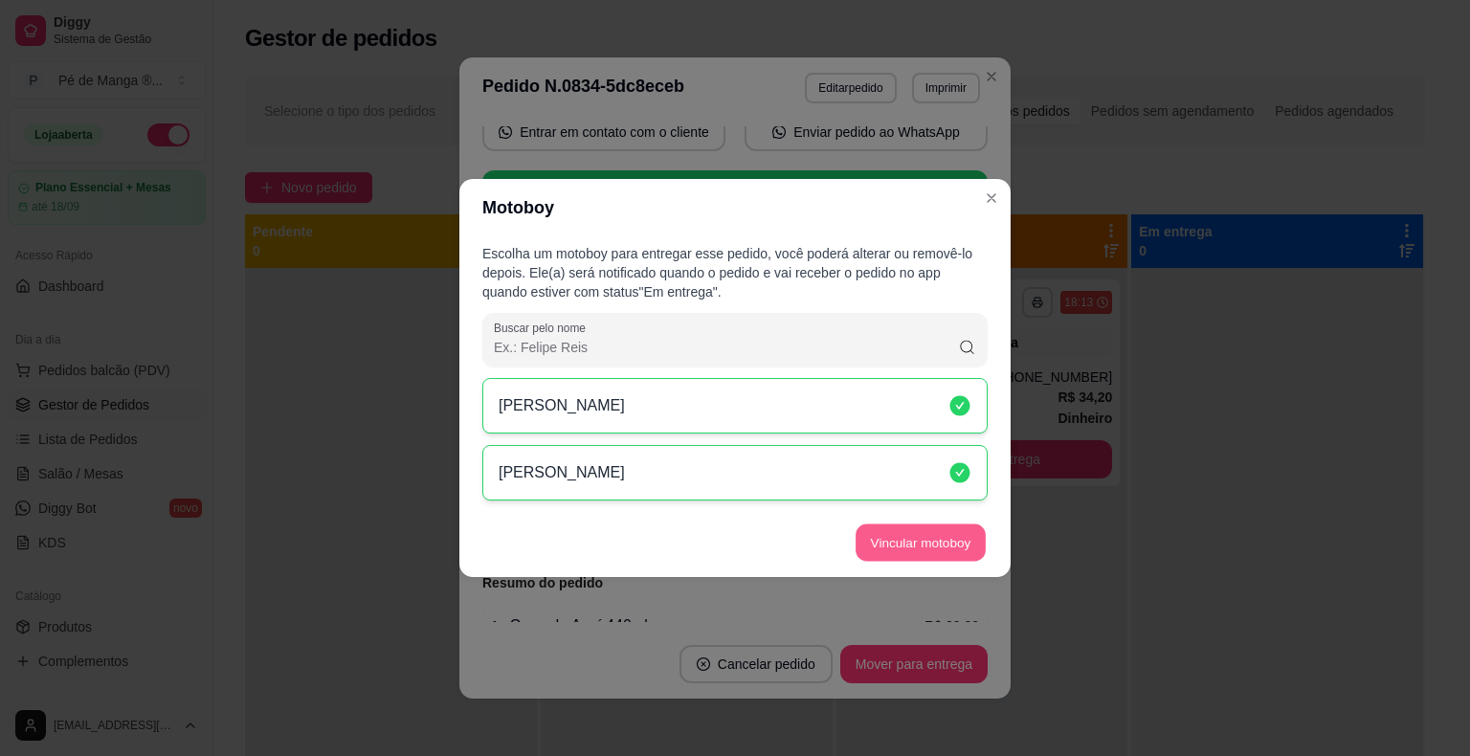
click at [908, 534] on button "Vincular motoboy" at bounding box center [921, 543] width 130 height 37
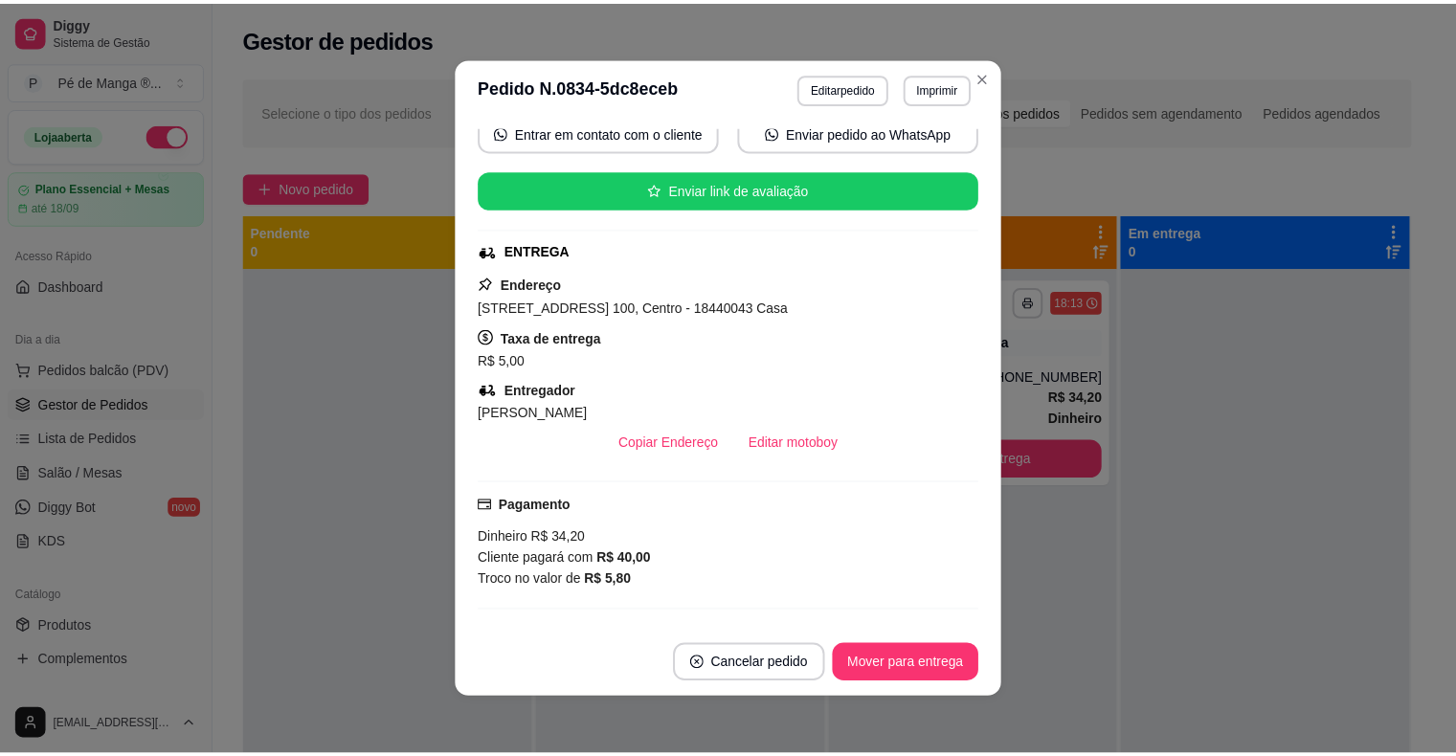
scroll to position [0, 0]
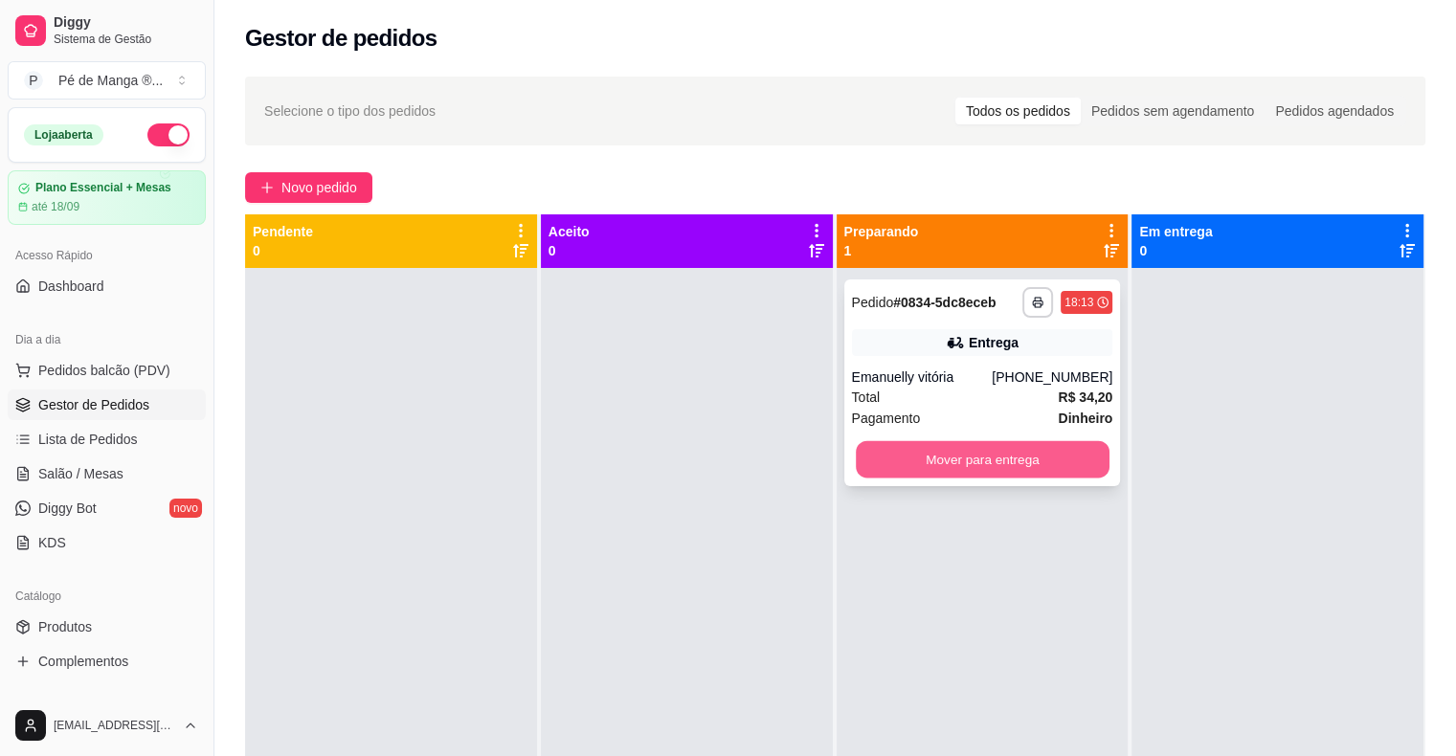
click at [910, 461] on button "Mover para entrega" at bounding box center [983, 459] width 254 height 37
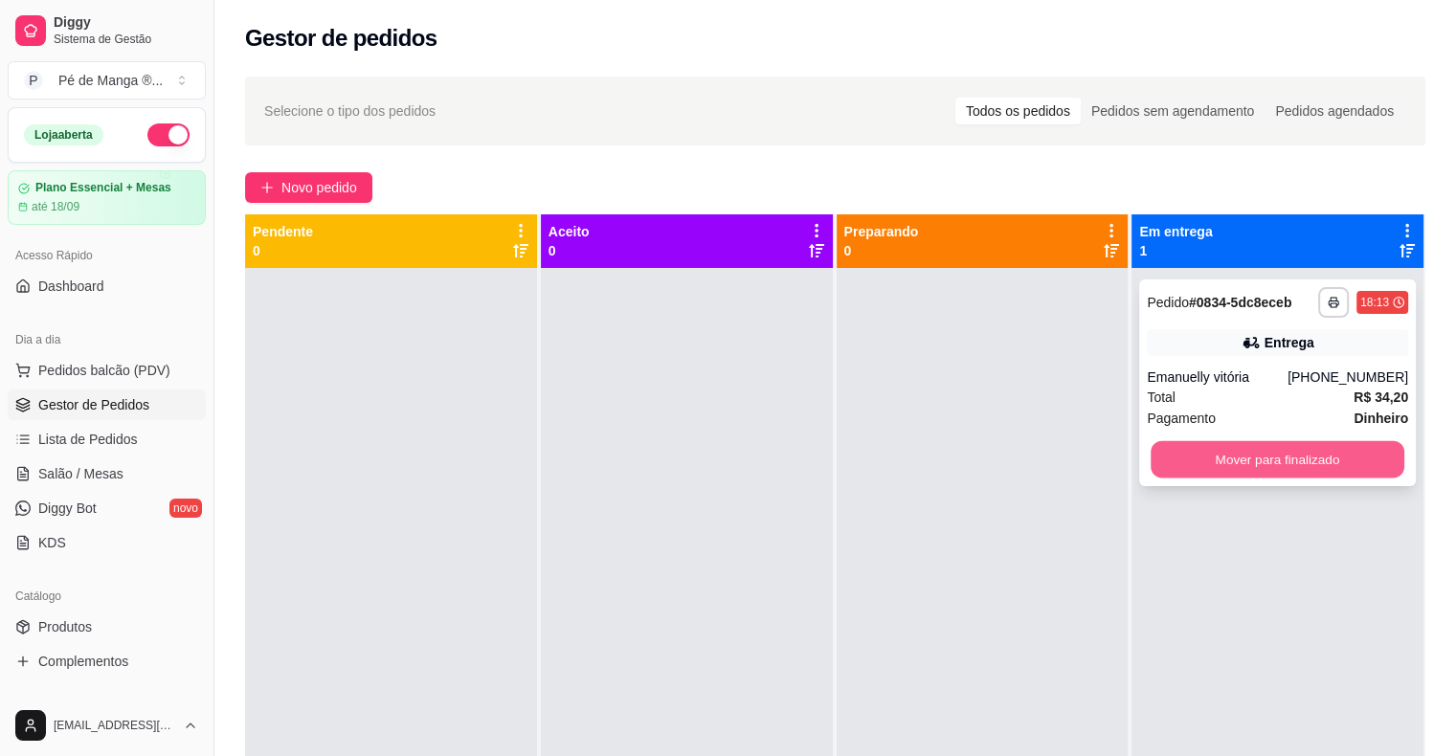
click at [1198, 465] on button "Mover para finalizado" at bounding box center [1277, 459] width 254 height 37
